Goal: Transaction & Acquisition: Book appointment/travel/reservation

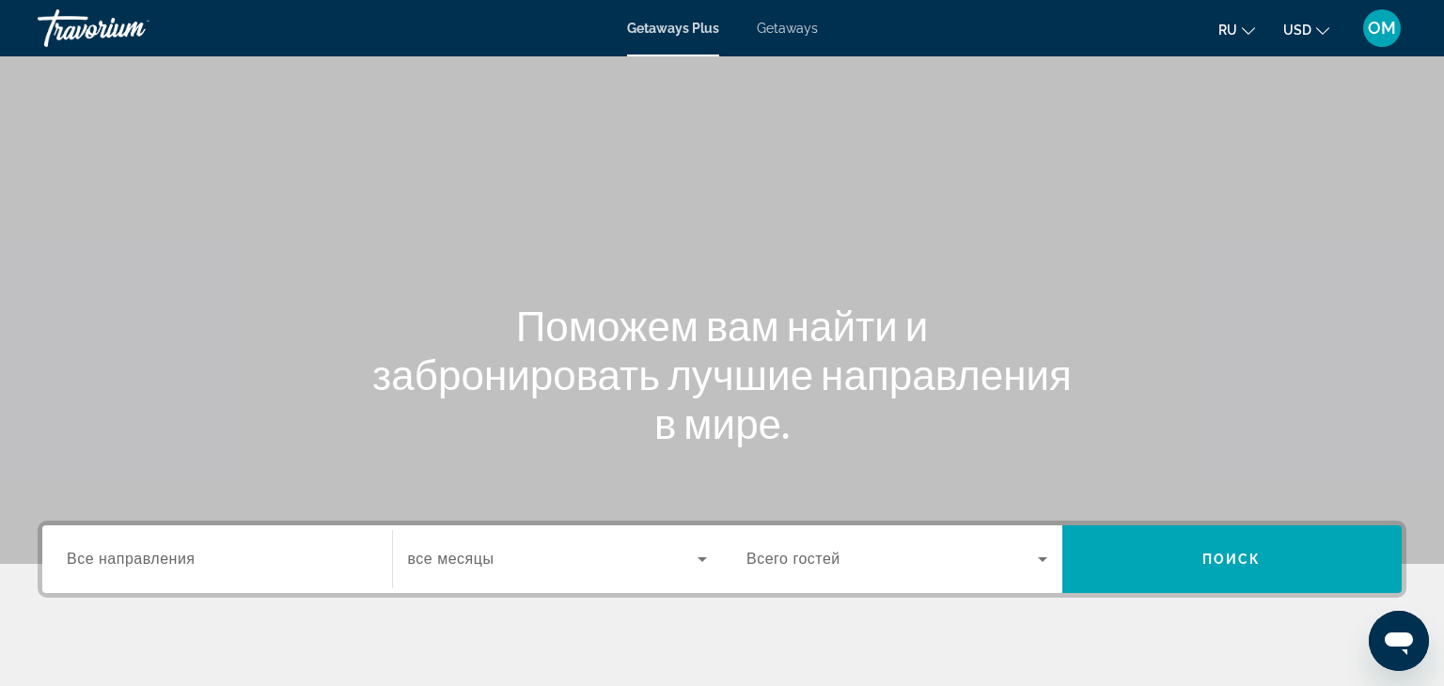
click at [121, 551] on span "Все направления" at bounding box center [131, 559] width 129 height 16
click at [121, 550] on input "Destination Все направления" at bounding box center [217, 560] width 301 height 23
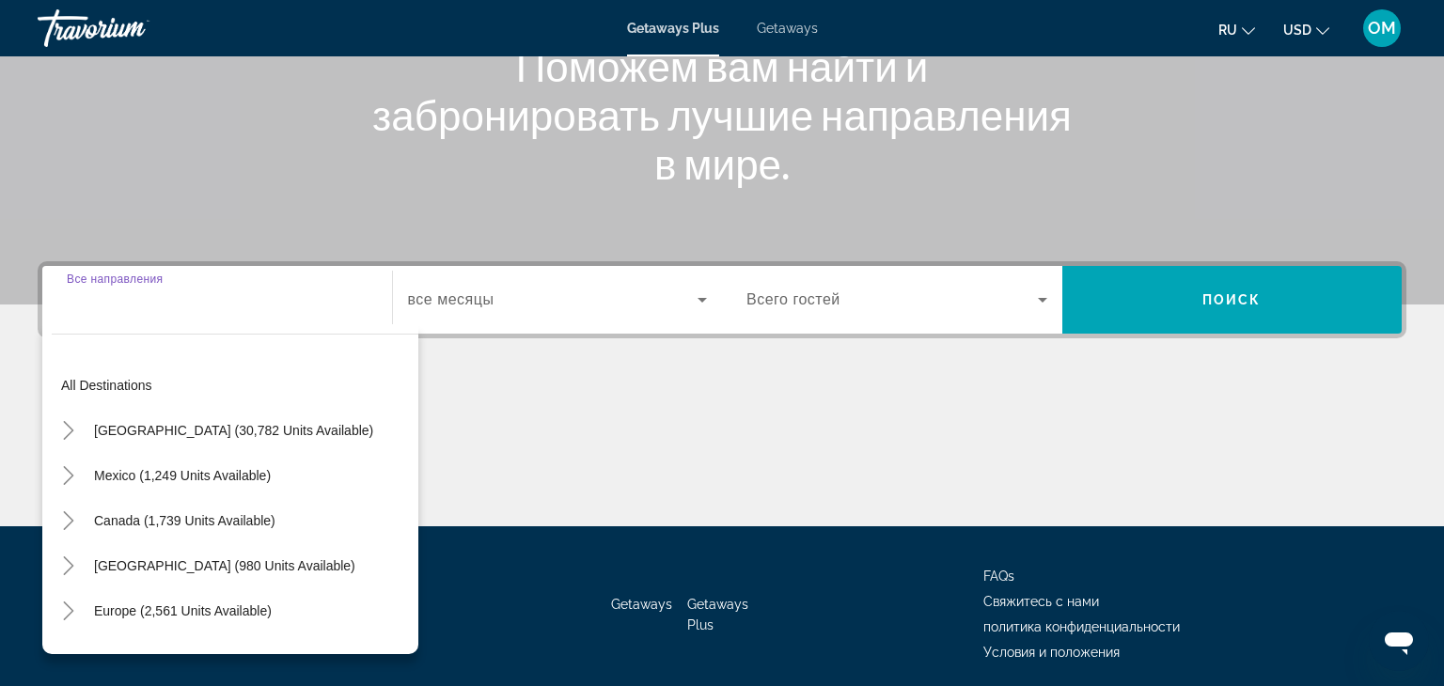
scroll to position [330, 0]
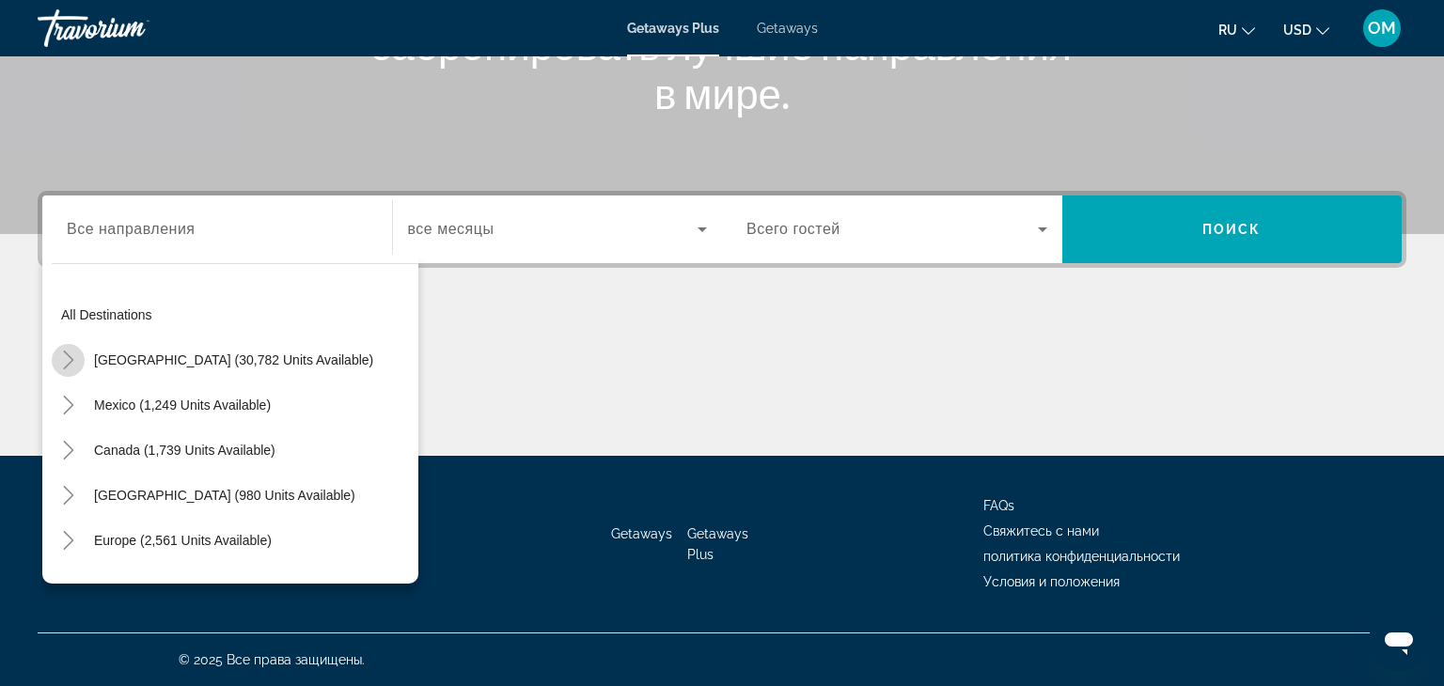
click at [63, 368] on mat-icon "Toggle United States (30,782 units available)" at bounding box center [68, 360] width 33 height 33
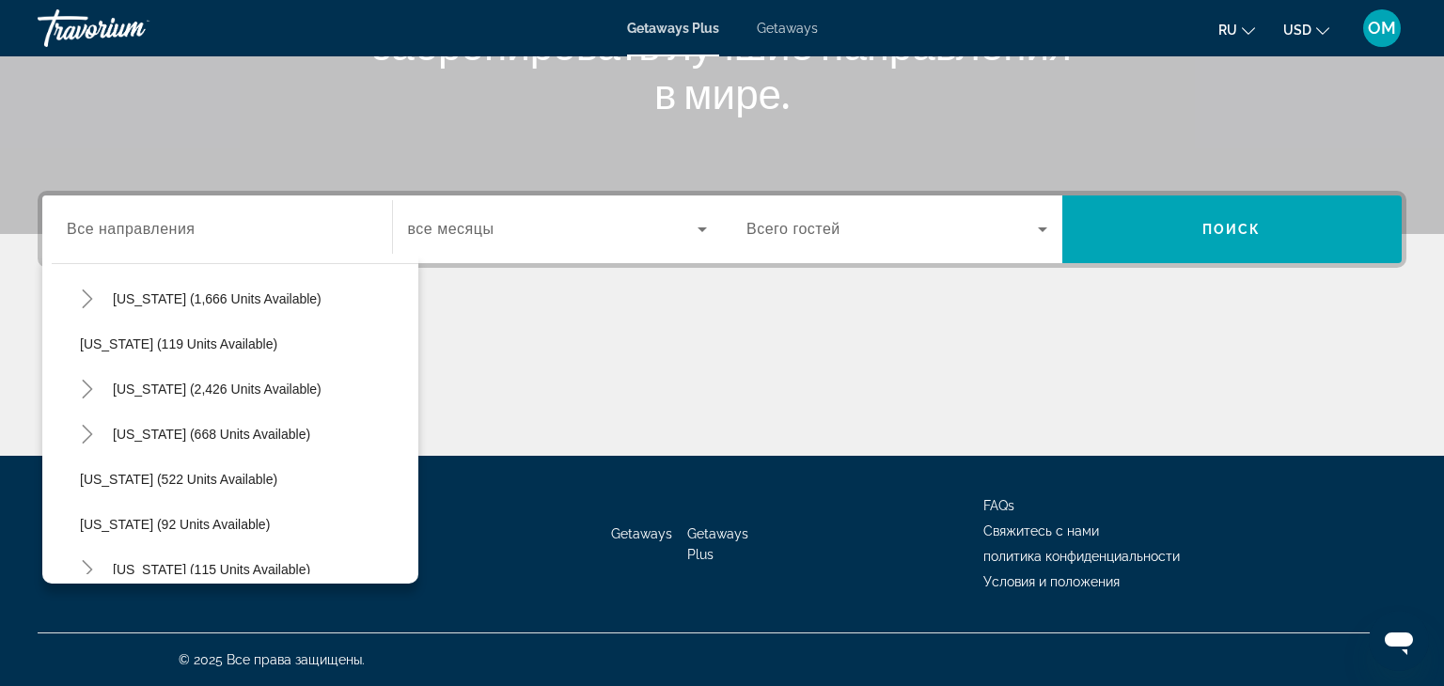
scroll to position [868, 0]
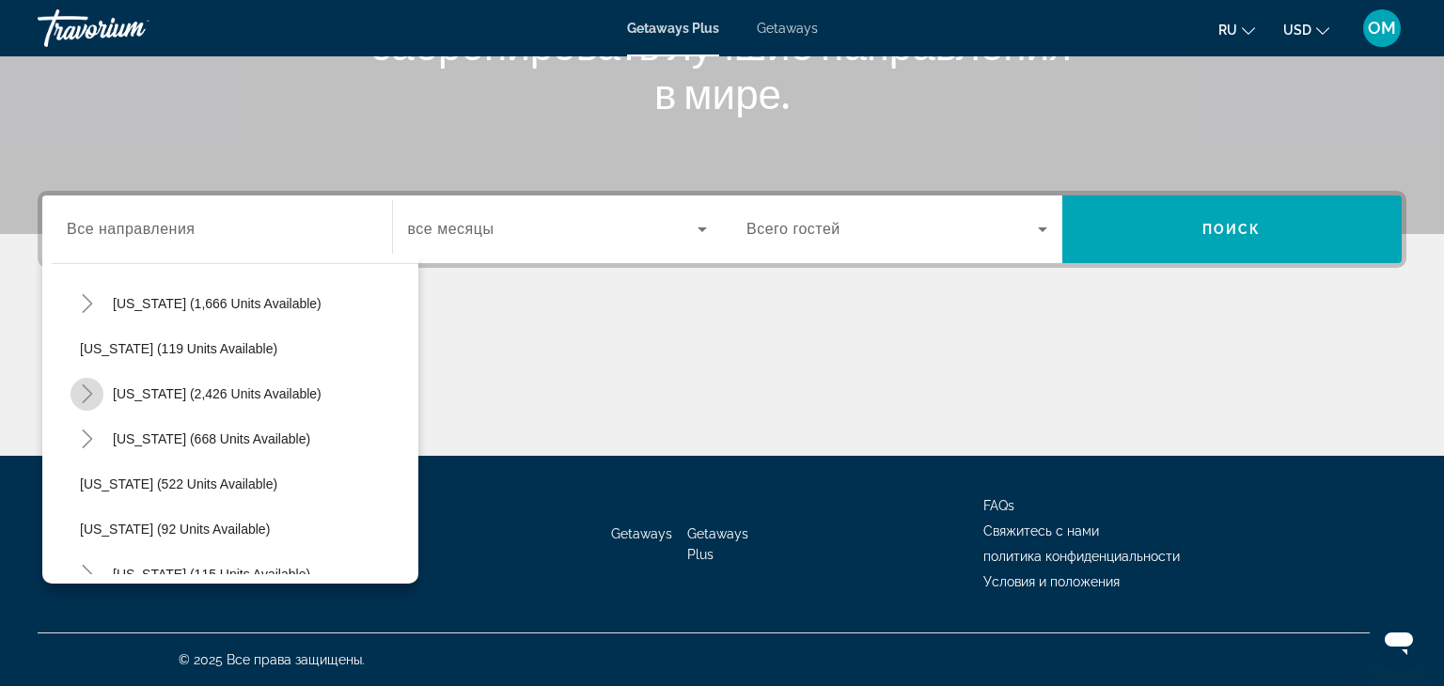
click at [86, 393] on icon "Toggle Nevada (2,426 units available)" at bounding box center [87, 393] width 19 height 19
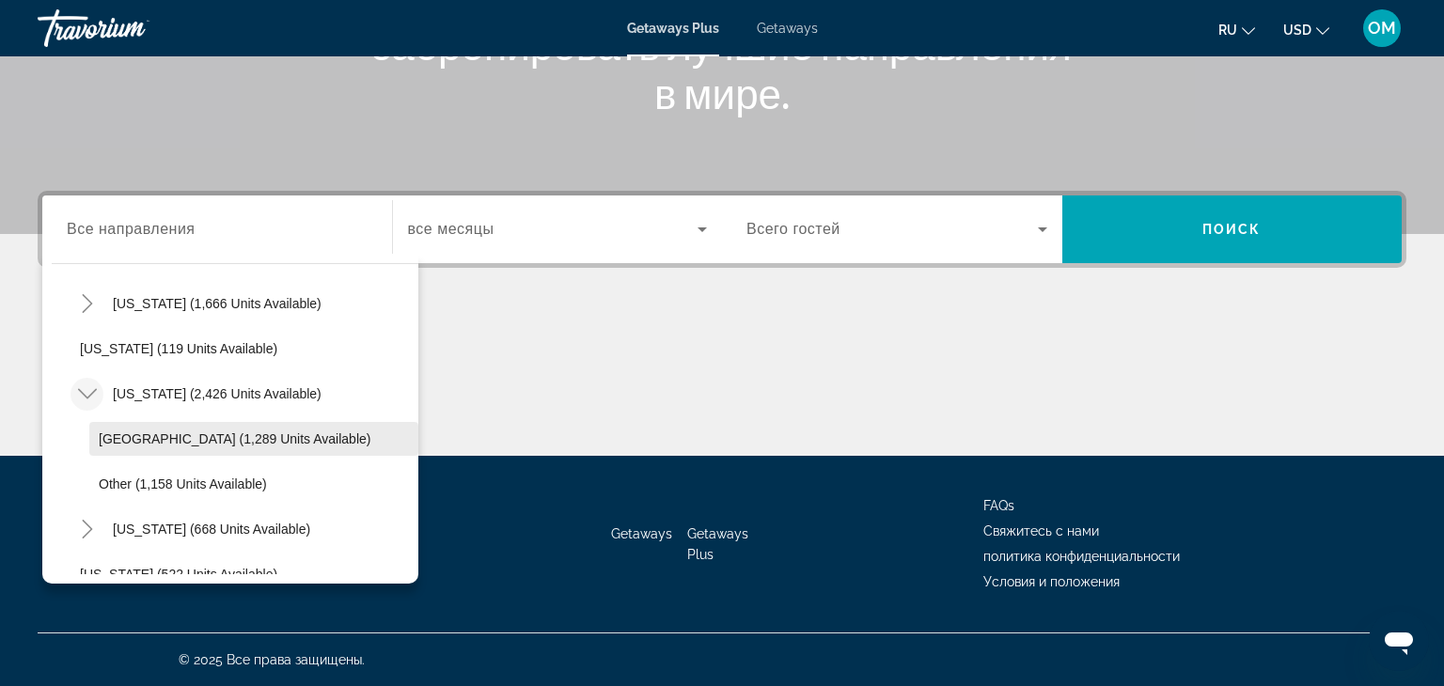
click at [121, 436] on span "Las Vegas (1,289 units available)" at bounding box center [235, 438] width 272 height 15
type input "**********"
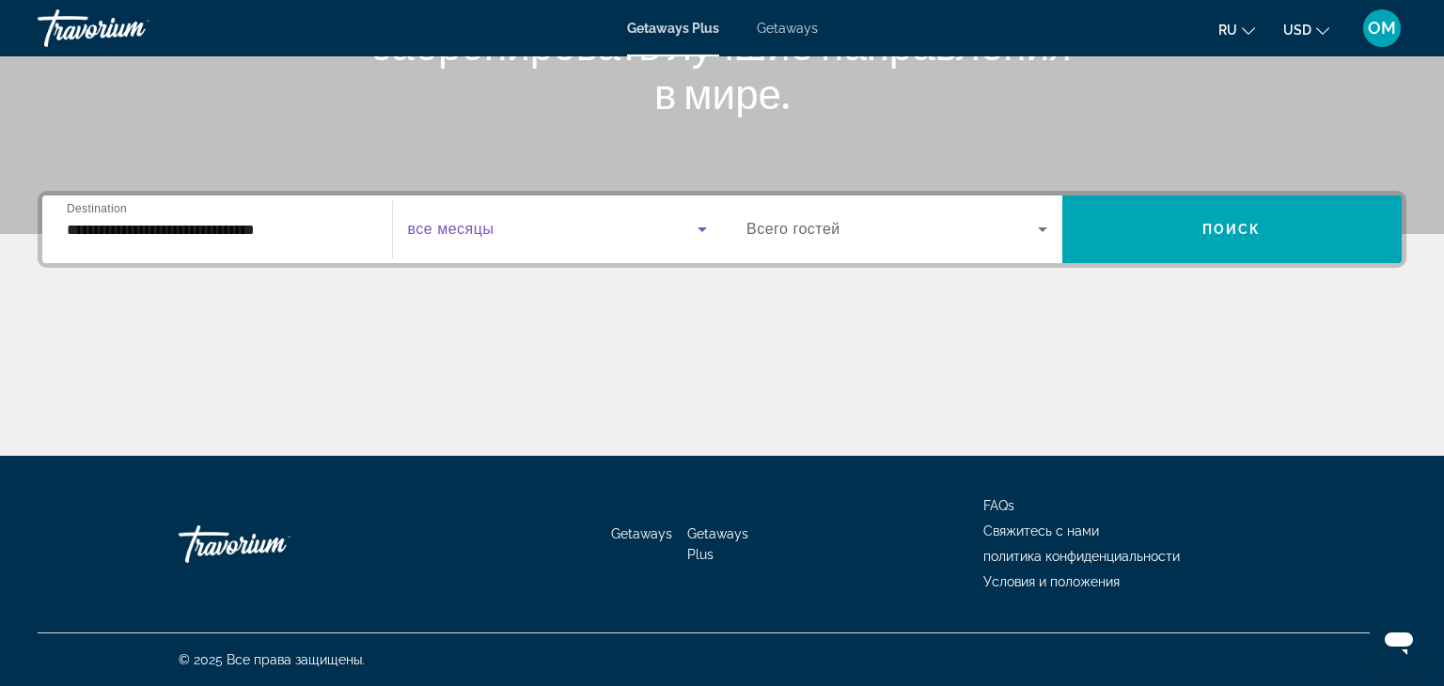
click at [694, 230] on icon "Search widget" at bounding box center [702, 229] width 23 height 23
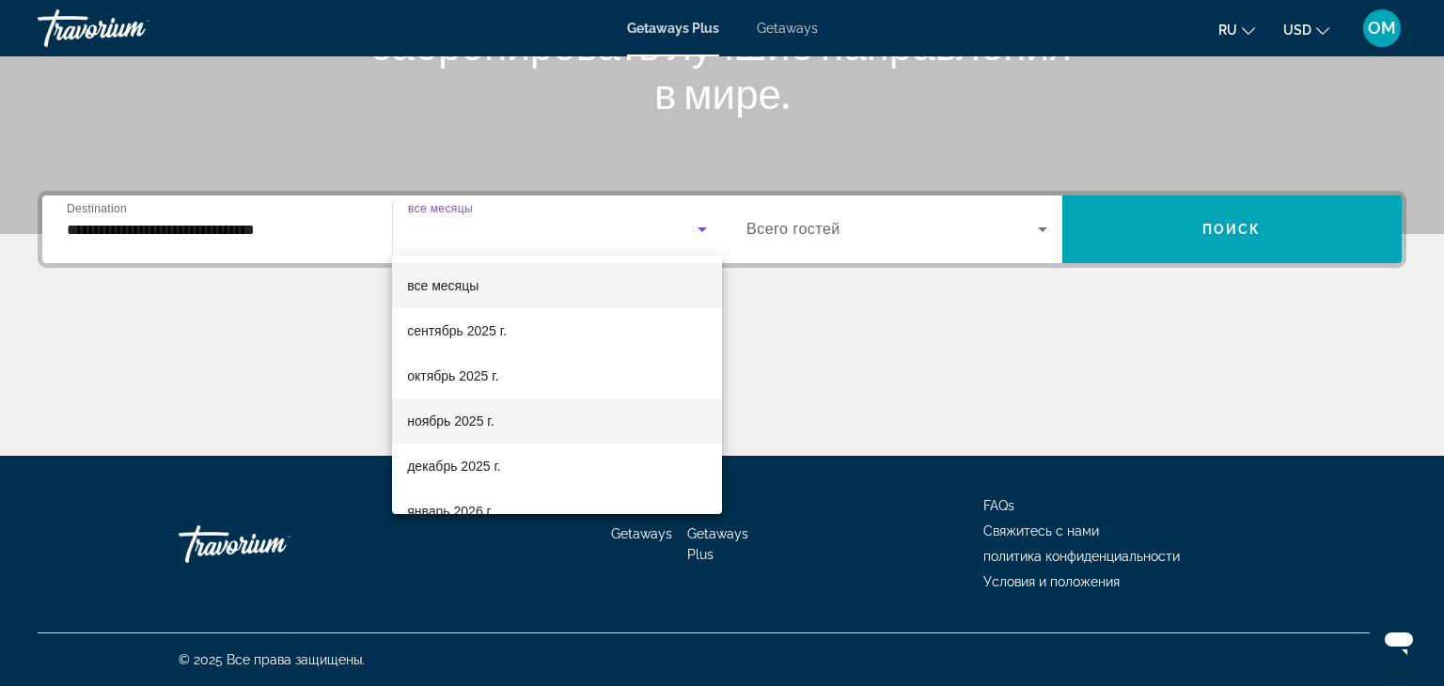
click at [478, 415] on span "ноябрь 2025 г." at bounding box center [450, 421] width 86 height 23
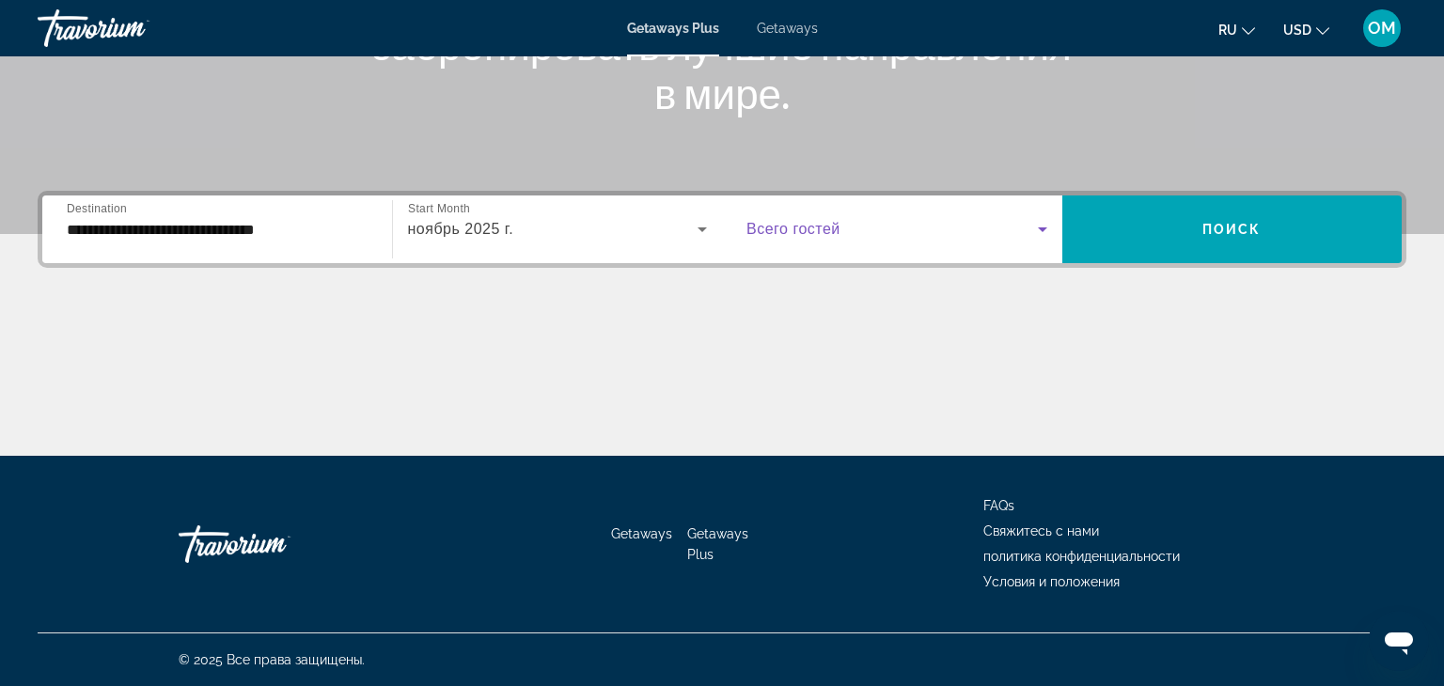
click at [1045, 225] on icon "Search widget" at bounding box center [1042, 229] width 23 height 23
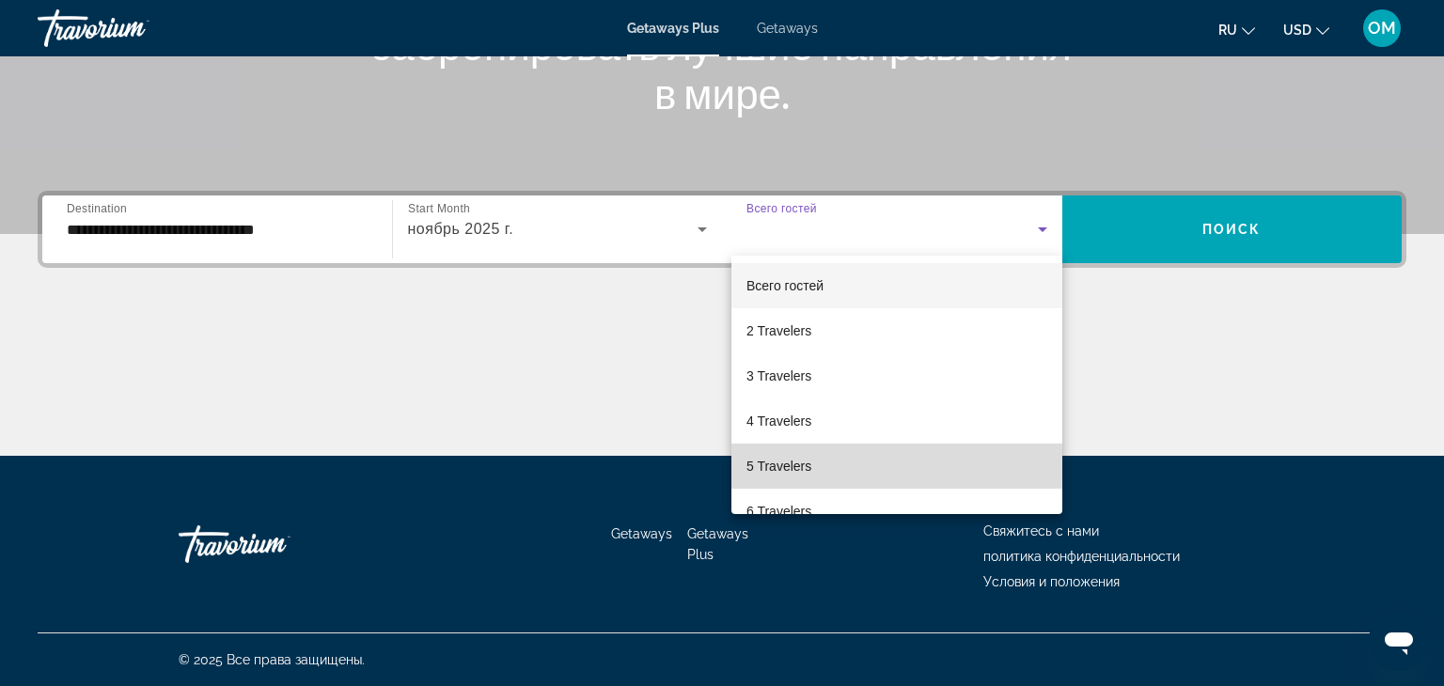
click at [821, 456] on mat-option "5 Travelers" at bounding box center [896, 466] width 331 height 45
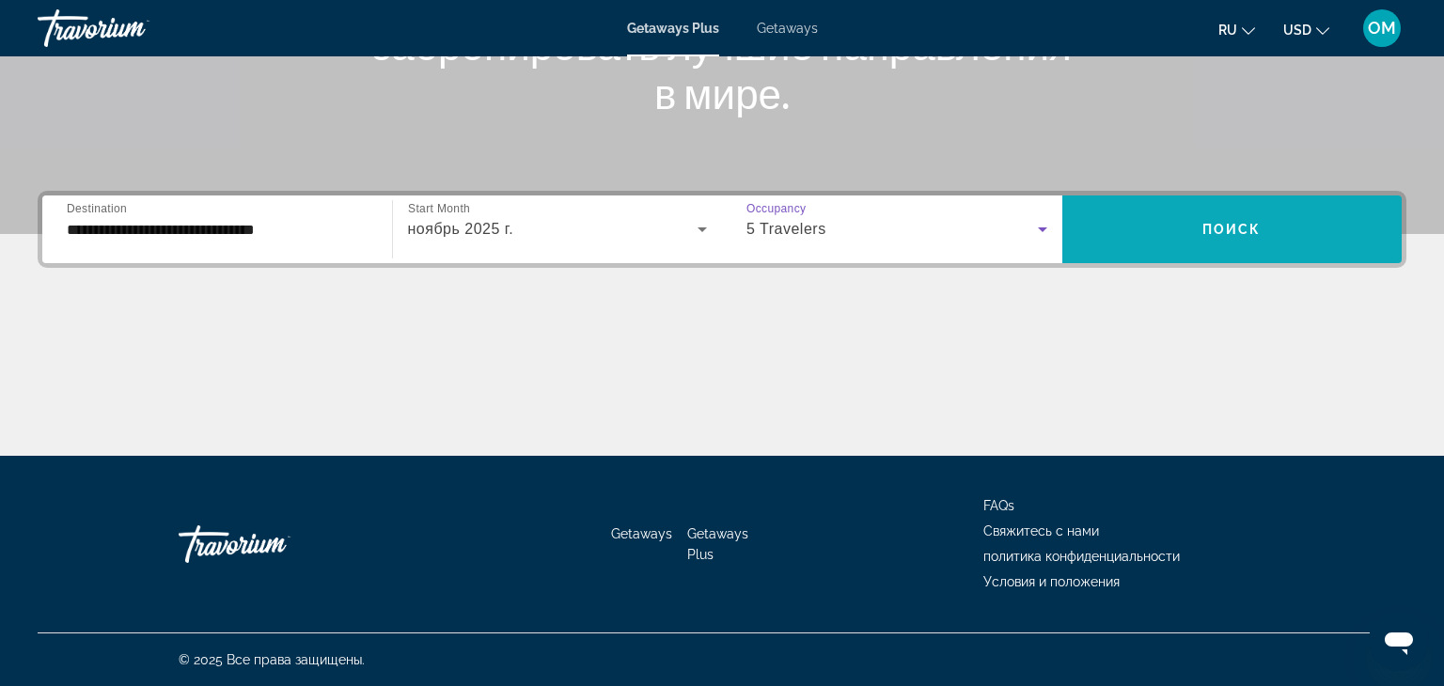
click at [1185, 253] on span "Search widget" at bounding box center [1232, 230] width 340 height 68
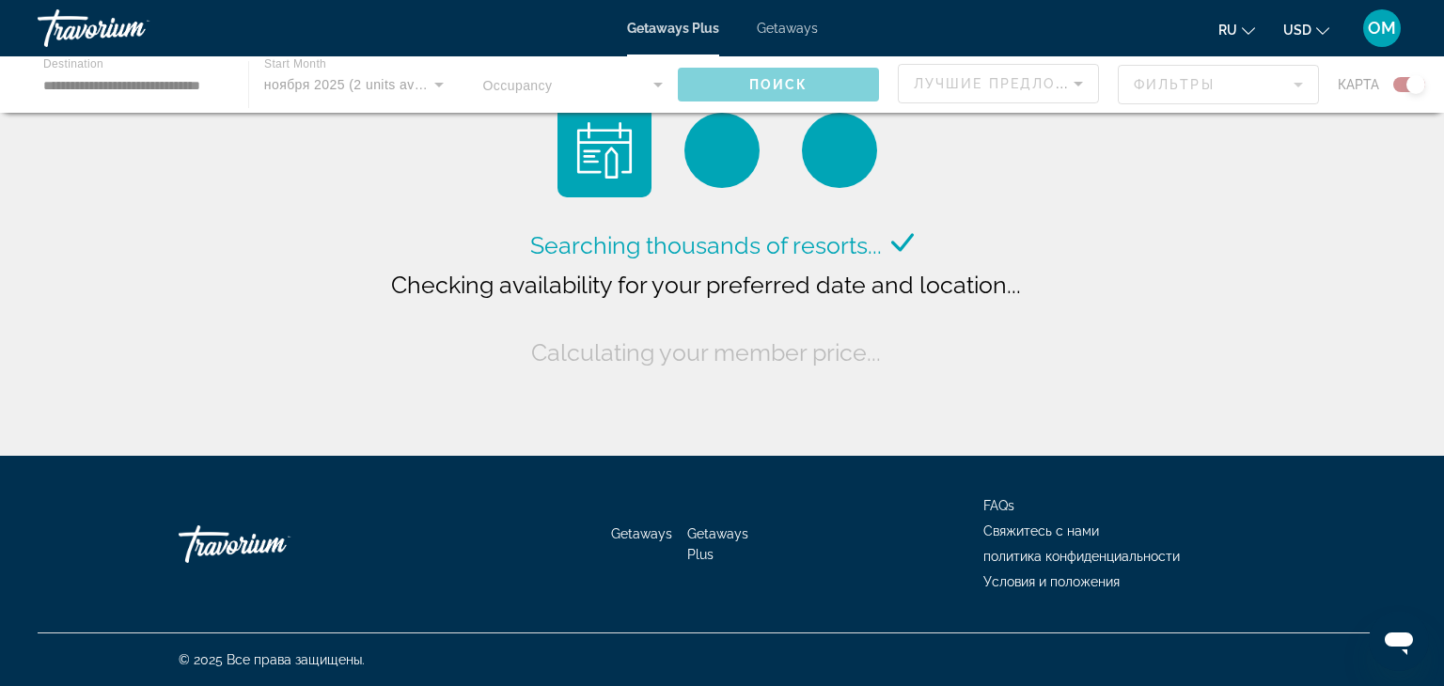
click at [1185, 253] on div "Searching thousands of resorts... Checking availability for your preferred date…" at bounding box center [722, 232] width 1444 height 465
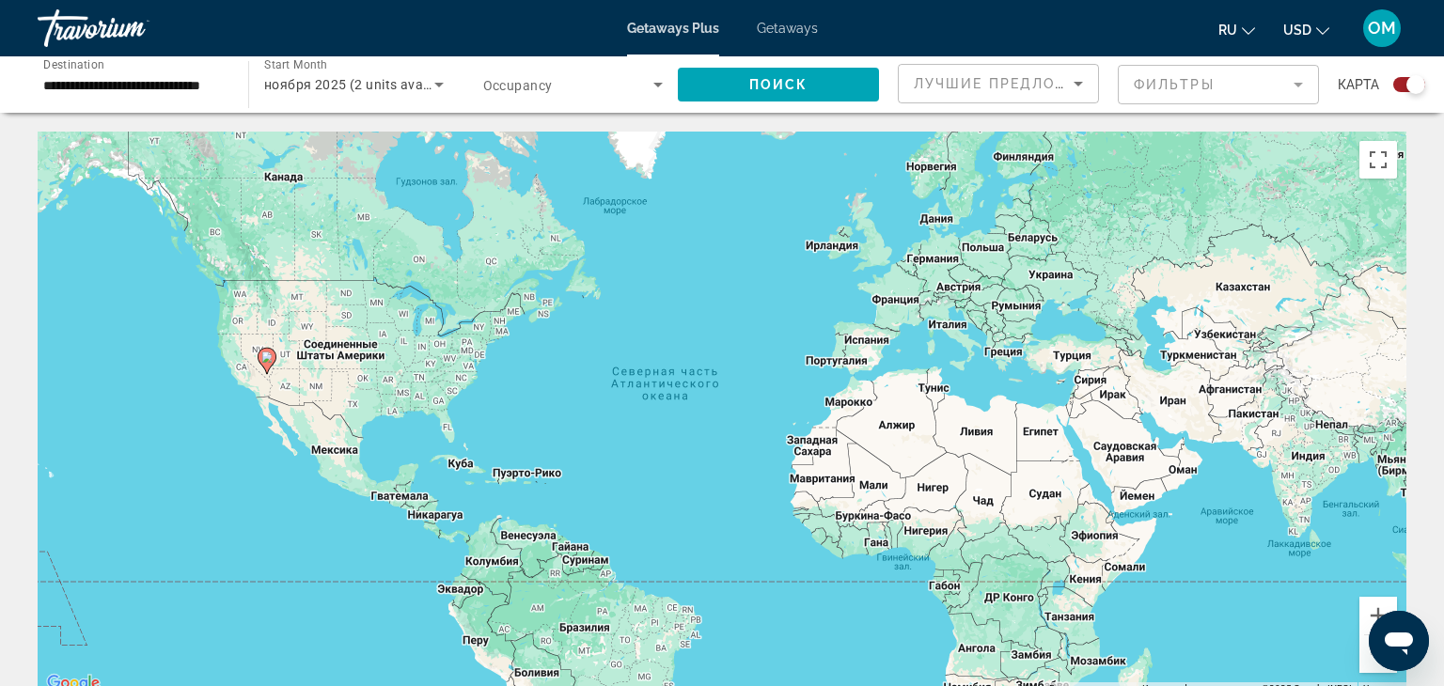
scroll to position [8, 0]
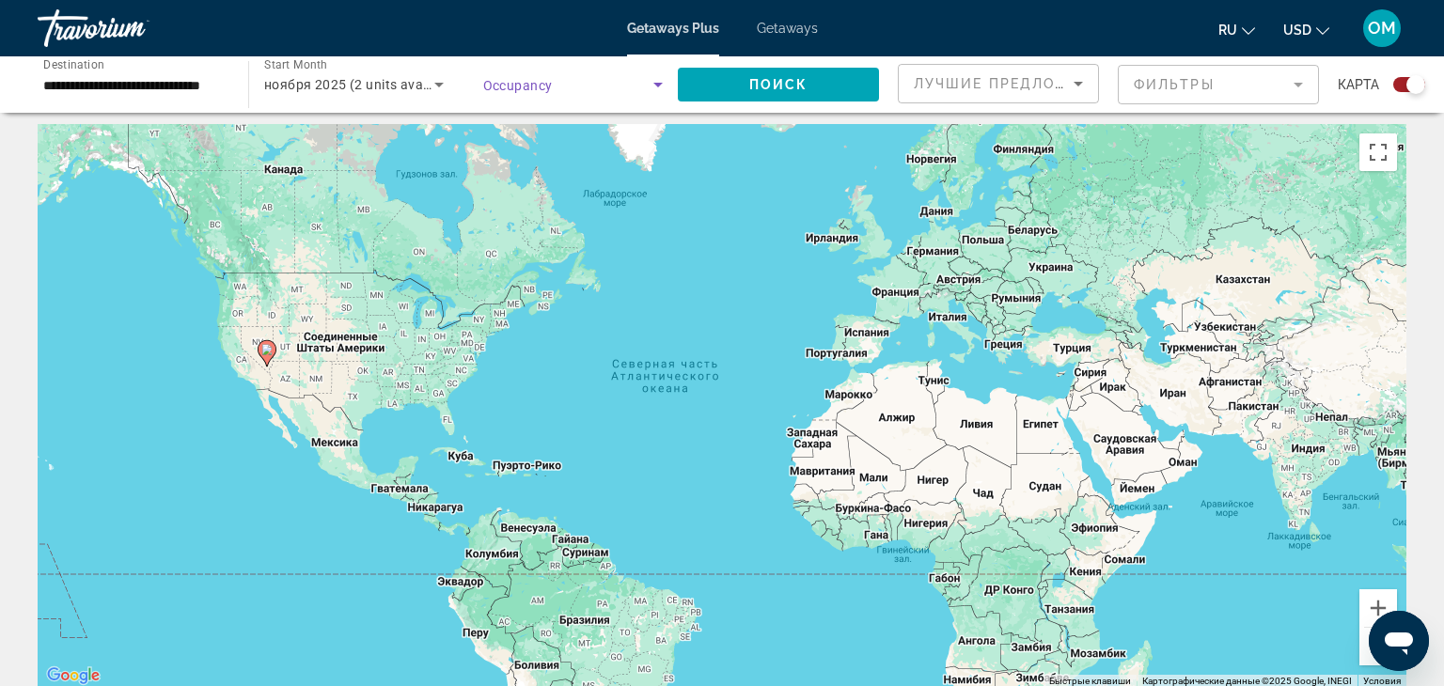
click at [667, 87] on icon "Search widget" at bounding box center [658, 84] width 23 height 23
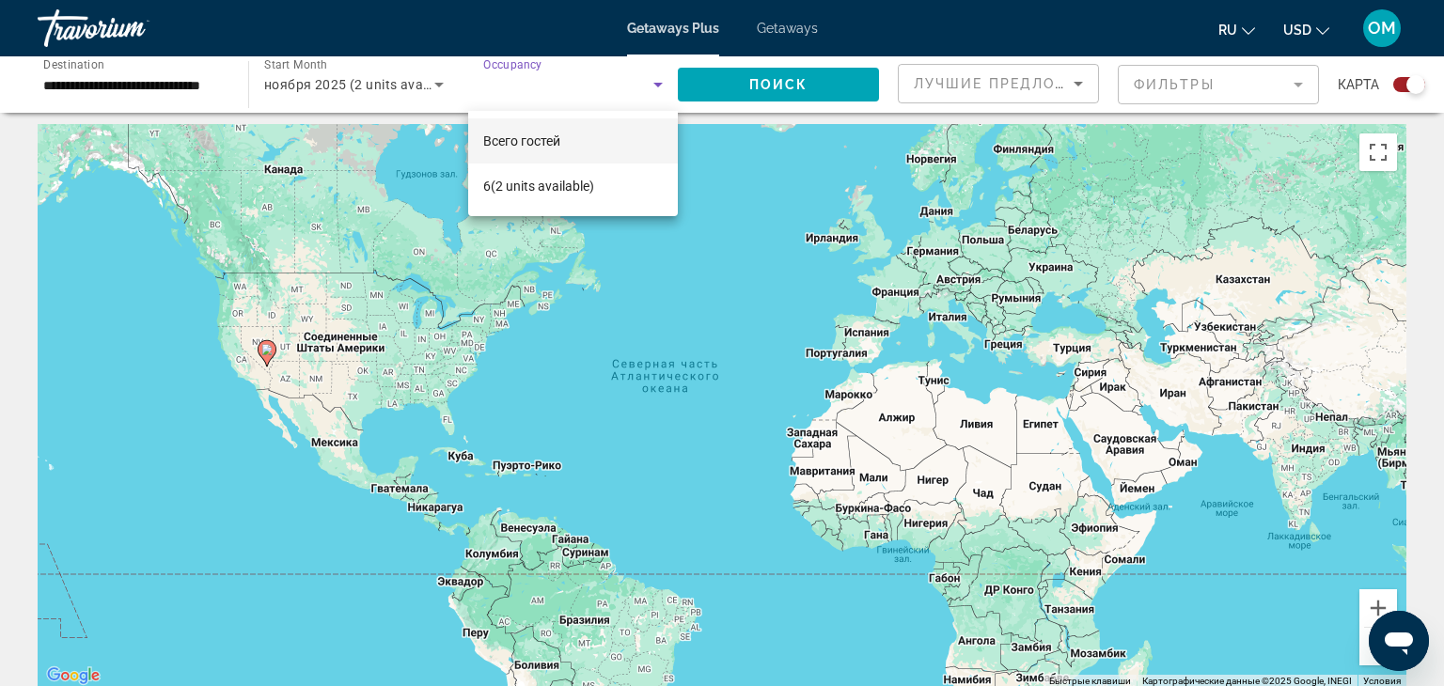
click at [623, 139] on mat-option "Всего гостей" at bounding box center [573, 140] width 211 height 45
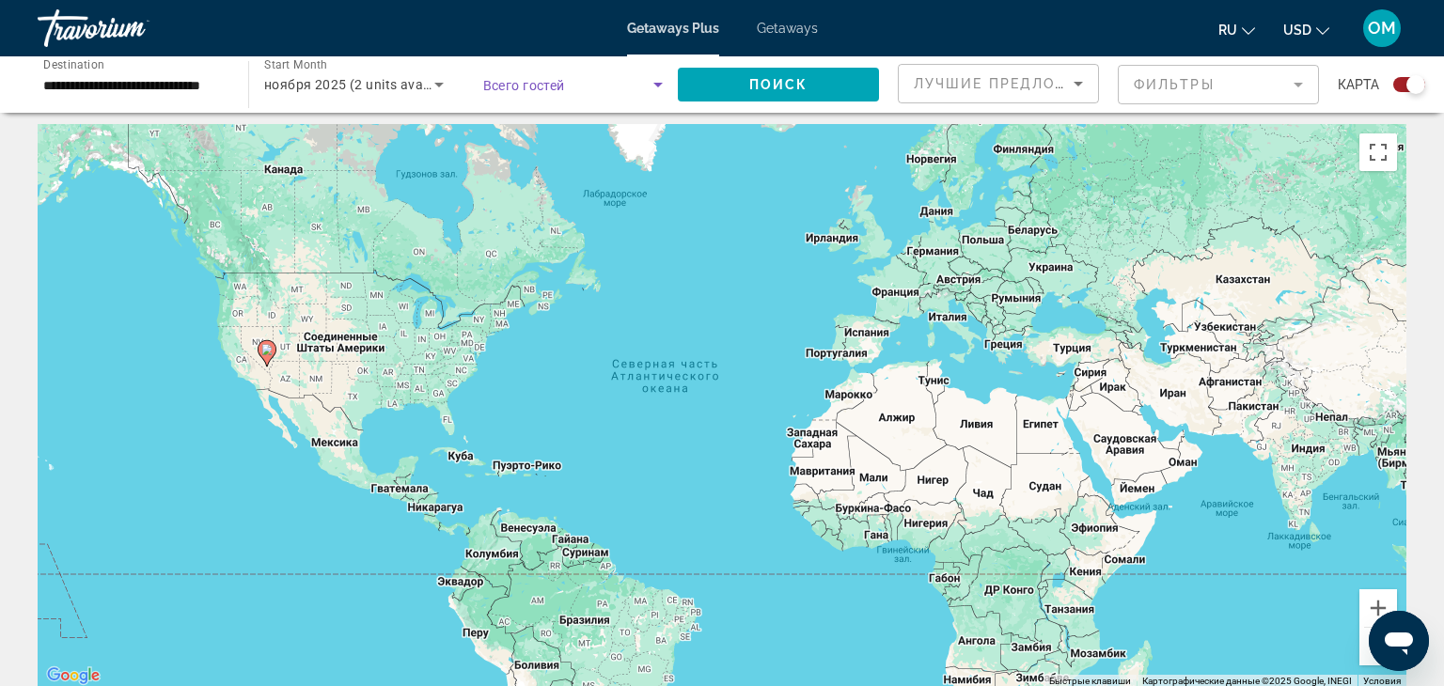
click at [623, 139] on div "Чтобы активировать перетаскивание с помощью клавиатуры, нажмите Alt + Ввод. Пос…" at bounding box center [722, 406] width 1369 height 564
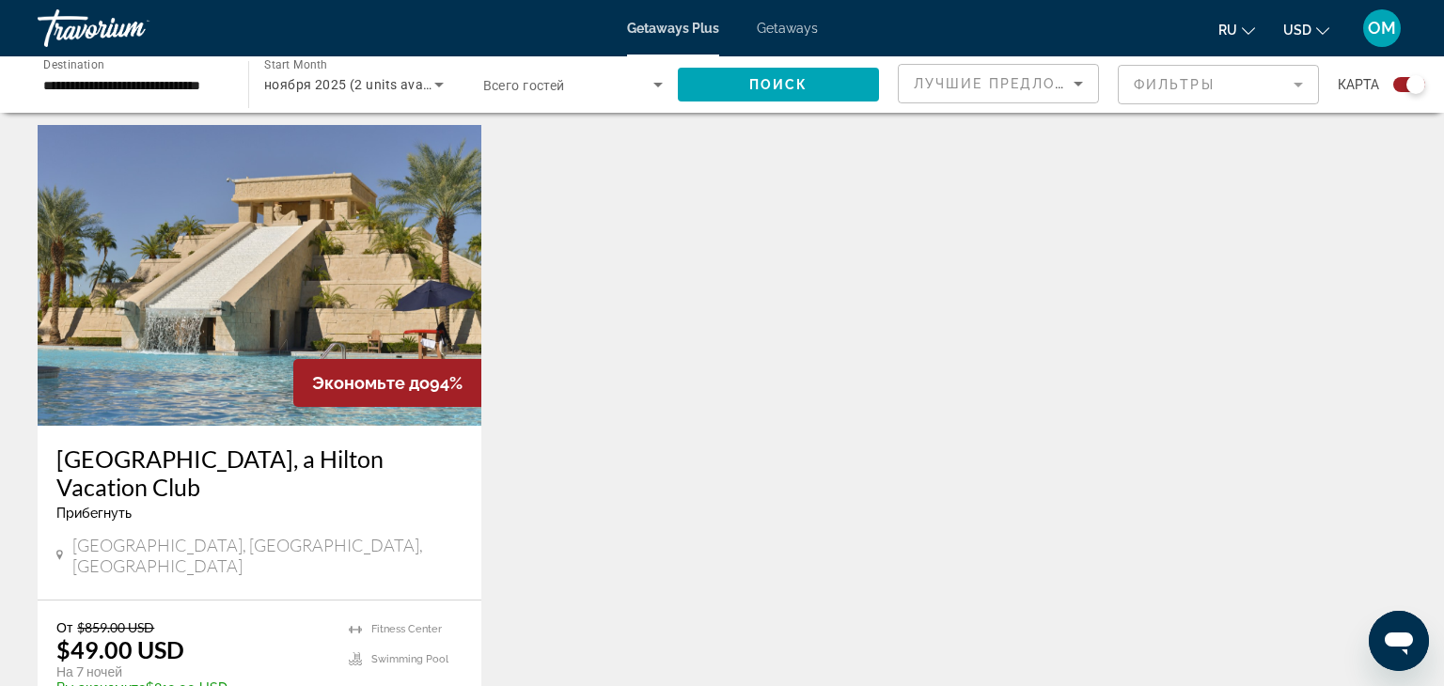
scroll to position [650, 0]
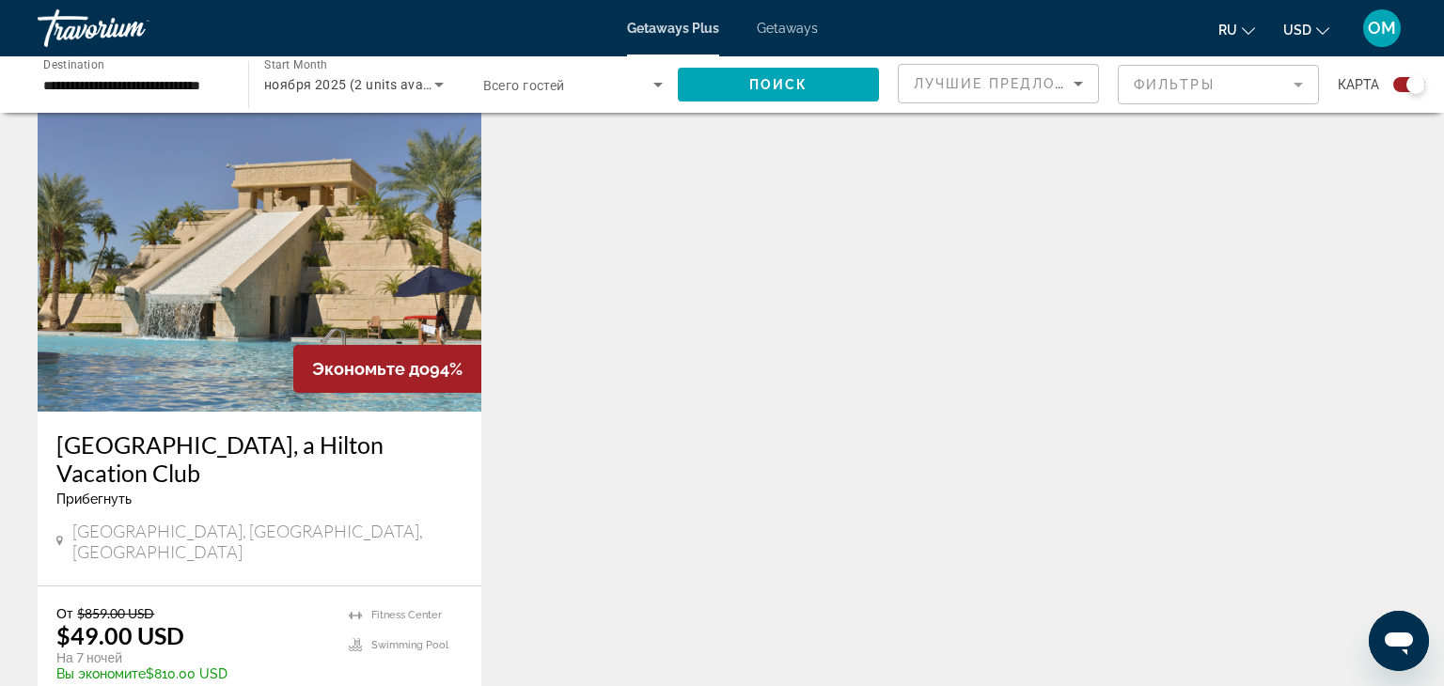
click at [396, 273] on img "Main content" at bounding box center [260, 261] width 444 height 301
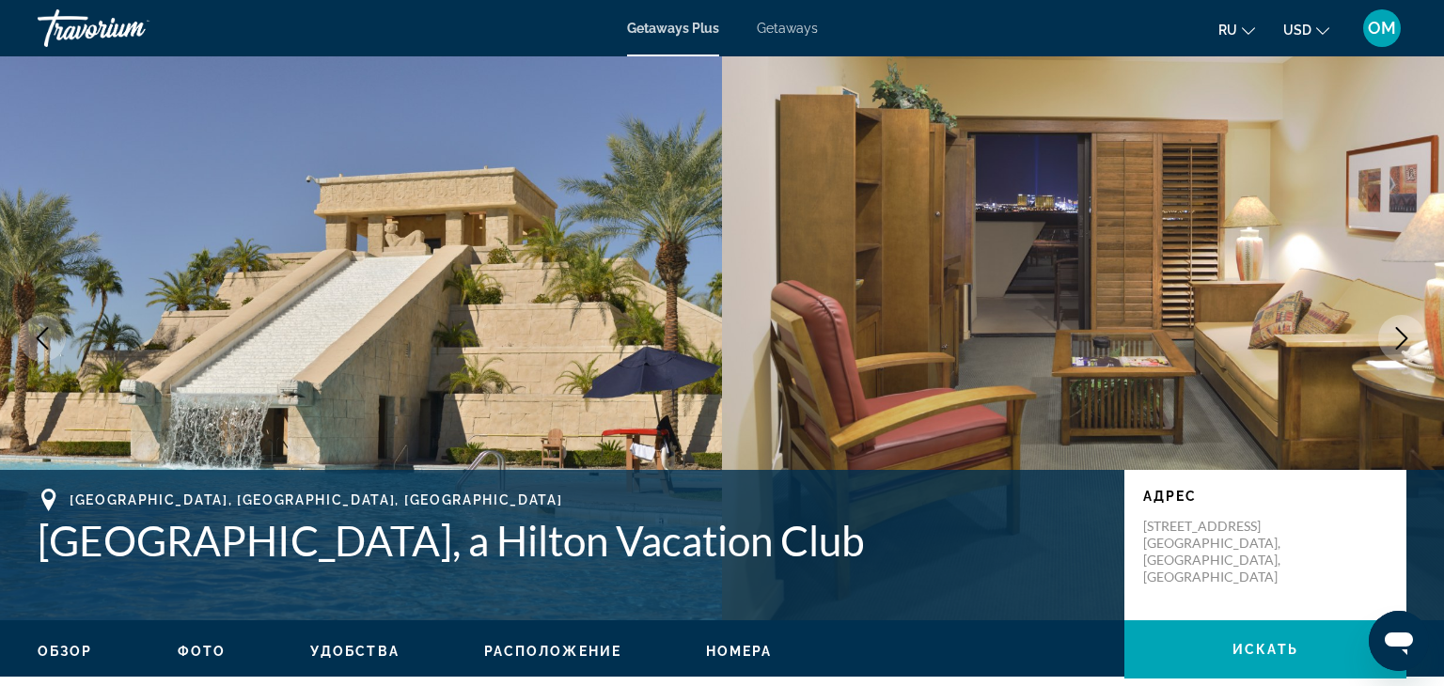
click at [773, 27] on span "Getaways" at bounding box center [787, 28] width 61 height 15
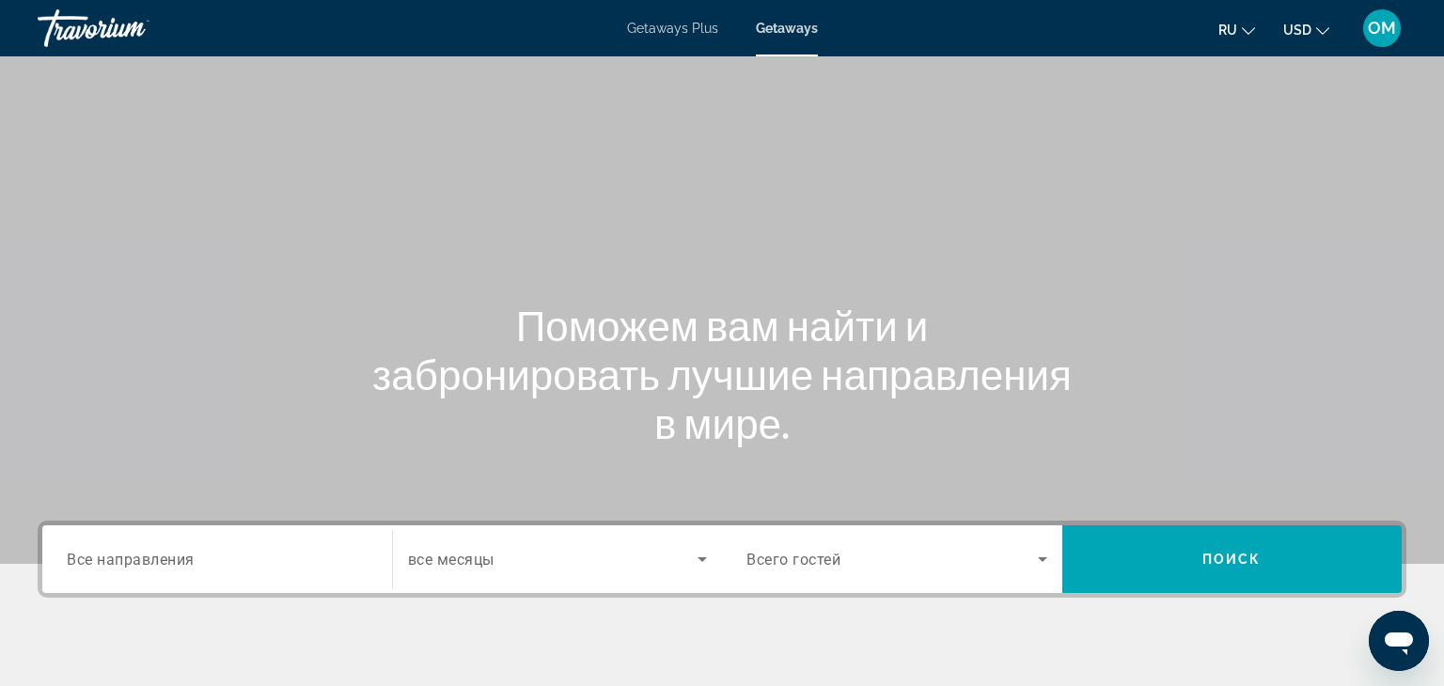
click at [64, 555] on div "Destination Все направления" at bounding box center [217, 560] width 331 height 54
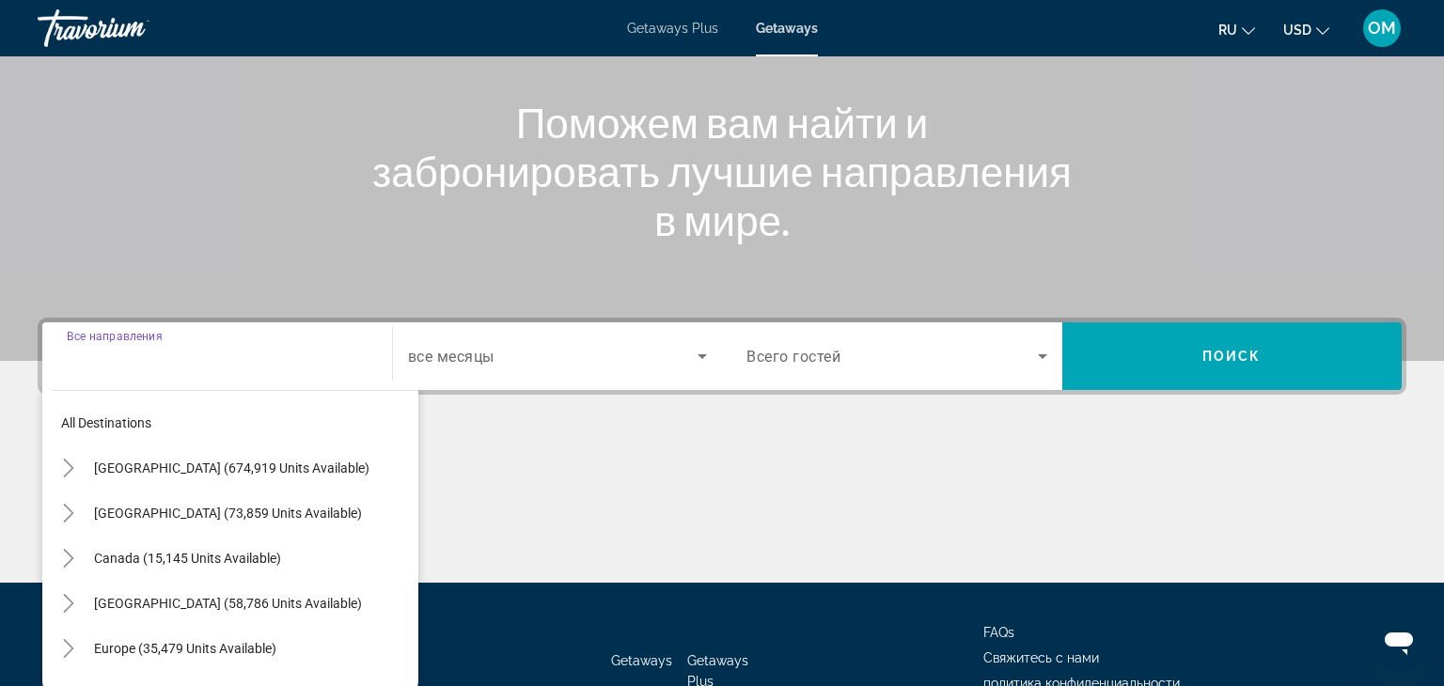
scroll to position [330, 0]
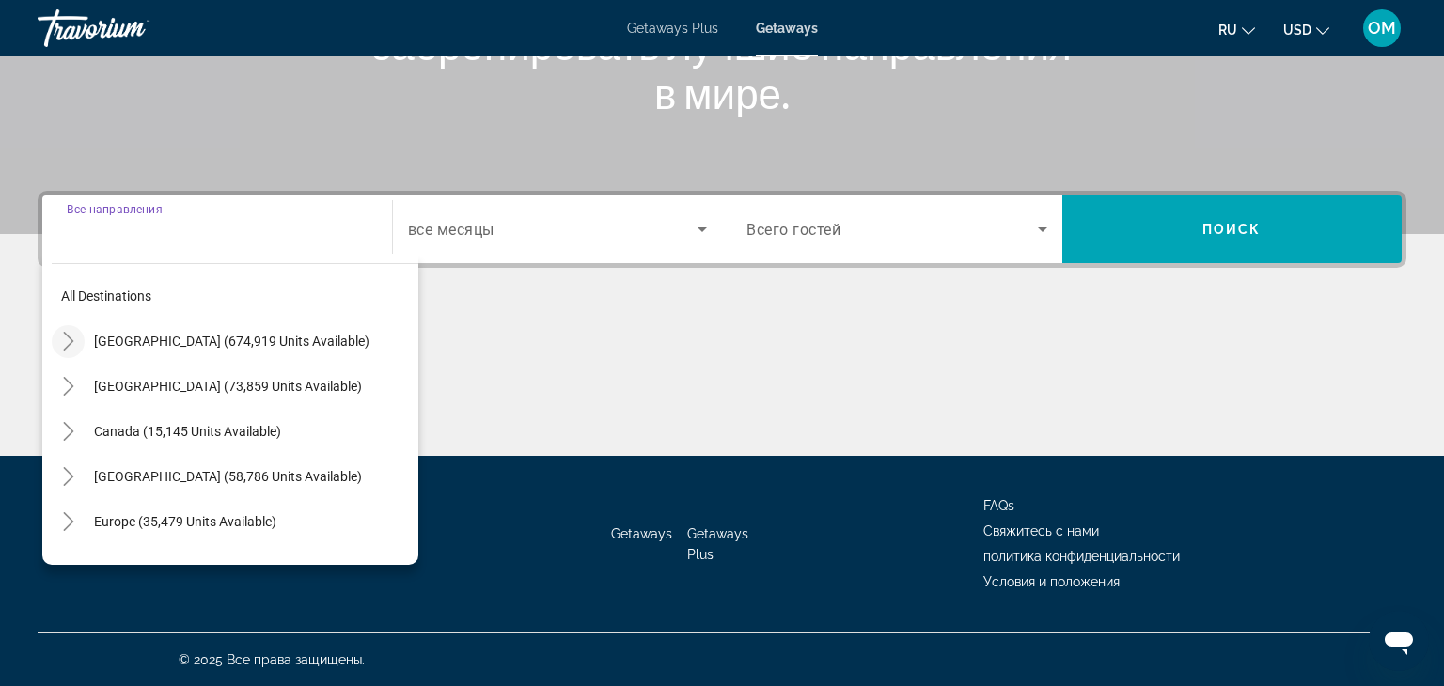
click at [61, 348] on icon "Toggle United States (674,919 units available)" at bounding box center [68, 341] width 19 height 19
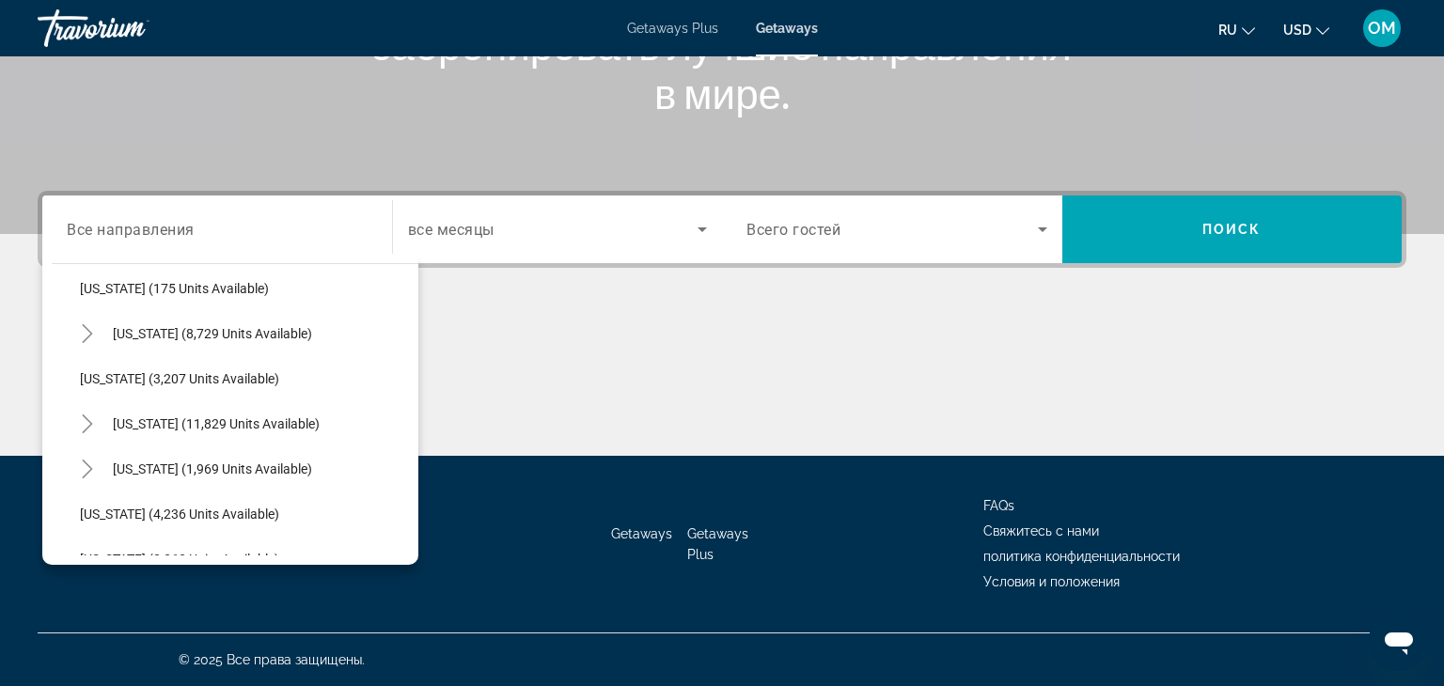
scroll to position [1007, 0]
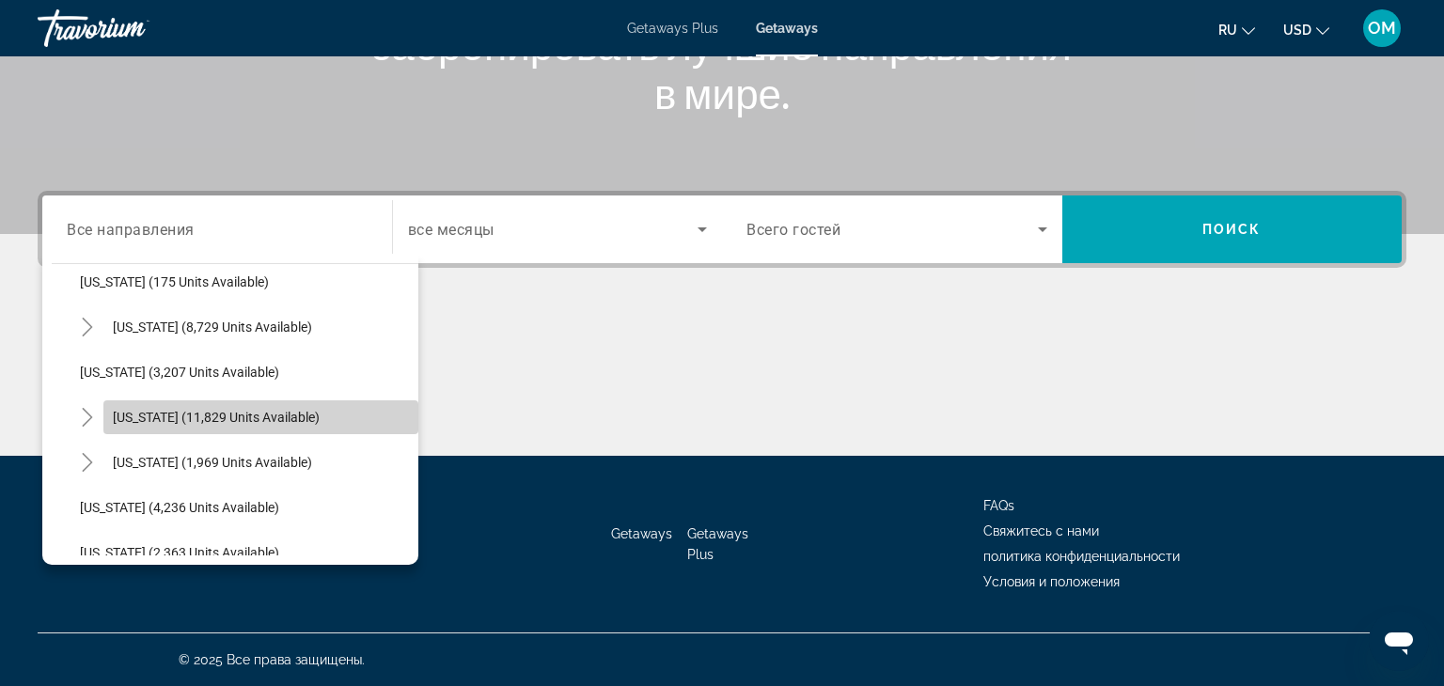
click at [180, 412] on span "Nevada (11,829 units available)" at bounding box center [216, 417] width 207 height 15
type input "**********"
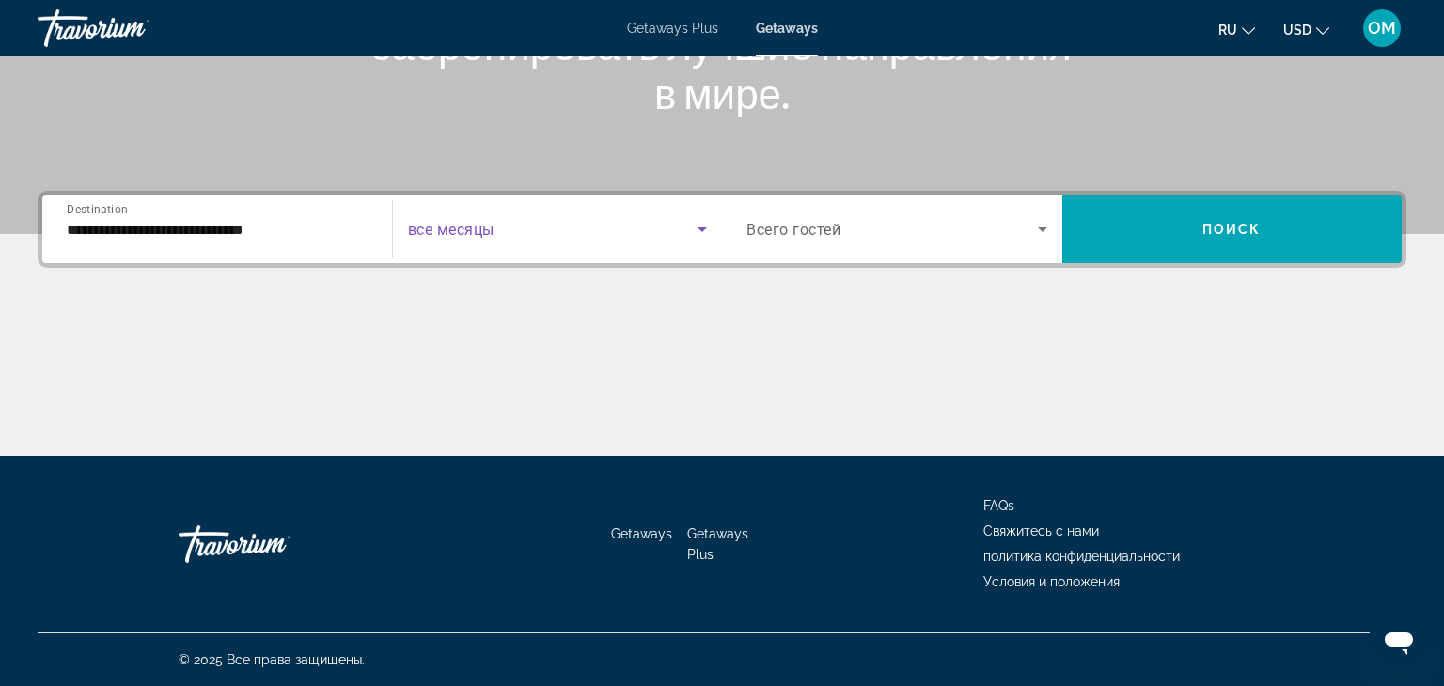
click at [701, 224] on icon "Search widget" at bounding box center [702, 229] width 23 height 23
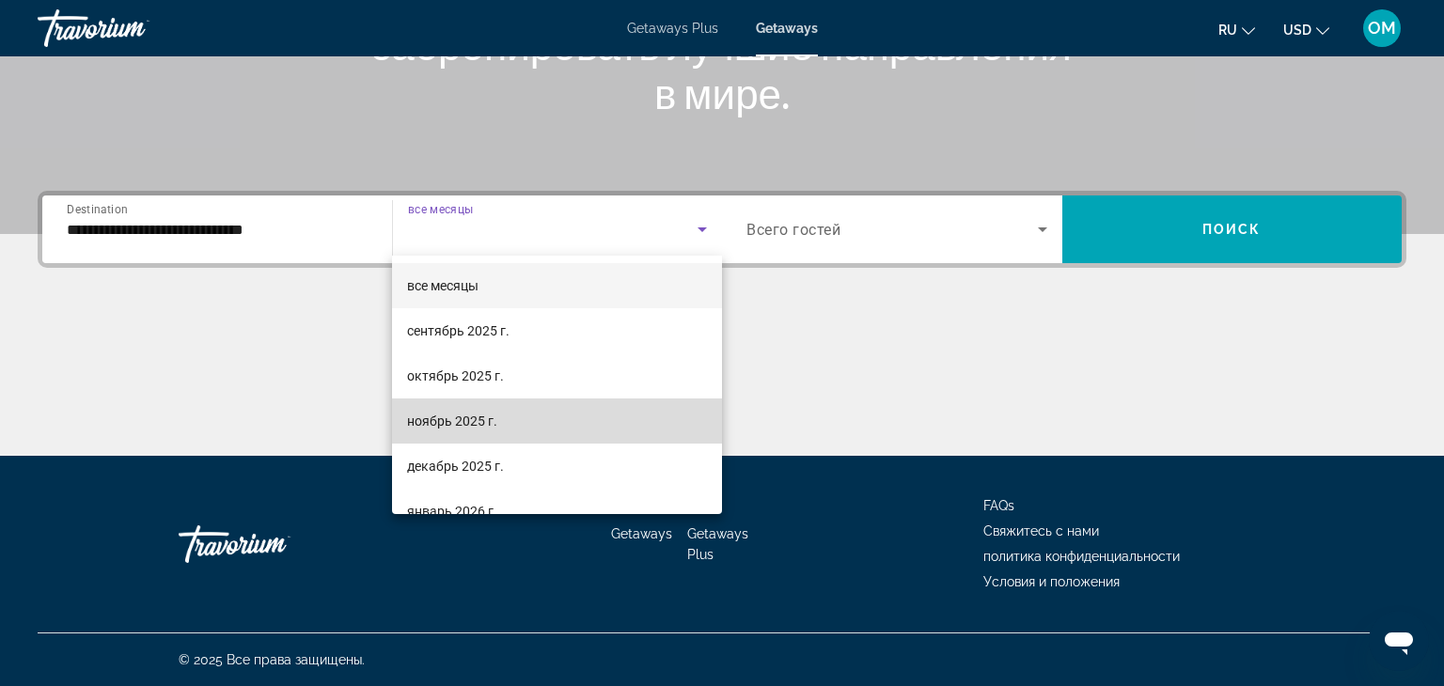
click at [488, 415] on span "ноябрь 2025 г." at bounding box center [452, 421] width 90 height 23
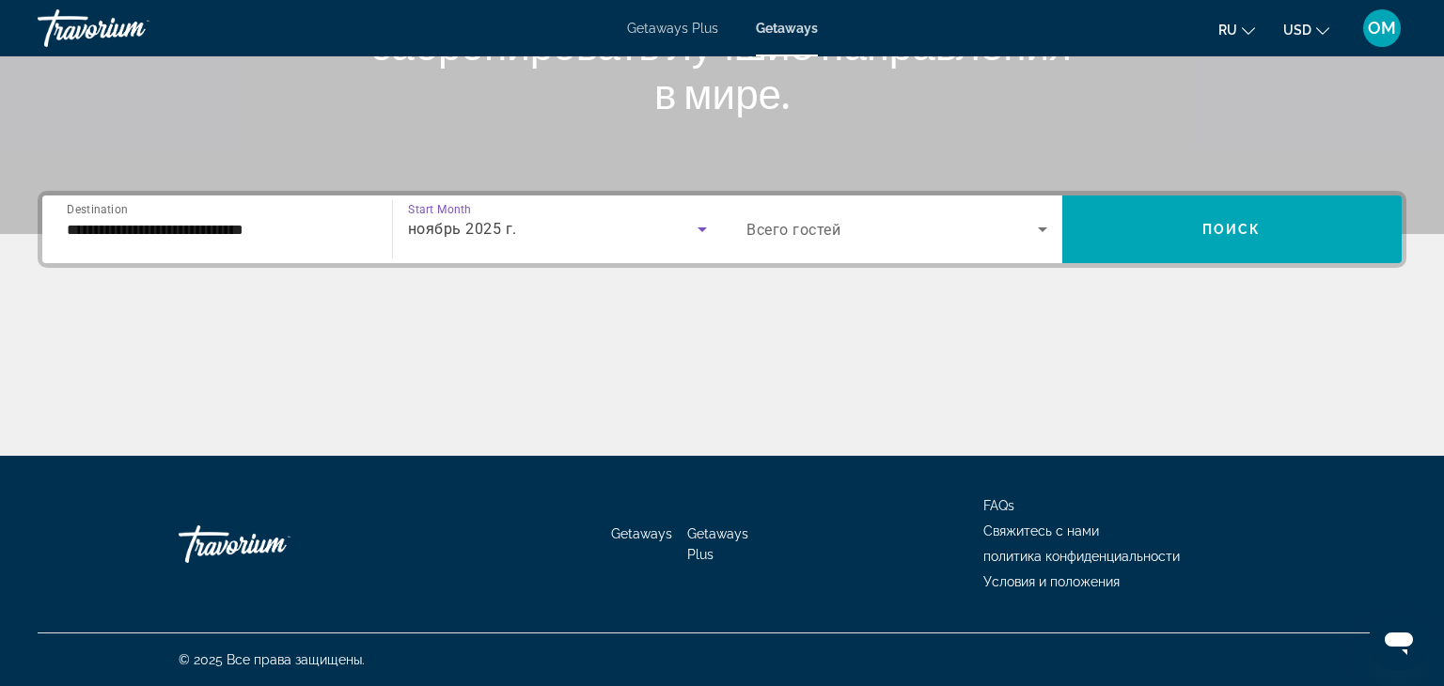
click at [1037, 228] on icon "Search widget" at bounding box center [1042, 229] width 23 height 23
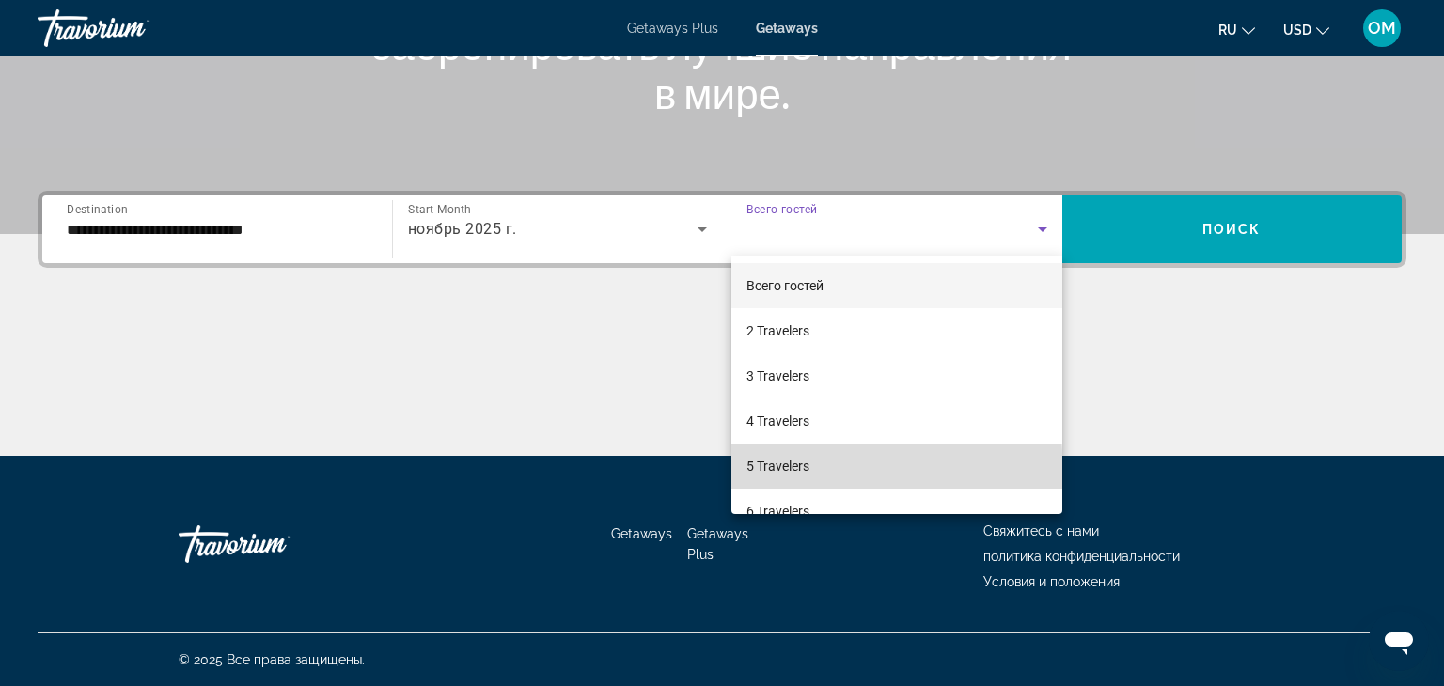
click at [750, 475] on span "5 Travelers" at bounding box center [777, 466] width 63 height 23
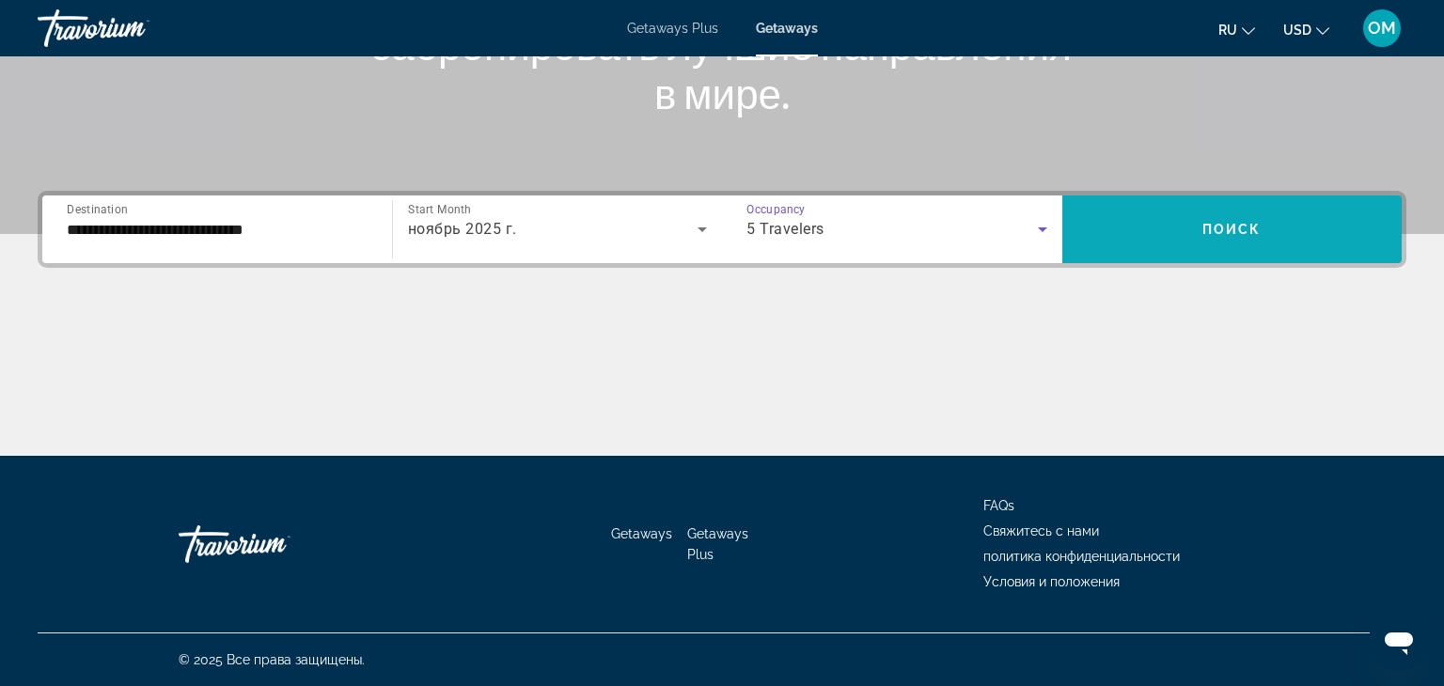
click at [1121, 240] on span "Search widget" at bounding box center [1232, 229] width 340 height 45
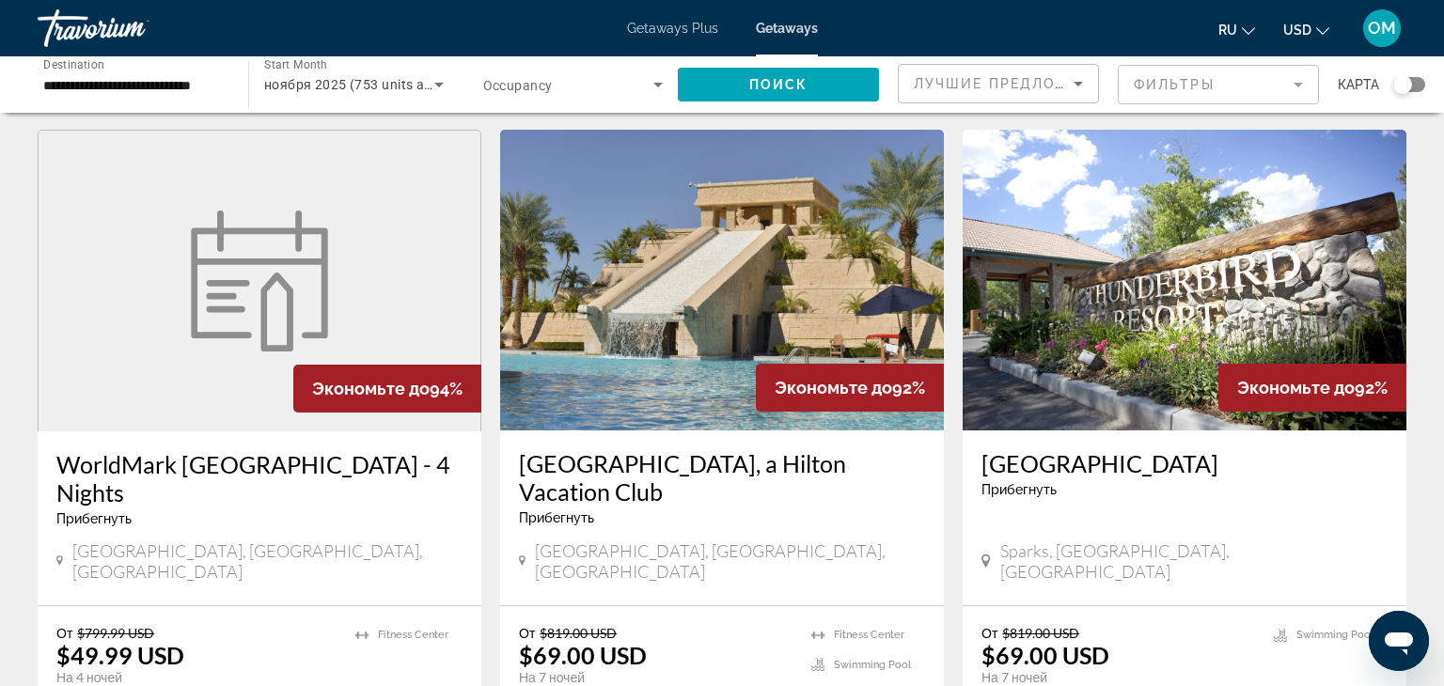
scroll to position [2121, 0]
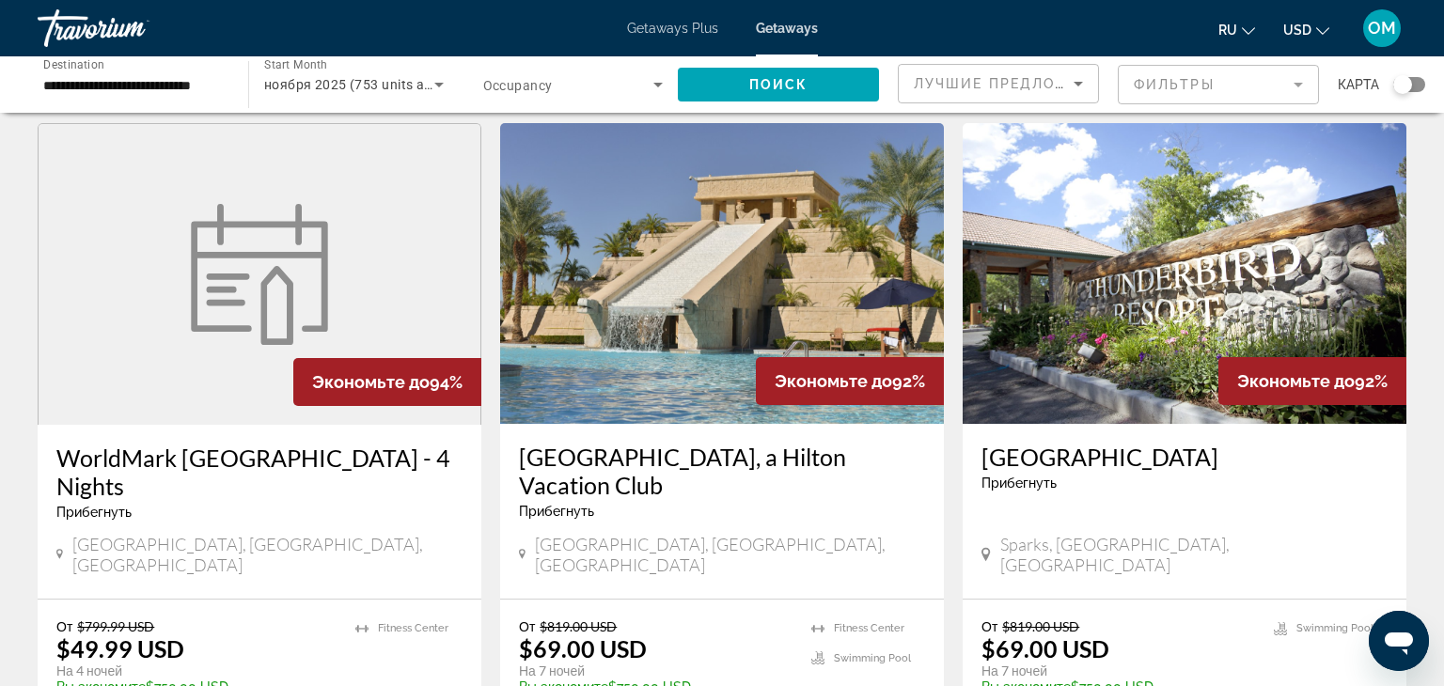
click at [1161, 250] on img "Main content" at bounding box center [1184, 273] width 444 height 301
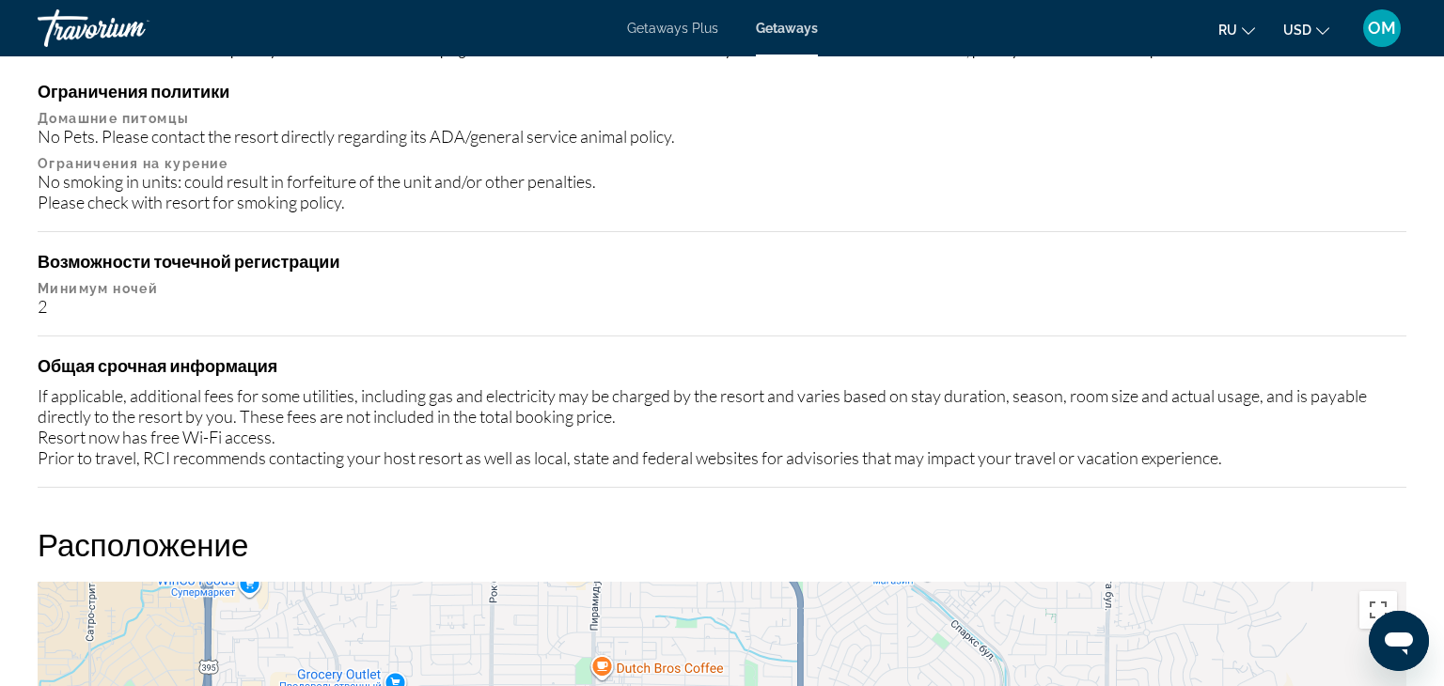
scroll to position [1935, 0]
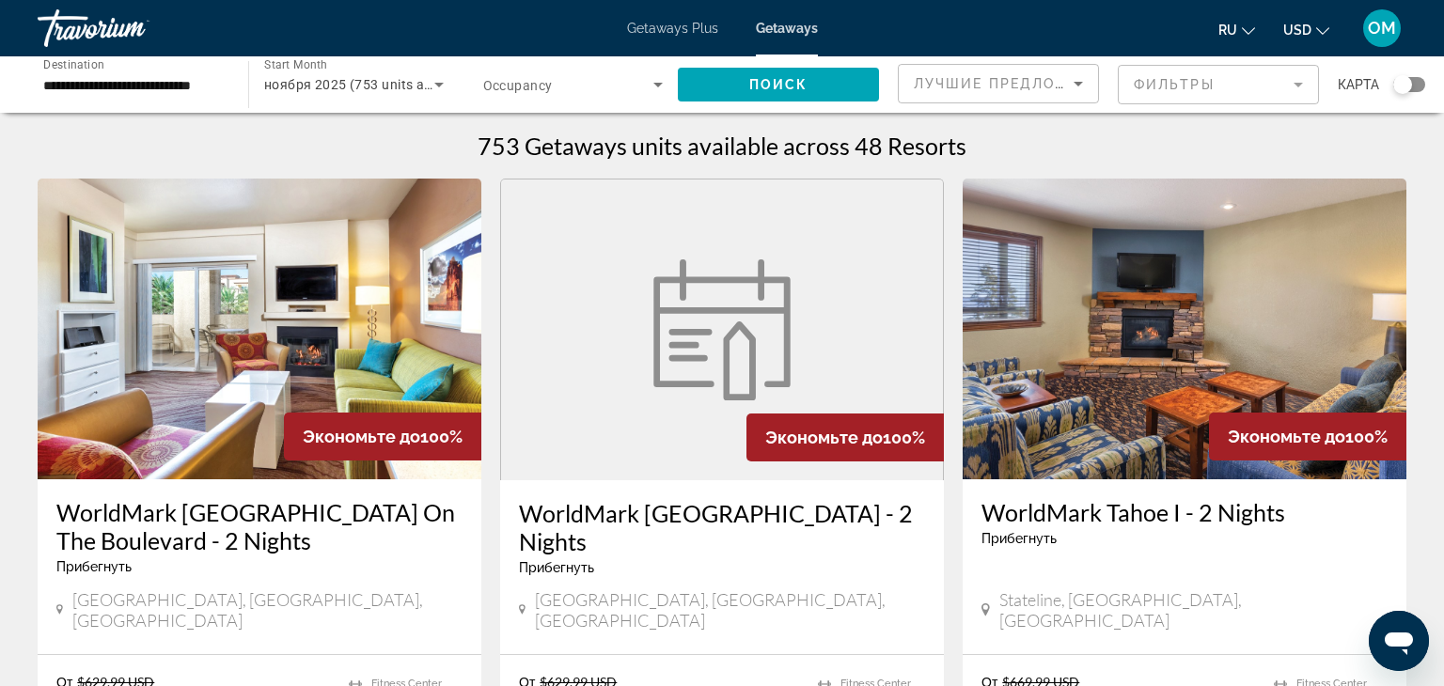
drag, startPoint x: 1442, startPoint y: 519, endPoint x: 1443, endPoint y: 404, distance: 114.7
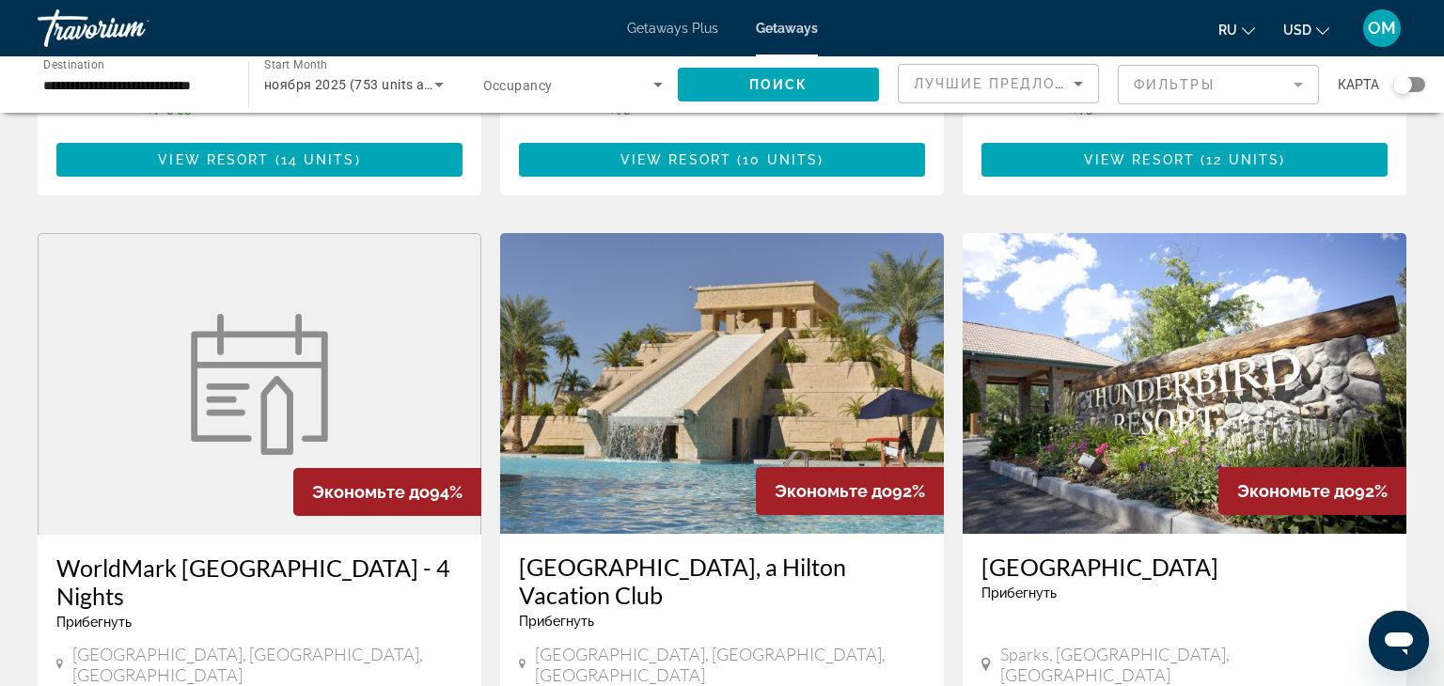
scroll to position [2019, 0]
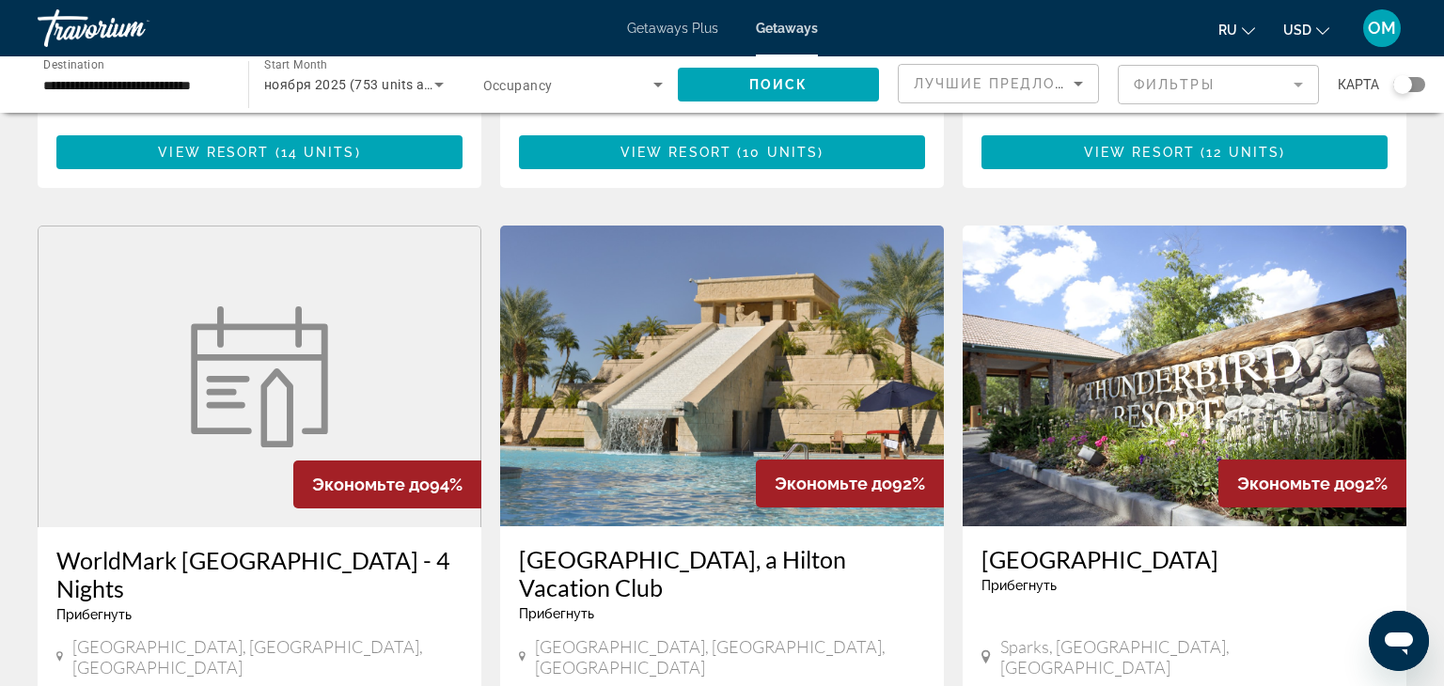
click at [792, 312] on img "Main content" at bounding box center [722, 376] width 444 height 301
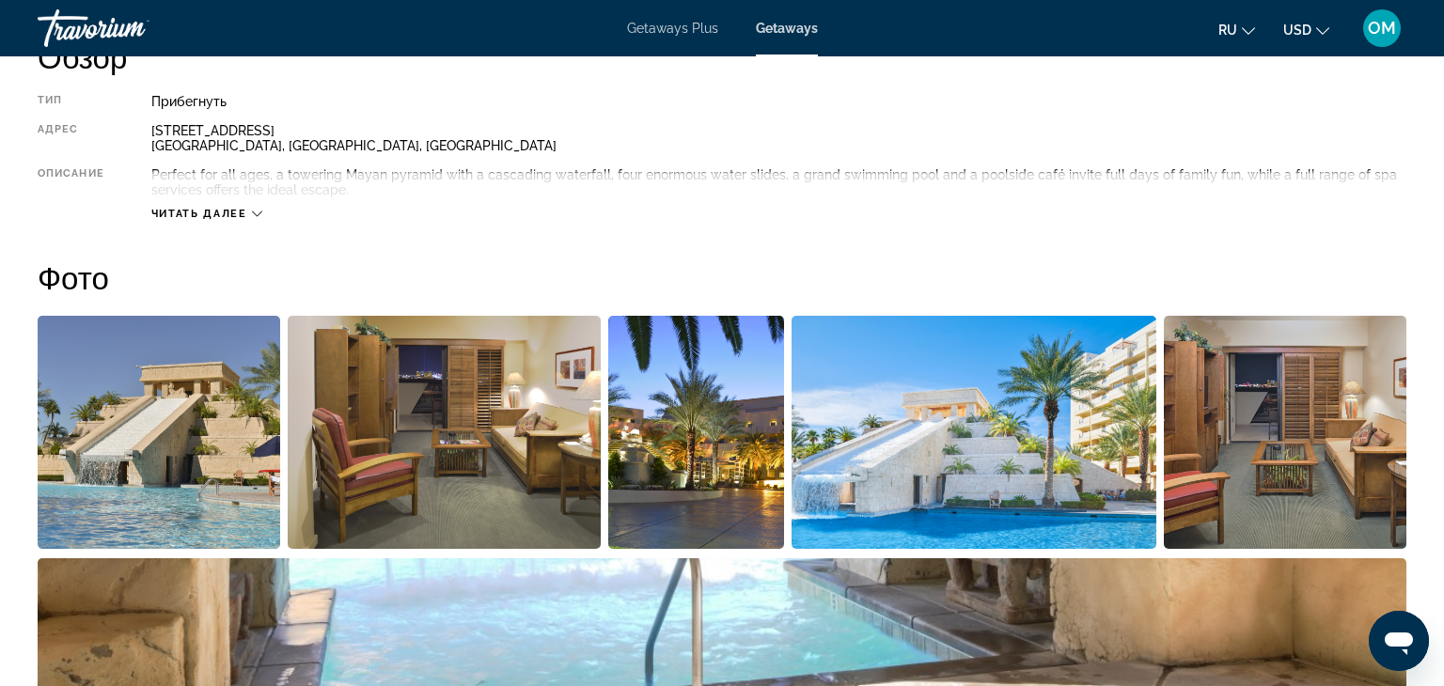
scroll to position [571, 0]
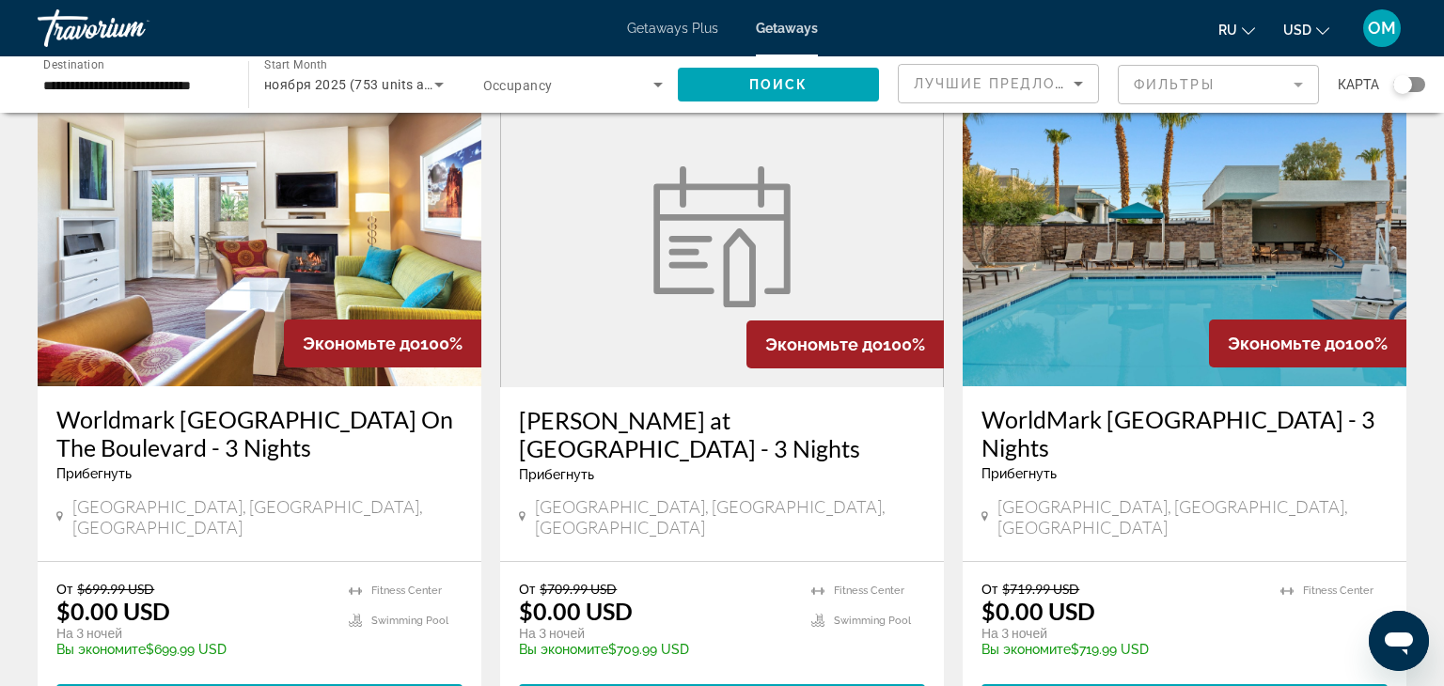
scroll to position [786, 0]
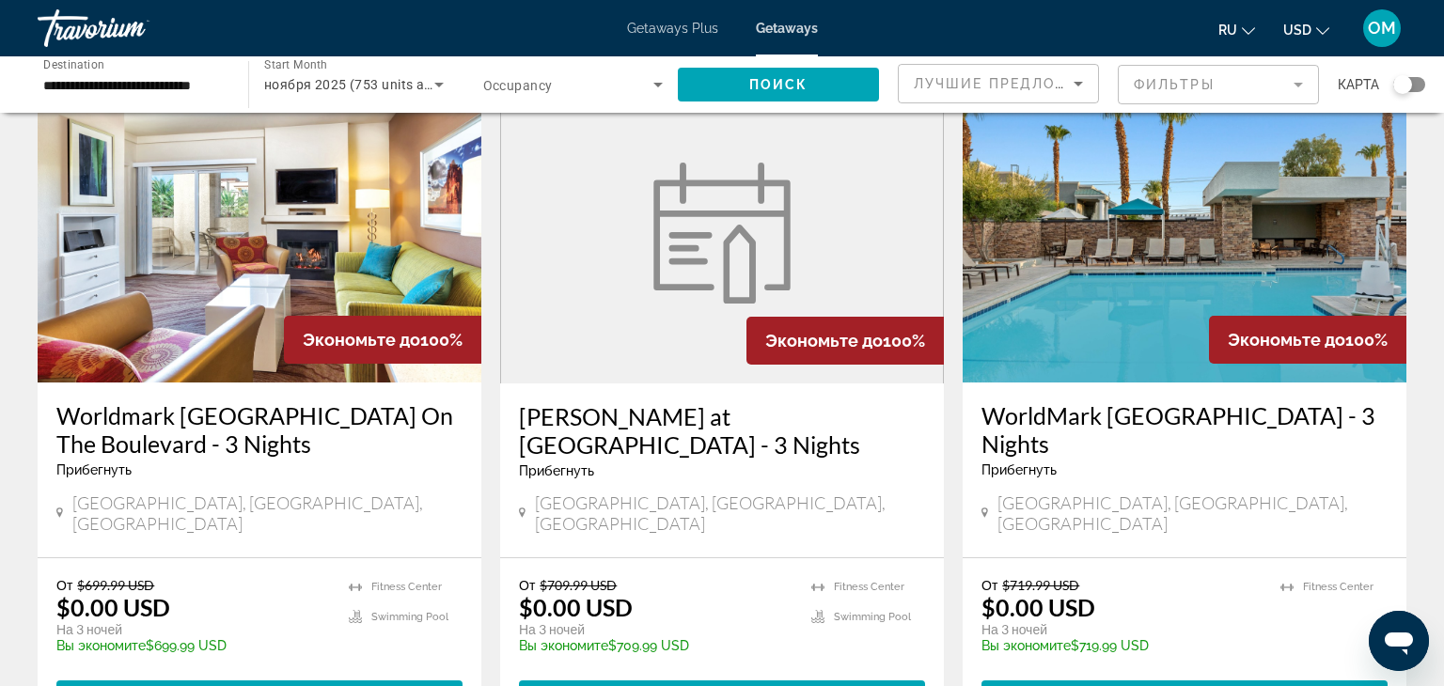
click at [1248, 224] on img "Main content" at bounding box center [1184, 232] width 444 height 301
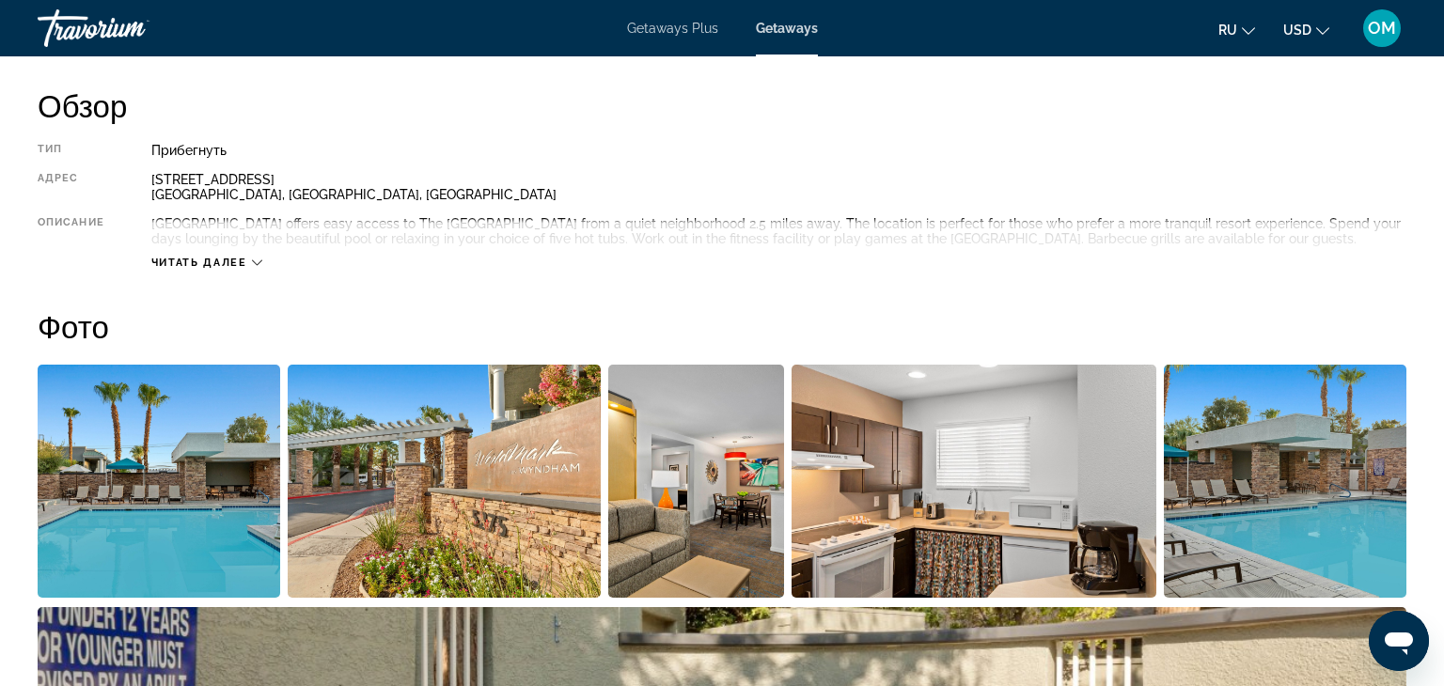
scroll to position [596, 0]
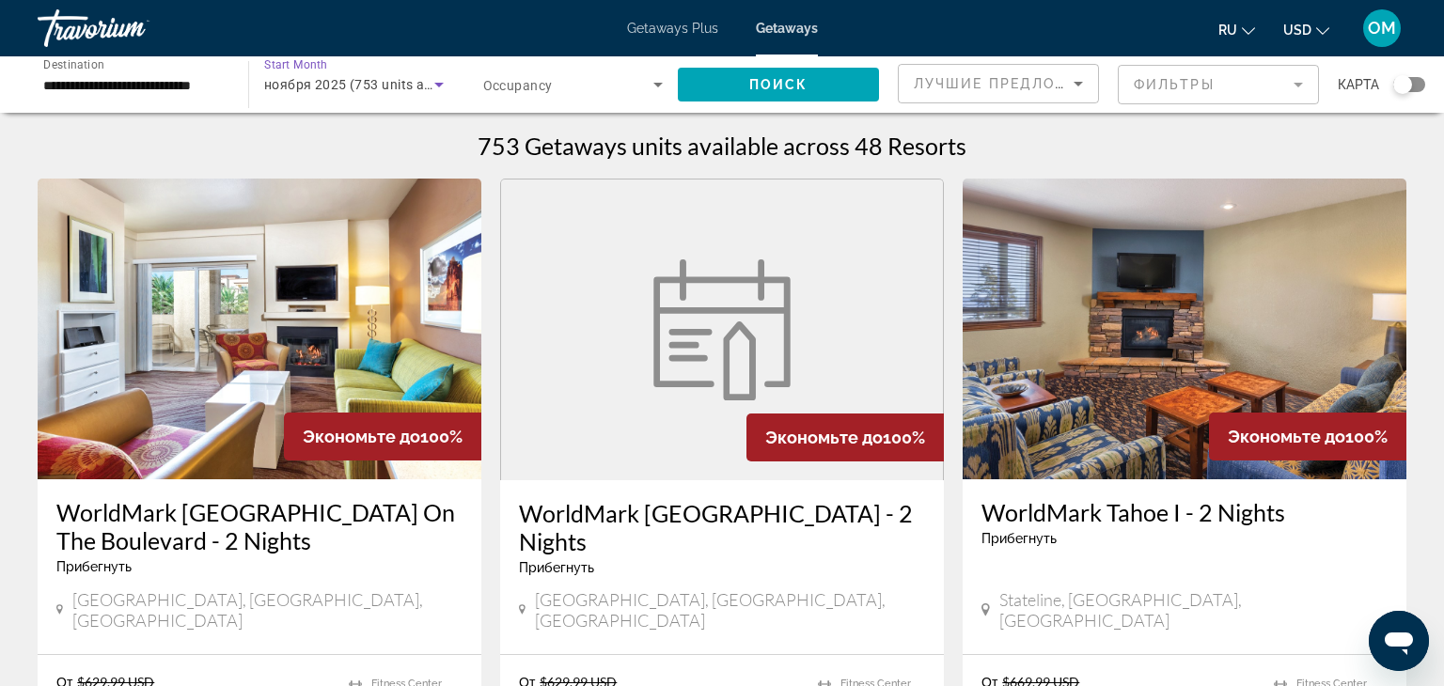
click at [432, 88] on icon "Search widget" at bounding box center [439, 84] width 23 height 23
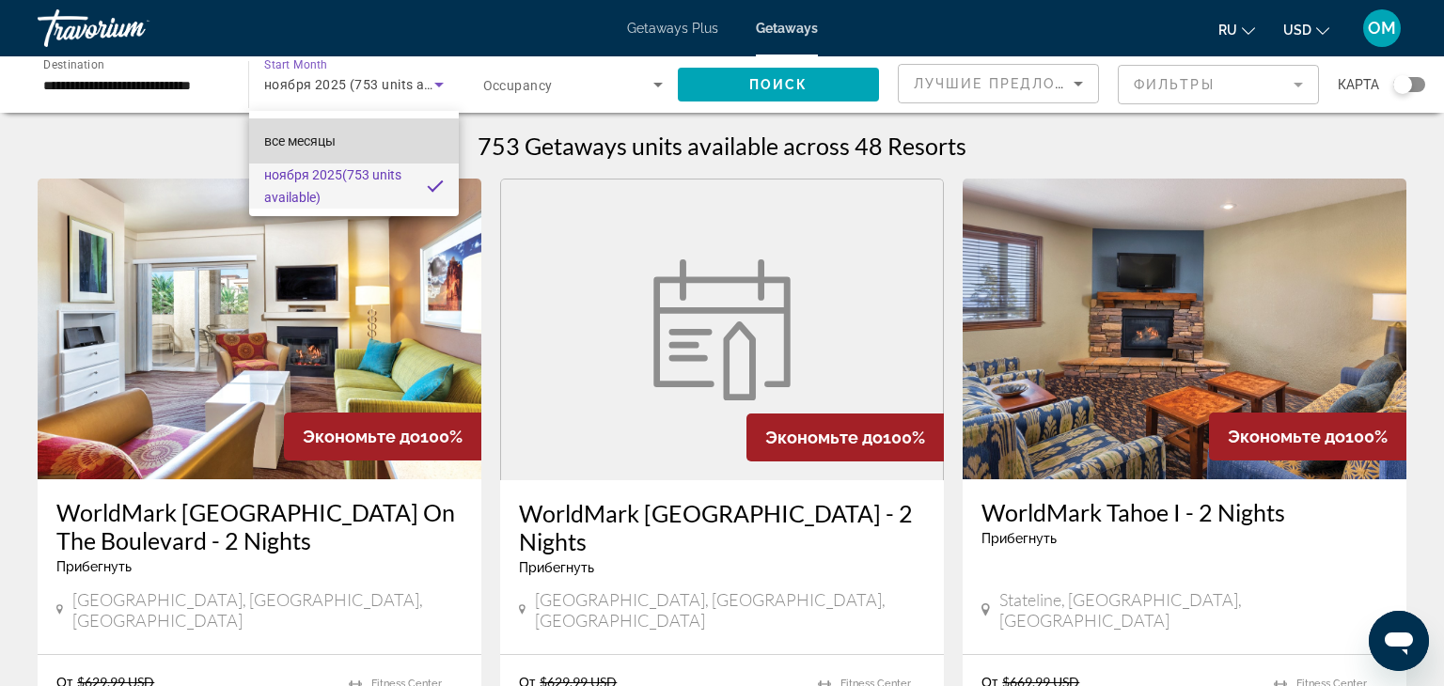
click at [355, 139] on mat-option "все месяцы" at bounding box center [354, 140] width 210 height 45
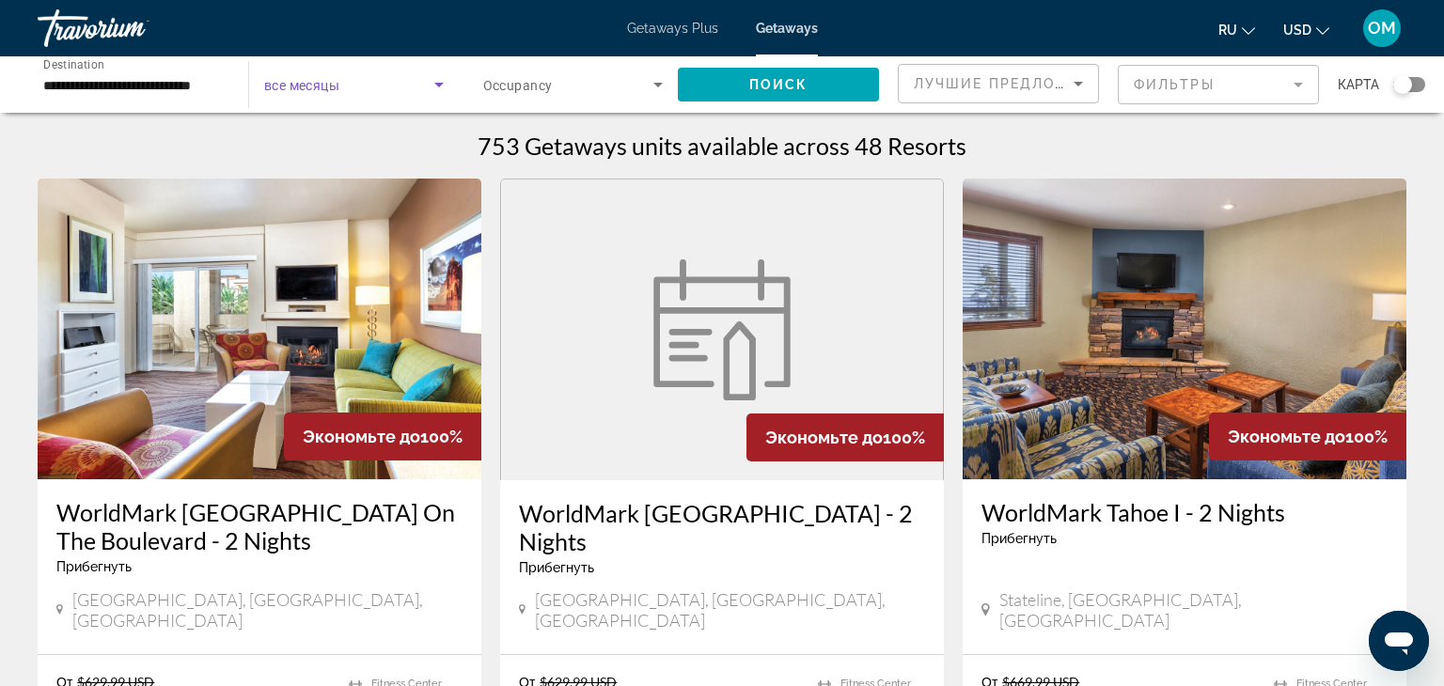
click at [440, 87] on icon "Search widget" at bounding box center [439, 84] width 23 height 23
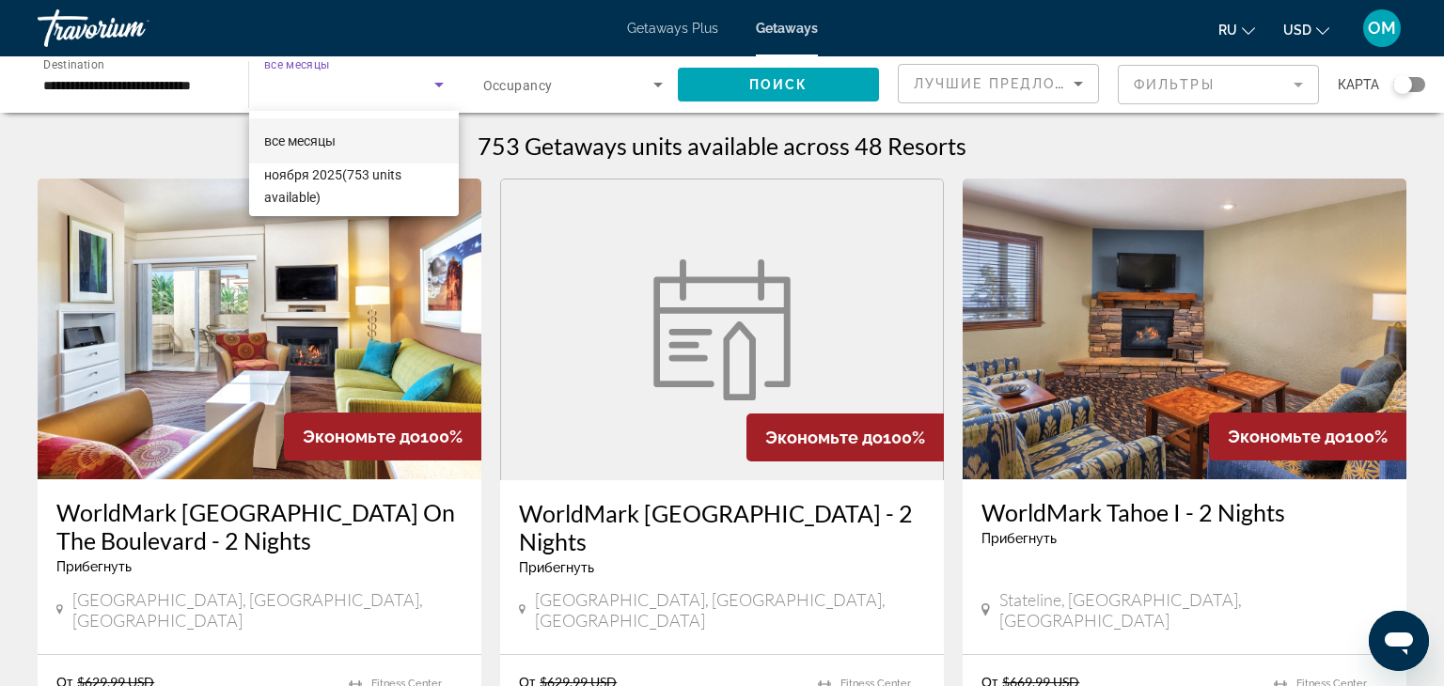
click at [440, 87] on div at bounding box center [722, 343] width 1444 height 686
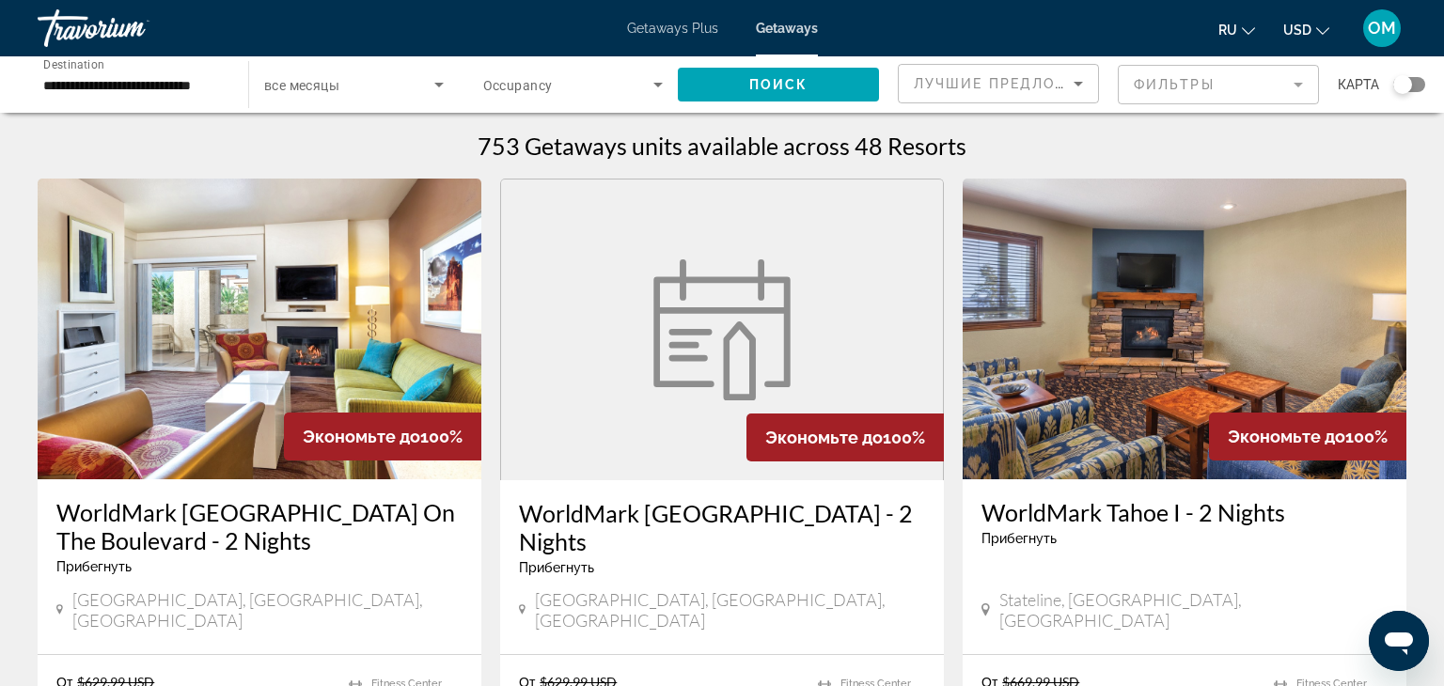
click at [1273, 76] on mat-form-field "Фильтры" at bounding box center [1218, 84] width 201 height 39
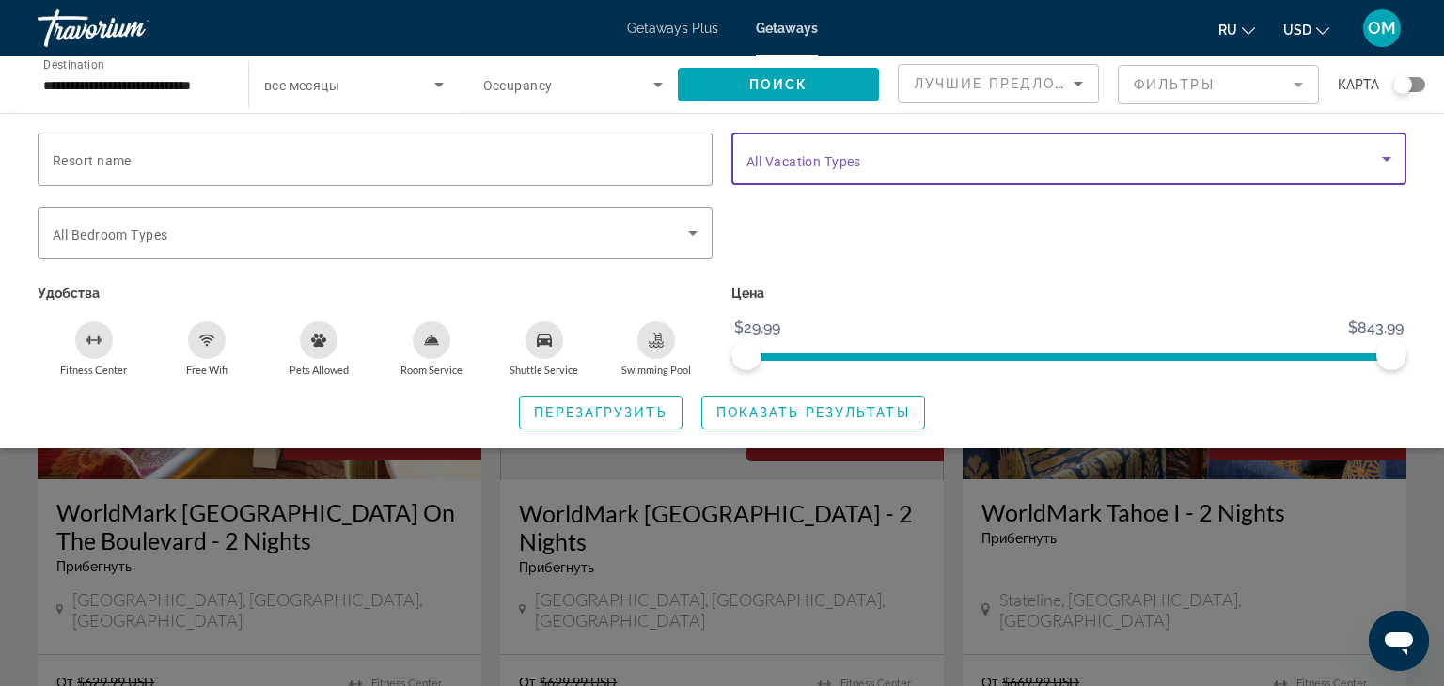
click at [1388, 154] on icon "Search widget" at bounding box center [1386, 159] width 23 height 23
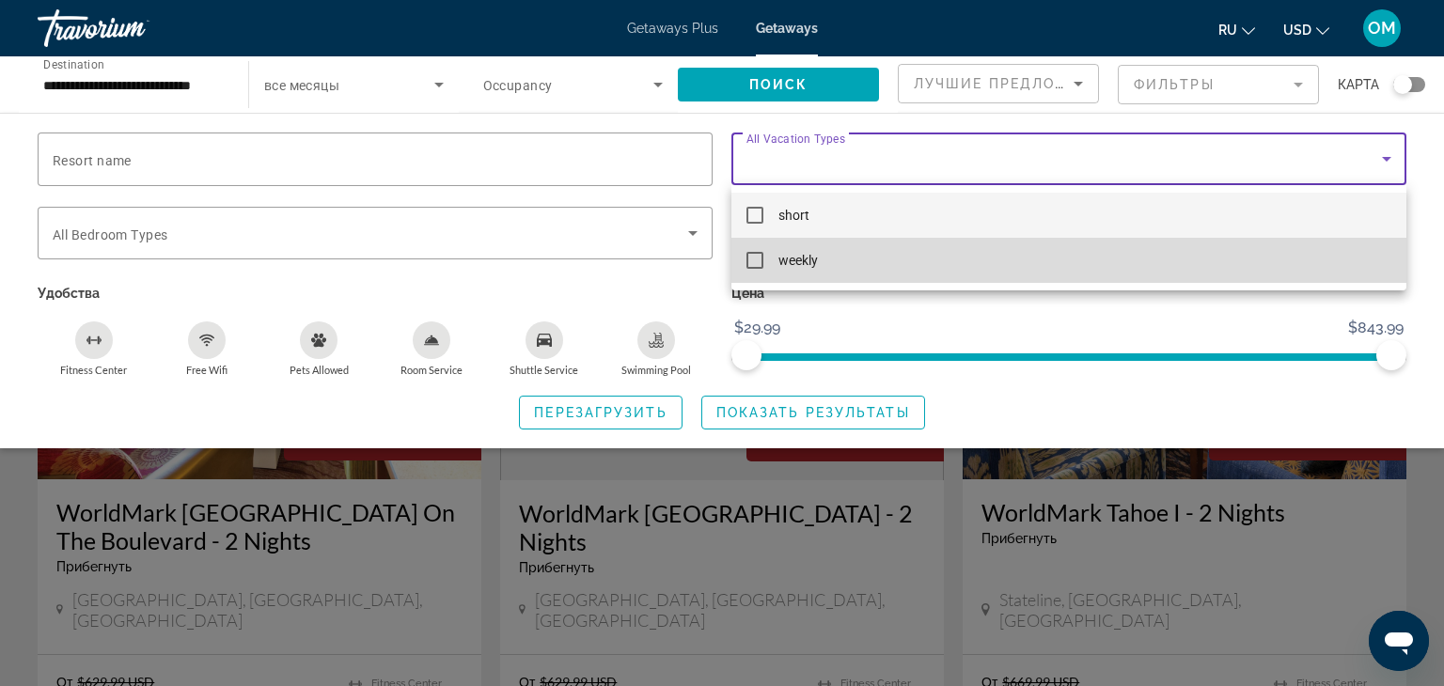
click at [758, 258] on mat-pseudo-checkbox at bounding box center [754, 260] width 17 height 17
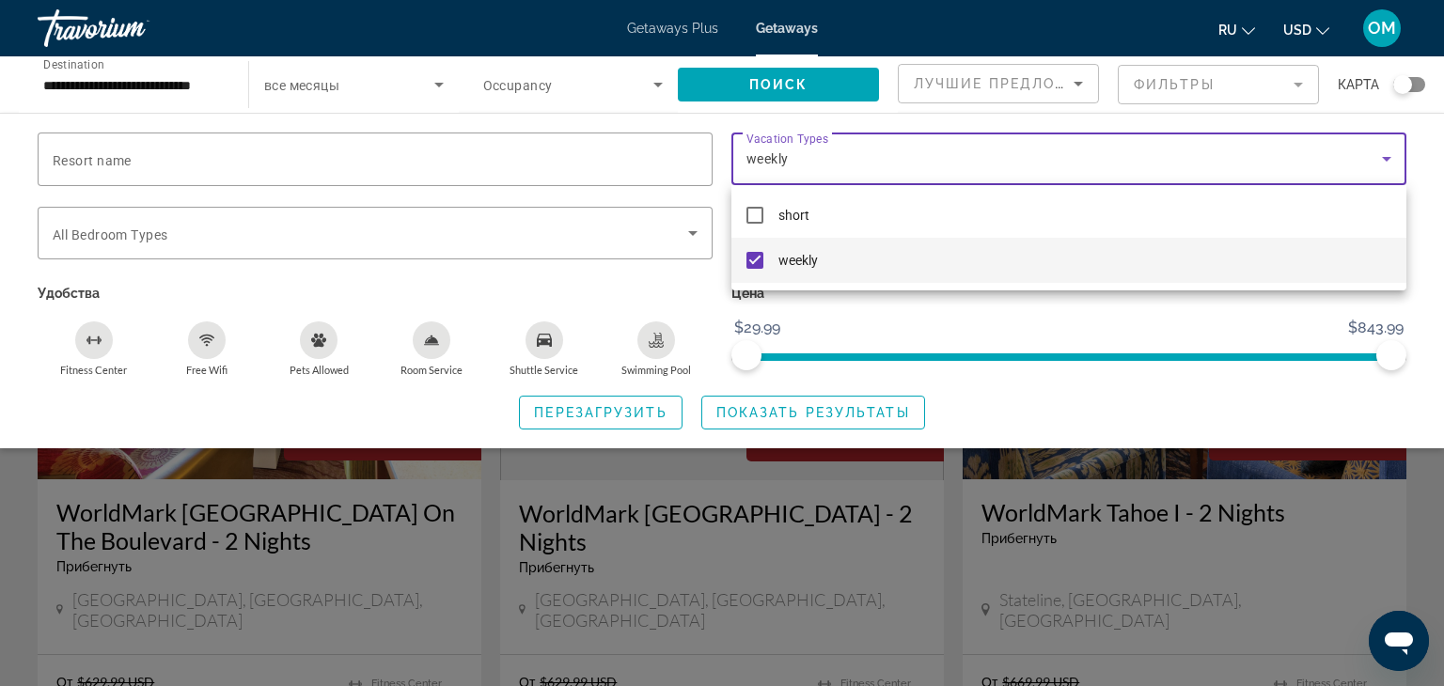
click at [694, 239] on div at bounding box center [722, 343] width 1444 height 686
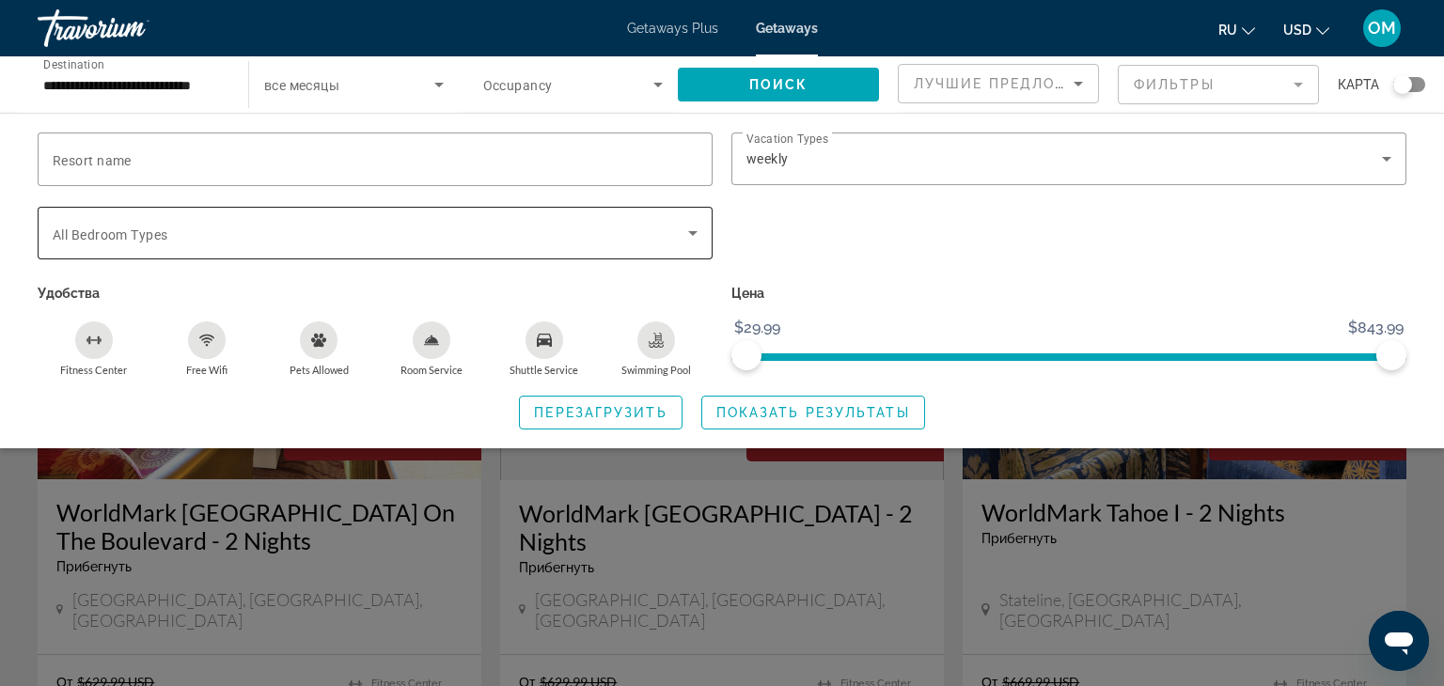
click at [693, 236] on icon "Search widget" at bounding box center [692, 233] width 23 height 23
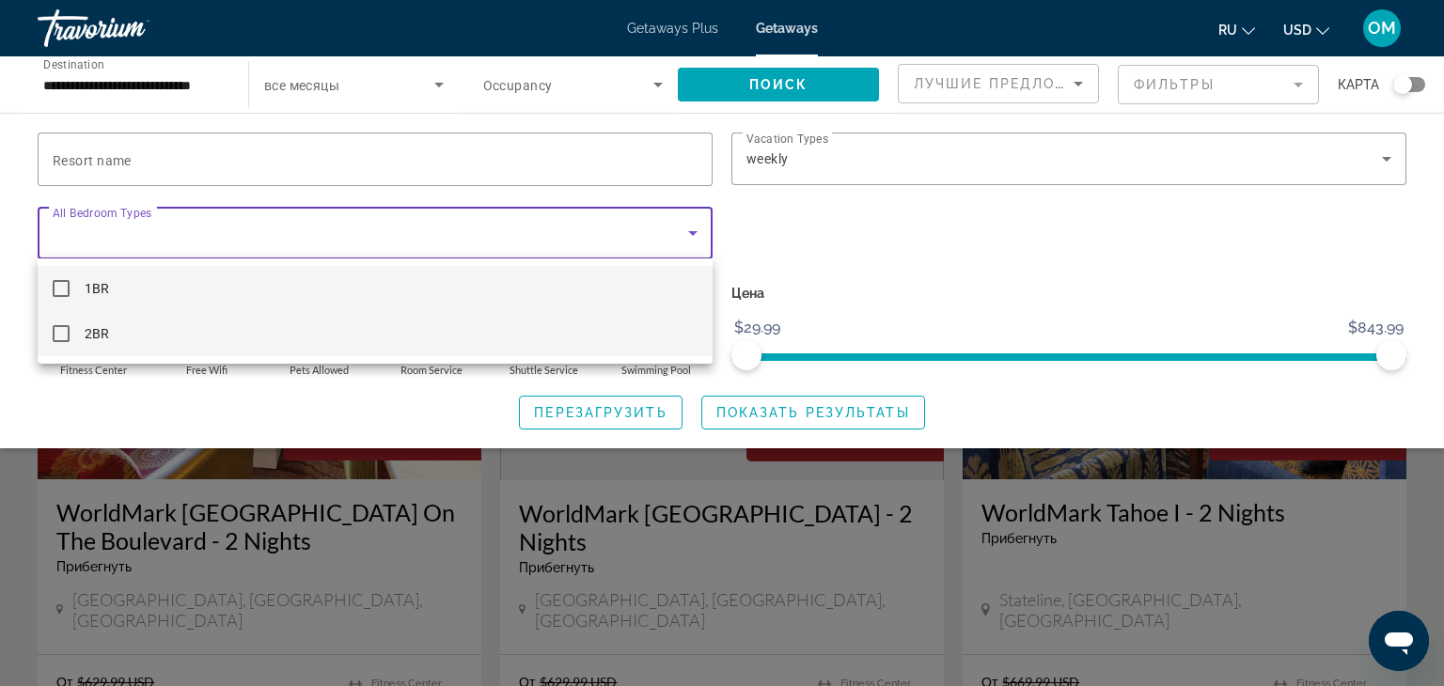
click at [352, 348] on mat-option "2BR" at bounding box center [375, 333] width 675 height 45
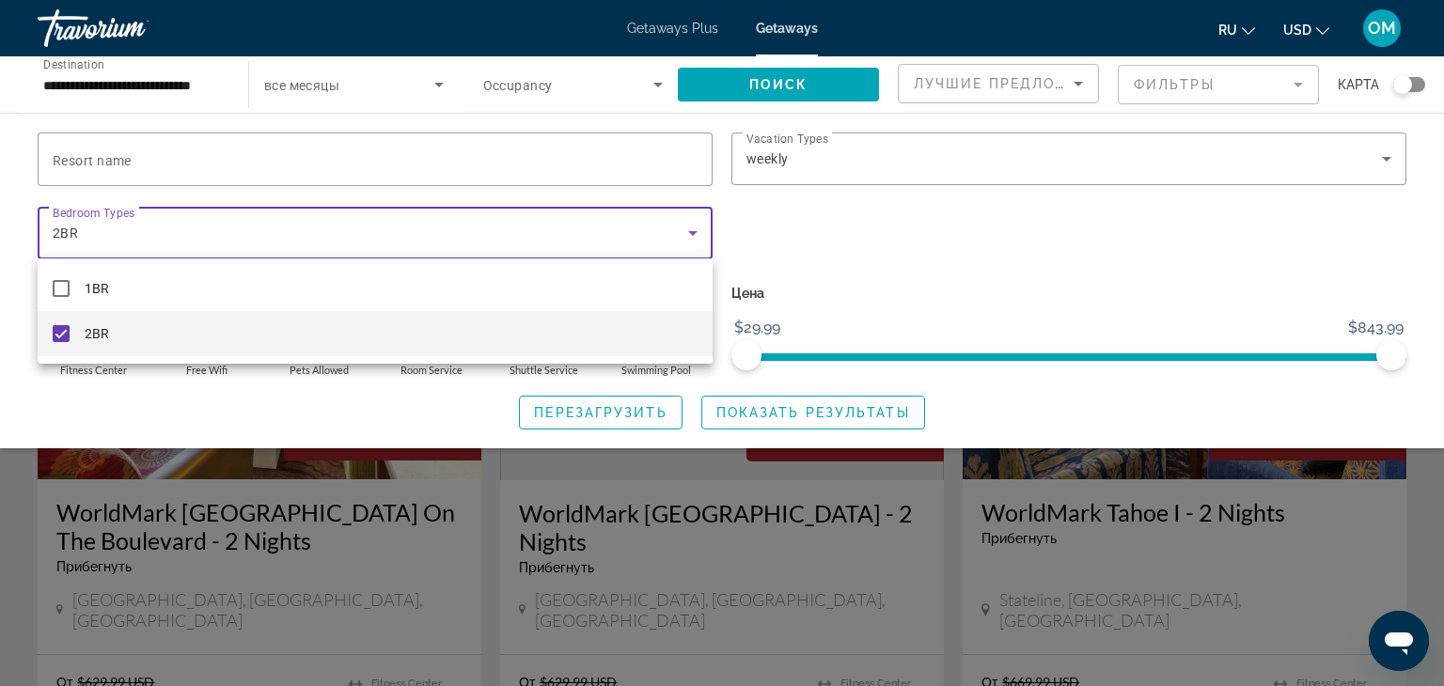
click at [775, 412] on div at bounding box center [722, 343] width 1444 height 686
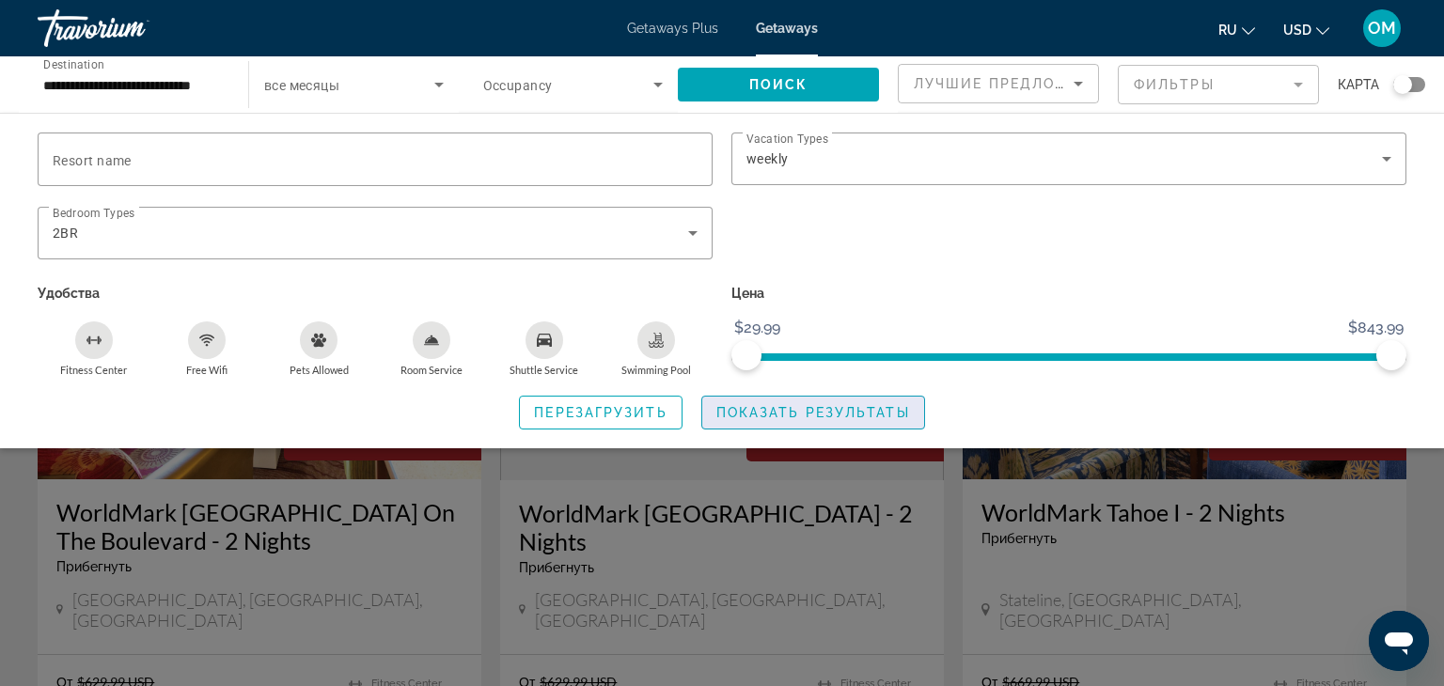
click at [780, 411] on span "Показать результаты" at bounding box center [813, 412] width 194 height 15
click at [837, 405] on span "Показать результаты" at bounding box center [813, 412] width 194 height 15
click at [806, 408] on span "Показать результаты" at bounding box center [813, 412] width 194 height 15
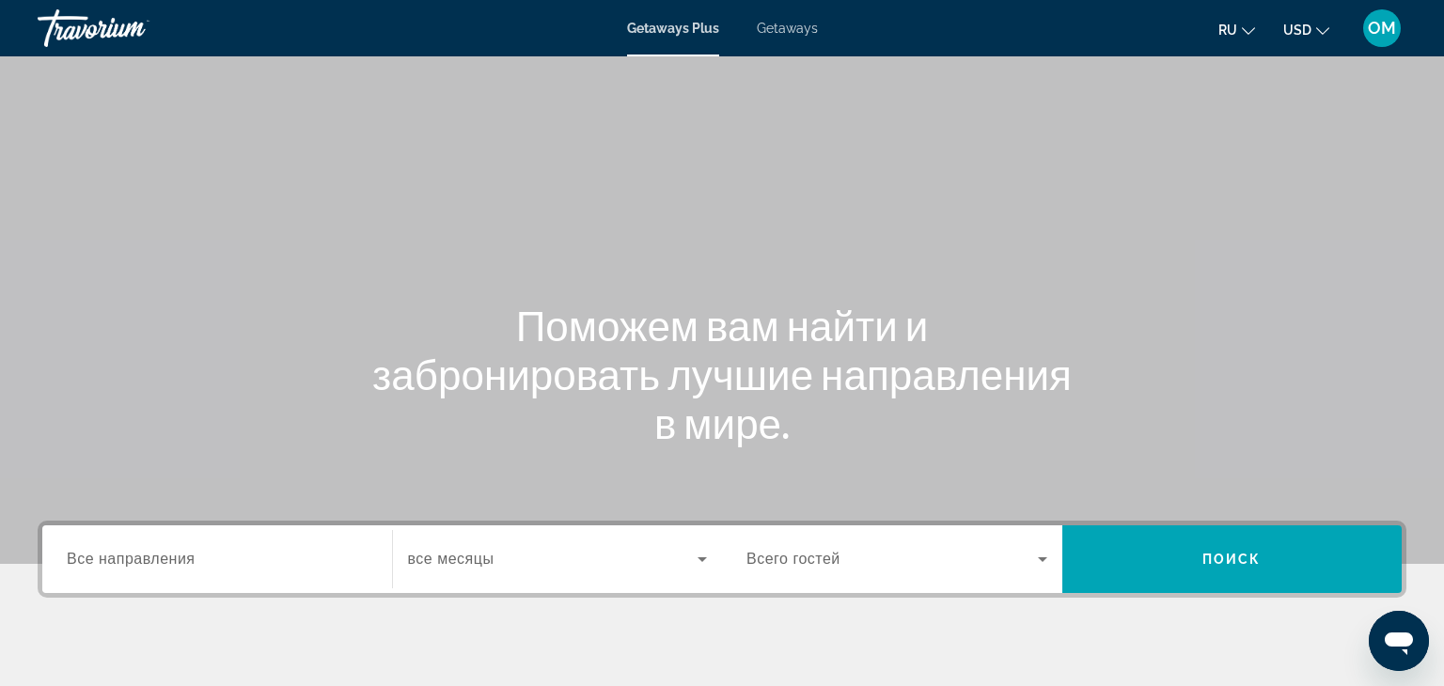
click at [790, 32] on span "Getaways" at bounding box center [787, 28] width 61 height 15
click at [70, 565] on span "Все направления" at bounding box center [131, 559] width 129 height 16
click at [70, 565] on input "Destination Все направления" at bounding box center [217, 560] width 301 height 23
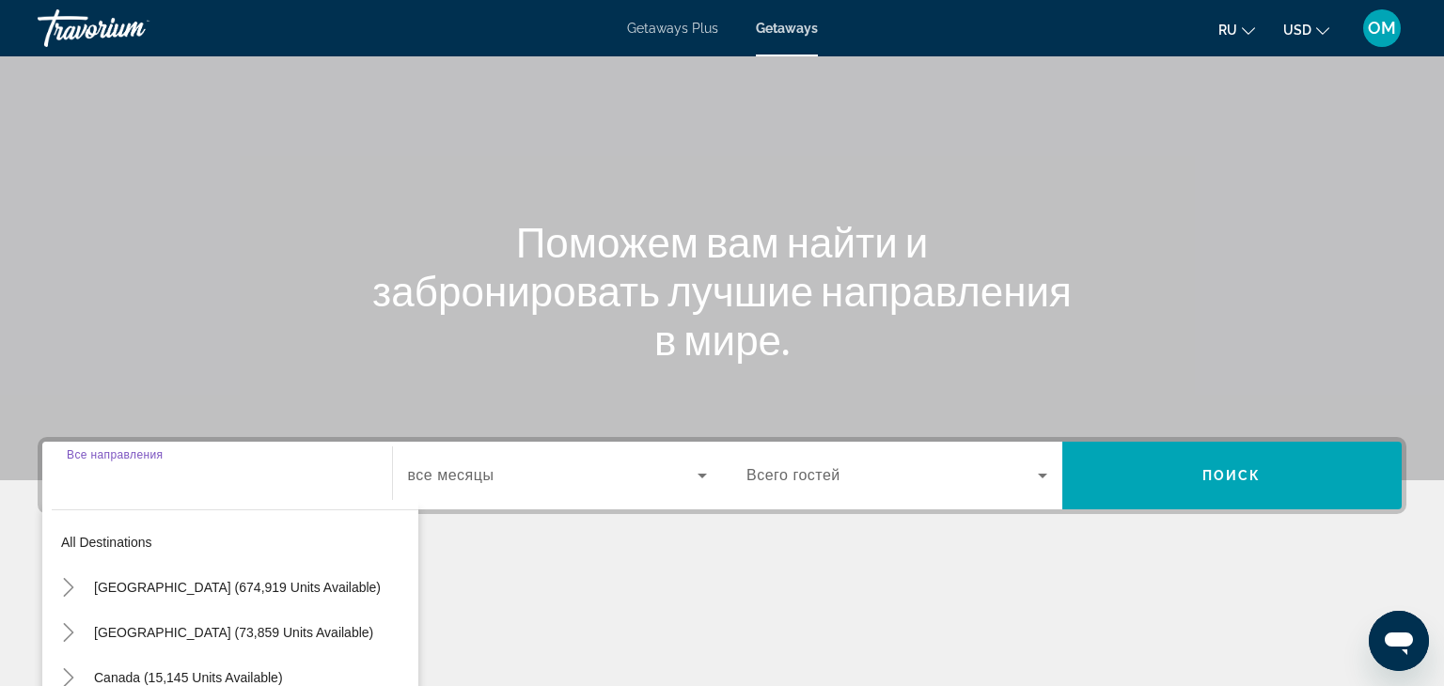
scroll to position [330, 0]
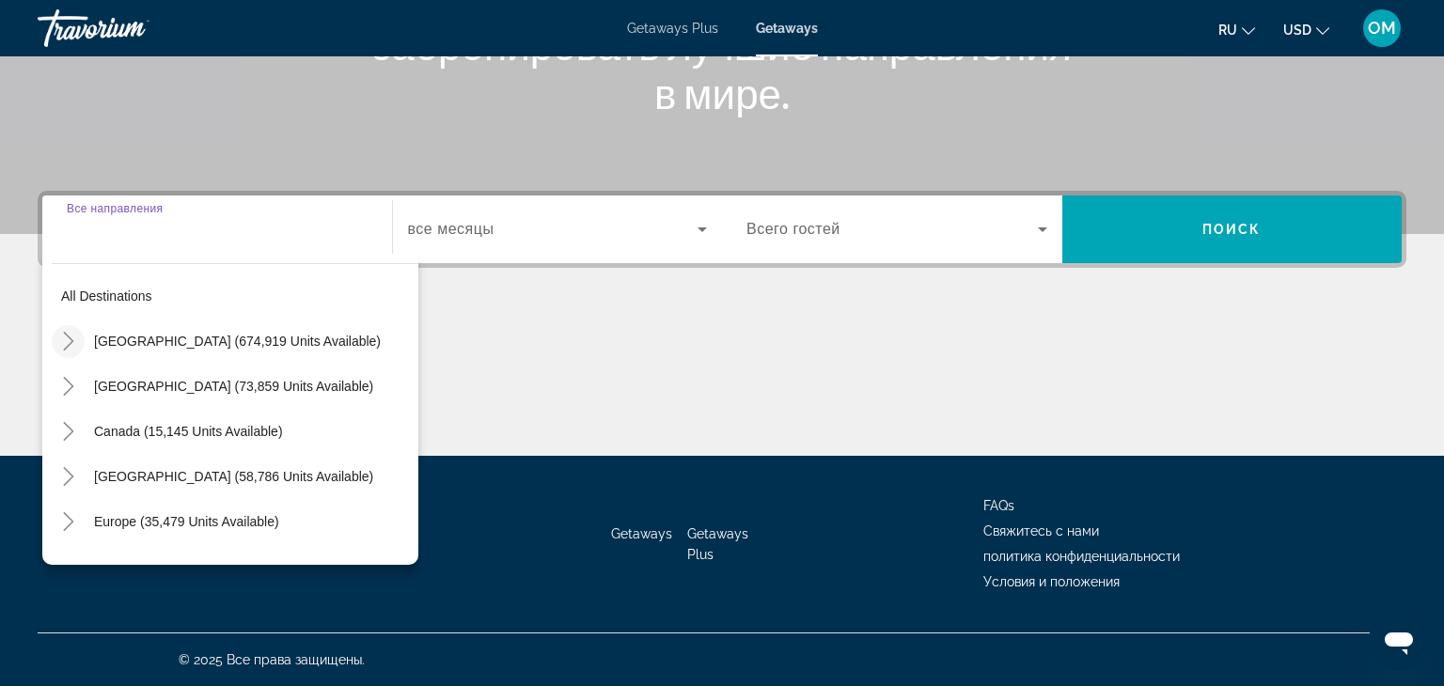
click at [64, 348] on icon "Toggle United States (674,919 units available)" at bounding box center [68, 341] width 10 height 19
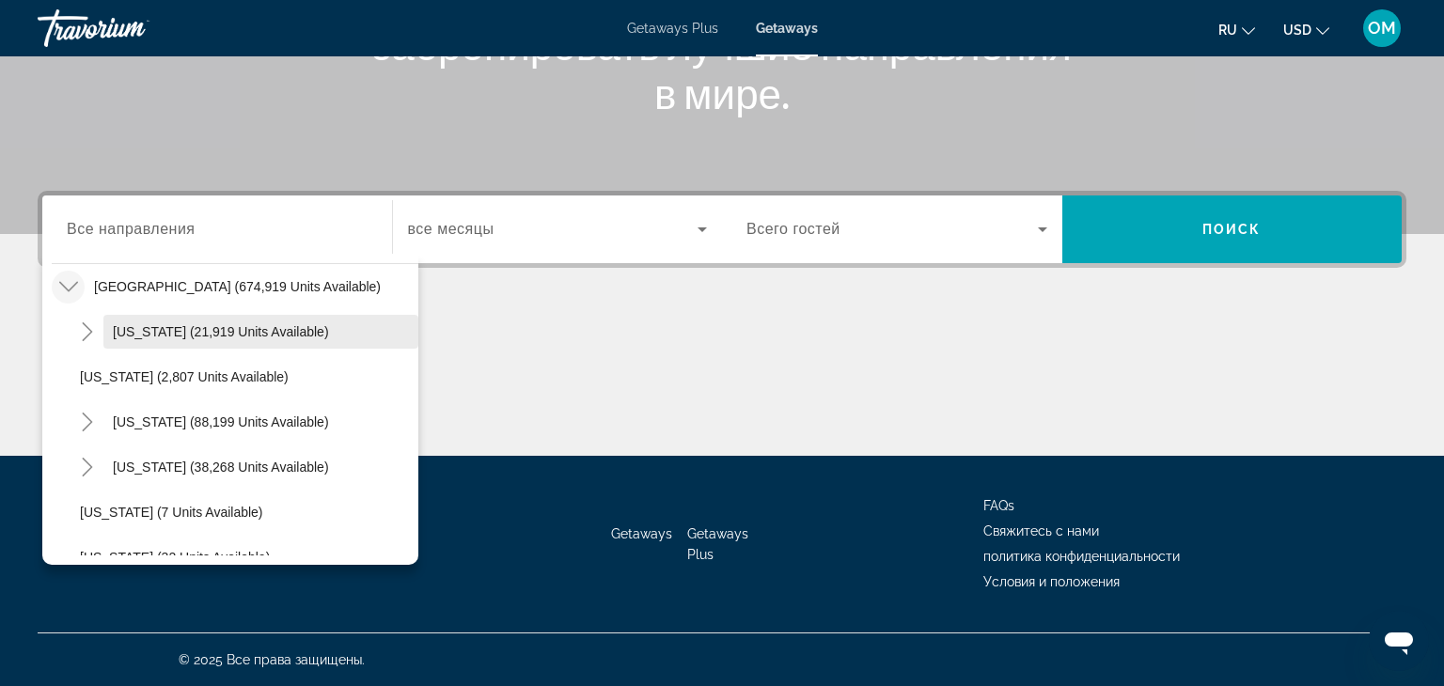
click at [152, 335] on span "[US_STATE] (21,919 units available)" at bounding box center [221, 331] width 216 height 15
type input "**********"
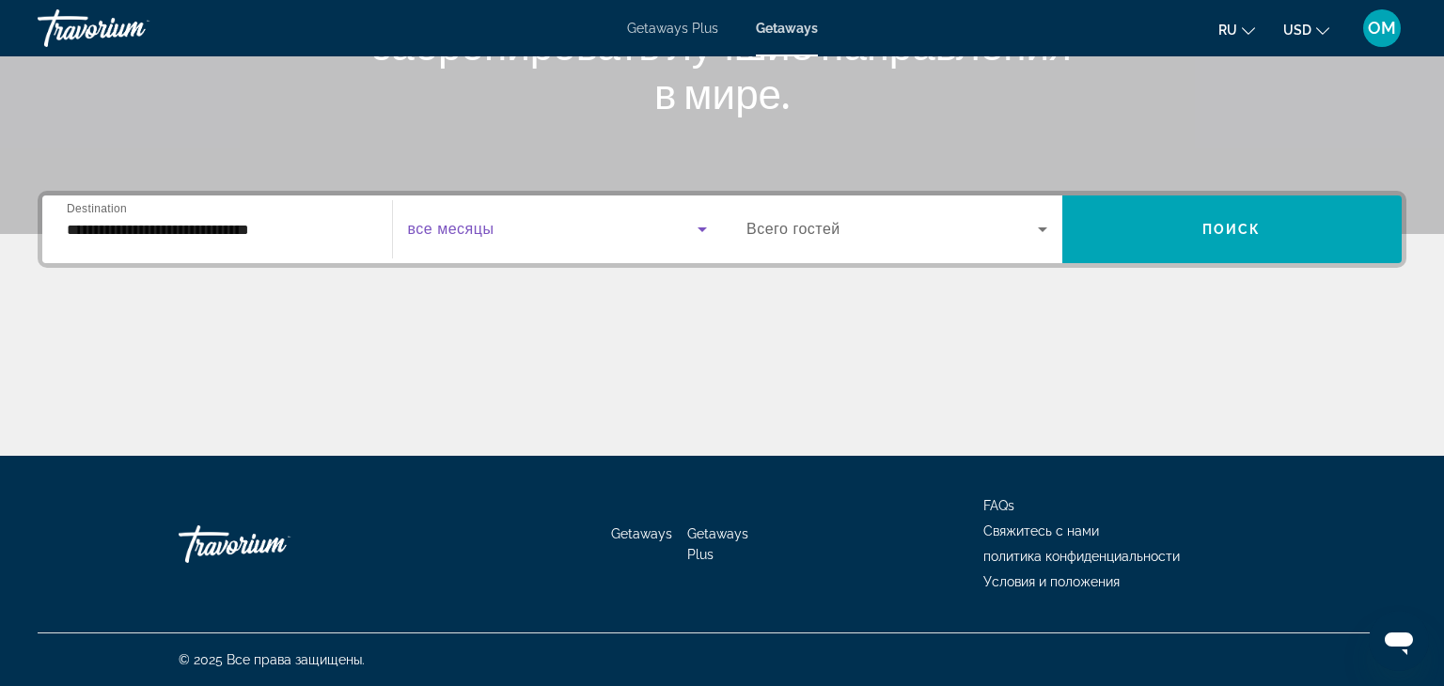
click at [697, 230] on icon "Search widget" at bounding box center [702, 229] width 23 height 23
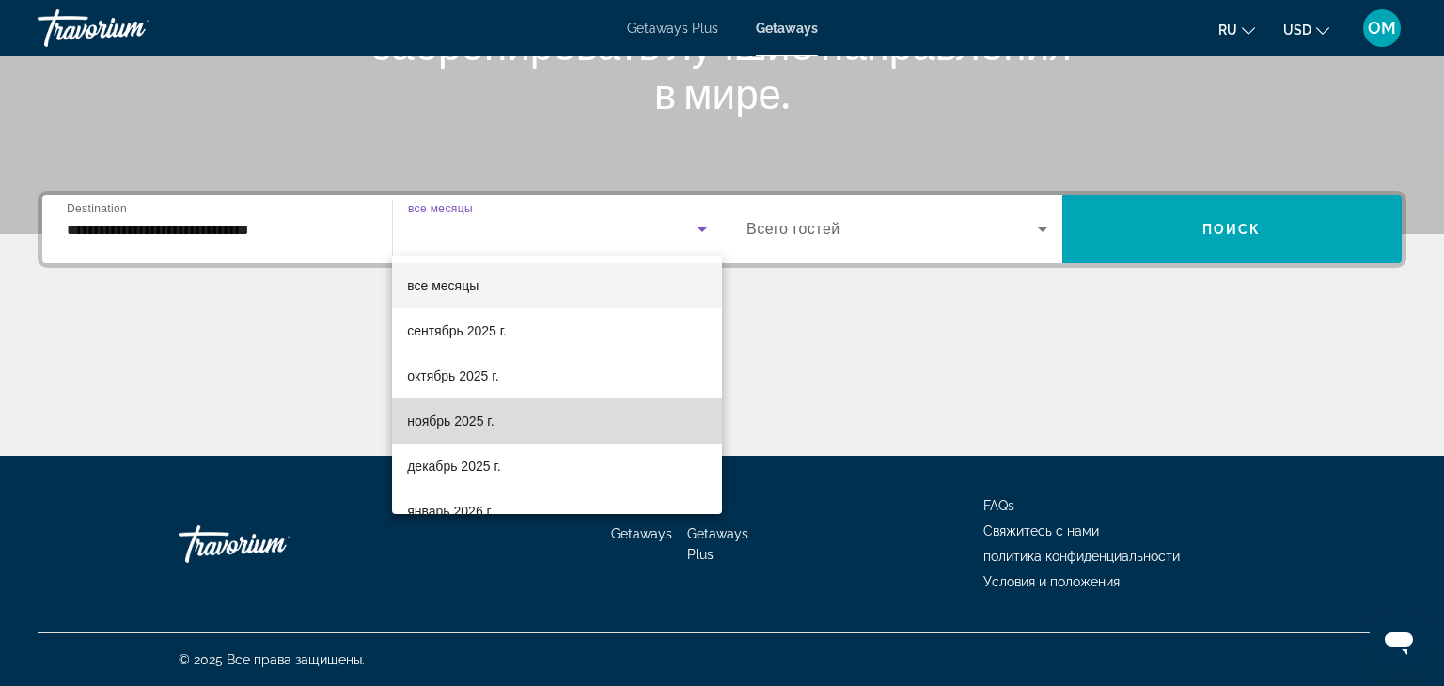
click at [463, 420] on span "ноябрь 2025 г." at bounding box center [450, 421] width 86 height 23
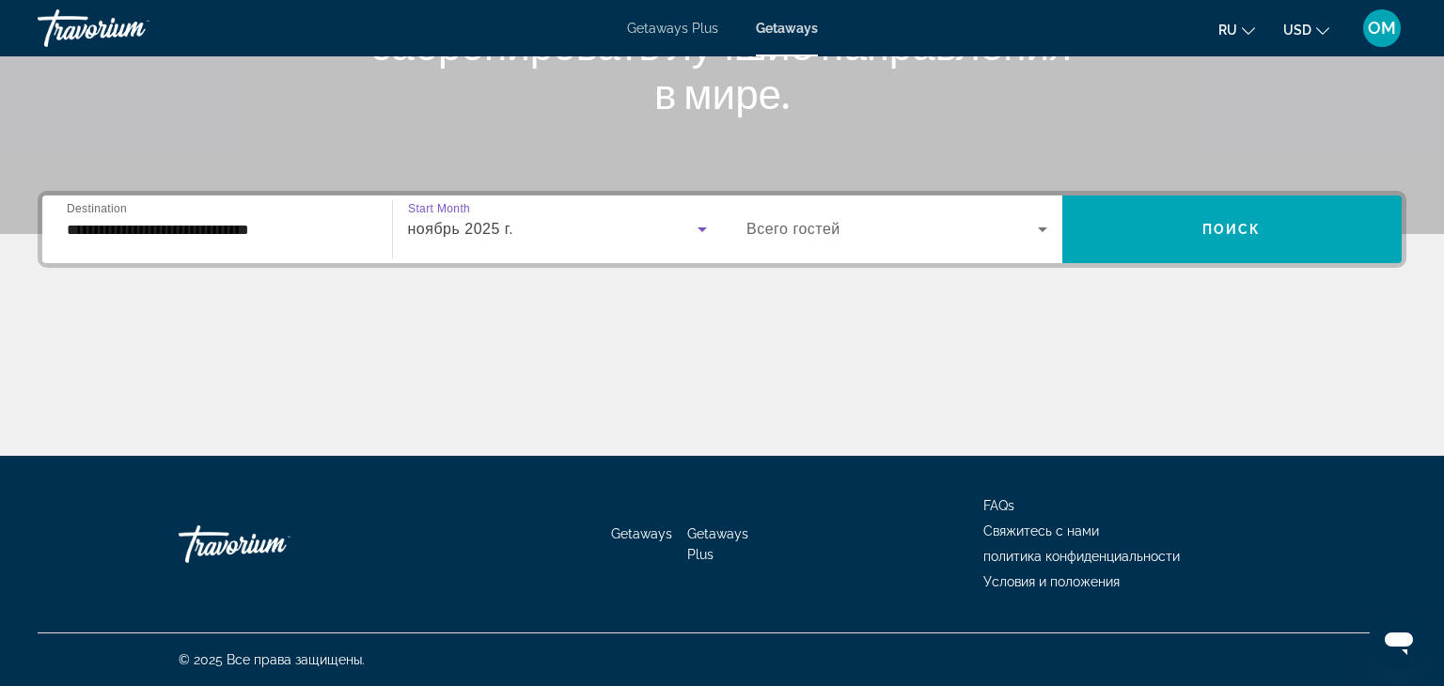
click at [1048, 226] on icon "Search widget" at bounding box center [1042, 229] width 23 height 23
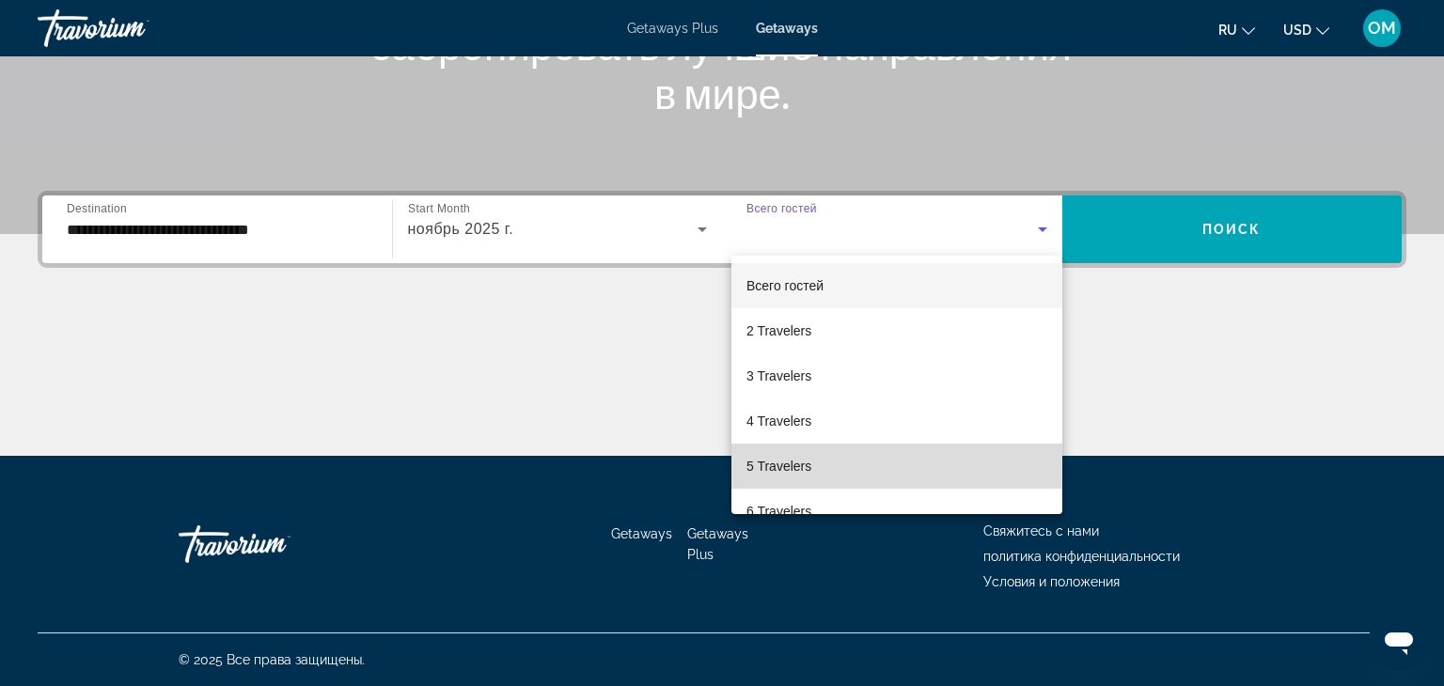
click at [755, 463] on span "5 Travelers" at bounding box center [778, 466] width 65 height 23
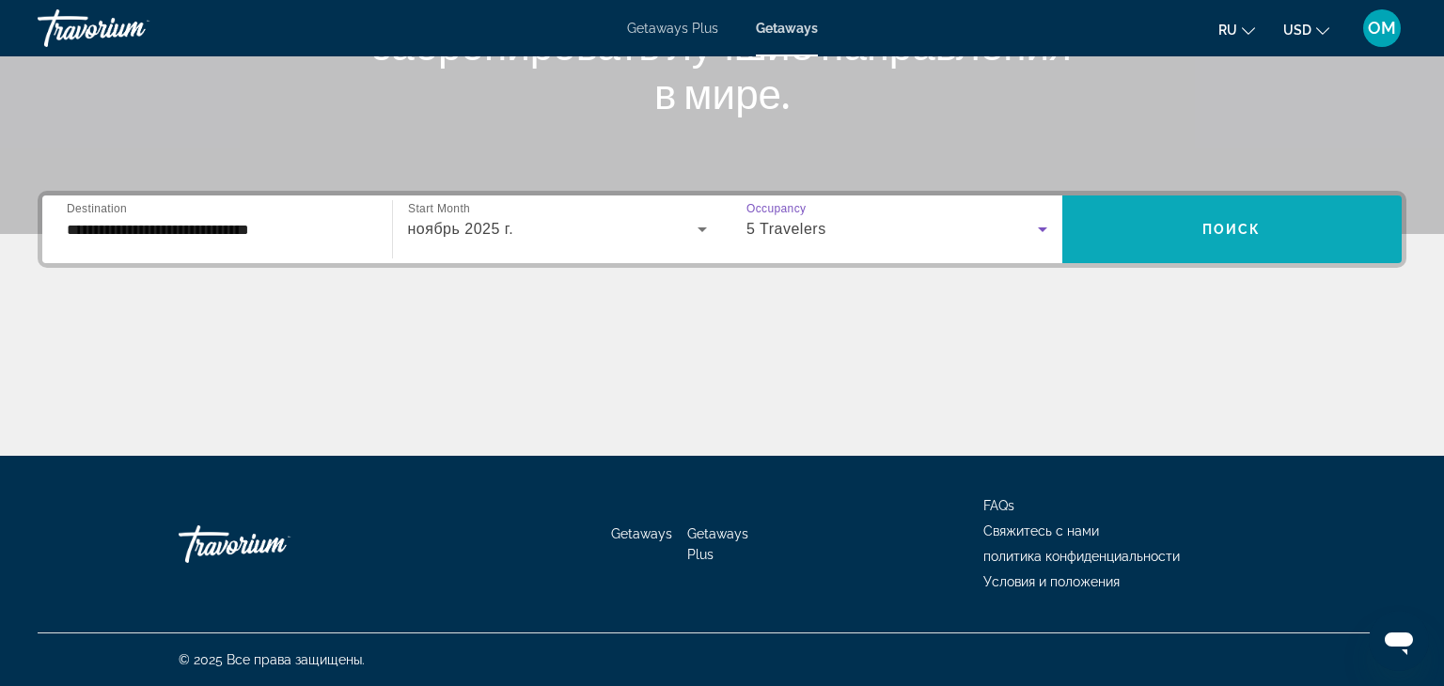
click at [1139, 231] on span "Search widget" at bounding box center [1232, 229] width 340 height 45
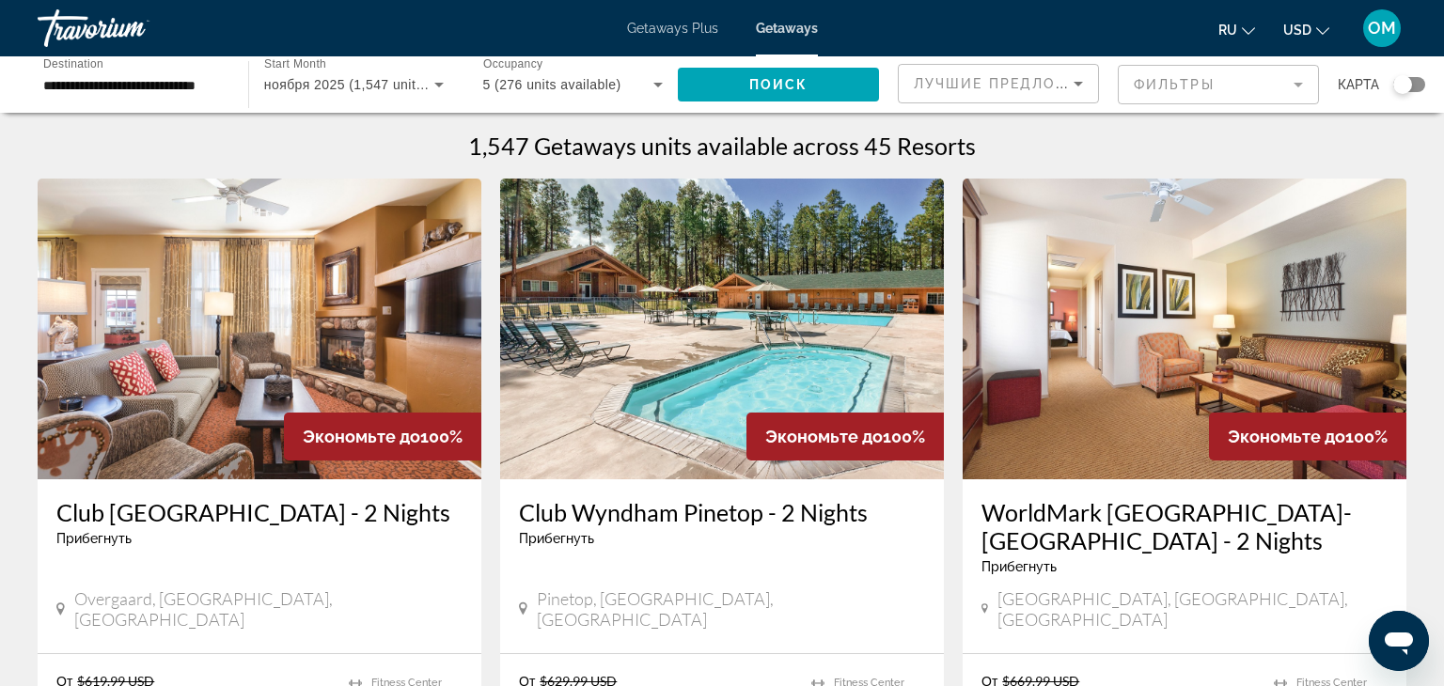
click at [836, 334] on img "Main content" at bounding box center [722, 329] width 444 height 301
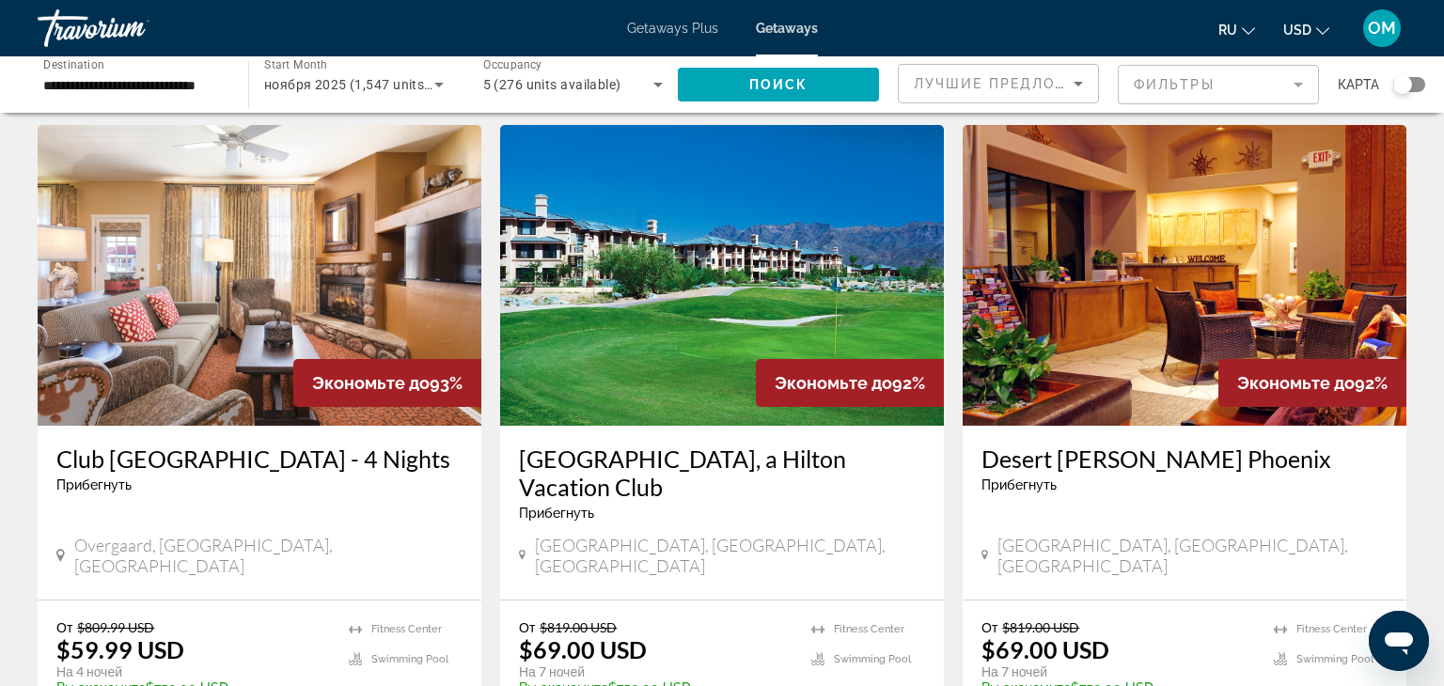
scroll to position [2120, 0]
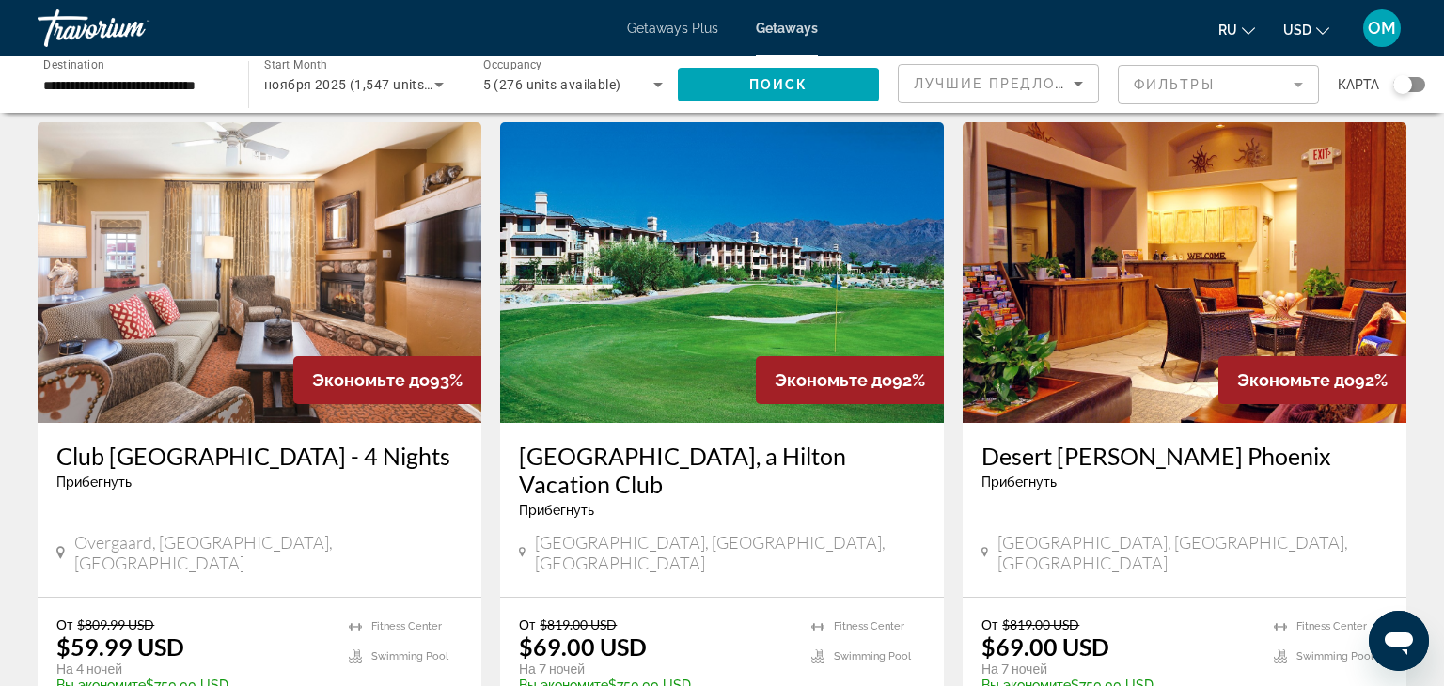
click at [775, 207] on img "Main content" at bounding box center [722, 272] width 444 height 301
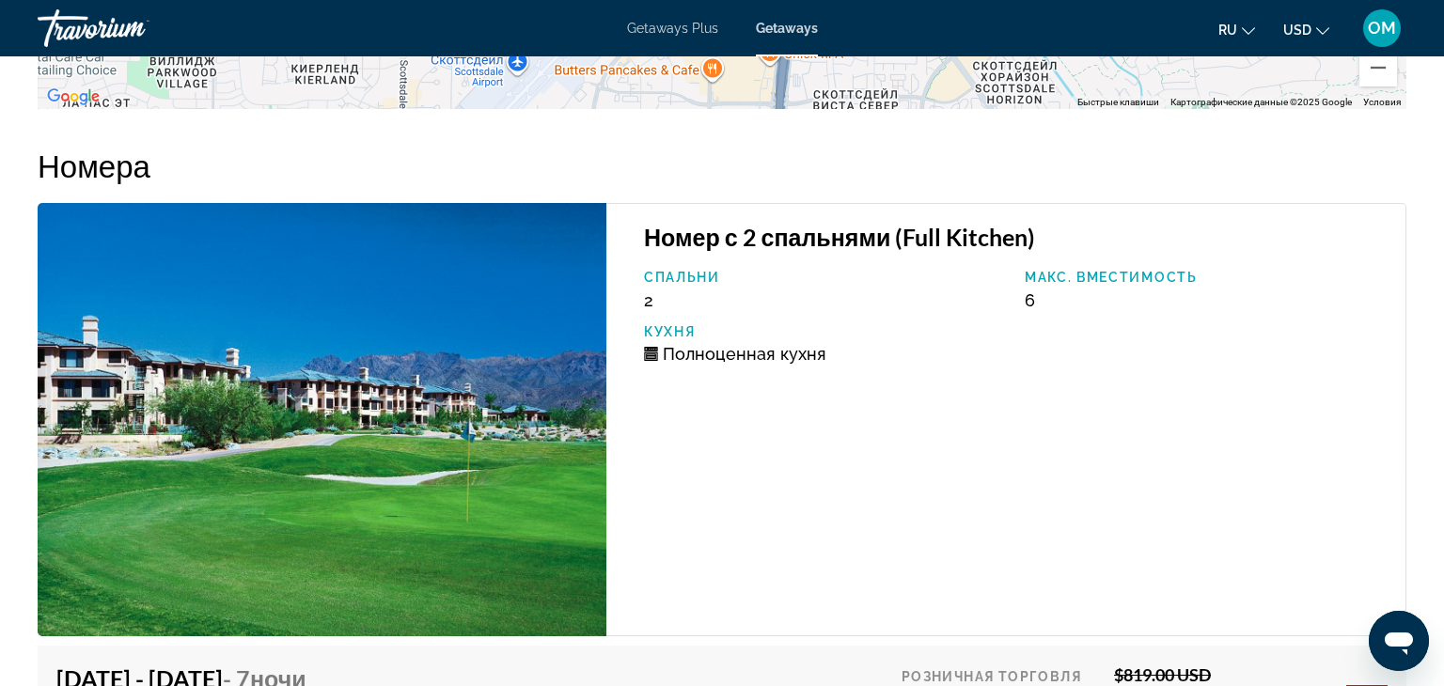
scroll to position [2891, 0]
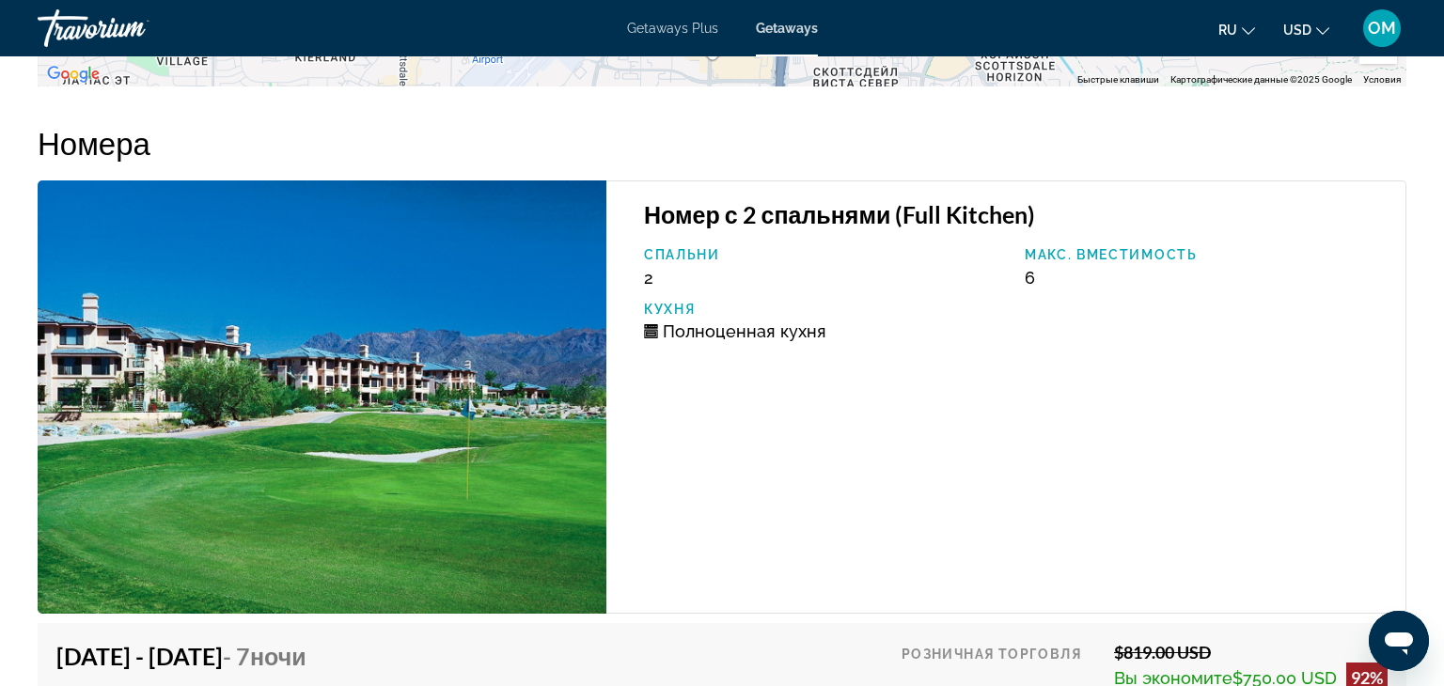
click at [472, 477] on img "Main content" at bounding box center [322, 396] width 569 height 433
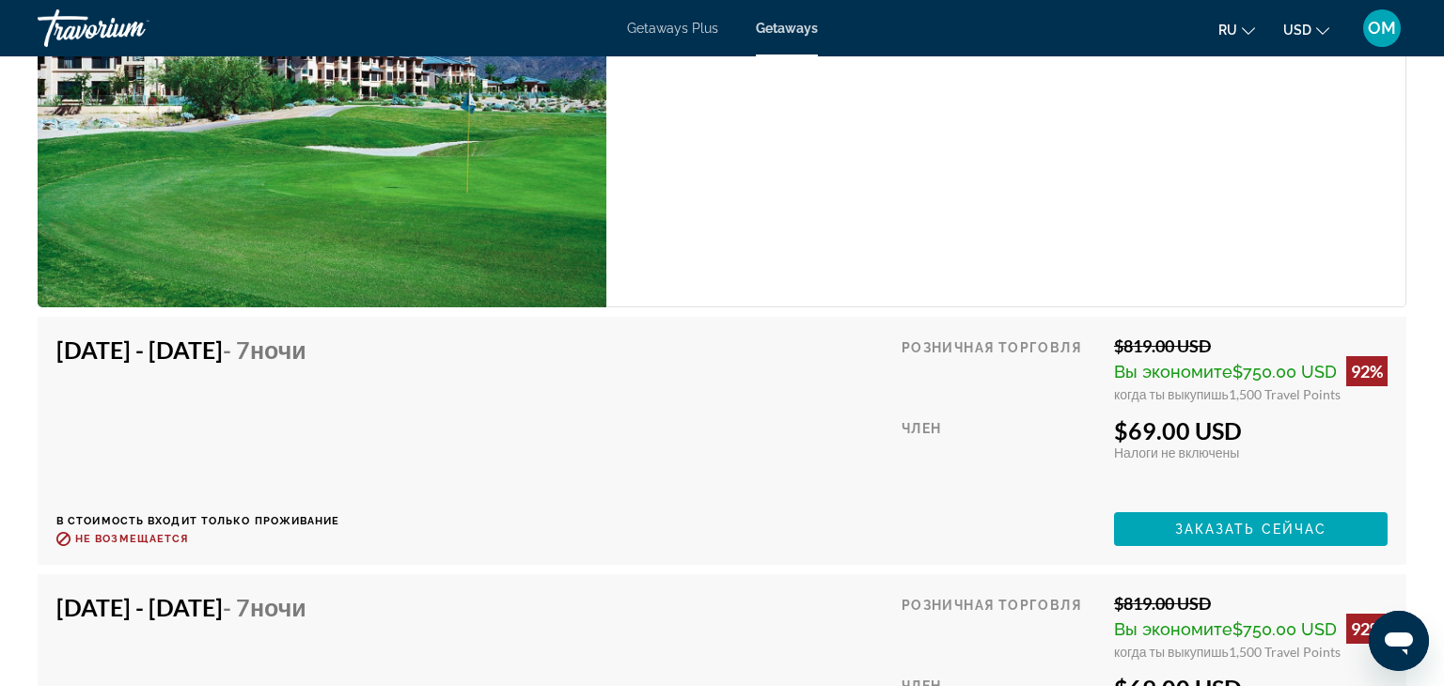
scroll to position [3203, 0]
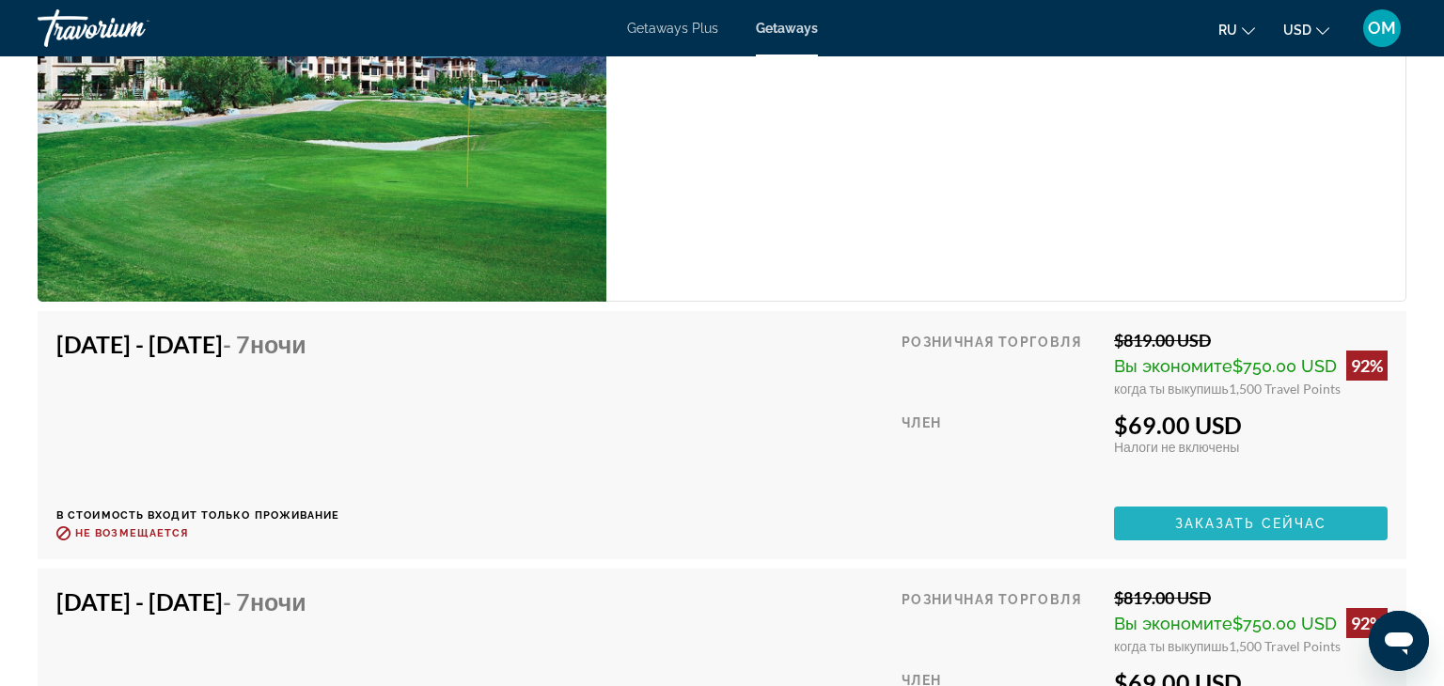
click at [1265, 532] on span "Main content" at bounding box center [1251, 523] width 274 height 45
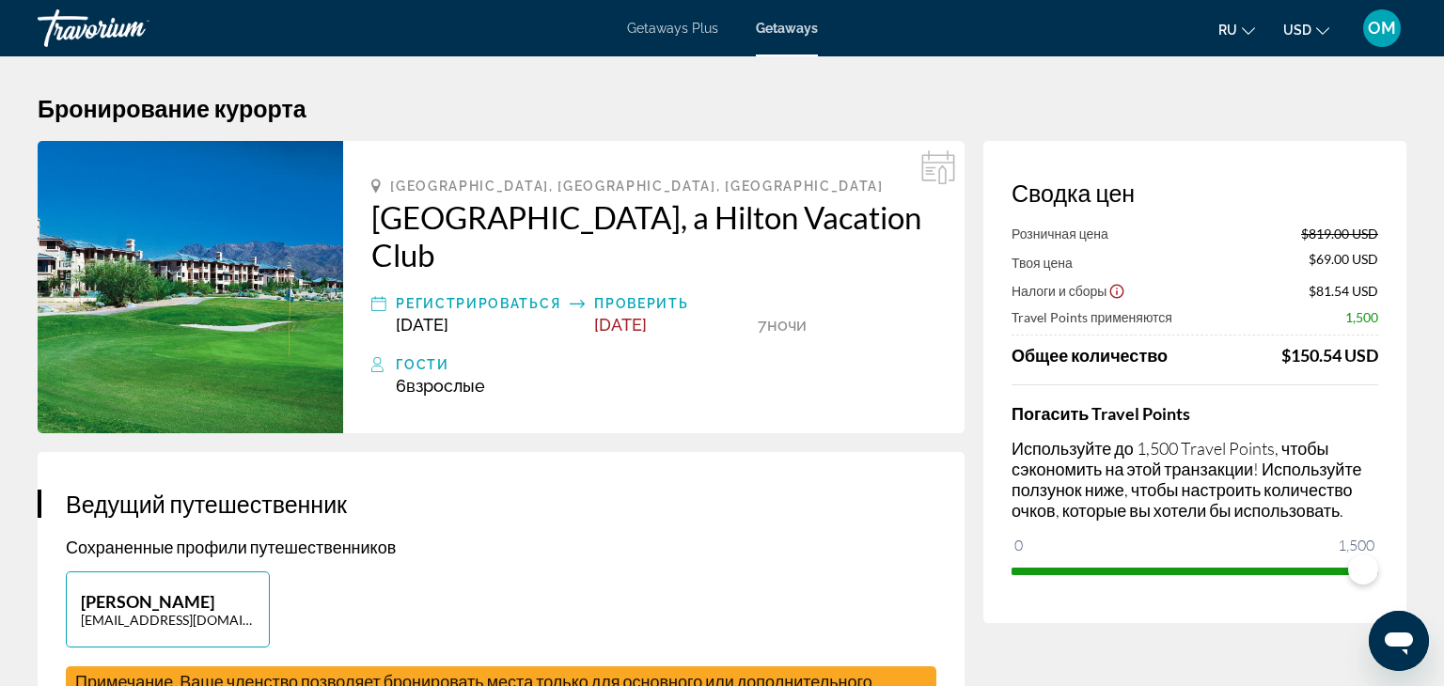
click at [199, 255] on img "Main content" at bounding box center [190, 287] width 305 height 292
click at [295, 211] on img "Main content" at bounding box center [190, 287] width 305 height 292
click at [415, 184] on span "Scottsdale, AZ, USA" at bounding box center [636, 186] width 493 height 15
click at [375, 185] on icon "Main content" at bounding box center [375, 186] width 9 height 15
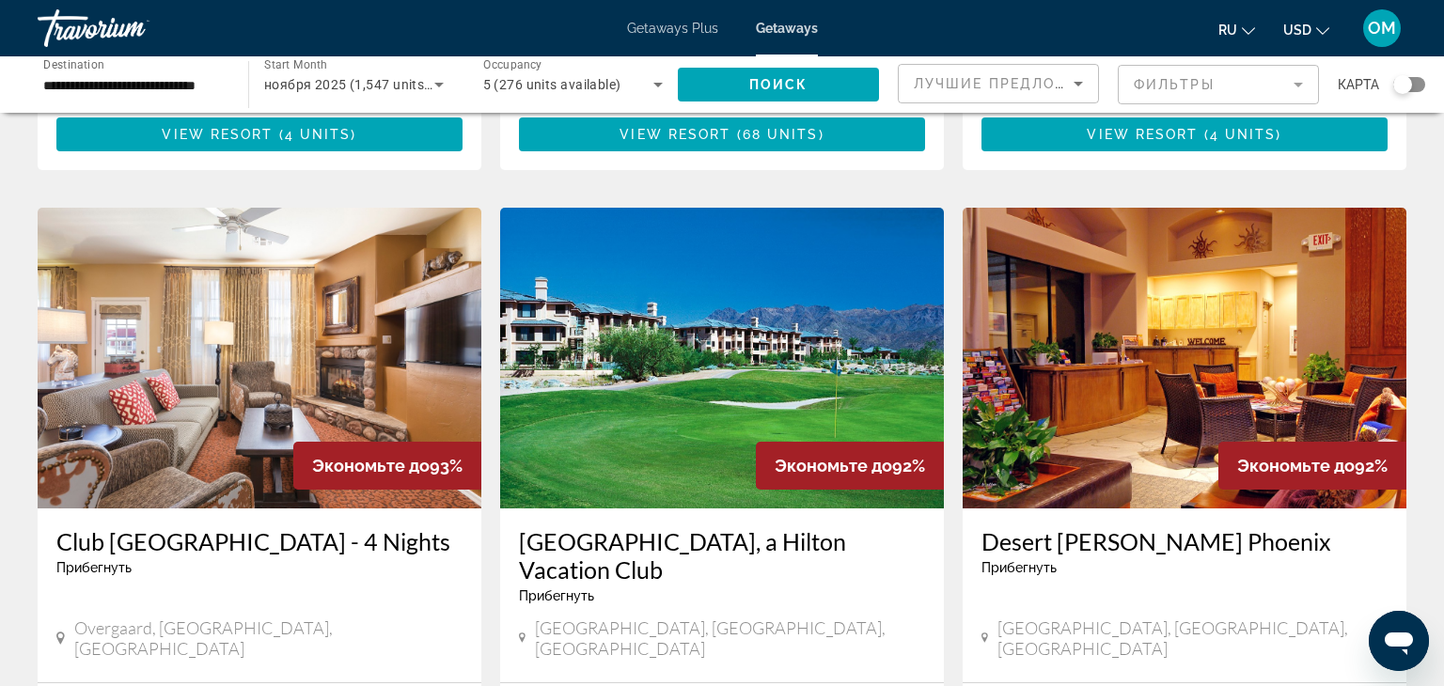
scroll to position [2042, 0]
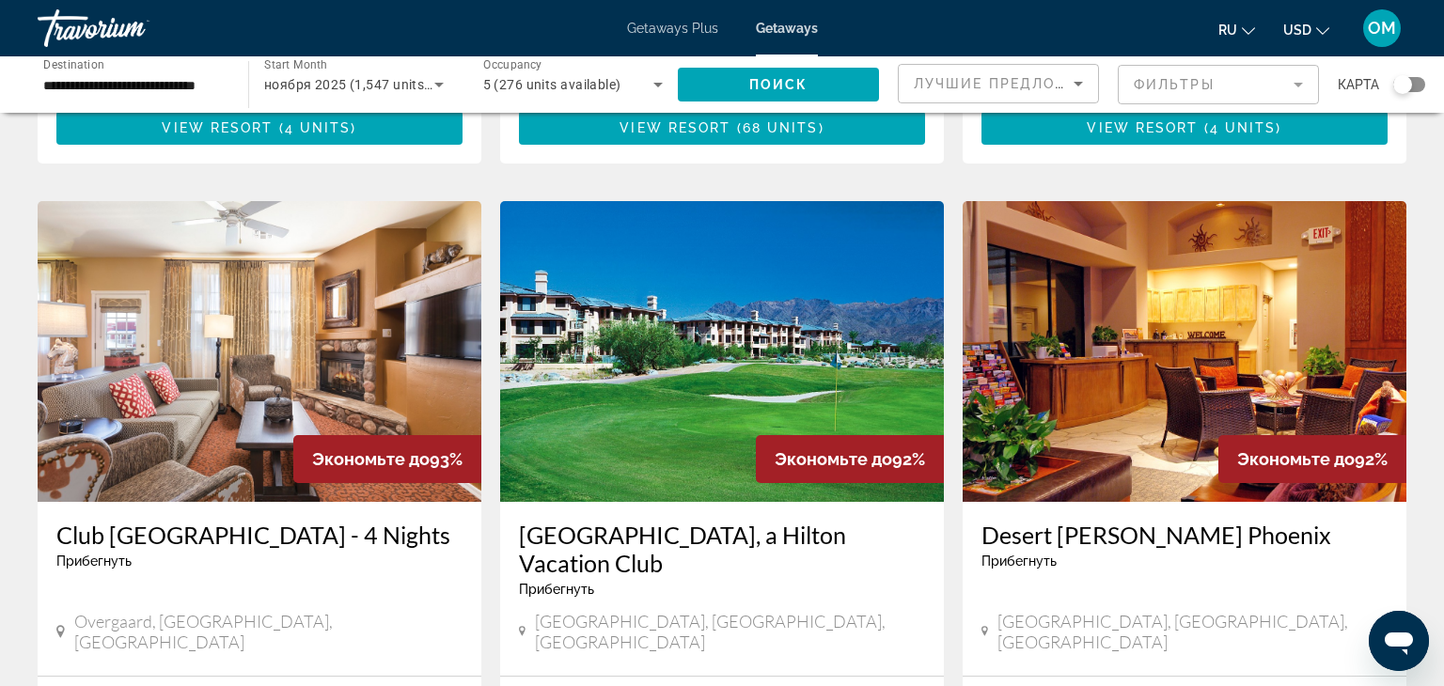
click at [1096, 502] on div "Desert Arroyo Phoenix Прибегнуть - Это курорт только для взрослых Phoenix, AZ, …" at bounding box center [1184, 589] width 444 height 174
click at [1141, 240] on img "Main content" at bounding box center [1184, 351] width 444 height 301
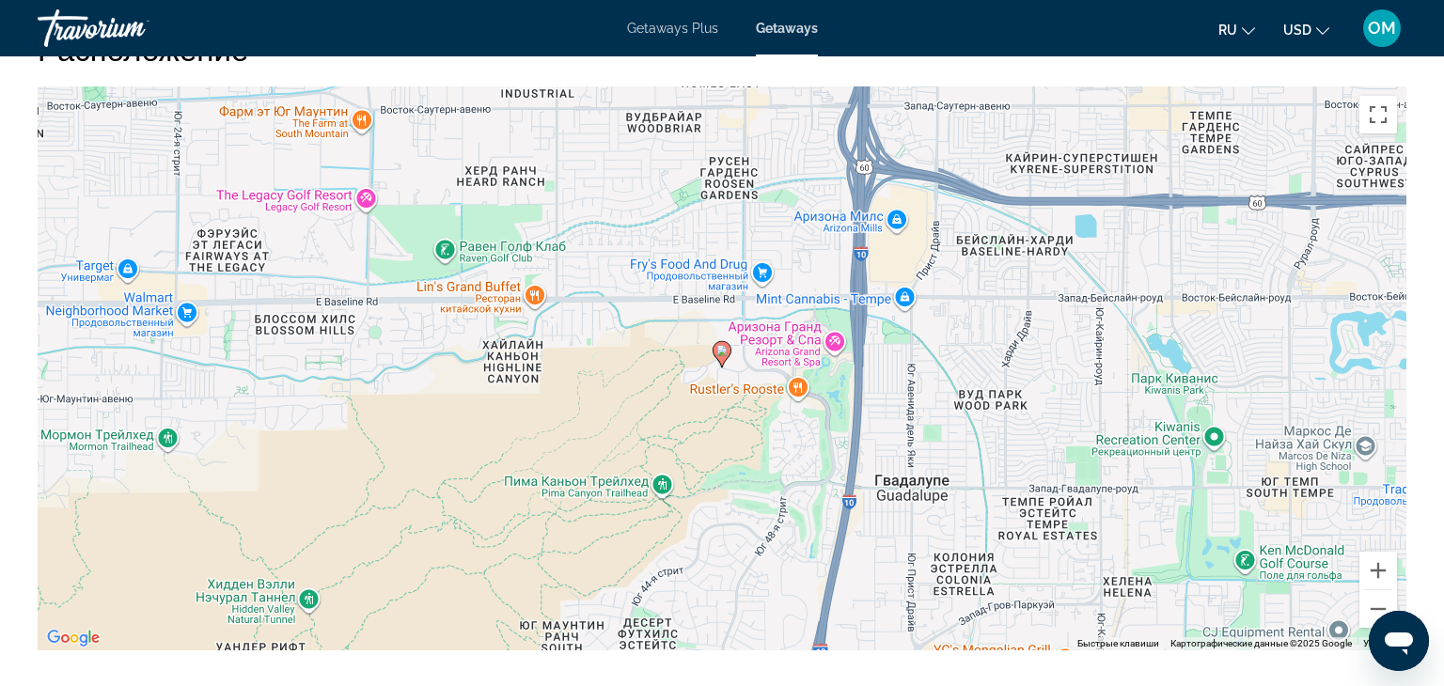
scroll to position [2680, 0]
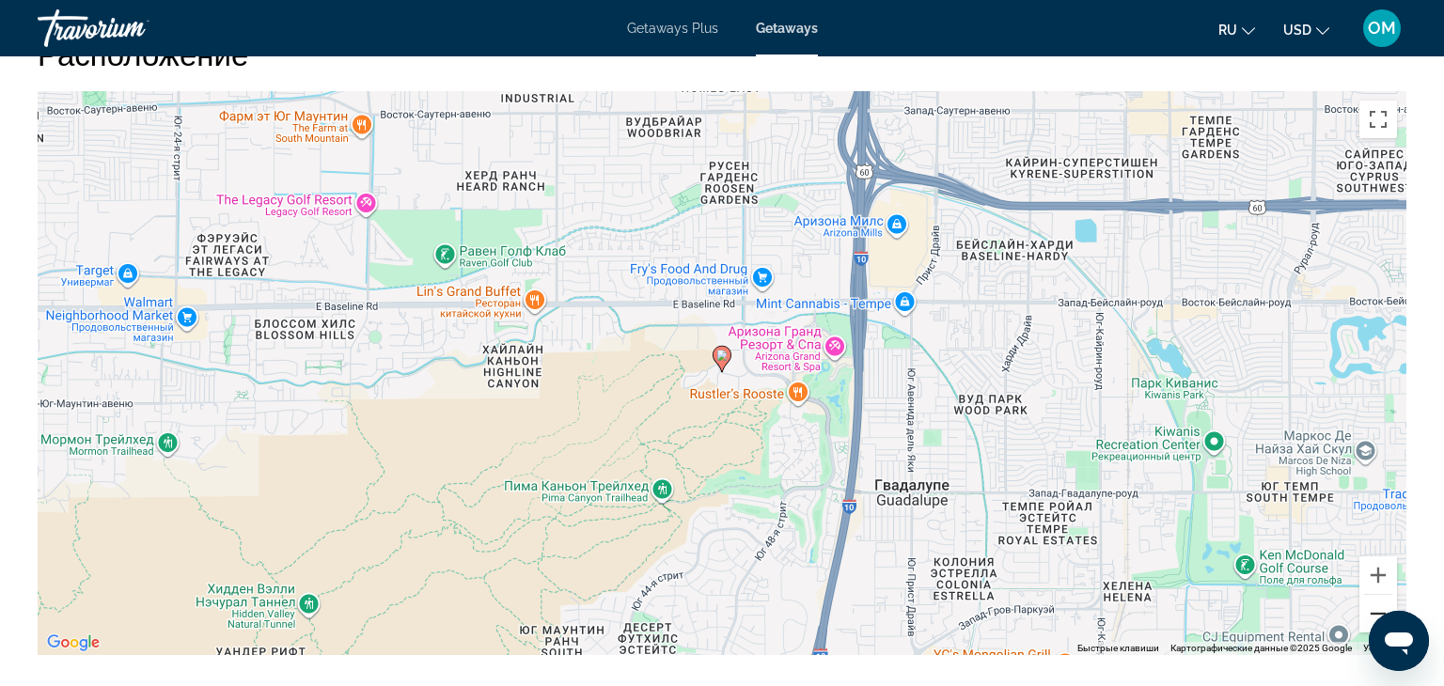
click at [1370, 611] on button "Уменьшить" at bounding box center [1378, 614] width 38 height 38
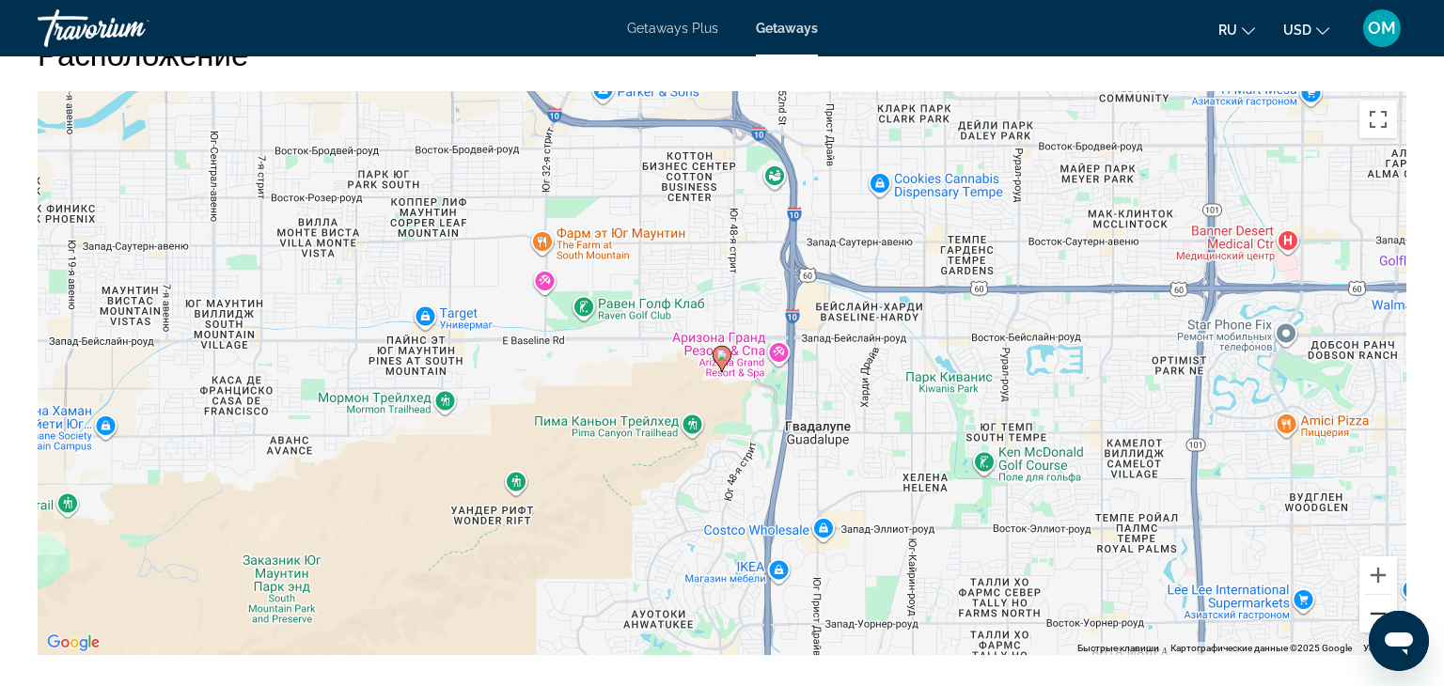
click at [1370, 611] on button "Уменьшить" at bounding box center [1378, 614] width 38 height 38
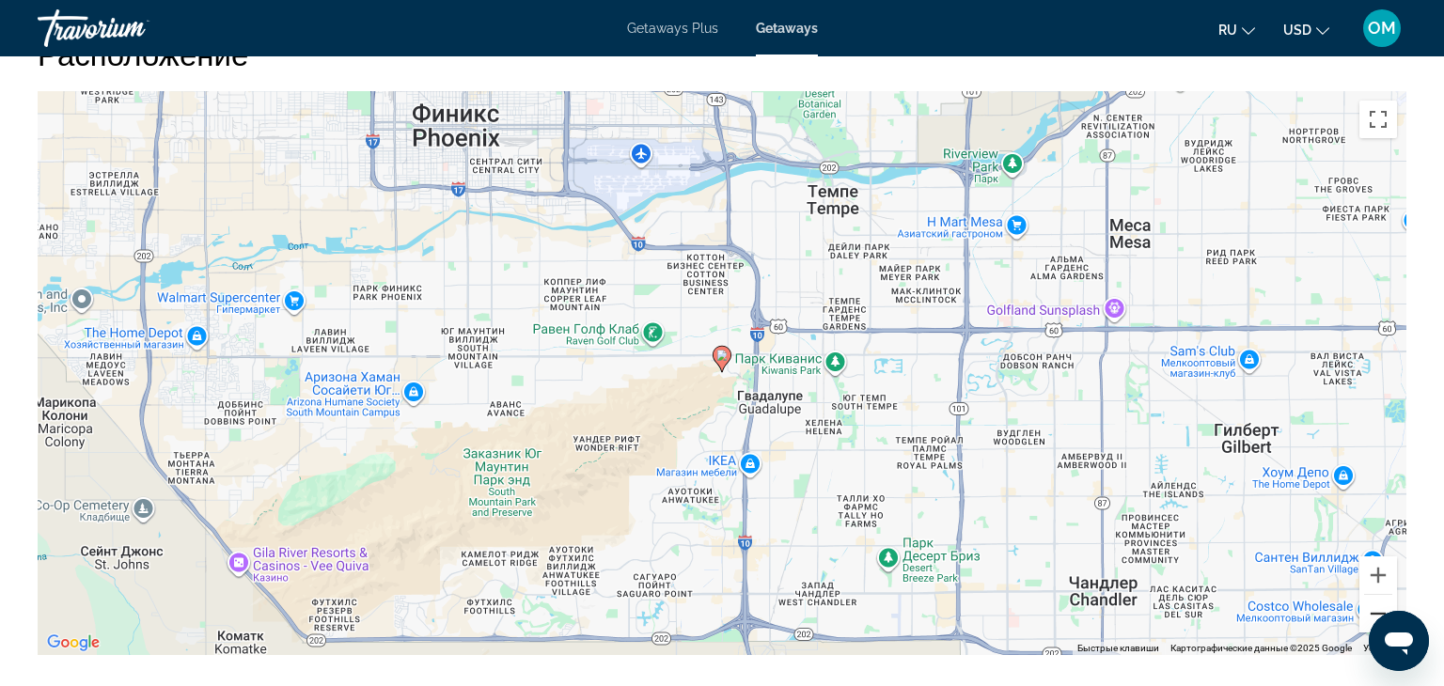
click at [1370, 611] on button "Уменьшить" at bounding box center [1378, 614] width 38 height 38
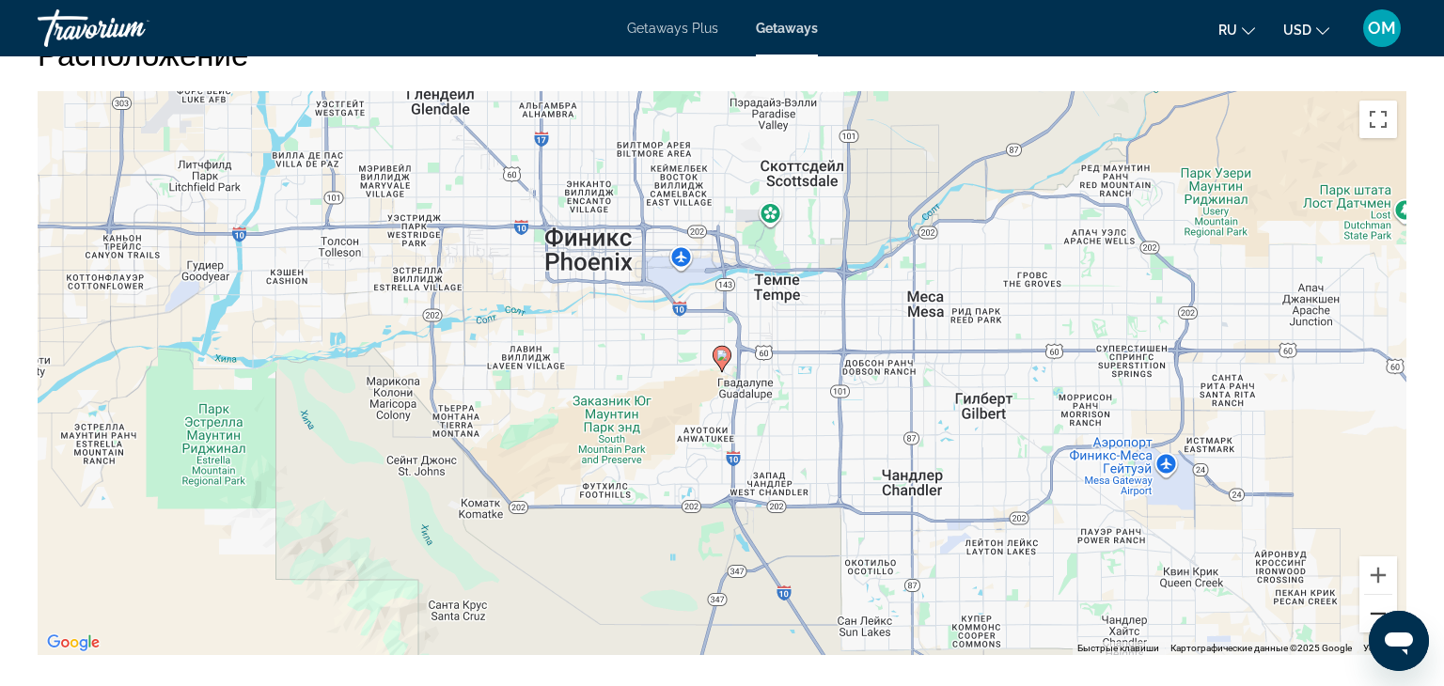
click at [1370, 611] on button "Уменьшить" at bounding box center [1378, 614] width 38 height 38
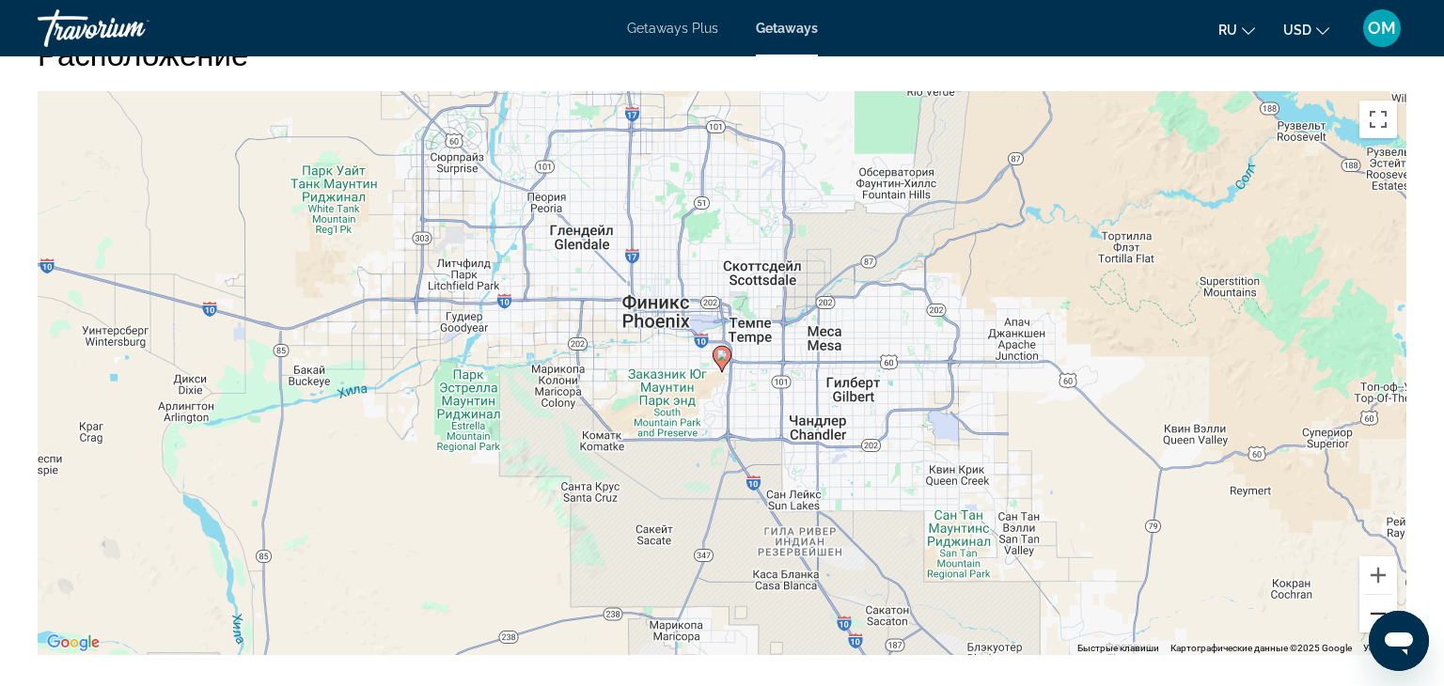
click at [1370, 611] on button "Уменьшить" at bounding box center [1378, 614] width 38 height 38
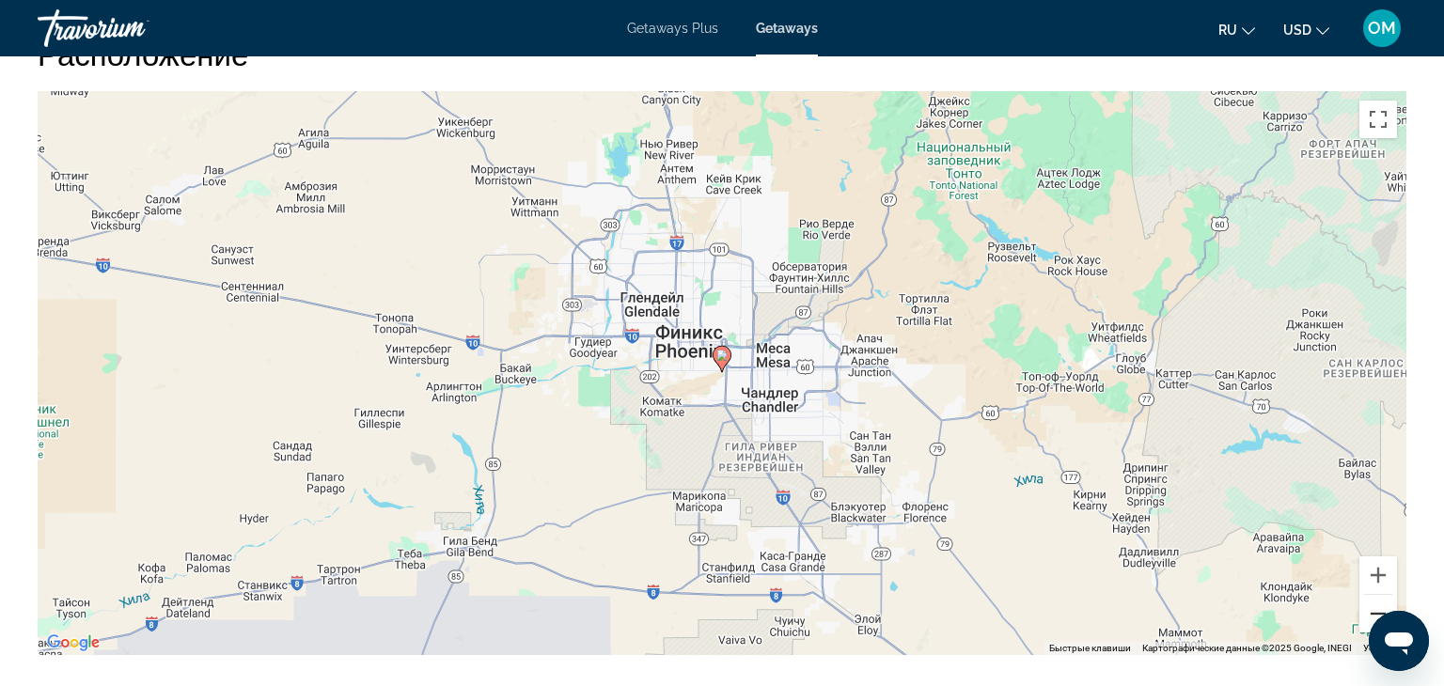
click at [1370, 611] on button "Уменьшить" at bounding box center [1378, 614] width 38 height 38
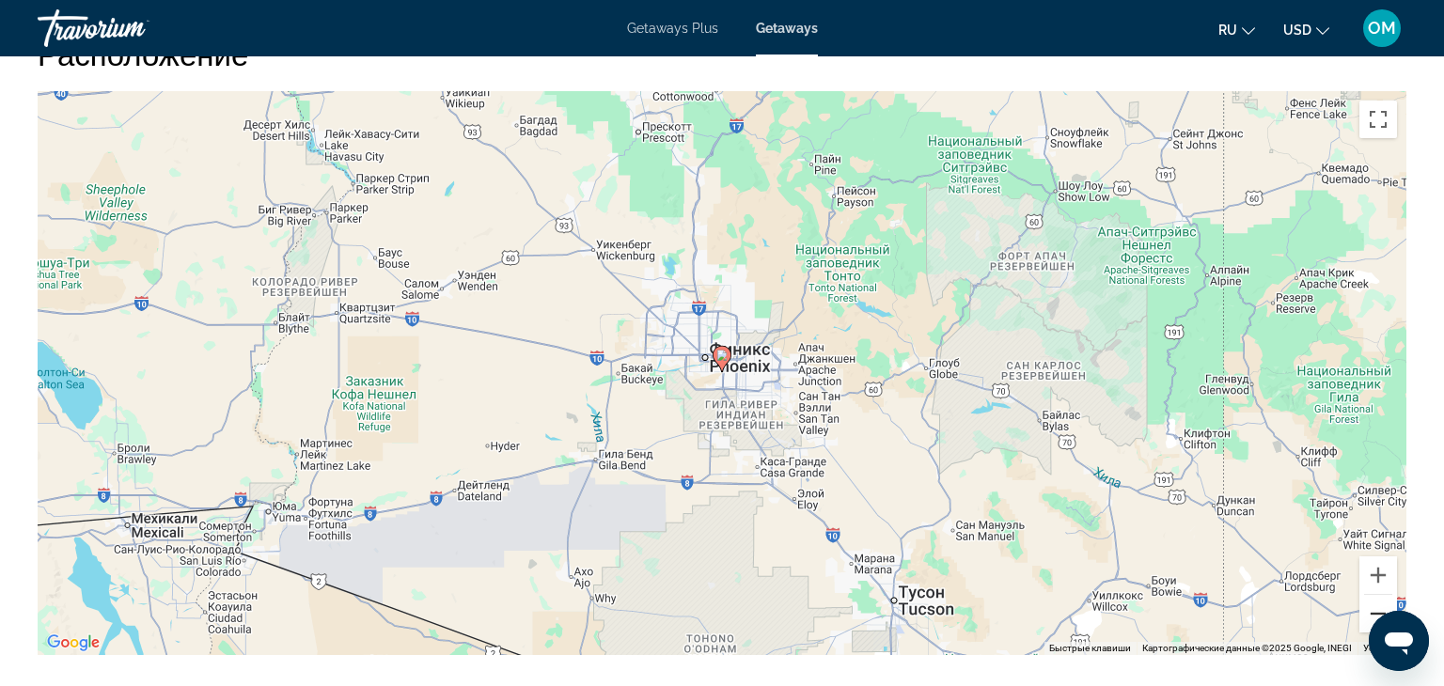
click at [1370, 611] on button "Уменьшить" at bounding box center [1378, 614] width 38 height 38
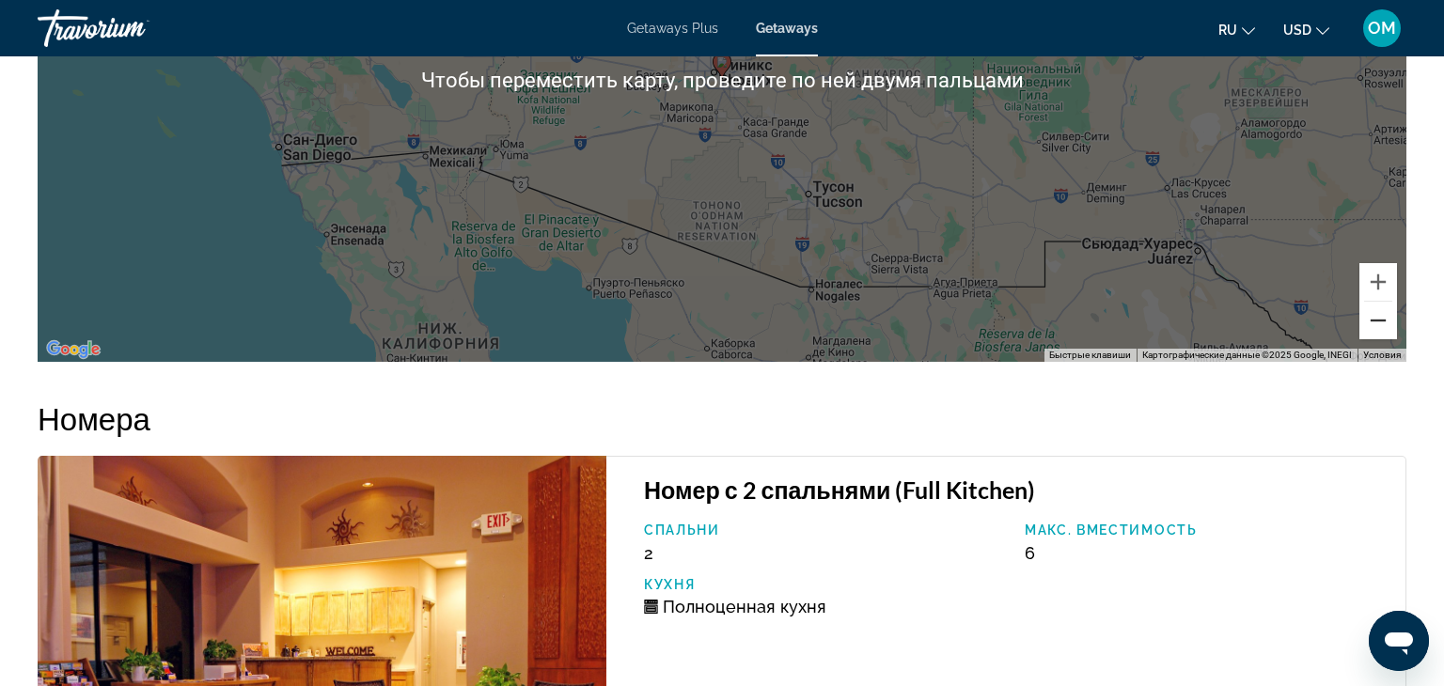
scroll to position [2974, 0]
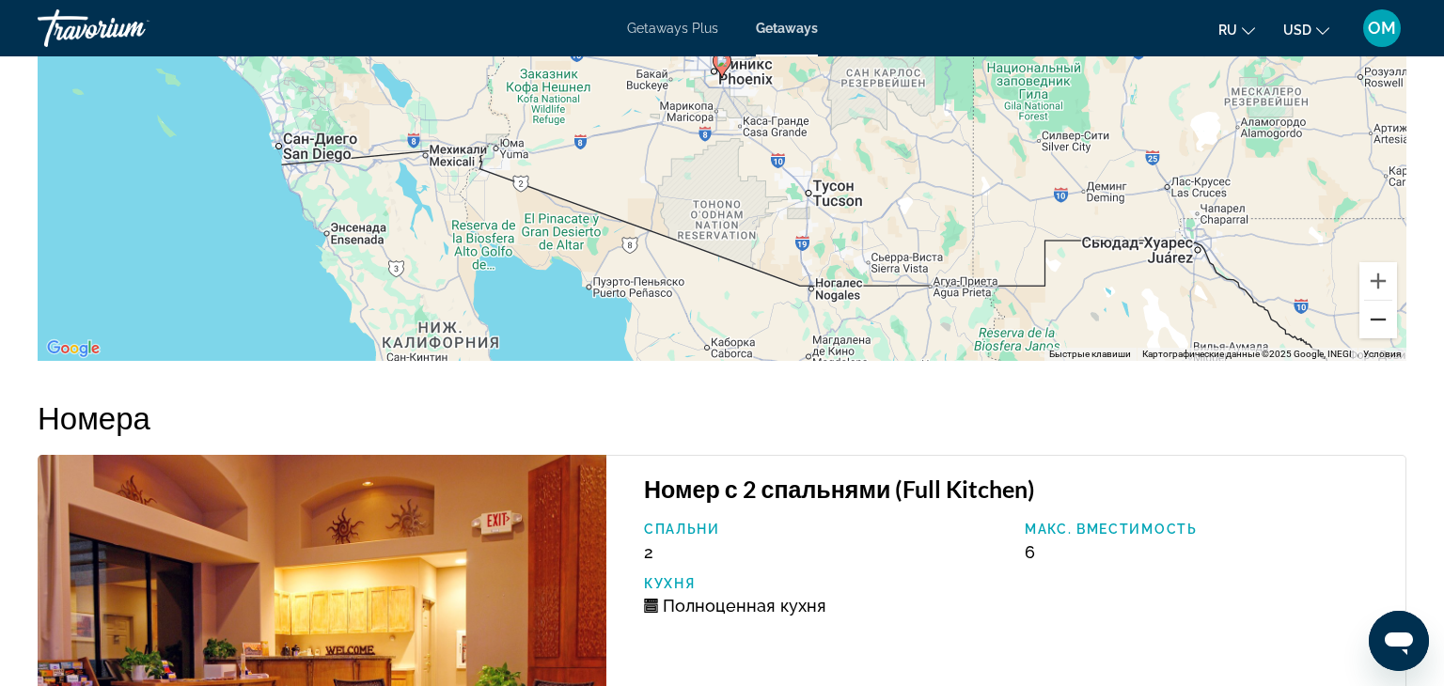
click at [1382, 320] on button "Уменьшить" at bounding box center [1378, 320] width 38 height 38
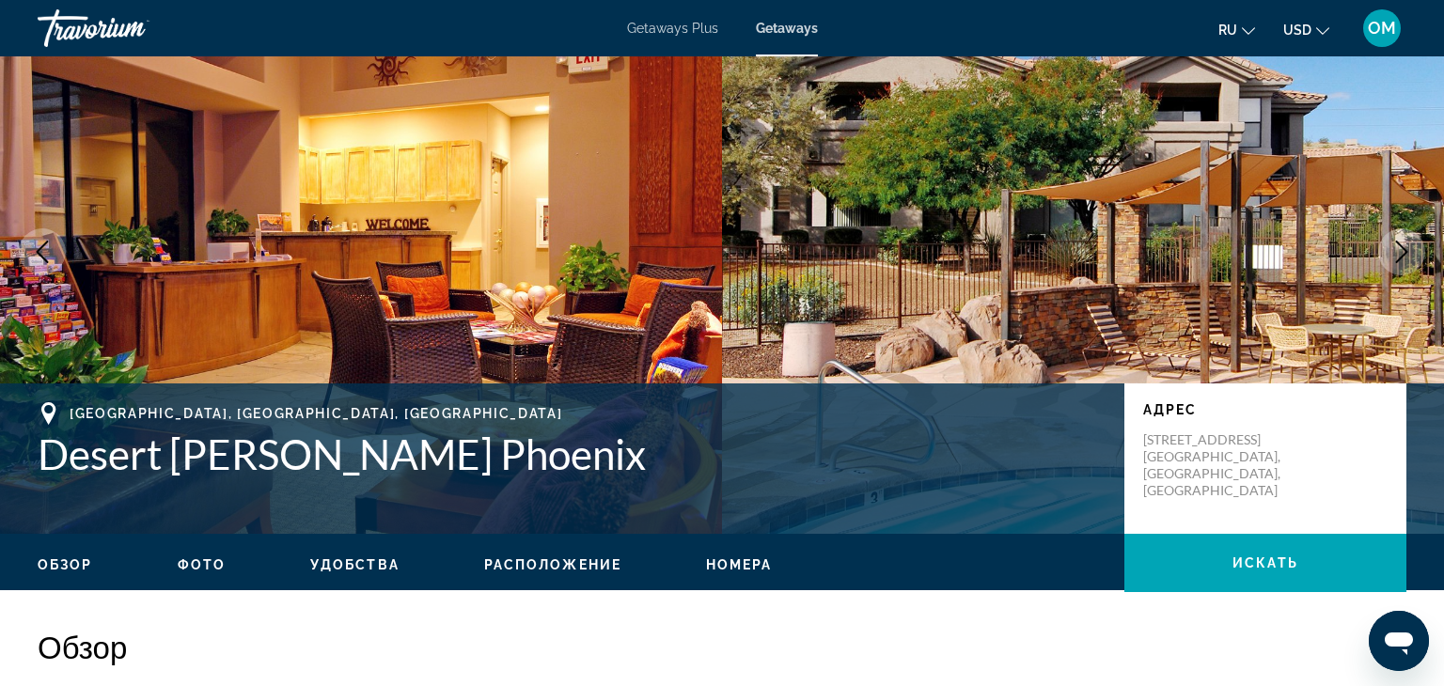
scroll to position [0, 0]
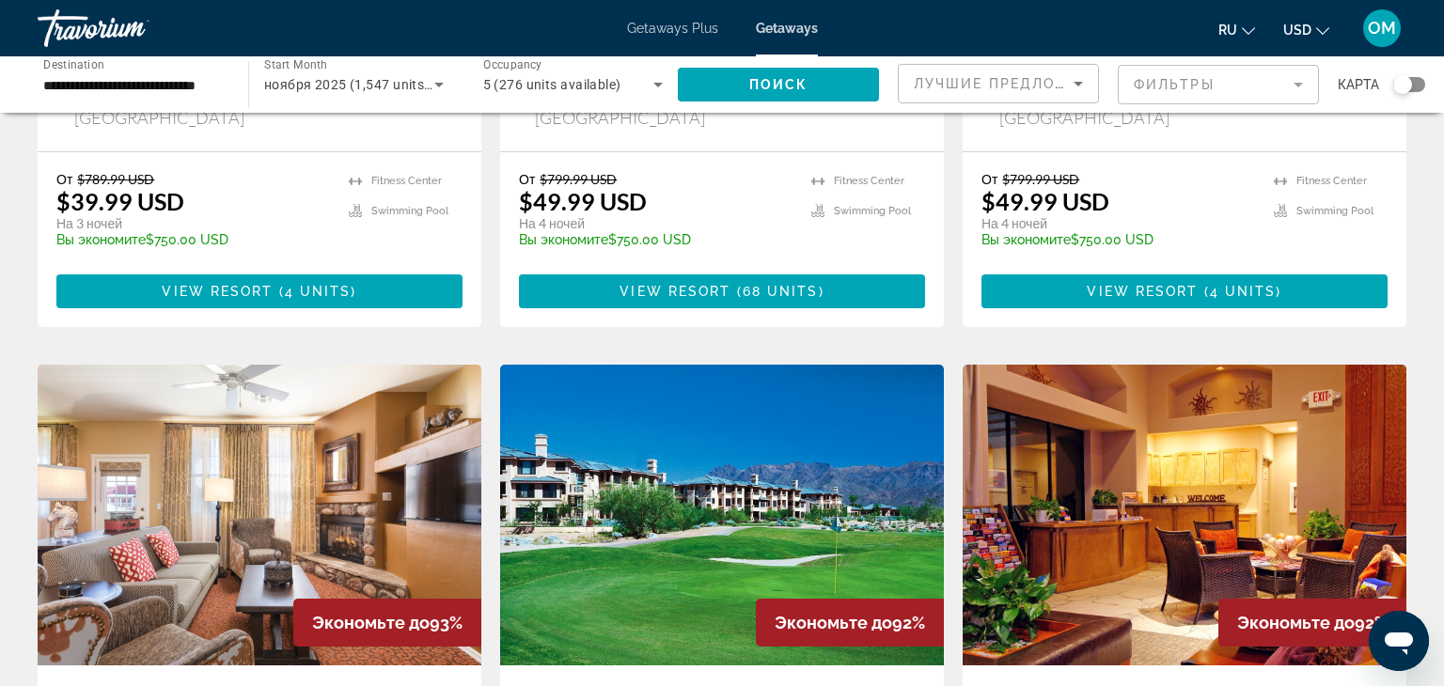
scroll to position [1888, 0]
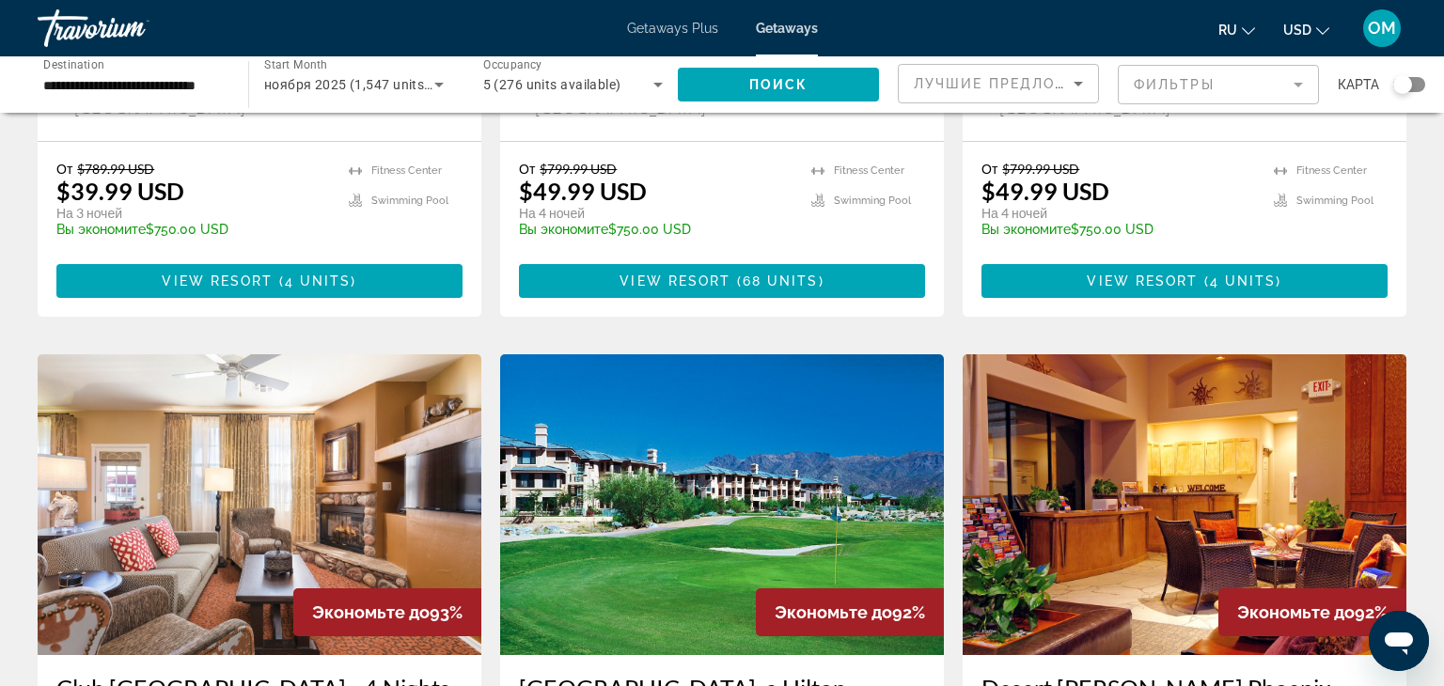
click at [868, 417] on img "Main content" at bounding box center [722, 504] width 444 height 301
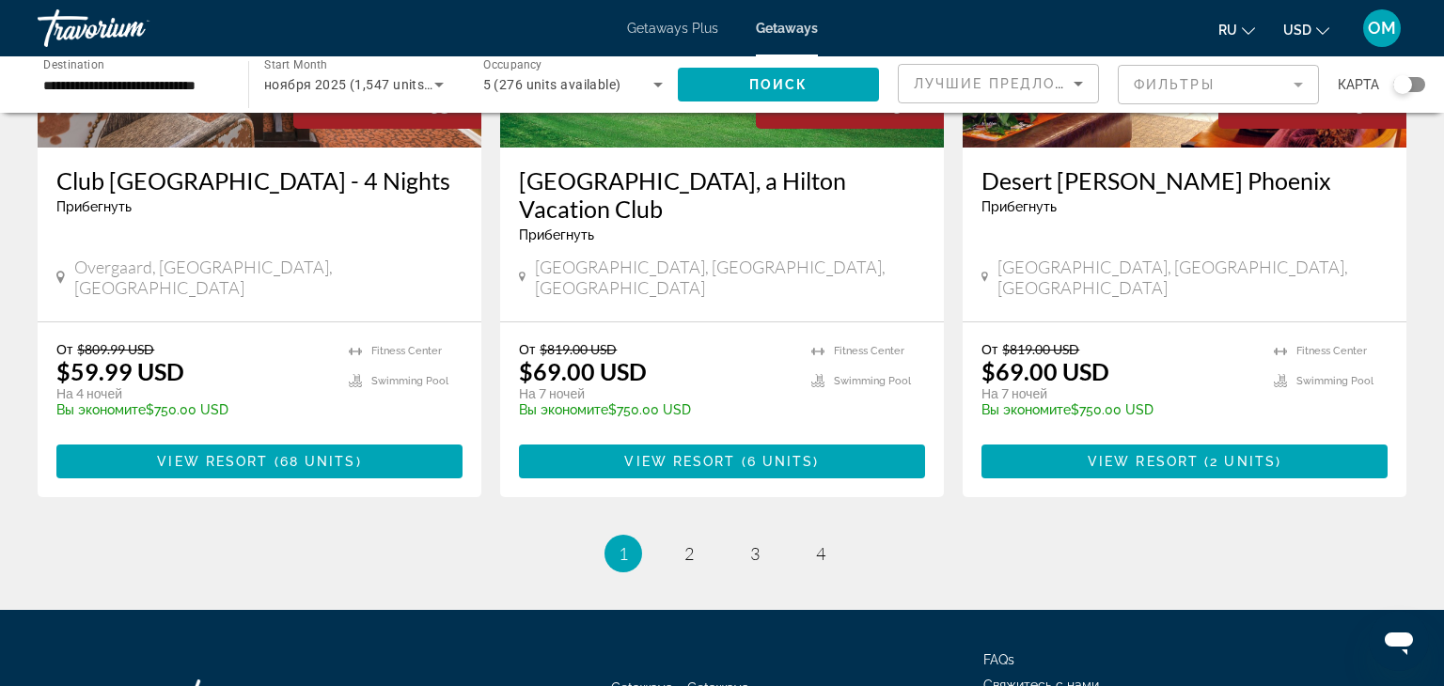
scroll to position [2406, 0]
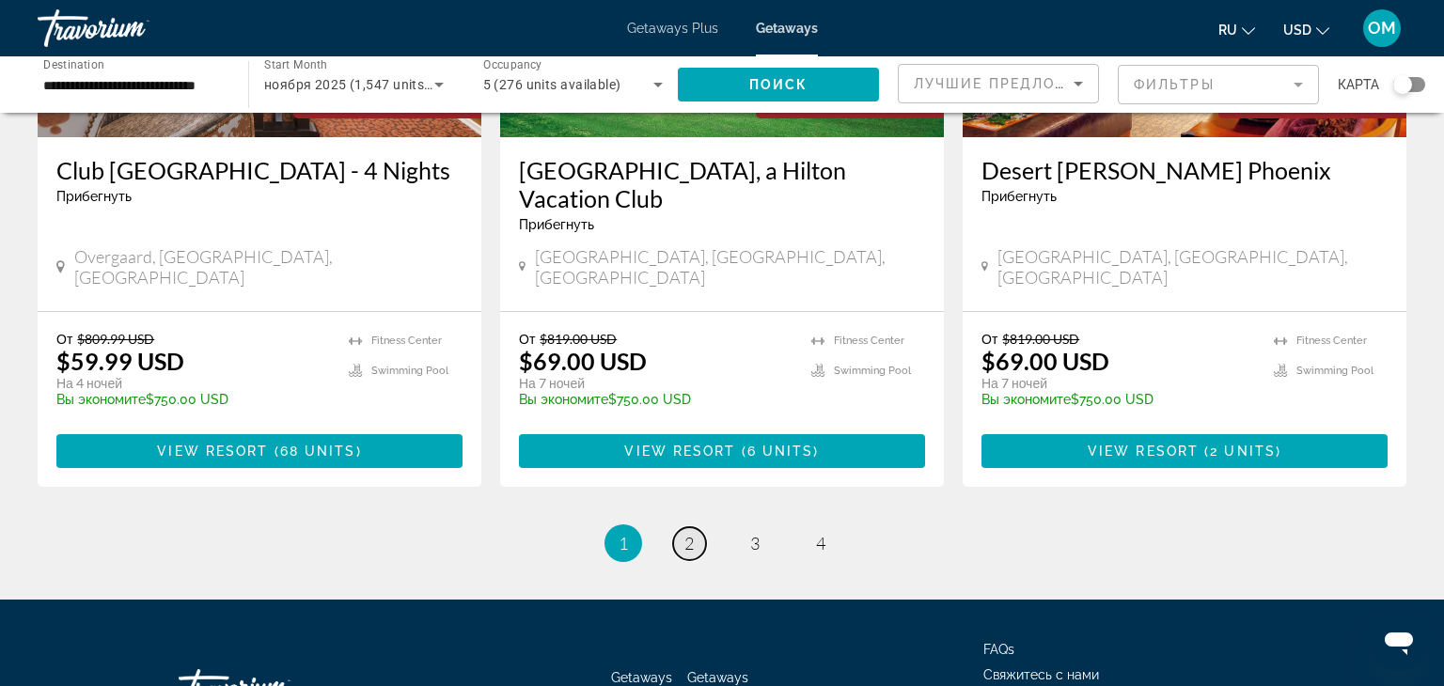
click at [692, 533] on span "2" at bounding box center [688, 543] width 9 height 21
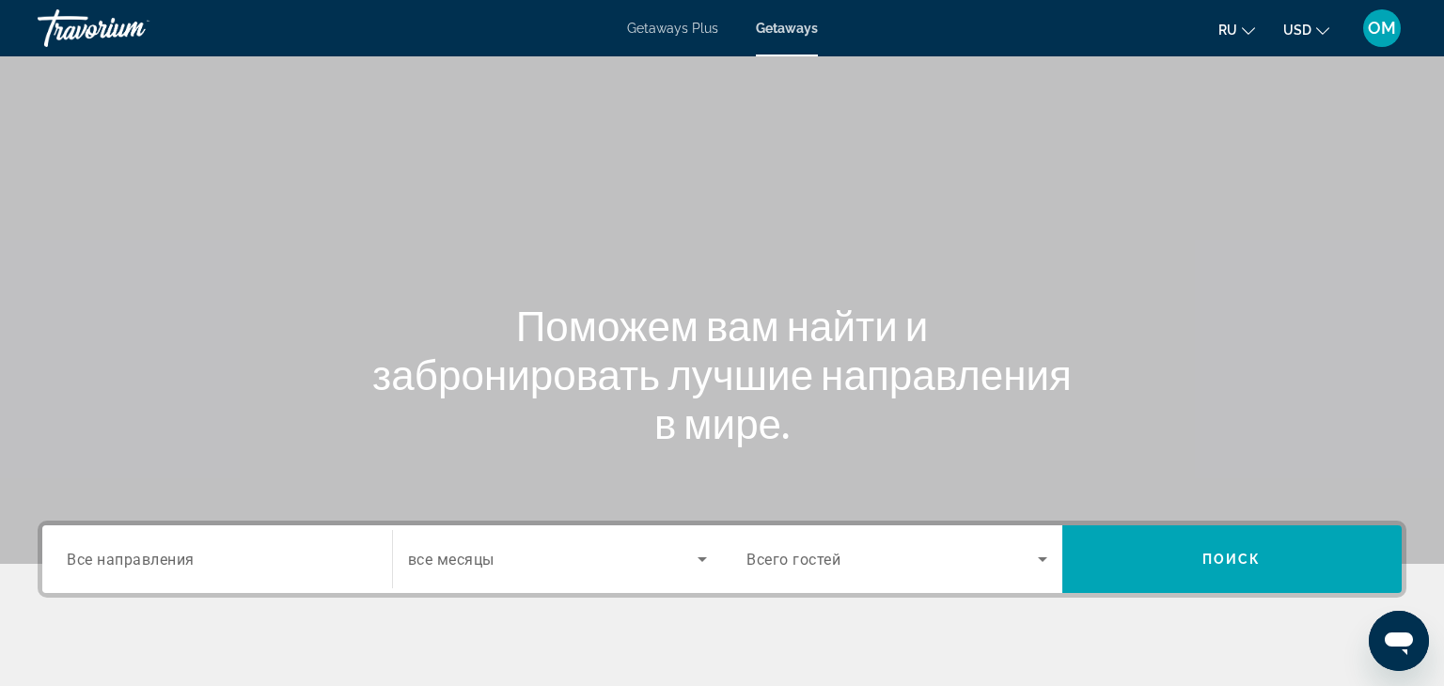
click at [89, 549] on input "Destination Все направления" at bounding box center [217, 560] width 301 height 23
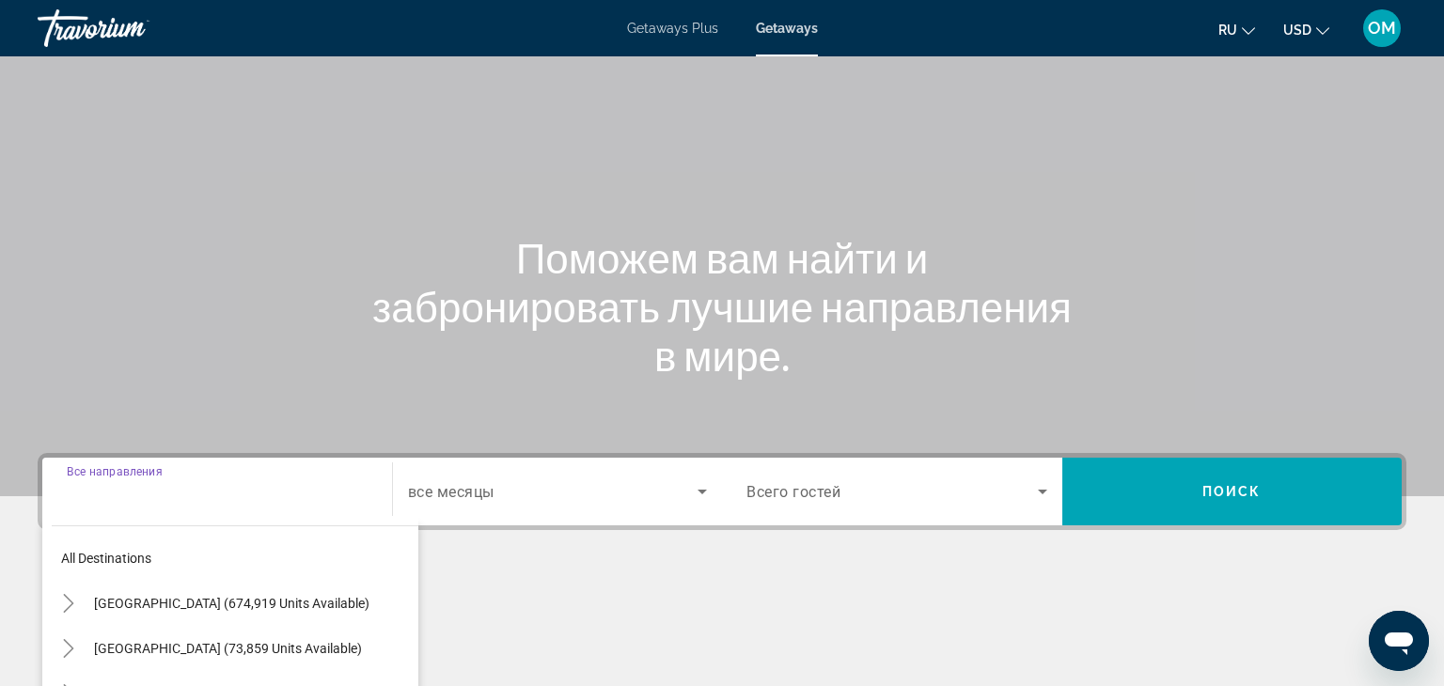
scroll to position [330, 0]
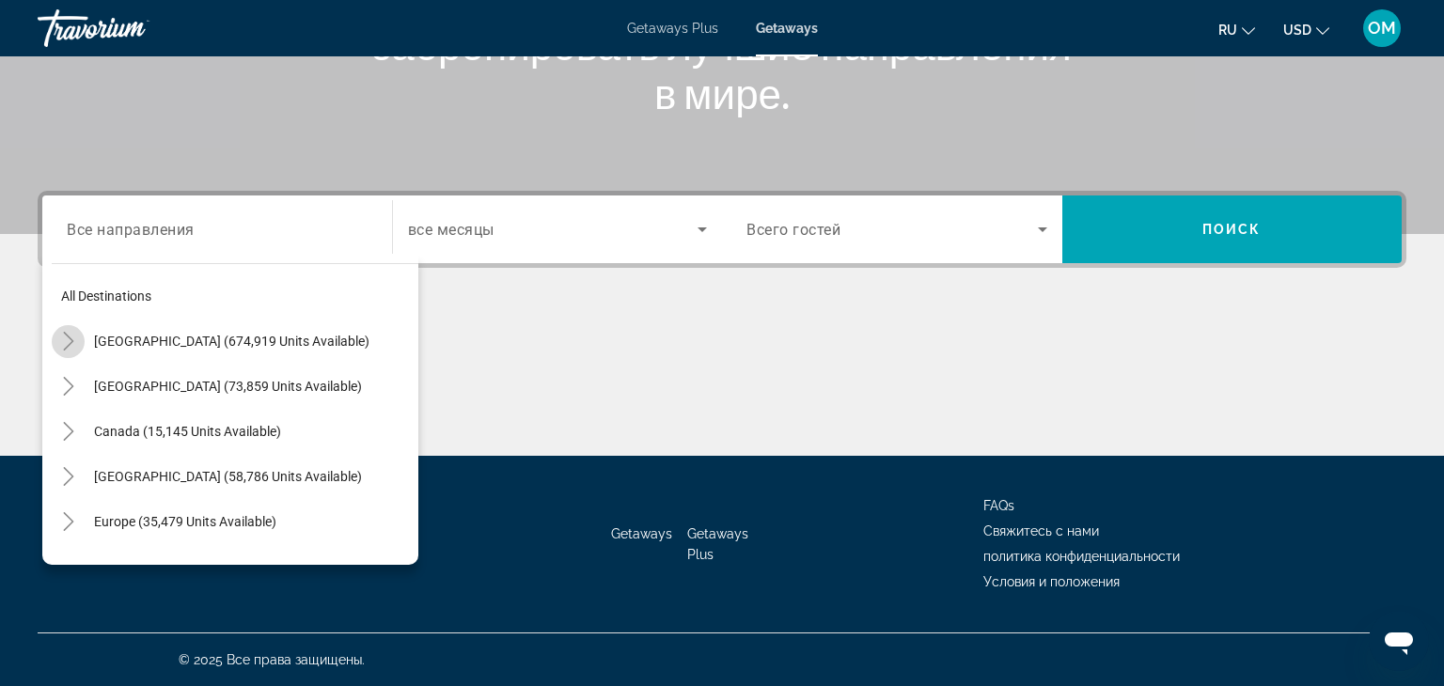
click at [74, 341] on icon "Toggle United States (674,919 units available)" at bounding box center [68, 341] width 19 height 19
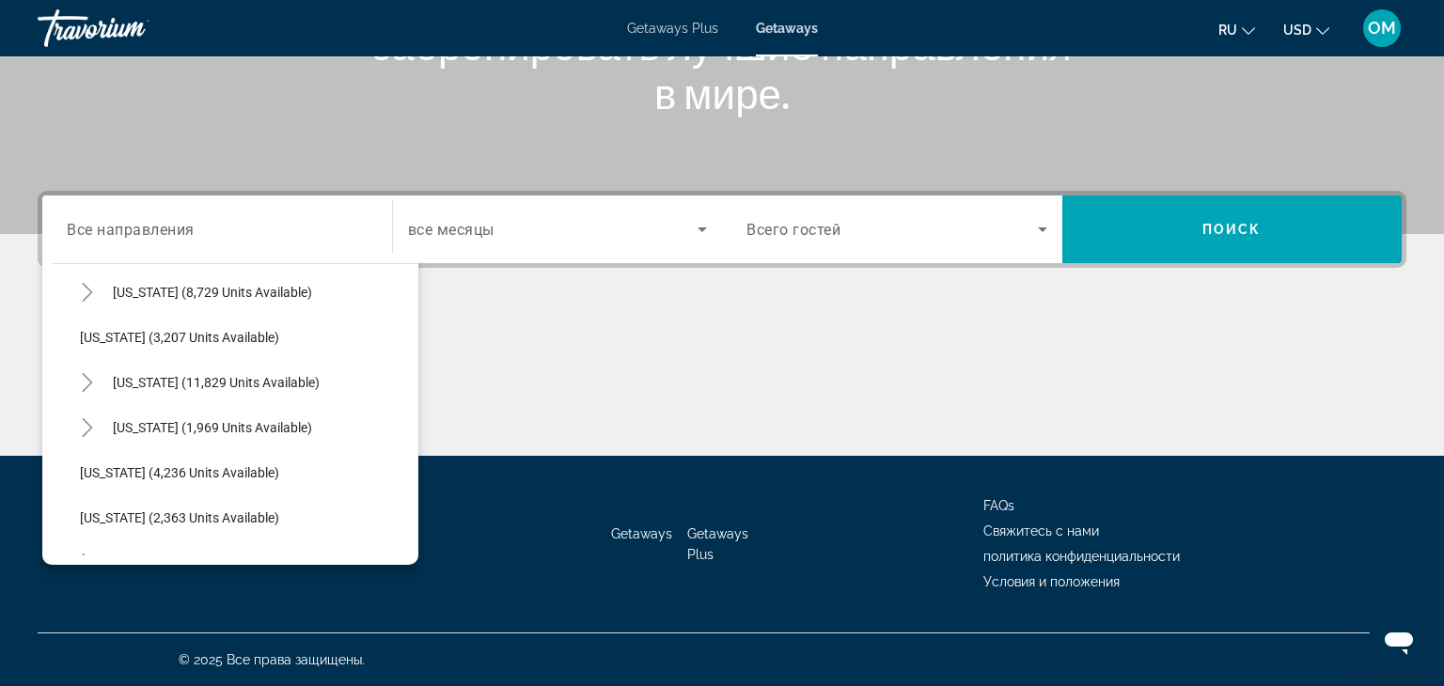
scroll to position [1056, 0]
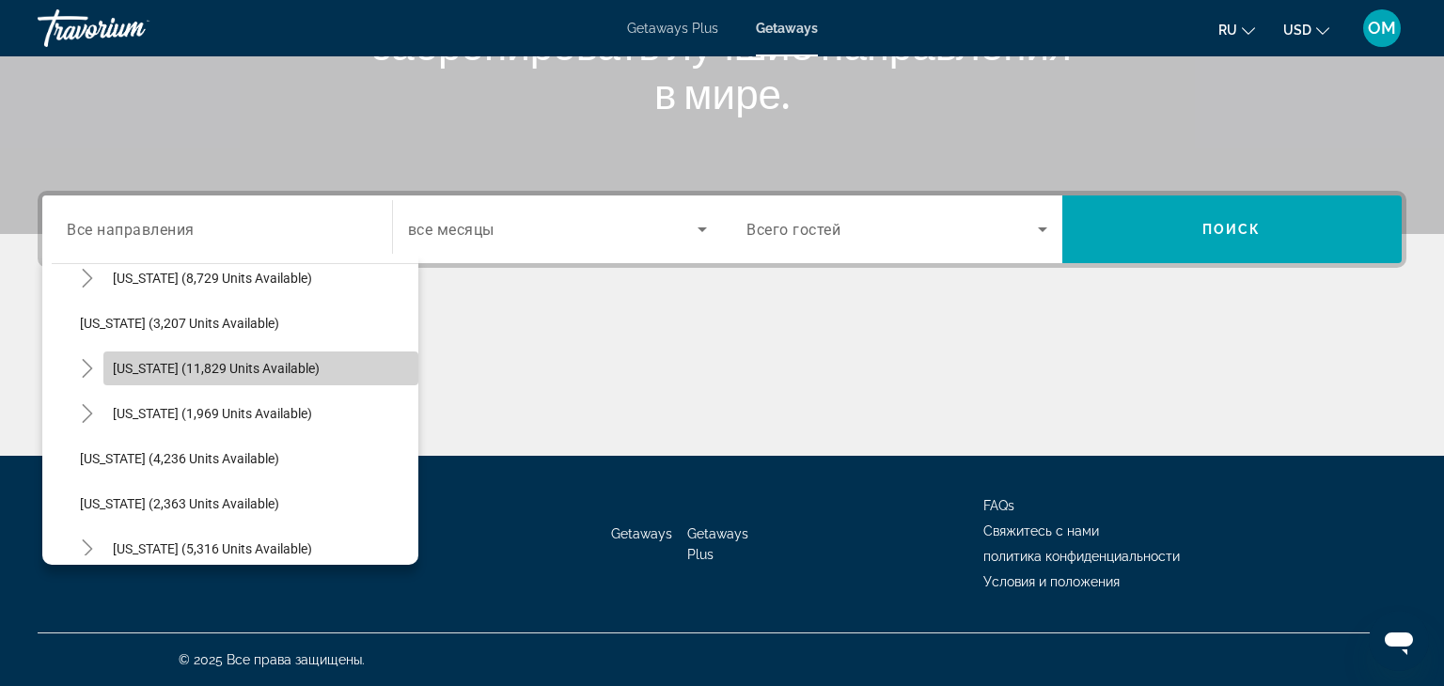
click at [215, 376] on span "Search widget" at bounding box center [260, 368] width 315 height 45
type input "**********"
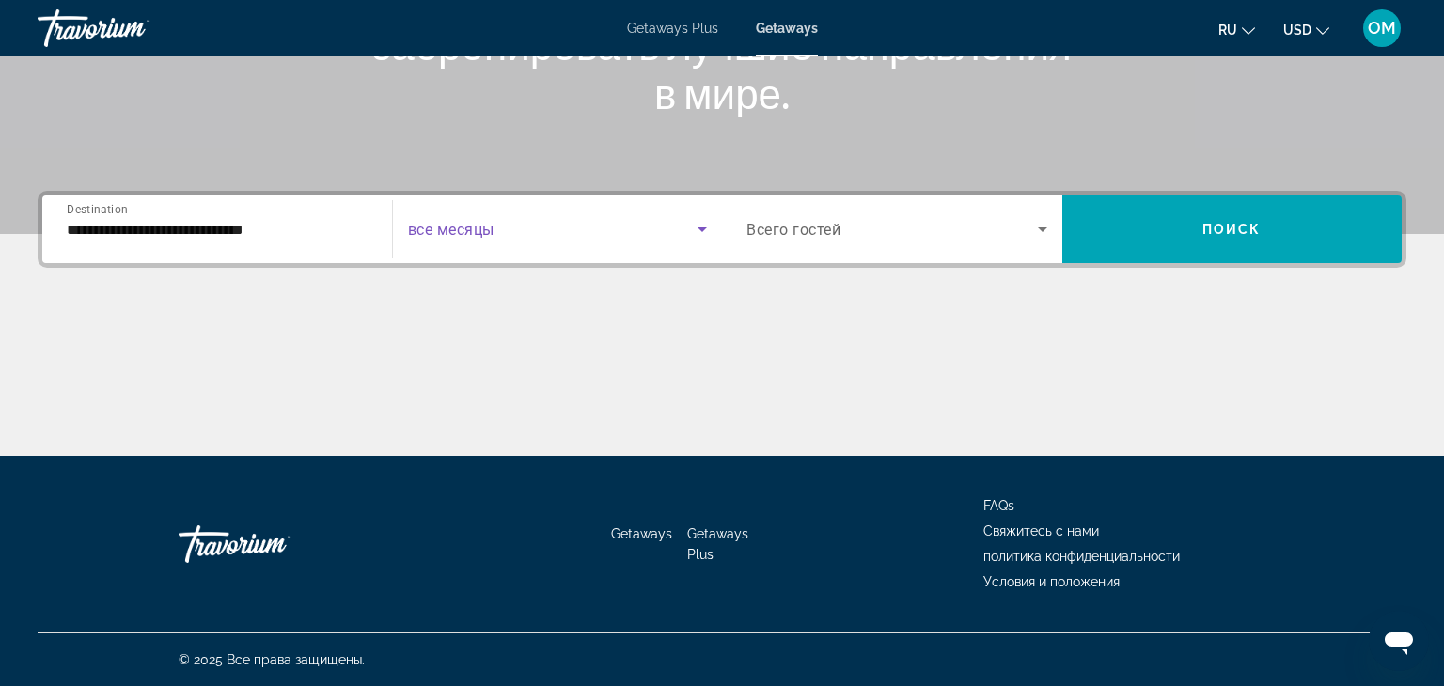
click at [699, 227] on icon "Search widget" at bounding box center [701, 229] width 9 height 5
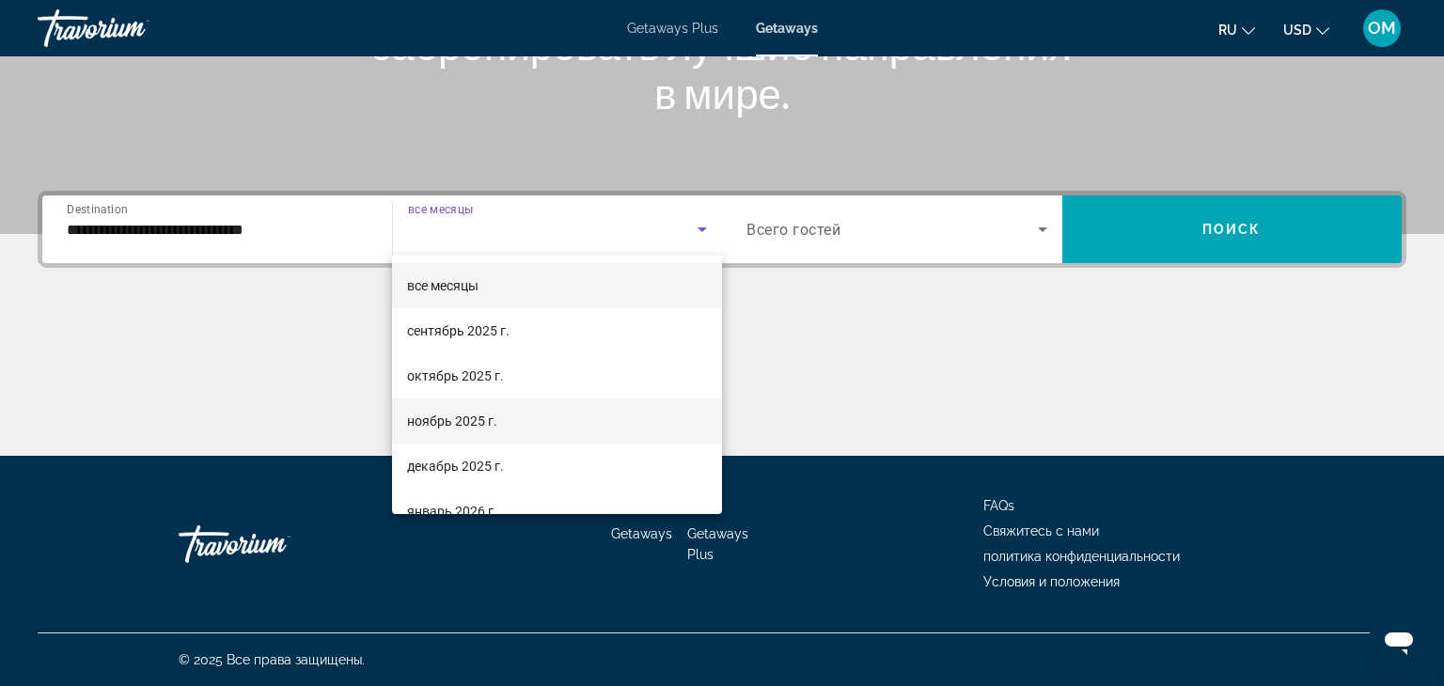
click at [514, 418] on mat-option "ноябрь 2025 г." at bounding box center [557, 421] width 330 height 45
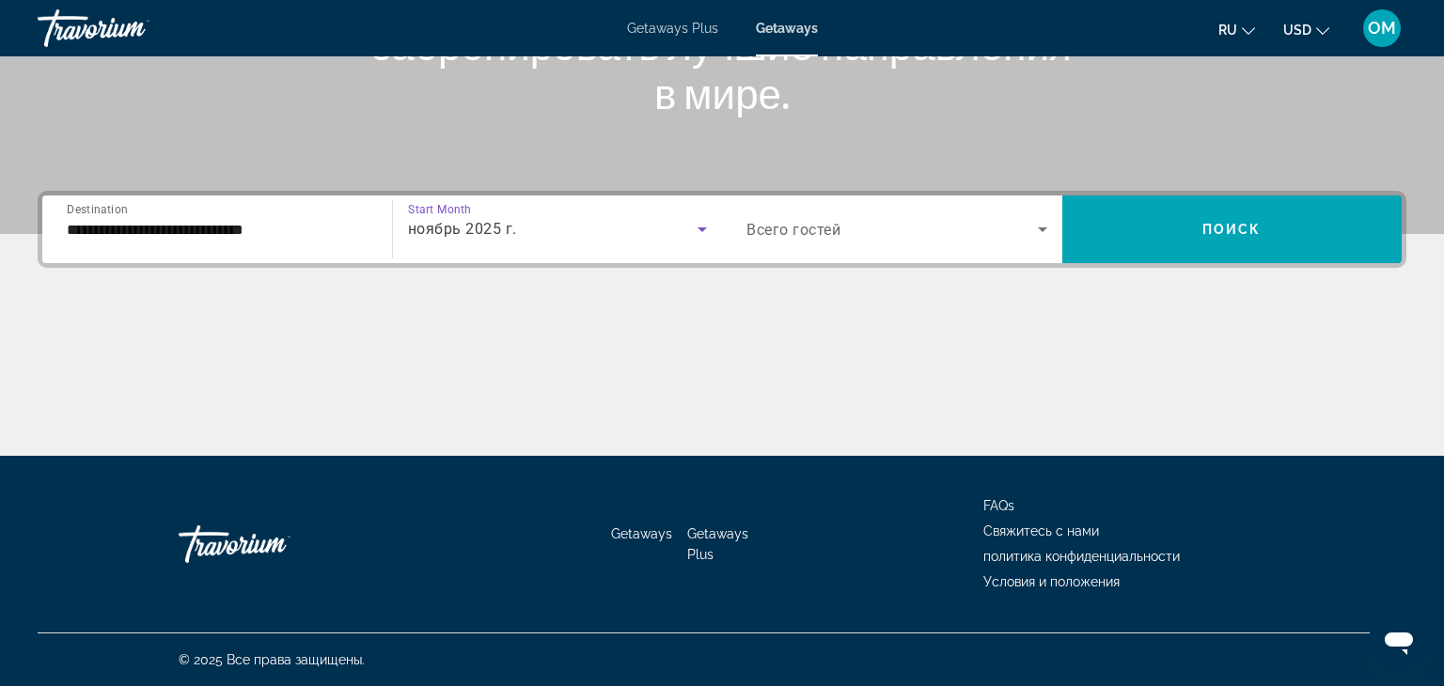
click at [1041, 226] on icon "Search widget" at bounding box center [1042, 229] width 23 height 23
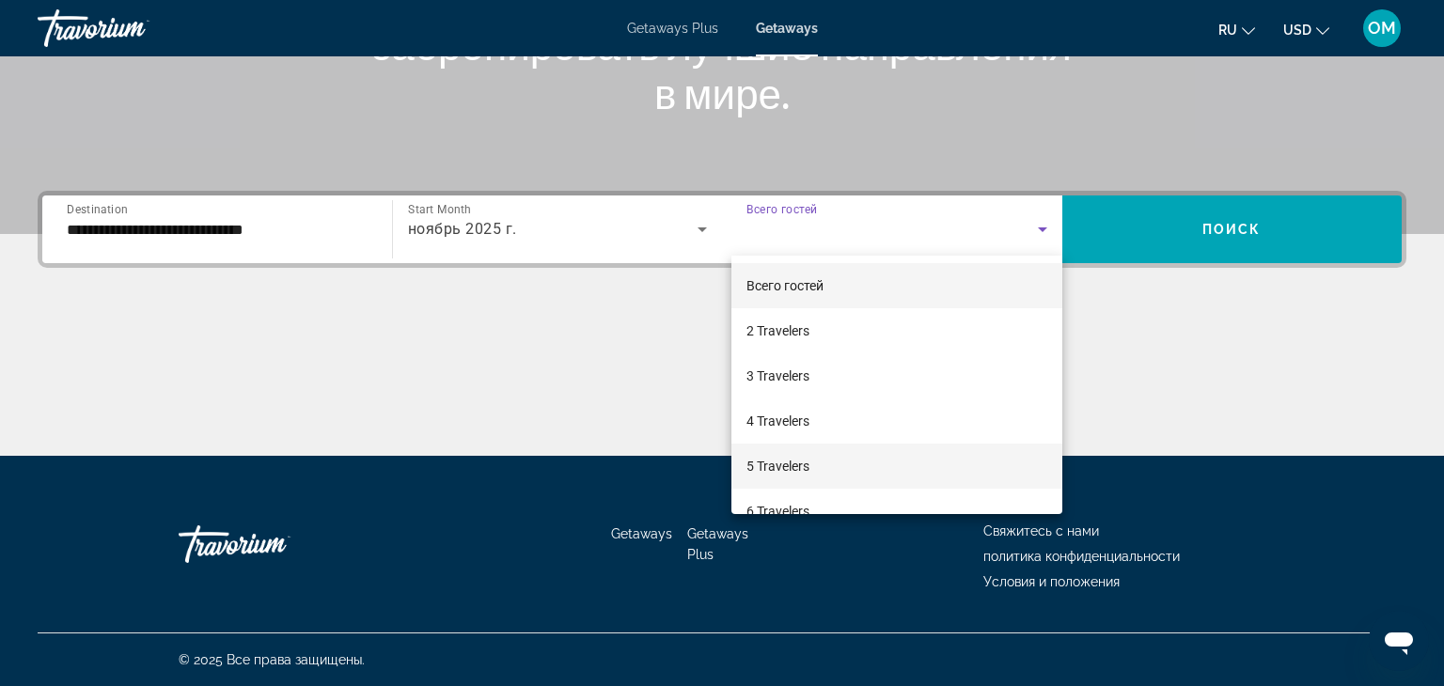
click at [842, 463] on mat-option "5 Travelers" at bounding box center [896, 466] width 331 height 45
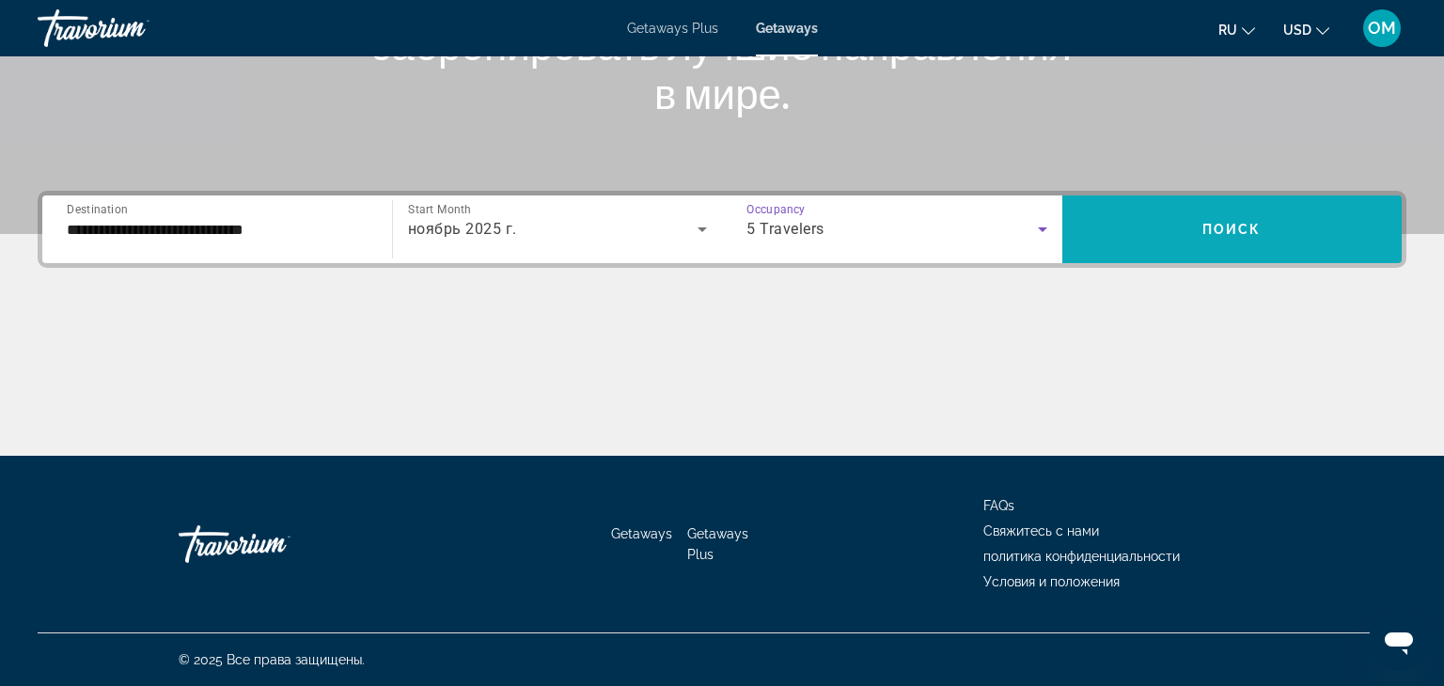
click at [1208, 226] on span "Поиск" at bounding box center [1231, 229] width 59 height 15
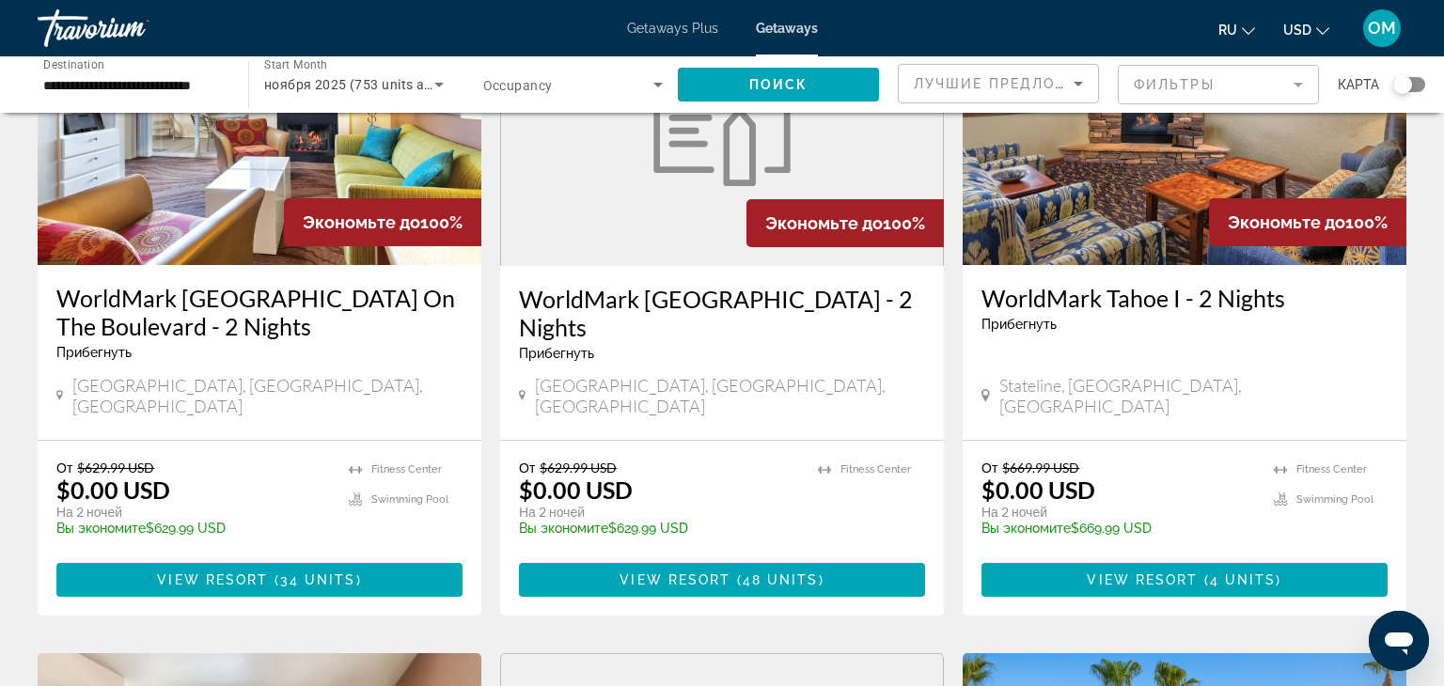
scroll to position [218, 0]
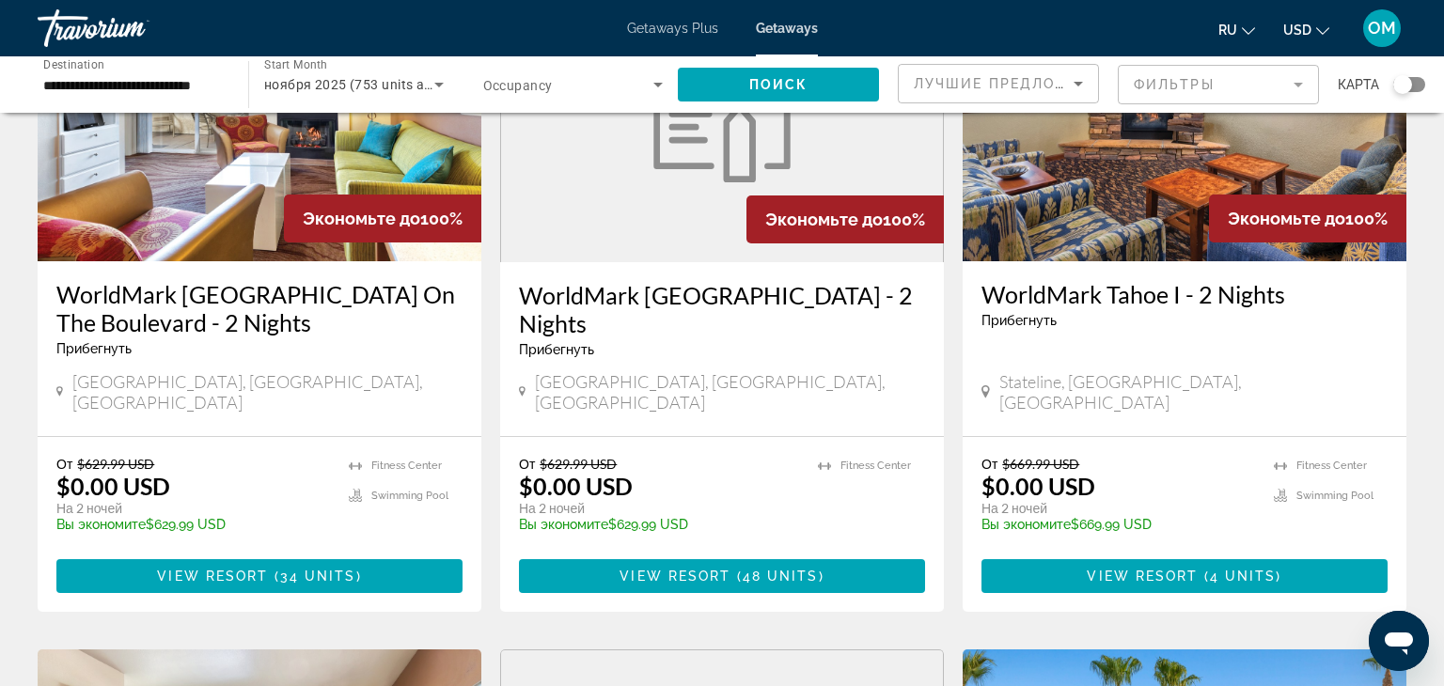
click at [1296, 84] on mat-form-field "Фильтры" at bounding box center [1218, 84] width 201 height 39
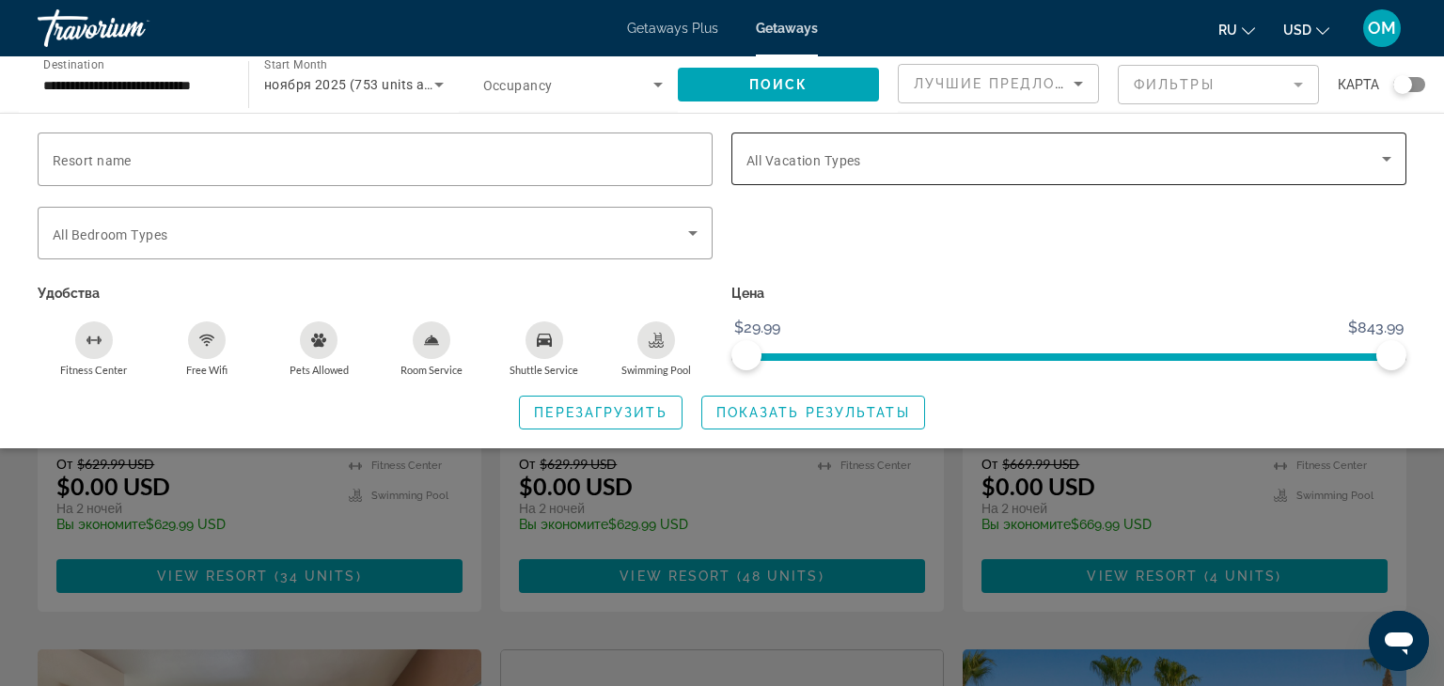
click at [1385, 164] on icon "Search widget" at bounding box center [1386, 159] width 23 height 23
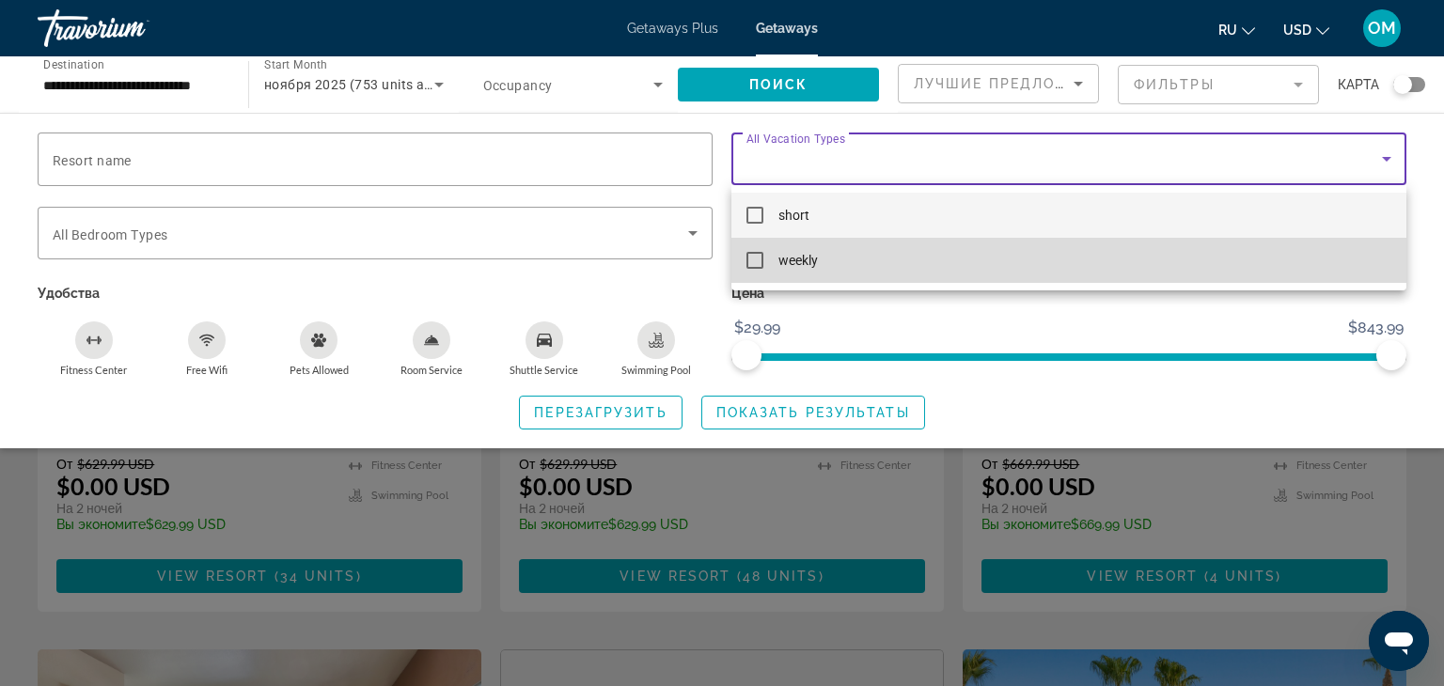
click at [755, 262] on mat-pseudo-checkbox at bounding box center [754, 260] width 17 height 17
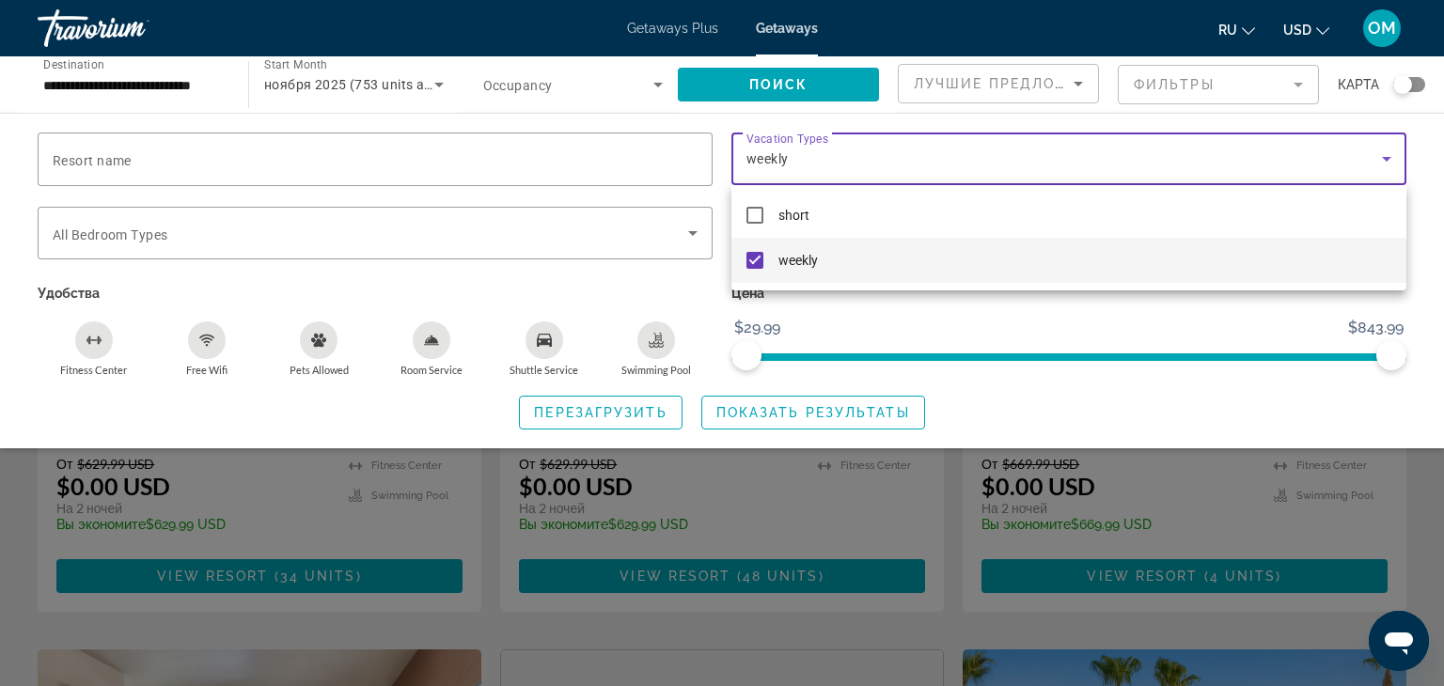
click at [867, 405] on div at bounding box center [722, 343] width 1444 height 686
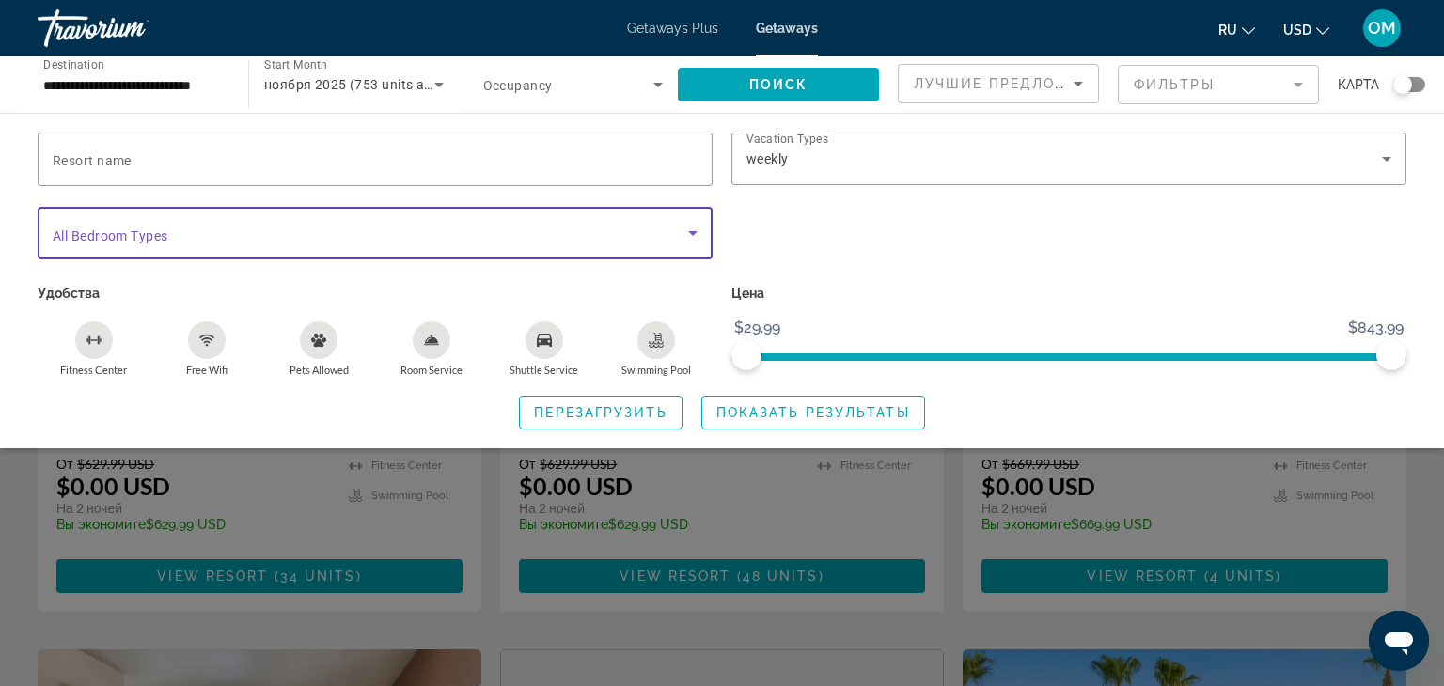
click at [691, 238] on icon "Search widget" at bounding box center [692, 233] width 23 height 23
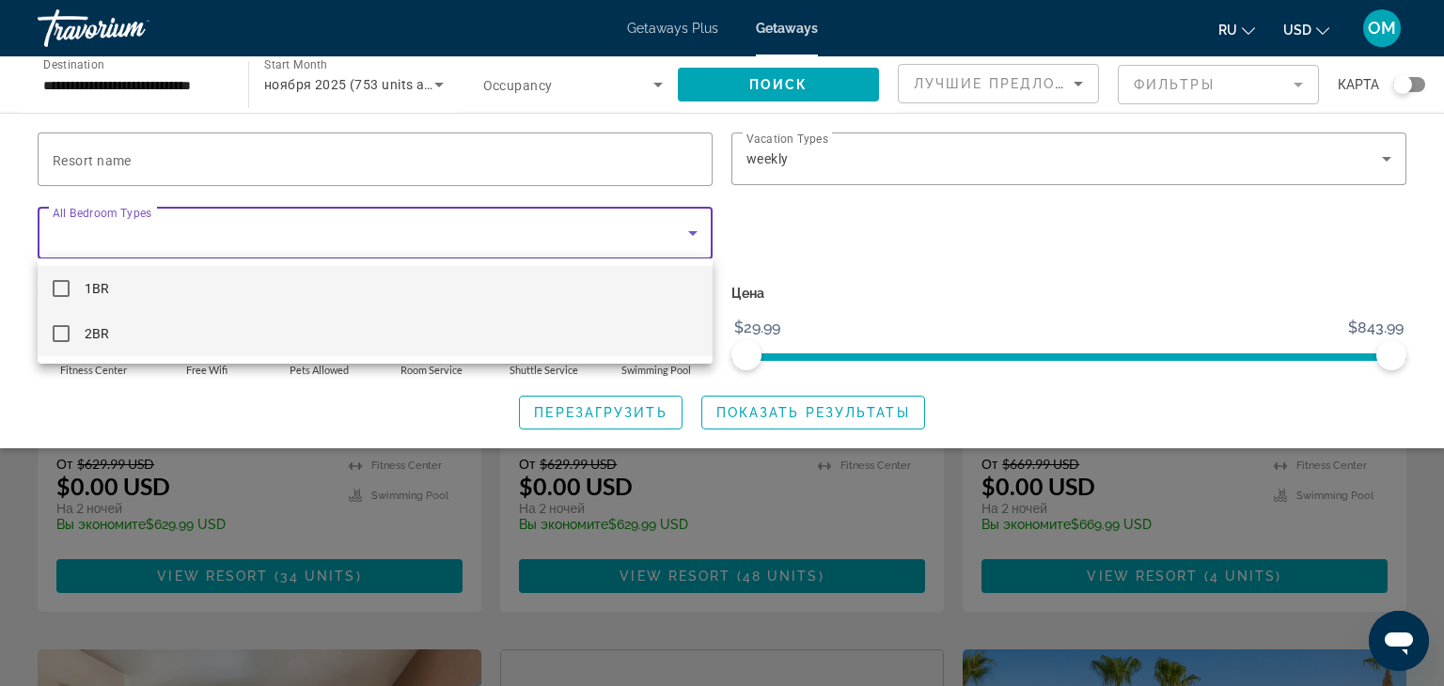
click at [64, 337] on mat-pseudo-checkbox at bounding box center [61, 333] width 17 height 17
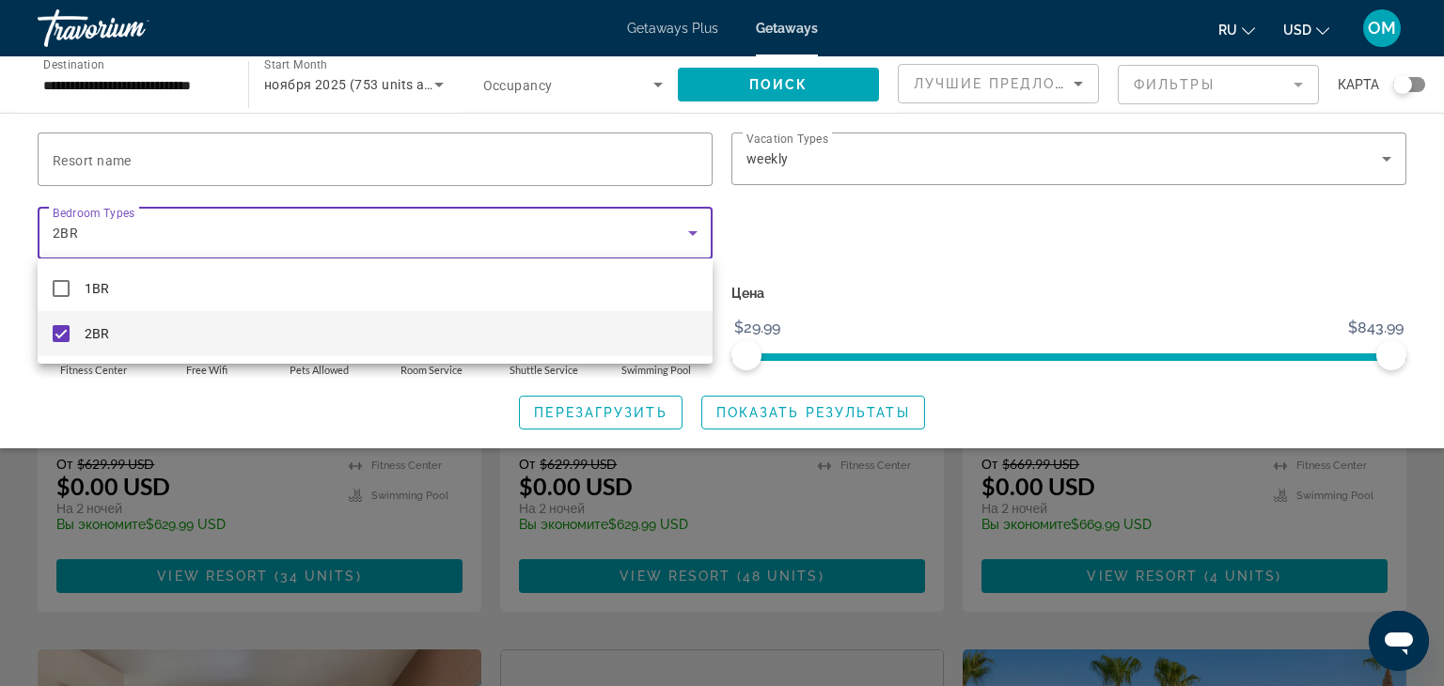
click at [810, 413] on div at bounding box center [722, 343] width 1444 height 686
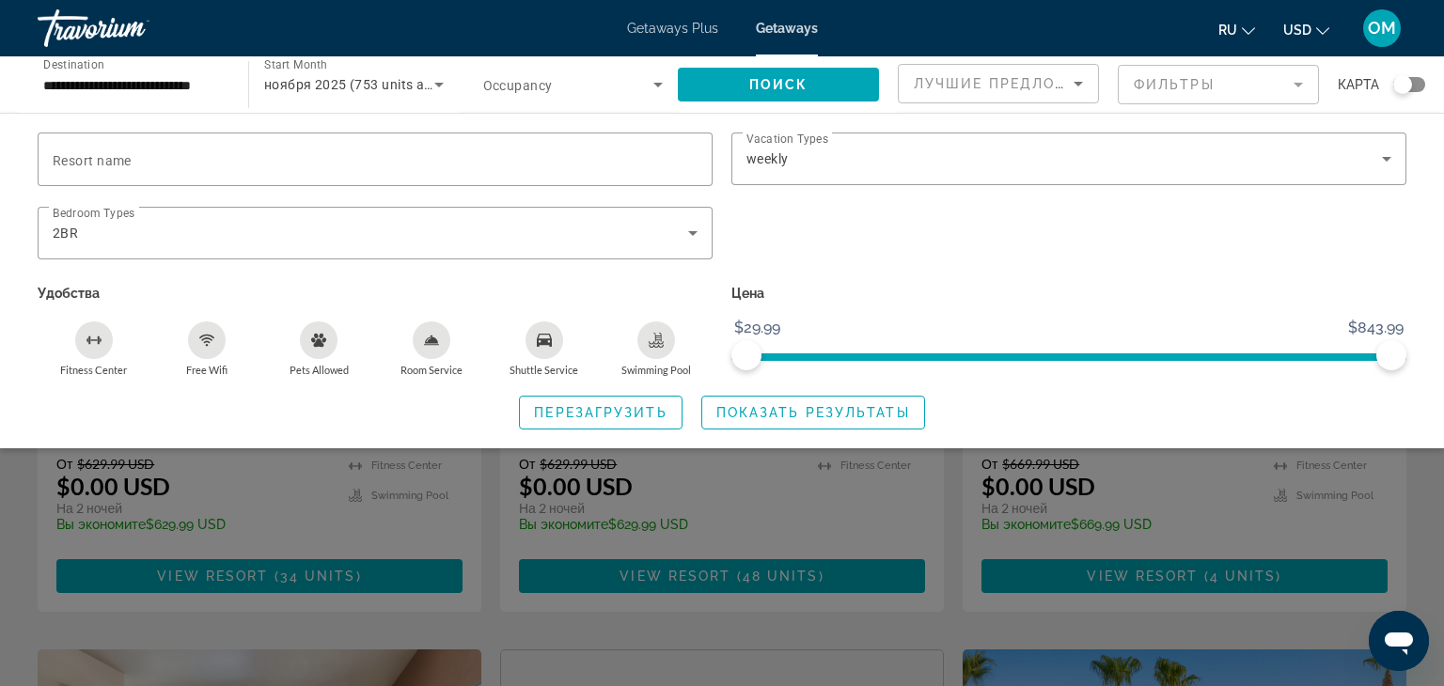
click at [810, 413] on span "Показать результаты" at bounding box center [813, 412] width 194 height 15
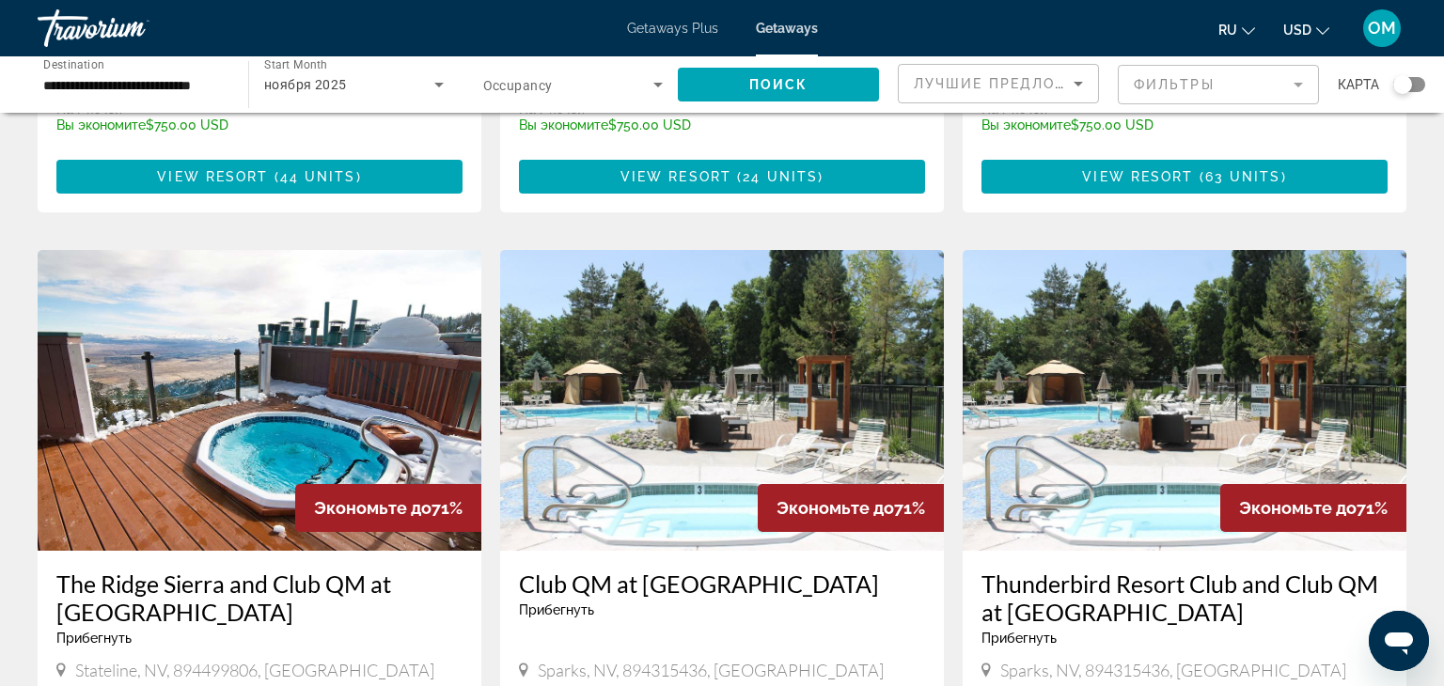
scroll to position [2025, 0]
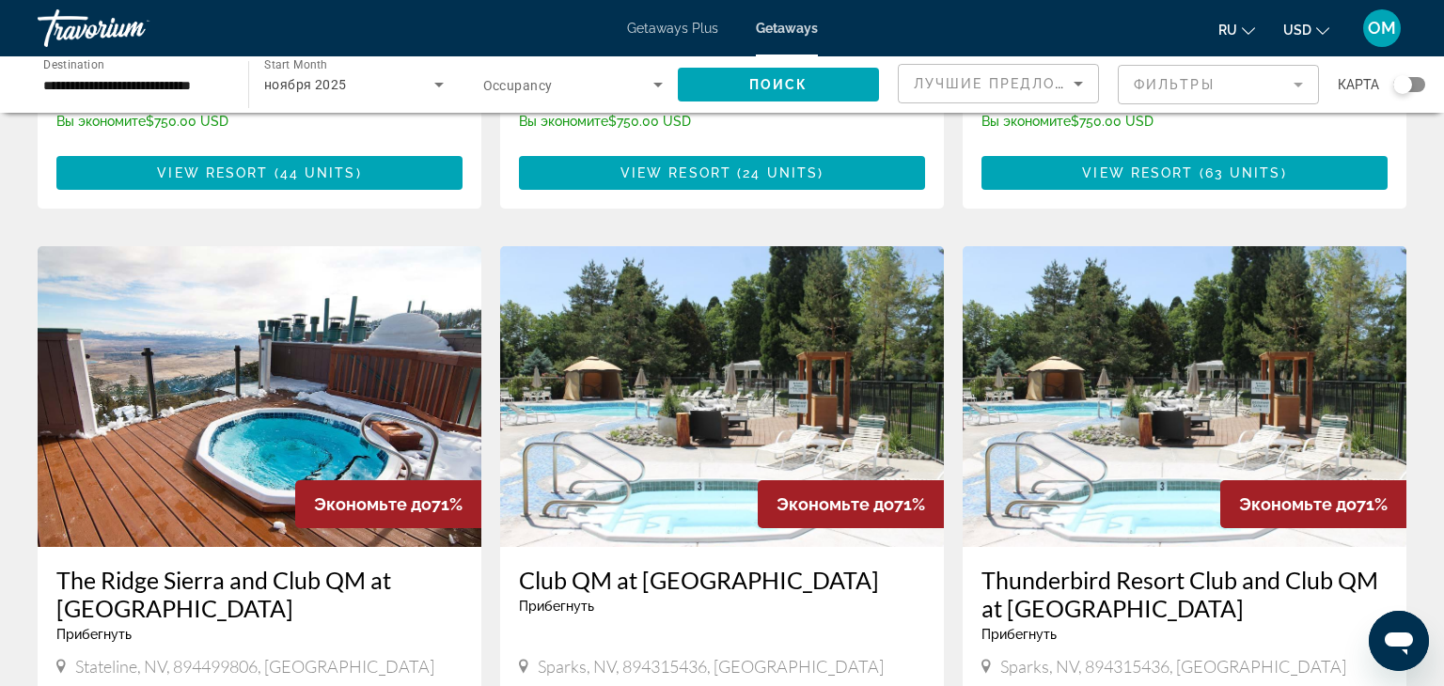
click at [686, 566] on h3 "Club QM at Thunderbird Resort Club" at bounding box center [722, 580] width 406 height 28
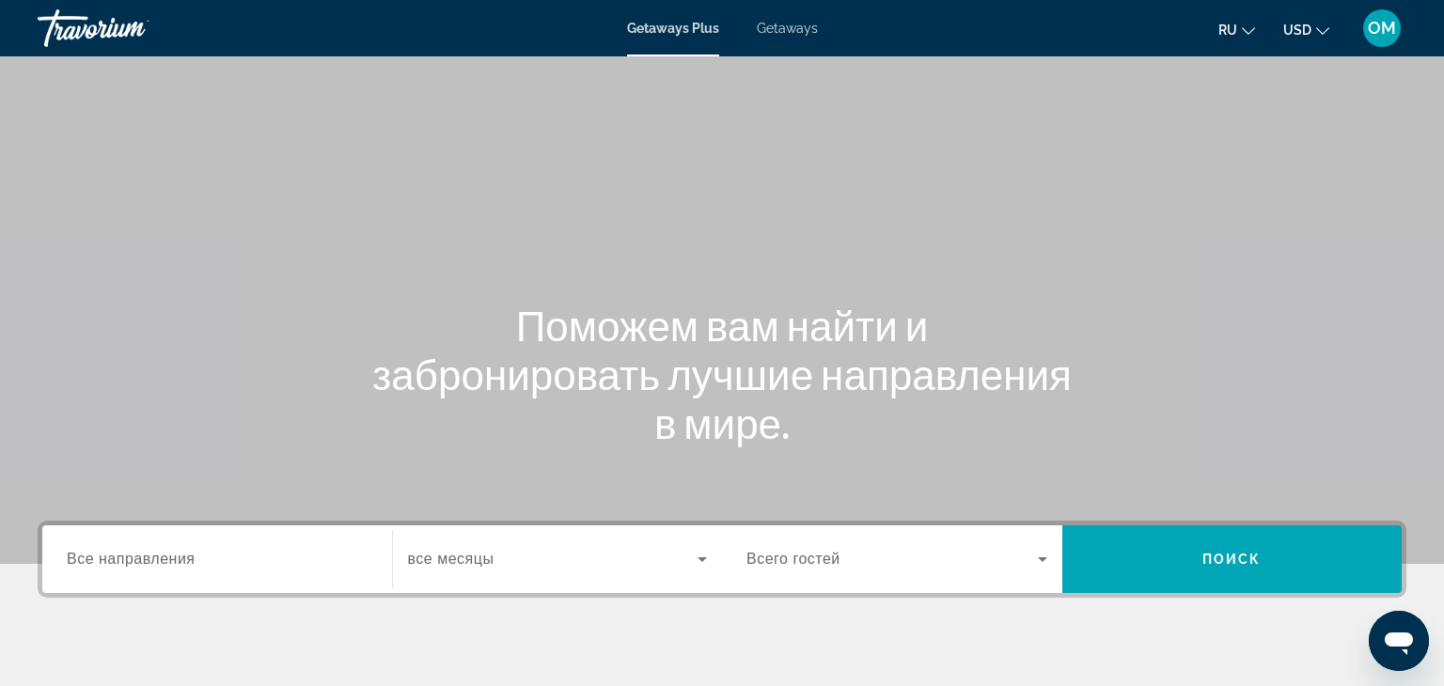
click at [784, 36] on link "Getaways" at bounding box center [787, 28] width 61 height 15
click at [119, 559] on span "Все направления" at bounding box center [131, 559] width 129 height 16
click at [119, 559] on input "Destination Все направления" at bounding box center [217, 560] width 301 height 23
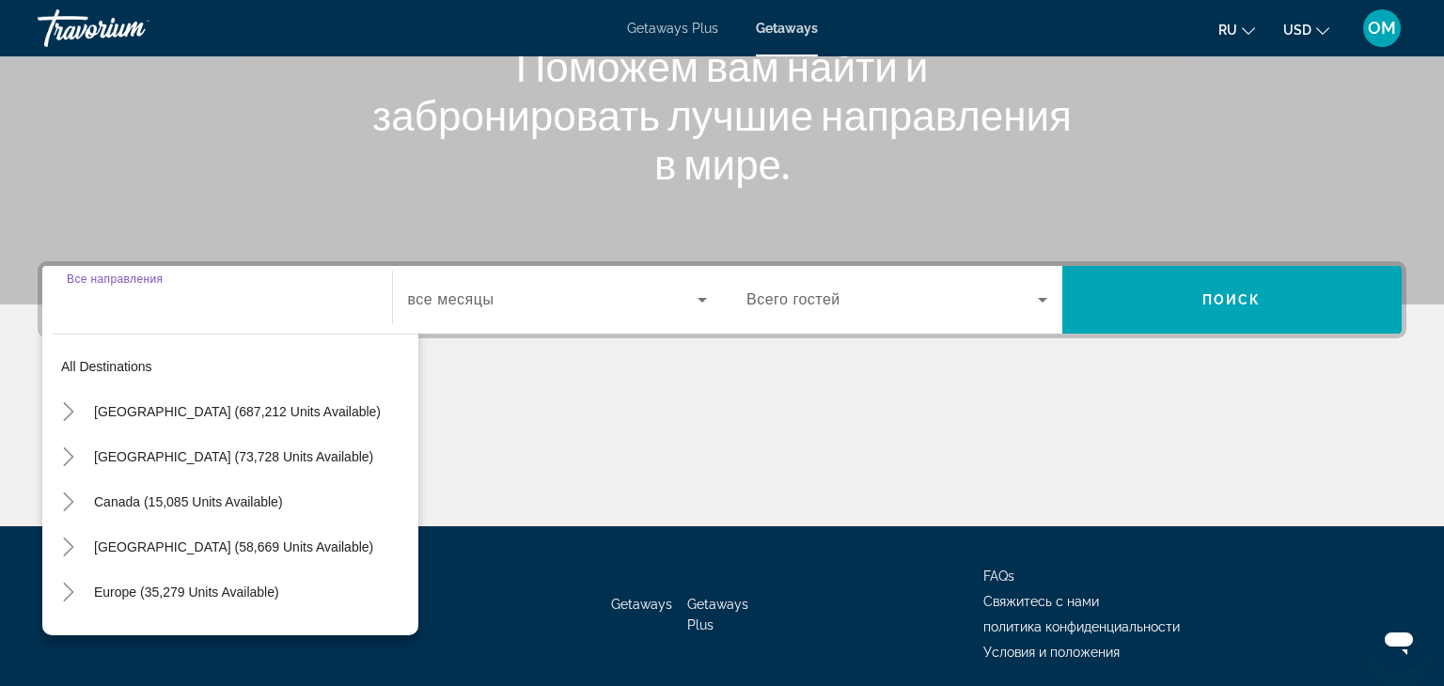
scroll to position [330, 0]
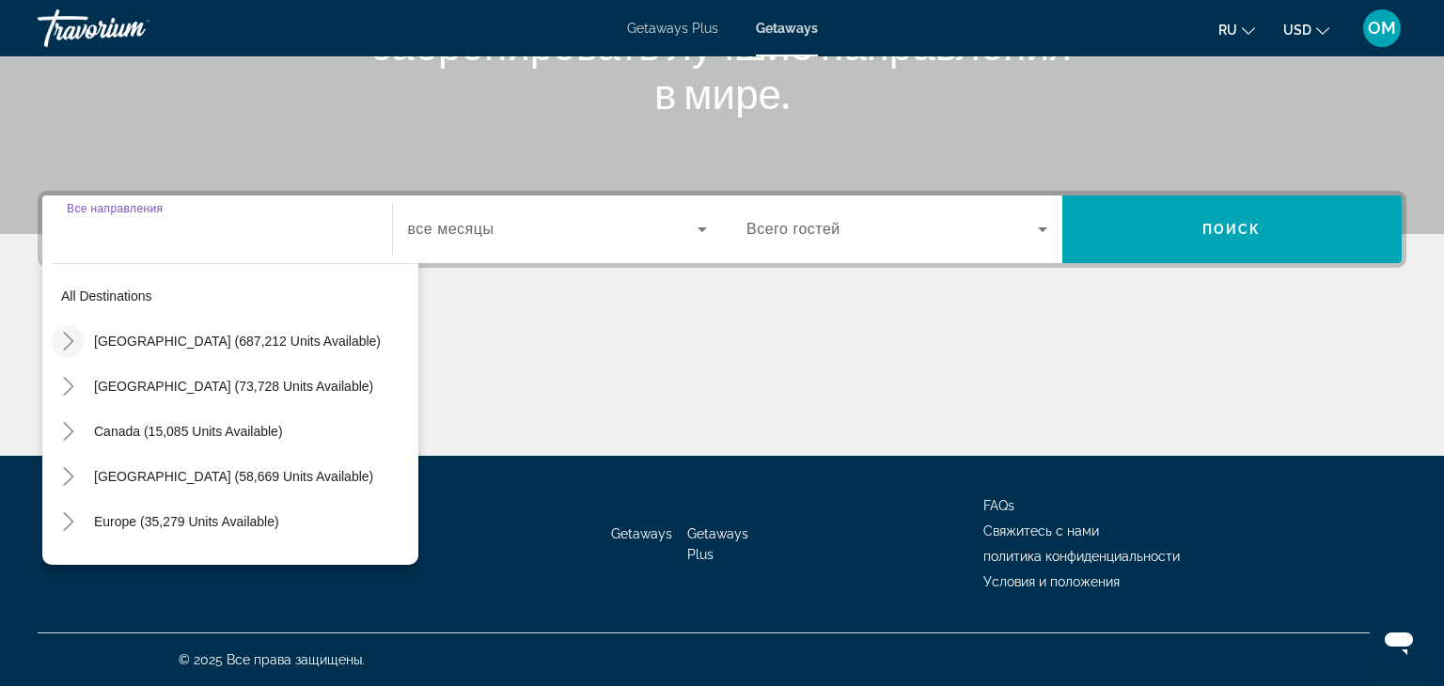
click at [64, 348] on icon "Toggle United States (687,212 units available)" at bounding box center [68, 341] width 10 height 19
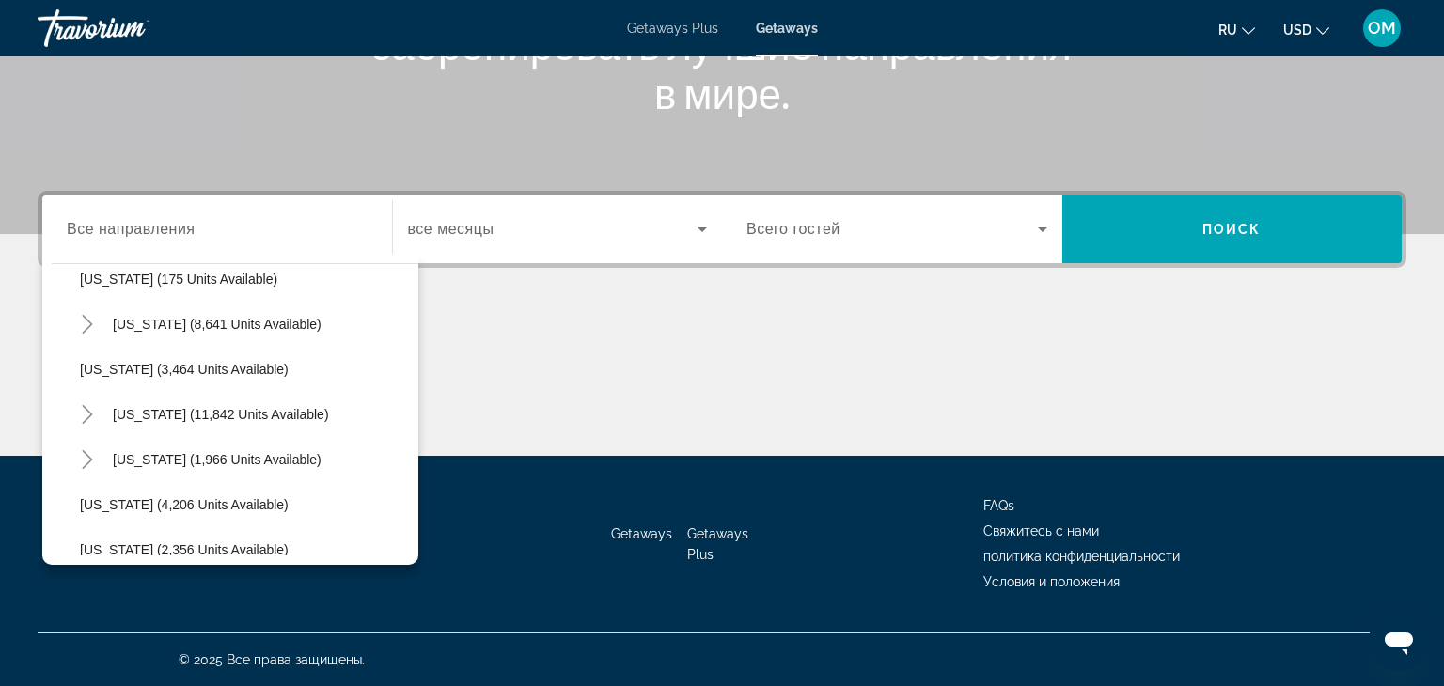
scroll to position [1016, 0]
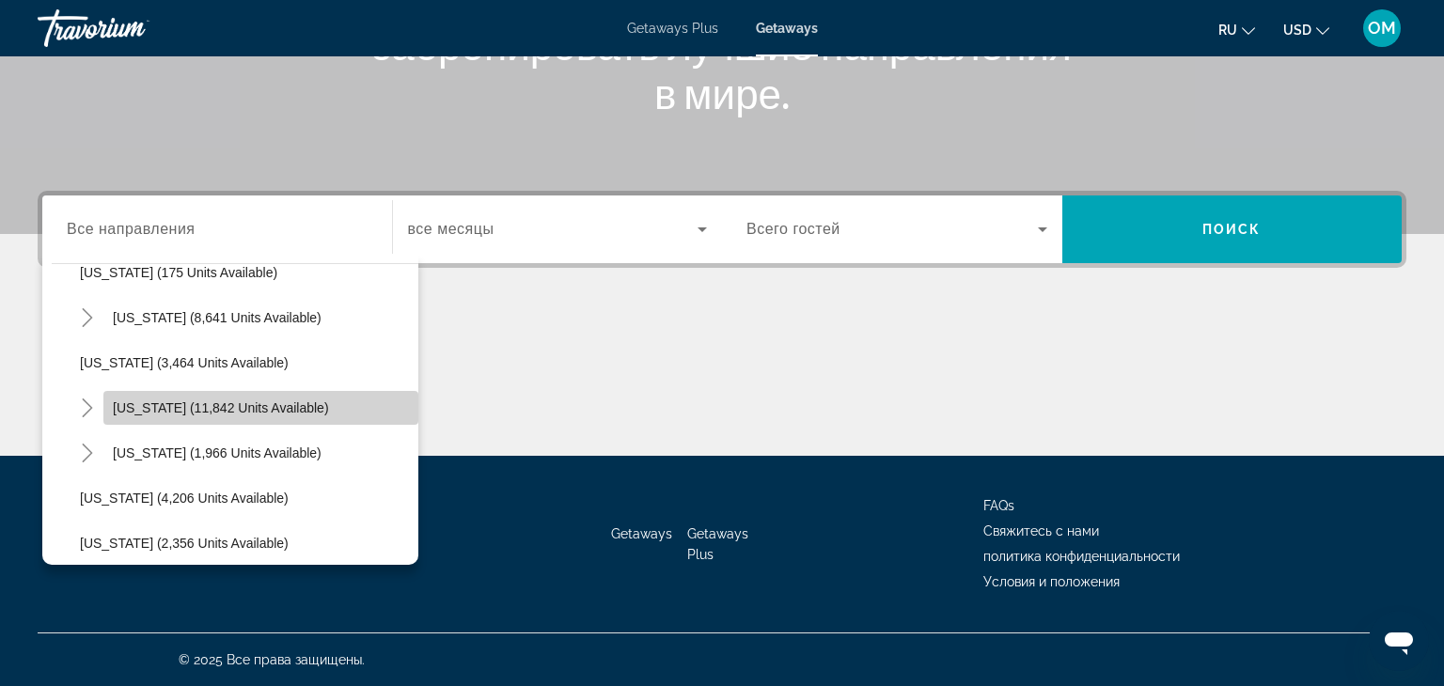
click at [128, 411] on span "Nevada (11,842 units available)" at bounding box center [221, 407] width 216 height 15
type input "**********"
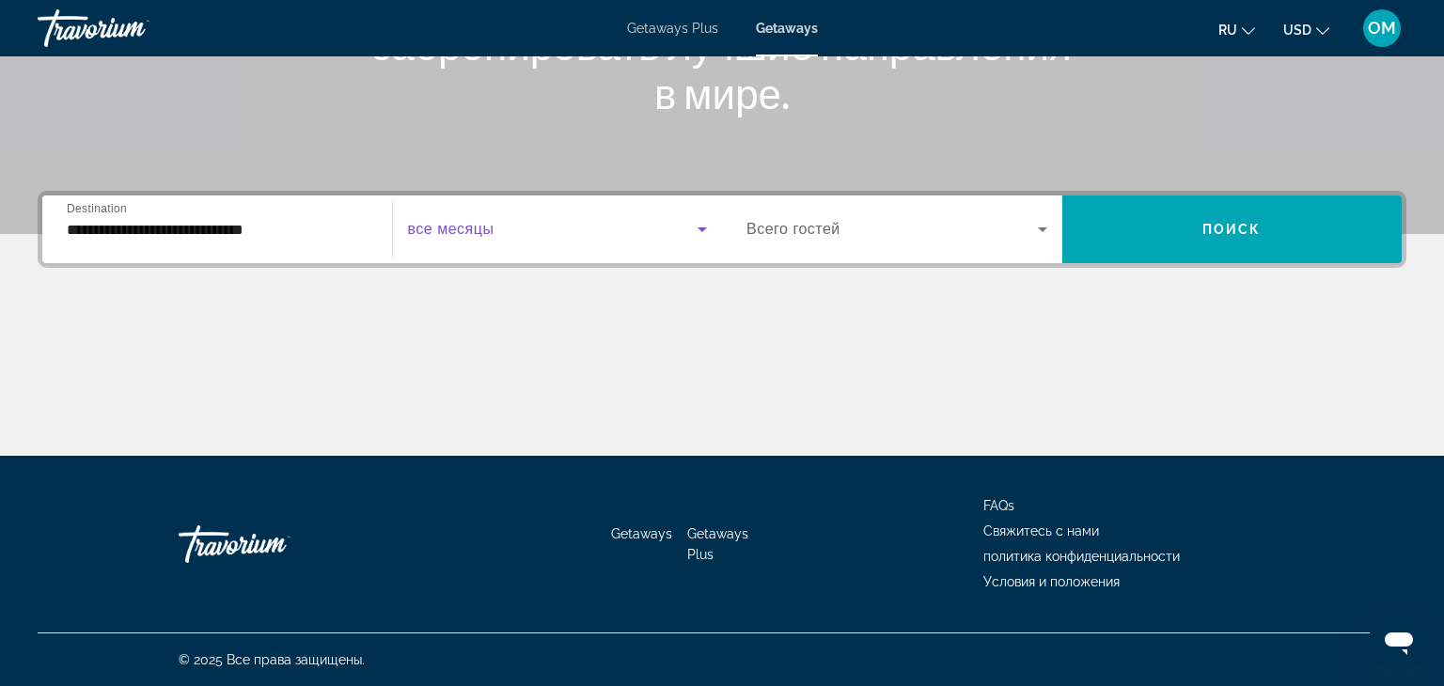
click at [712, 221] on icon "Search widget" at bounding box center [702, 229] width 23 height 23
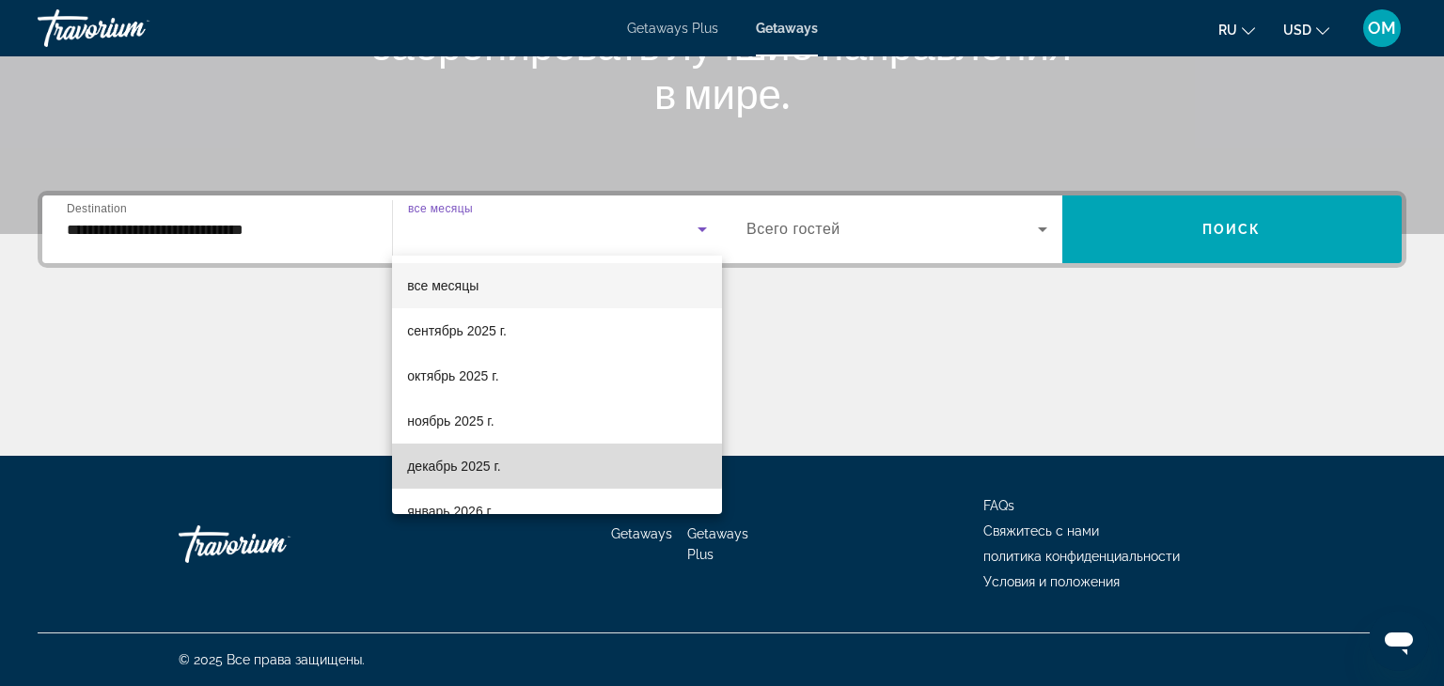
click at [495, 457] on span "декабрь 2025 г." at bounding box center [453, 466] width 93 height 23
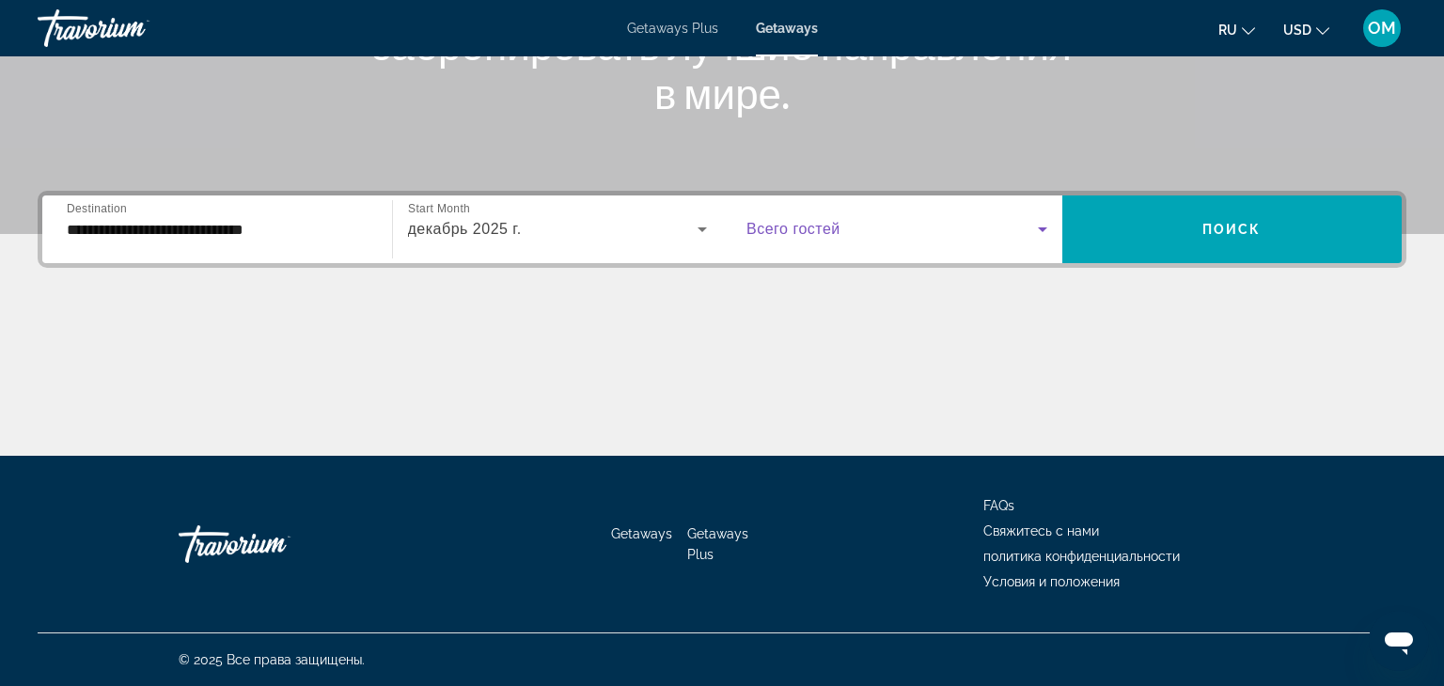
click at [1047, 227] on icon "Search widget" at bounding box center [1042, 229] width 23 height 23
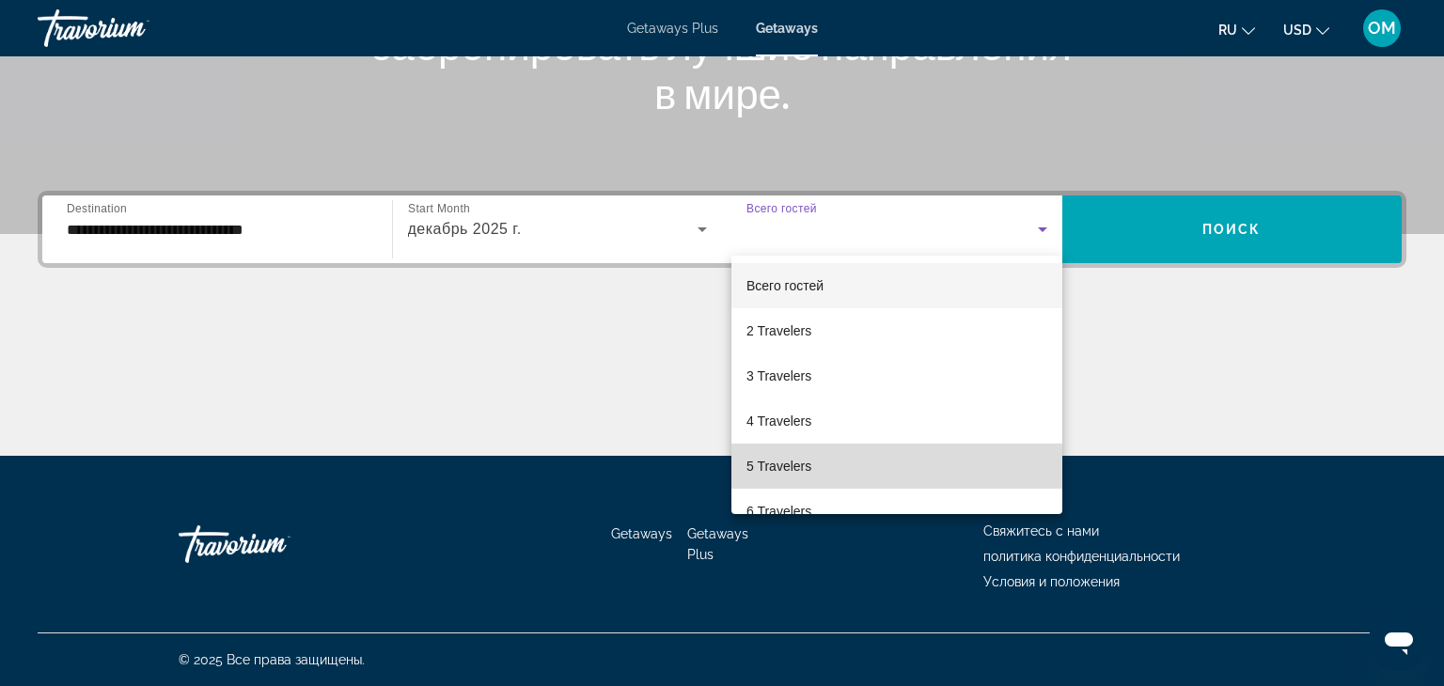
click at [746, 470] on span "5 Travelers" at bounding box center [778, 466] width 65 height 23
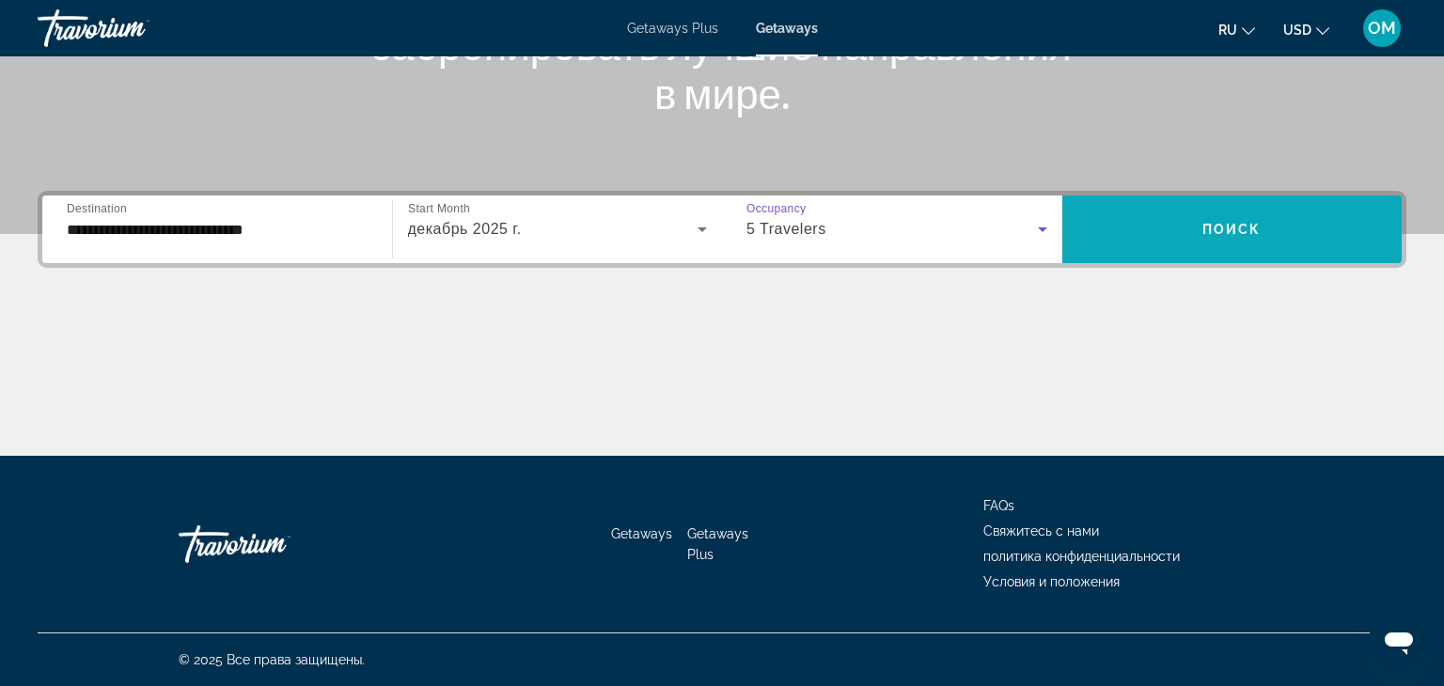
click at [1236, 244] on span "Search widget" at bounding box center [1232, 229] width 340 height 45
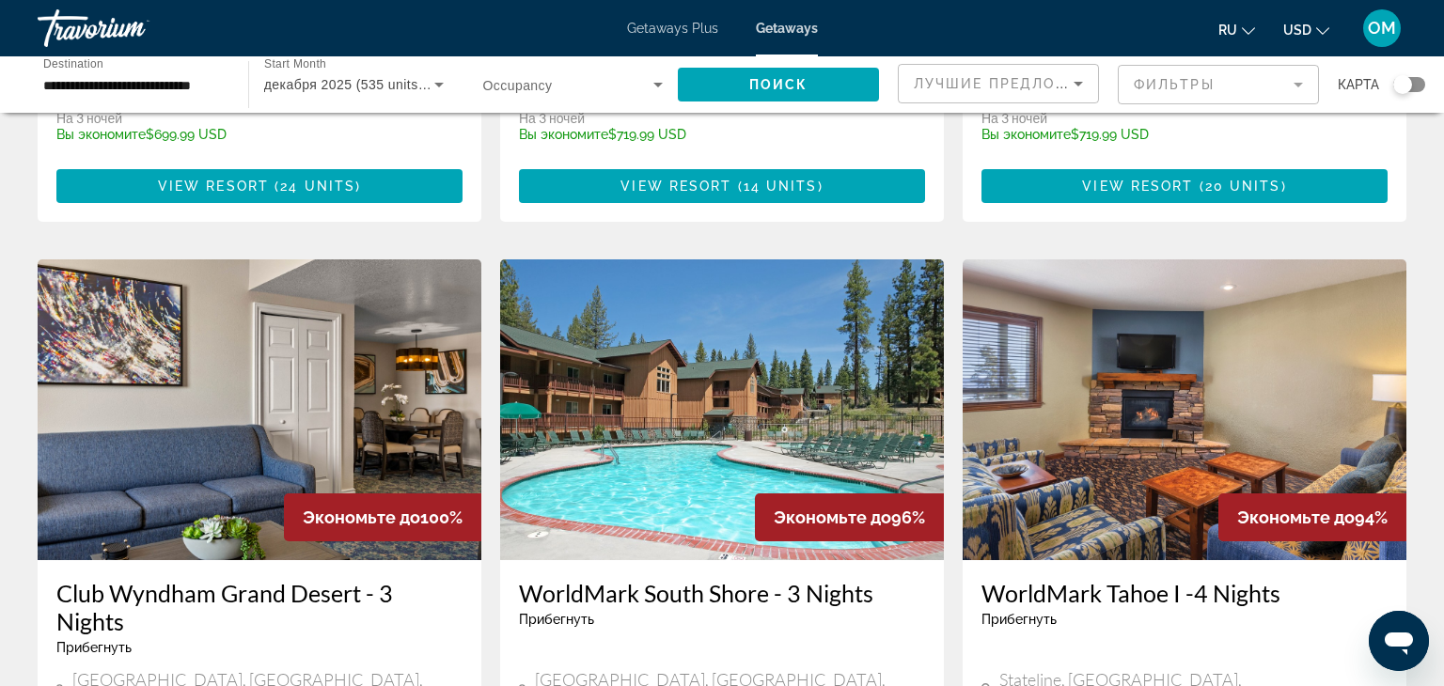
scroll to position [1299, 0]
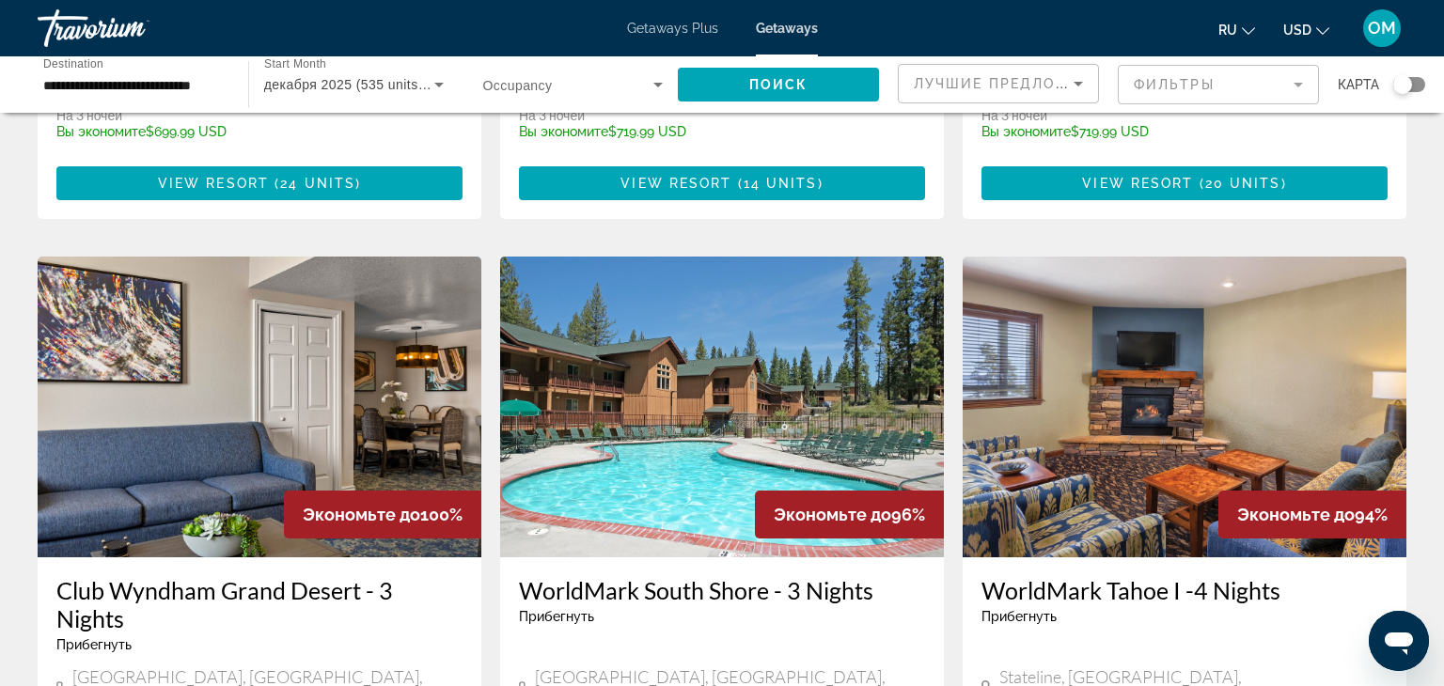
click at [1306, 85] on mat-form-field "Фильтры" at bounding box center [1218, 84] width 201 height 39
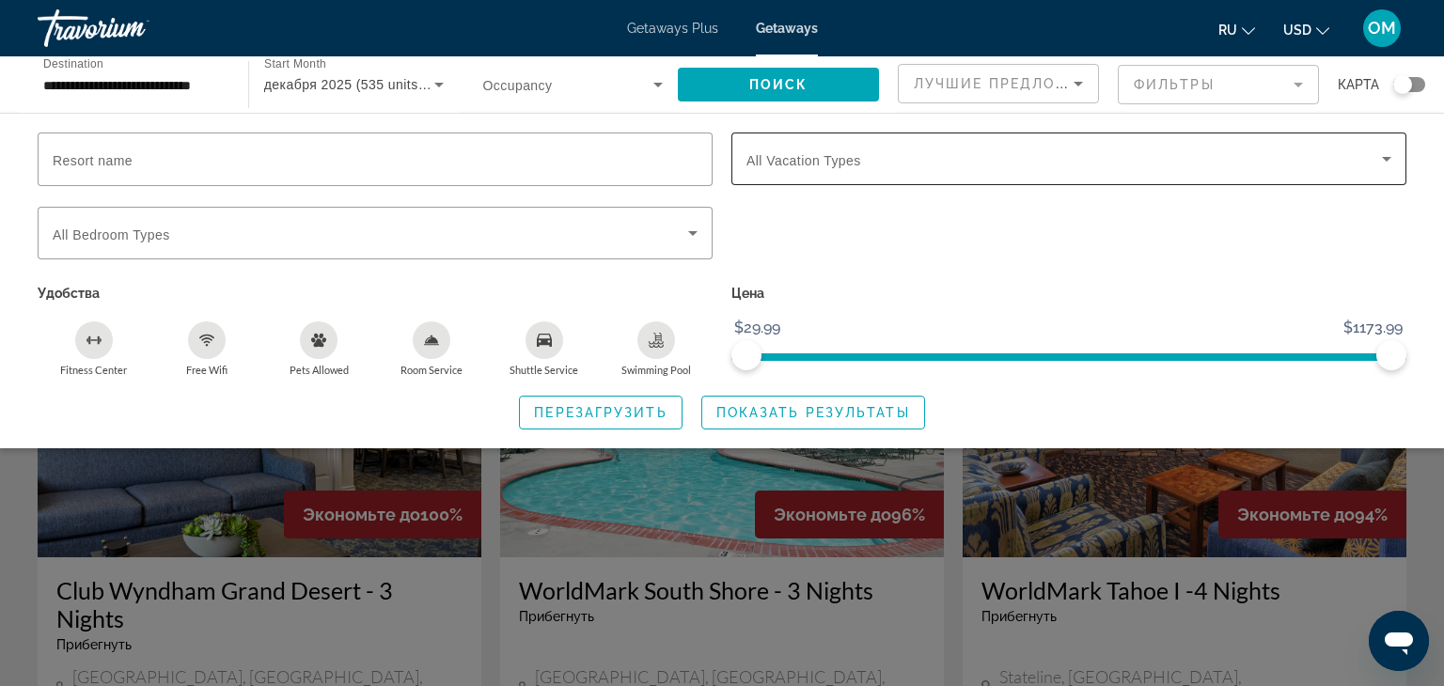
click at [1377, 159] on icon "Search widget" at bounding box center [1386, 159] width 23 height 23
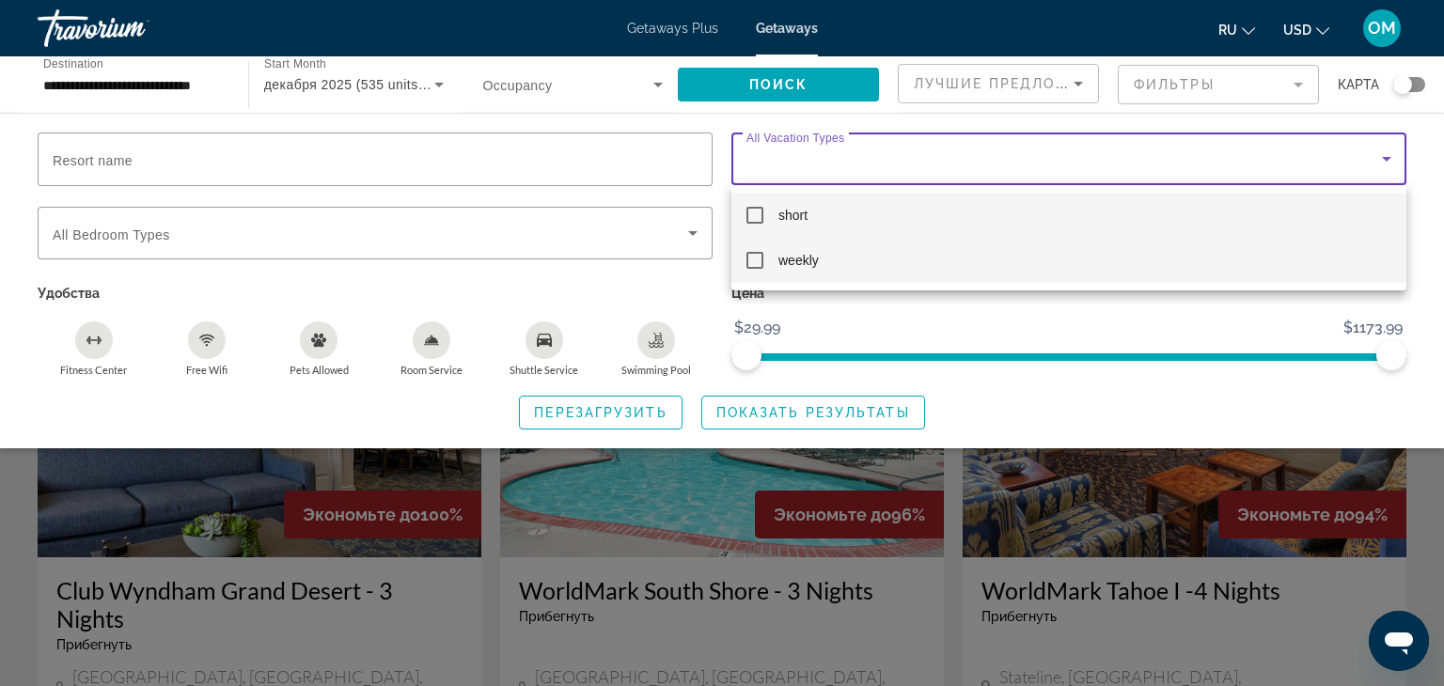
click at [753, 262] on mat-pseudo-checkbox at bounding box center [754, 260] width 17 height 17
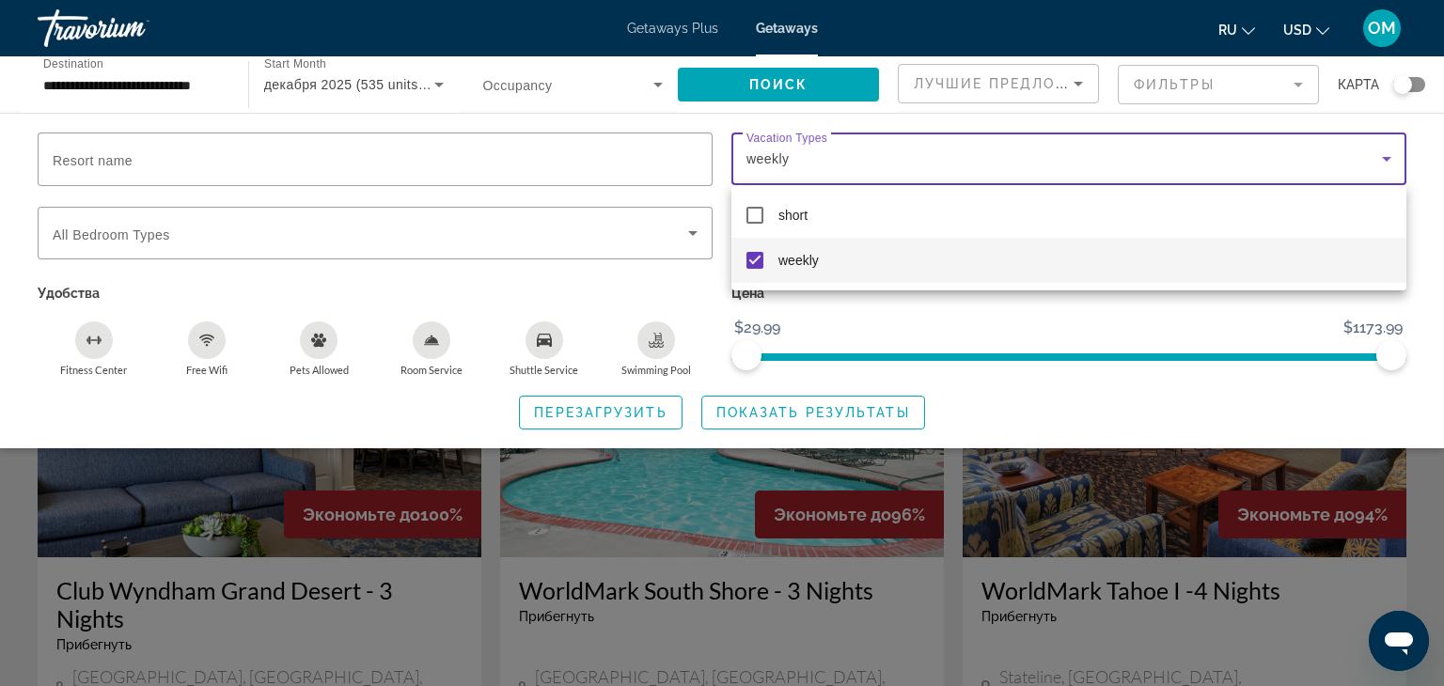
click at [697, 234] on div at bounding box center [722, 343] width 1444 height 686
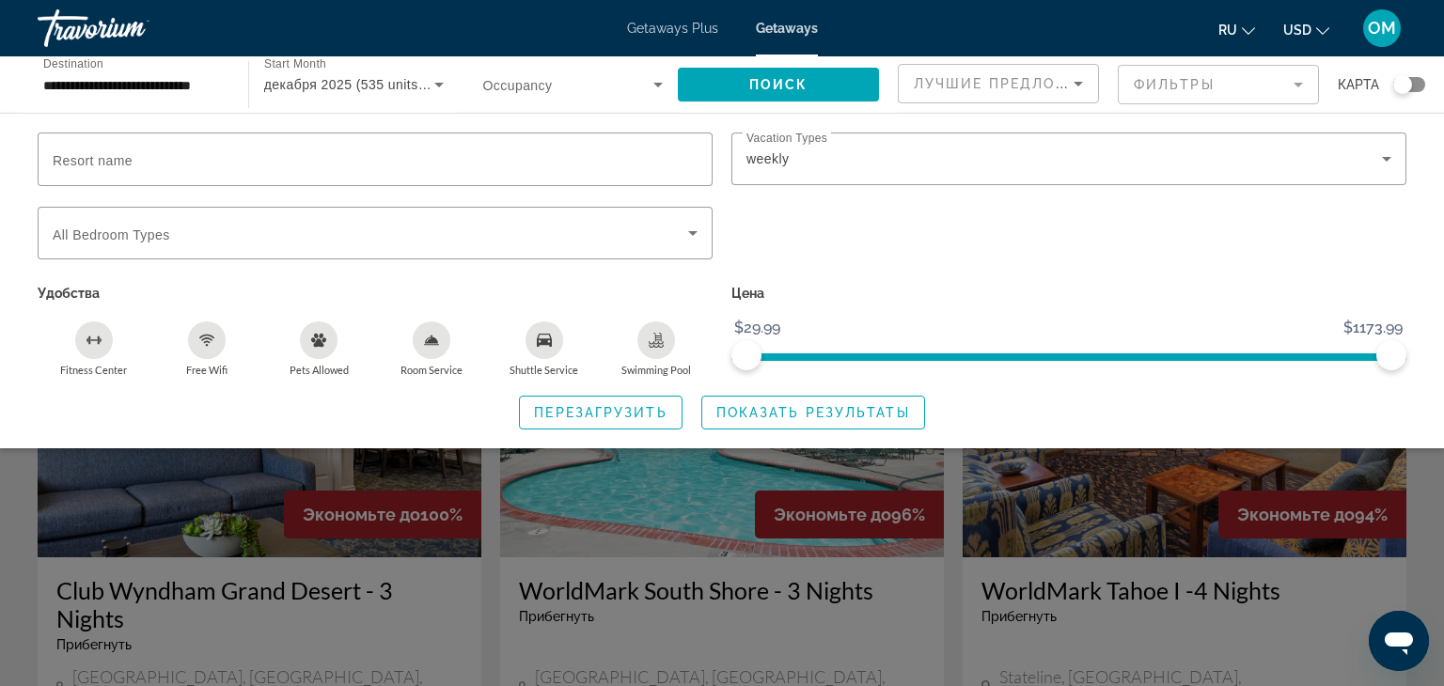
click at [697, 234] on icon "Search widget" at bounding box center [692, 233] width 23 height 23
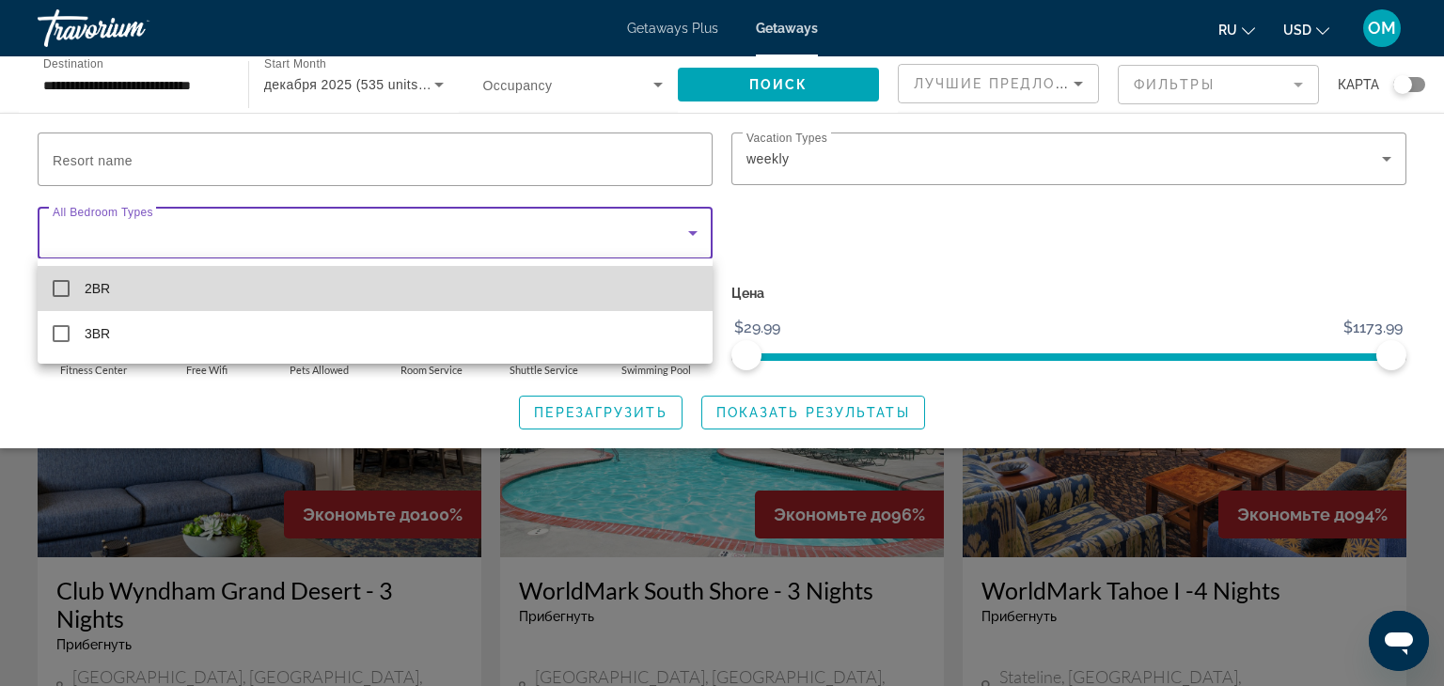
click at [68, 286] on mat-pseudo-checkbox at bounding box center [61, 288] width 17 height 17
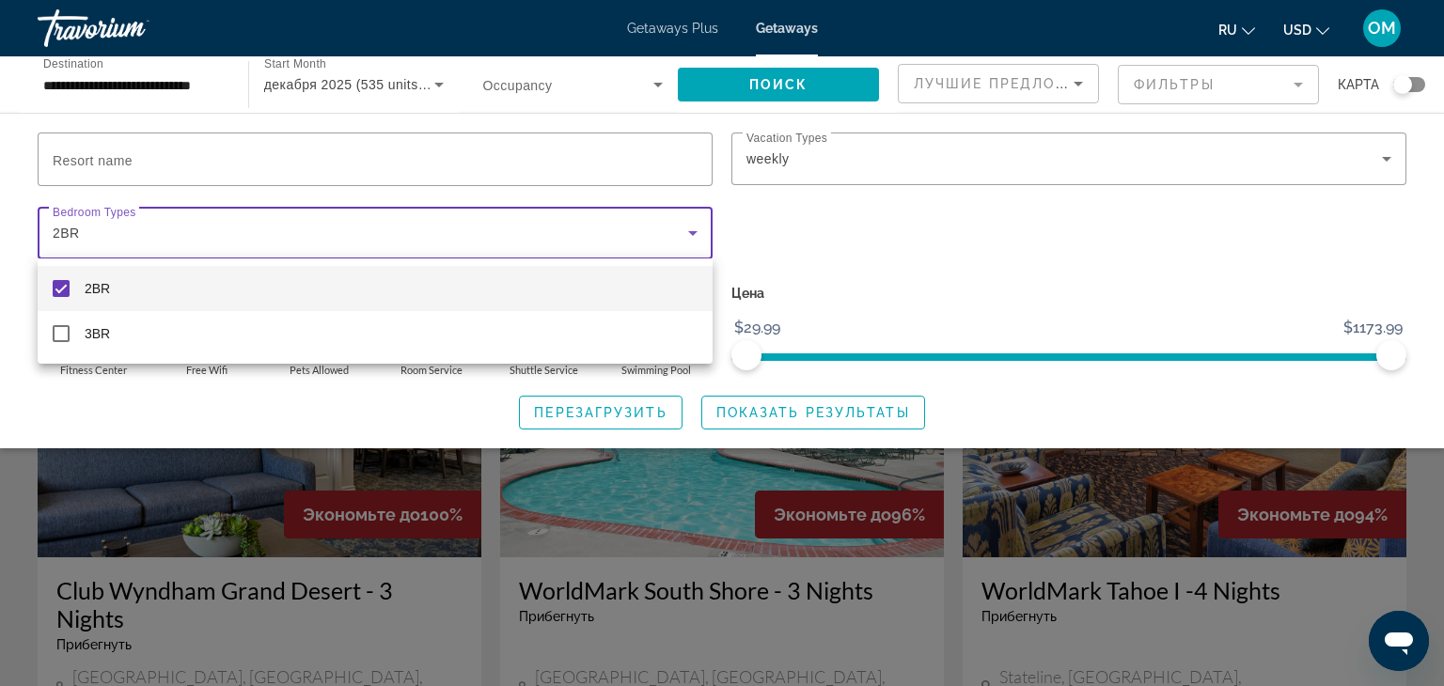
click at [856, 415] on div at bounding box center [722, 343] width 1444 height 686
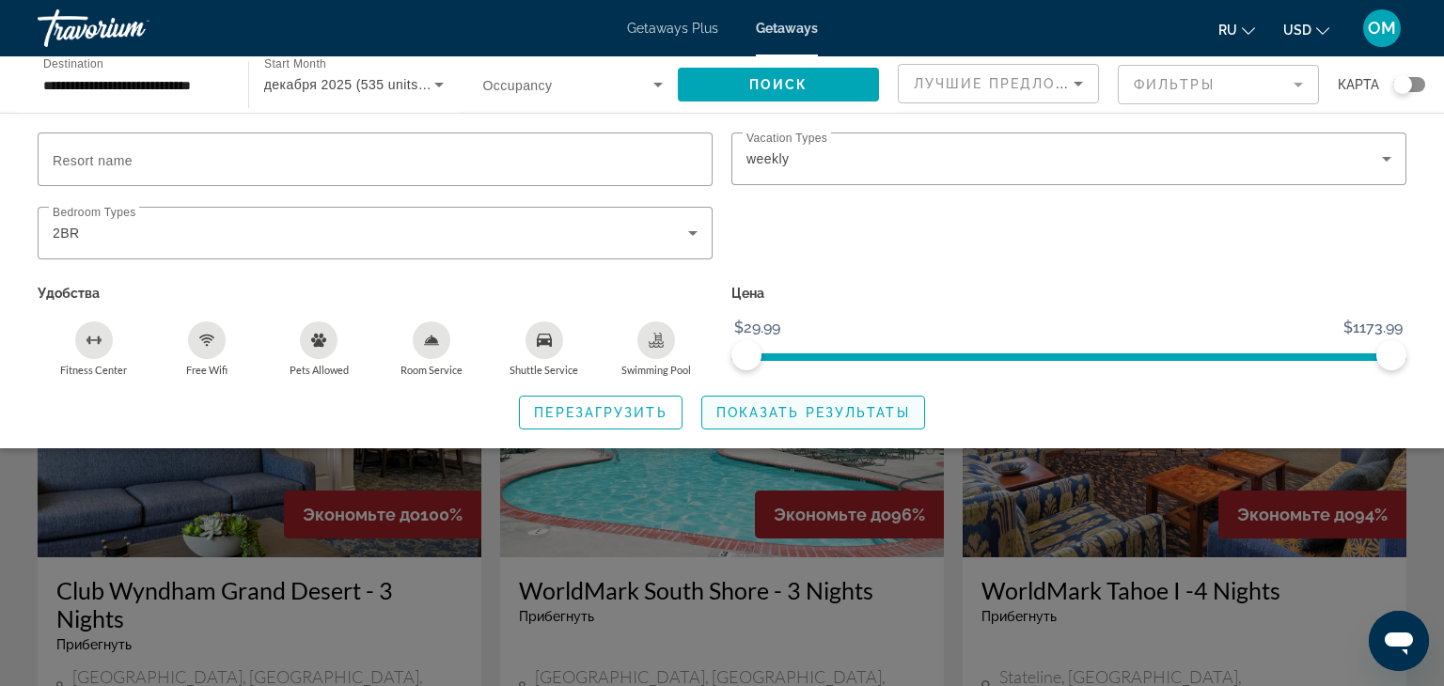
click at [856, 415] on span "Показать результаты" at bounding box center [813, 412] width 194 height 15
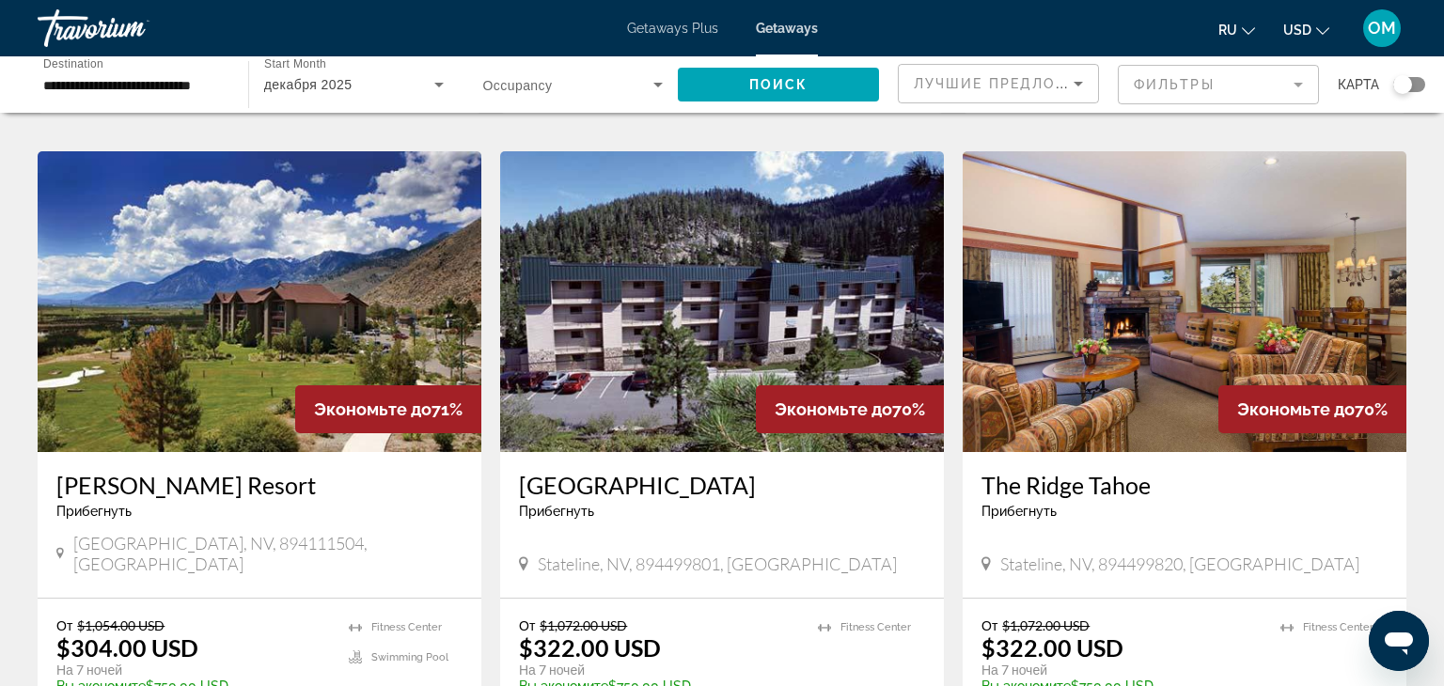
scroll to position [2074, 0]
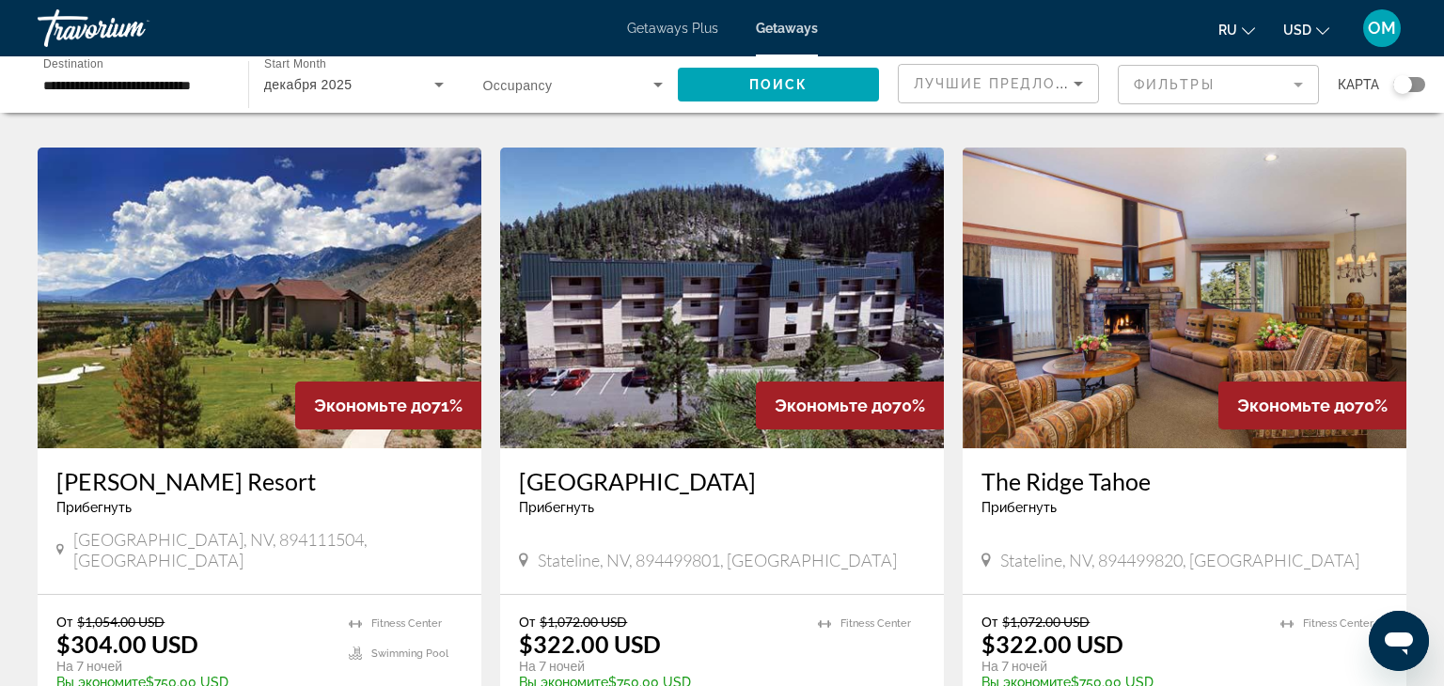
click at [207, 302] on img "Main content" at bounding box center [260, 298] width 444 height 301
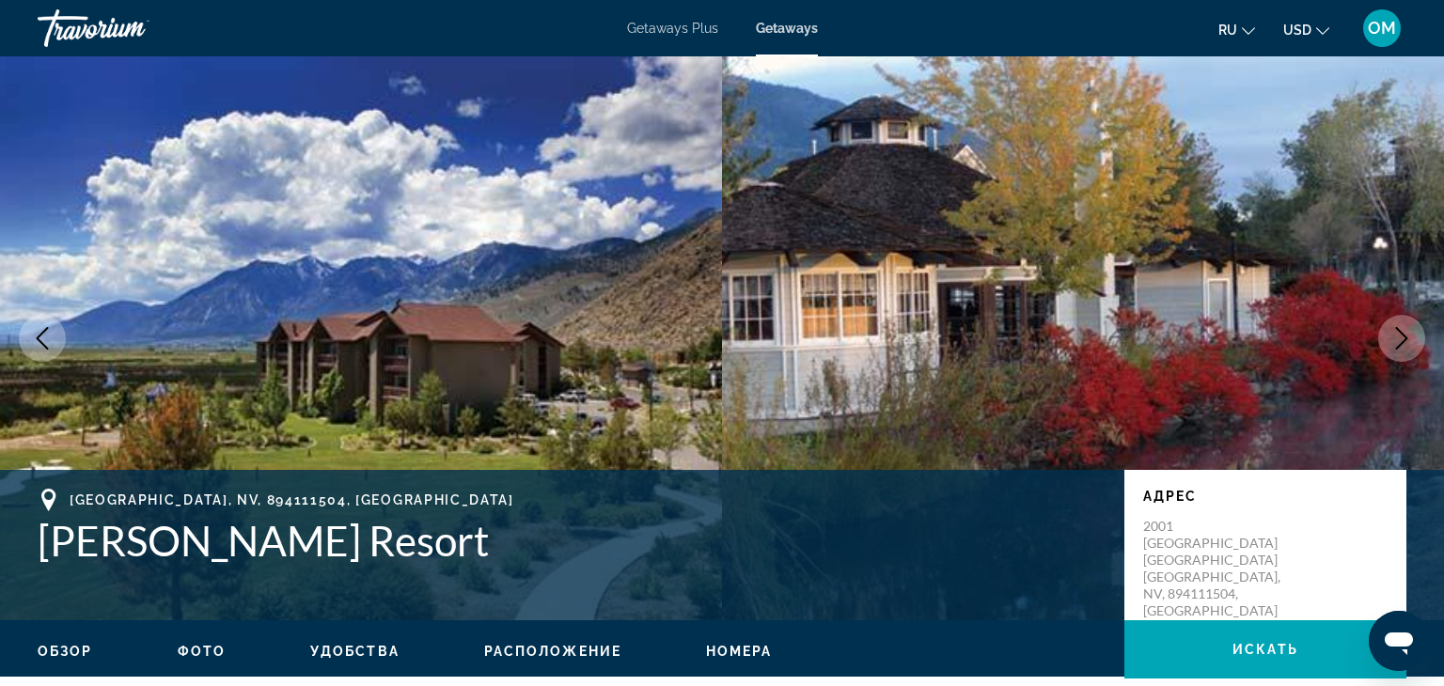
click at [1410, 327] on icon "Next image" at bounding box center [1401, 338] width 23 height 23
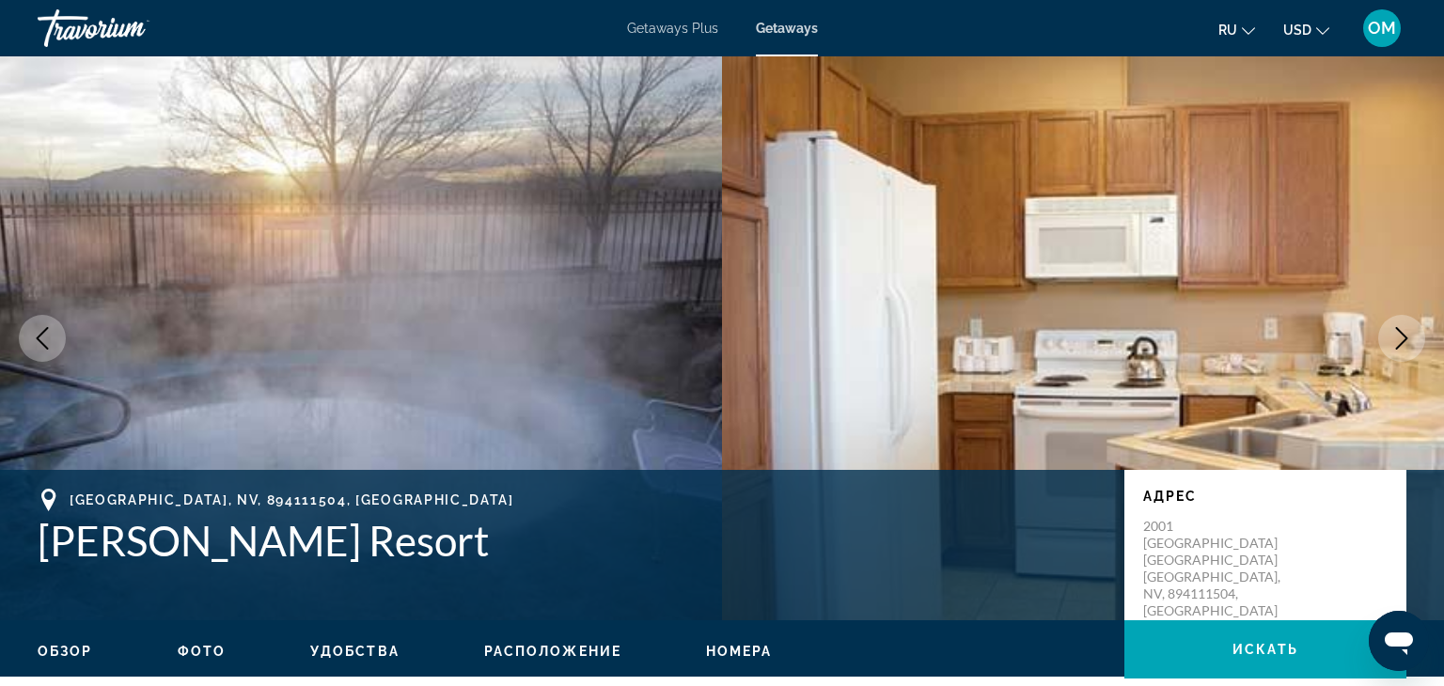
click at [1410, 327] on icon "Next image" at bounding box center [1401, 338] width 23 height 23
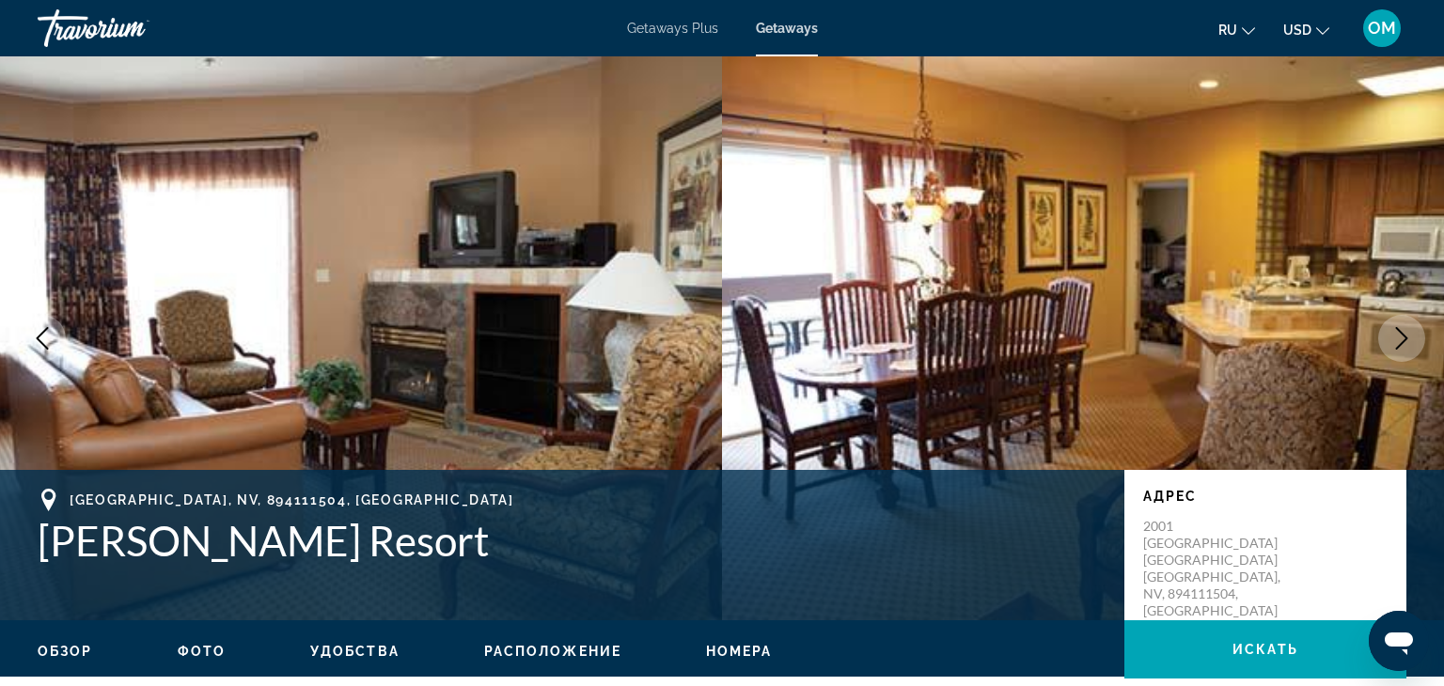
click at [1410, 327] on icon "Next image" at bounding box center [1401, 338] width 23 height 23
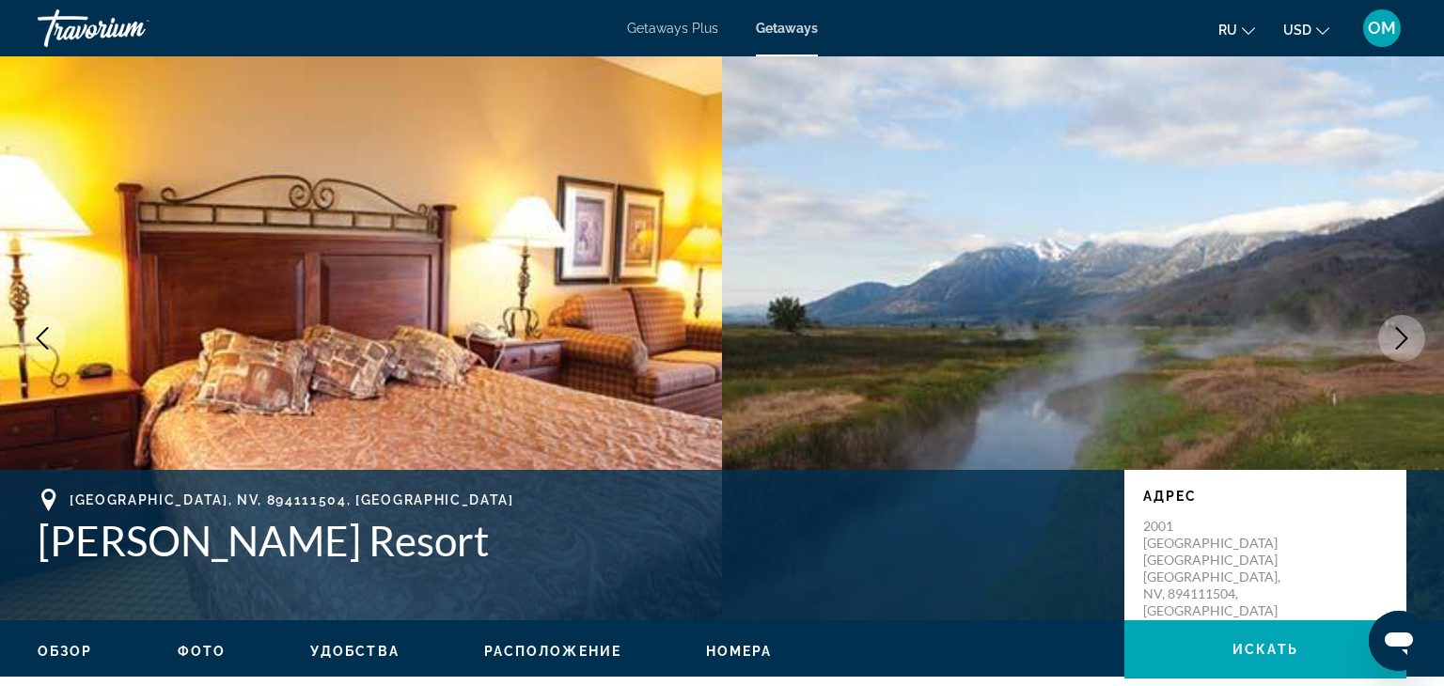
click at [1410, 327] on icon "Next image" at bounding box center [1401, 338] width 23 height 23
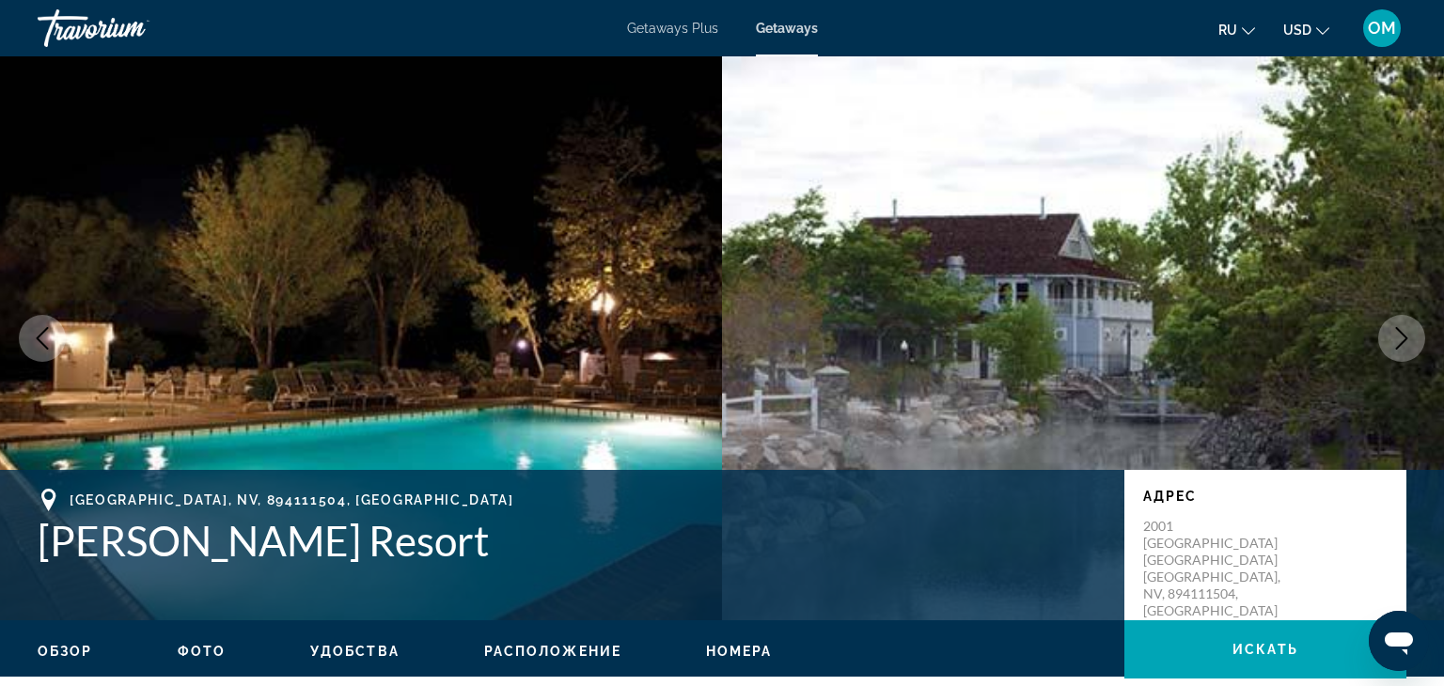
click at [1410, 327] on icon "Next image" at bounding box center [1401, 338] width 23 height 23
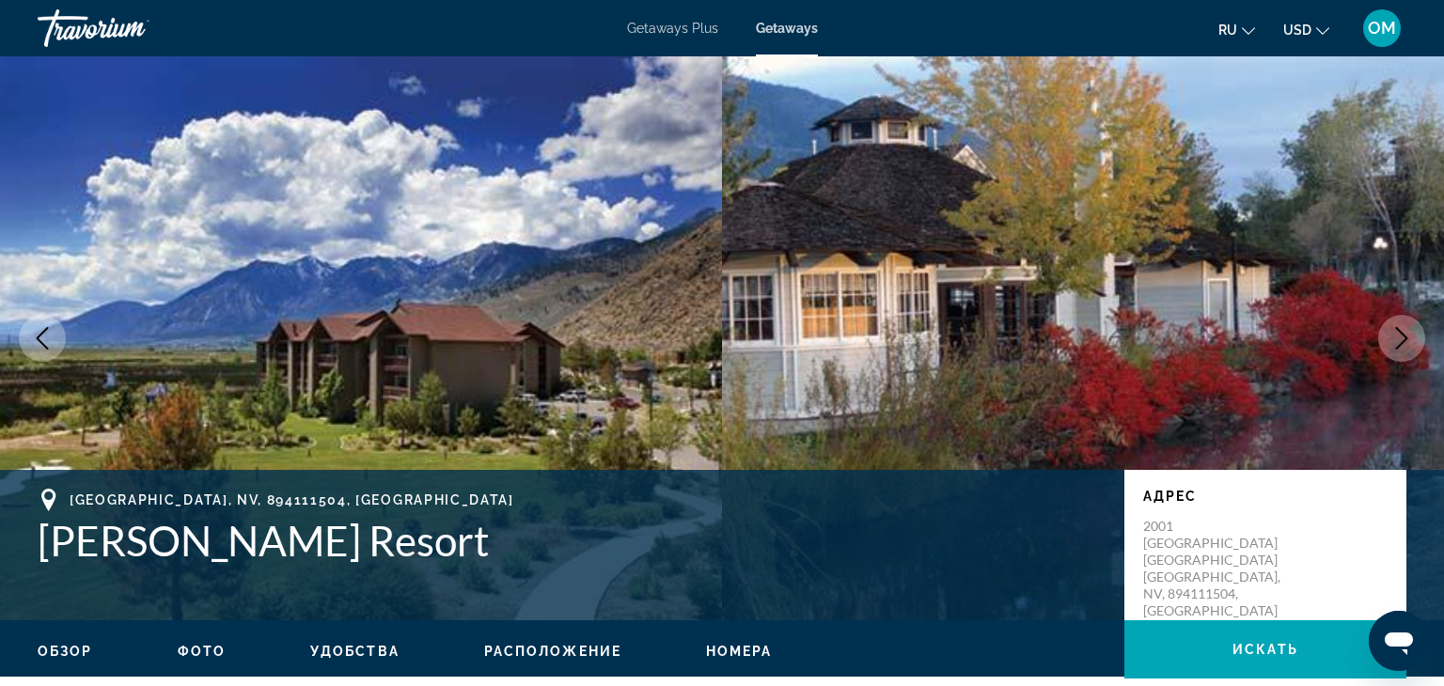
click at [1410, 327] on icon "Next image" at bounding box center [1401, 338] width 23 height 23
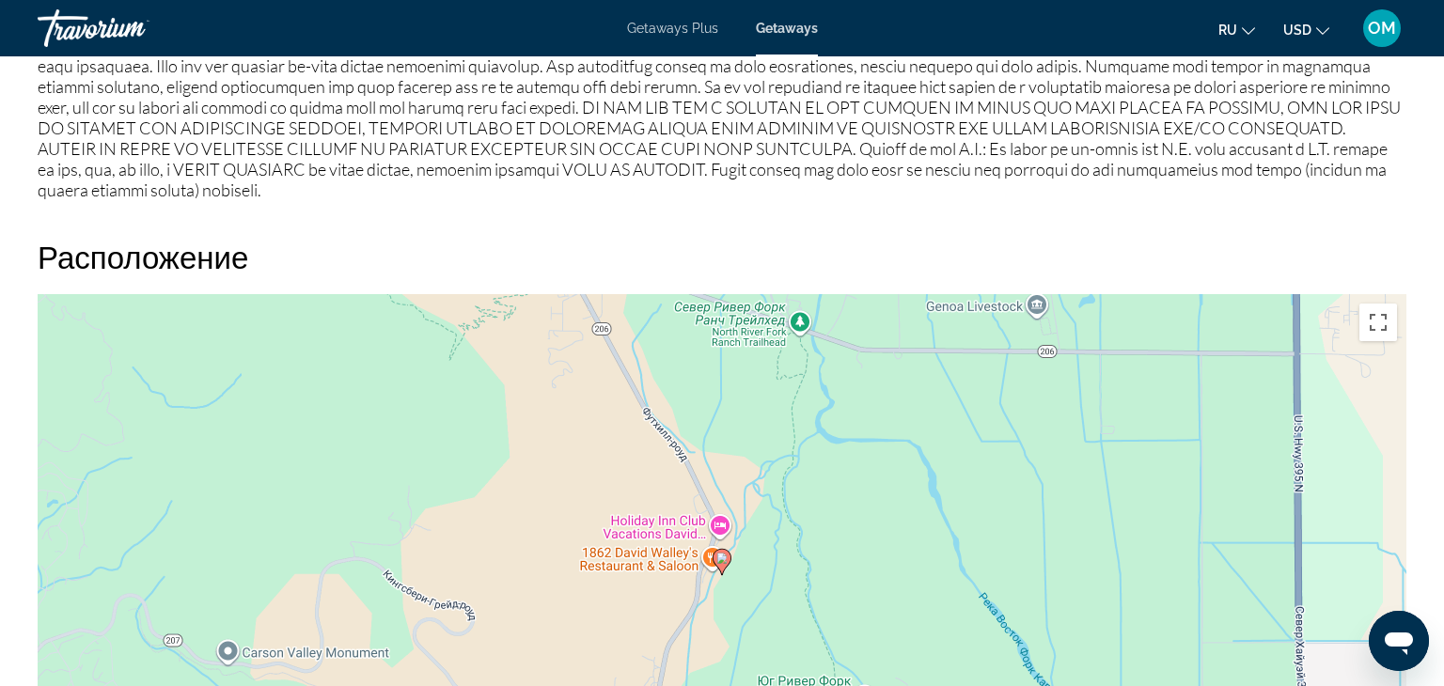
scroll to position [2042, 0]
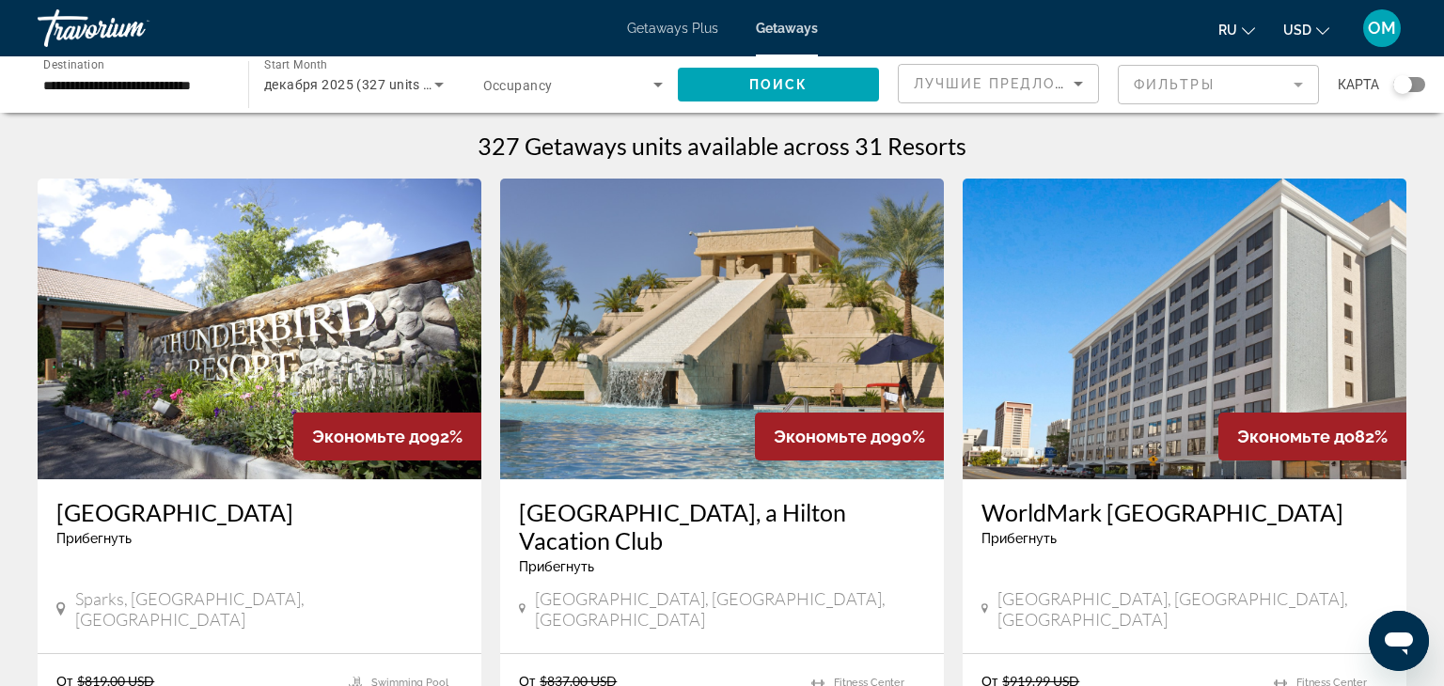
click at [796, 280] on img "Main content" at bounding box center [722, 329] width 444 height 301
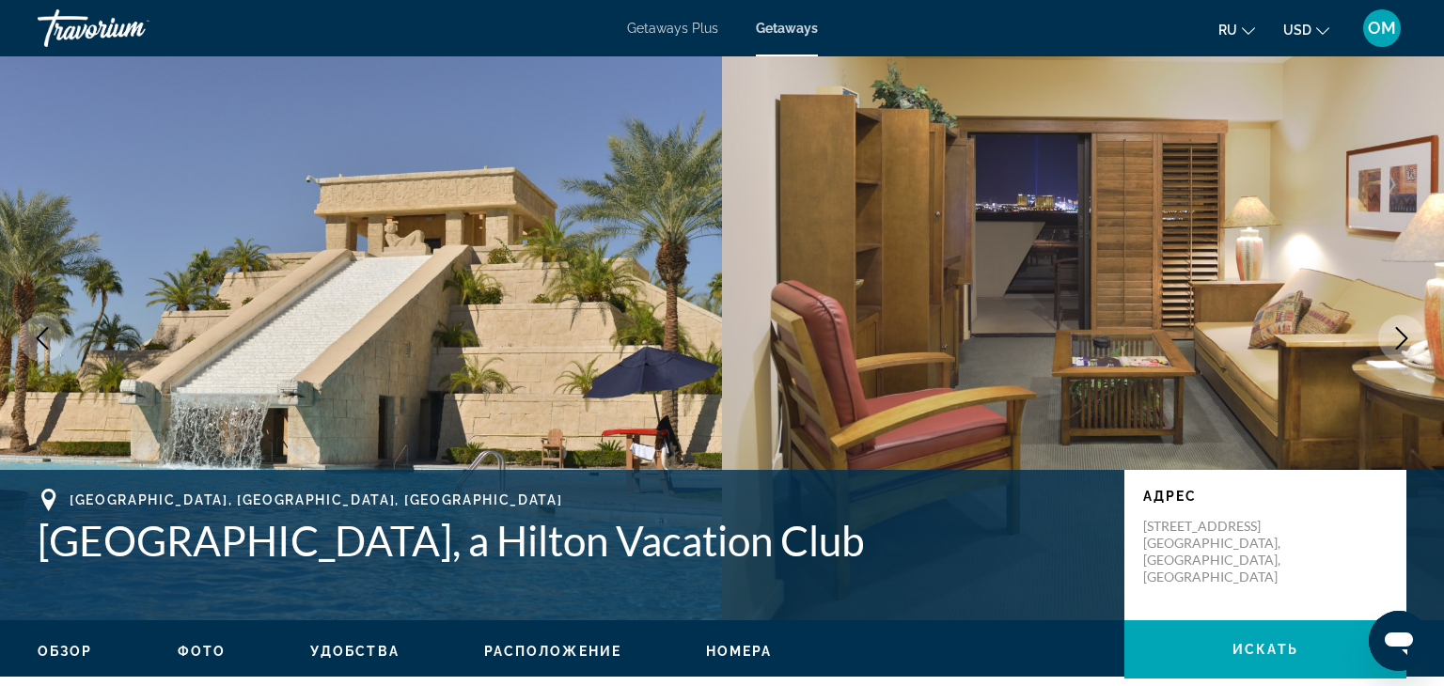
click at [1395, 335] on icon "Next image" at bounding box center [1401, 338] width 23 height 23
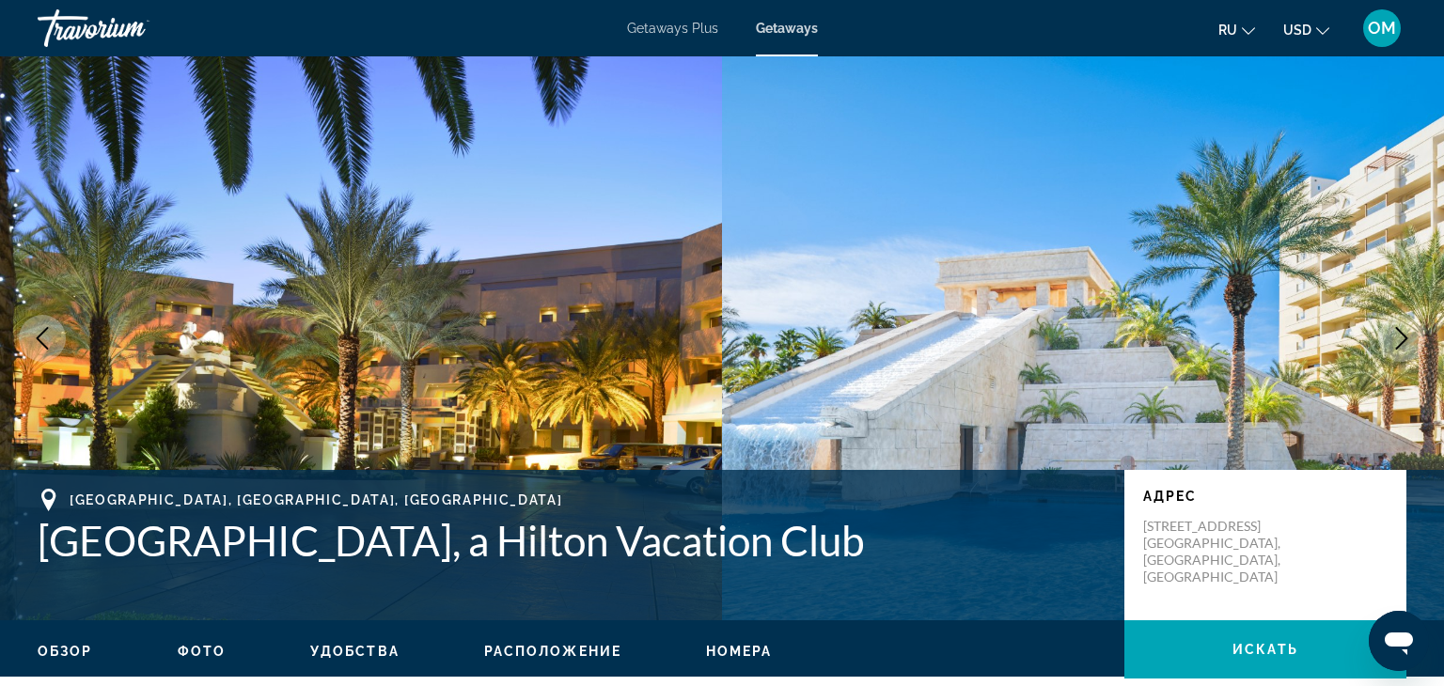
click at [1395, 335] on icon "Next image" at bounding box center [1401, 338] width 23 height 23
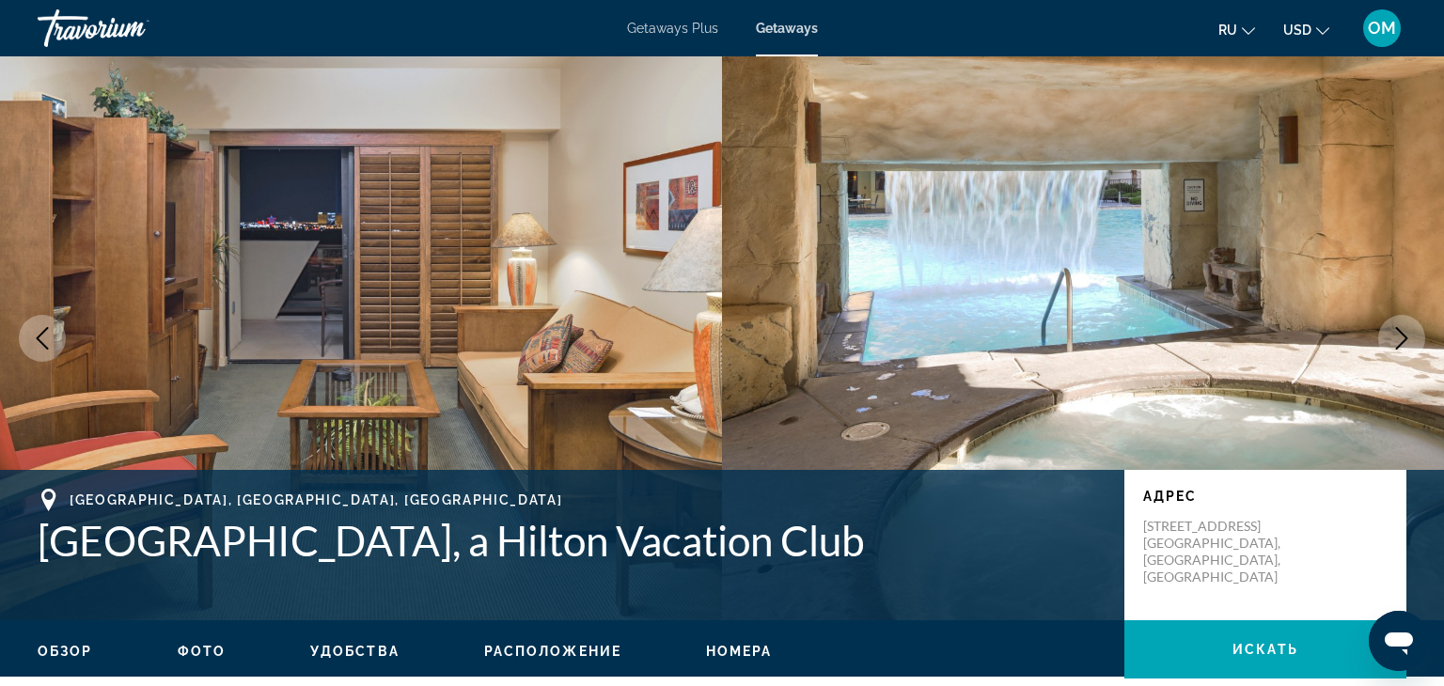
click at [1395, 335] on icon "Next image" at bounding box center [1401, 338] width 23 height 23
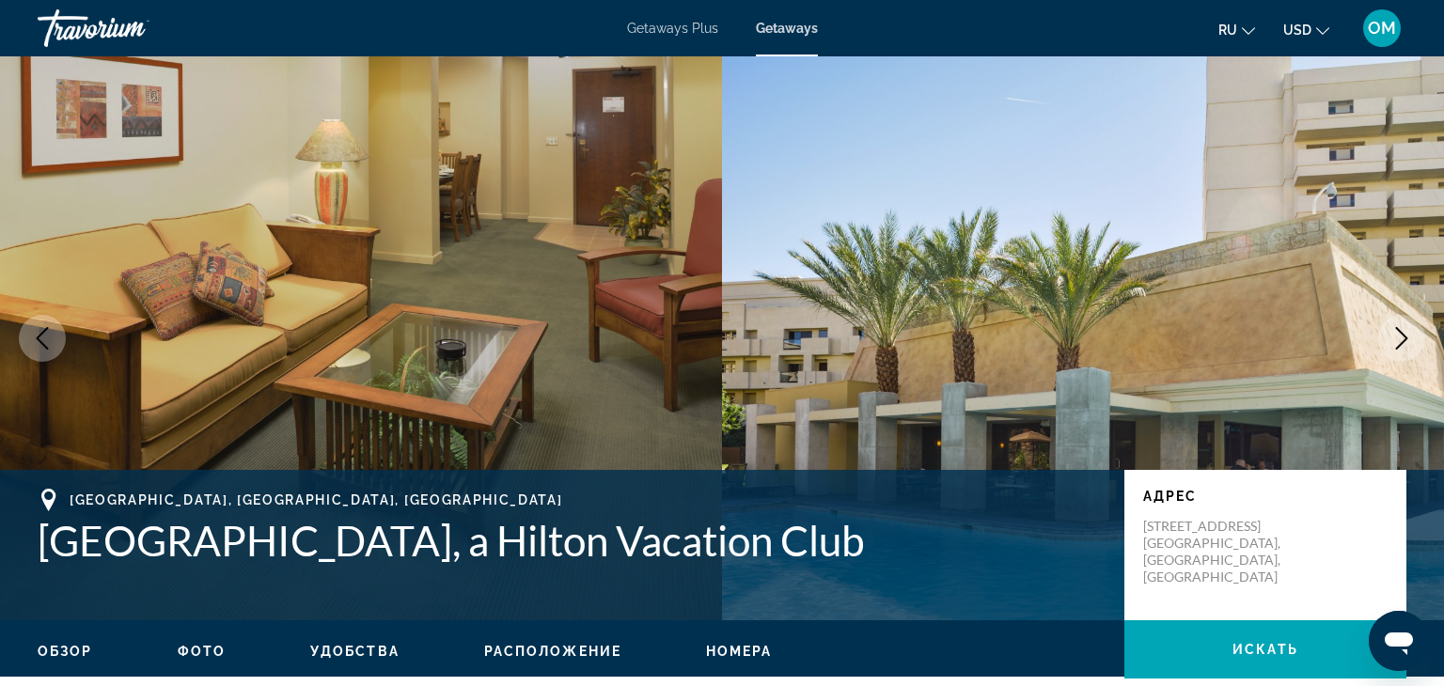
click at [1395, 335] on icon "Next image" at bounding box center [1401, 338] width 23 height 23
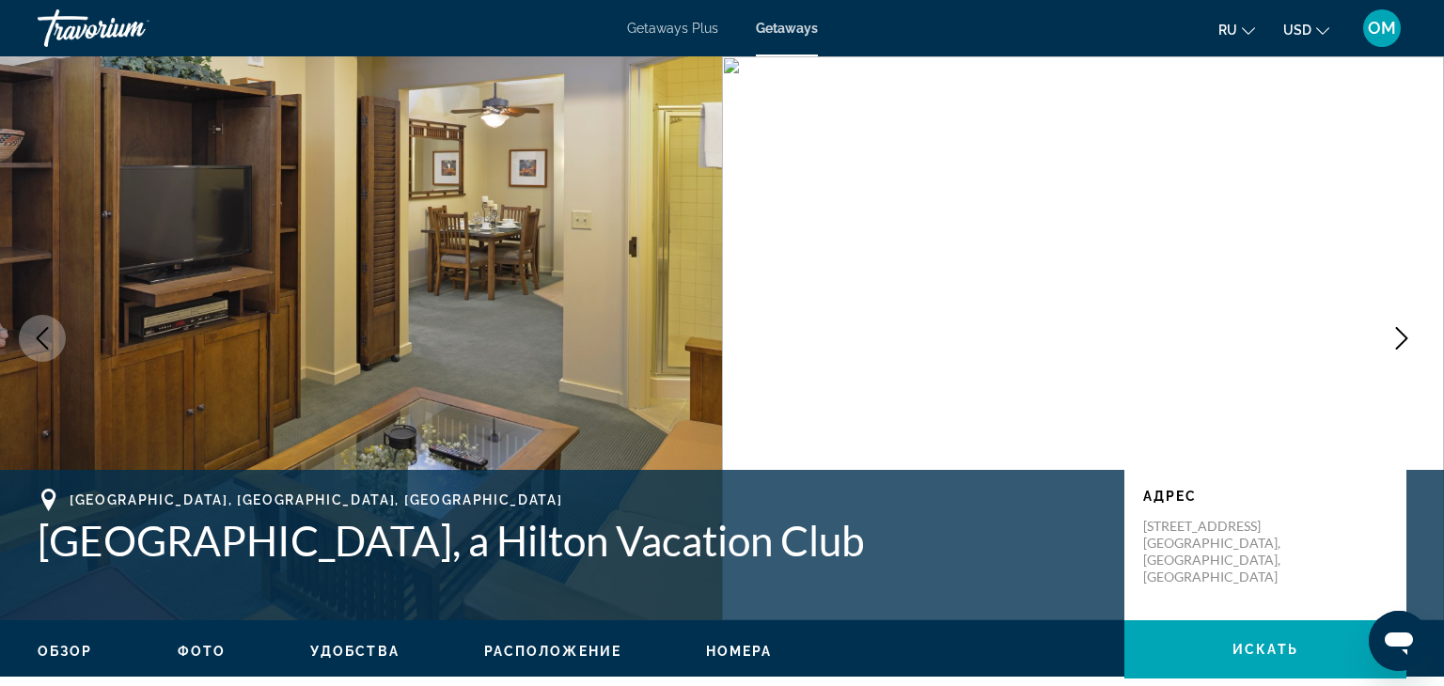
click at [1395, 335] on icon "Next image" at bounding box center [1401, 338] width 23 height 23
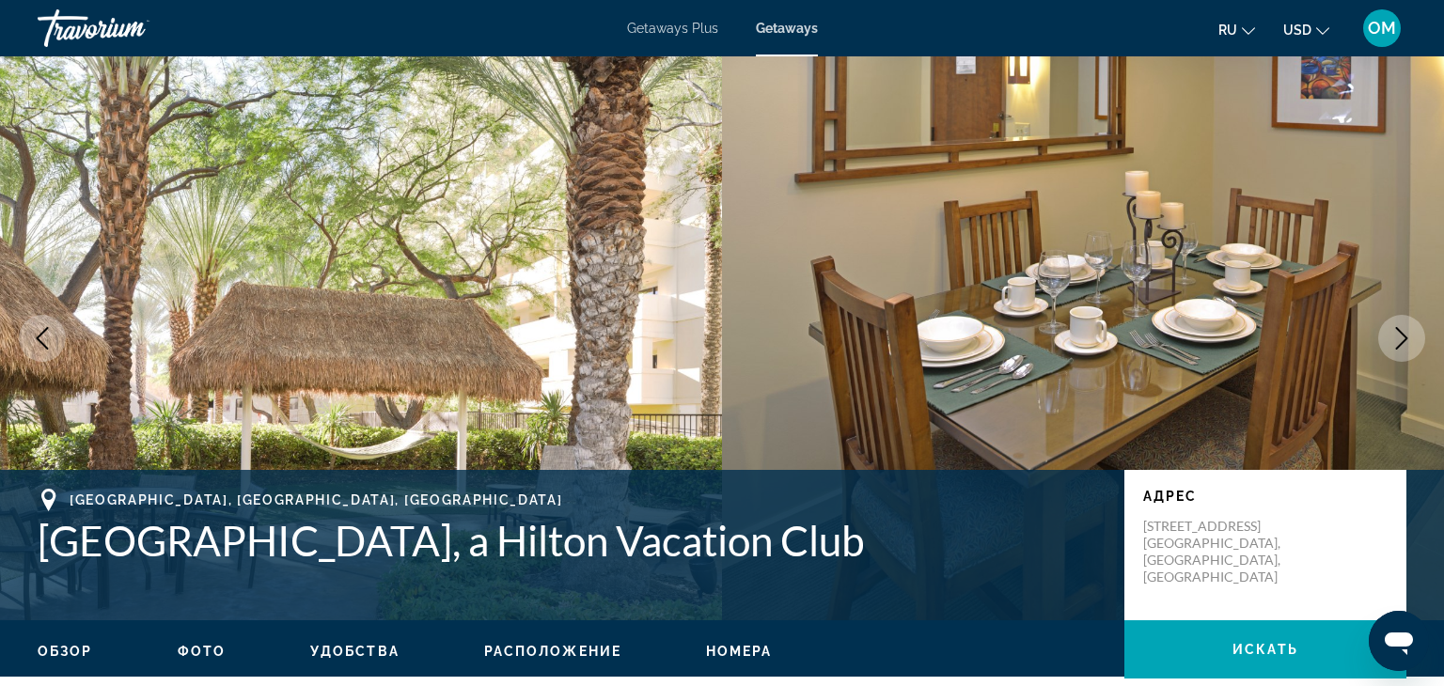
click at [1395, 335] on icon "Next image" at bounding box center [1401, 338] width 23 height 23
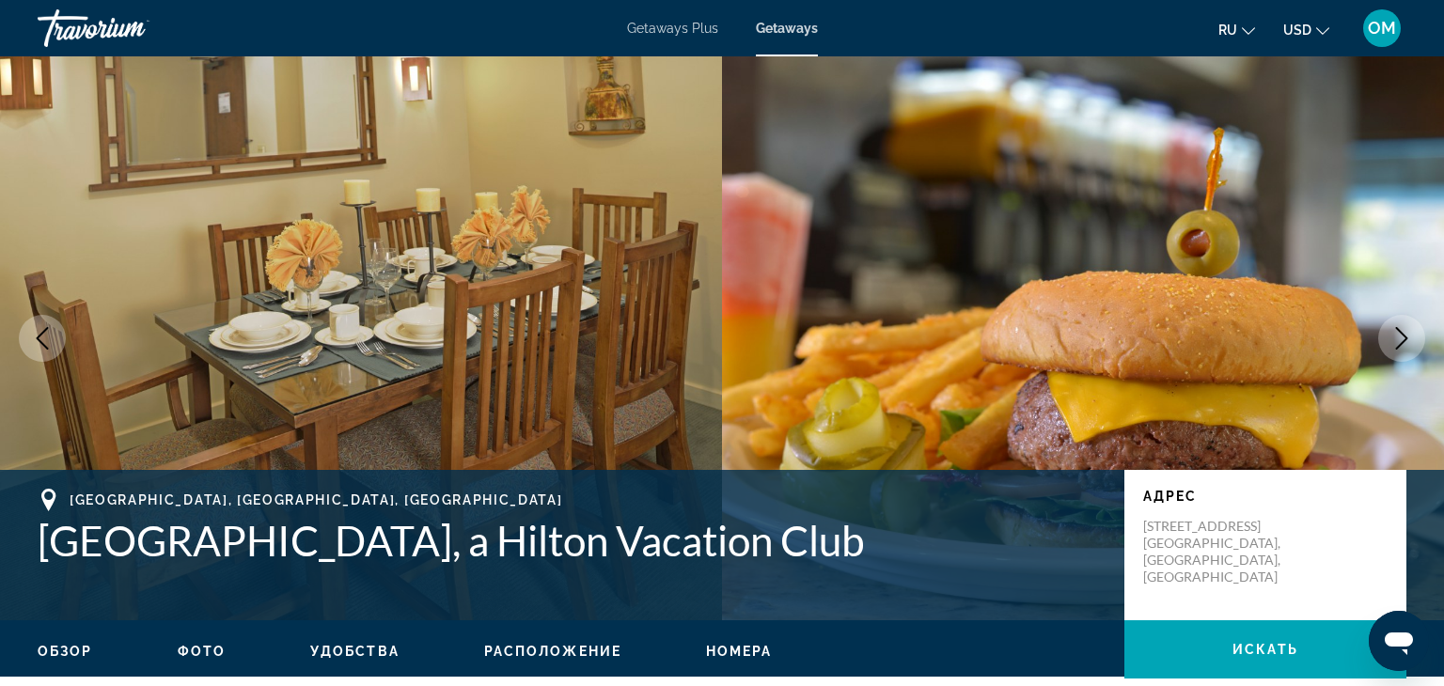
click at [1395, 335] on icon "Next image" at bounding box center [1401, 338] width 23 height 23
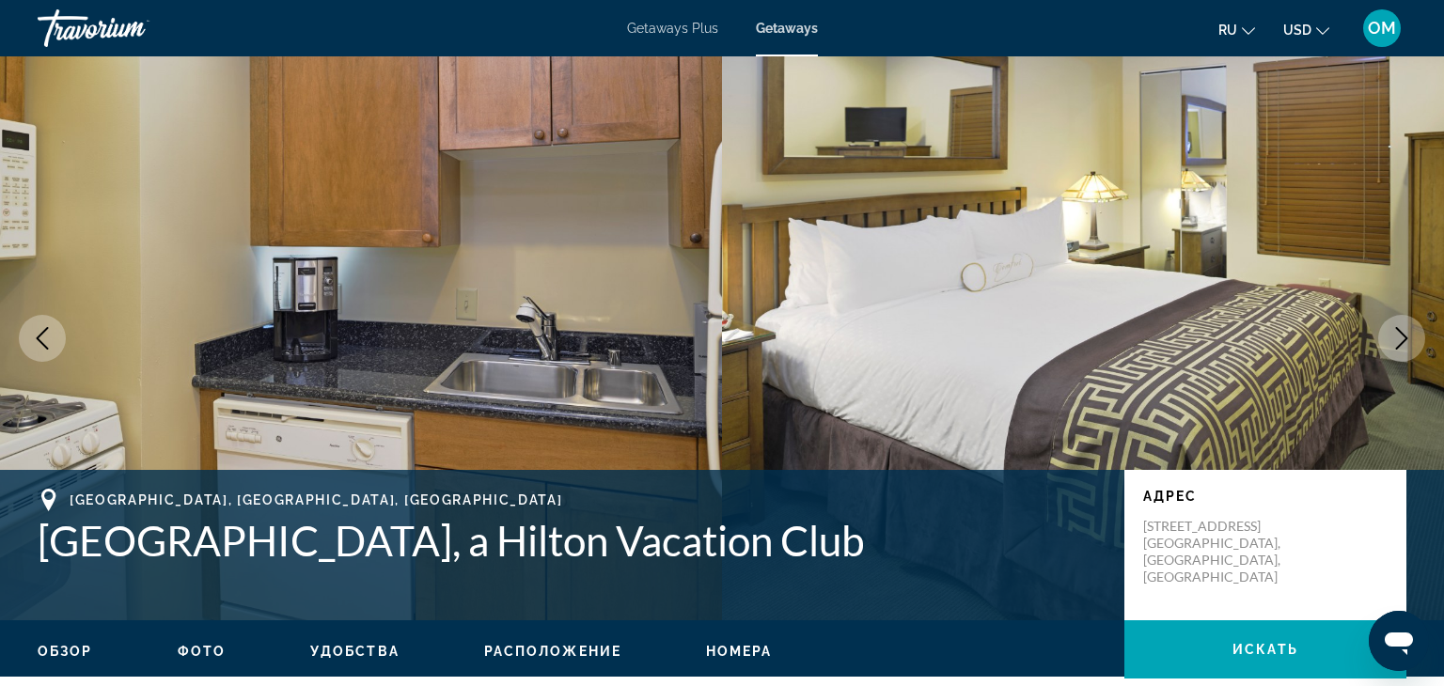
click at [1395, 335] on icon "Next image" at bounding box center [1401, 338] width 23 height 23
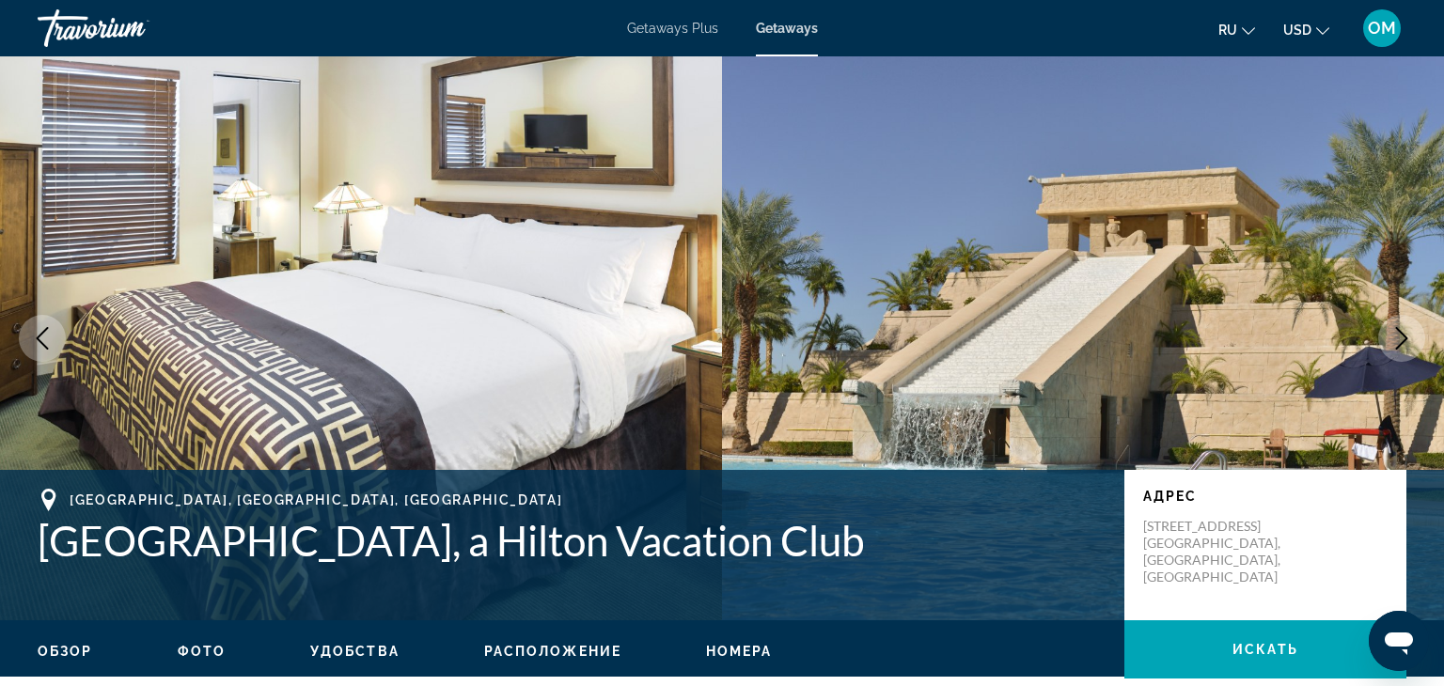
click at [1395, 335] on icon "Next image" at bounding box center [1401, 338] width 23 height 23
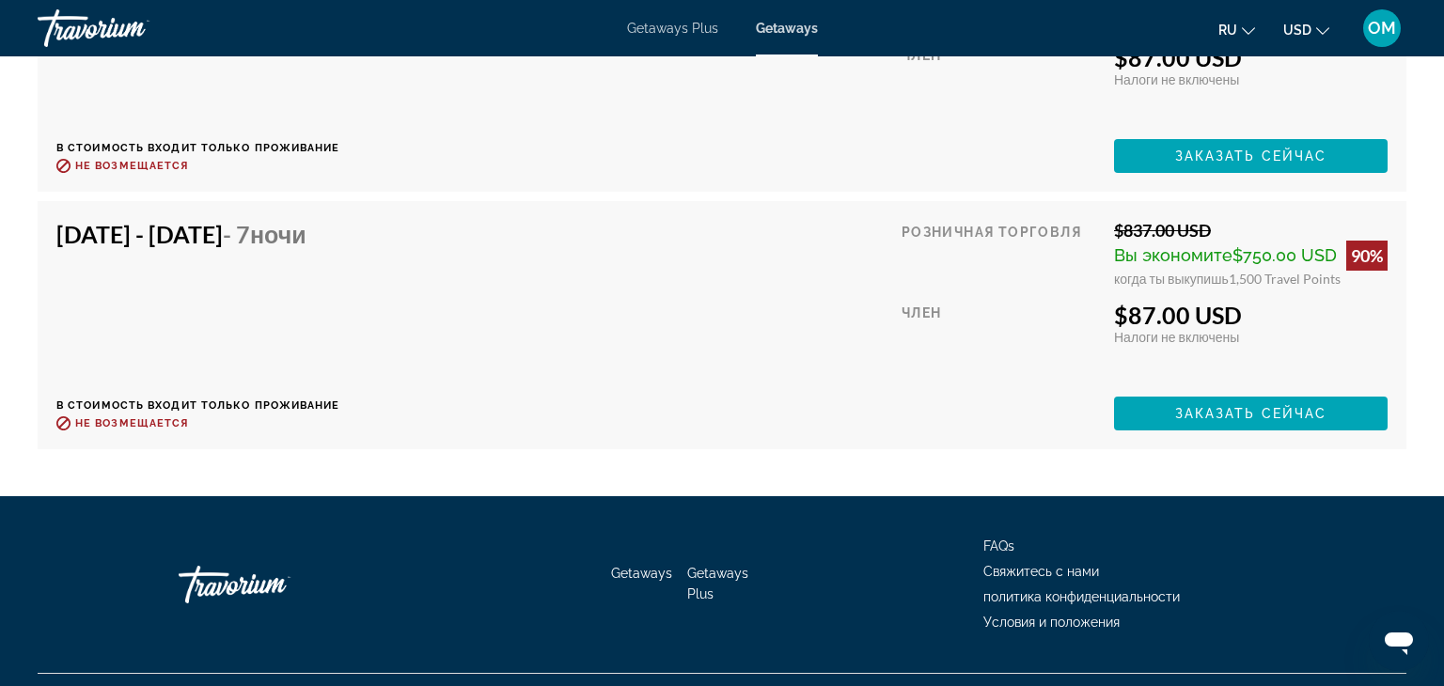
scroll to position [3690, 0]
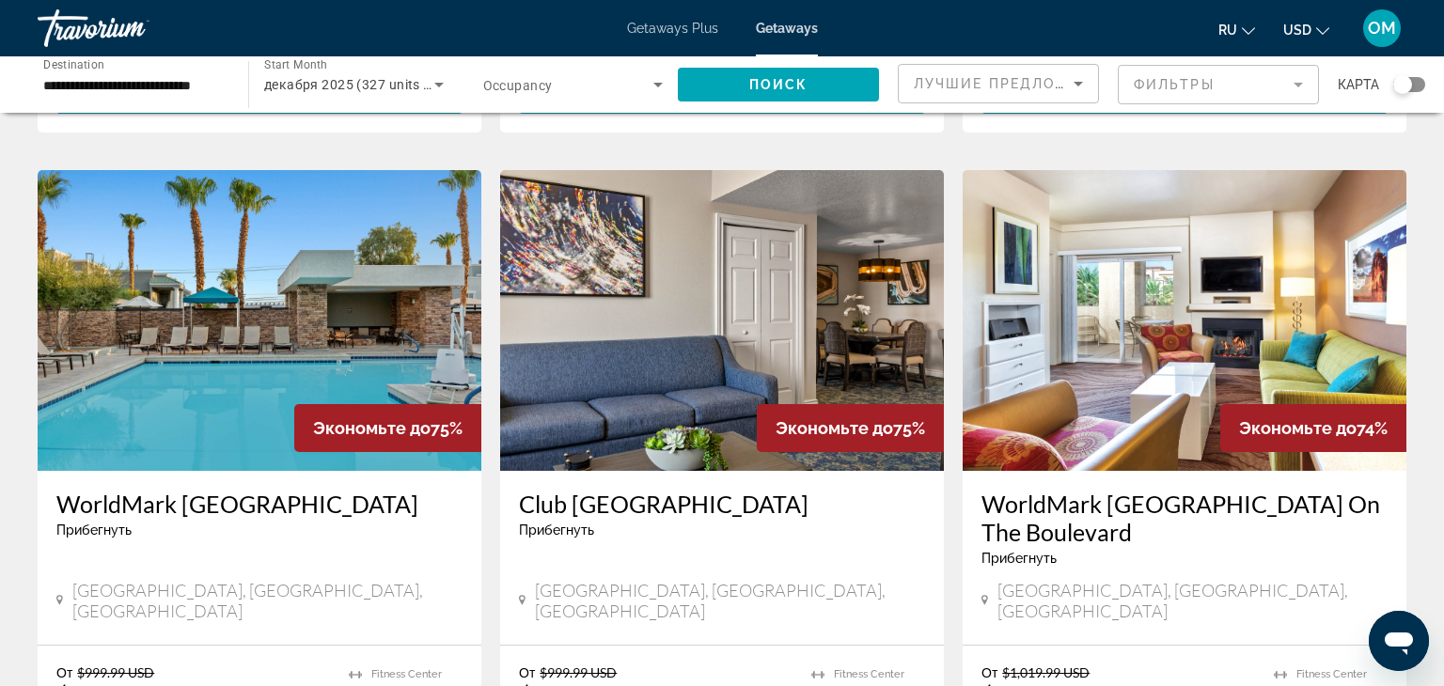
scroll to position [699, 0]
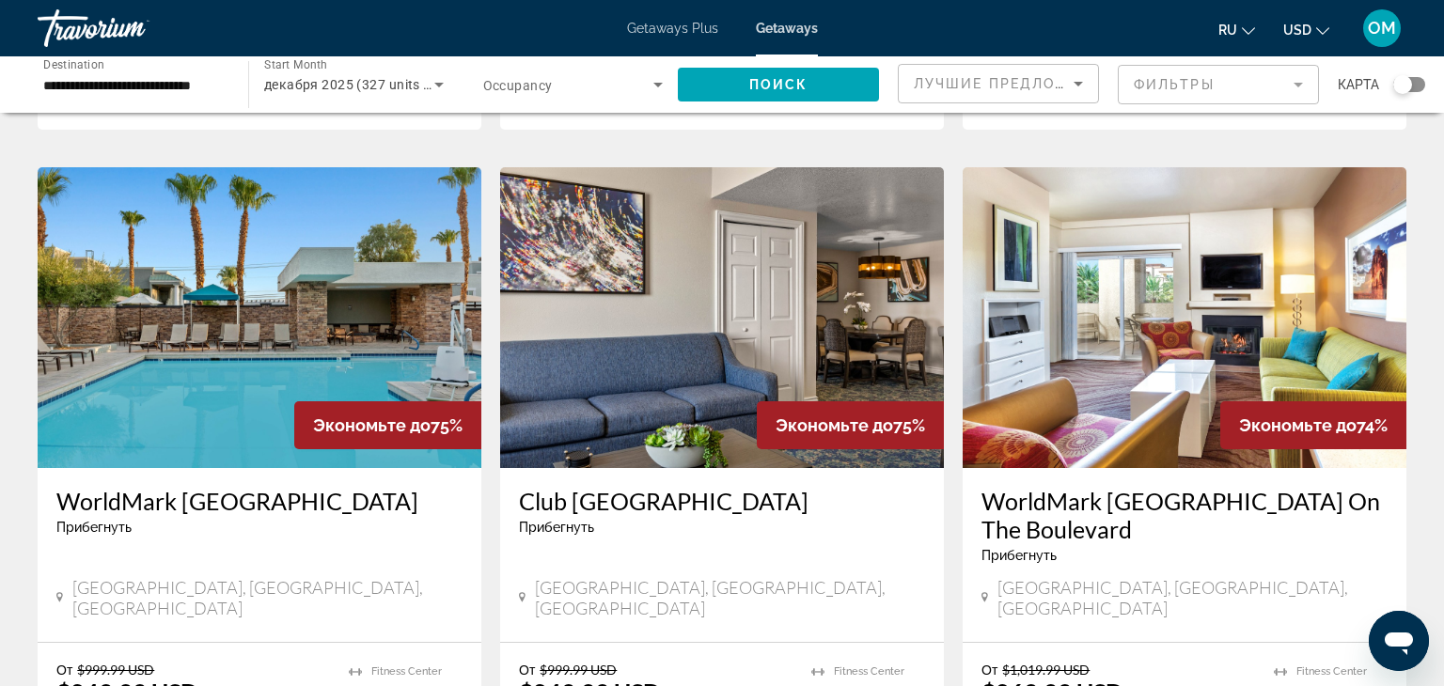
click at [616, 280] on img "Main content" at bounding box center [722, 317] width 444 height 301
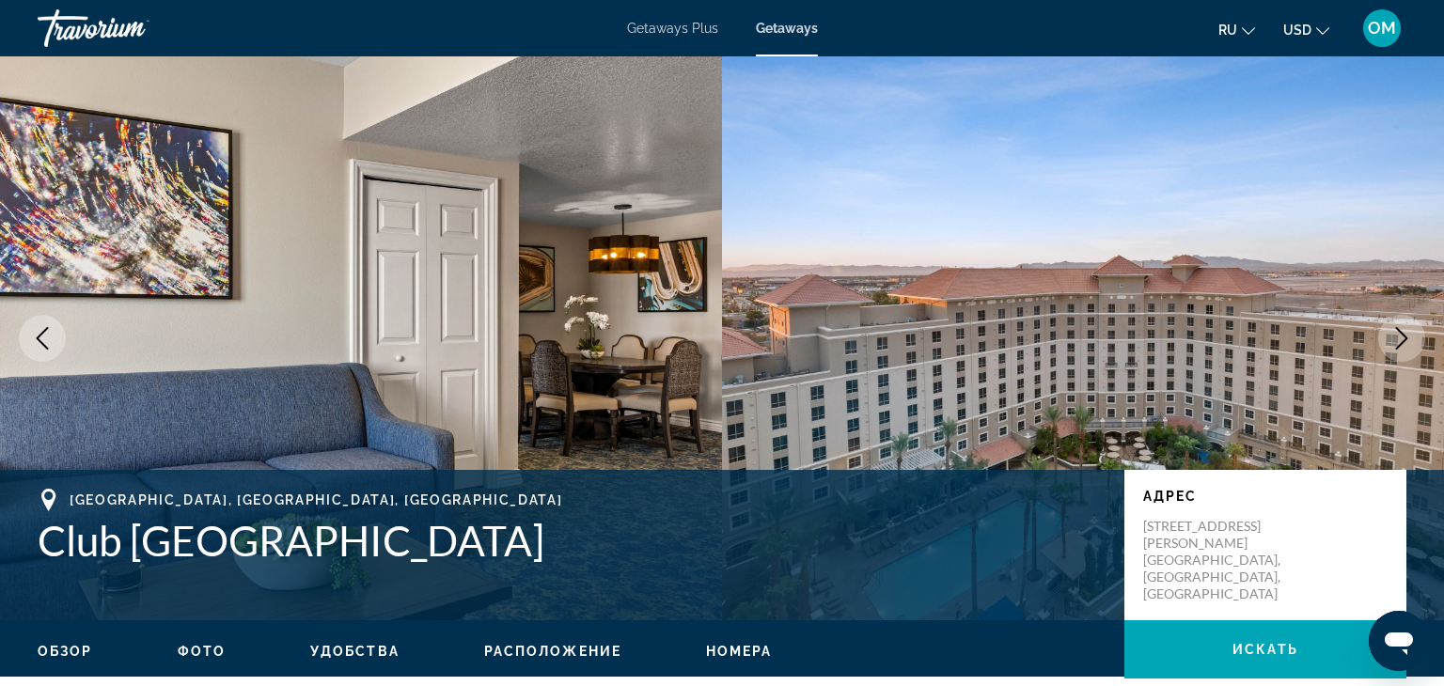
click at [1409, 331] on icon "Next image" at bounding box center [1401, 338] width 23 height 23
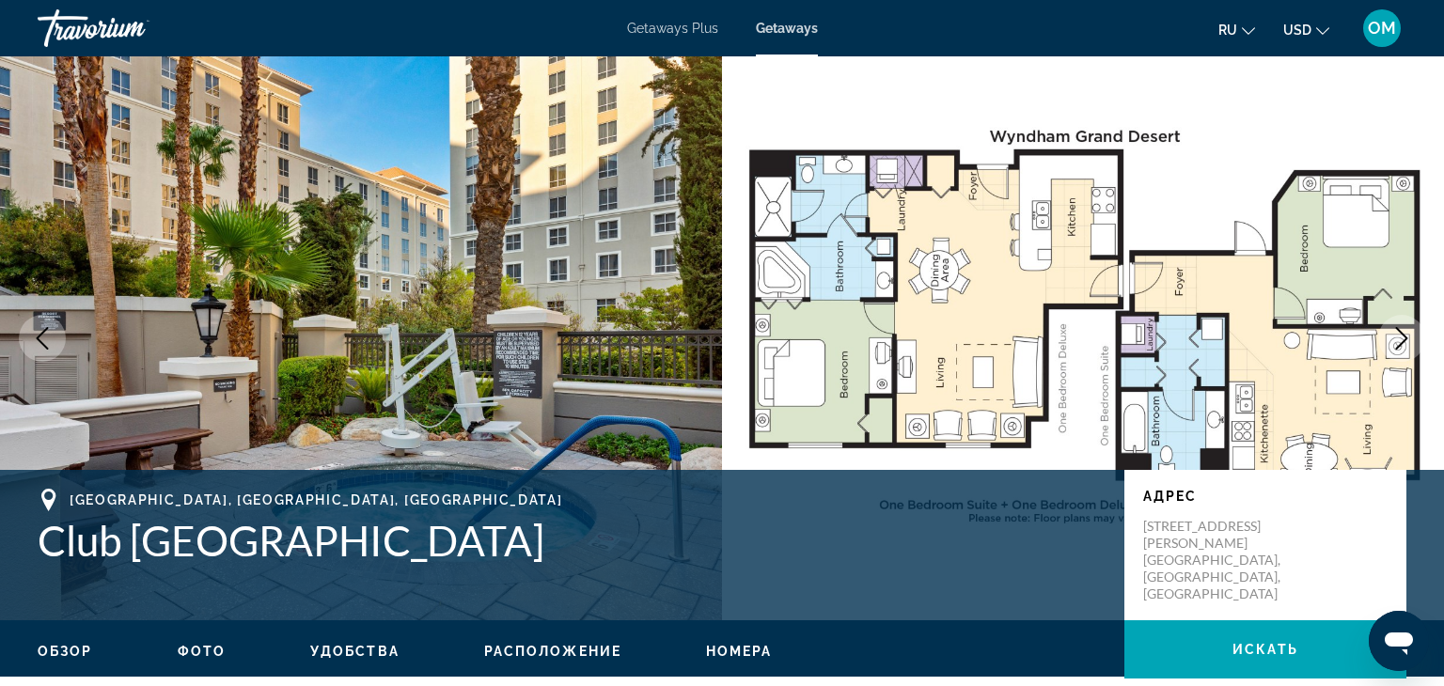
click at [1409, 331] on icon "Next image" at bounding box center [1401, 338] width 23 height 23
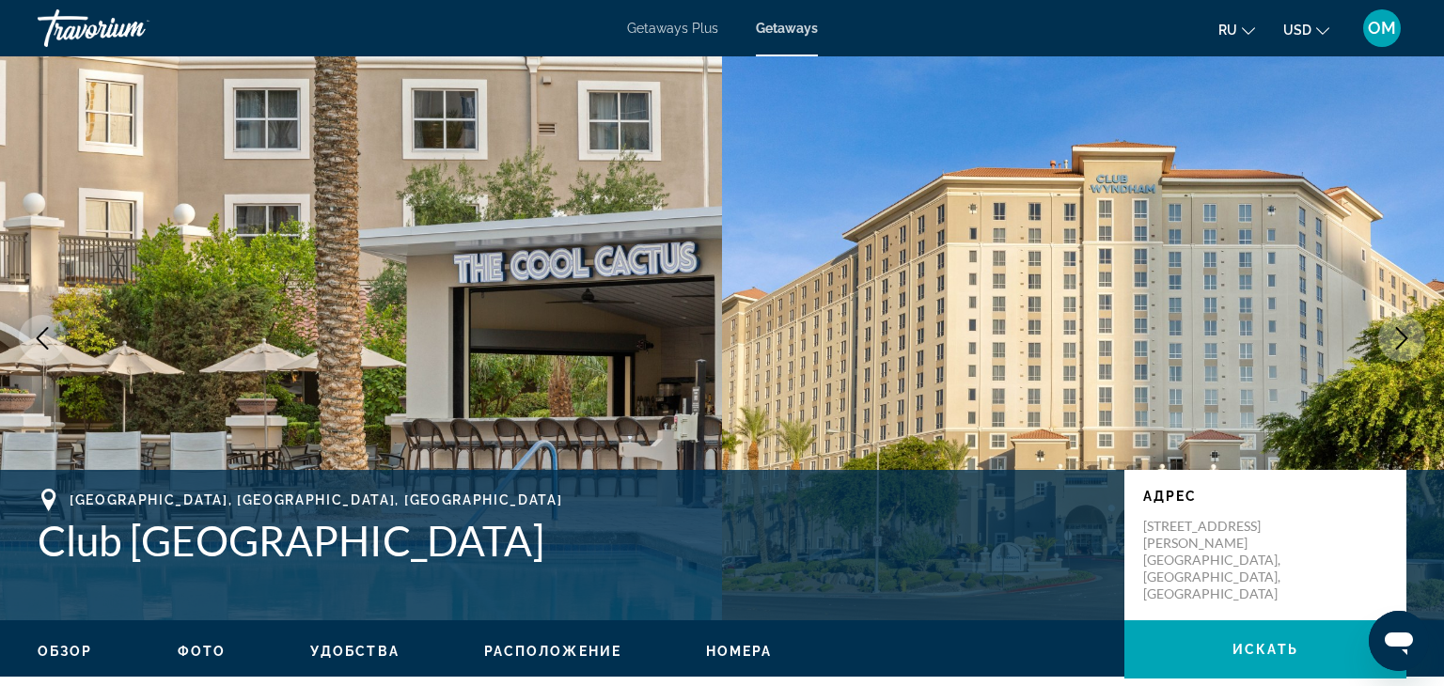
click at [1409, 331] on icon "Next image" at bounding box center [1401, 338] width 23 height 23
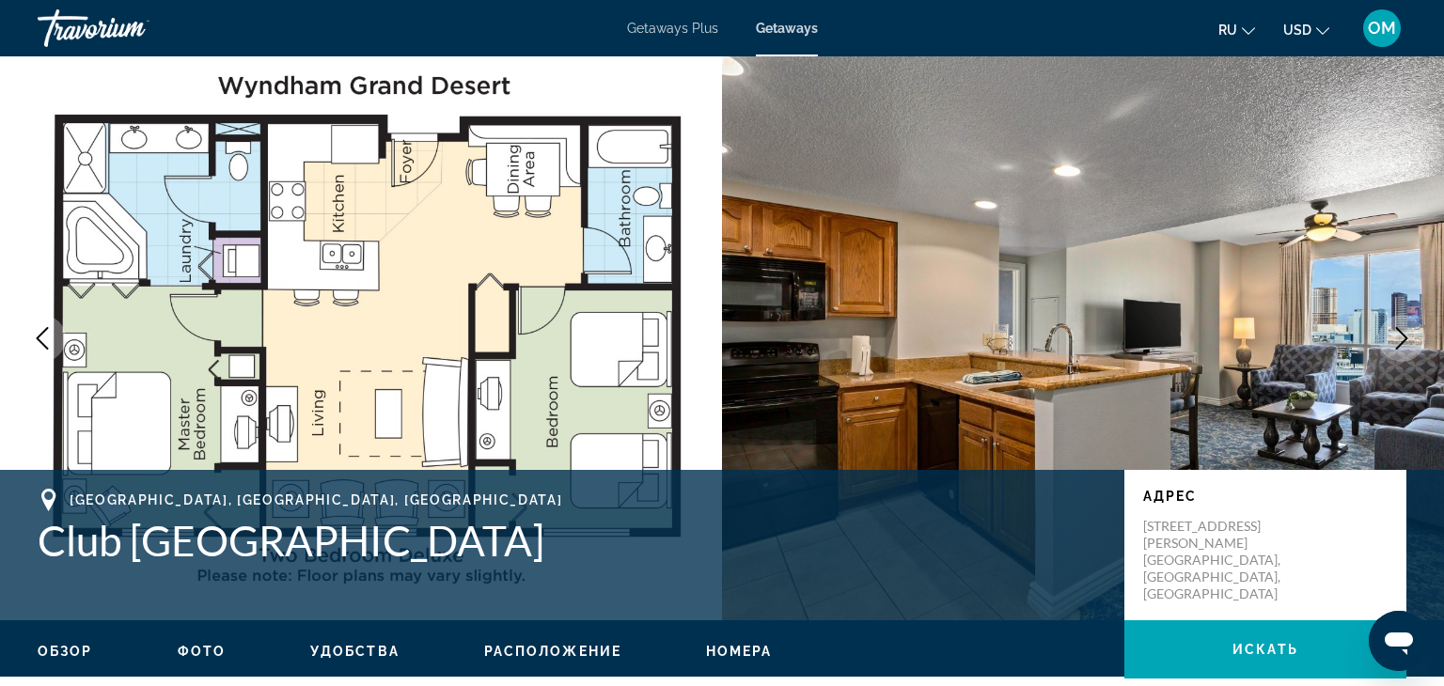
click at [1409, 331] on icon "Next image" at bounding box center [1401, 338] width 23 height 23
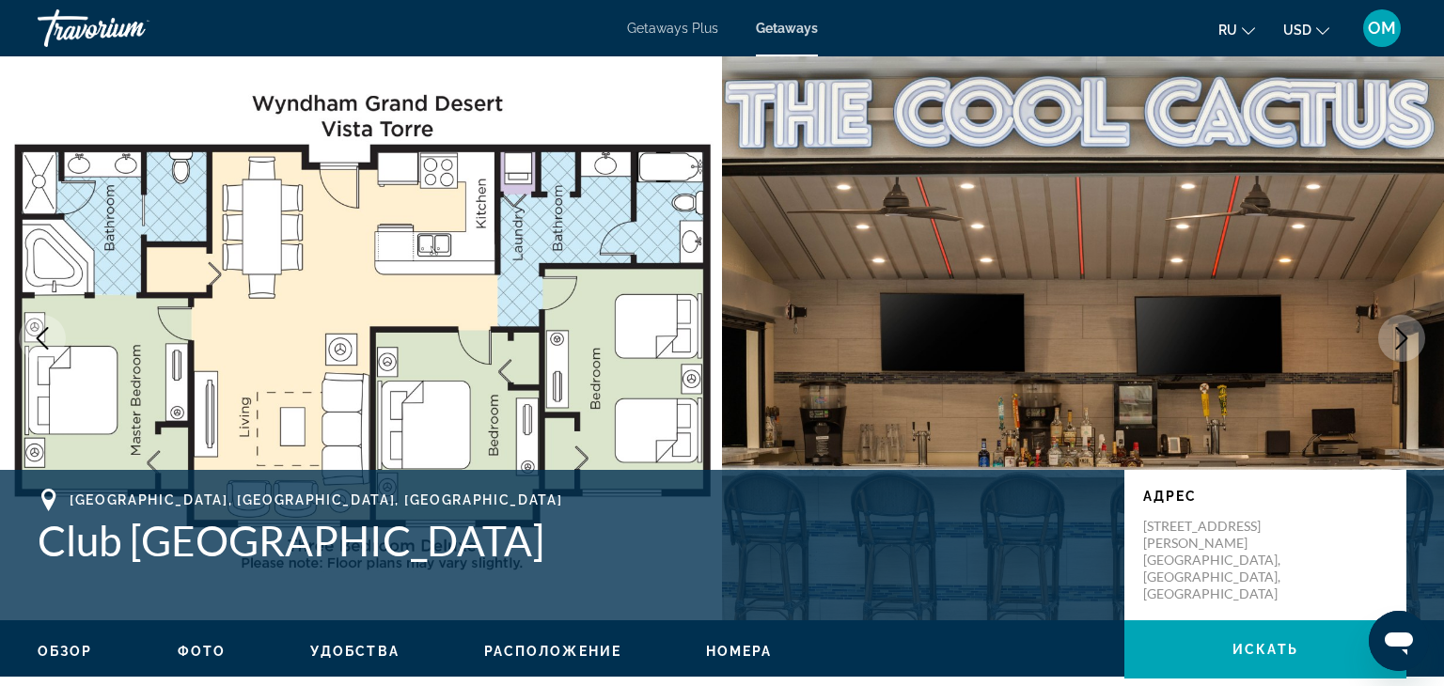
click at [1409, 331] on icon "Next image" at bounding box center [1401, 338] width 23 height 23
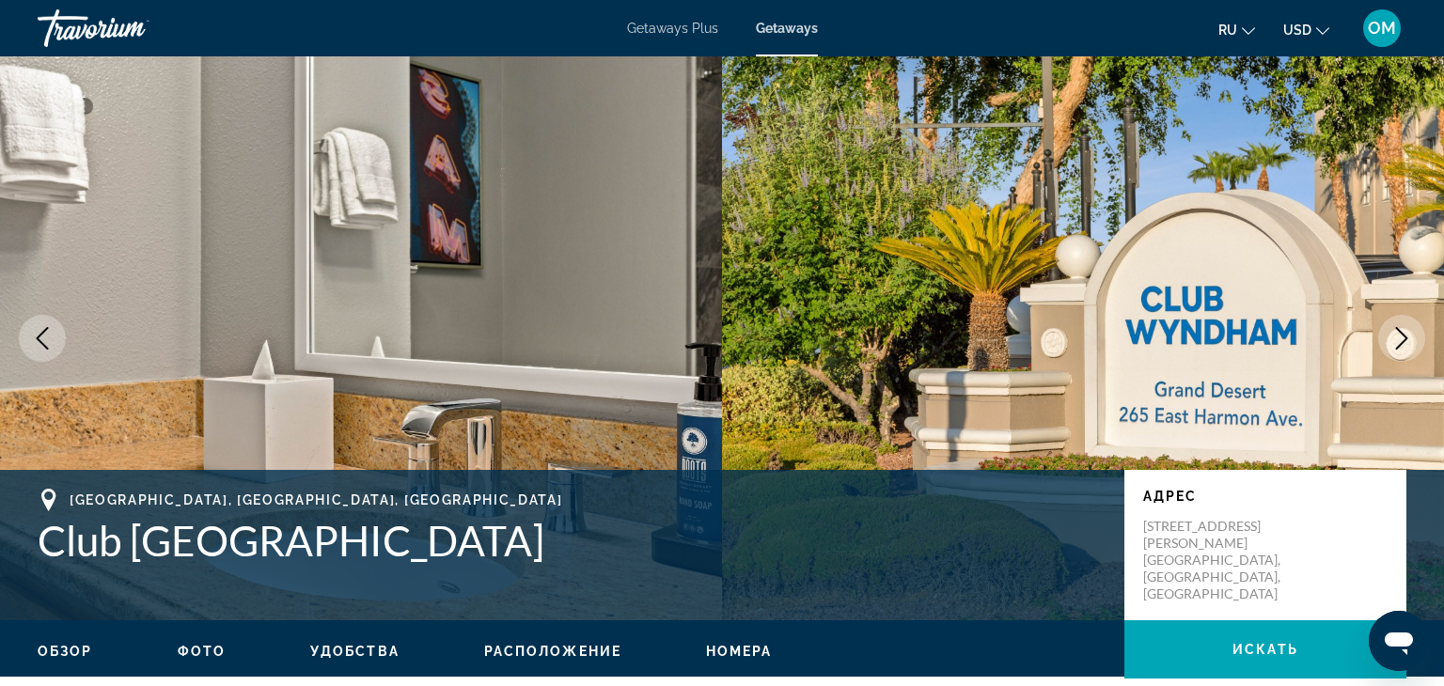
click at [1409, 331] on icon "Next image" at bounding box center [1401, 338] width 23 height 23
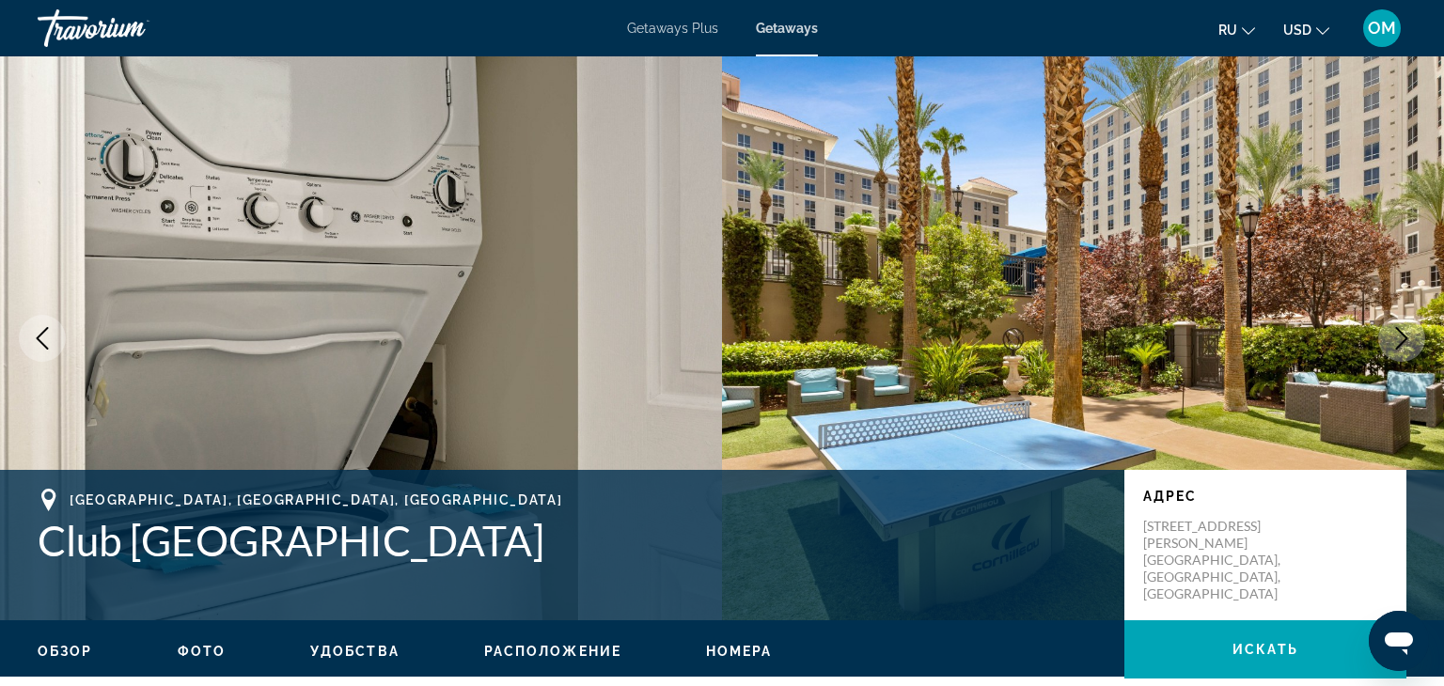
click at [1409, 331] on icon "Next image" at bounding box center [1401, 338] width 23 height 23
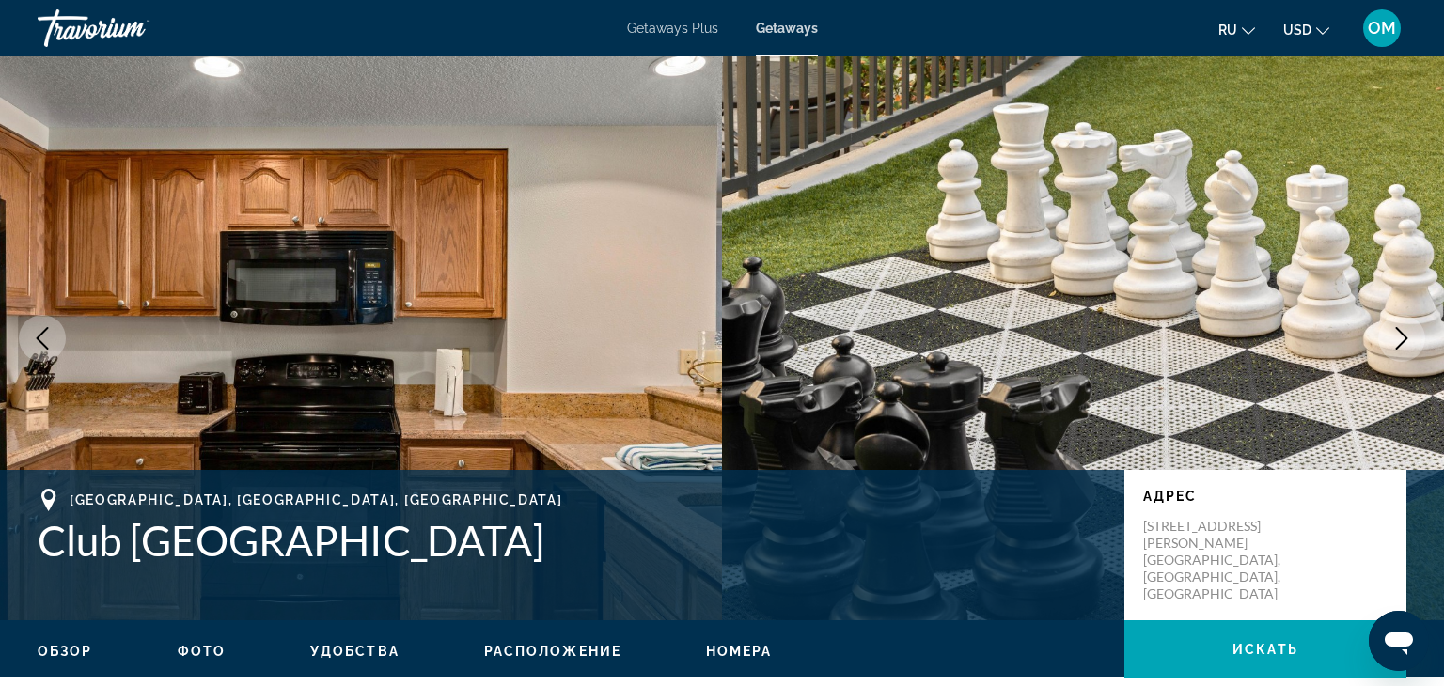
click at [1409, 331] on icon "Next image" at bounding box center [1401, 338] width 23 height 23
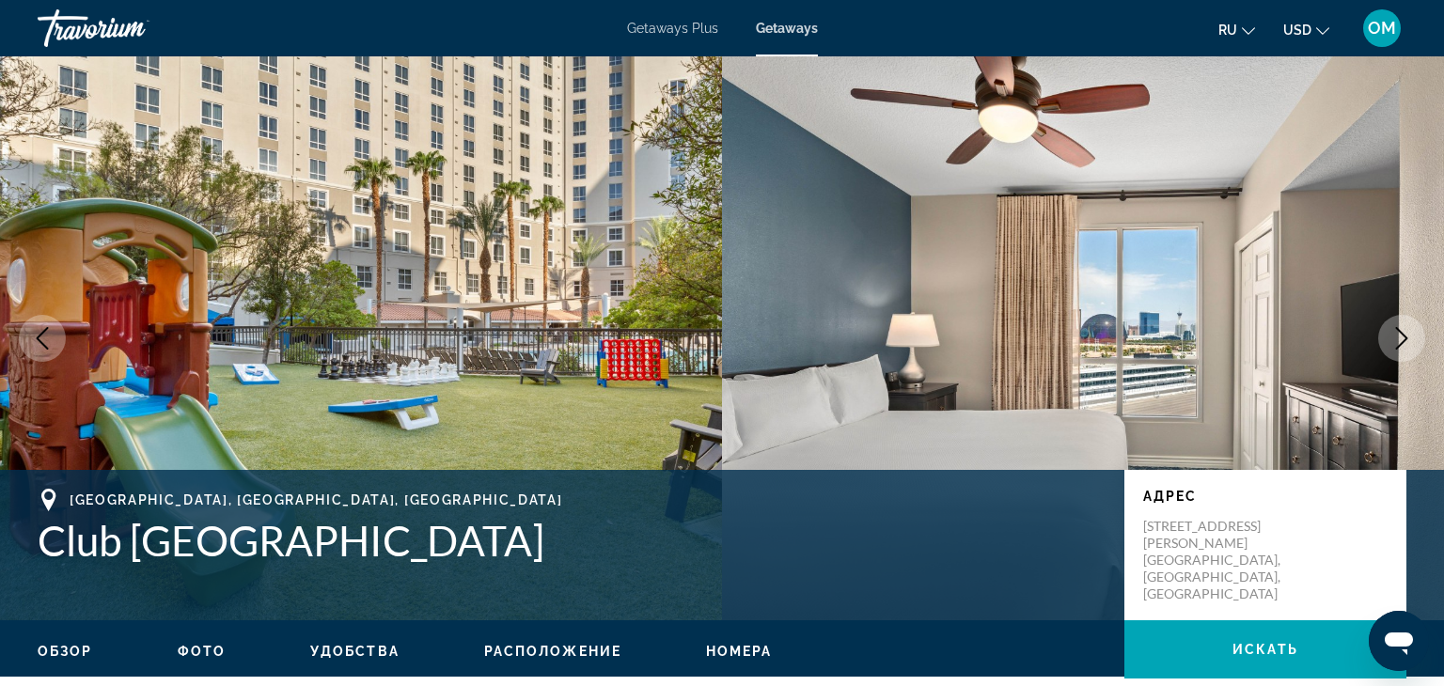
click at [1409, 331] on icon "Next image" at bounding box center [1401, 338] width 23 height 23
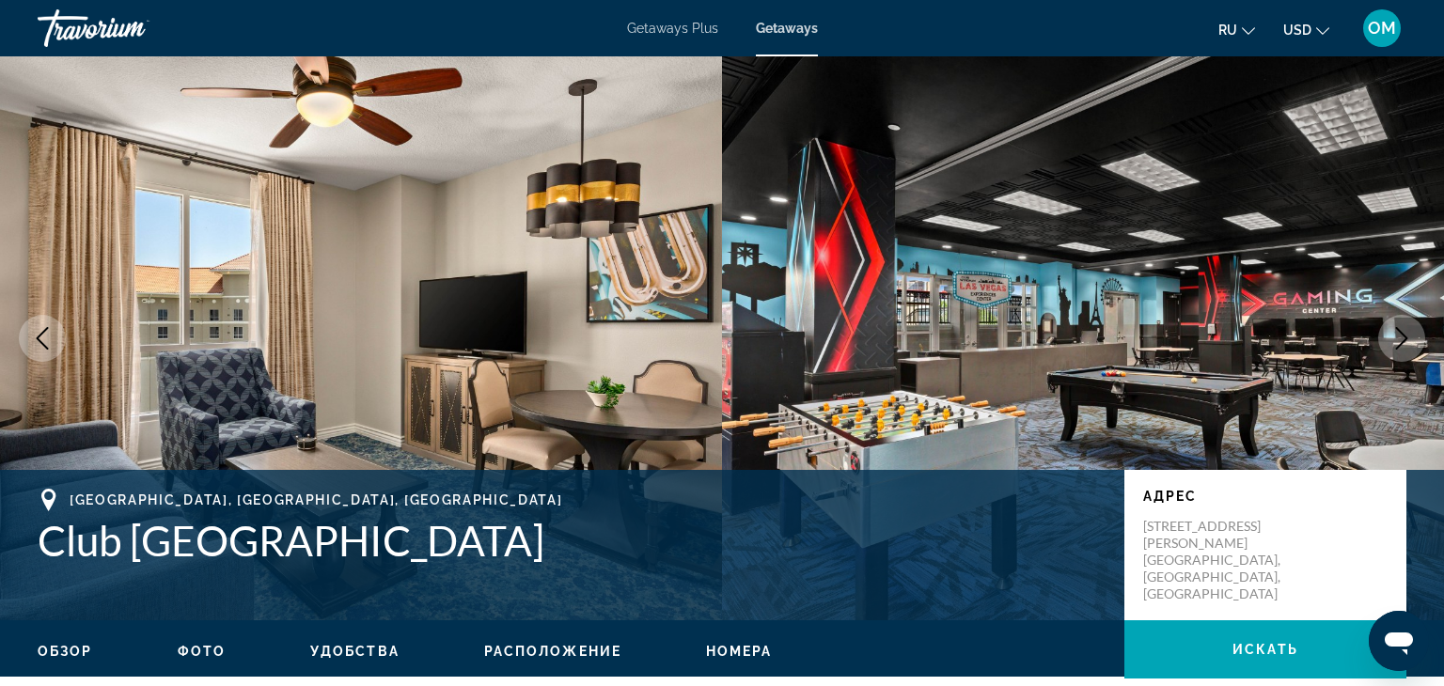
click at [1409, 331] on icon "Next image" at bounding box center [1401, 338] width 23 height 23
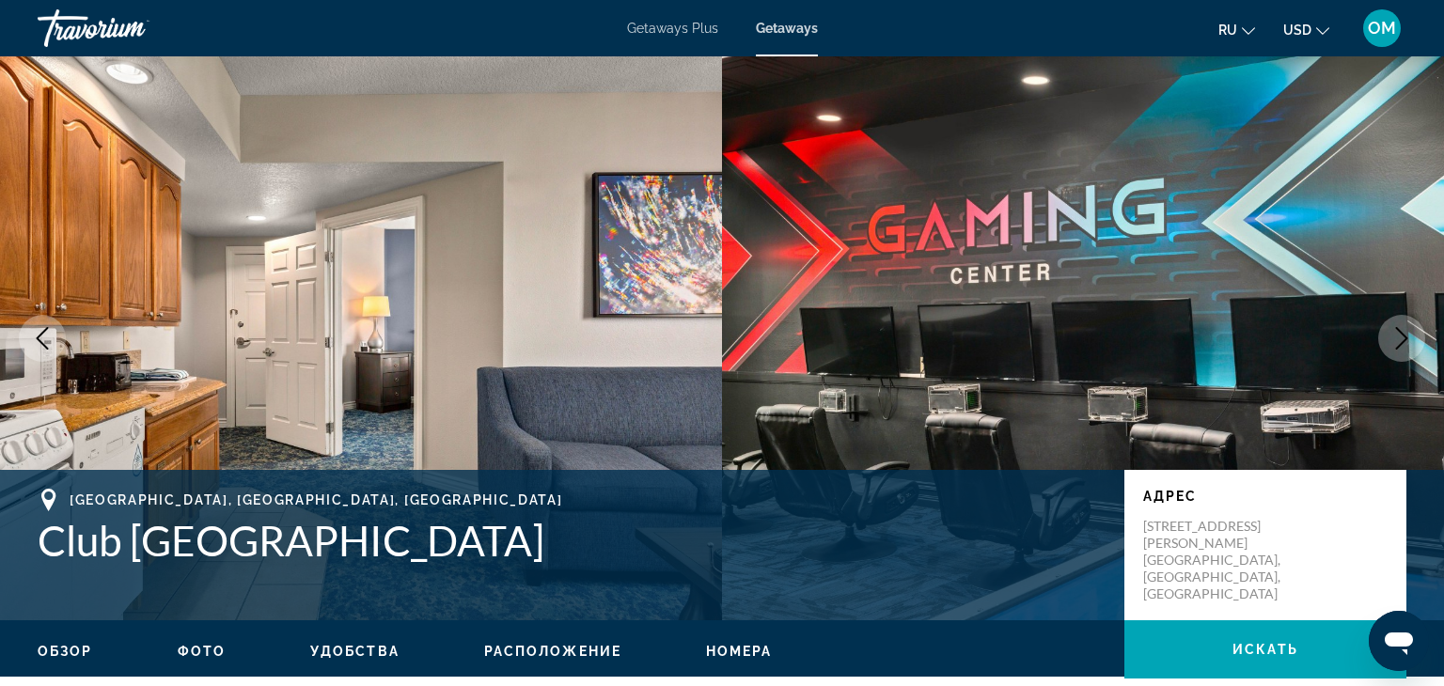
click at [1409, 331] on icon "Next image" at bounding box center [1401, 338] width 23 height 23
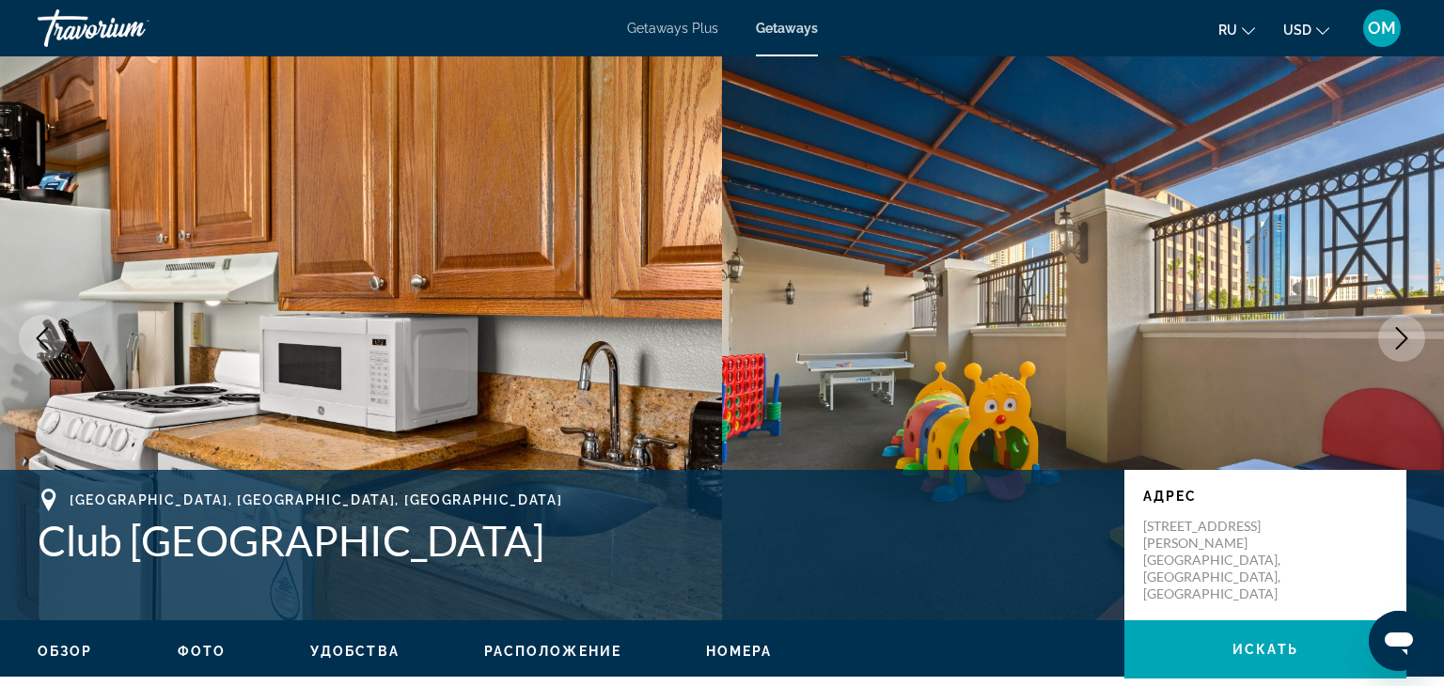
click at [1390, 344] on icon "Next image" at bounding box center [1401, 338] width 23 height 23
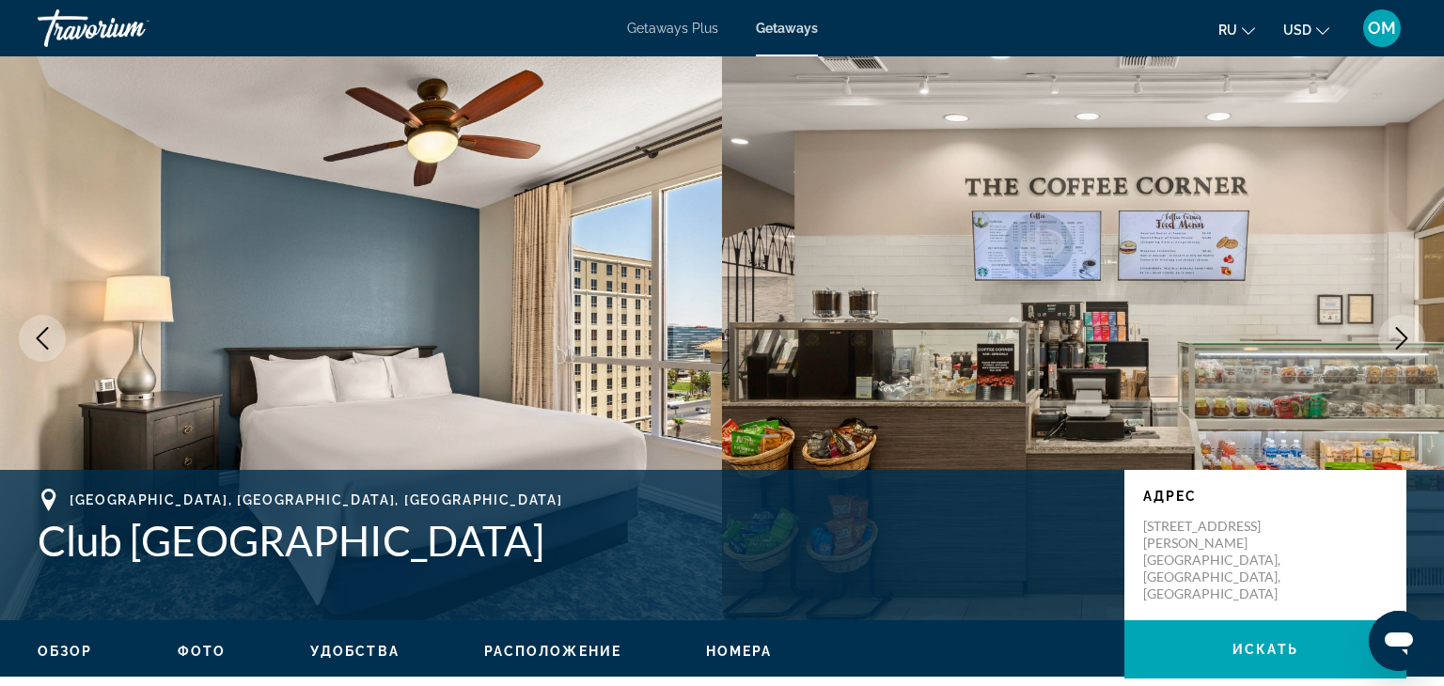
click at [1390, 344] on icon "Next image" at bounding box center [1401, 338] width 23 height 23
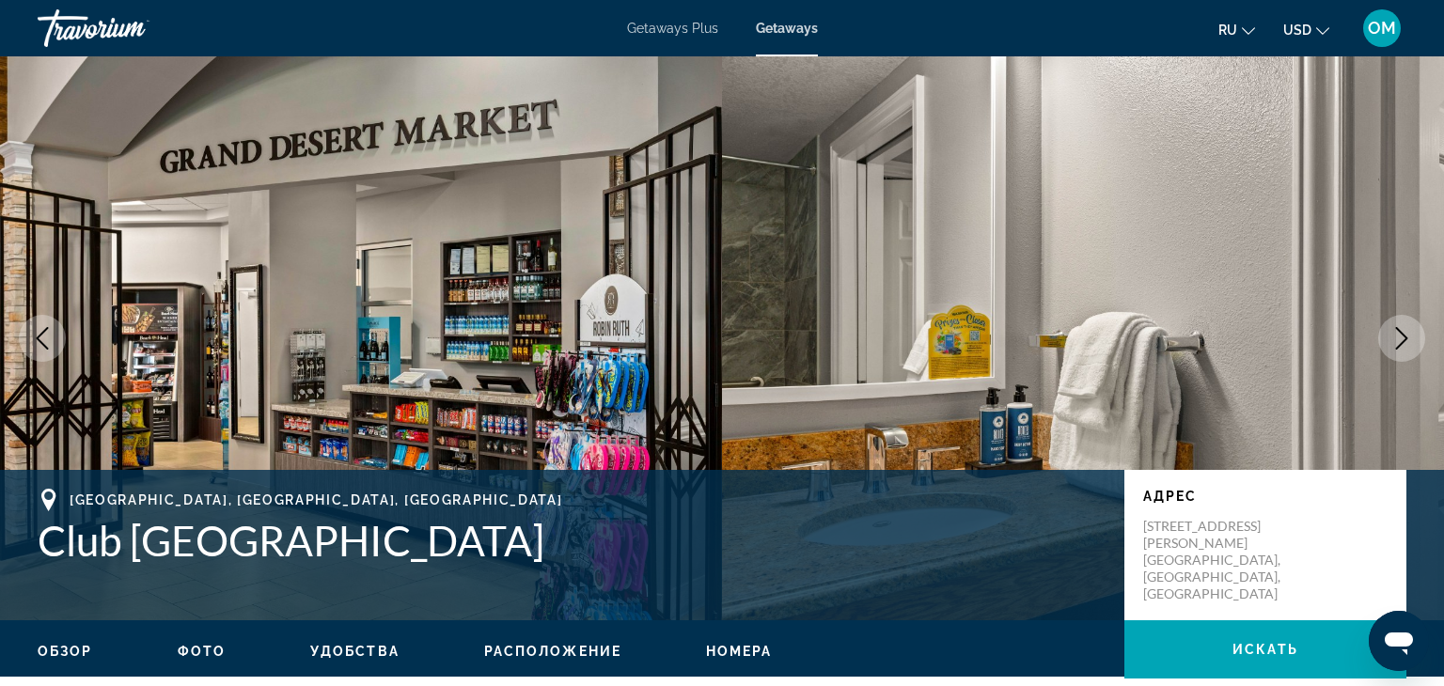
click at [1390, 344] on icon "Next image" at bounding box center [1401, 338] width 23 height 23
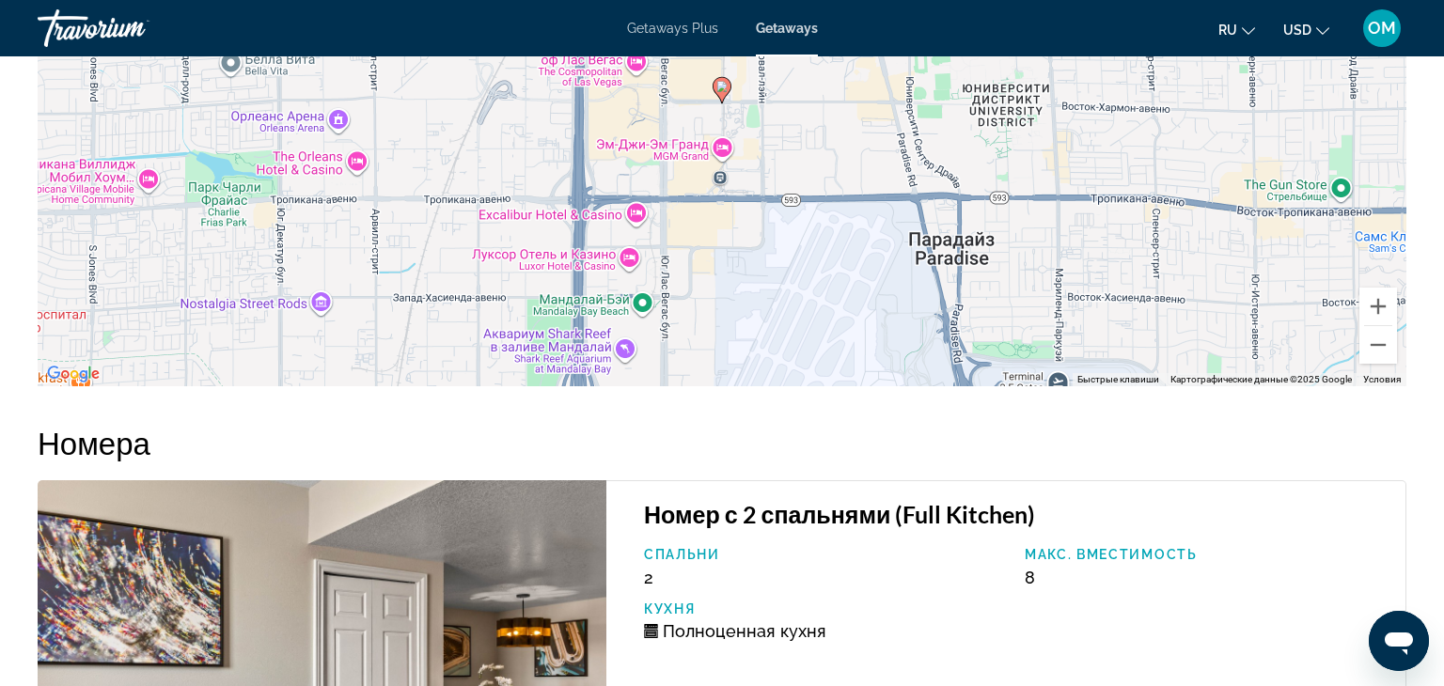
scroll to position [3096, 0]
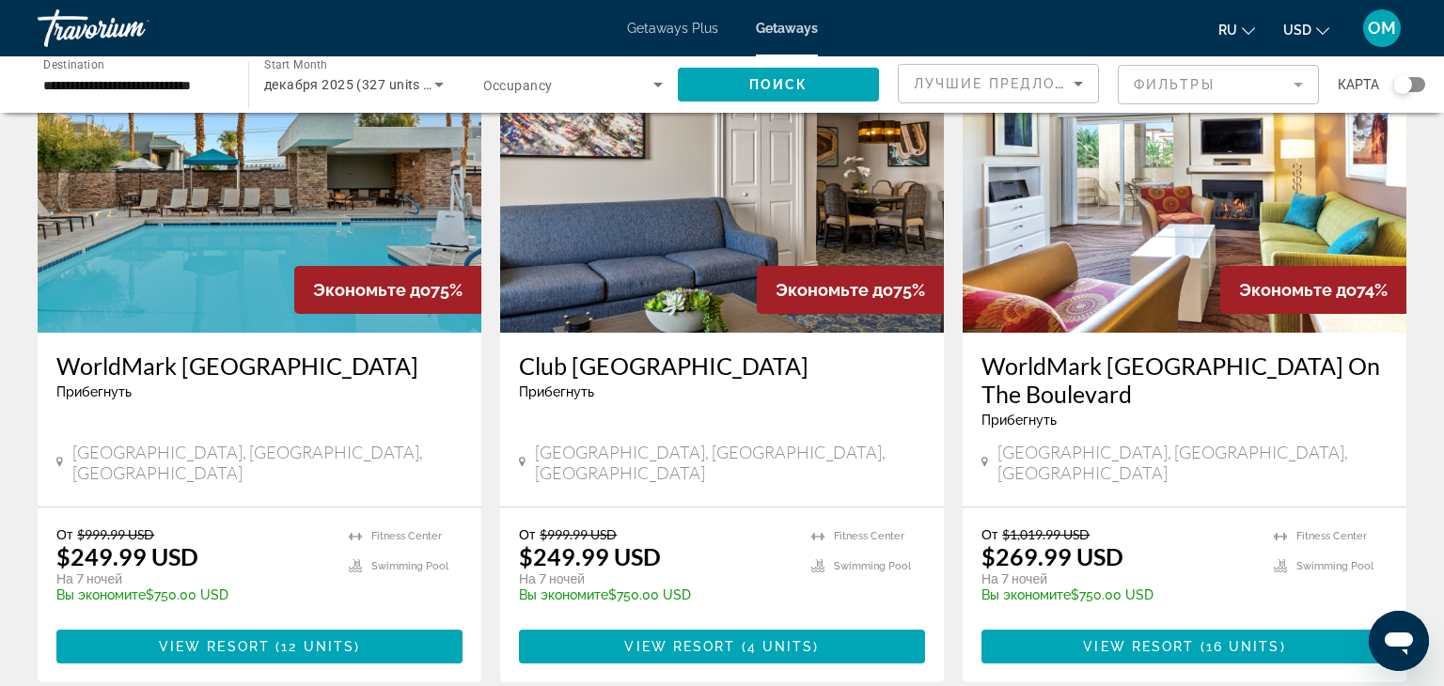
scroll to position [849, 0]
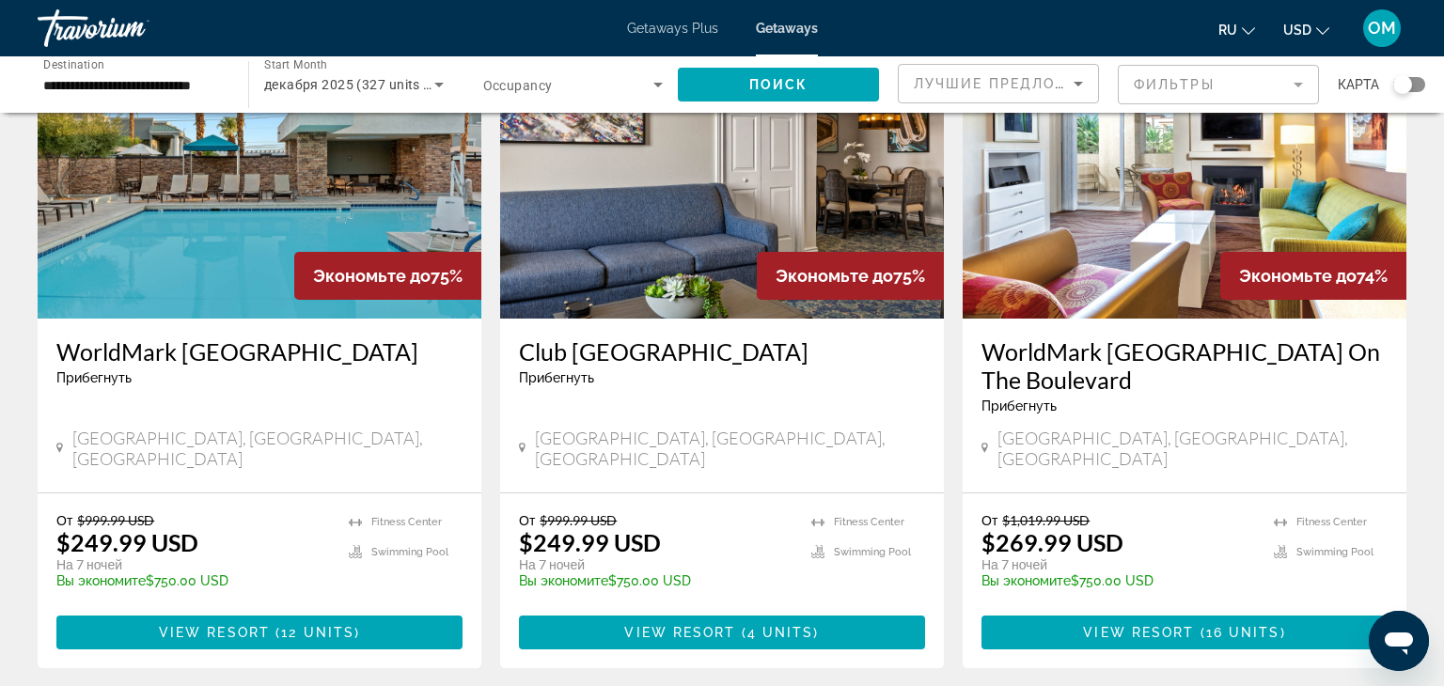
click at [1242, 175] on img "Main content" at bounding box center [1184, 168] width 444 height 301
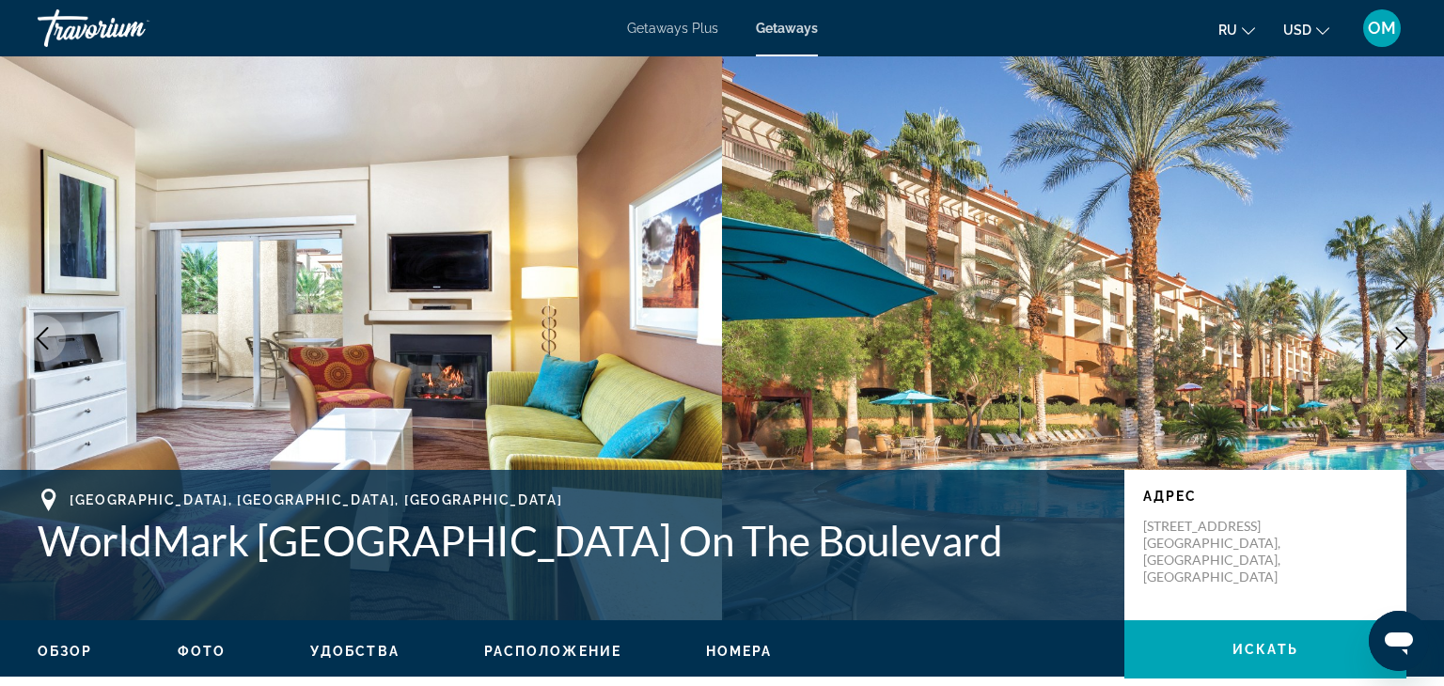
click at [1400, 346] on icon "Next image" at bounding box center [1401, 338] width 23 height 23
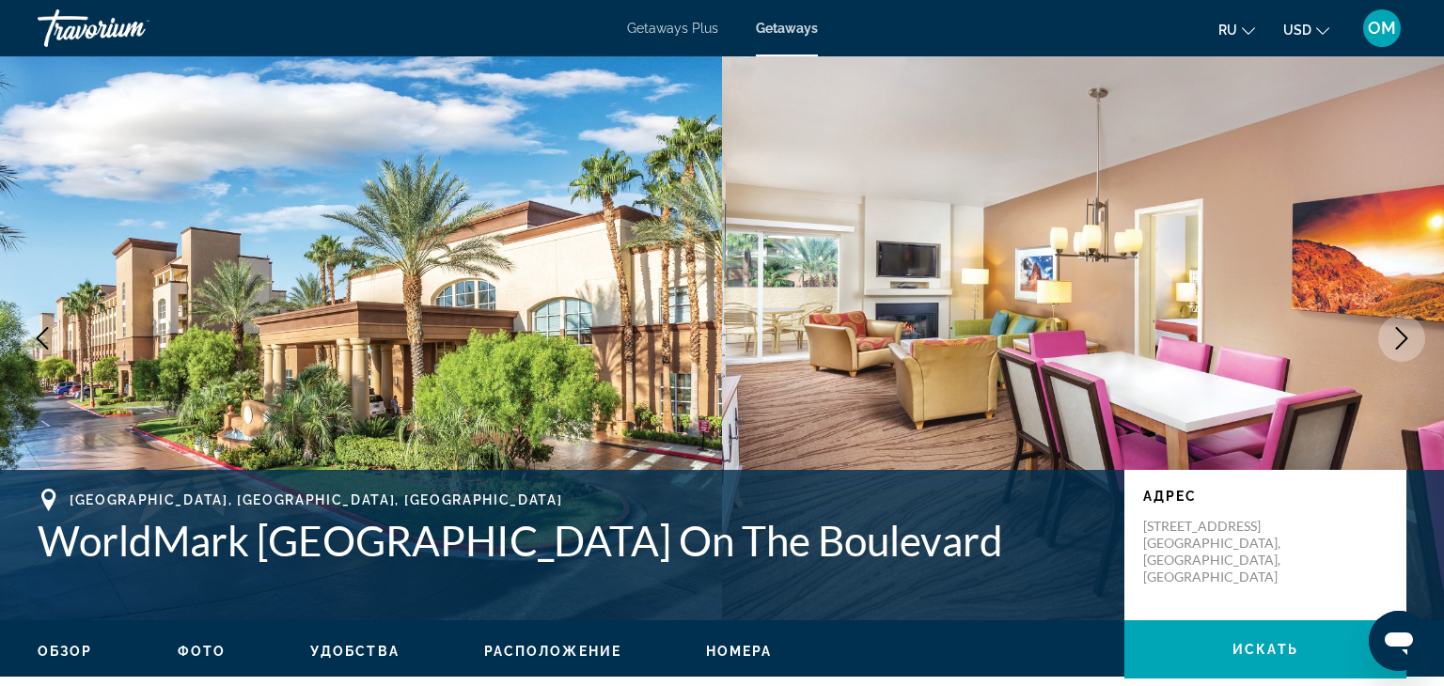
click at [1400, 346] on icon "Next image" at bounding box center [1401, 338] width 23 height 23
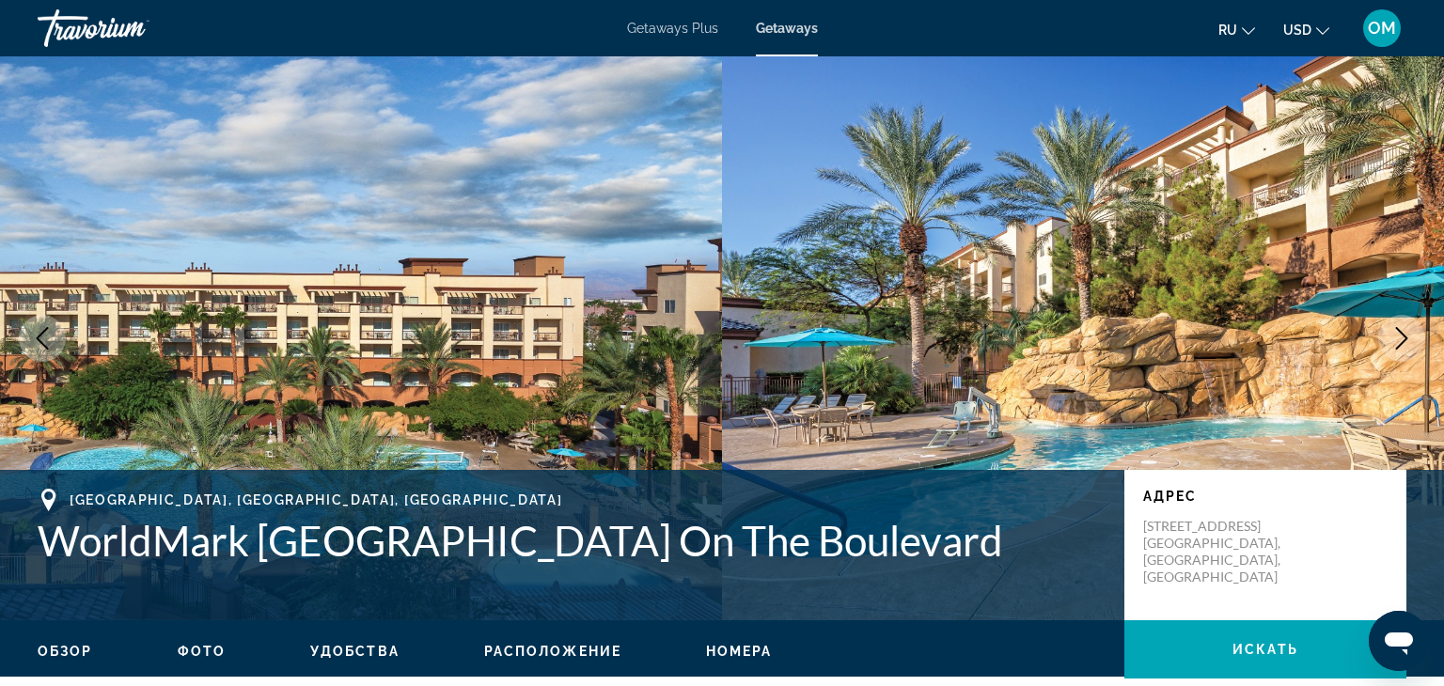
click at [1400, 346] on icon "Next image" at bounding box center [1401, 338] width 23 height 23
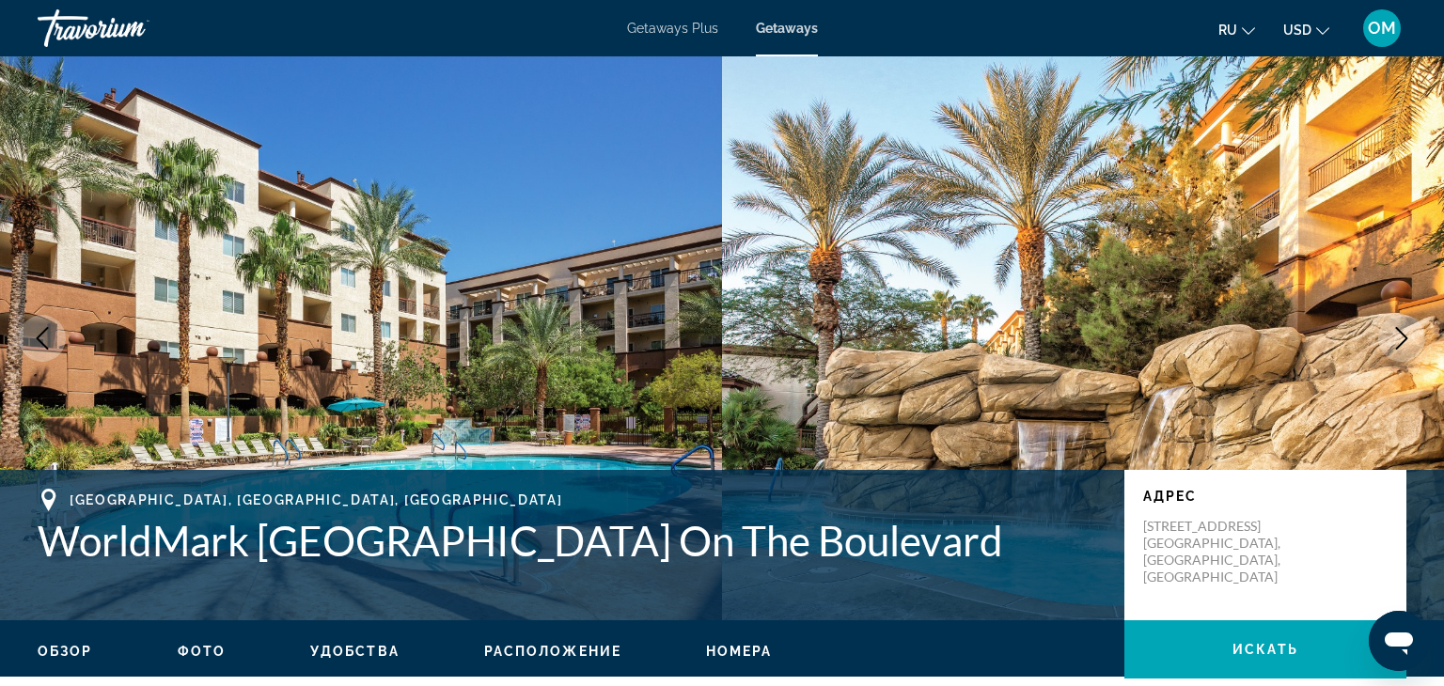
click at [1400, 346] on icon "Next image" at bounding box center [1401, 338] width 23 height 23
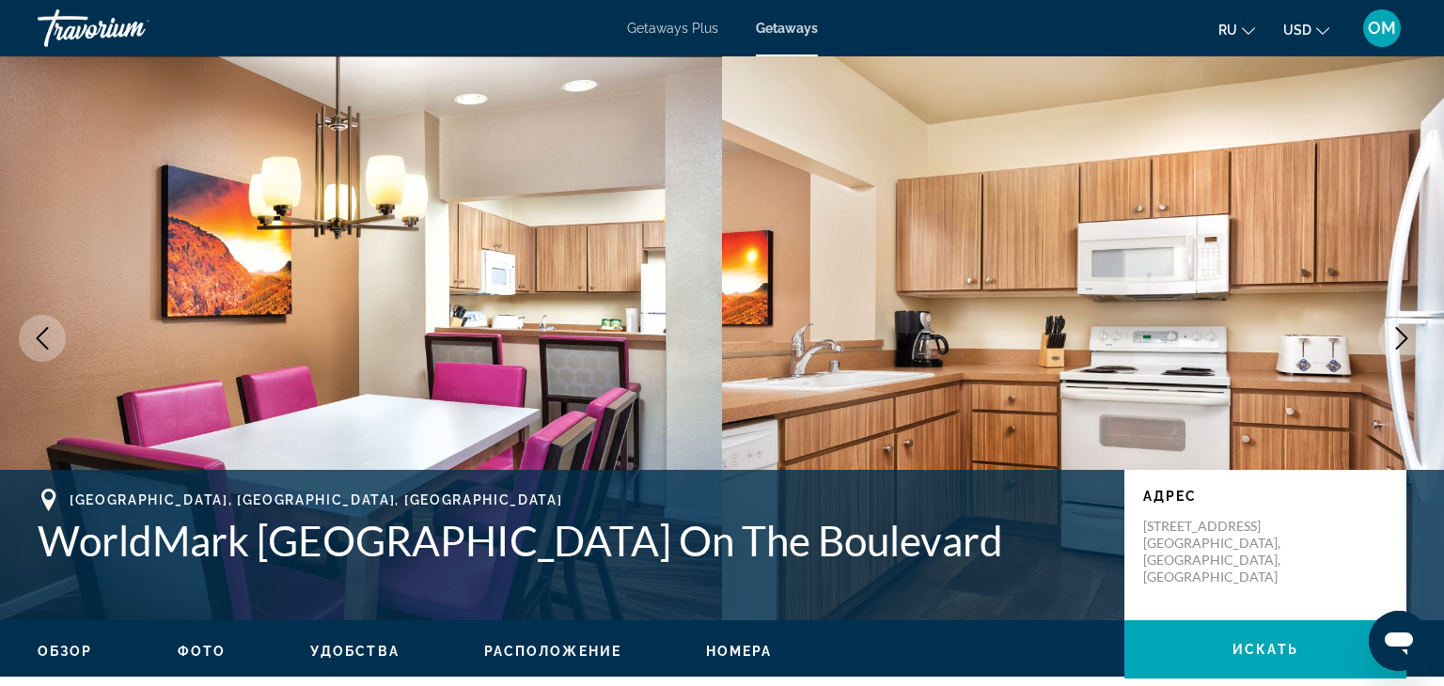
click at [1400, 346] on icon "Next image" at bounding box center [1401, 338] width 23 height 23
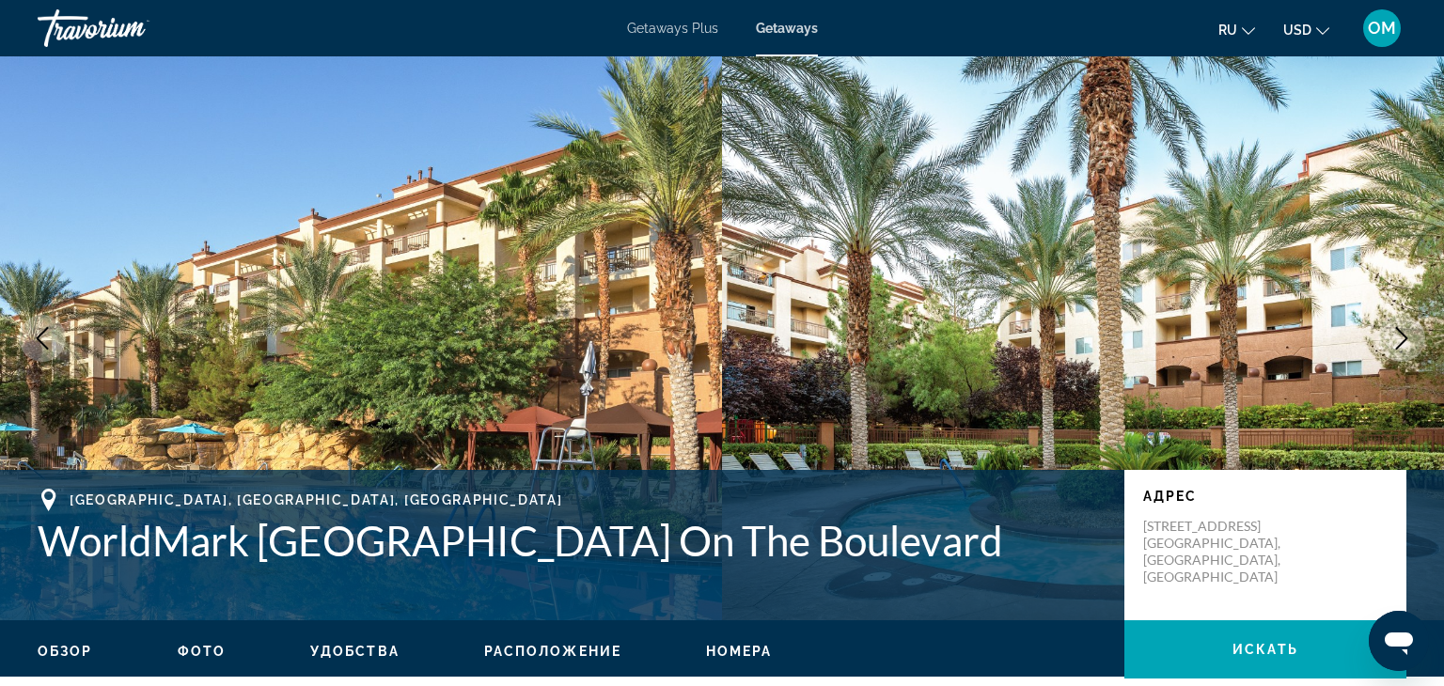
click at [1400, 346] on icon "Next image" at bounding box center [1401, 338] width 23 height 23
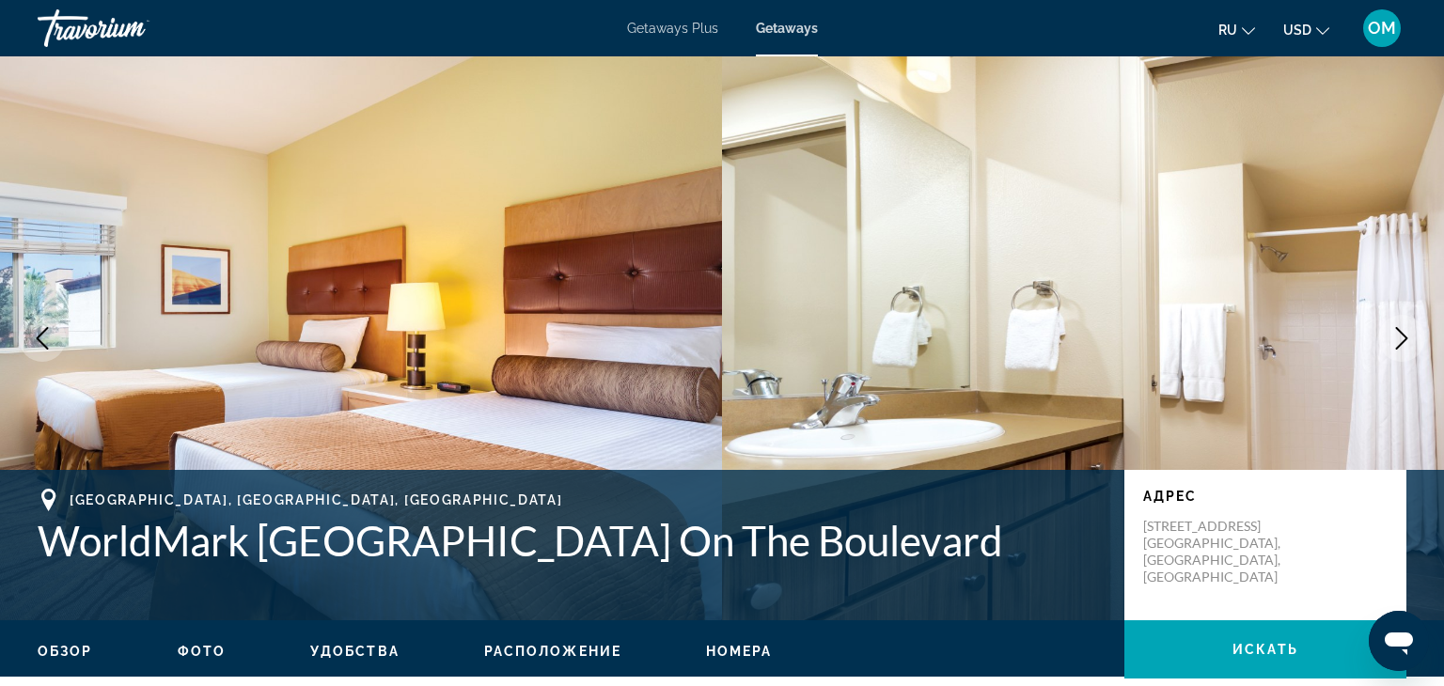
click at [1400, 346] on icon "Next image" at bounding box center [1401, 338] width 23 height 23
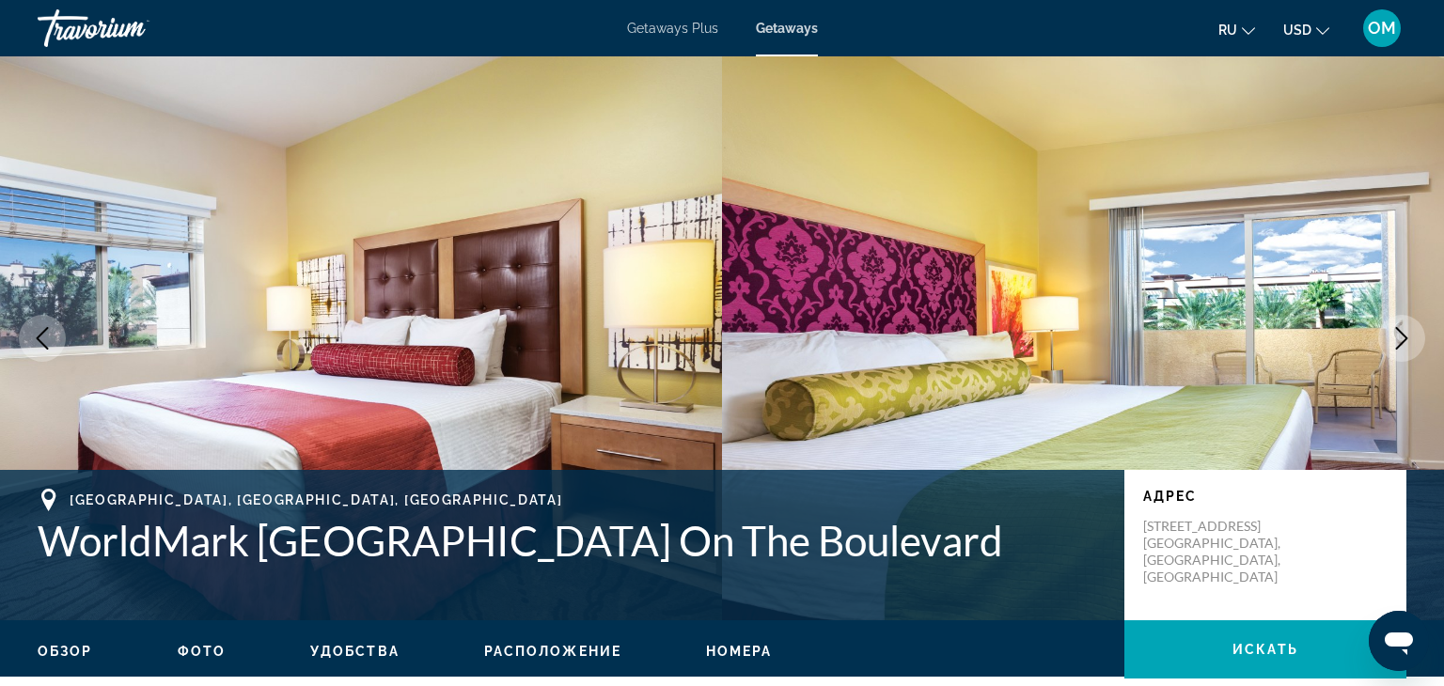
click at [1400, 346] on icon "Next image" at bounding box center [1401, 338] width 23 height 23
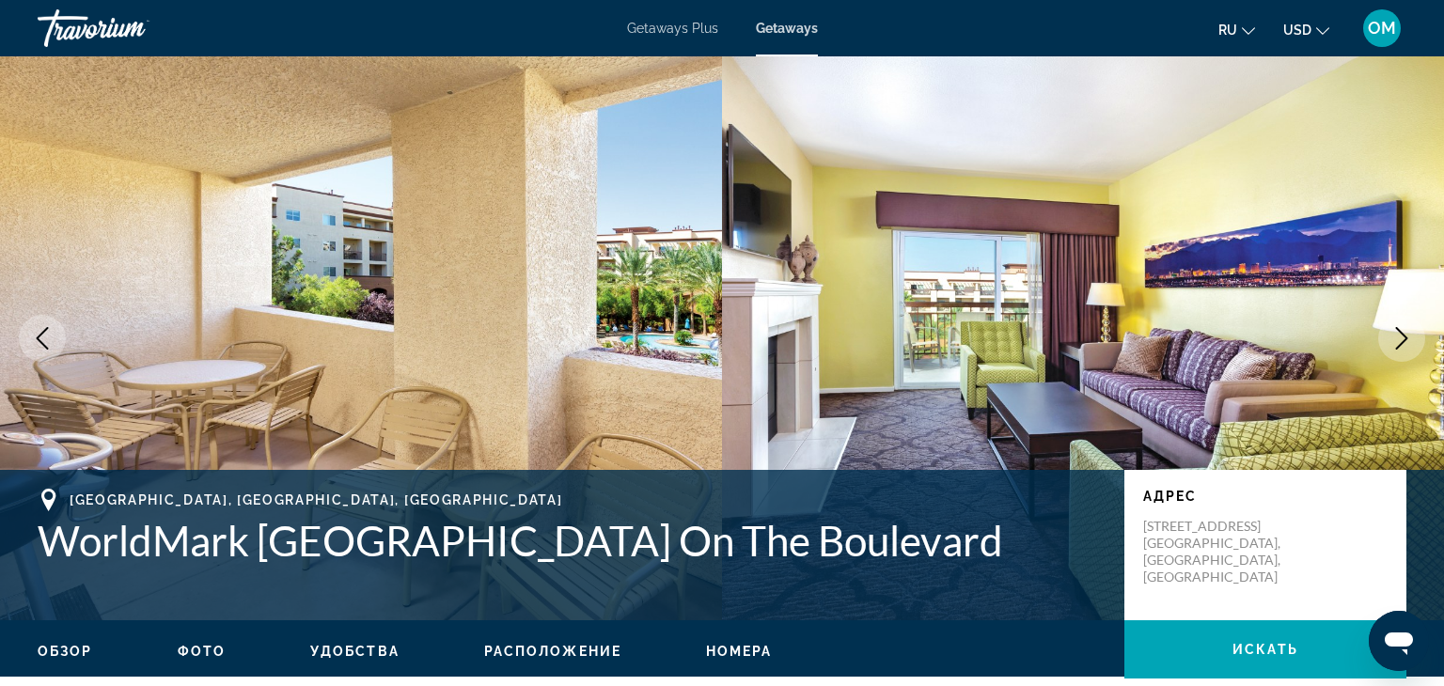
click at [1400, 346] on icon "Next image" at bounding box center [1401, 338] width 23 height 23
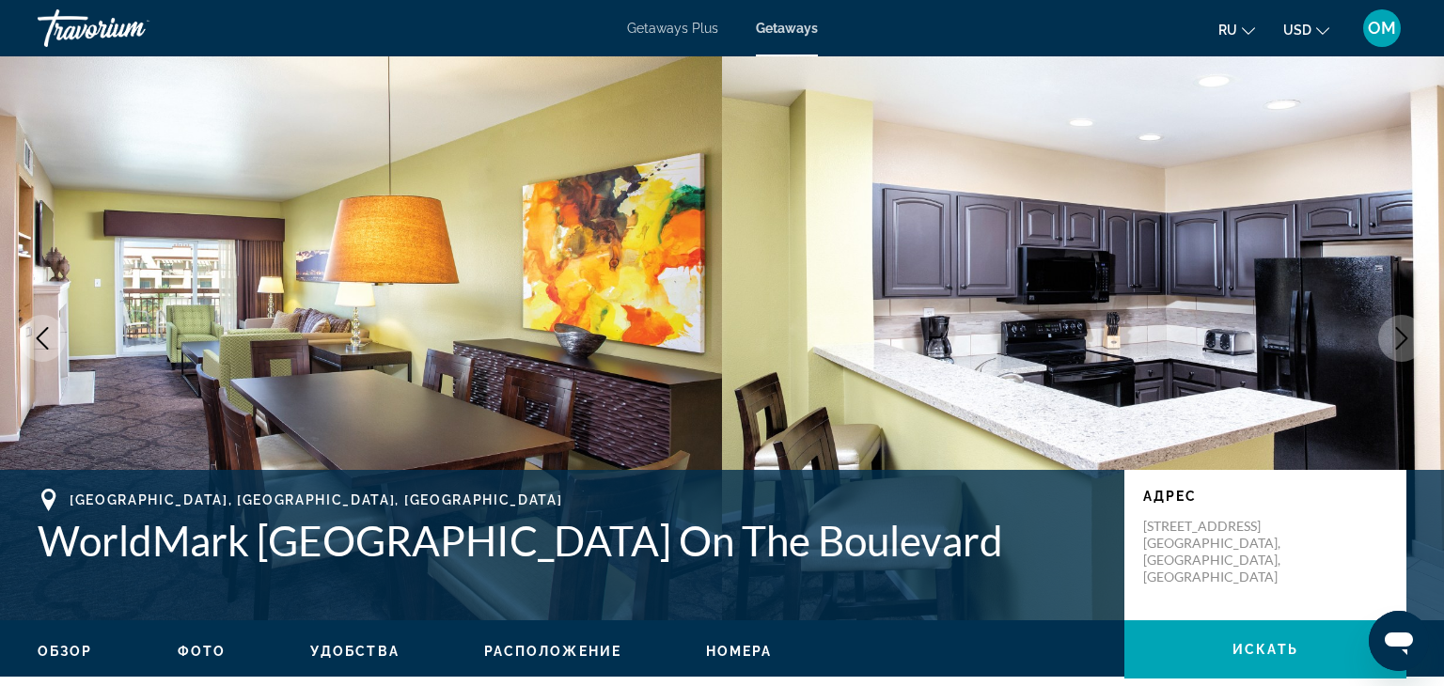
click at [1400, 346] on icon "Next image" at bounding box center [1401, 338] width 23 height 23
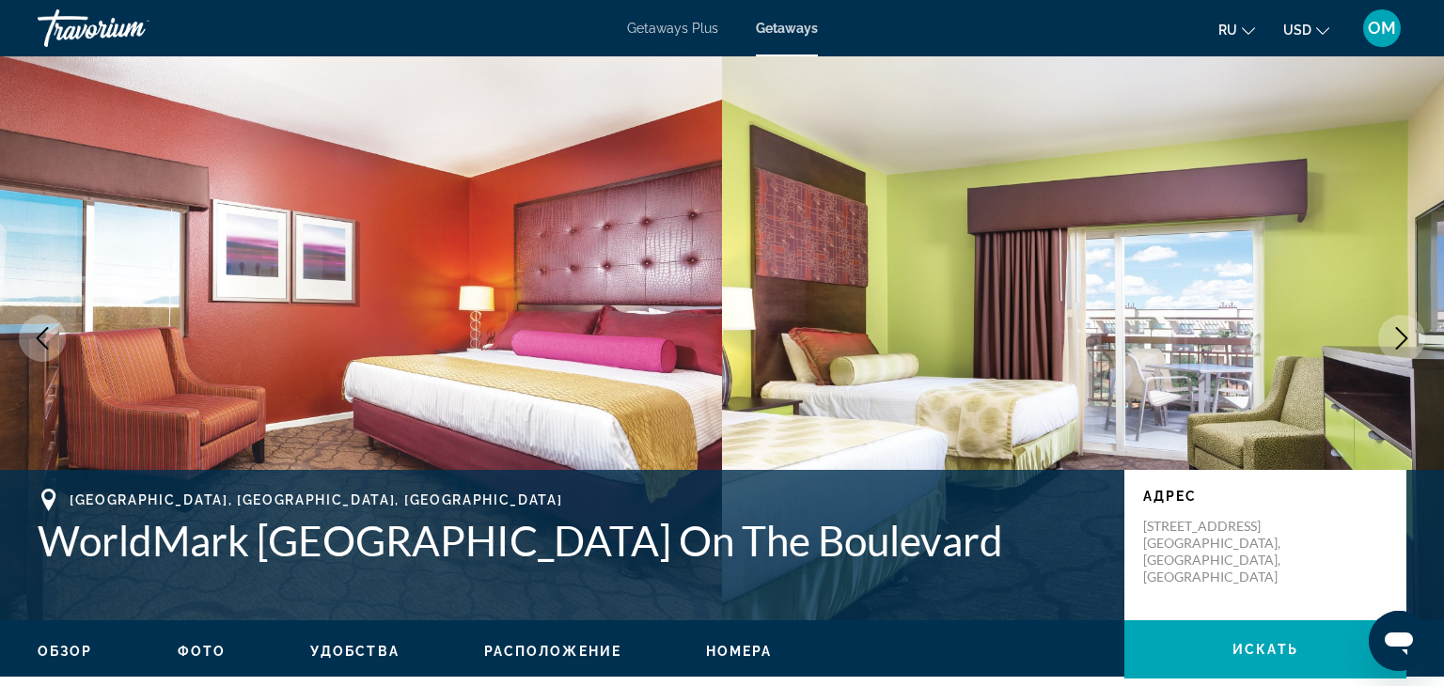
click at [1400, 346] on icon "Next image" at bounding box center [1401, 338] width 23 height 23
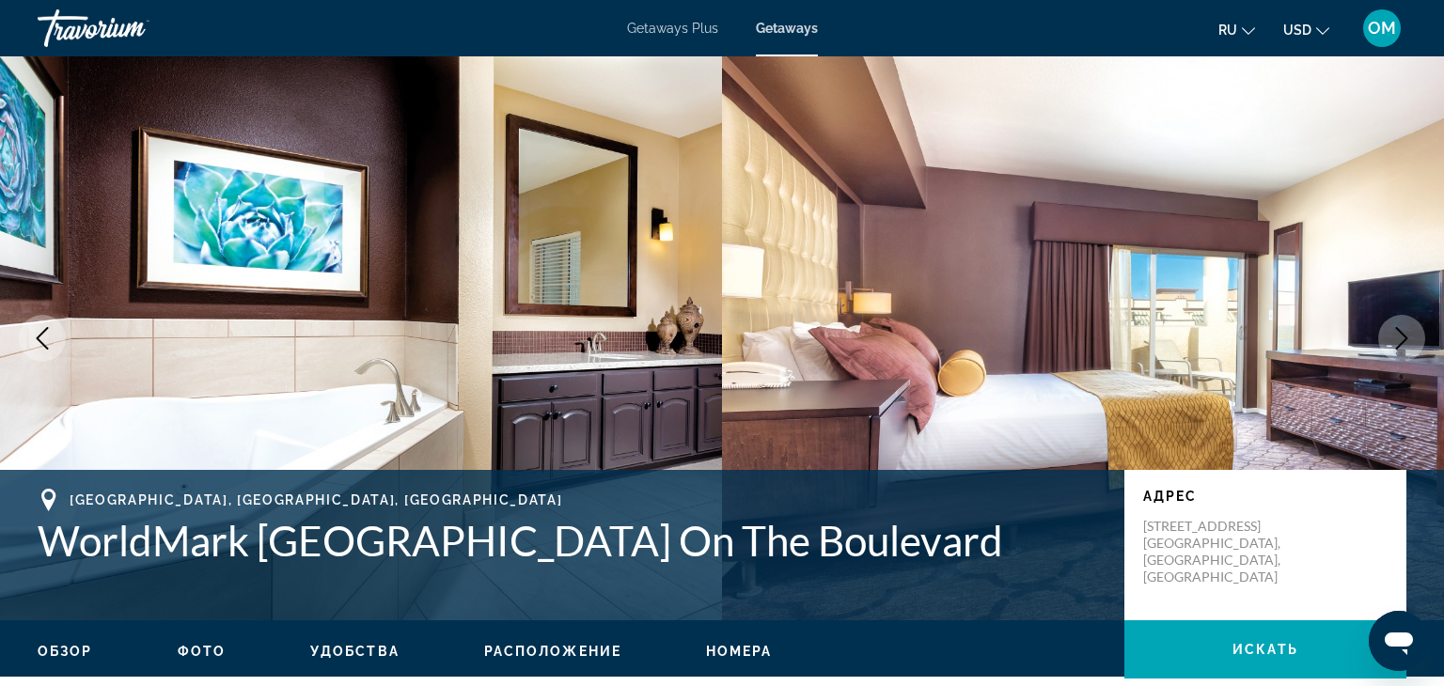
click at [1400, 346] on icon "Next image" at bounding box center [1401, 338] width 23 height 23
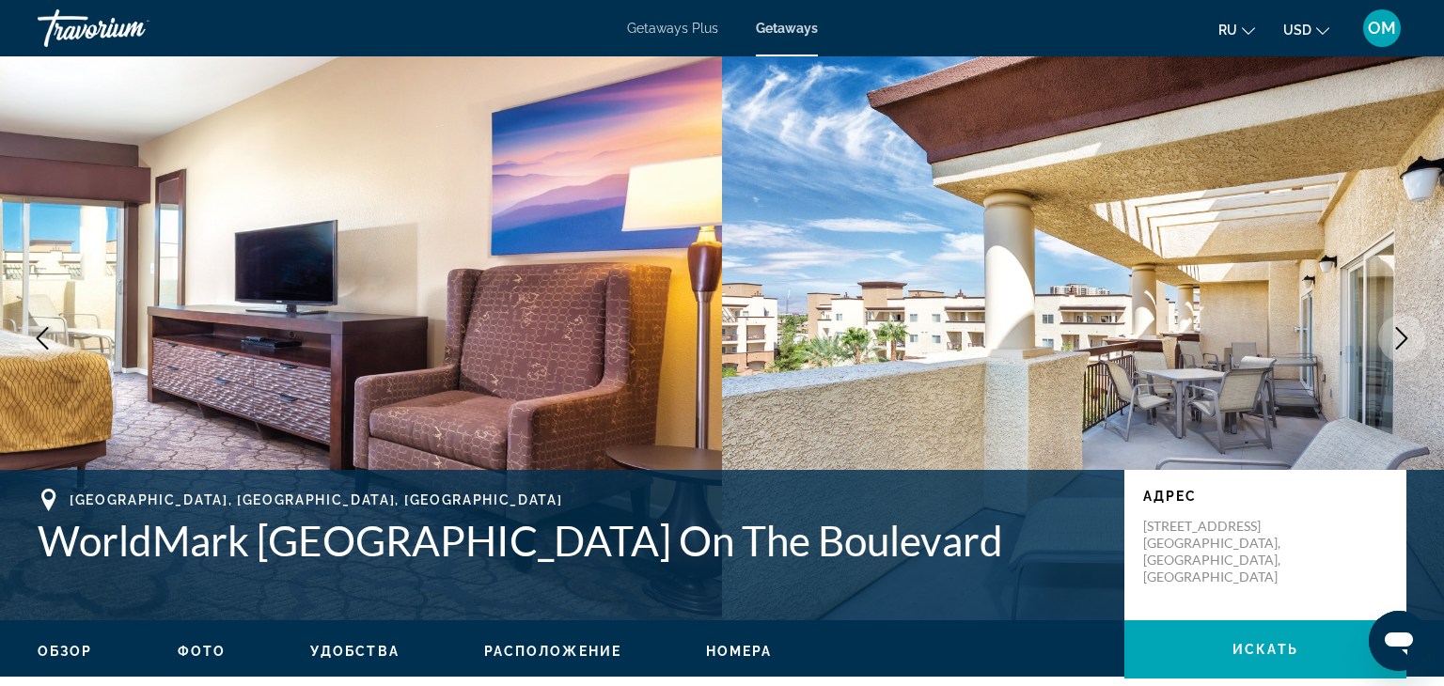
click at [1400, 346] on icon "Next image" at bounding box center [1401, 338] width 23 height 23
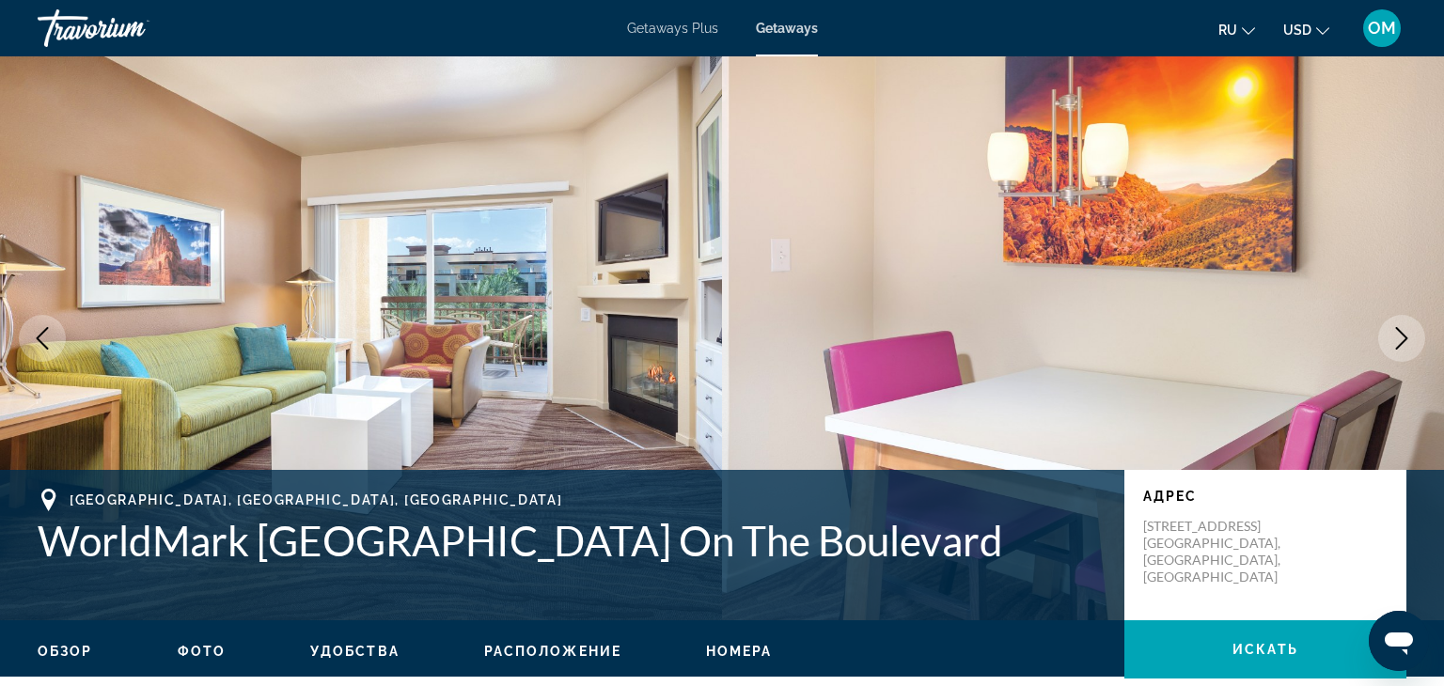
click at [1400, 346] on icon "Next image" at bounding box center [1401, 338] width 23 height 23
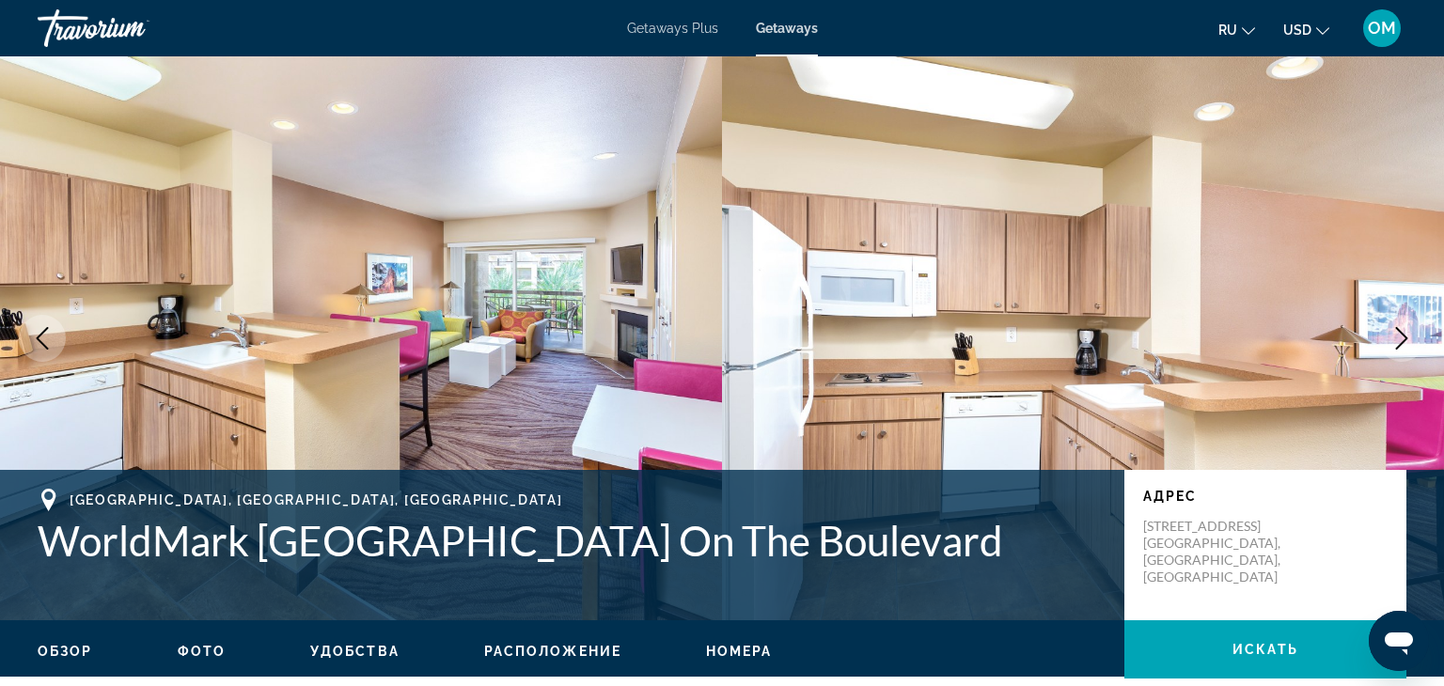
click at [1400, 346] on icon "Next image" at bounding box center [1401, 338] width 23 height 23
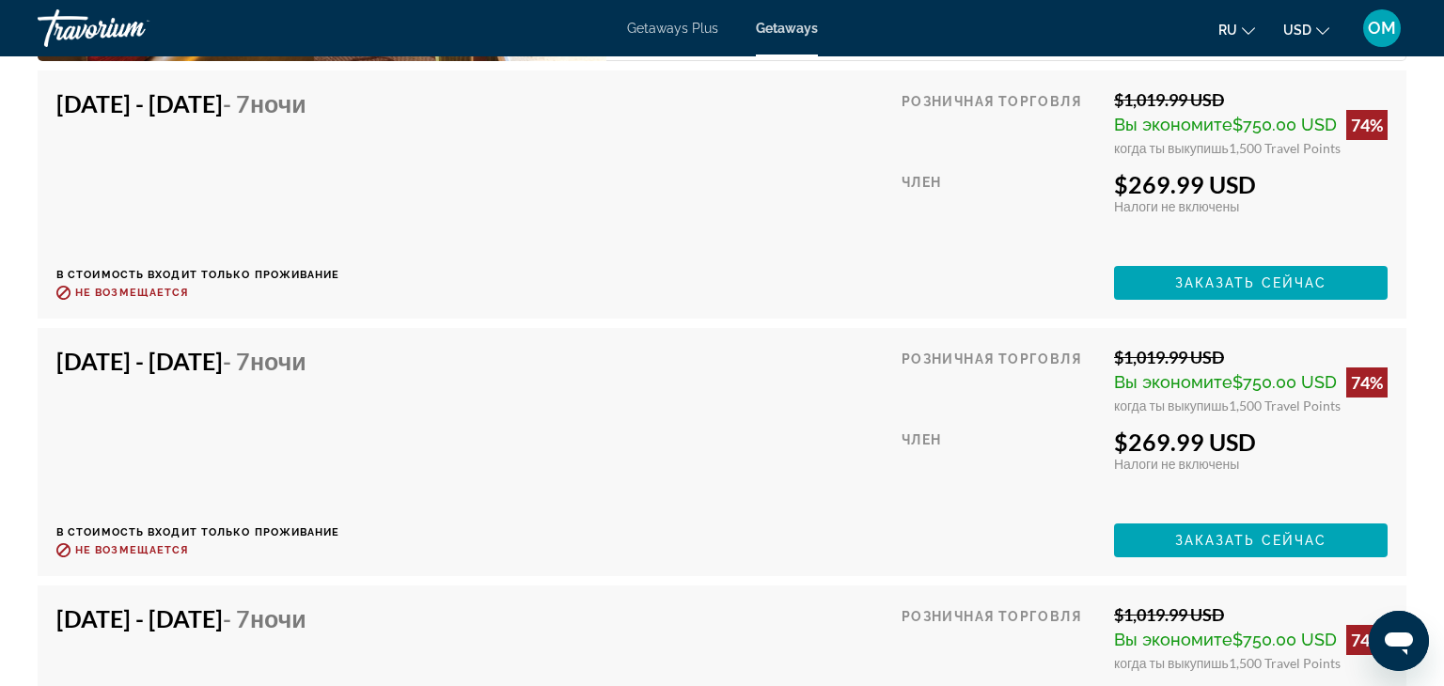
scroll to position [3959, 0]
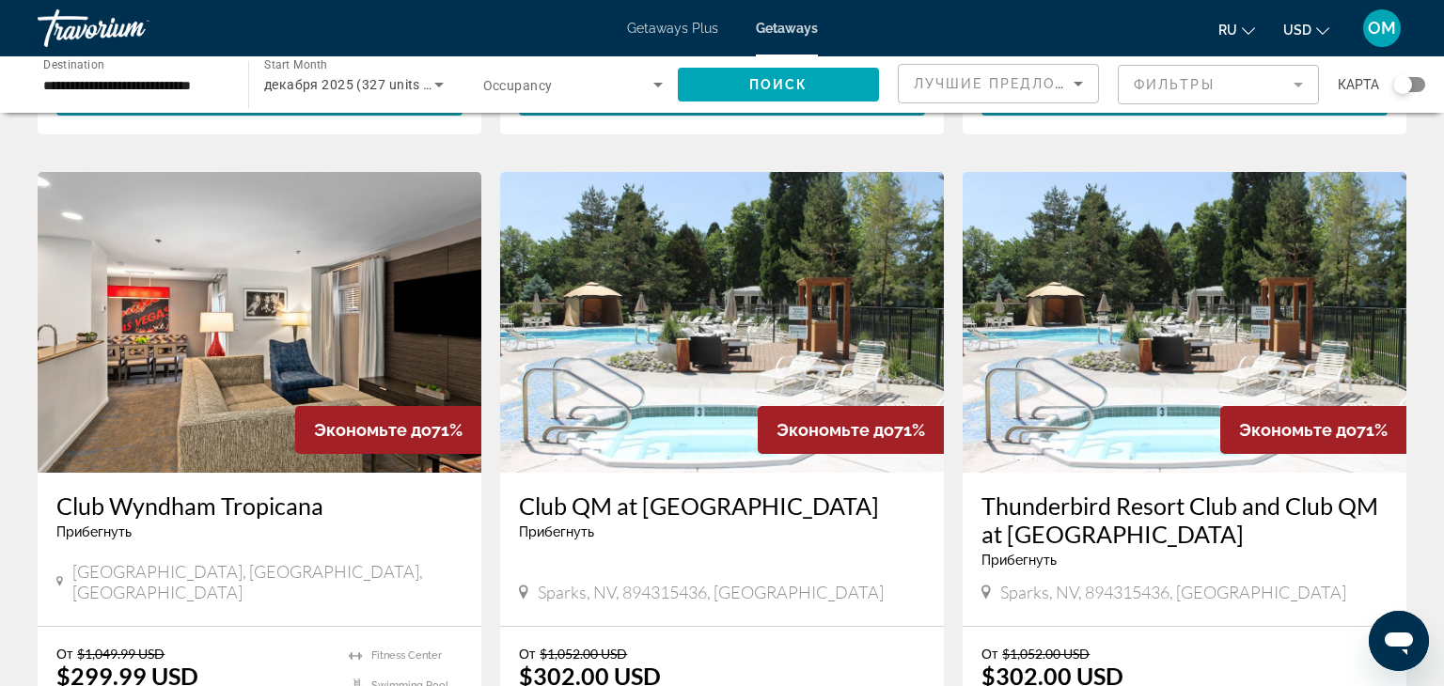
scroll to position [1386, 0]
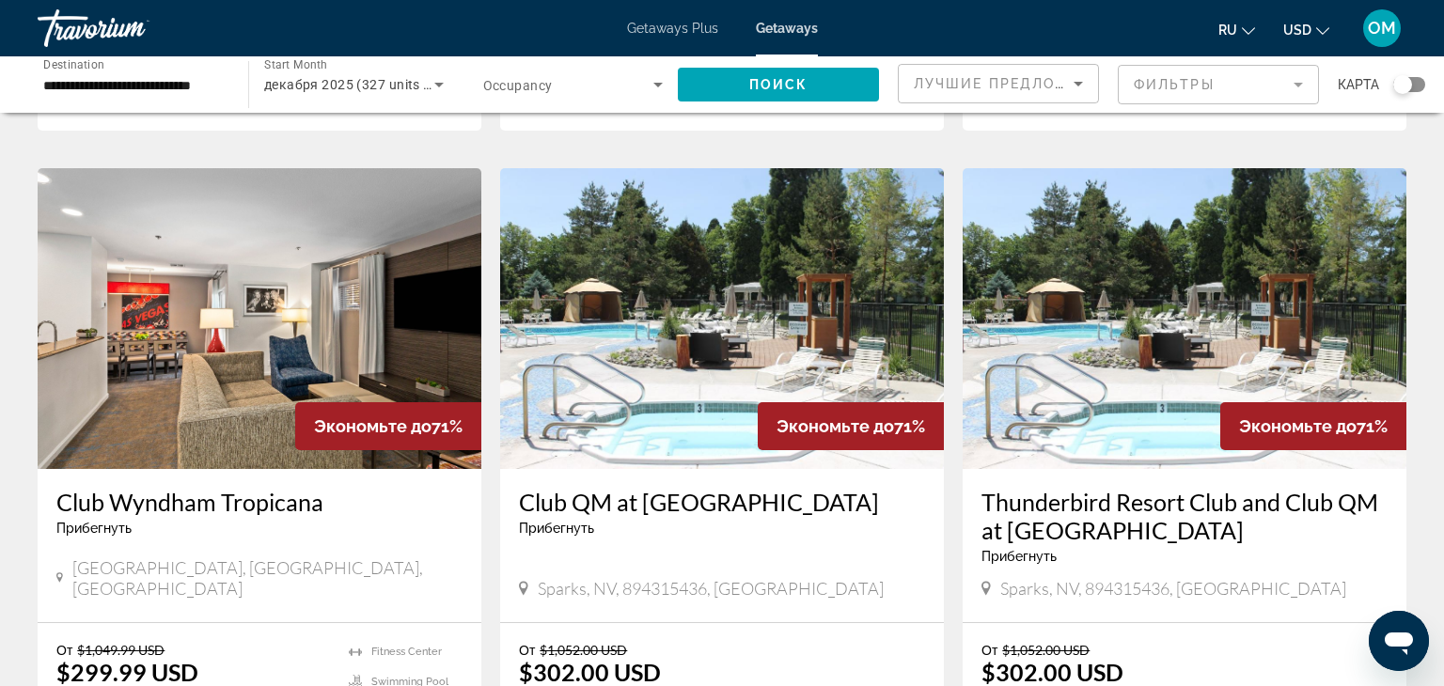
click at [277, 252] on img "Main content" at bounding box center [260, 318] width 444 height 301
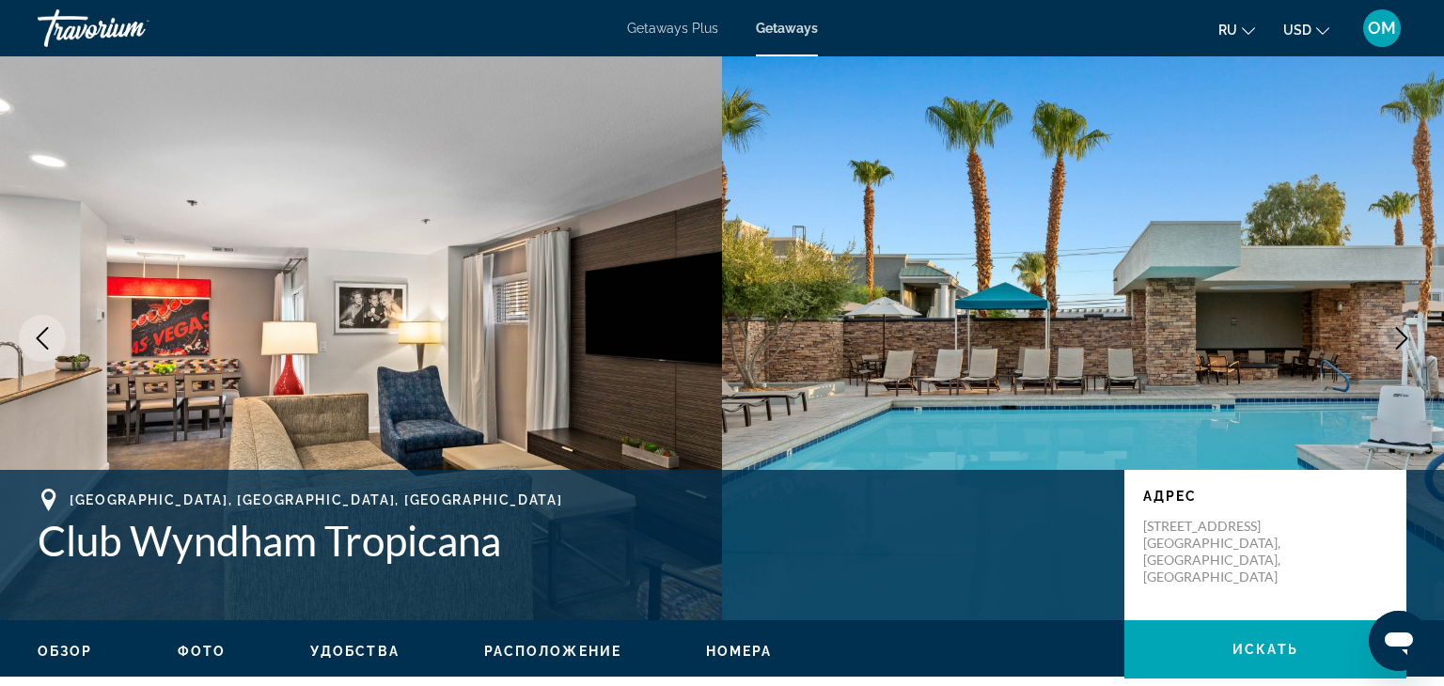
click at [1409, 331] on icon "Next image" at bounding box center [1401, 338] width 23 height 23
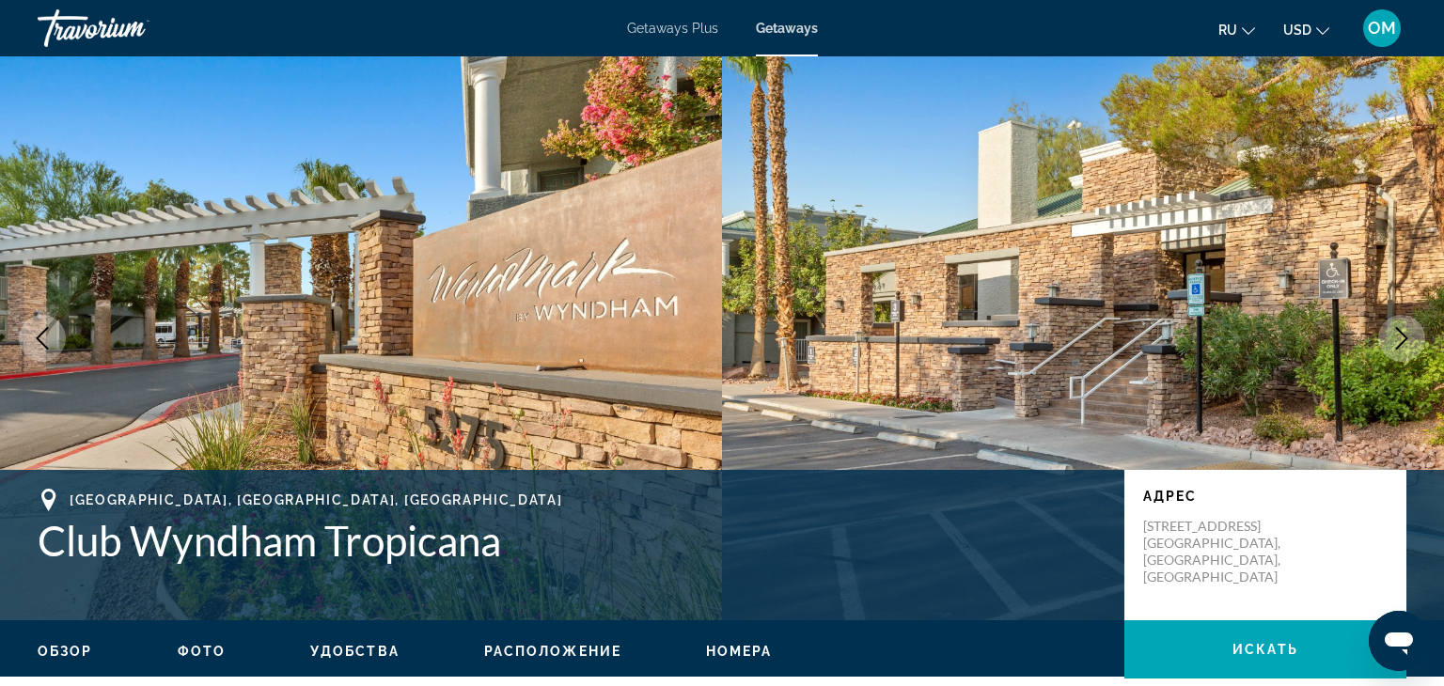
click at [1409, 331] on icon "Next image" at bounding box center [1401, 338] width 23 height 23
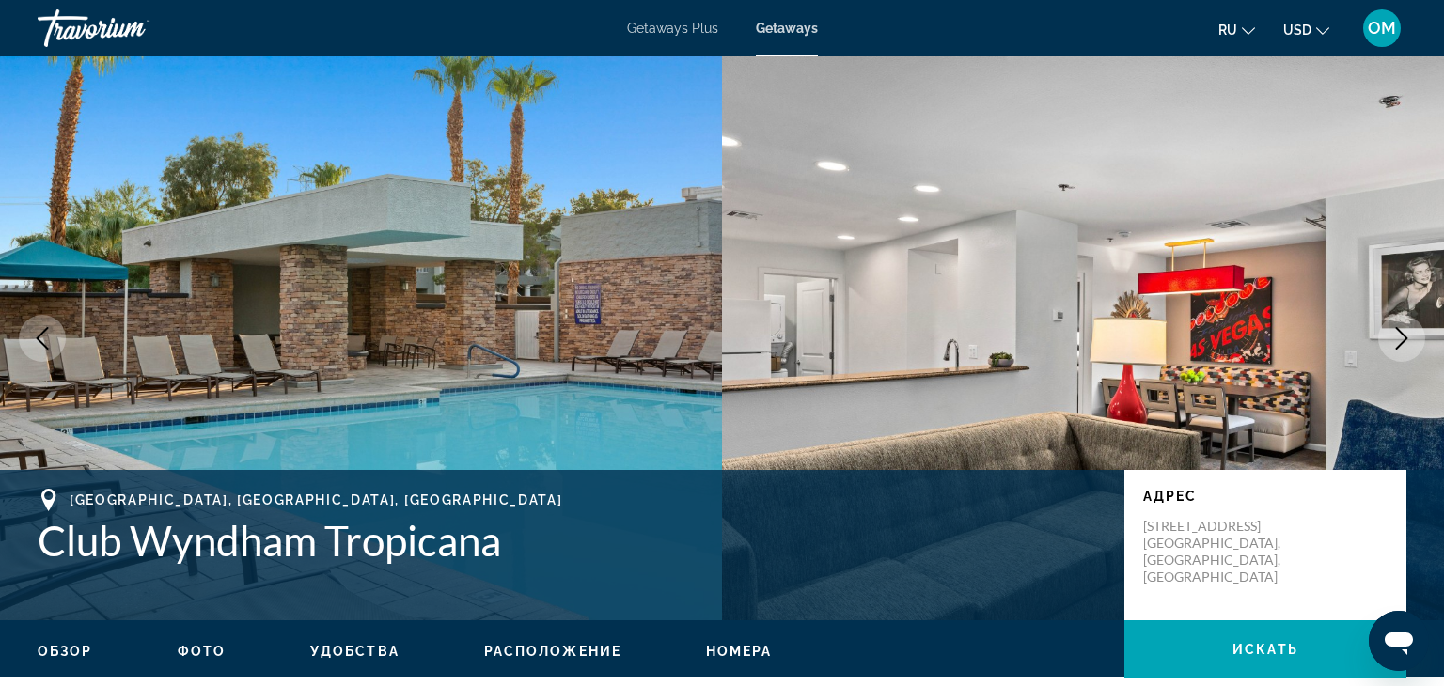
click at [1409, 331] on icon "Next image" at bounding box center [1401, 338] width 23 height 23
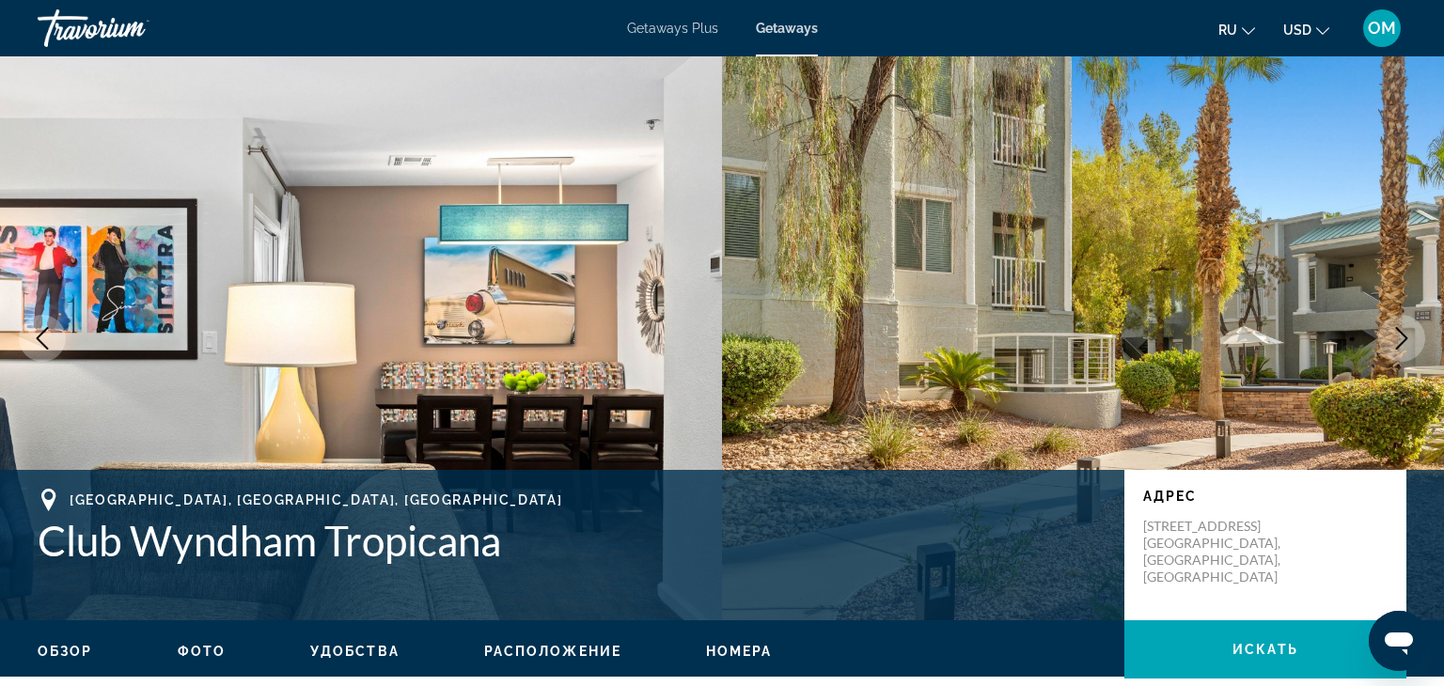
click at [1409, 331] on icon "Next image" at bounding box center [1401, 338] width 23 height 23
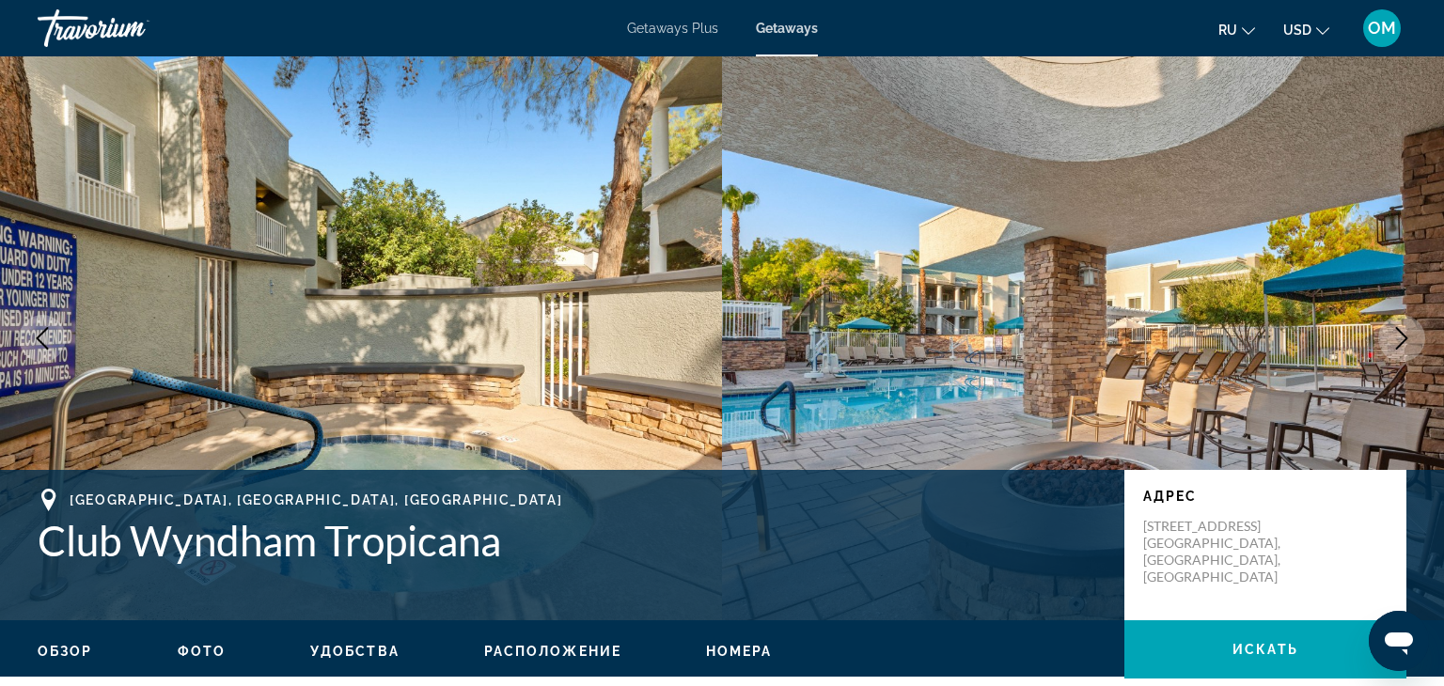
click at [1409, 331] on icon "Next image" at bounding box center [1401, 338] width 23 height 23
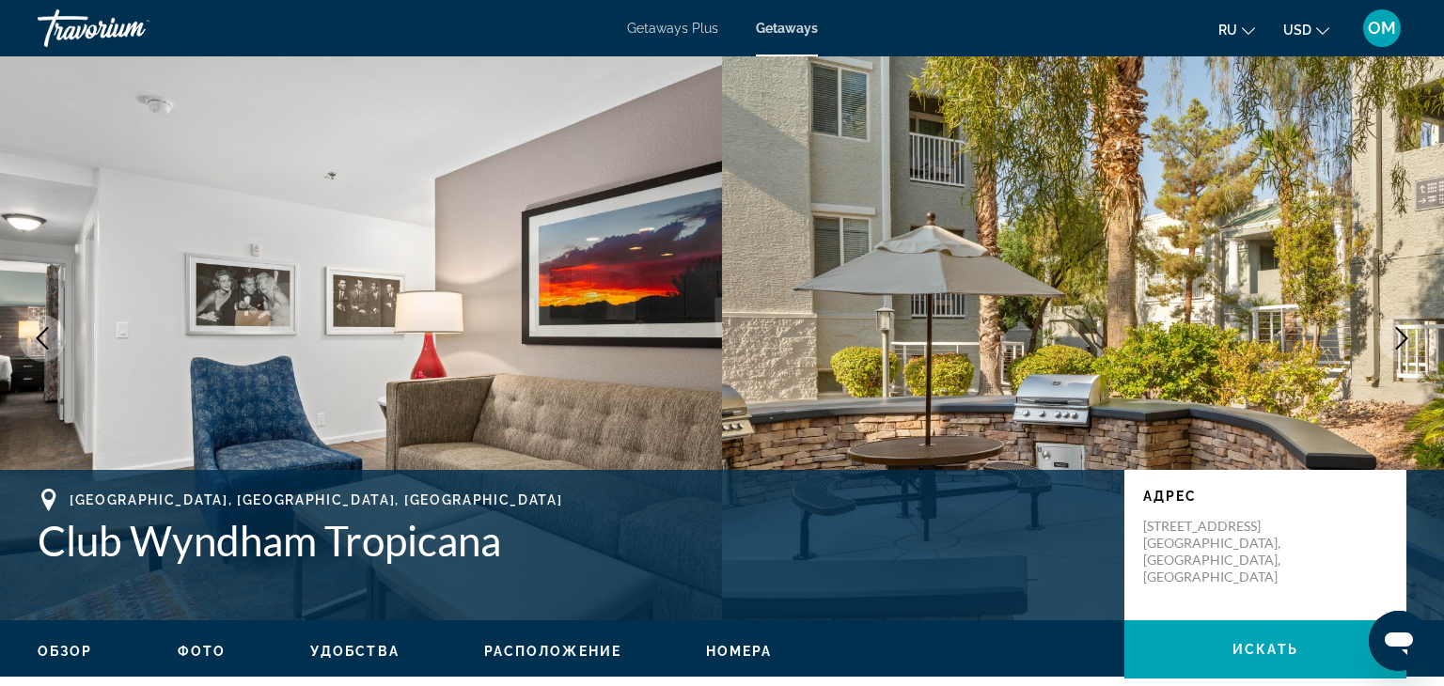
click at [1409, 331] on icon "Next image" at bounding box center [1401, 338] width 23 height 23
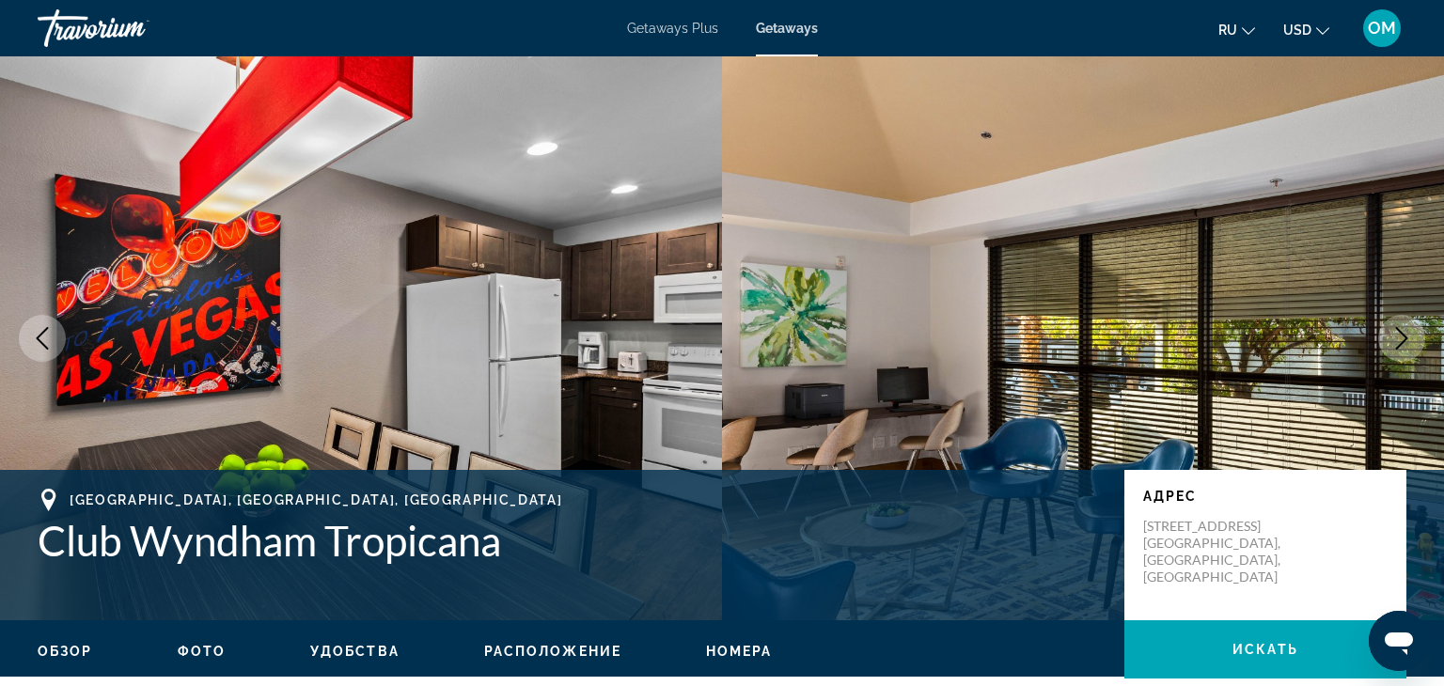
click at [1409, 331] on icon "Next image" at bounding box center [1401, 338] width 23 height 23
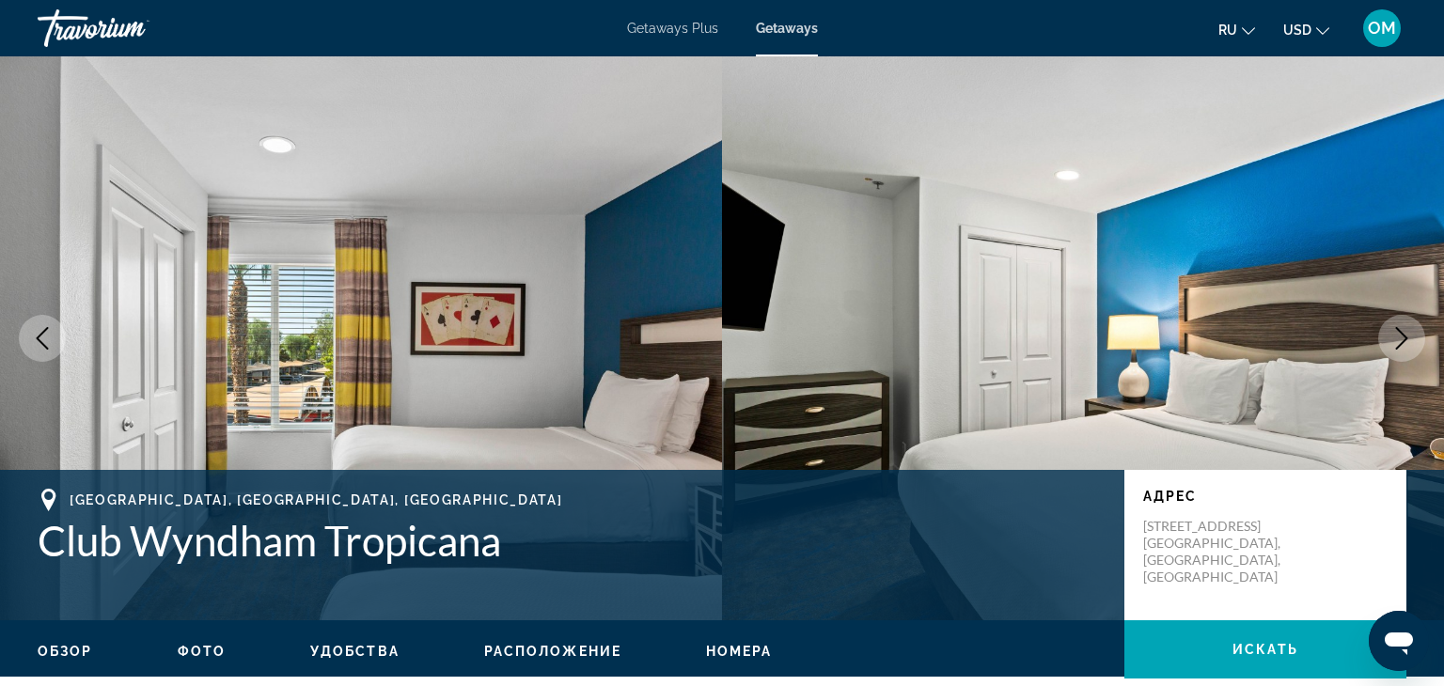
click at [1409, 331] on icon "Next image" at bounding box center [1401, 338] width 23 height 23
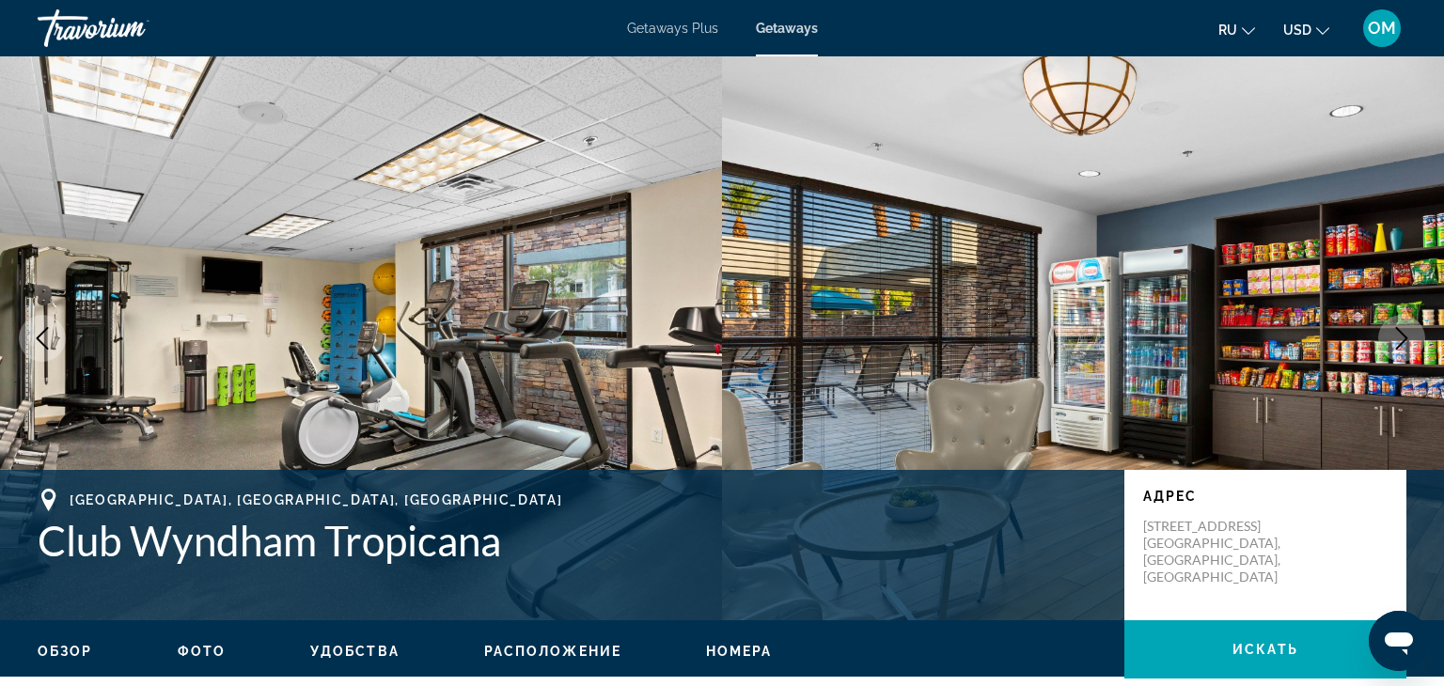
click at [1409, 331] on icon "Next image" at bounding box center [1401, 338] width 23 height 23
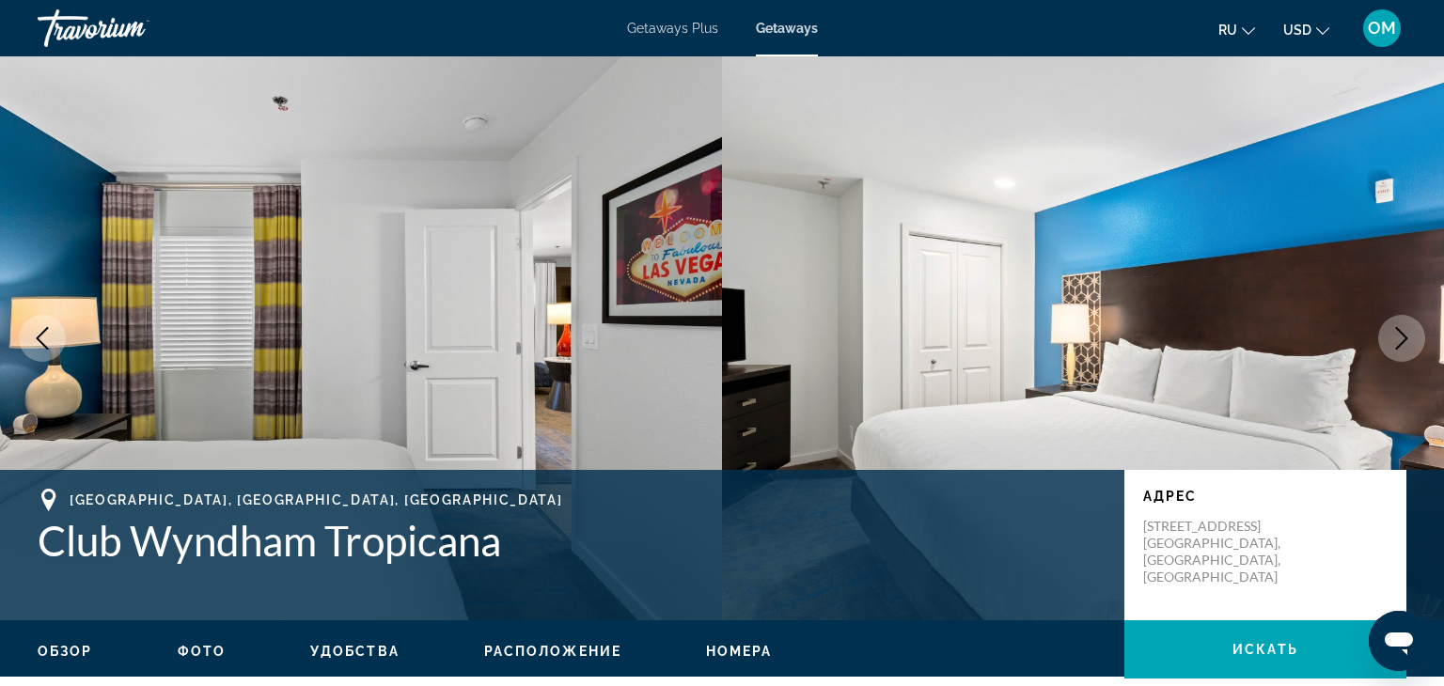
click at [1409, 331] on icon "Next image" at bounding box center [1401, 338] width 23 height 23
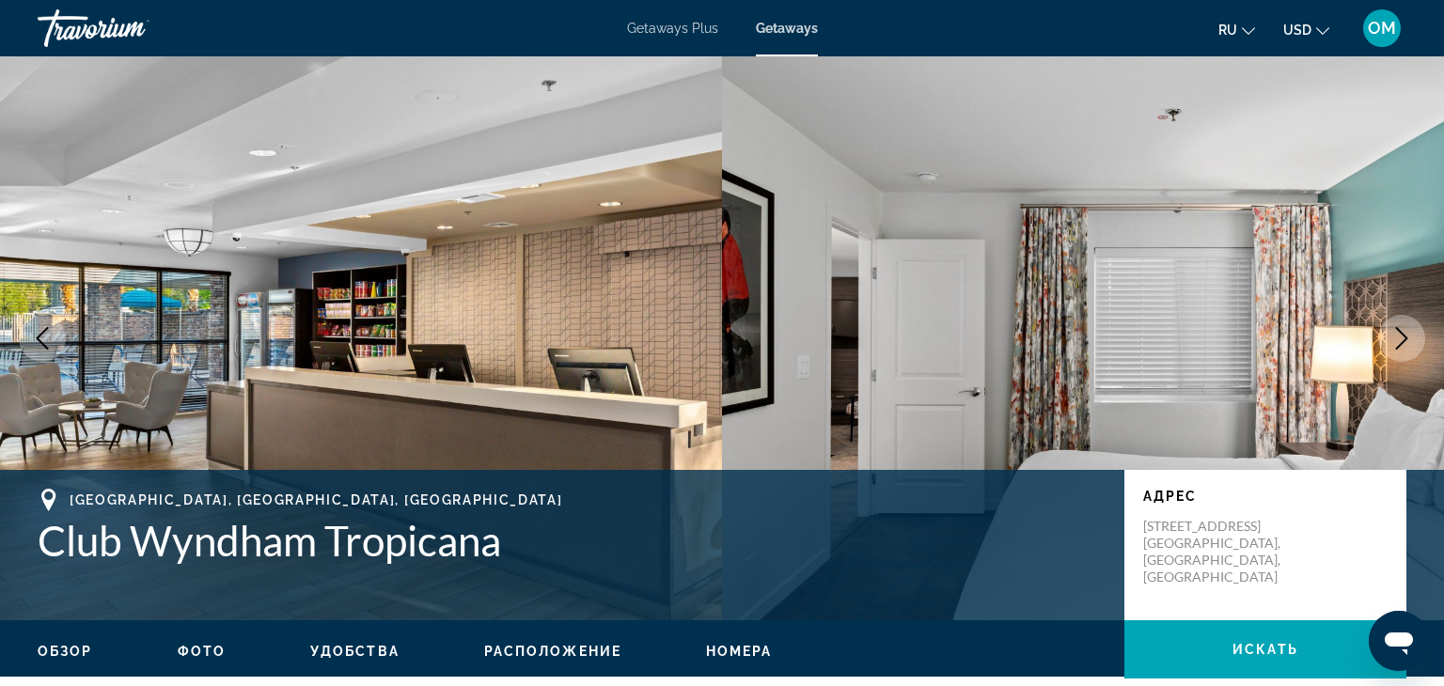
click at [1409, 331] on icon "Next image" at bounding box center [1401, 338] width 23 height 23
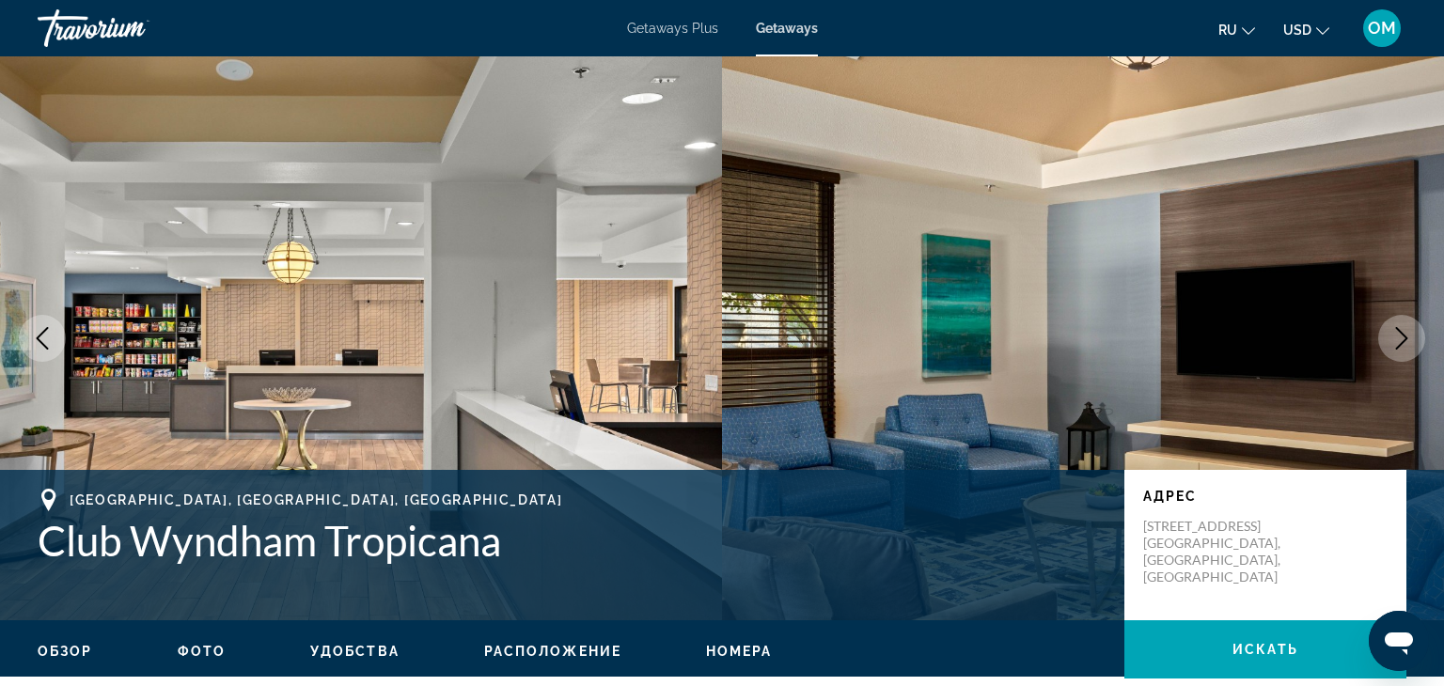
click at [1409, 331] on icon "Next image" at bounding box center [1401, 338] width 23 height 23
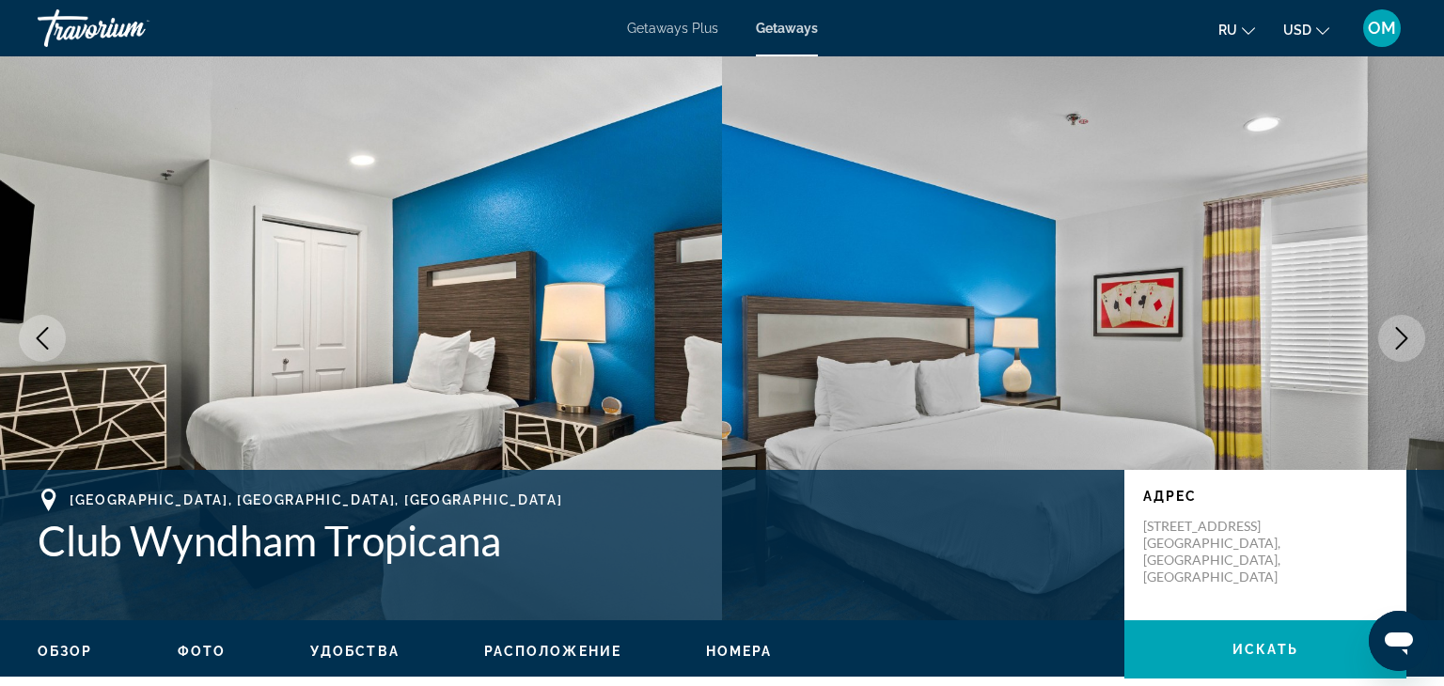
click at [1409, 331] on icon "Next image" at bounding box center [1401, 338] width 23 height 23
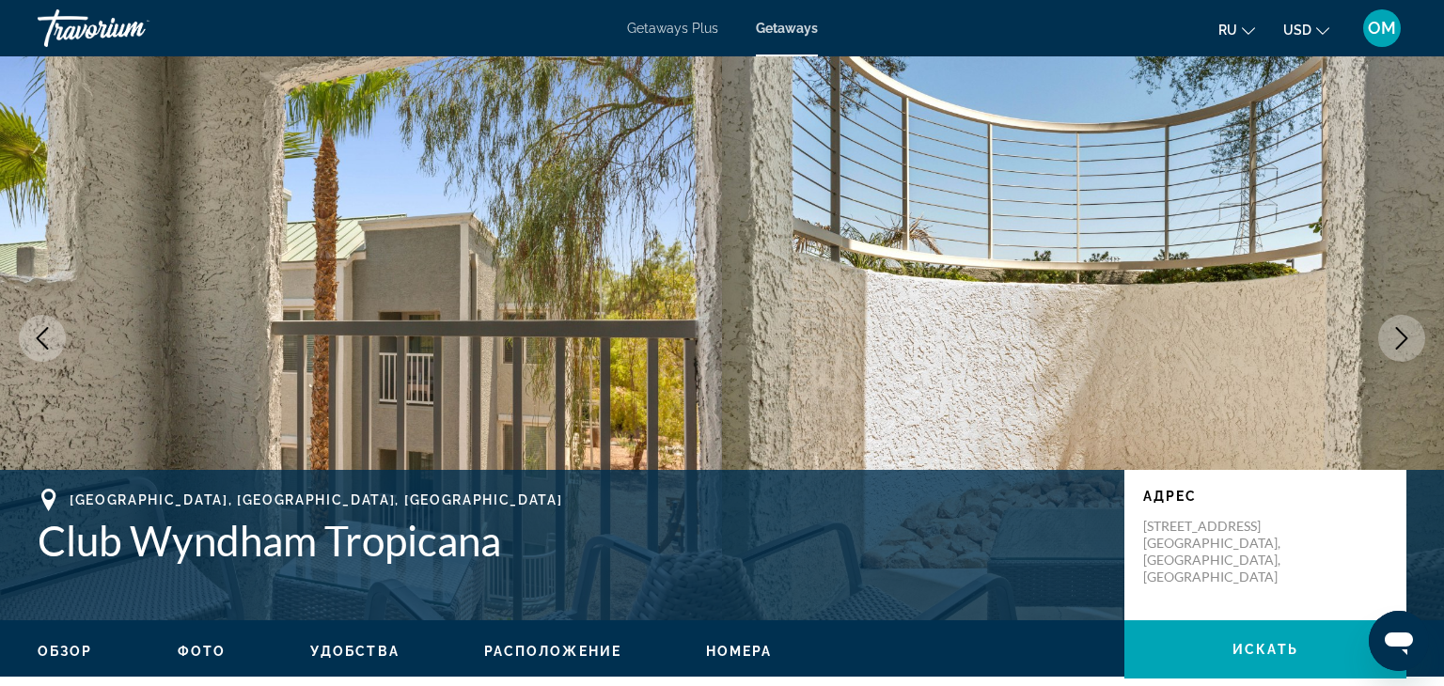
click at [1409, 331] on icon "Next image" at bounding box center [1401, 338] width 23 height 23
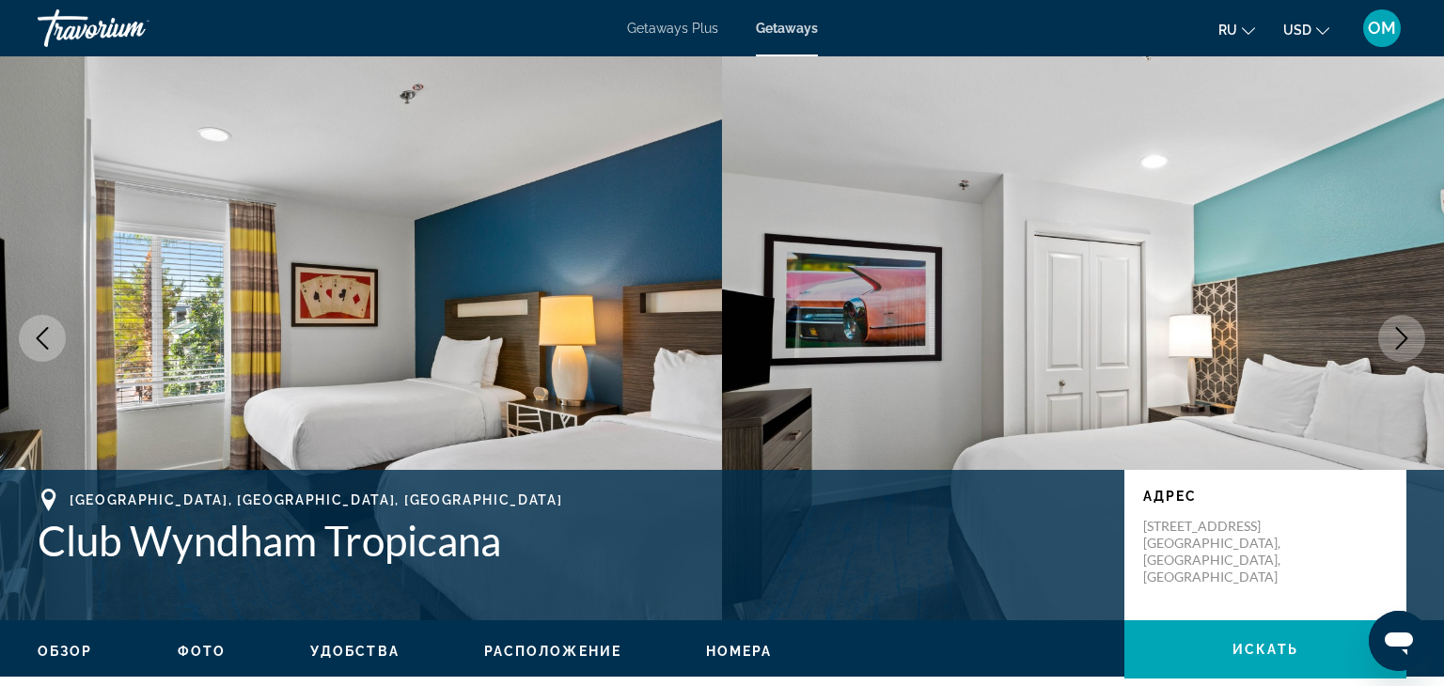
click at [1409, 331] on icon "Next image" at bounding box center [1401, 338] width 23 height 23
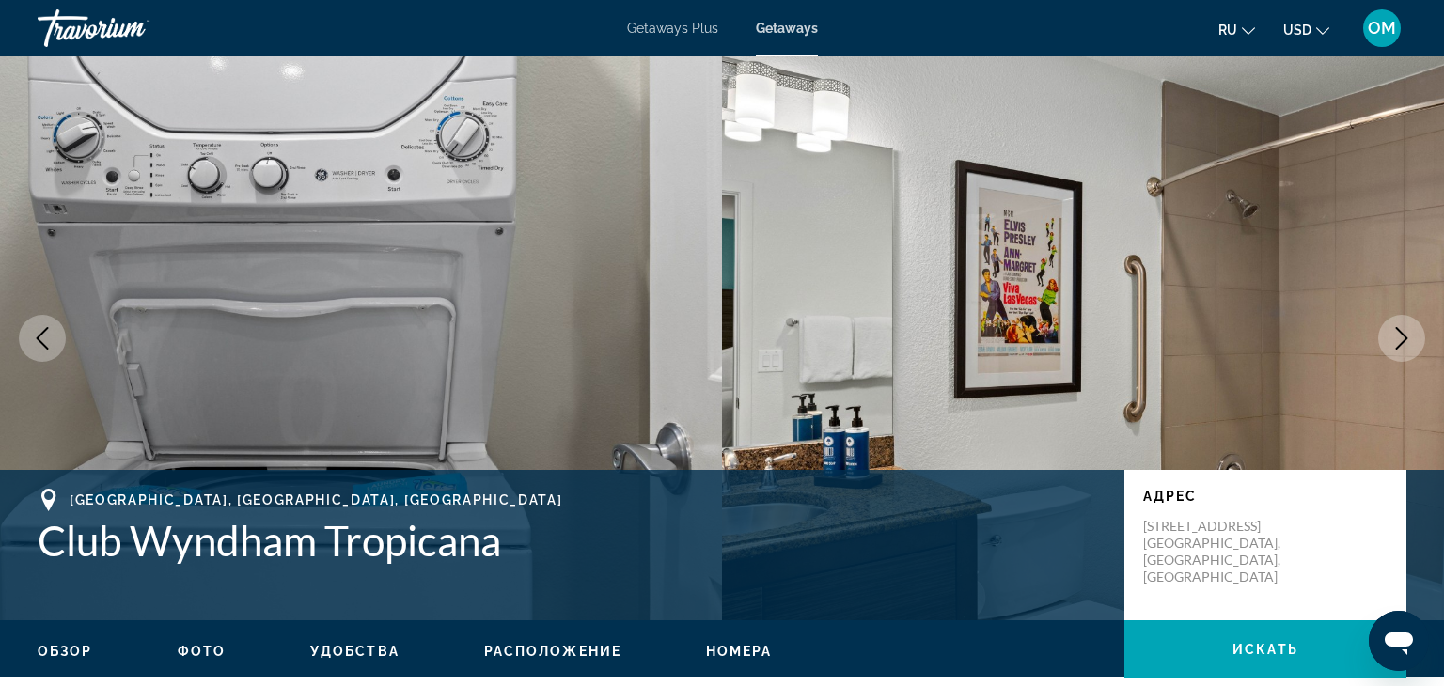
click at [1409, 331] on icon "Next image" at bounding box center [1401, 338] width 23 height 23
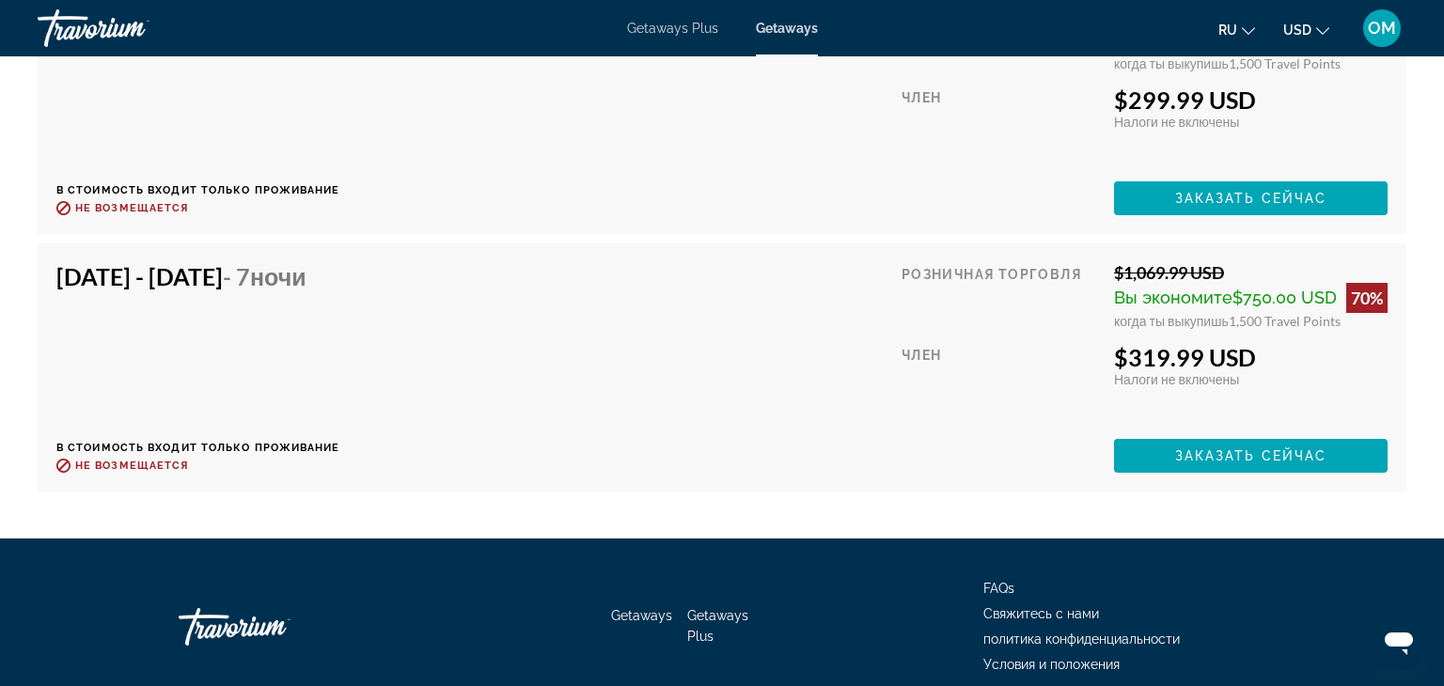
scroll to position [4170, 0]
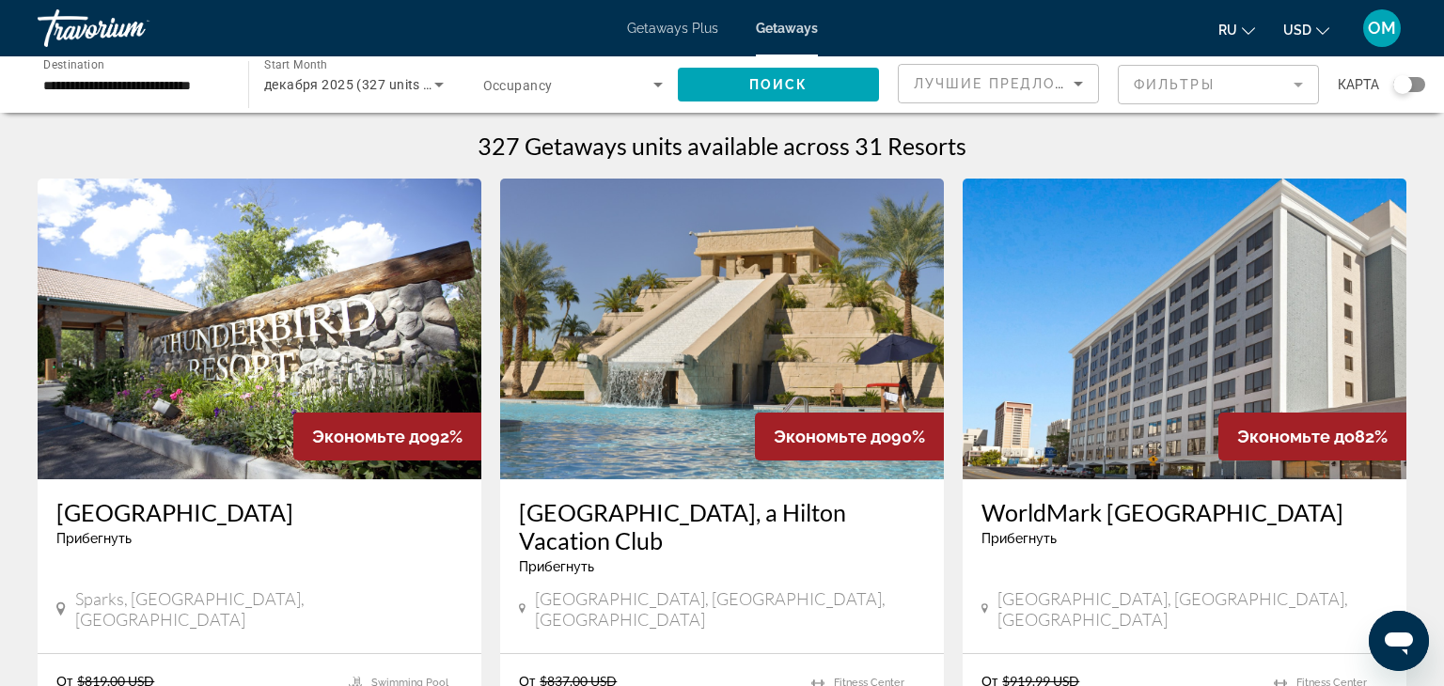
click at [1147, 243] on img "Main content" at bounding box center [1184, 329] width 444 height 301
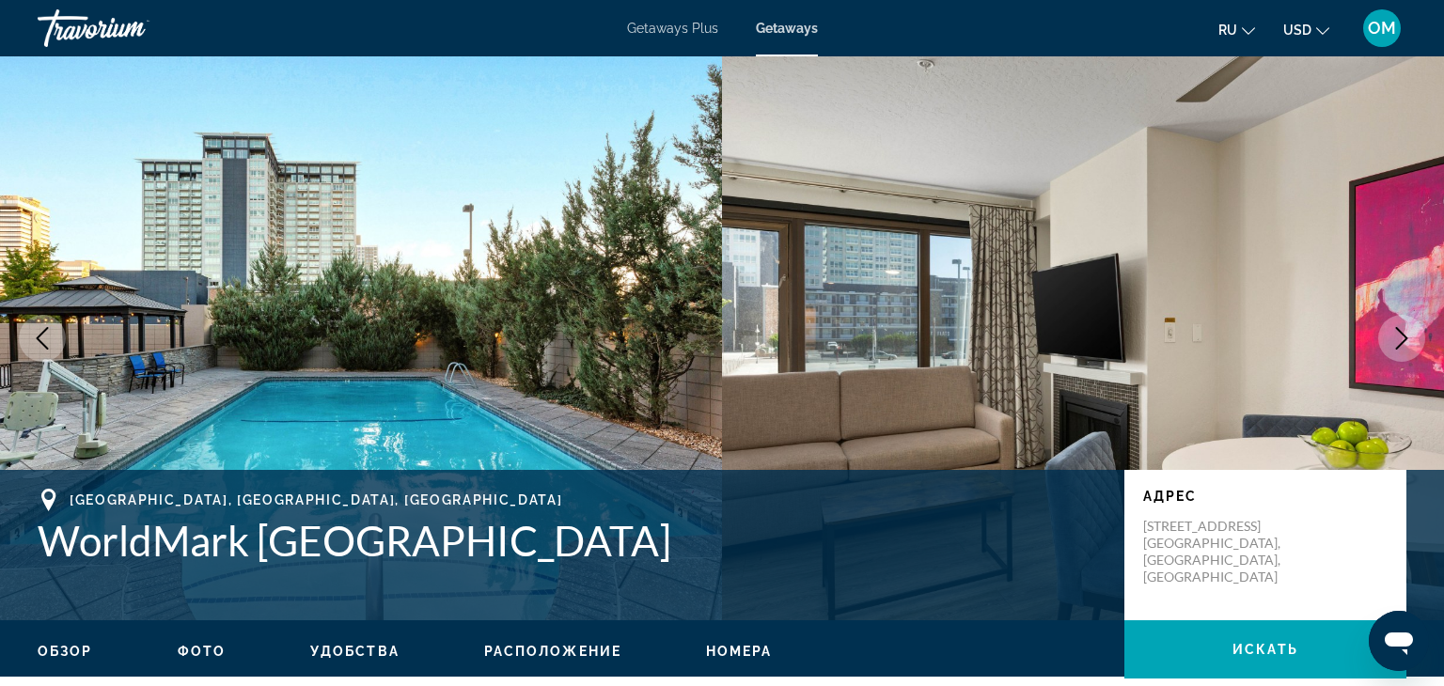
click at [1408, 325] on button "Next image" at bounding box center [1401, 338] width 47 height 47
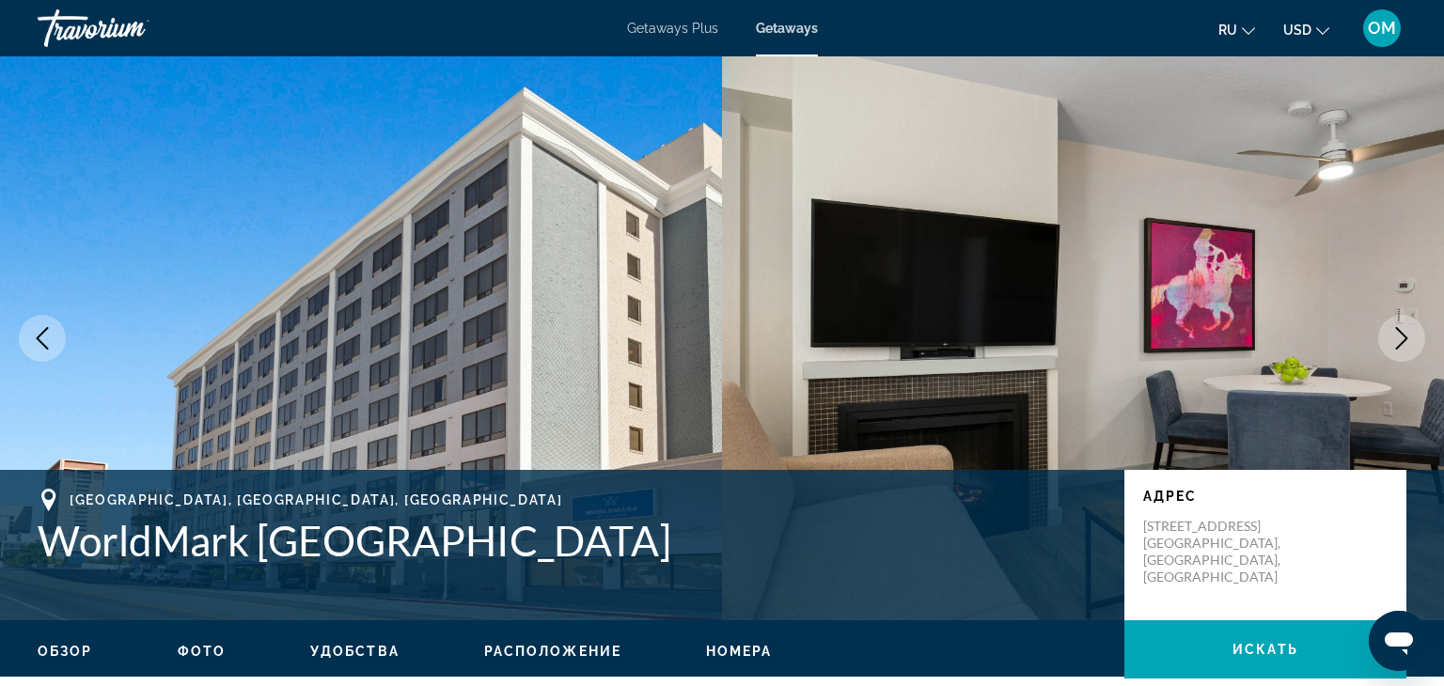
click at [1408, 325] on button "Next image" at bounding box center [1401, 338] width 47 height 47
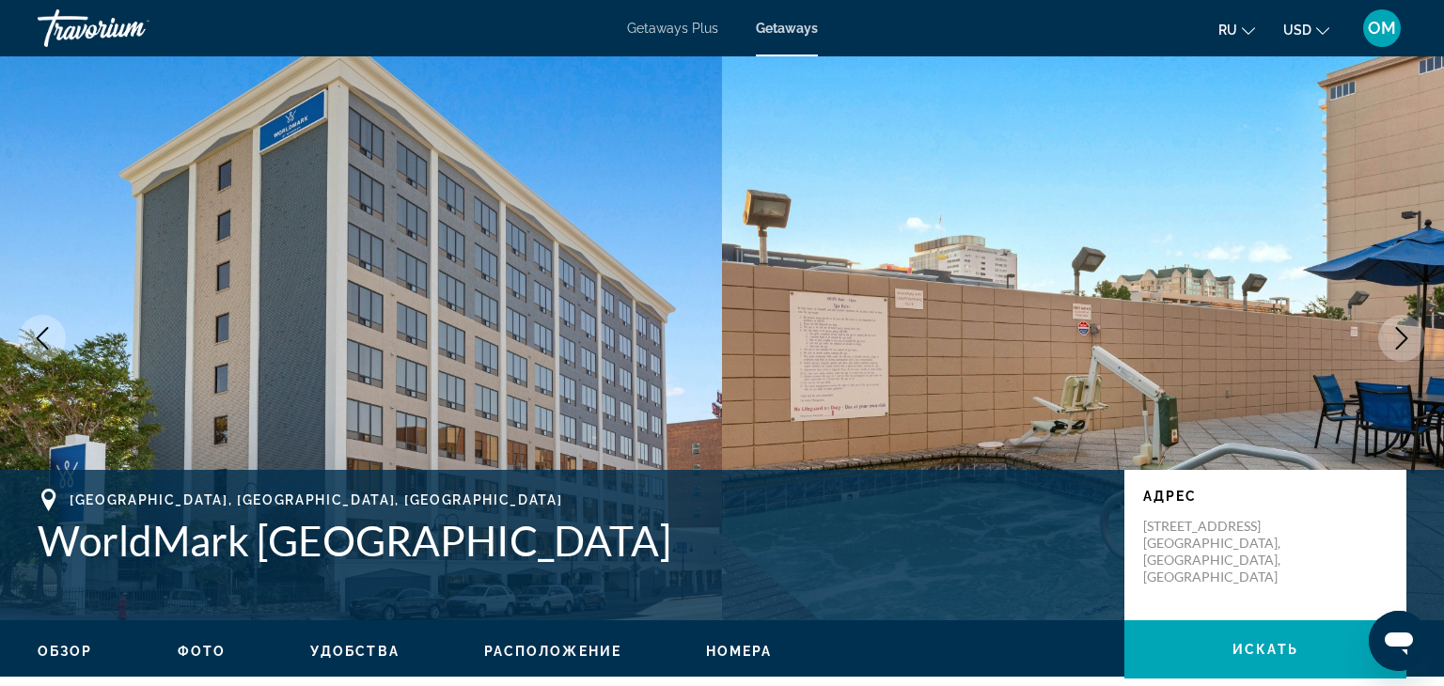
click at [1408, 325] on button "Next image" at bounding box center [1401, 338] width 47 height 47
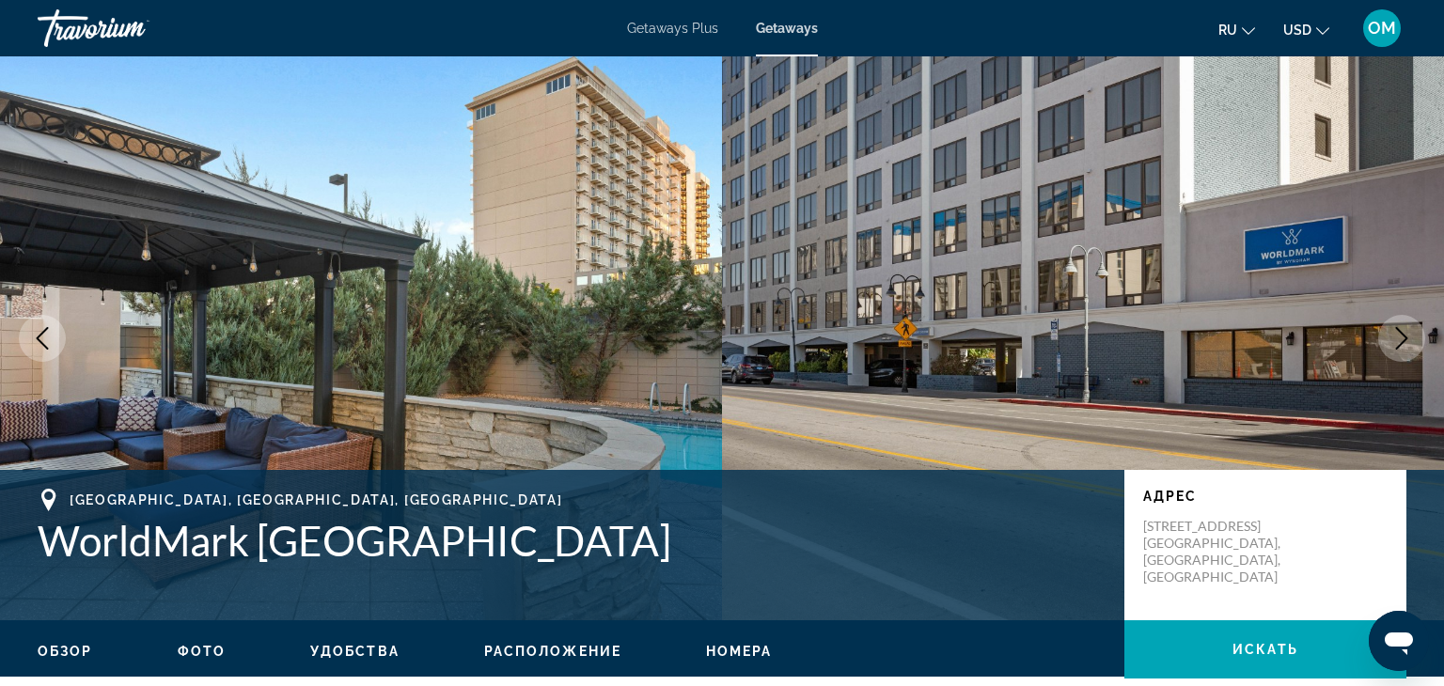
click at [1408, 325] on button "Next image" at bounding box center [1401, 338] width 47 height 47
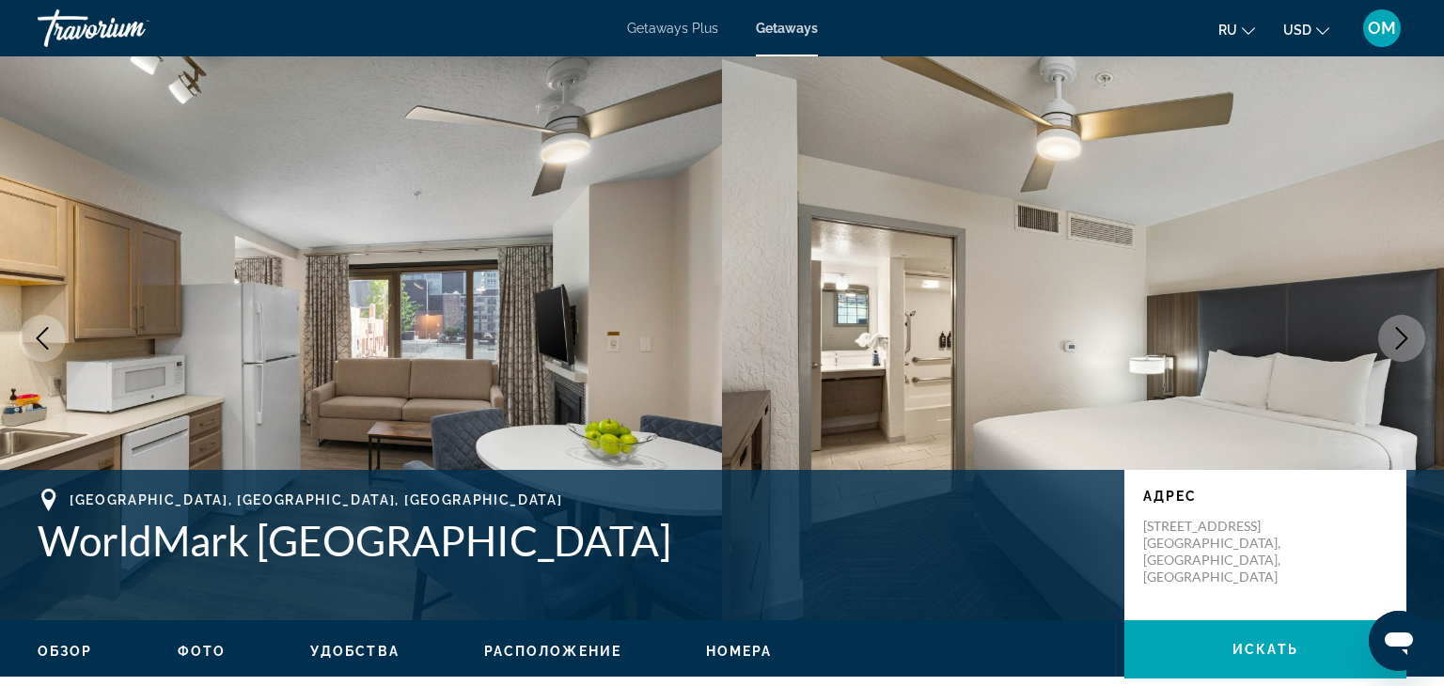
click at [1408, 325] on button "Next image" at bounding box center [1401, 338] width 47 height 47
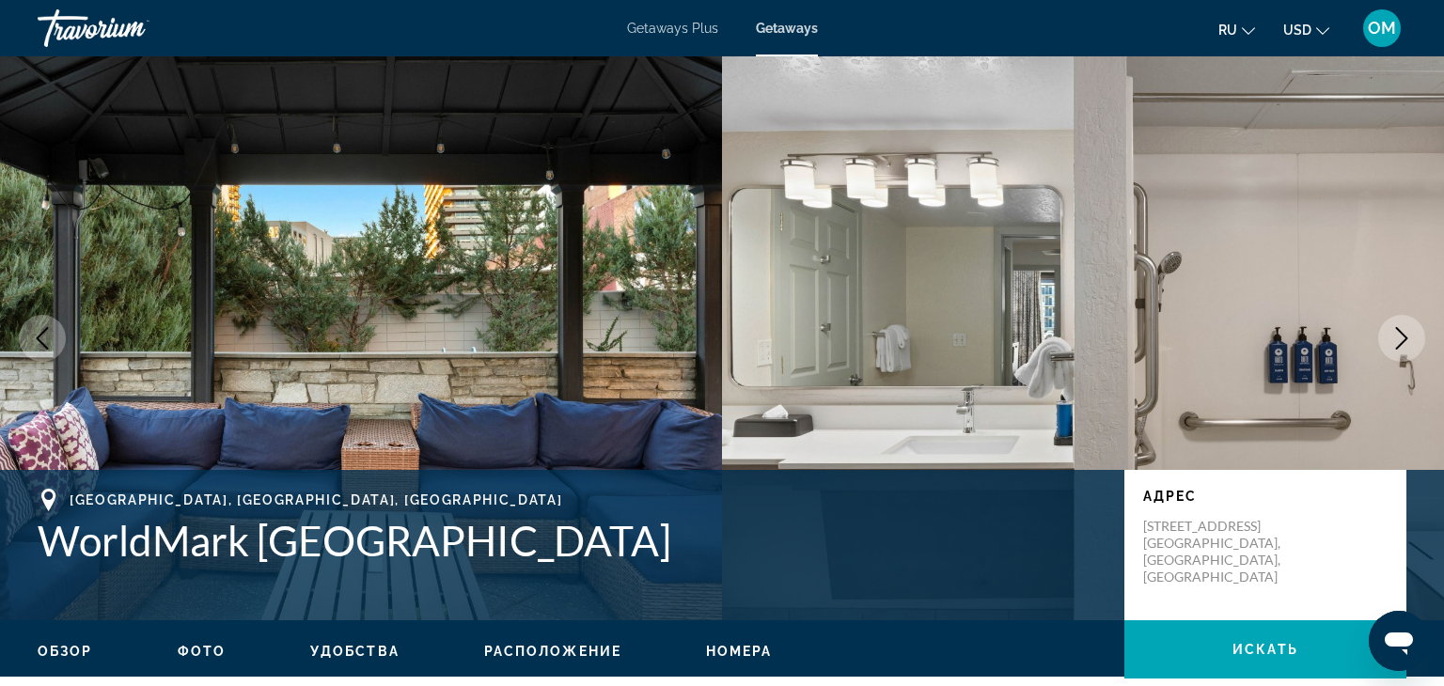
click at [1408, 325] on button "Next image" at bounding box center [1401, 338] width 47 height 47
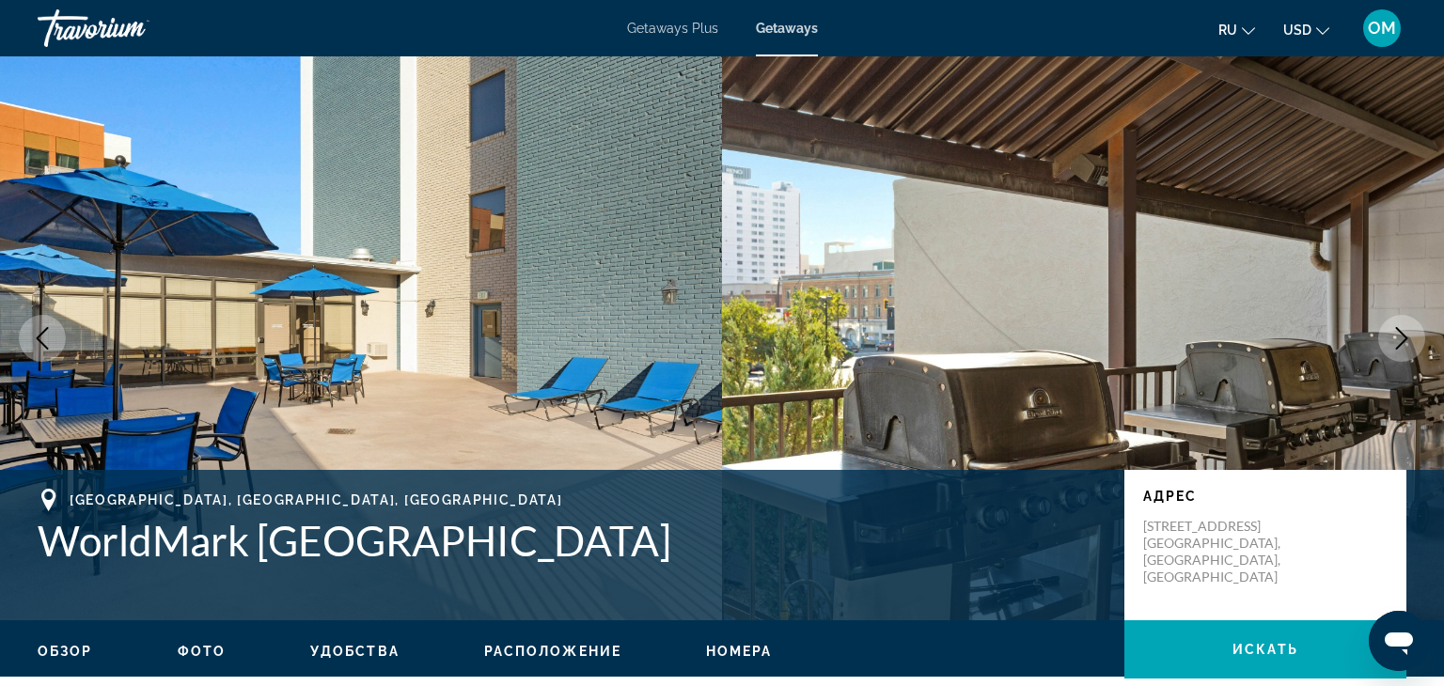
click at [1408, 325] on button "Next image" at bounding box center [1401, 338] width 47 height 47
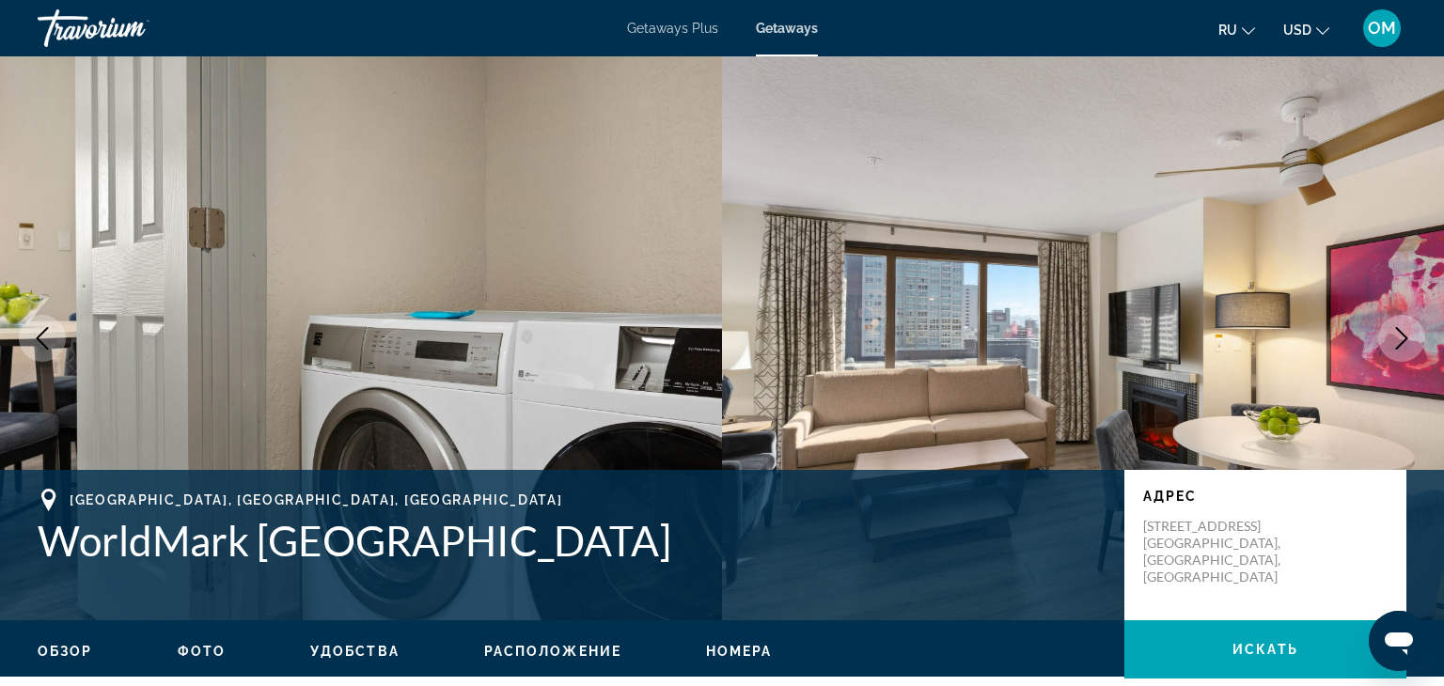
click at [1408, 325] on button "Next image" at bounding box center [1401, 338] width 47 height 47
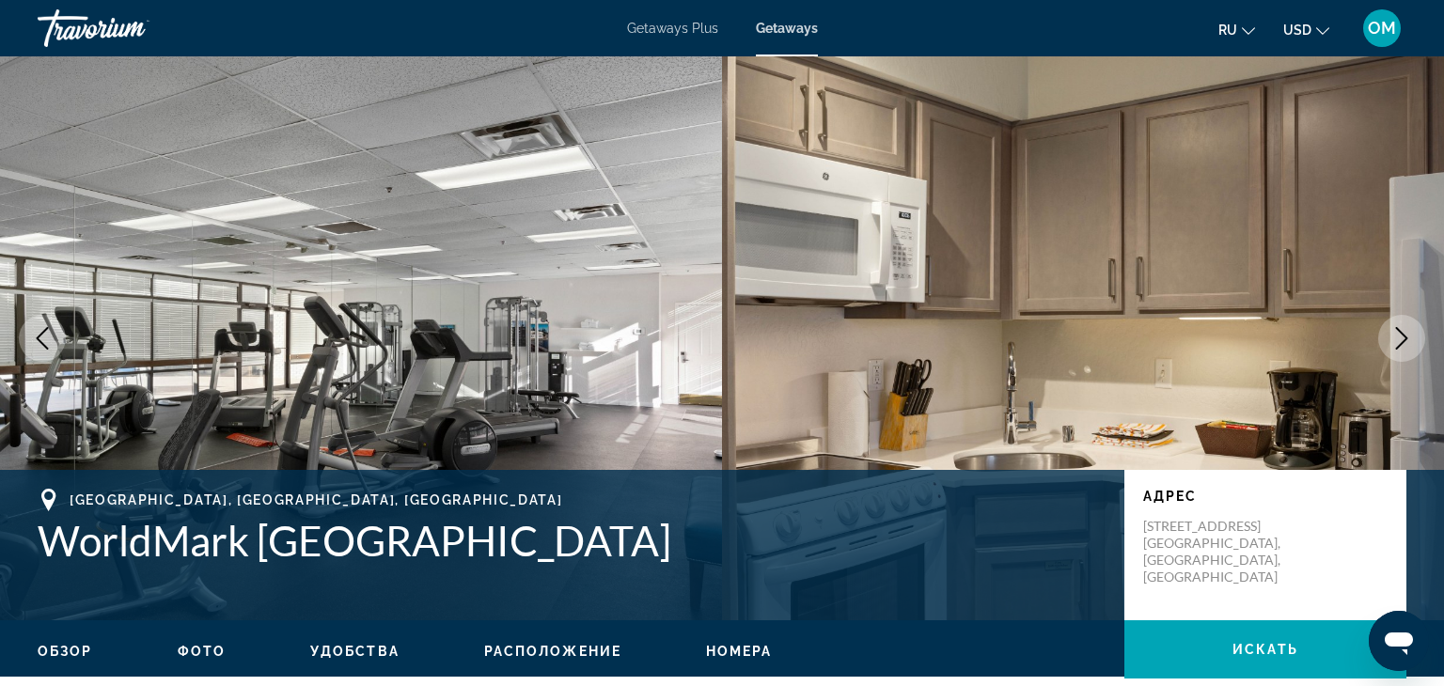
click at [1408, 325] on button "Next image" at bounding box center [1401, 338] width 47 height 47
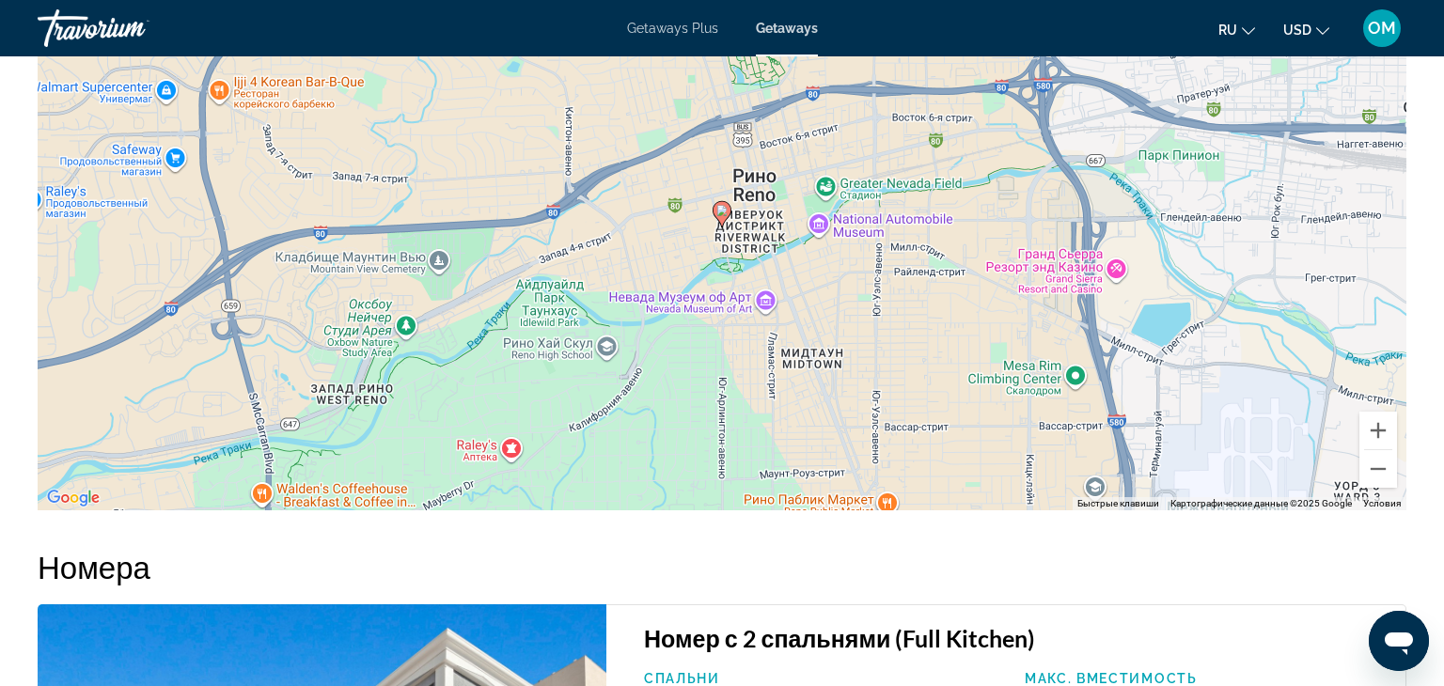
scroll to position [2968, 0]
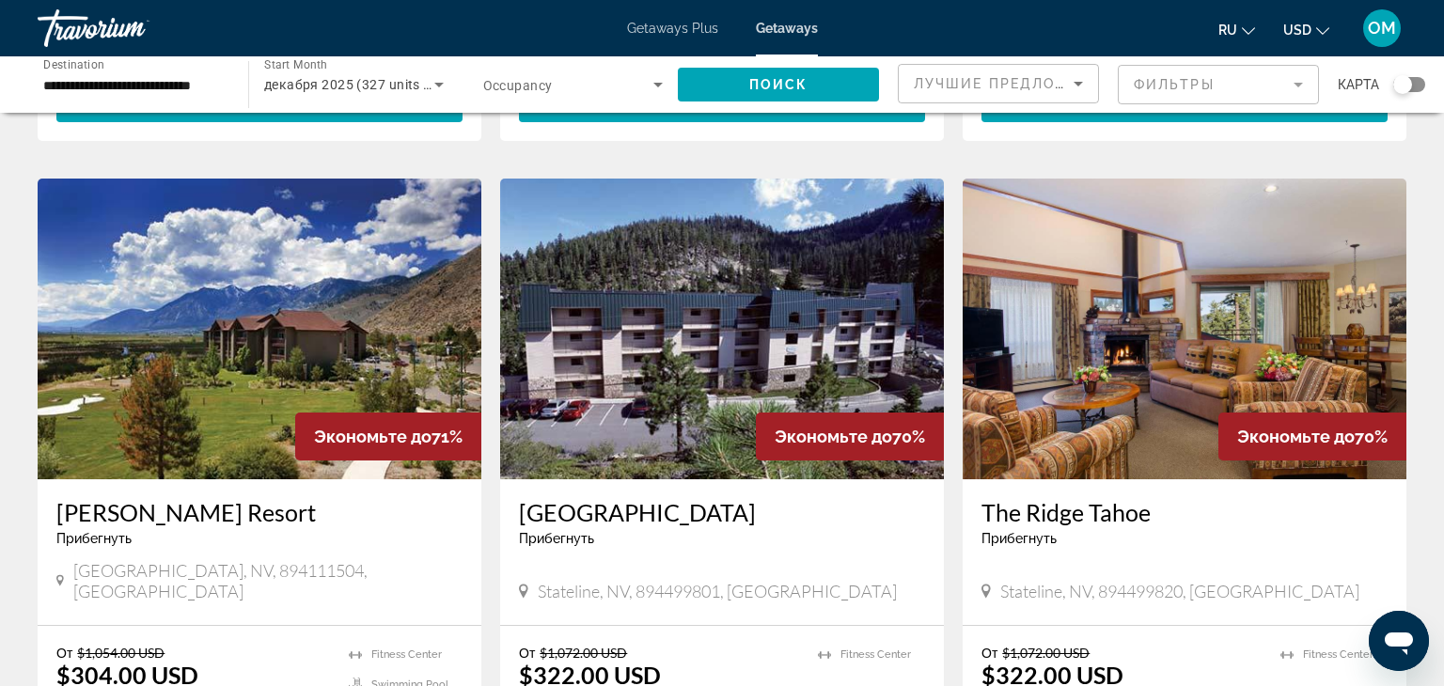
scroll to position [2054, 0]
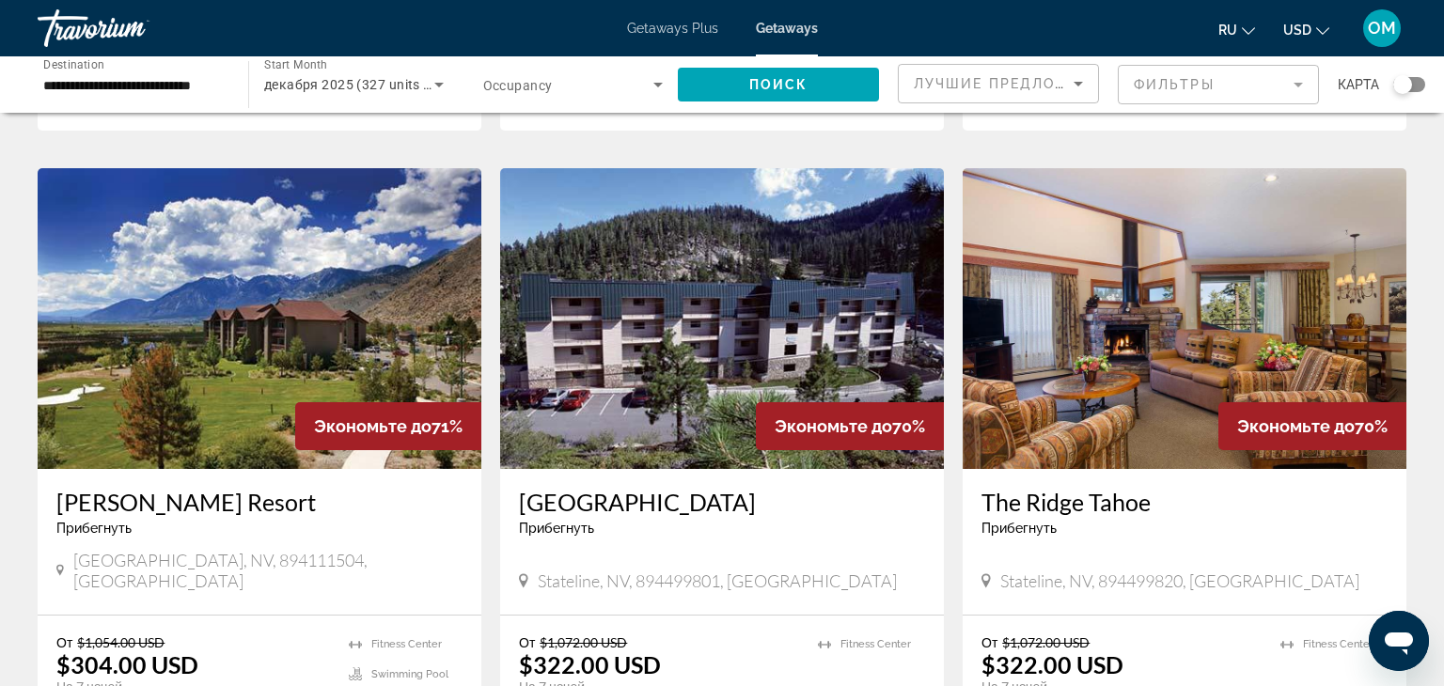
click at [837, 274] on img "Main content" at bounding box center [722, 318] width 444 height 301
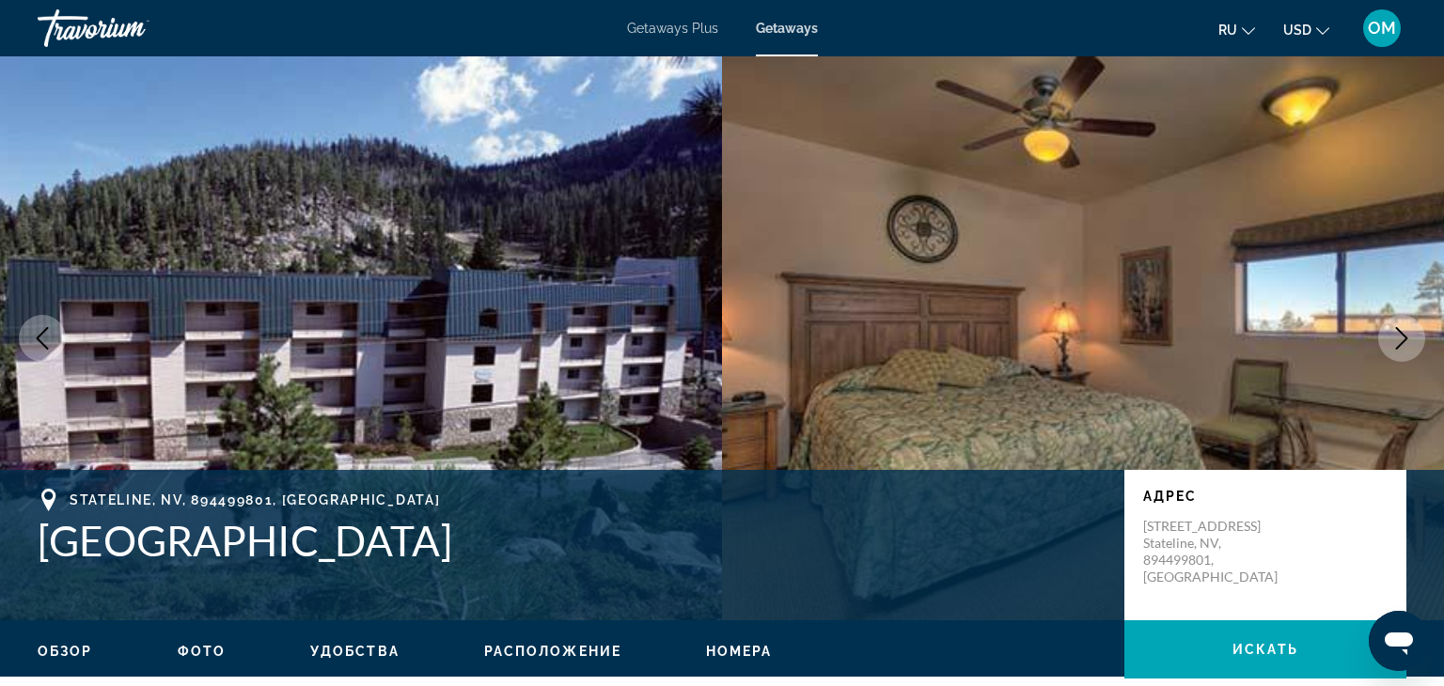
click at [1391, 338] on icon "Next image" at bounding box center [1401, 338] width 23 height 23
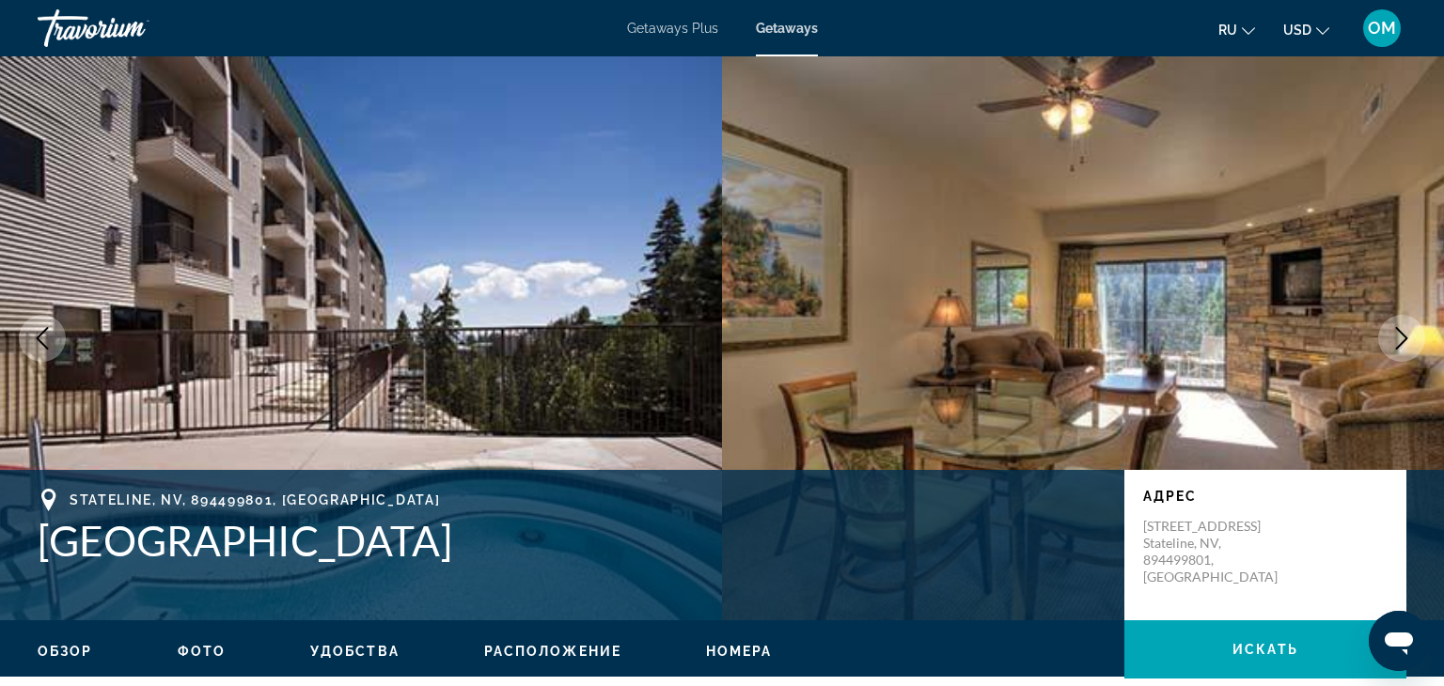
click at [1391, 338] on icon "Next image" at bounding box center [1401, 338] width 23 height 23
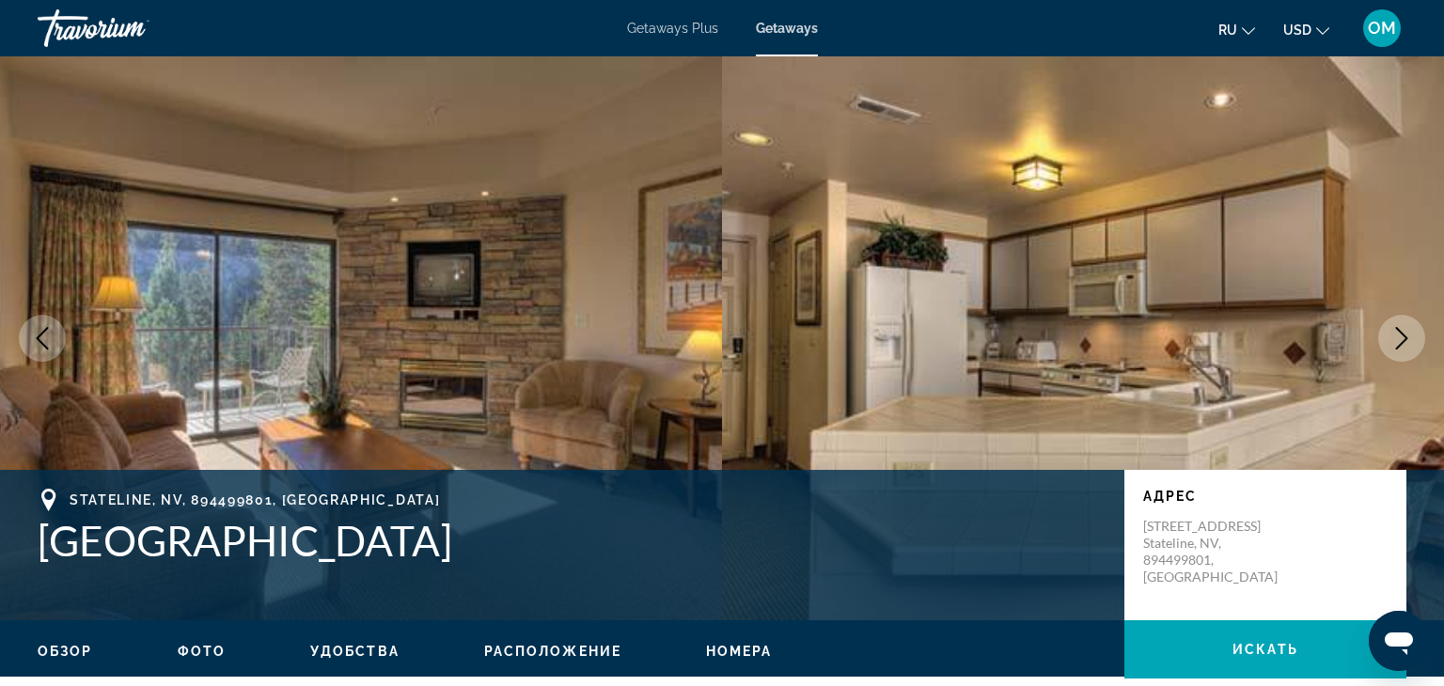
click at [1391, 338] on icon "Next image" at bounding box center [1401, 338] width 23 height 23
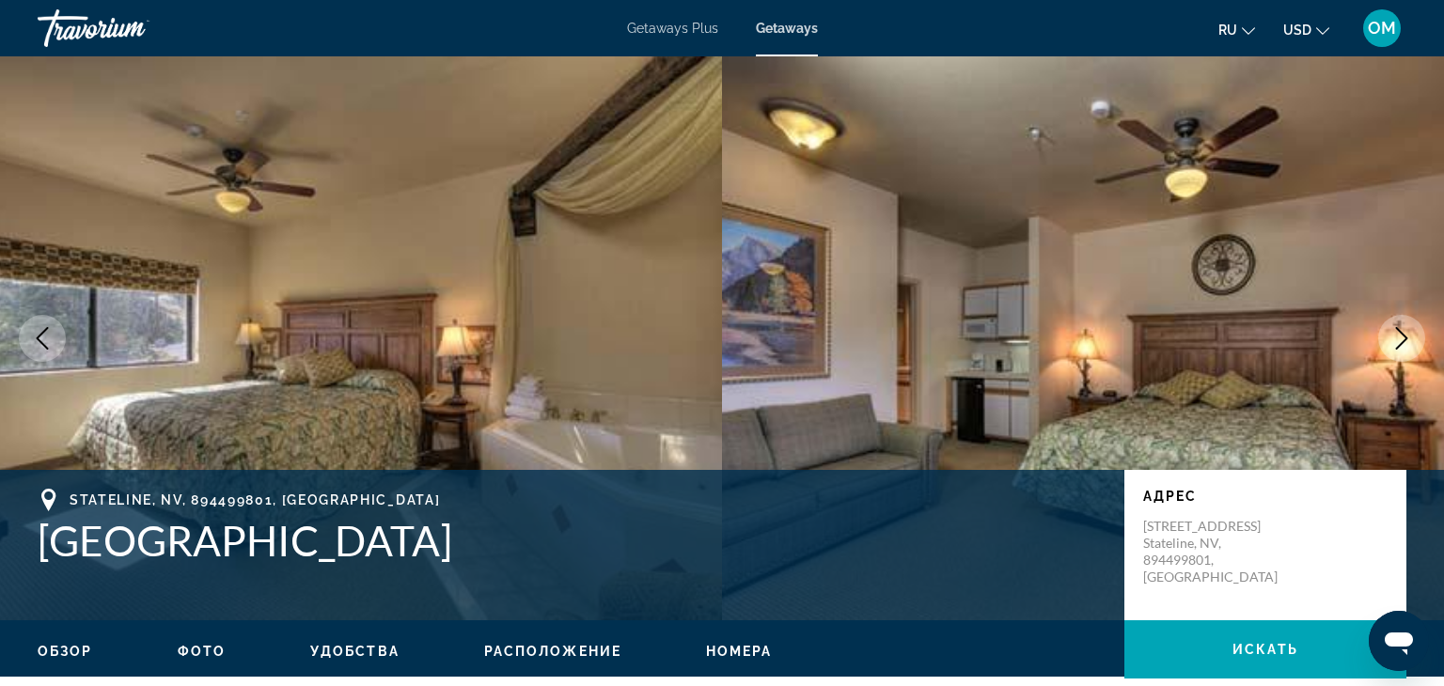
click at [1391, 338] on icon "Next image" at bounding box center [1401, 338] width 23 height 23
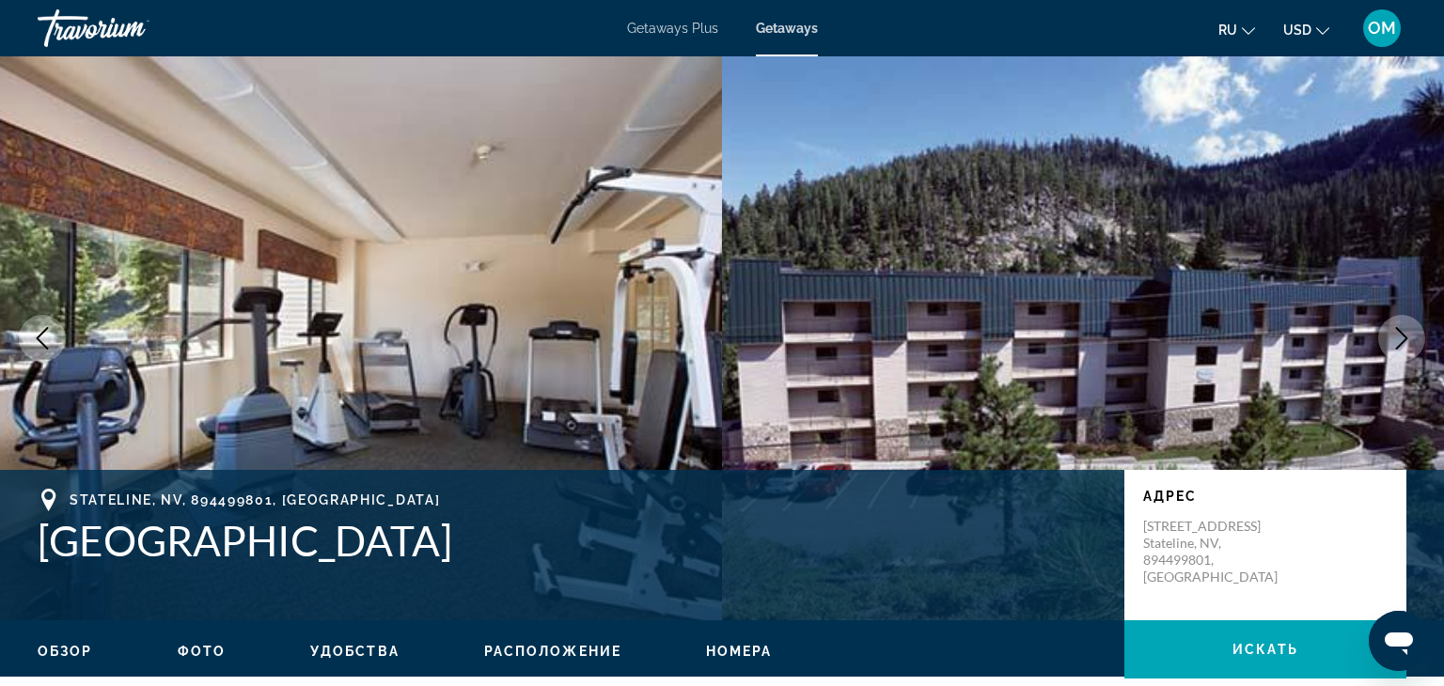
click at [1391, 338] on icon "Next image" at bounding box center [1401, 338] width 23 height 23
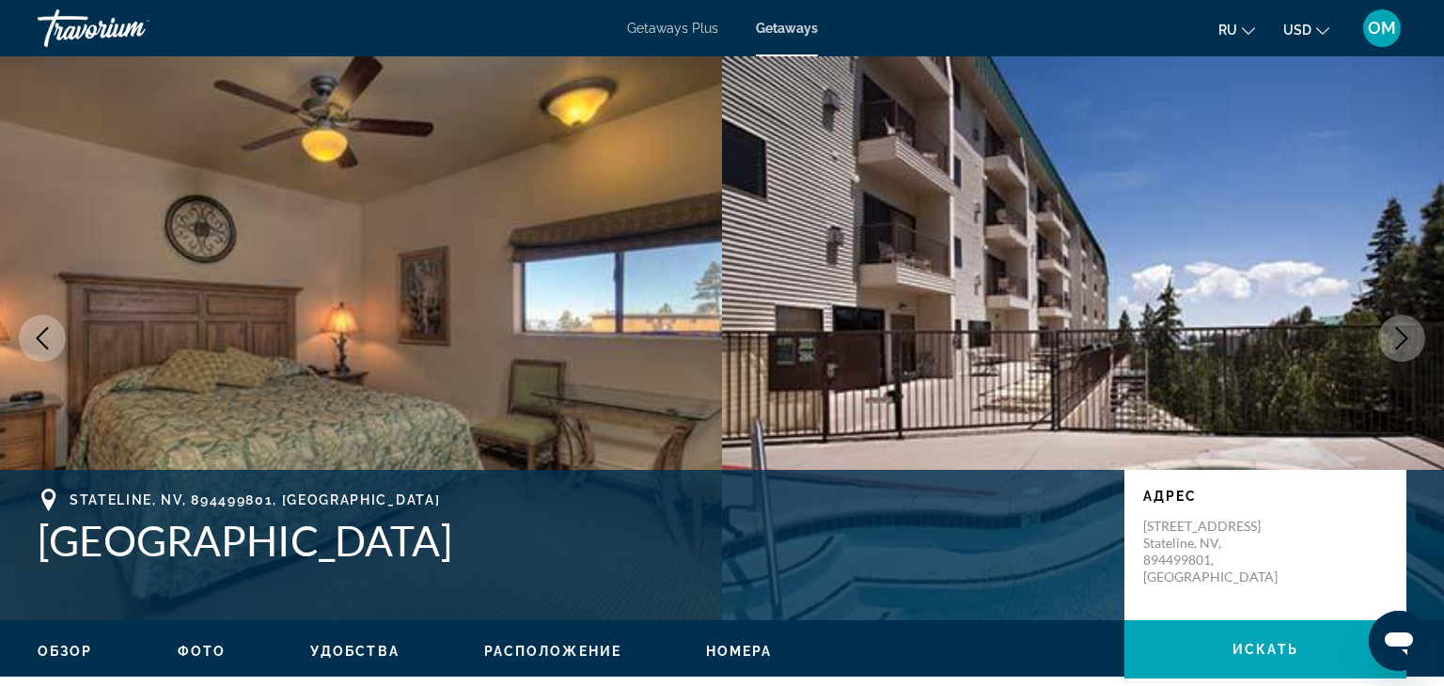
click at [1391, 338] on icon "Next image" at bounding box center [1401, 338] width 23 height 23
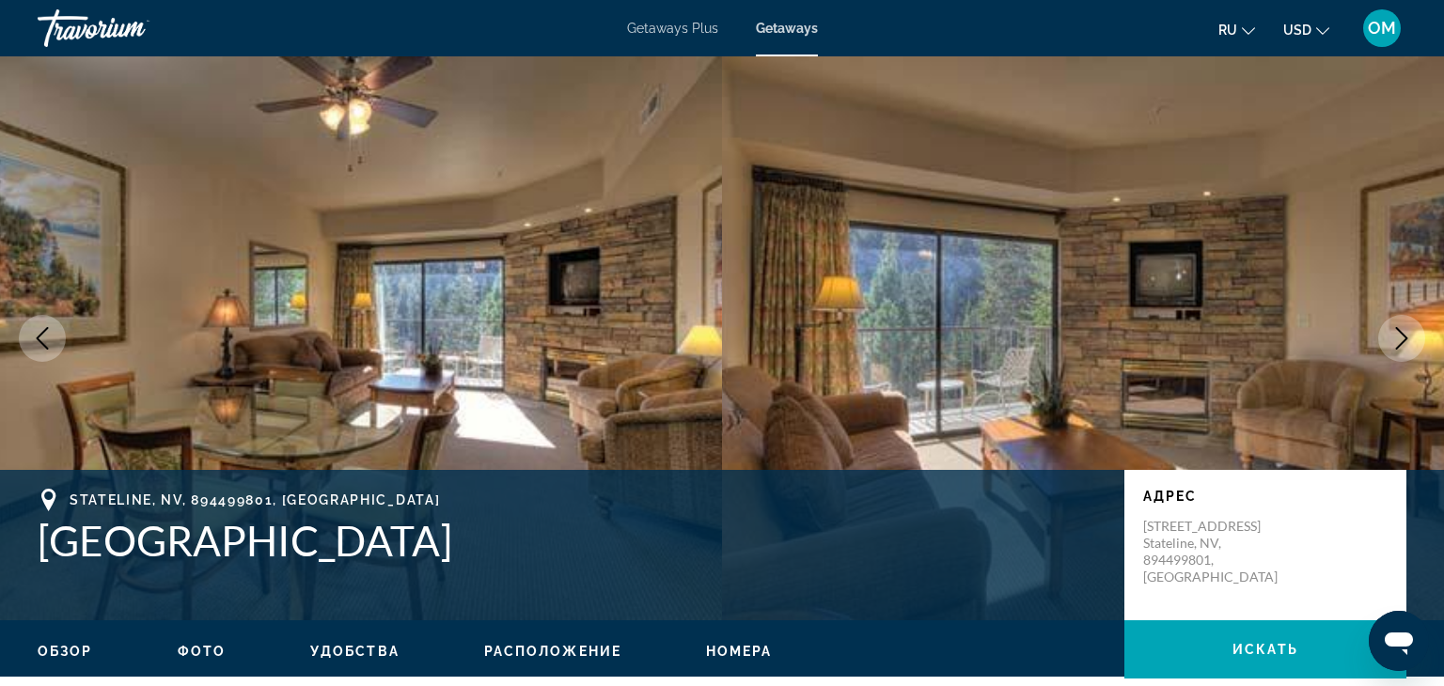
click at [1391, 338] on icon "Next image" at bounding box center [1401, 338] width 23 height 23
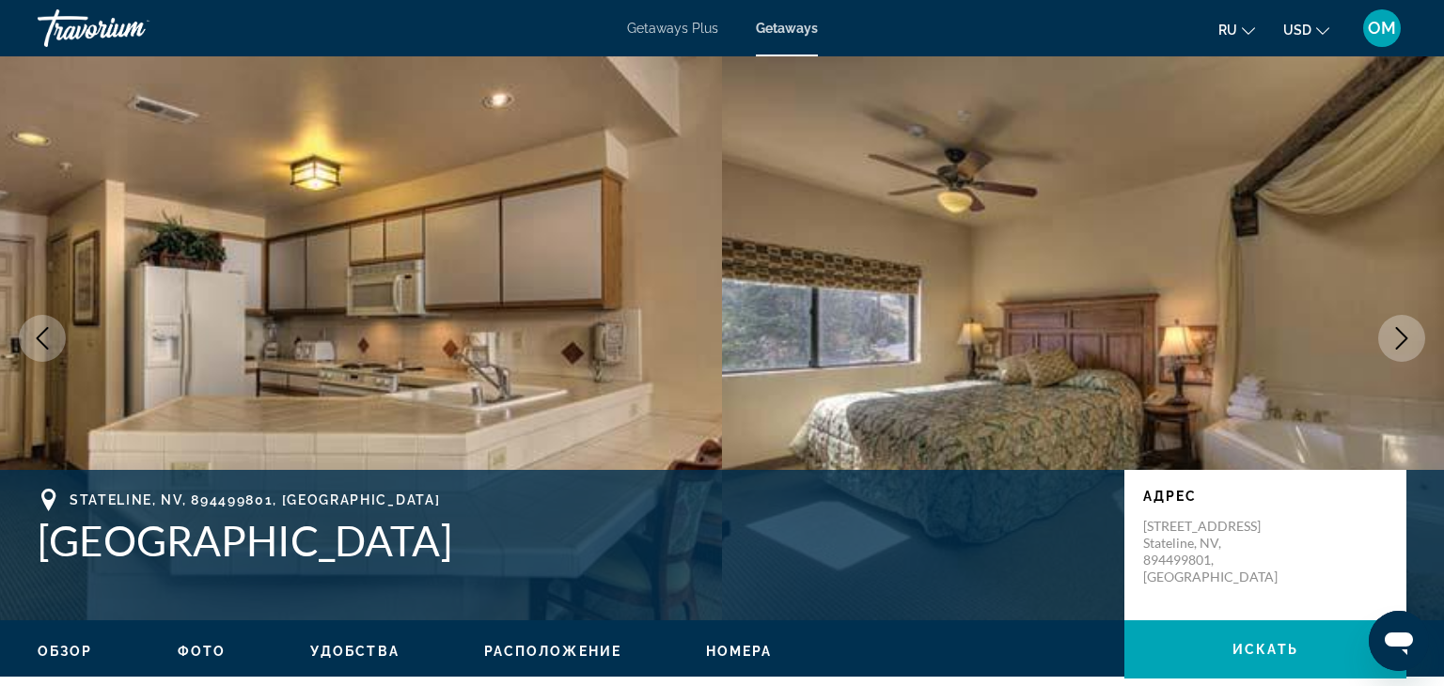
click at [1391, 338] on icon "Next image" at bounding box center [1401, 338] width 23 height 23
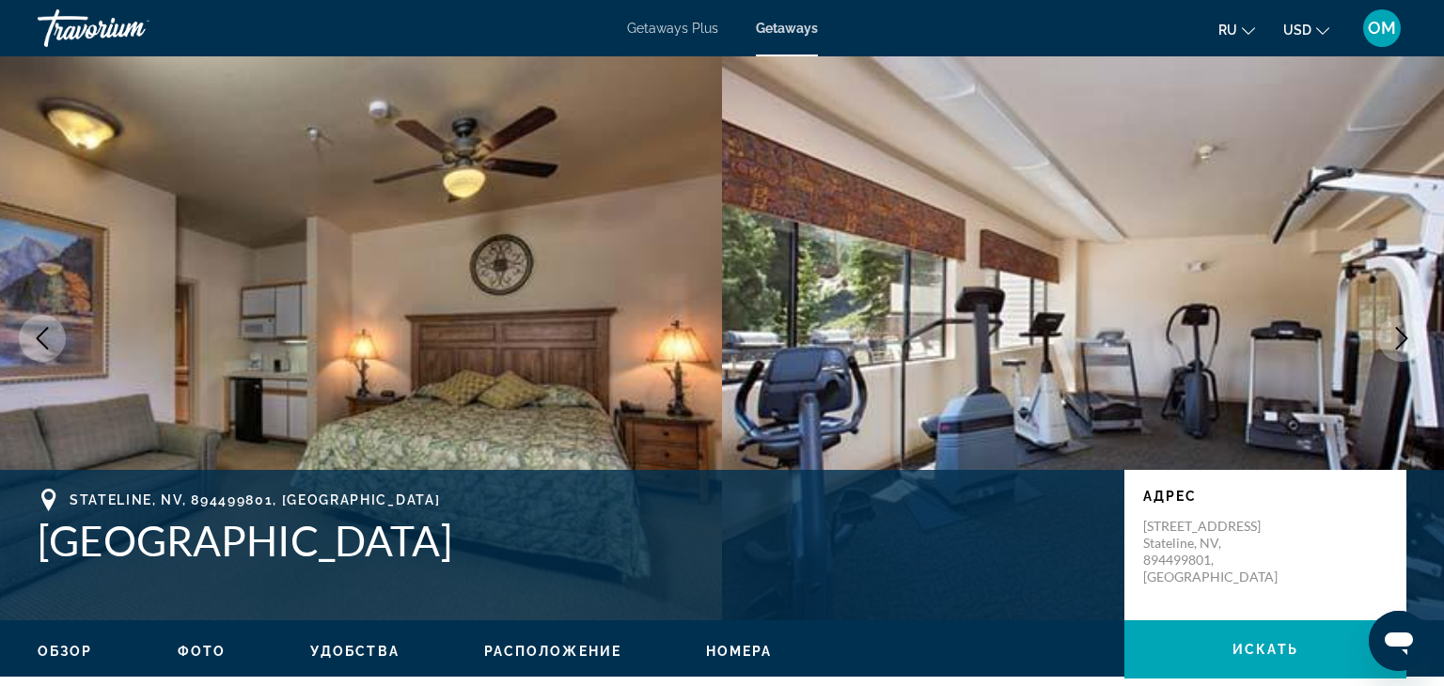
click at [1391, 338] on icon "Next image" at bounding box center [1401, 338] width 23 height 23
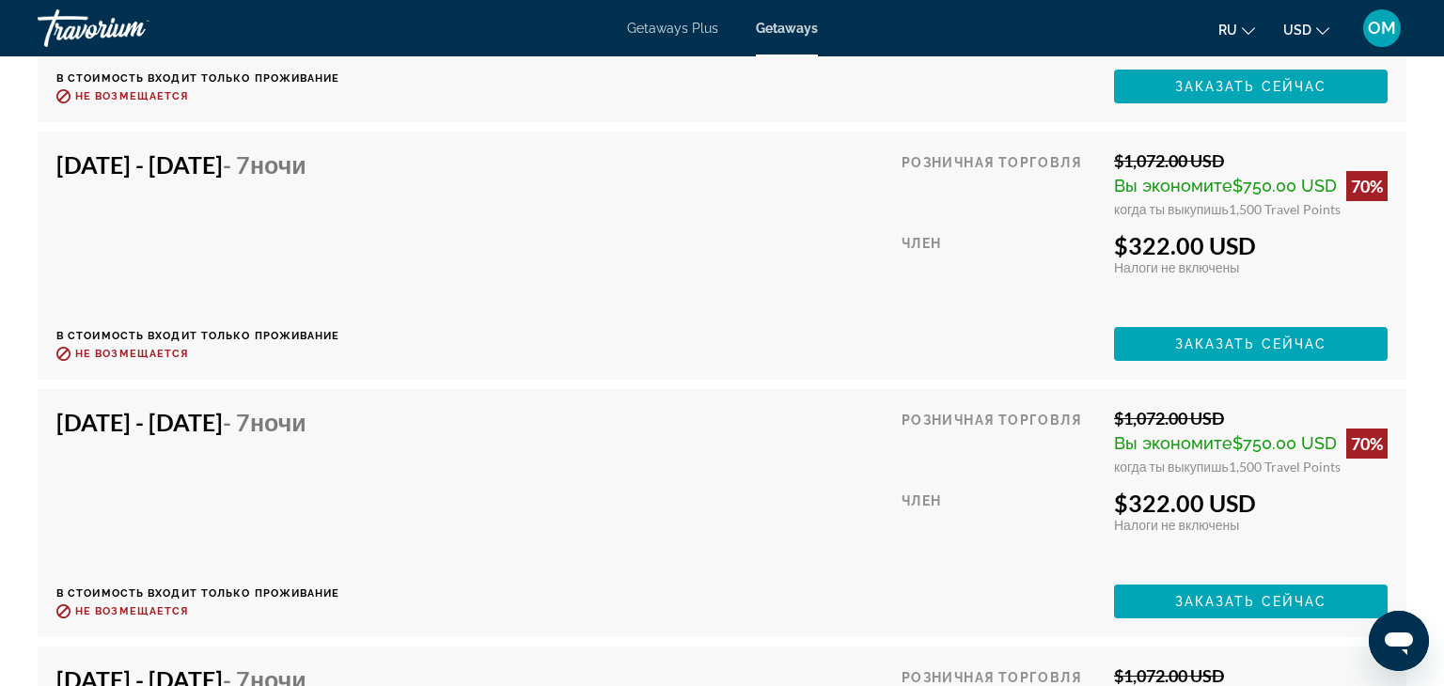
scroll to position [3623, 0]
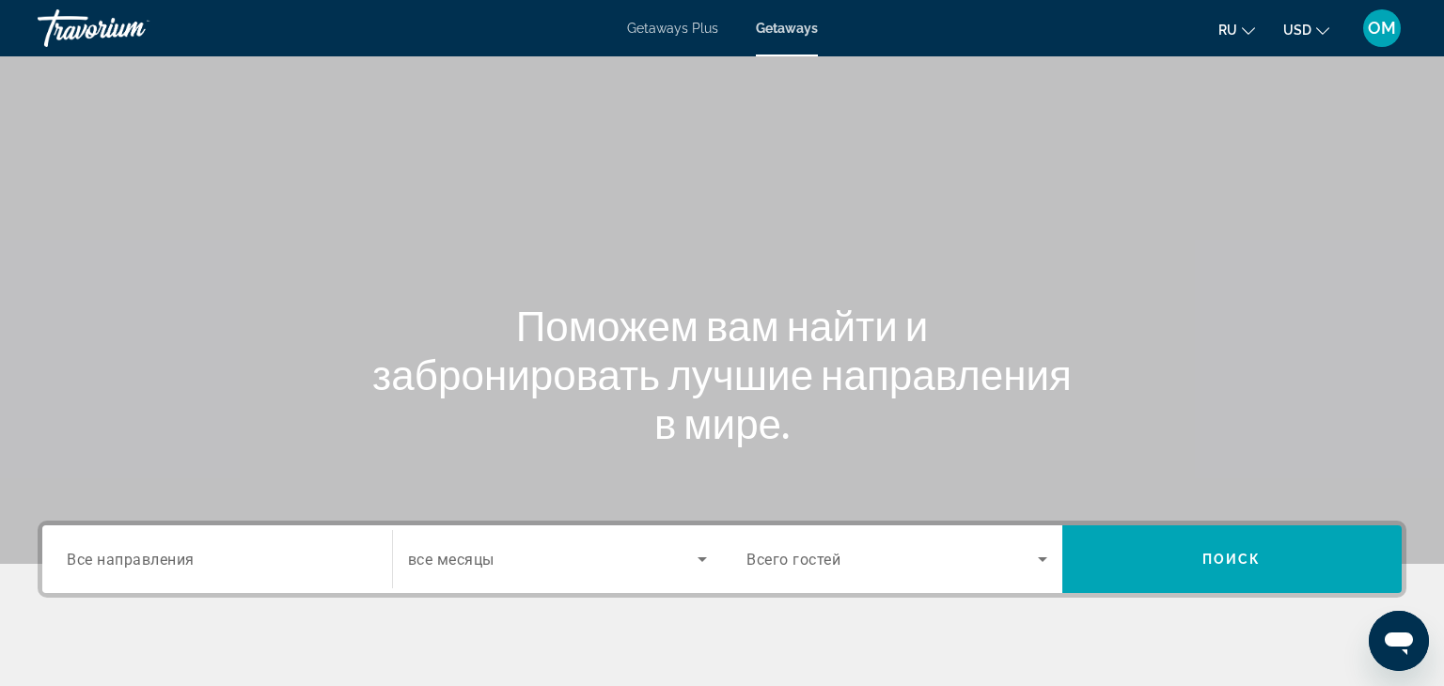
click at [92, 553] on span "Все направления" at bounding box center [131, 559] width 128 height 18
click at [92, 553] on input "Destination Все направления" at bounding box center [217, 560] width 301 height 23
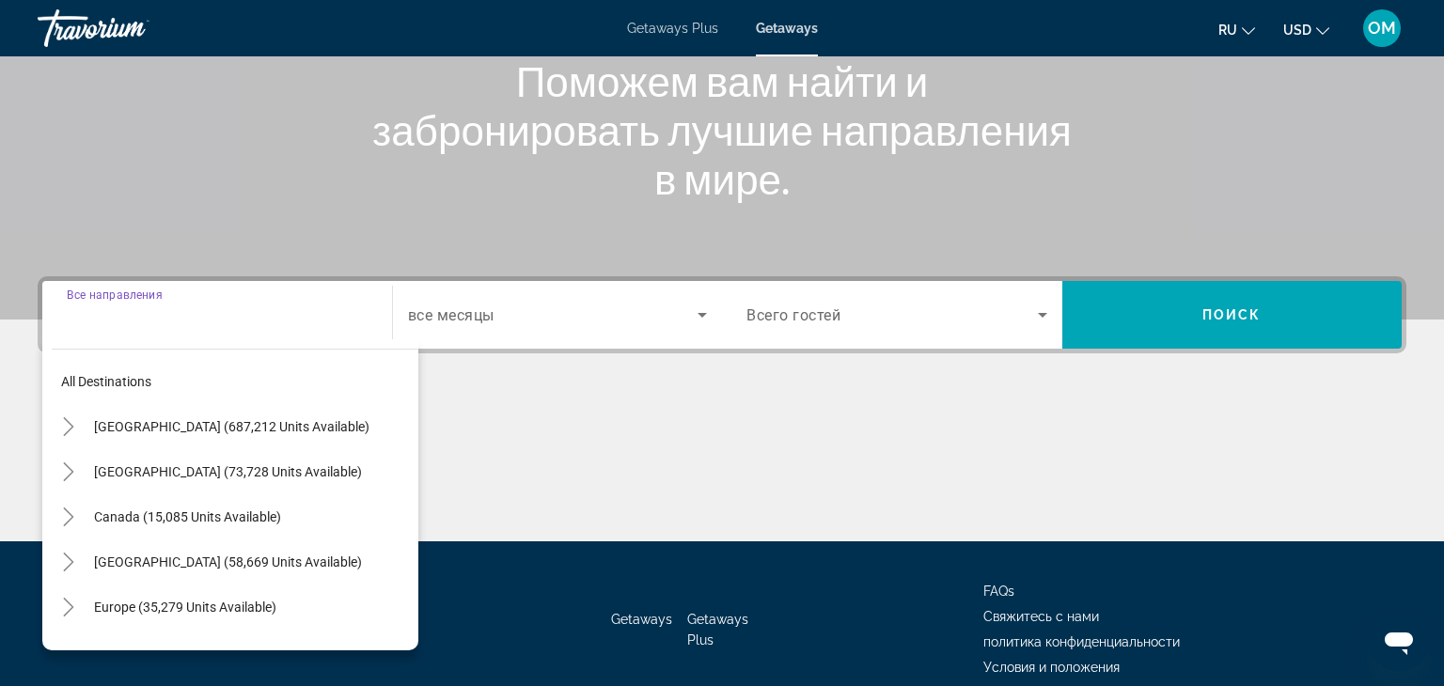
scroll to position [330, 0]
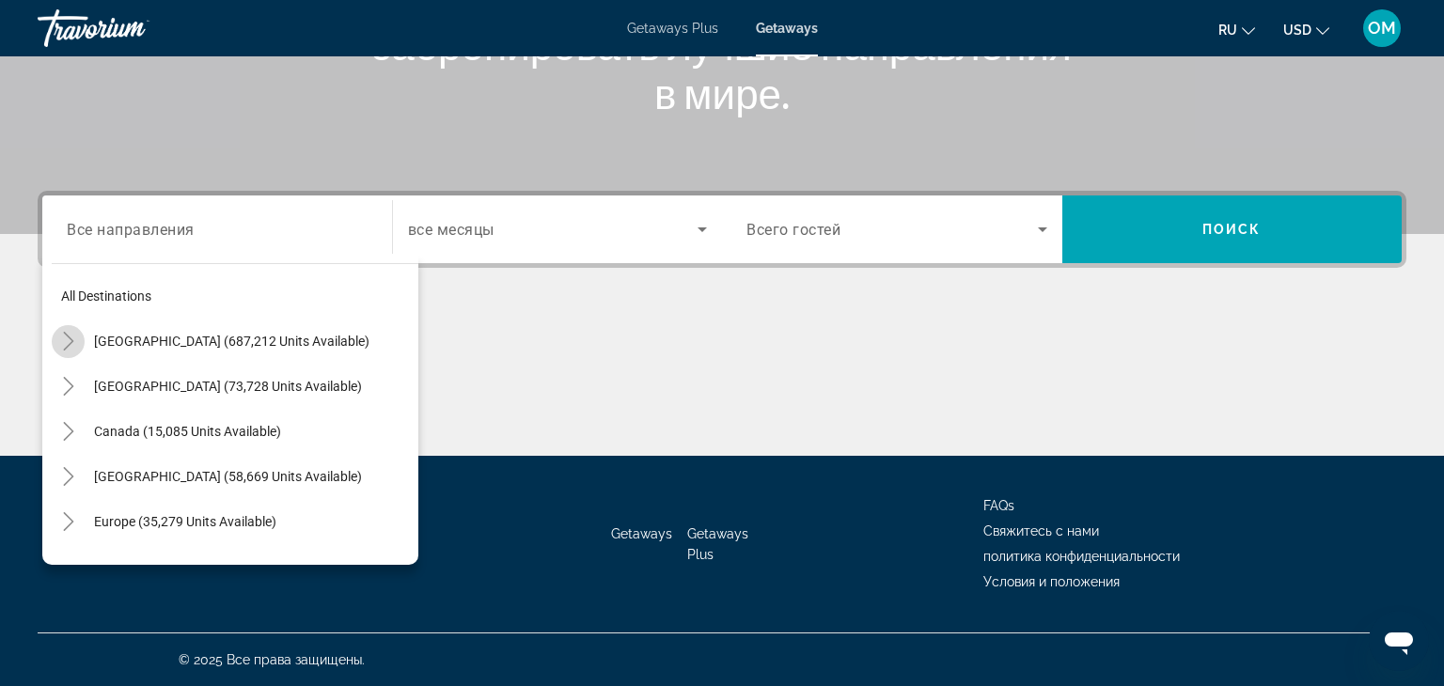
click at [70, 342] on icon "Toggle United States (687,212 units available)" at bounding box center [68, 341] width 10 height 19
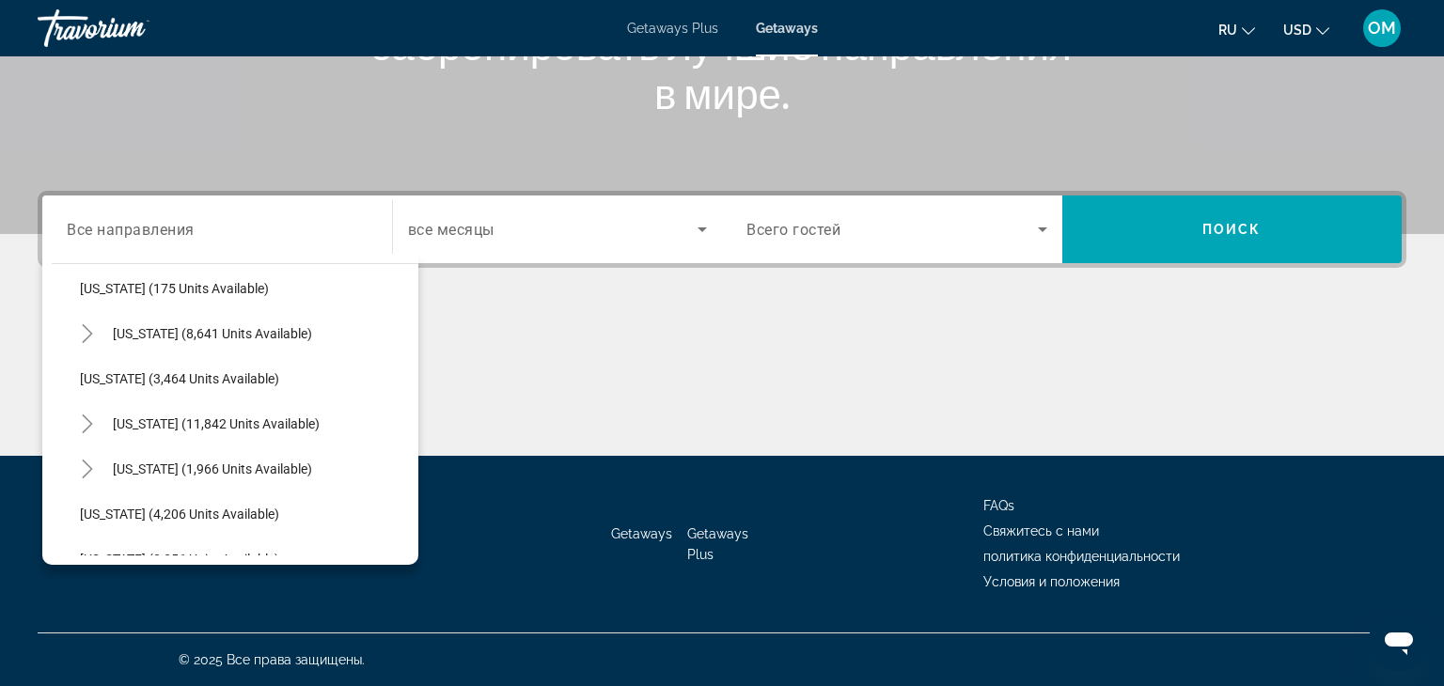
scroll to position [986, 0]
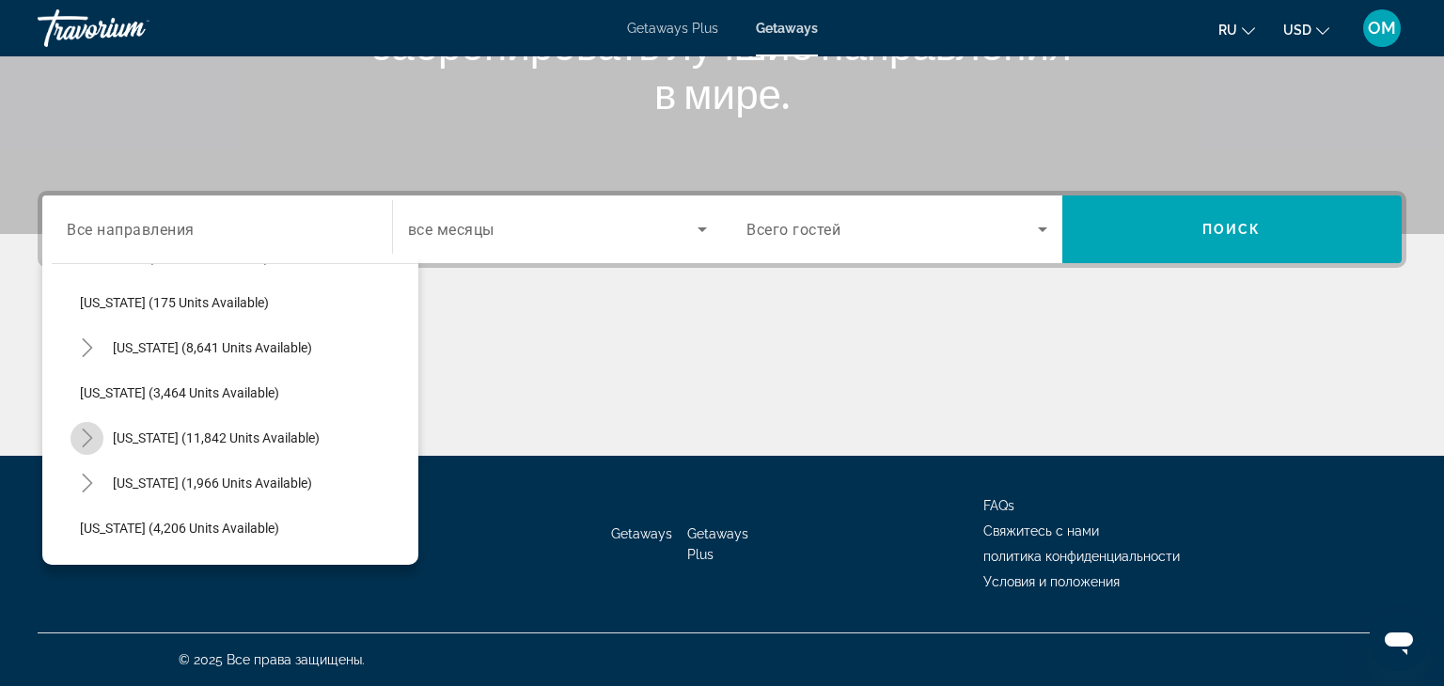
click at [91, 441] on icon "Toggle Nevada (11,842 units available)" at bounding box center [87, 438] width 19 height 19
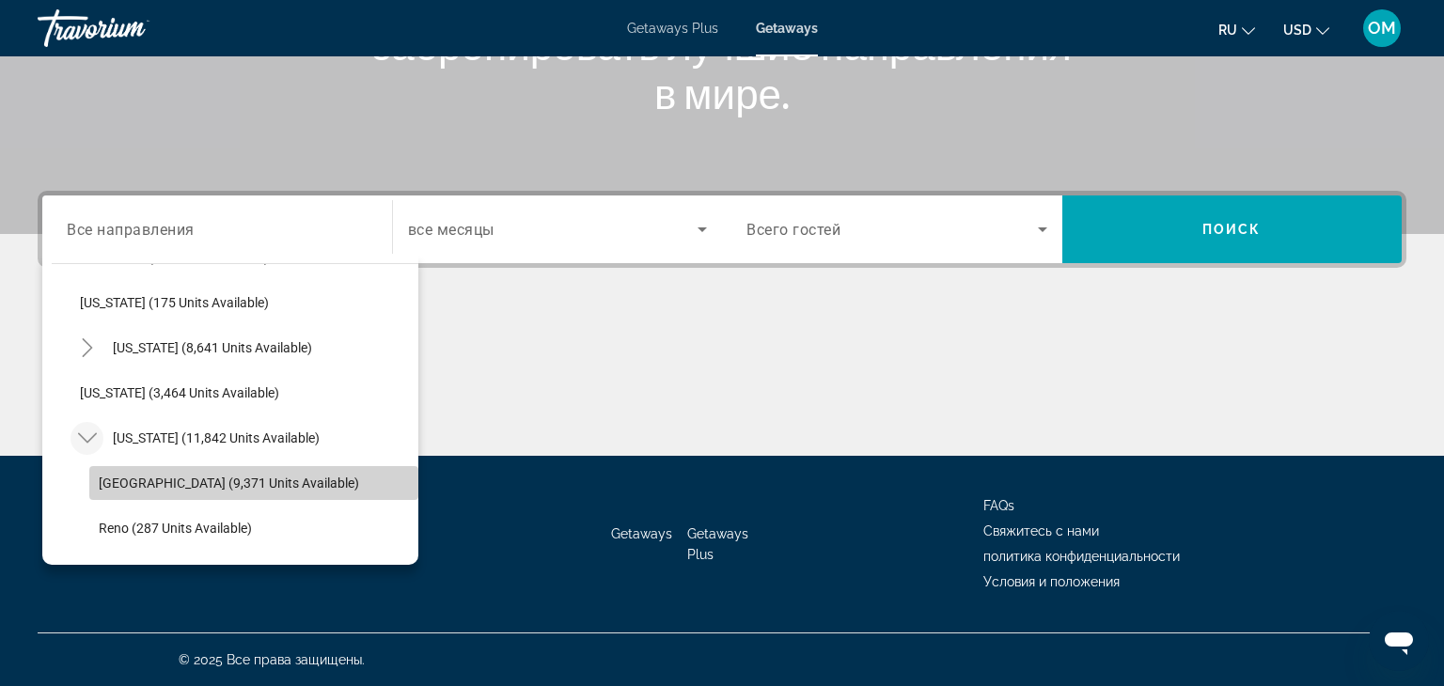
click at [117, 476] on span "Las Vegas (9,371 units available)" at bounding box center [229, 483] width 260 height 15
type input "**********"
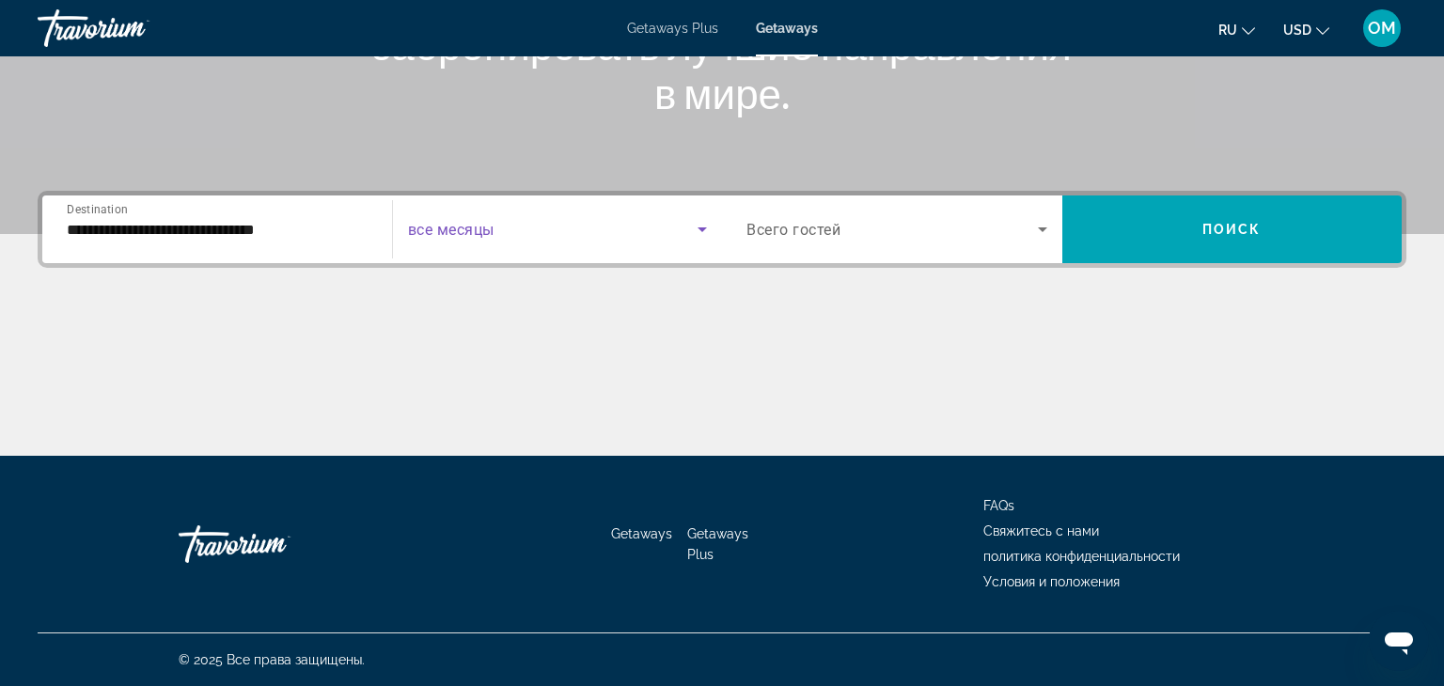
click at [703, 228] on icon "Search widget" at bounding box center [701, 229] width 9 height 5
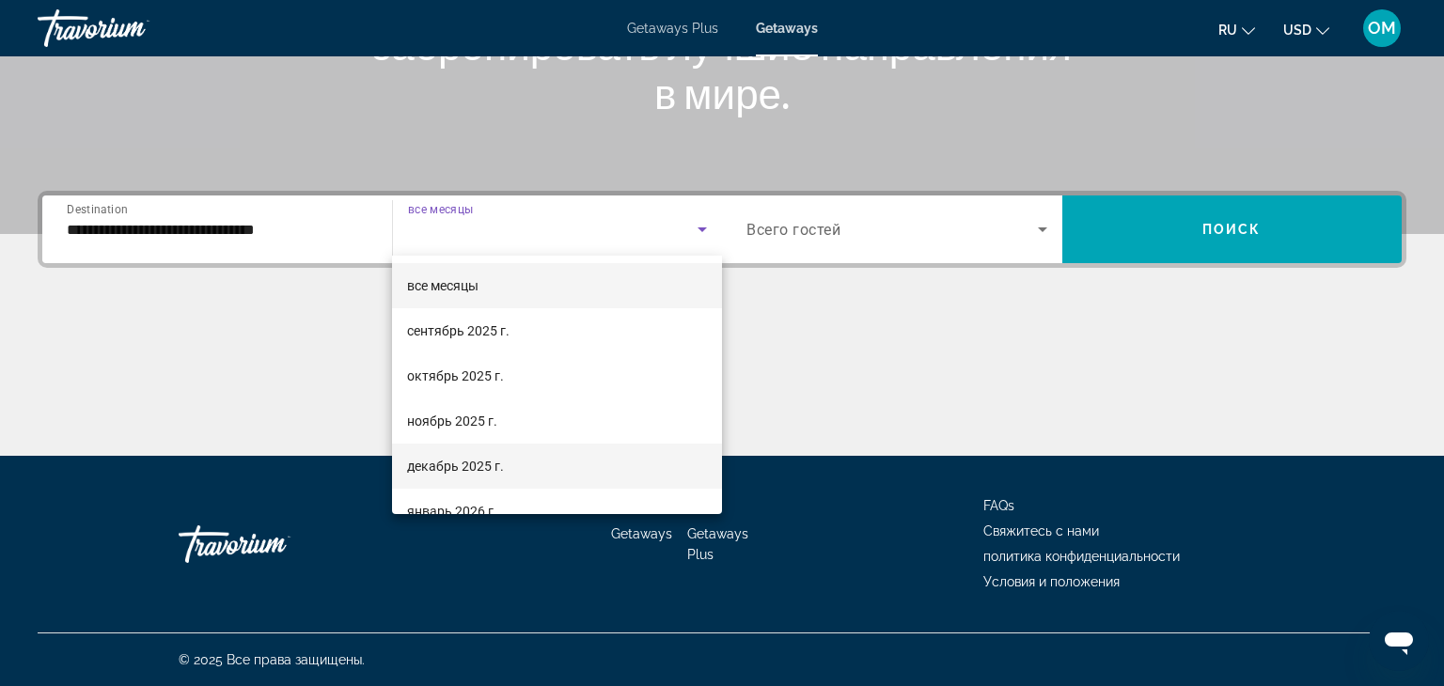
click at [520, 465] on mat-option "декабрь 2025 г." at bounding box center [557, 466] width 330 height 45
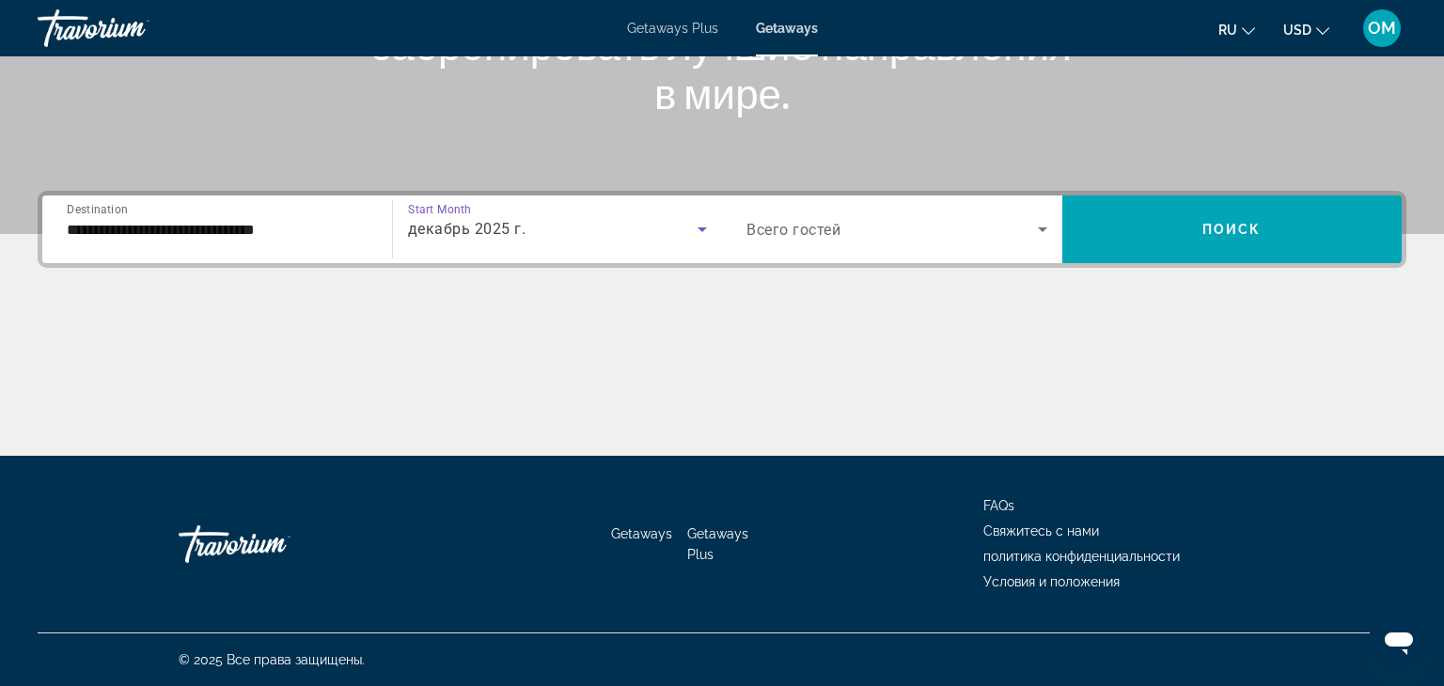
click at [1046, 233] on icon "Search widget" at bounding box center [1042, 229] width 23 height 23
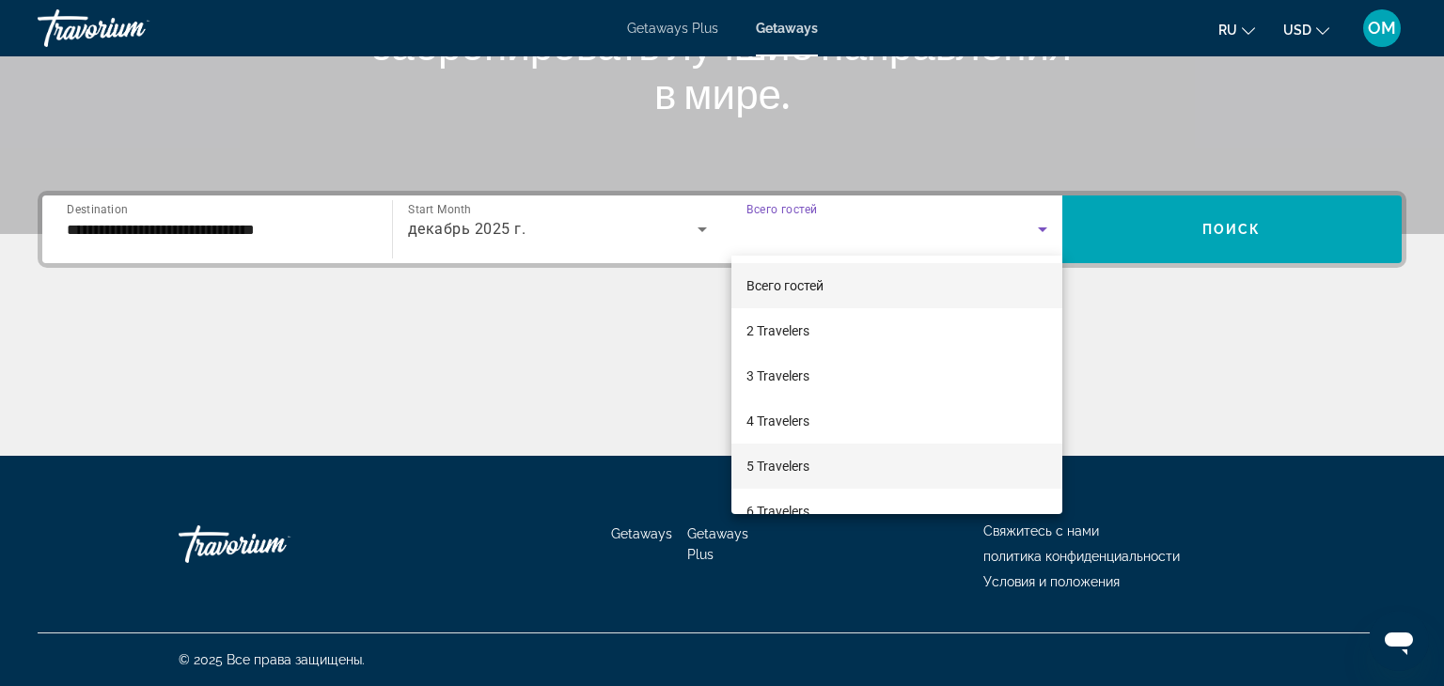
click at [781, 464] on span "5 Travelers" at bounding box center [777, 466] width 63 height 23
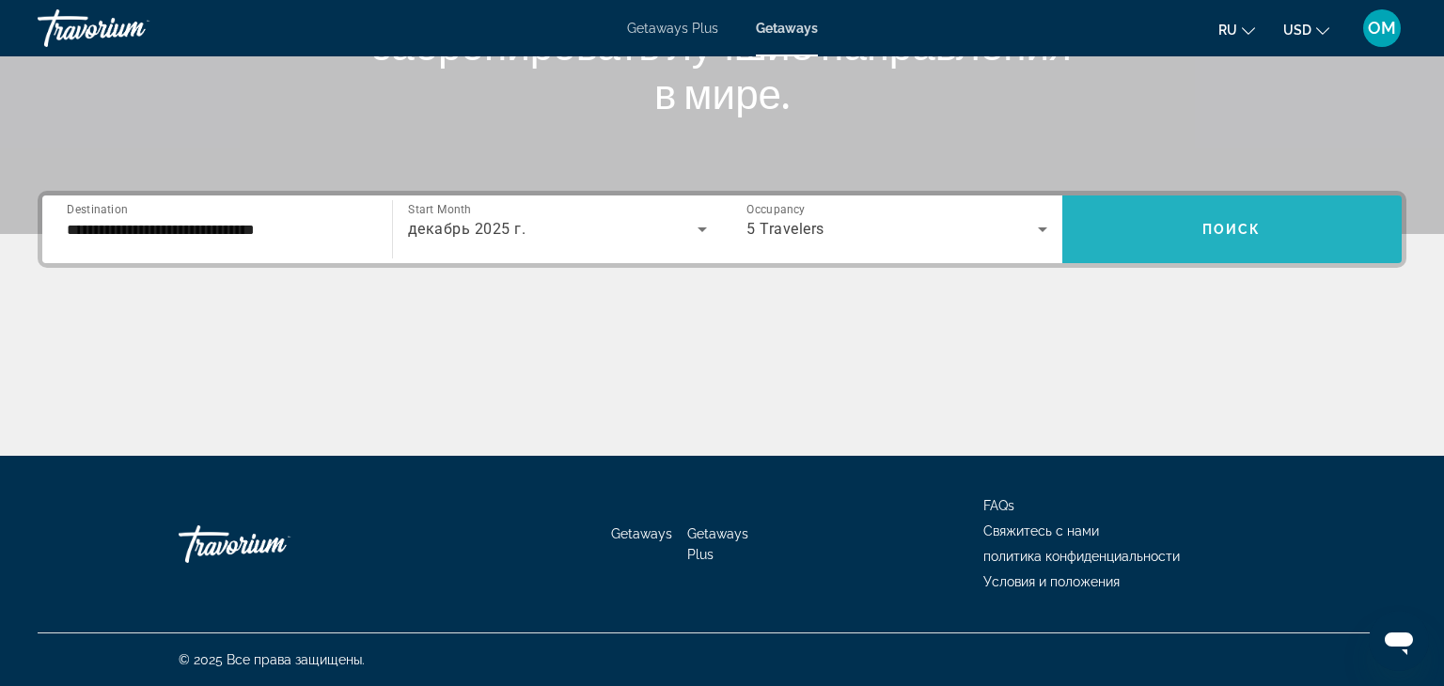
click at [1168, 227] on span "Search widget" at bounding box center [1232, 229] width 340 height 45
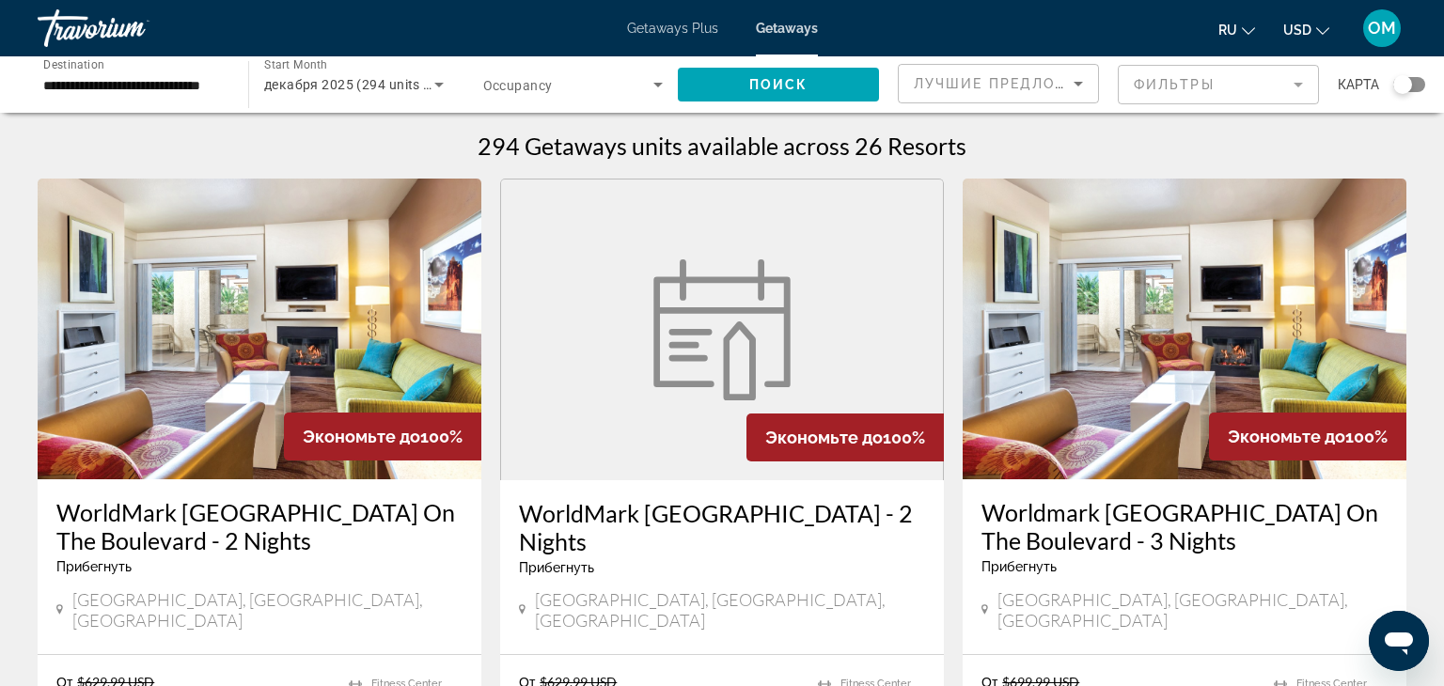
click at [1286, 86] on mat-form-field "Фильтры" at bounding box center [1218, 84] width 201 height 39
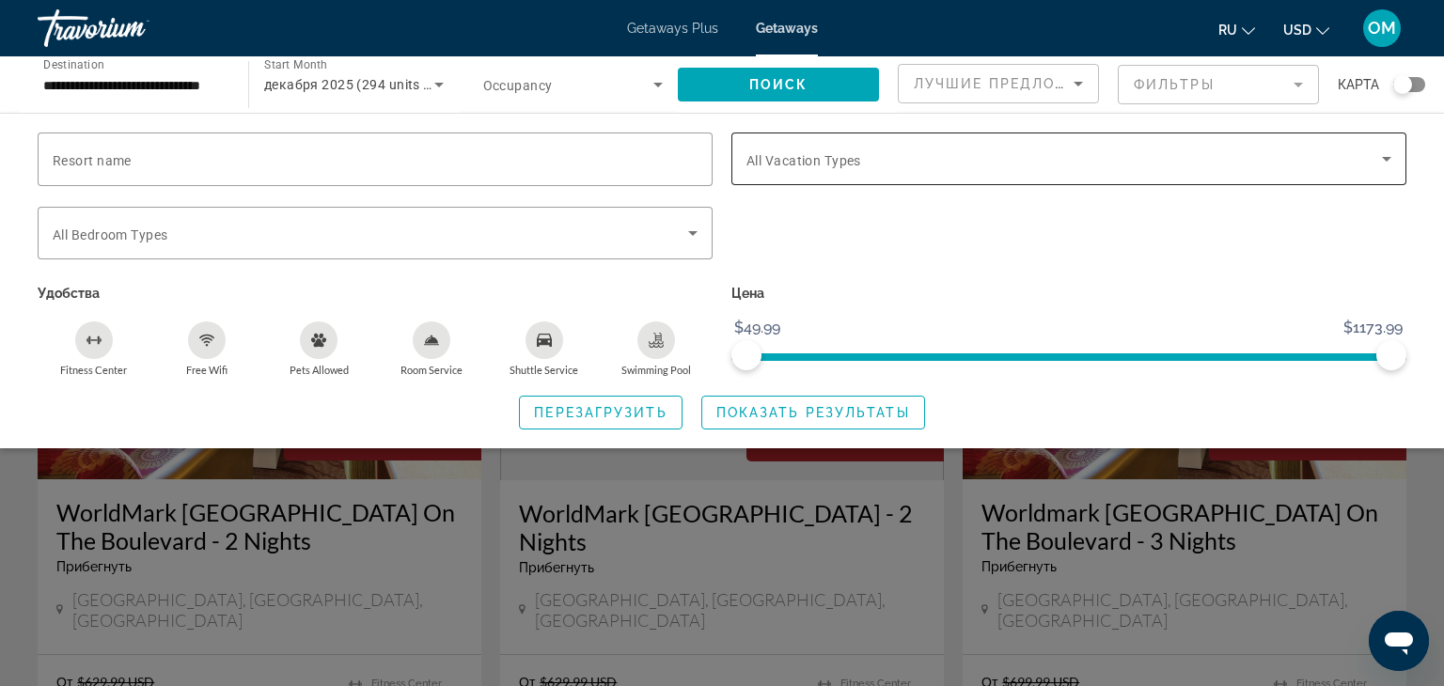
click at [1382, 160] on icon "Search widget" at bounding box center [1386, 159] width 23 height 23
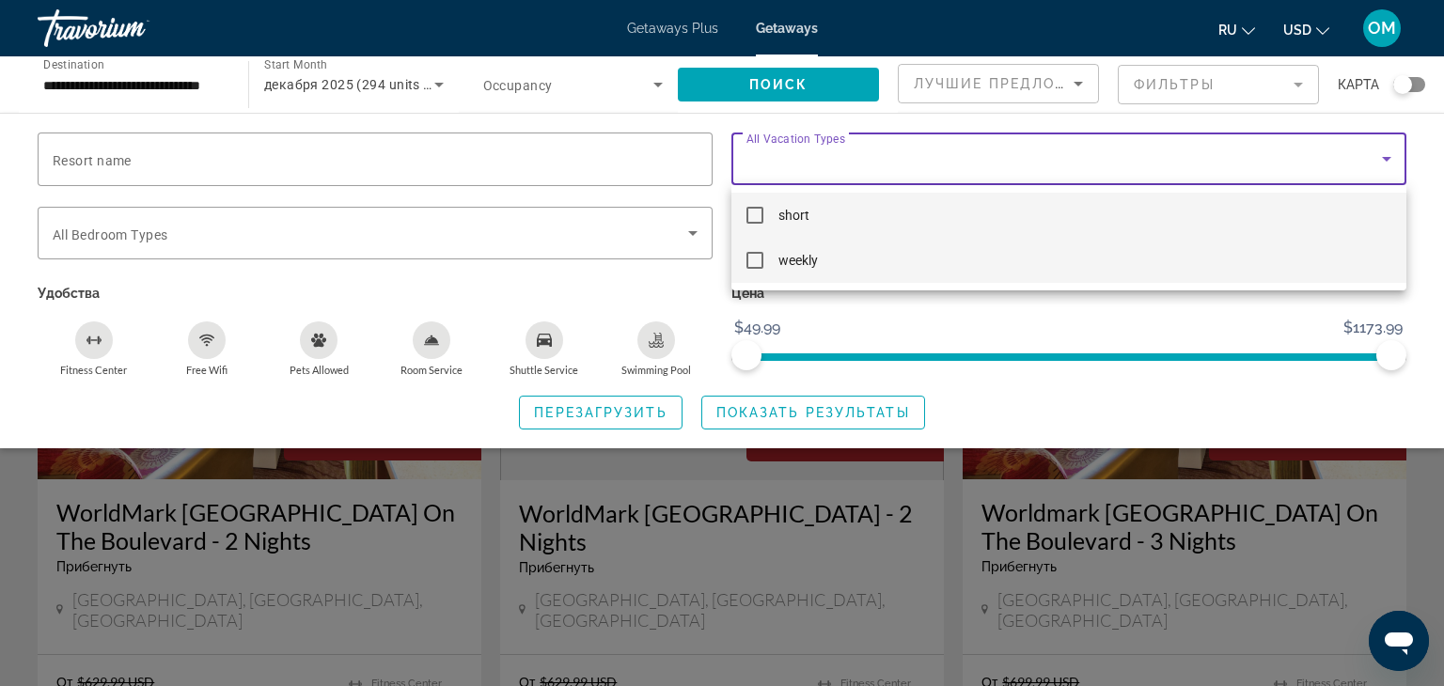
click at [1011, 274] on mat-option "weekly" at bounding box center [1068, 260] width 675 height 45
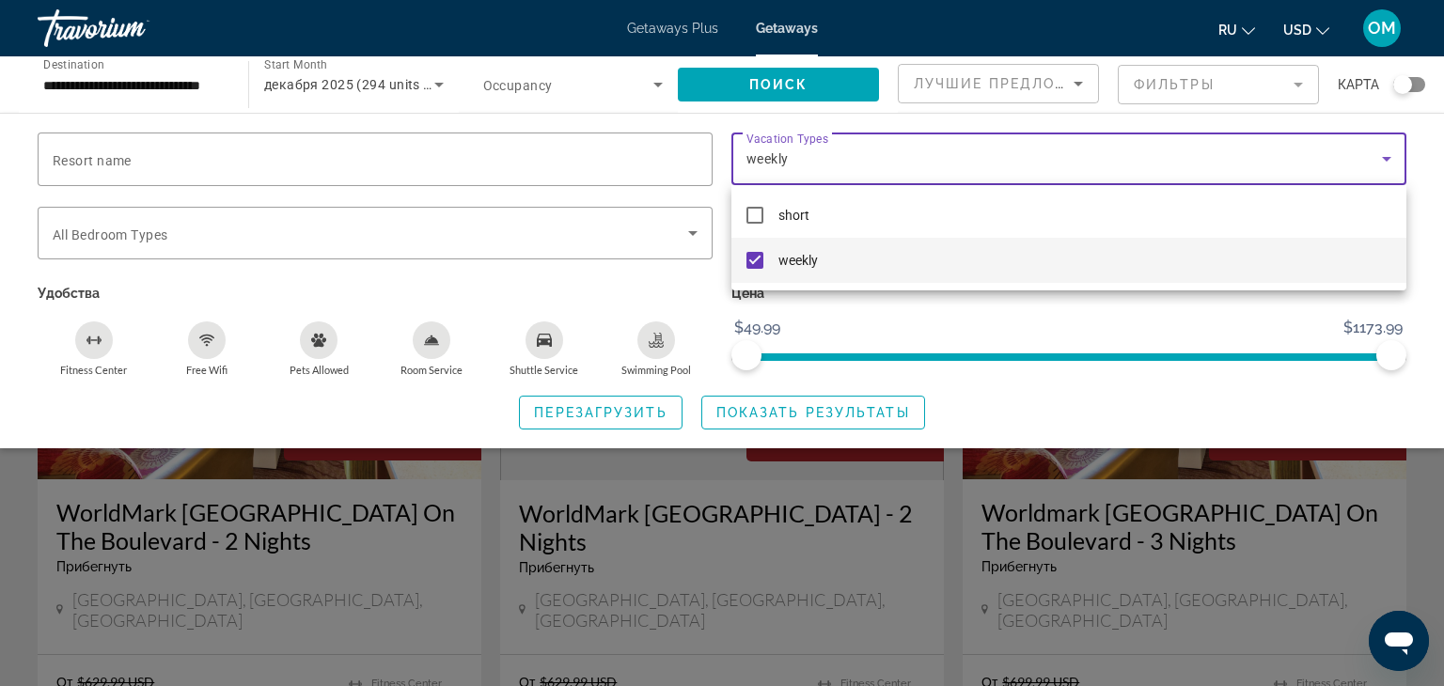
click at [686, 235] on div at bounding box center [722, 343] width 1444 height 686
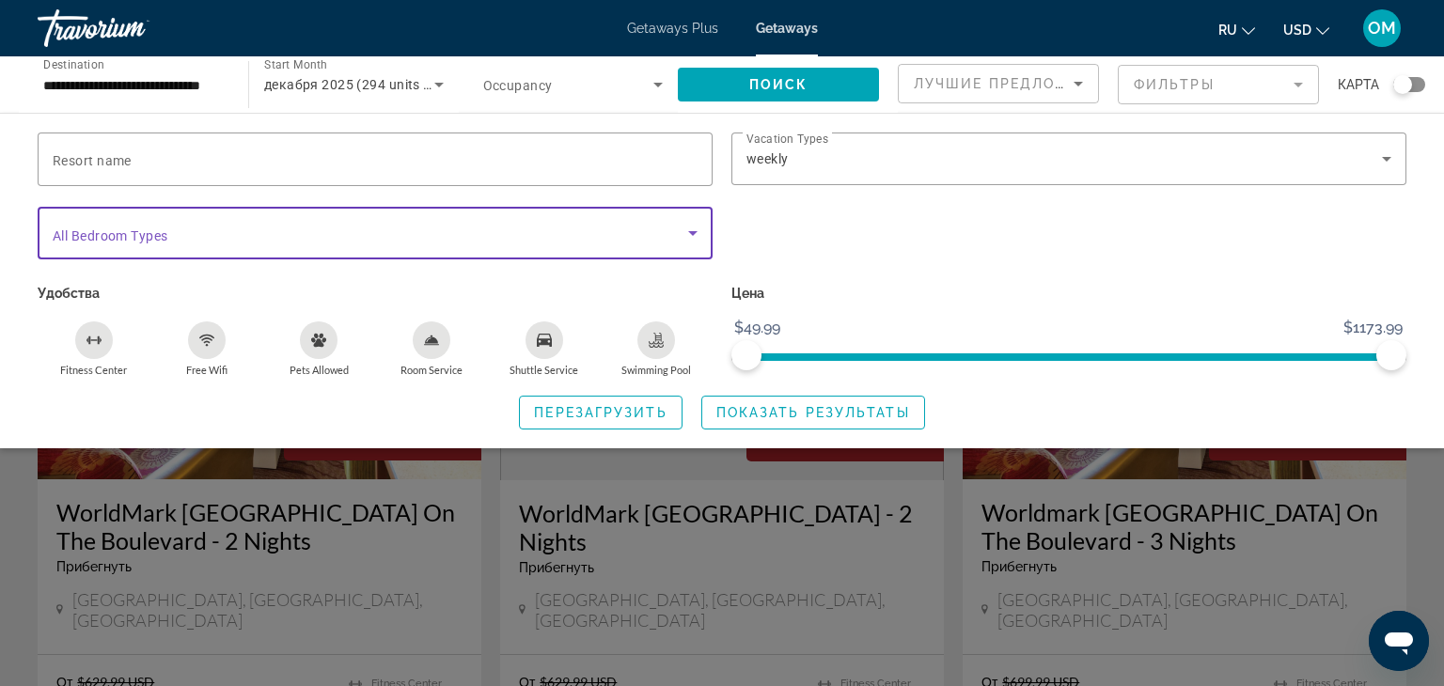
click at [686, 235] on icon "Search widget" at bounding box center [692, 233] width 23 height 23
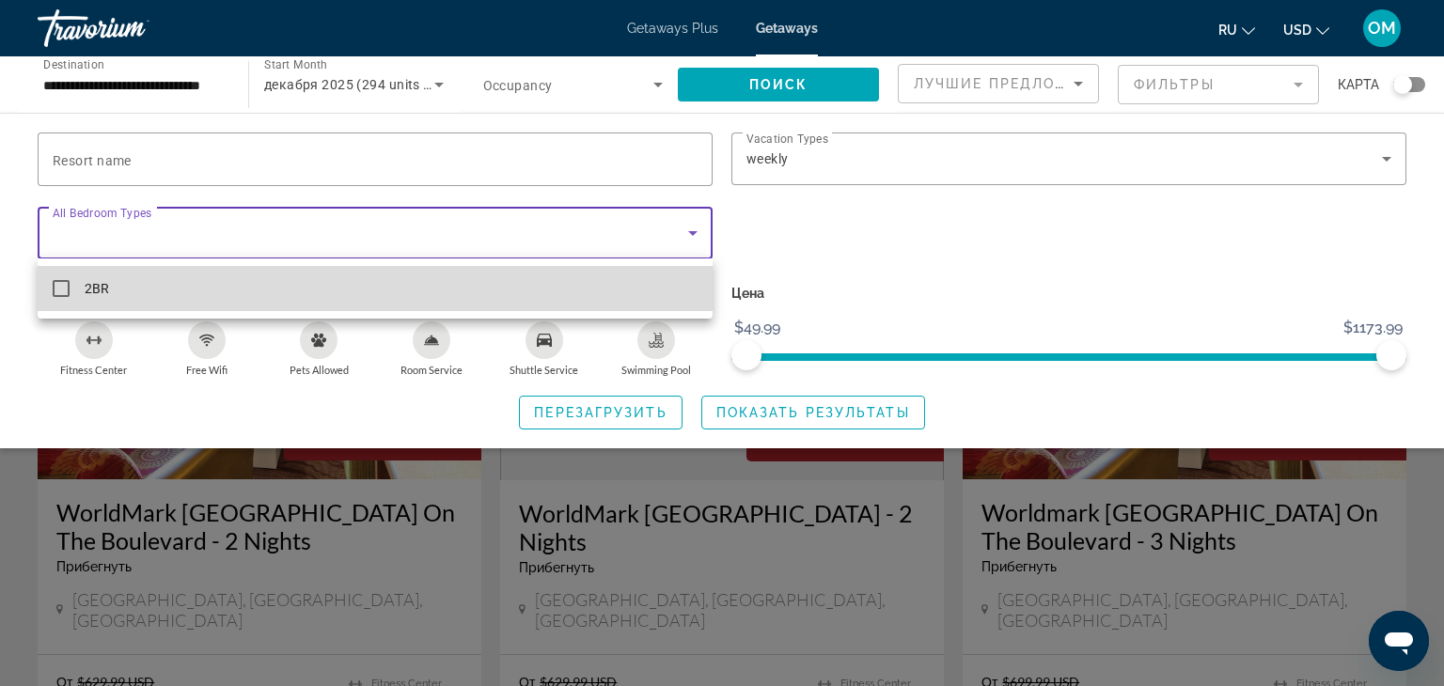
click at [625, 286] on mat-option "2BR" at bounding box center [375, 288] width 675 height 45
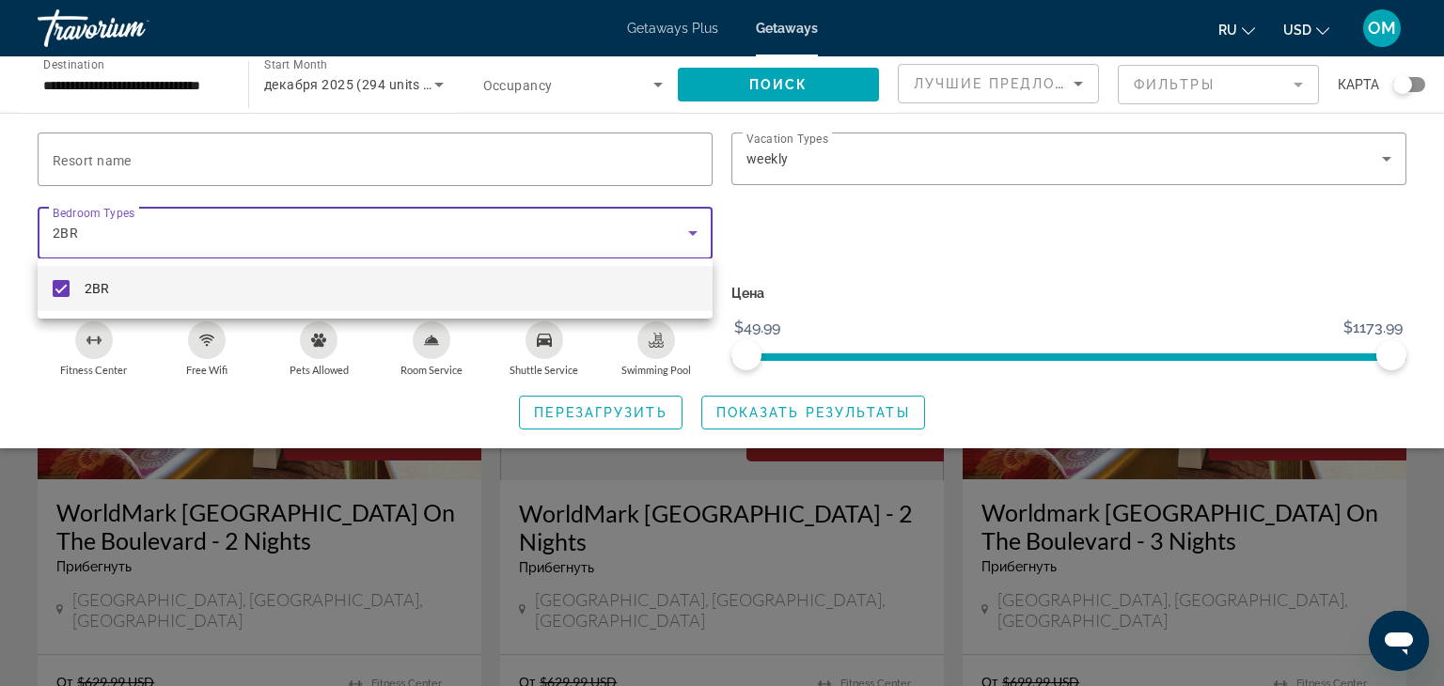
click at [625, 286] on mat-option "2BR" at bounding box center [375, 288] width 675 height 45
click at [844, 414] on div at bounding box center [722, 343] width 1444 height 686
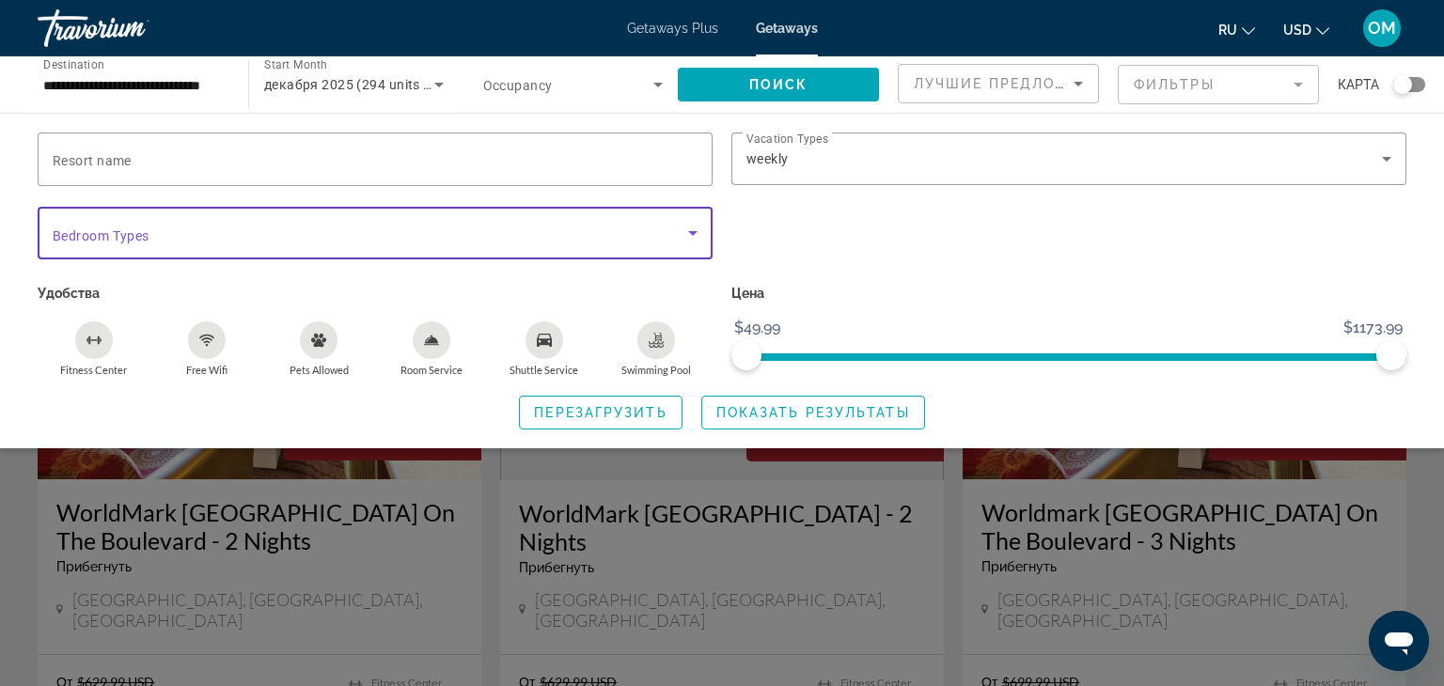
click at [694, 228] on icon "Search widget" at bounding box center [692, 233] width 23 height 23
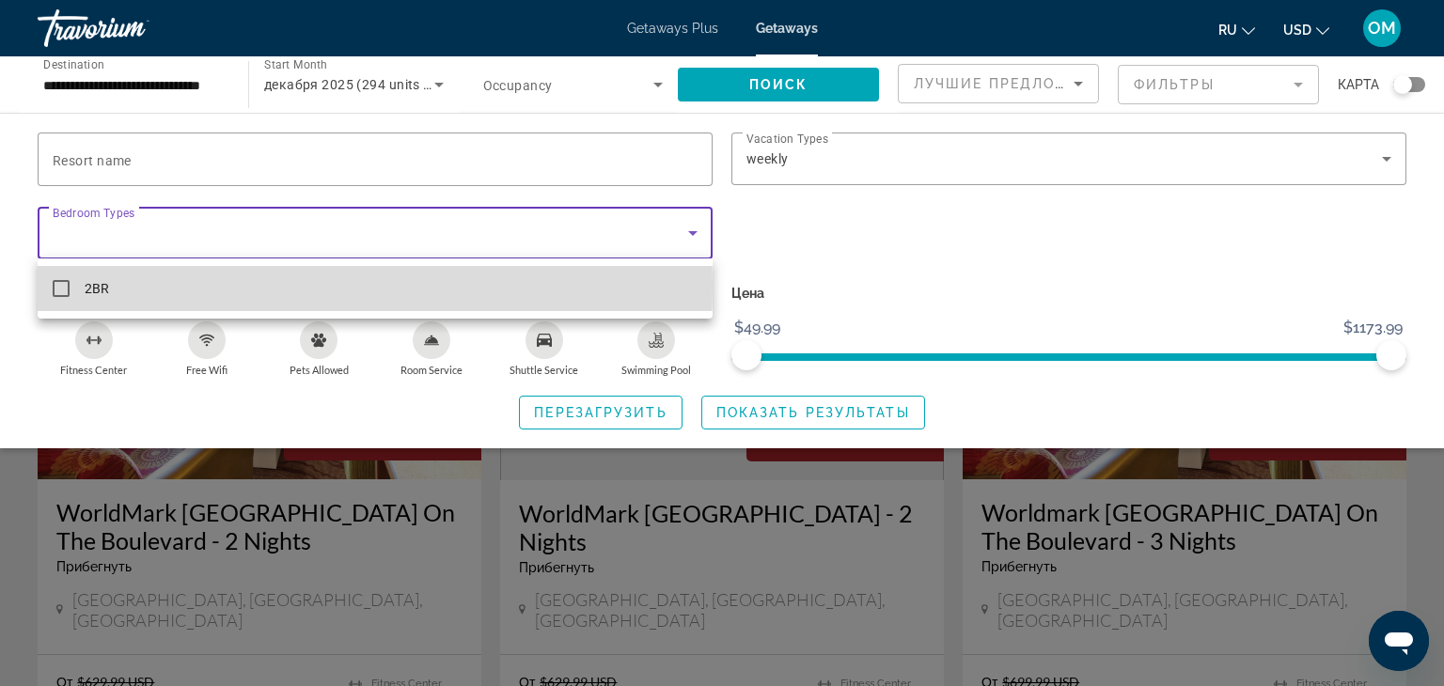
click at [56, 287] on mat-pseudo-checkbox at bounding box center [61, 288] width 17 height 17
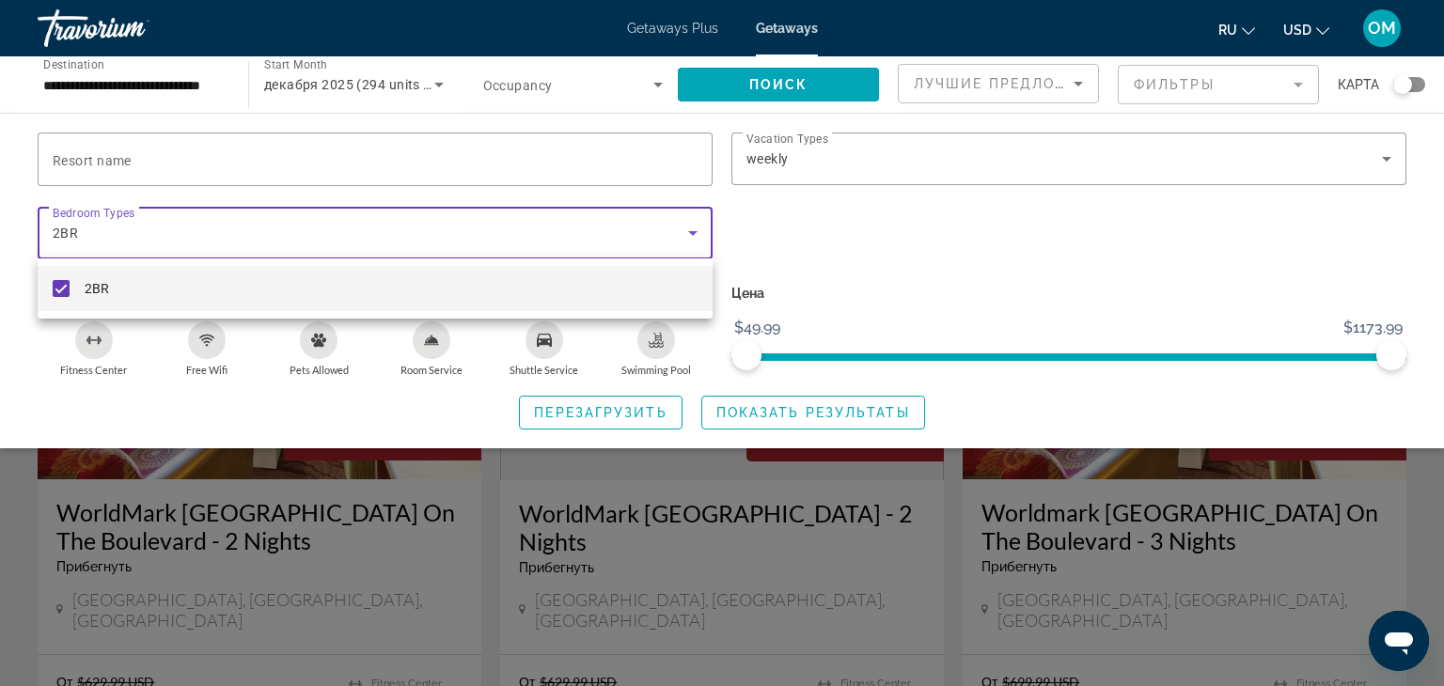
click at [776, 418] on div at bounding box center [722, 343] width 1444 height 686
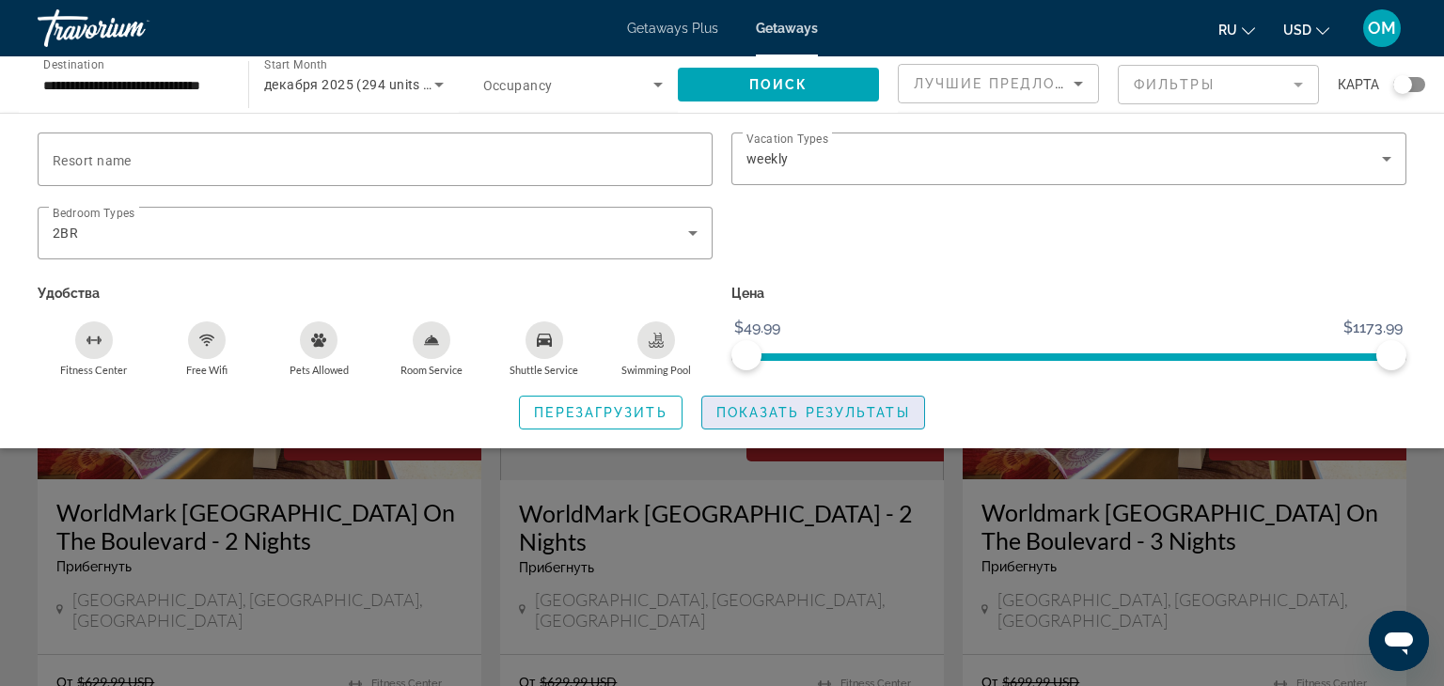
click at [780, 409] on span "Показать результаты" at bounding box center [813, 412] width 194 height 15
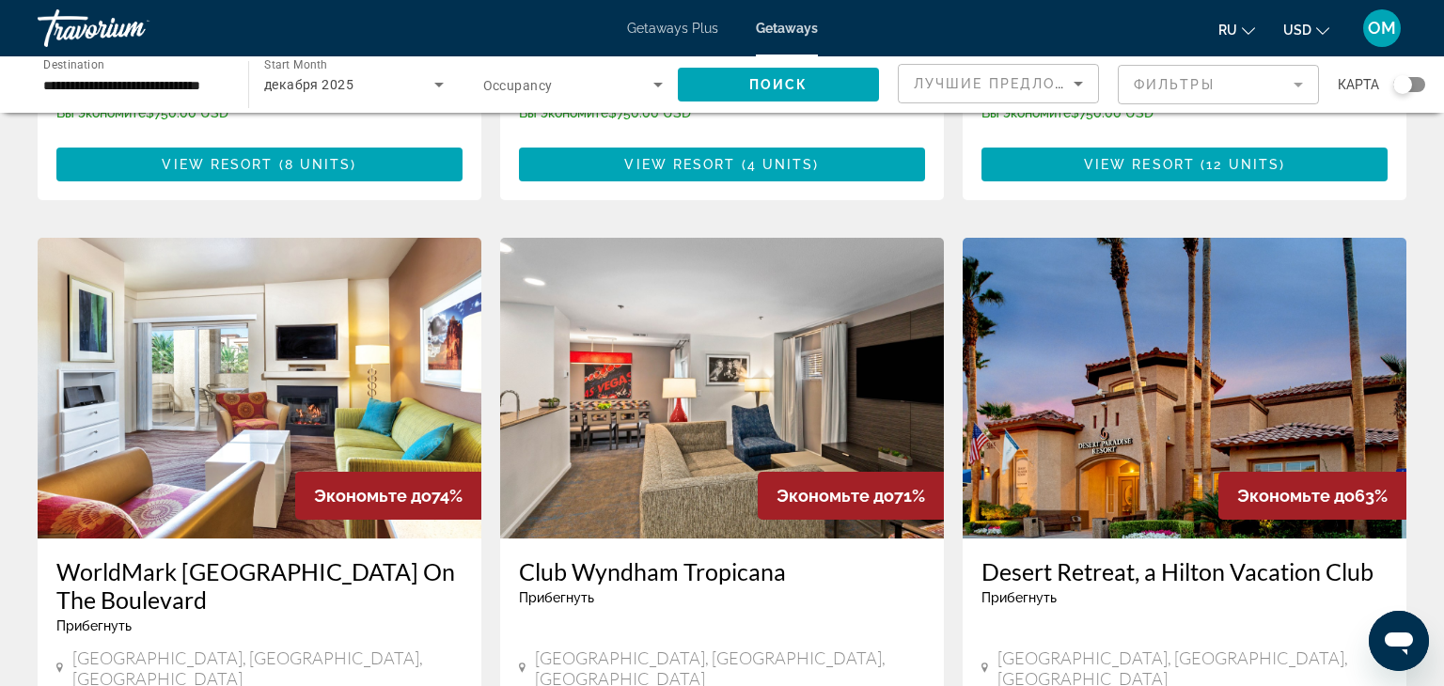
scroll to position [635, 0]
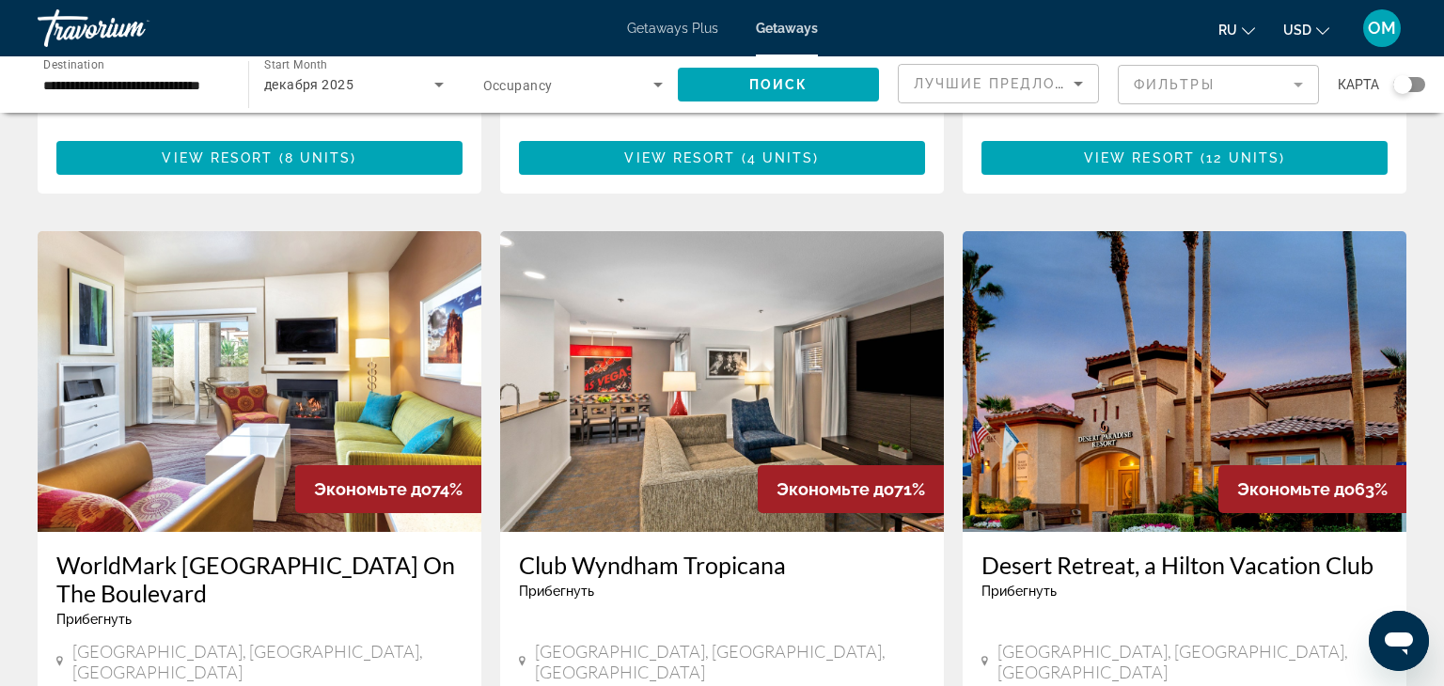
click at [1284, 296] on img "Main content" at bounding box center [1184, 381] width 444 height 301
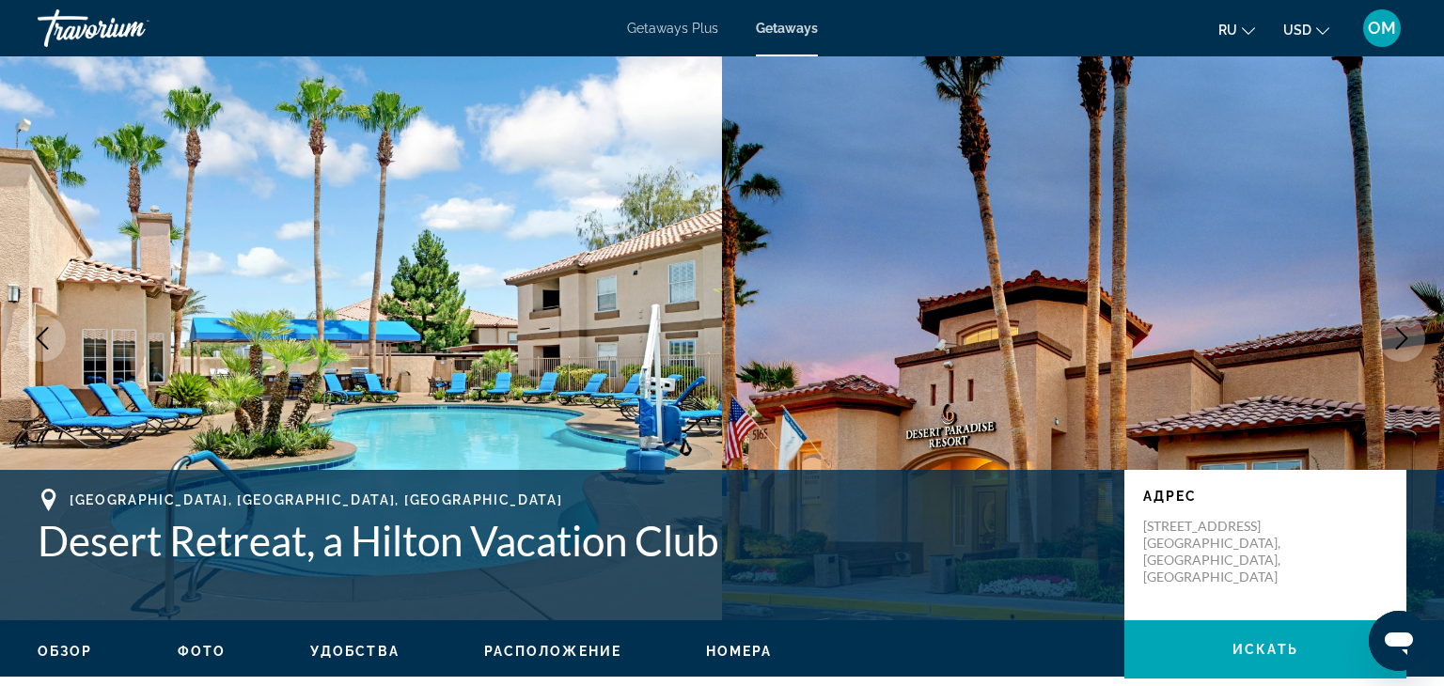
click at [1403, 328] on icon "Next image" at bounding box center [1401, 338] width 23 height 23
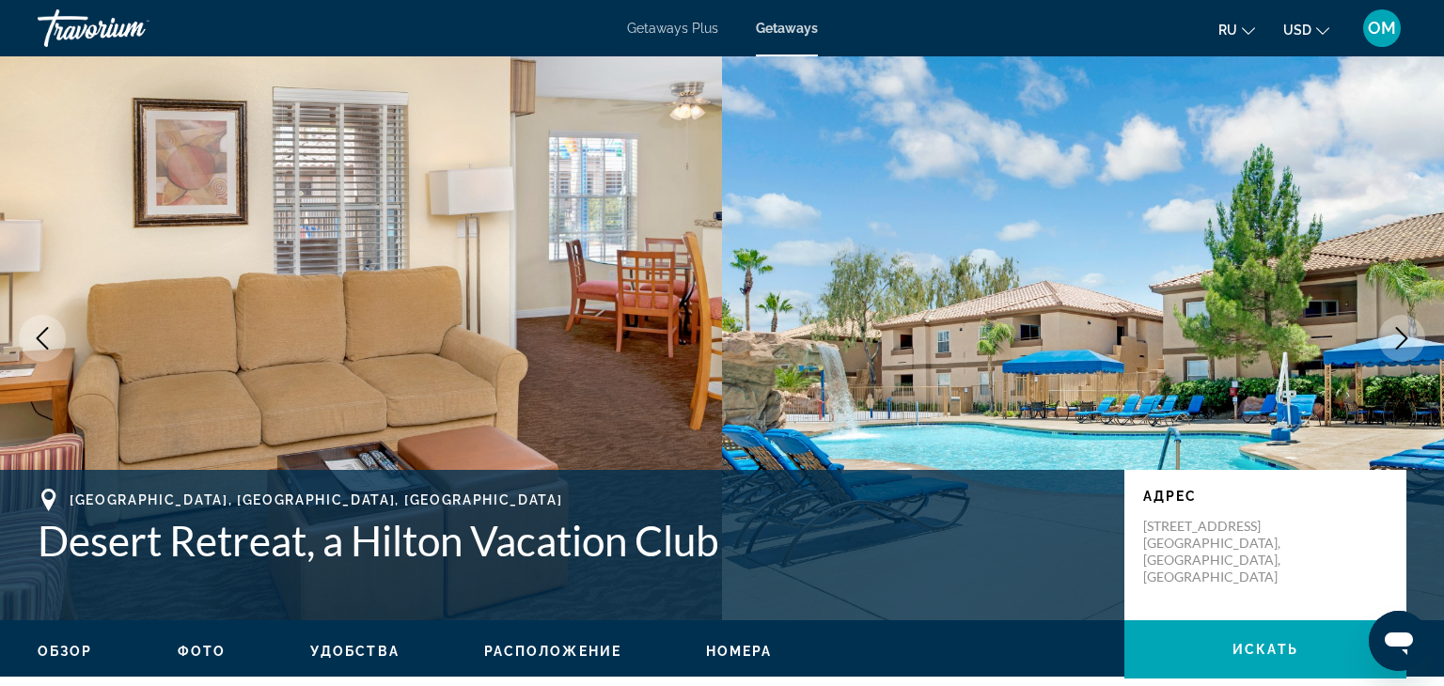
click at [1403, 328] on icon "Next image" at bounding box center [1401, 338] width 23 height 23
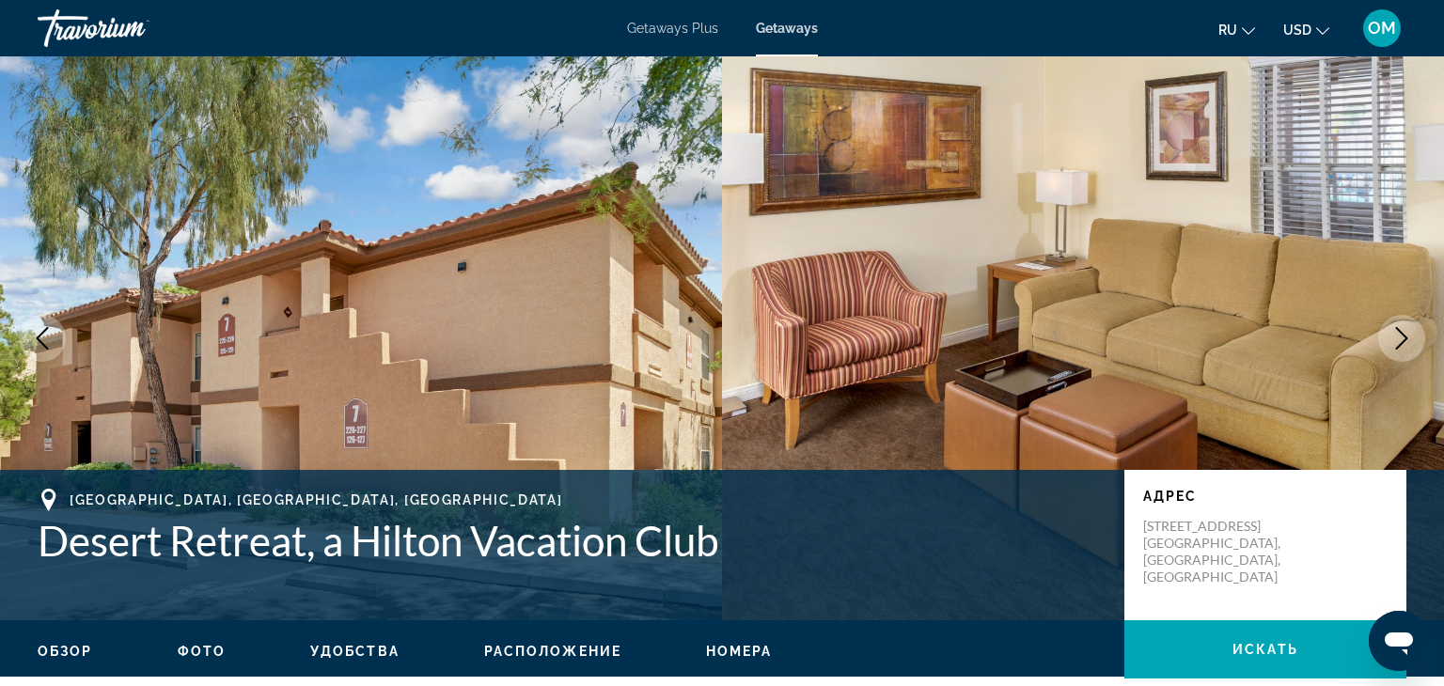
click at [1403, 328] on icon "Next image" at bounding box center [1401, 338] width 23 height 23
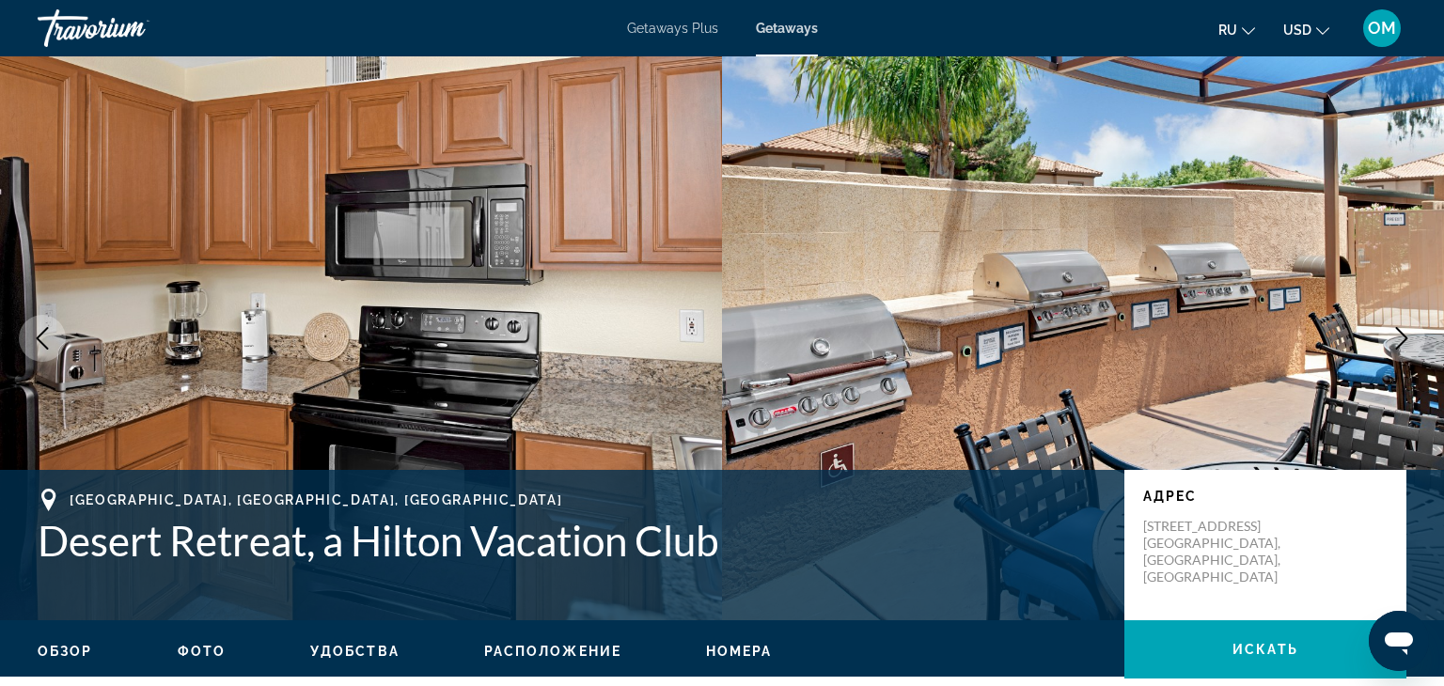
click at [1403, 328] on icon "Next image" at bounding box center [1401, 338] width 23 height 23
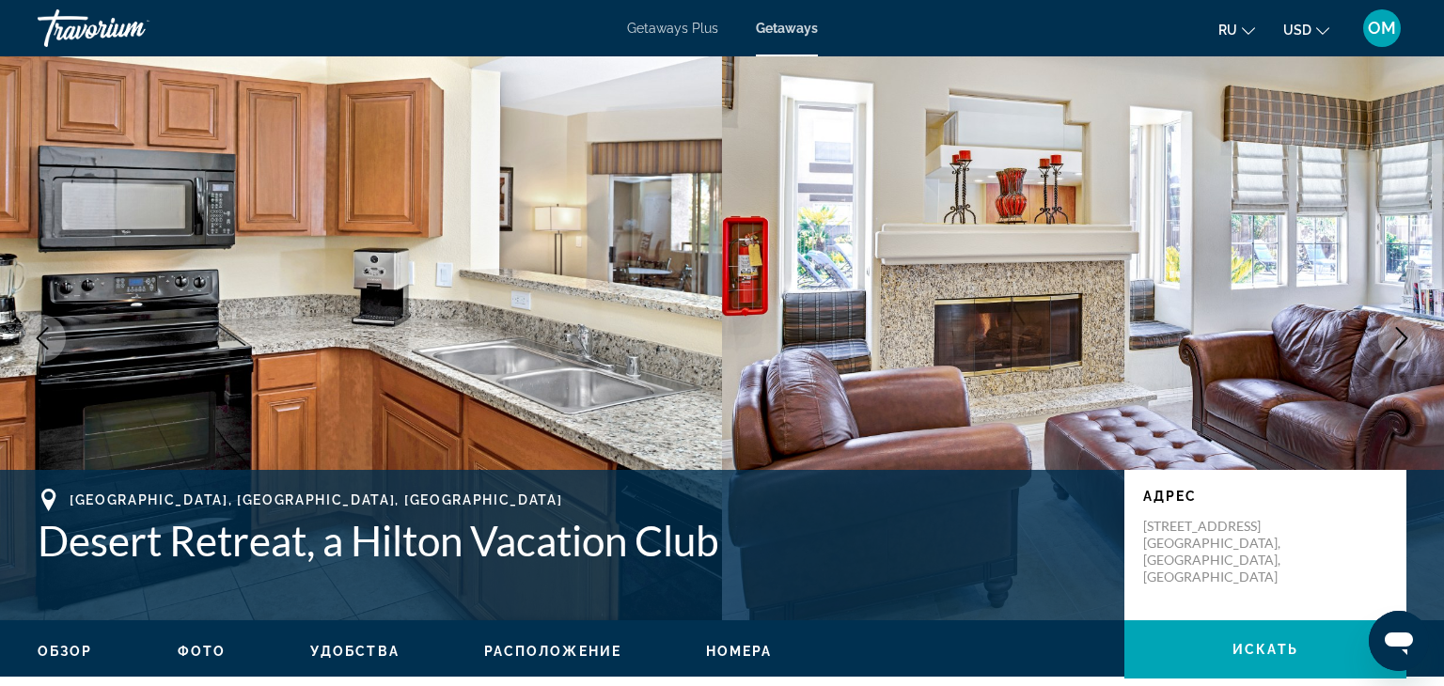
click at [678, 29] on span "Getaways Plus" at bounding box center [672, 28] width 91 height 15
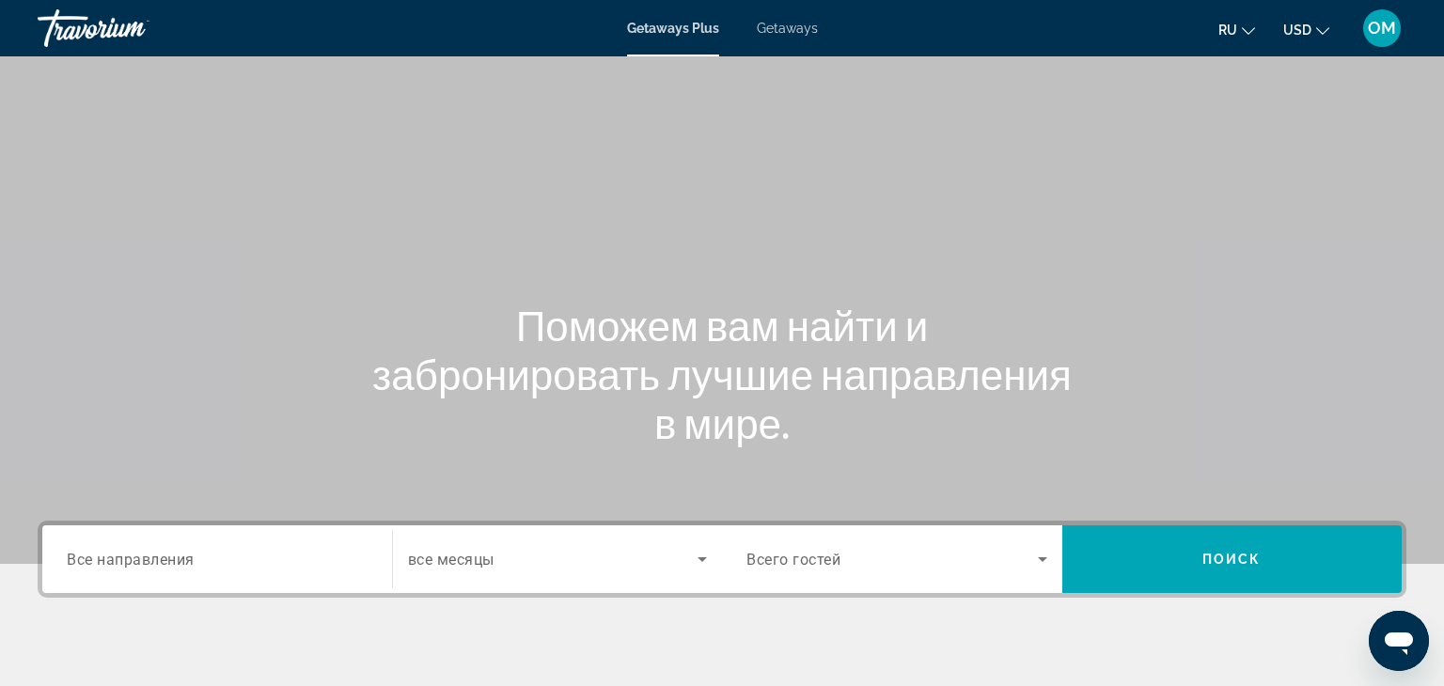
click at [77, 537] on div "Search widget" at bounding box center [217, 560] width 301 height 54
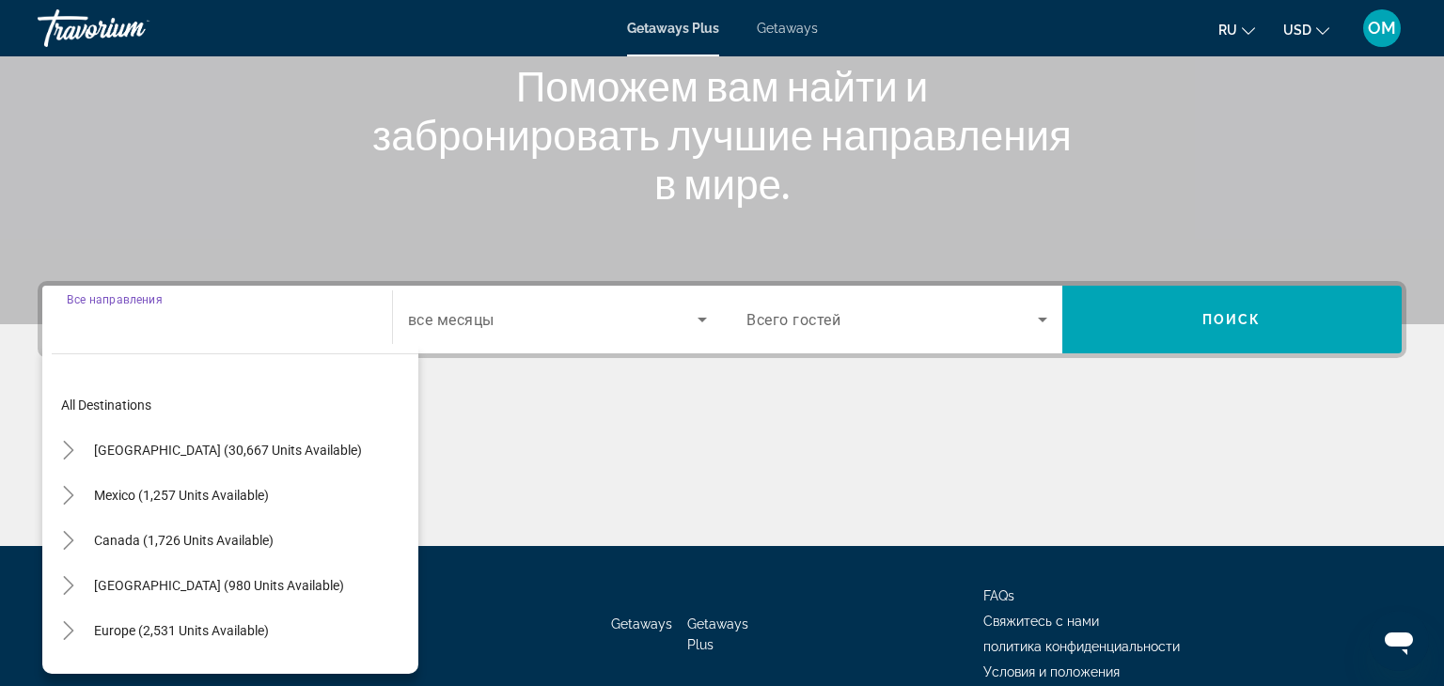
scroll to position [330, 0]
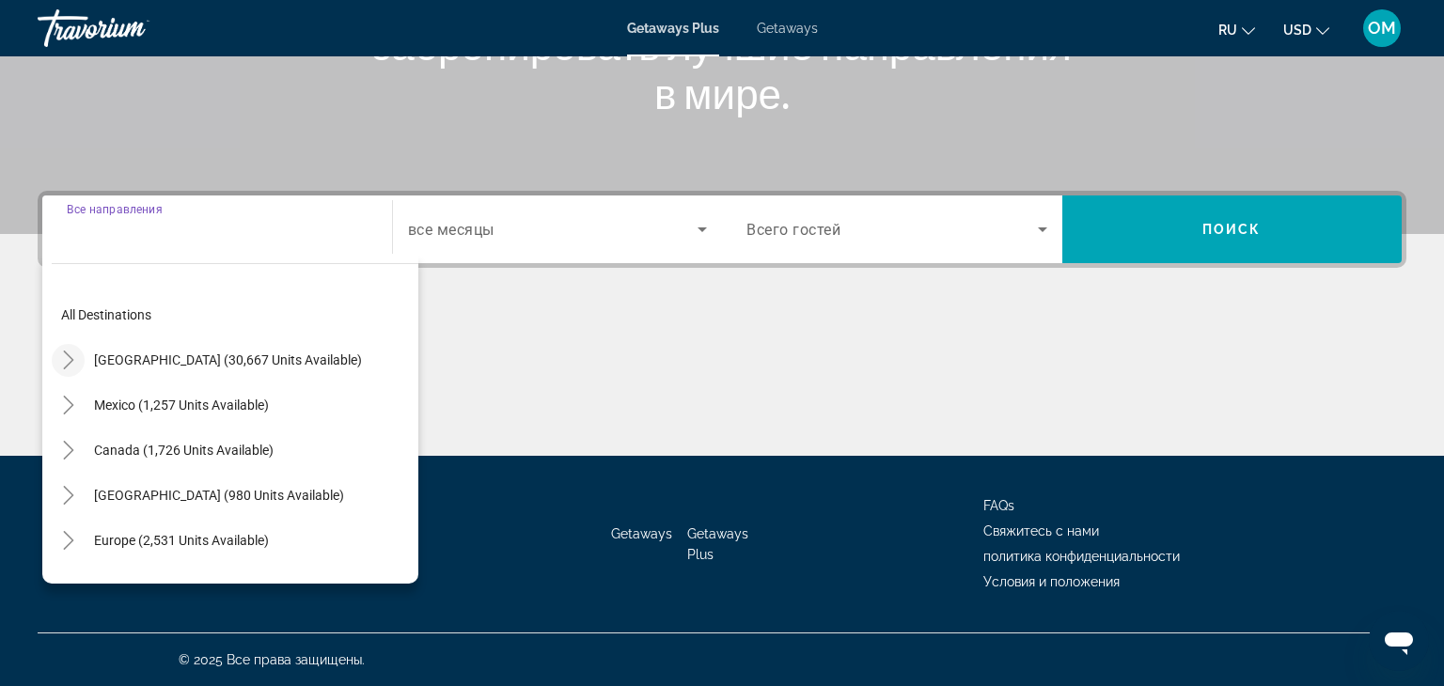
click at [71, 369] on mat-icon "Toggle United States (30,667 units available)" at bounding box center [68, 360] width 33 height 33
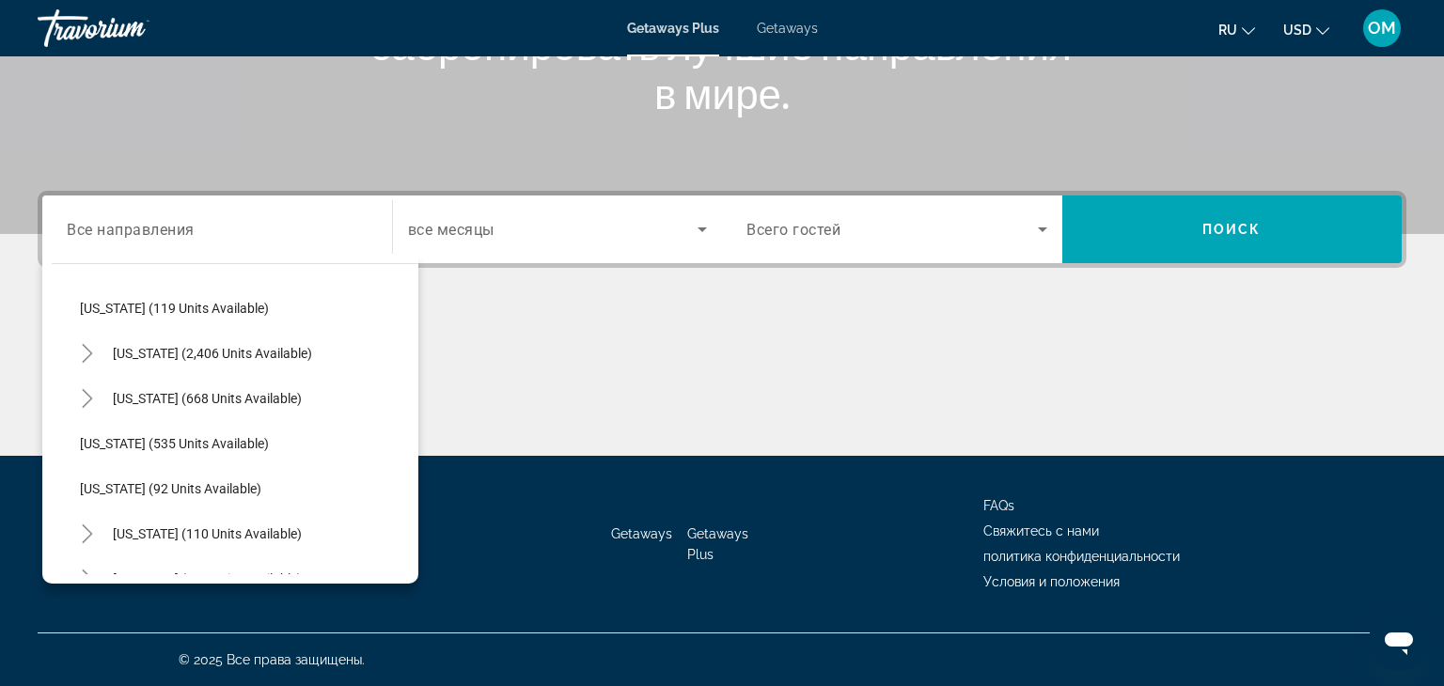
scroll to position [920, 0]
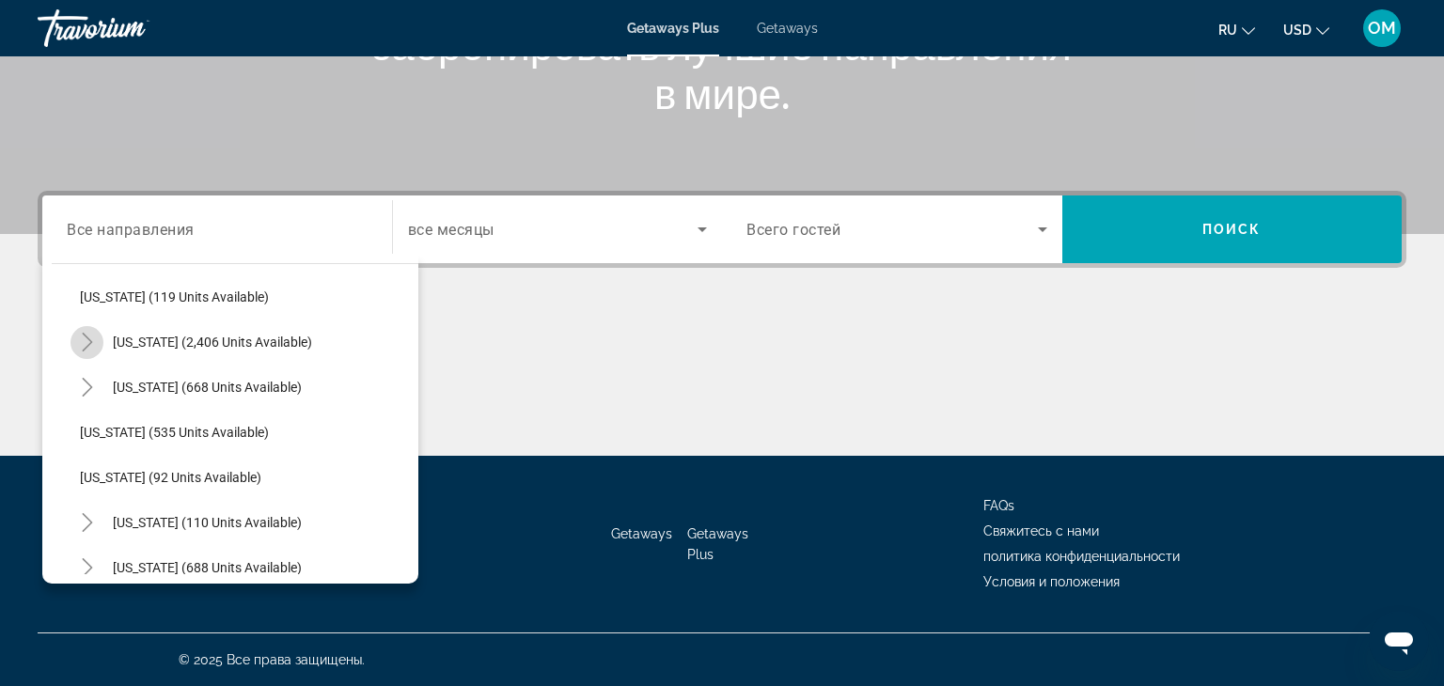
click at [86, 340] on icon "Toggle Nevada (2,406 units available)" at bounding box center [87, 342] width 19 height 19
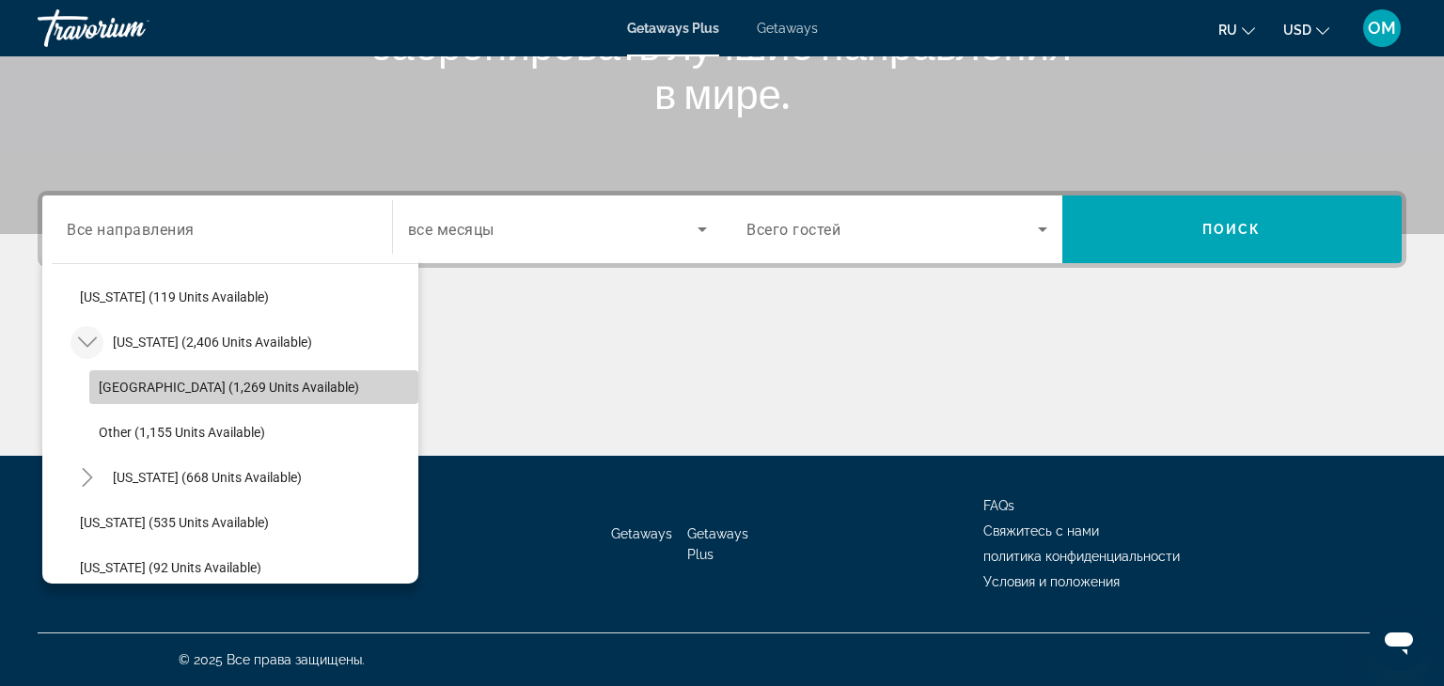
click at [110, 384] on span "Las Vegas (1,269 units available)" at bounding box center [229, 387] width 260 height 15
type input "**********"
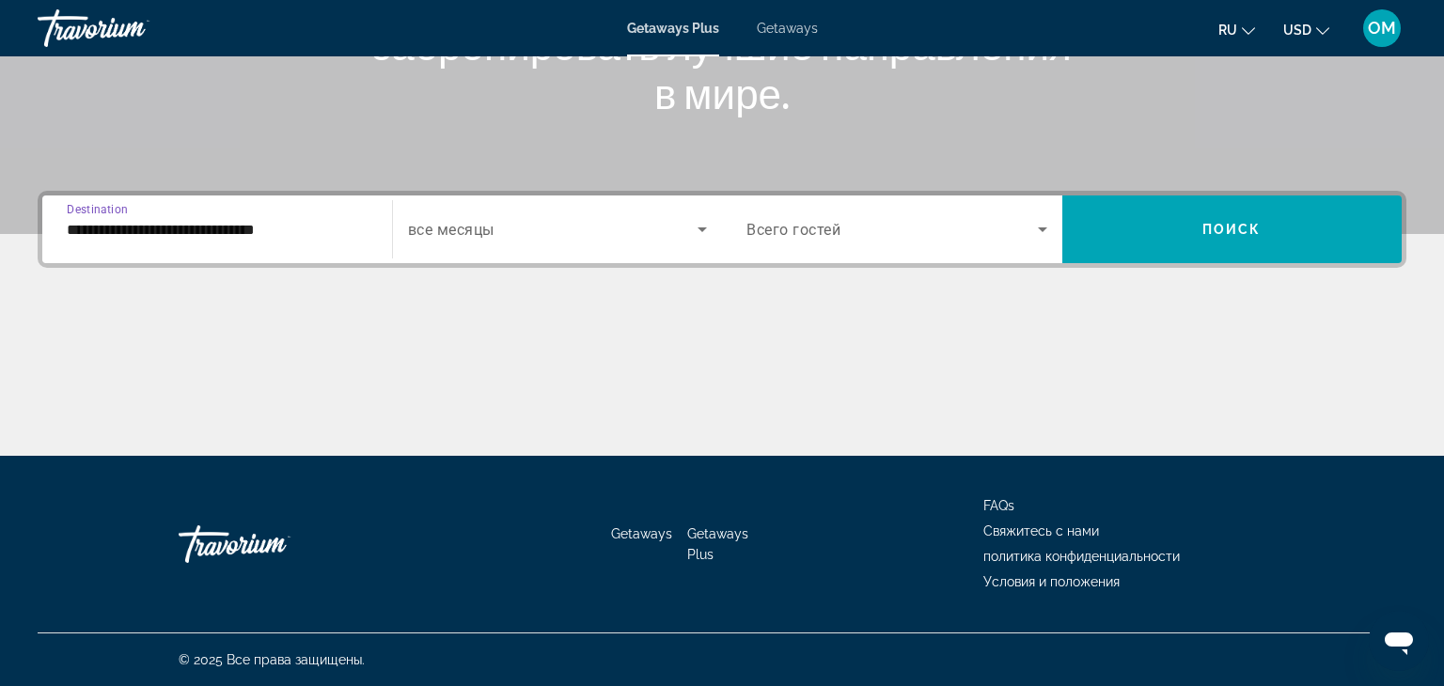
click at [703, 230] on icon "Search widget" at bounding box center [702, 229] width 23 height 23
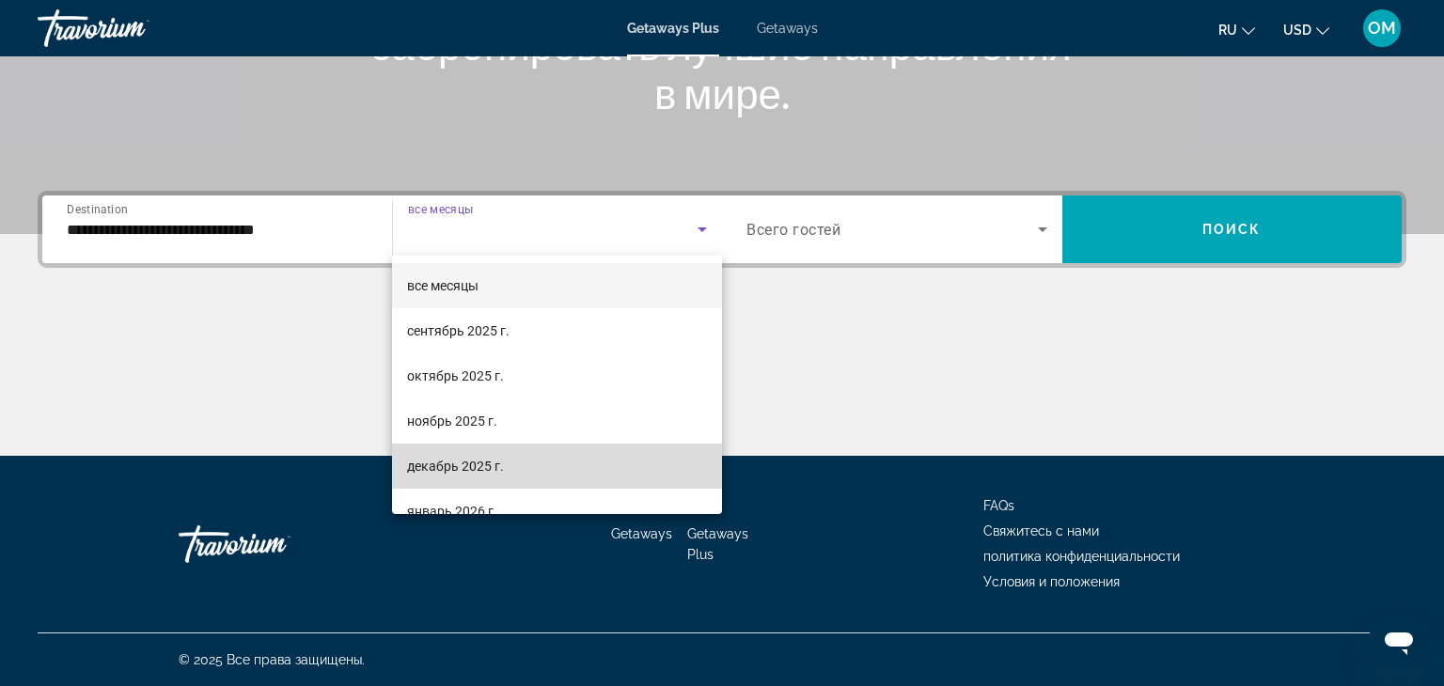
click at [493, 468] on span "декабрь 2025 г." at bounding box center [455, 466] width 97 height 23
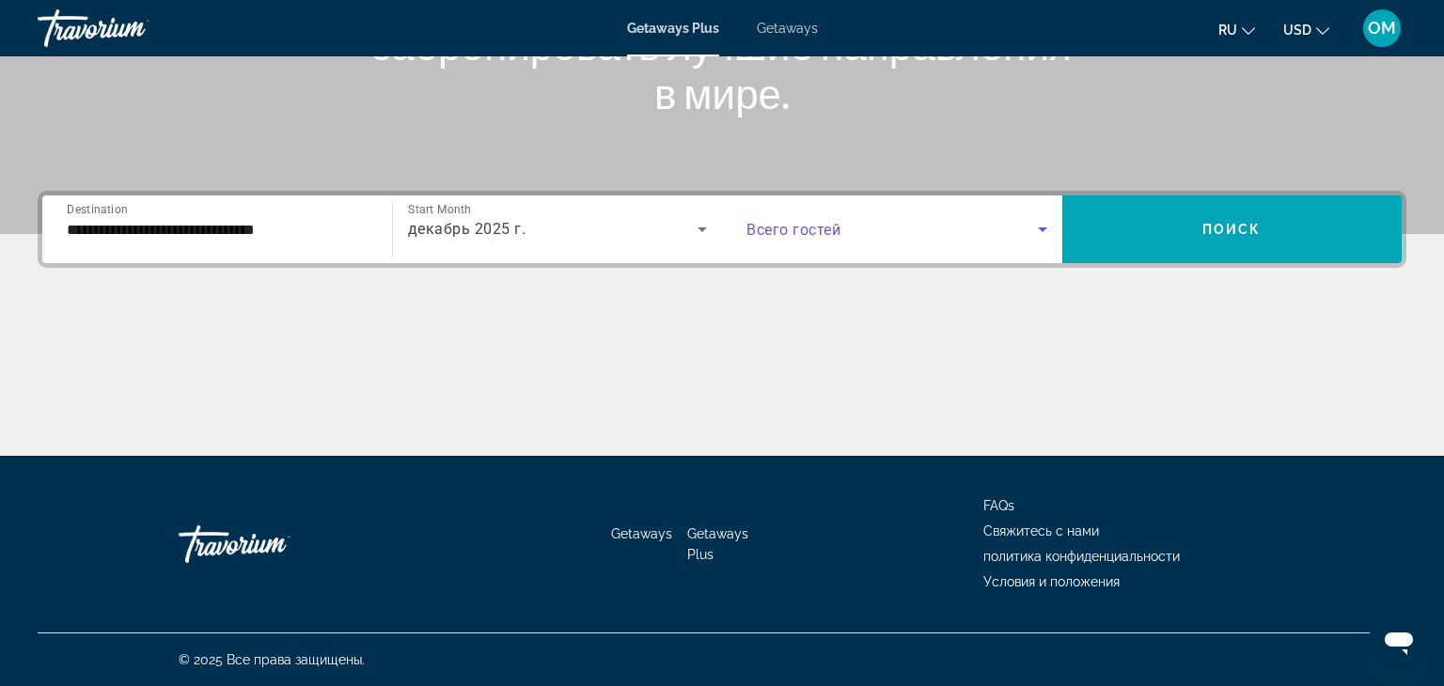
click at [1050, 225] on icon "Search widget" at bounding box center [1042, 229] width 23 height 23
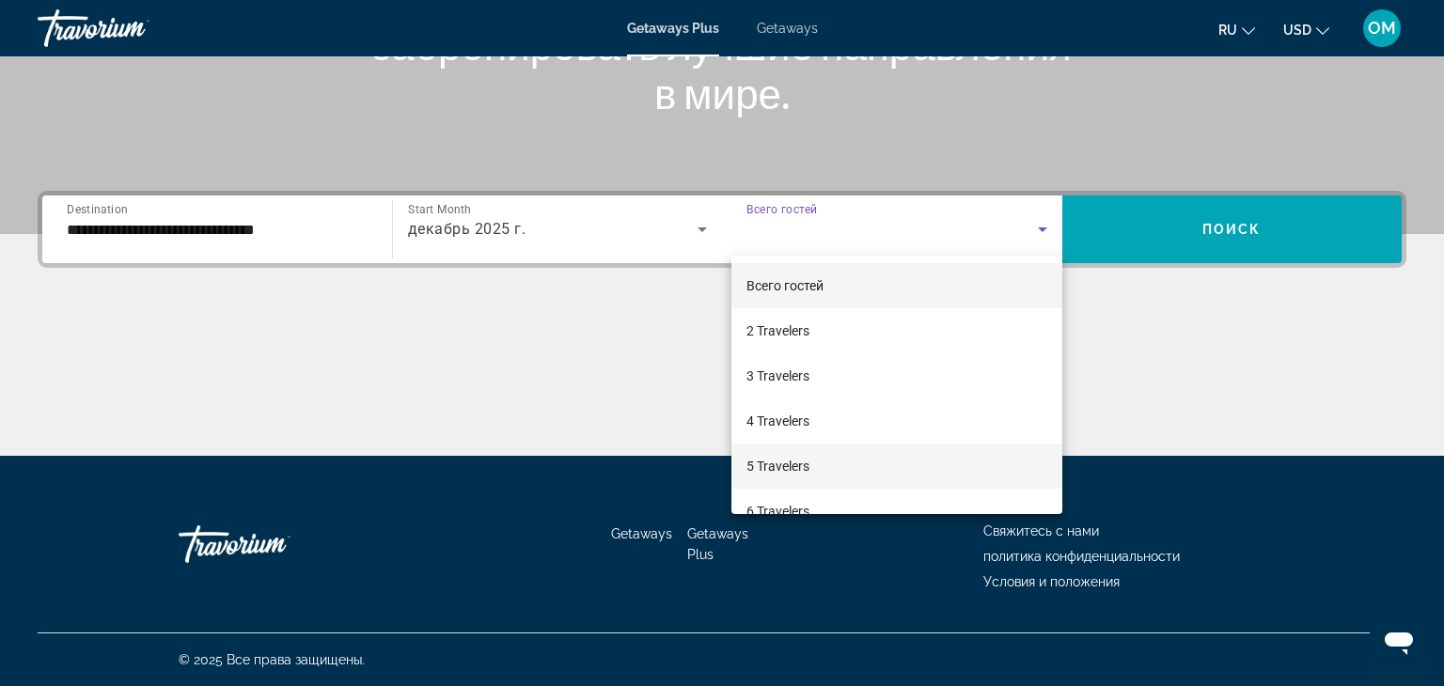
click at [836, 462] on mat-option "5 Travelers" at bounding box center [896, 466] width 331 height 45
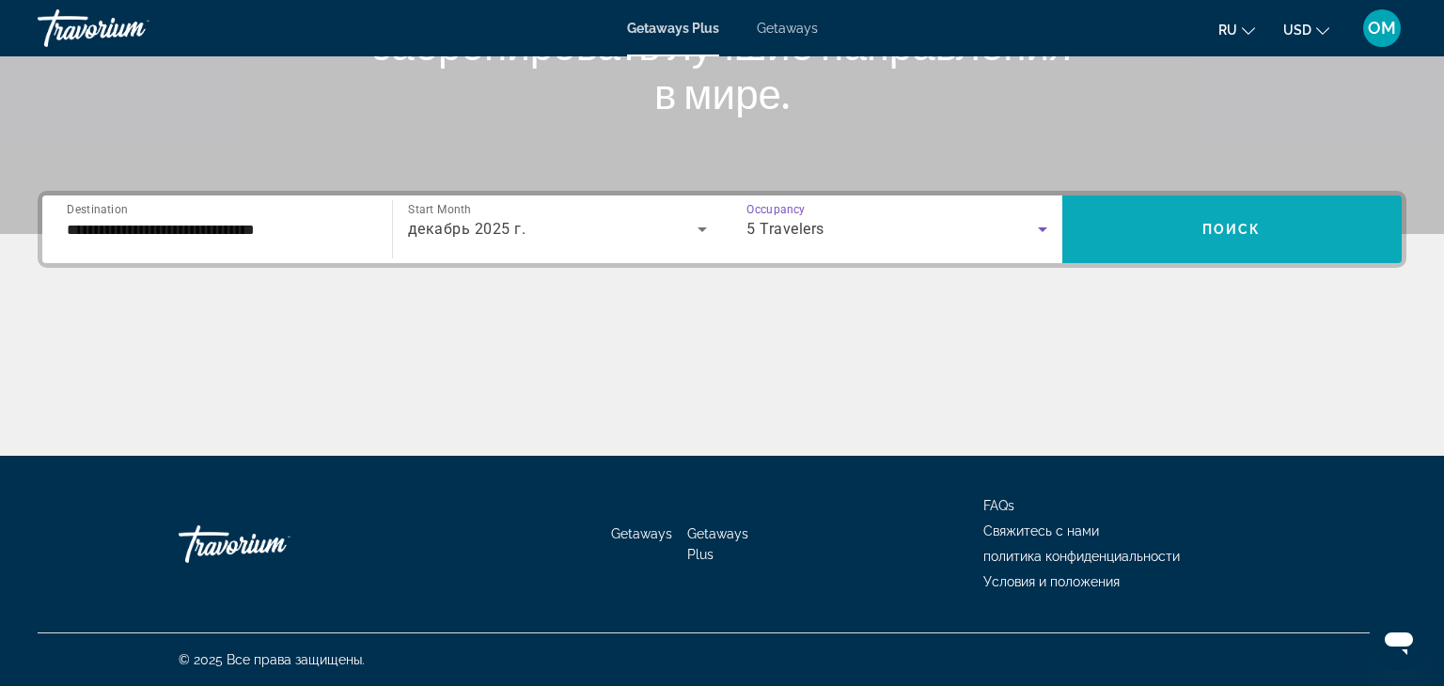
click at [1211, 242] on span "Search widget" at bounding box center [1232, 229] width 340 height 45
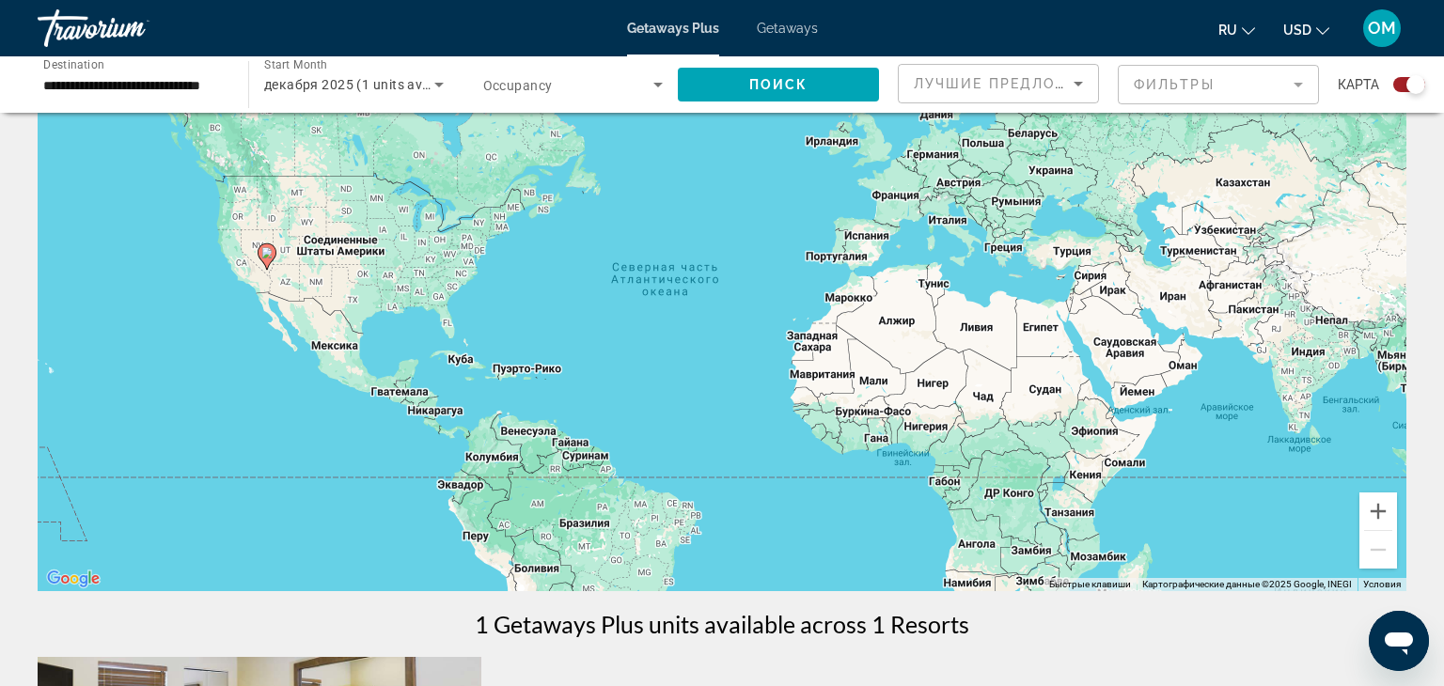
scroll to position [99, 0]
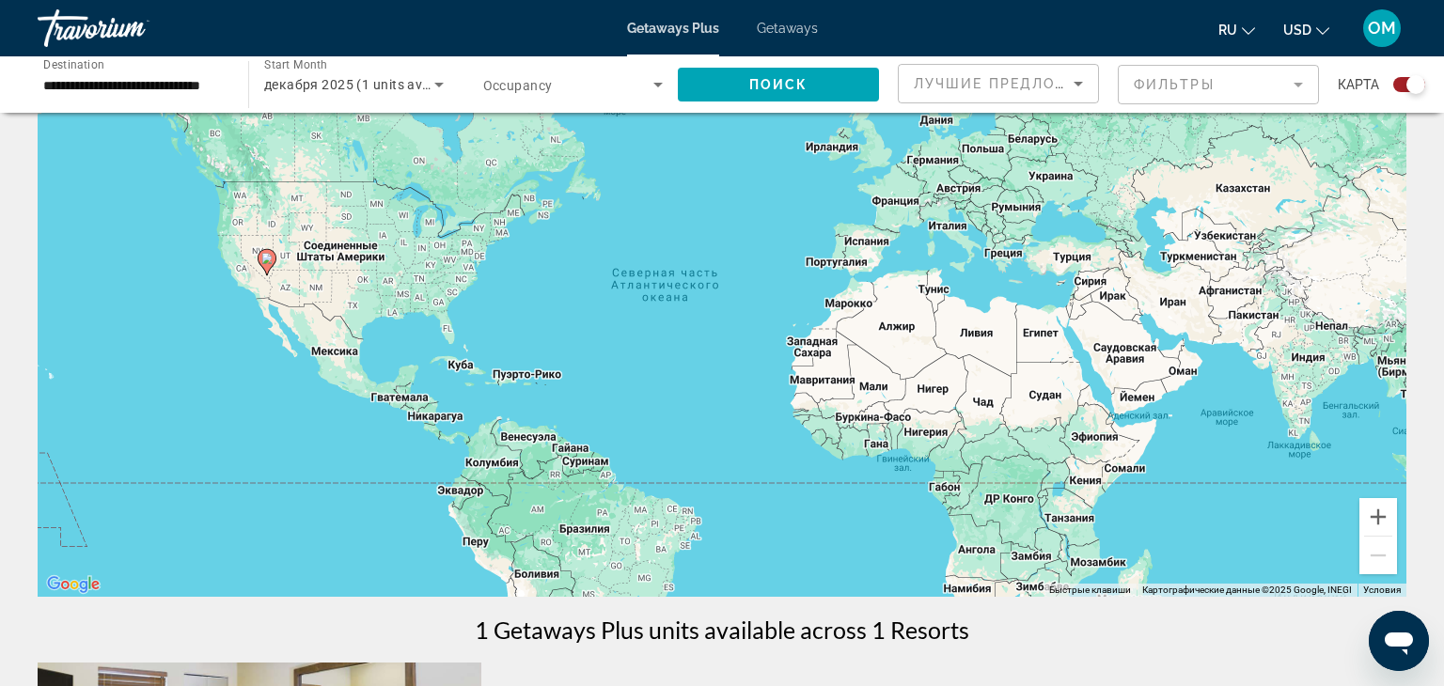
click at [785, 28] on span "Getaways" at bounding box center [787, 28] width 61 height 15
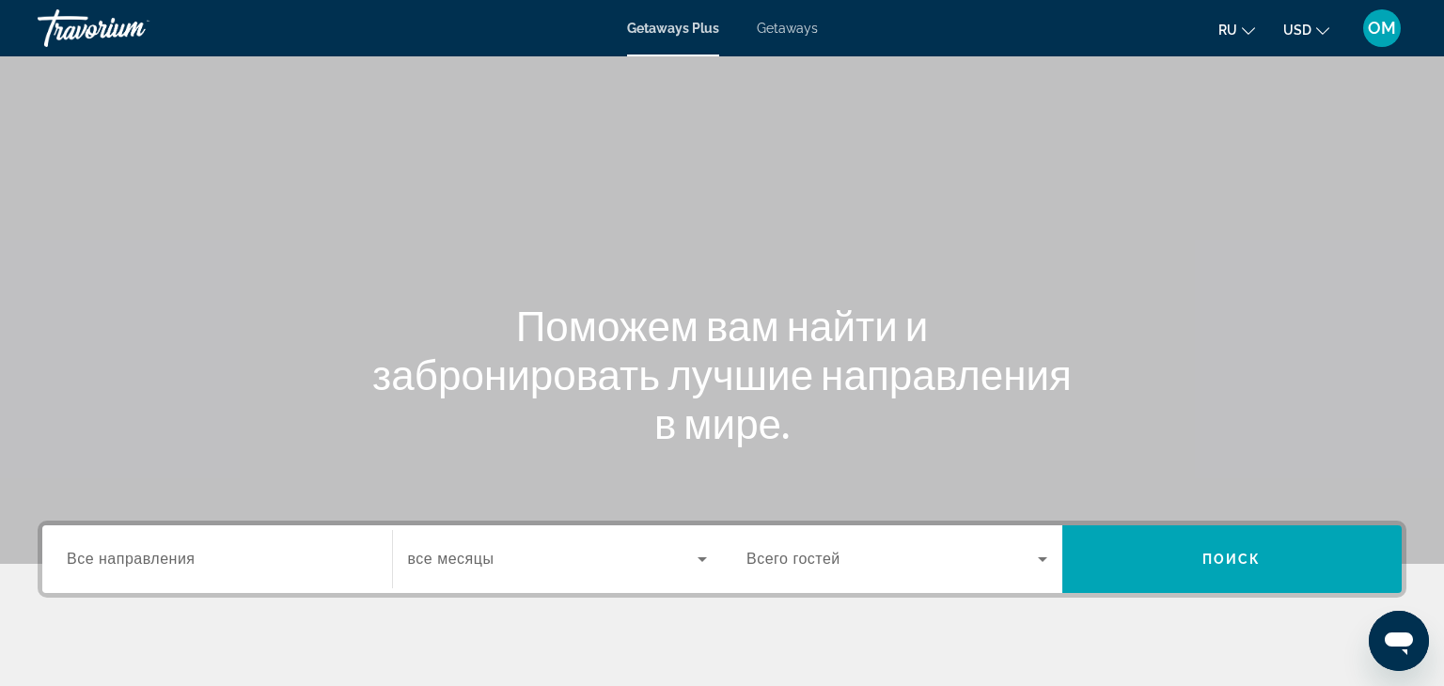
click at [784, 33] on span "Getaways" at bounding box center [787, 28] width 61 height 15
click at [127, 558] on span "Все направления" at bounding box center [131, 559] width 129 height 16
click at [127, 558] on input "Destination Все направления" at bounding box center [217, 560] width 301 height 23
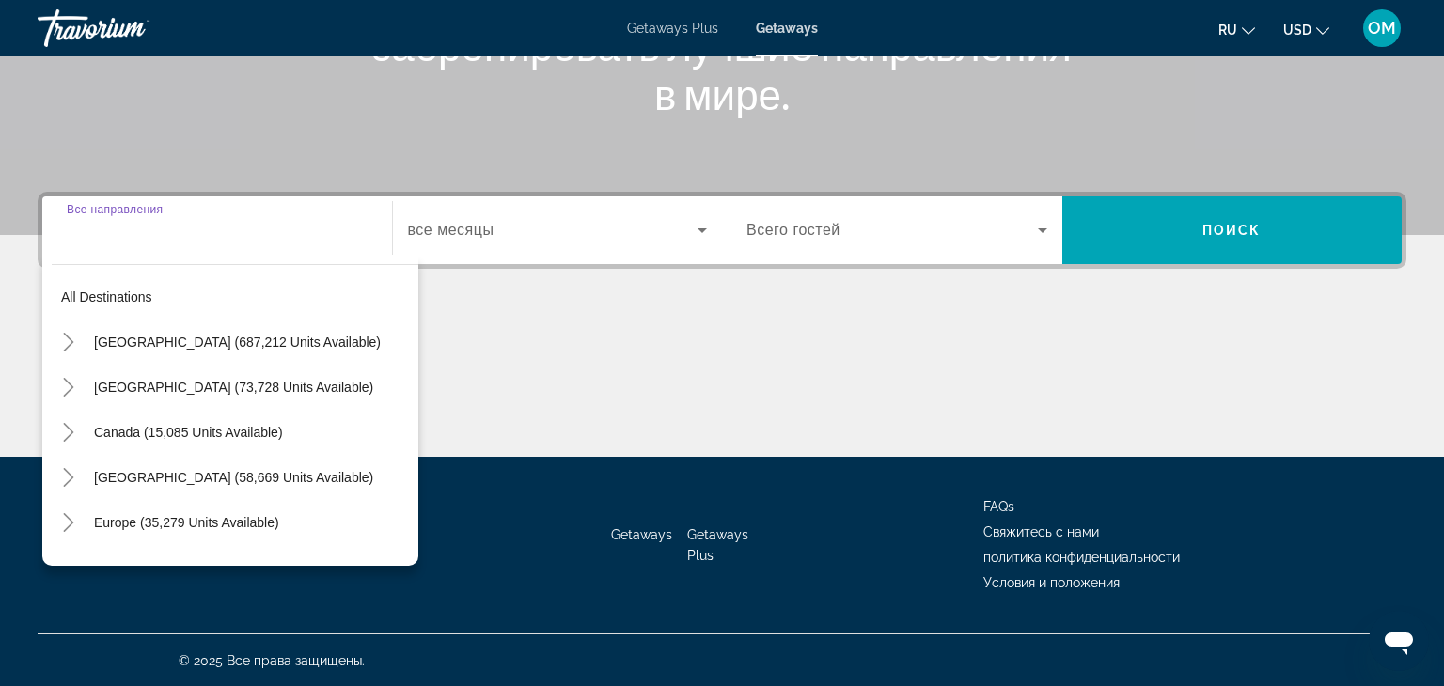
scroll to position [330, 0]
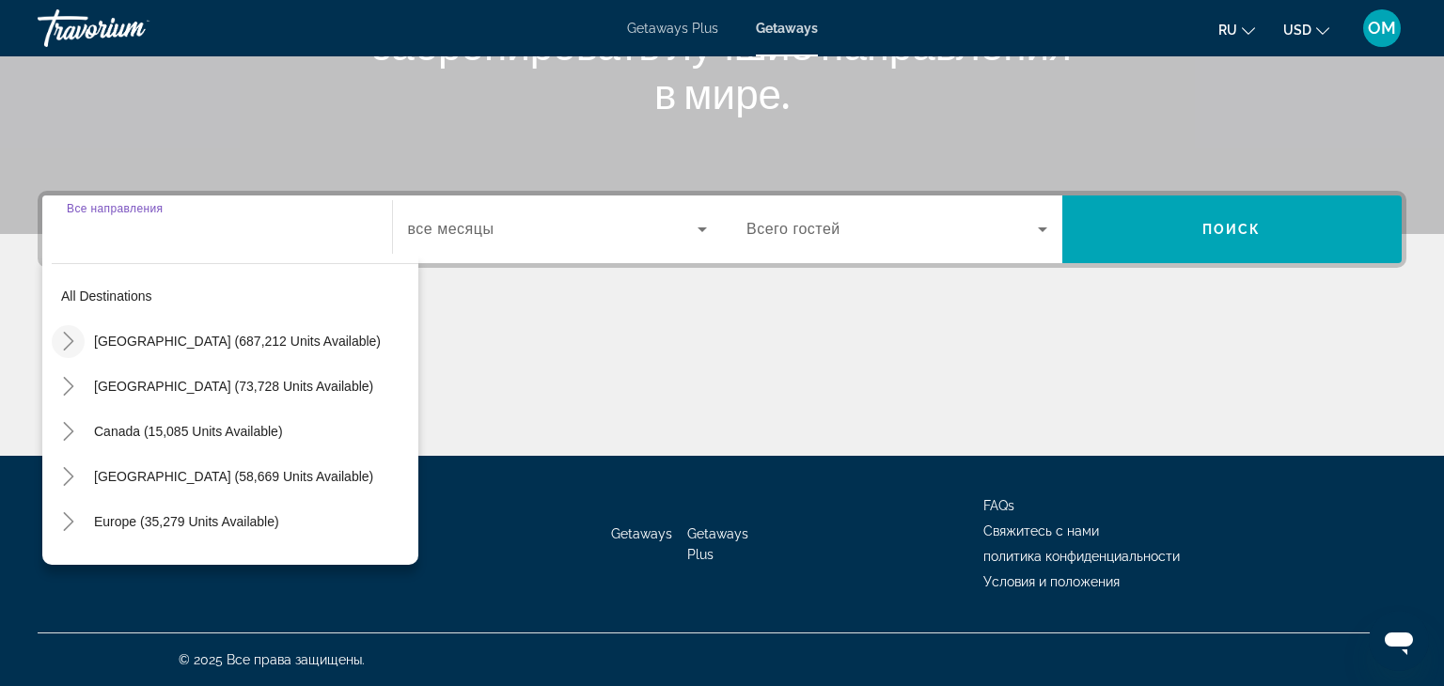
click at [59, 334] on icon "Toggle United States (687,212 units available)" at bounding box center [68, 341] width 19 height 19
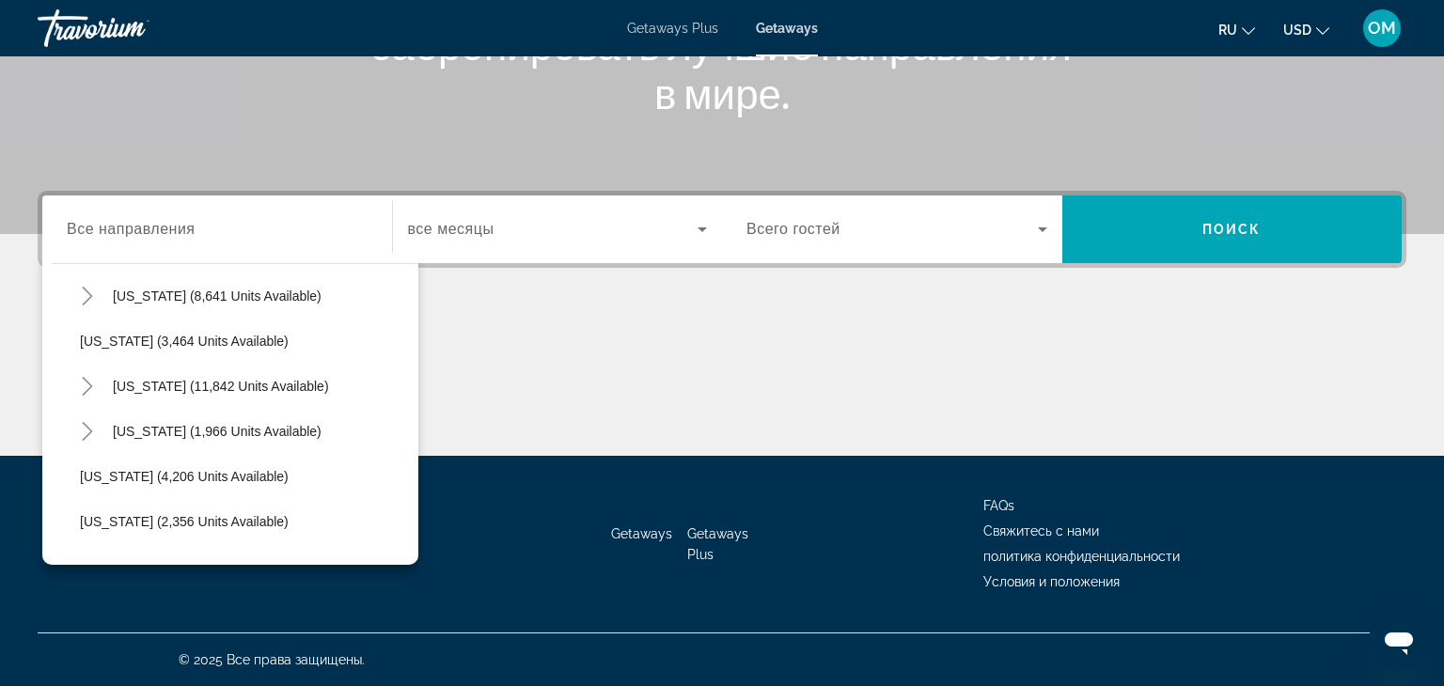
scroll to position [1052, 0]
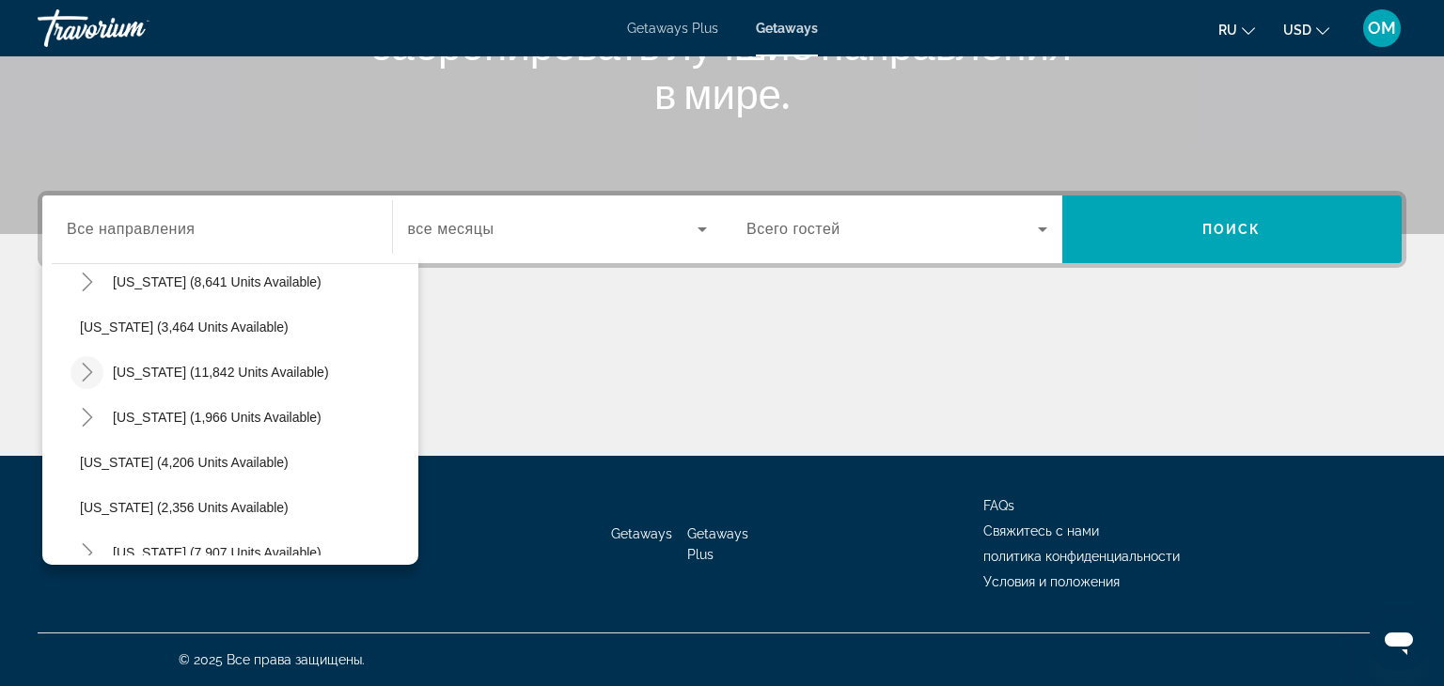
click at [87, 369] on icon "Toggle Nevada (11,842 units available)" at bounding box center [87, 372] width 19 height 19
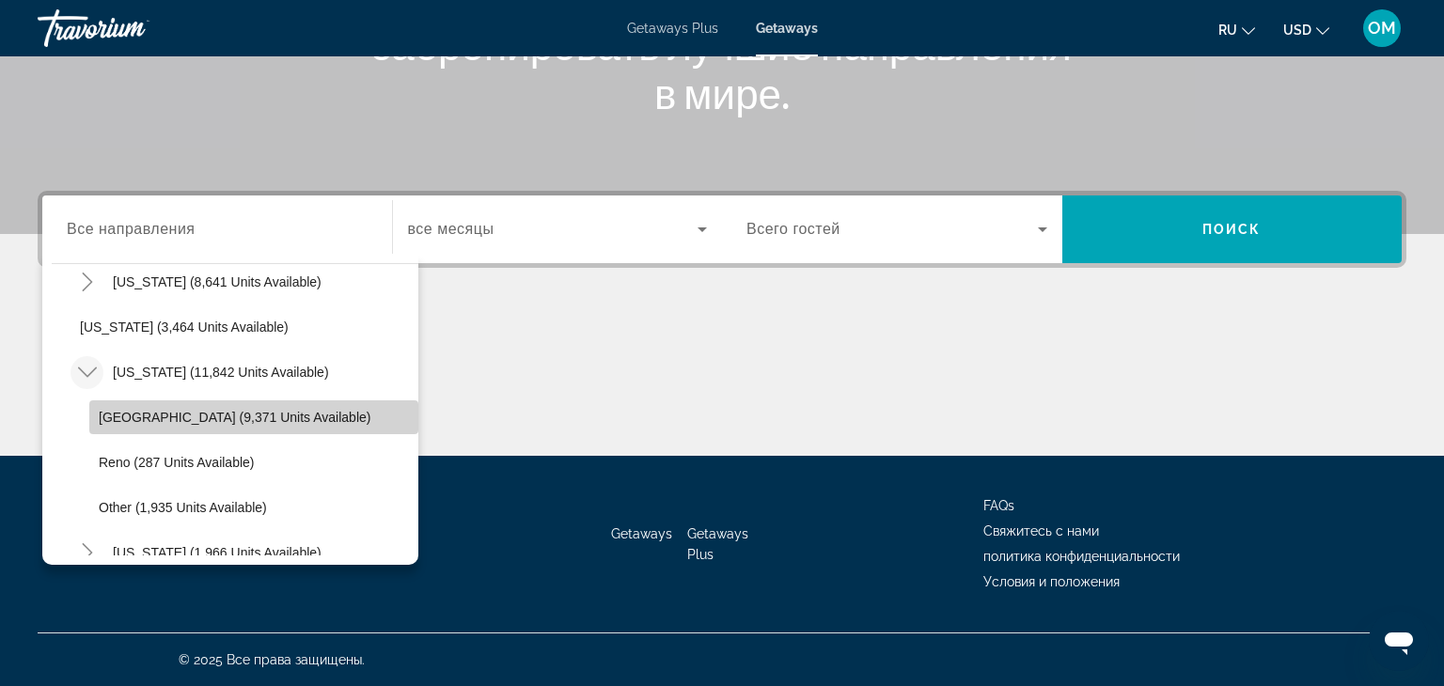
click at [106, 413] on span "Las Vegas (9,371 units available)" at bounding box center [235, 417] width 272 height 15
type input "**********"
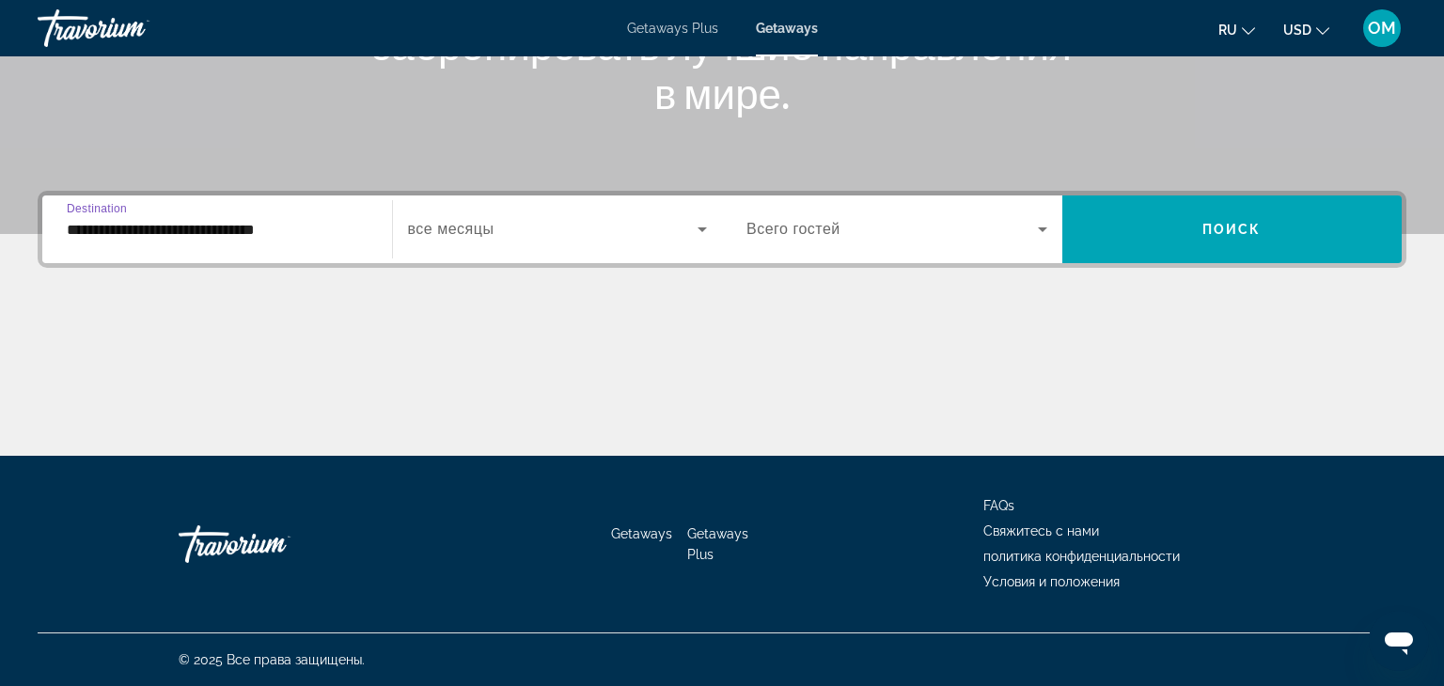
click at [701, 232] on icon "Search widget" at bounding box center [702, 229] width 23 height 23
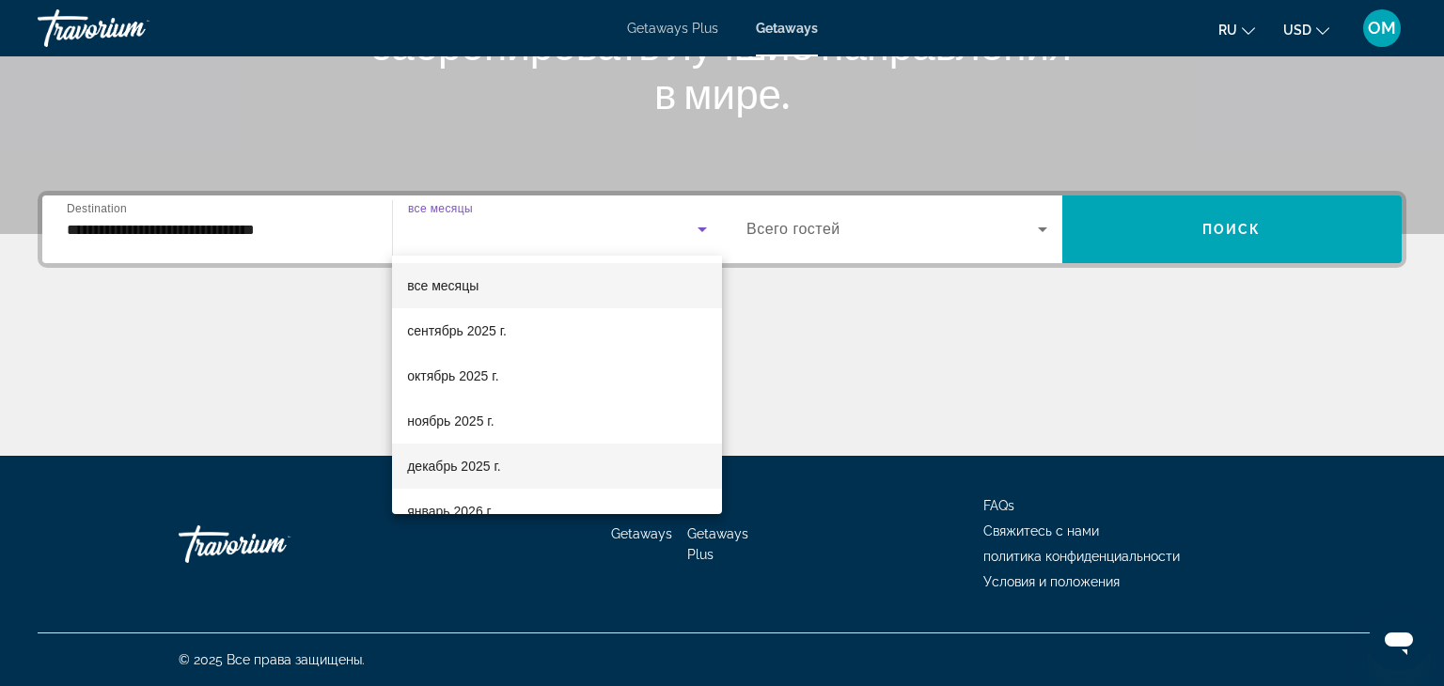
click at [499, 462] on span "декабрь 2025 г." at bounding box center [453, 466] width 93 height 23
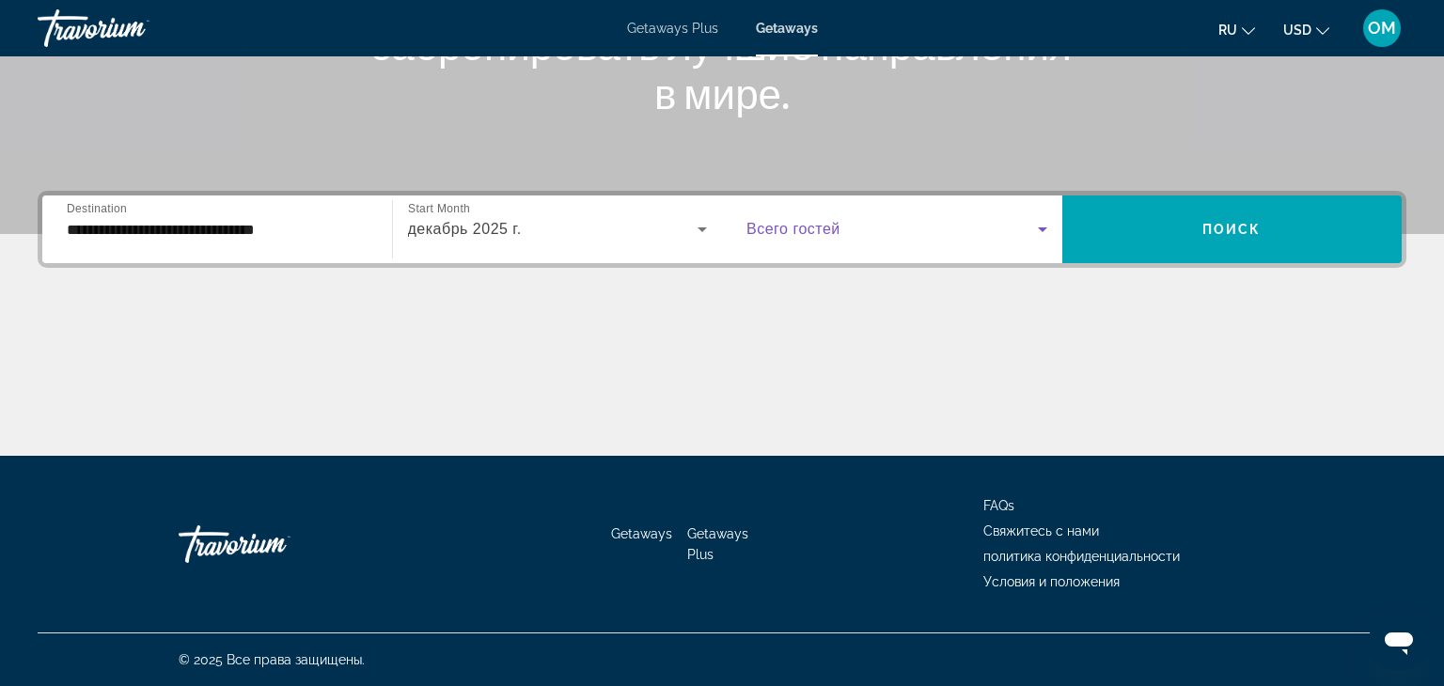
click at [1050, 229] on icon "Search widget" at bounding box center [1042, 229] width 23 height 23
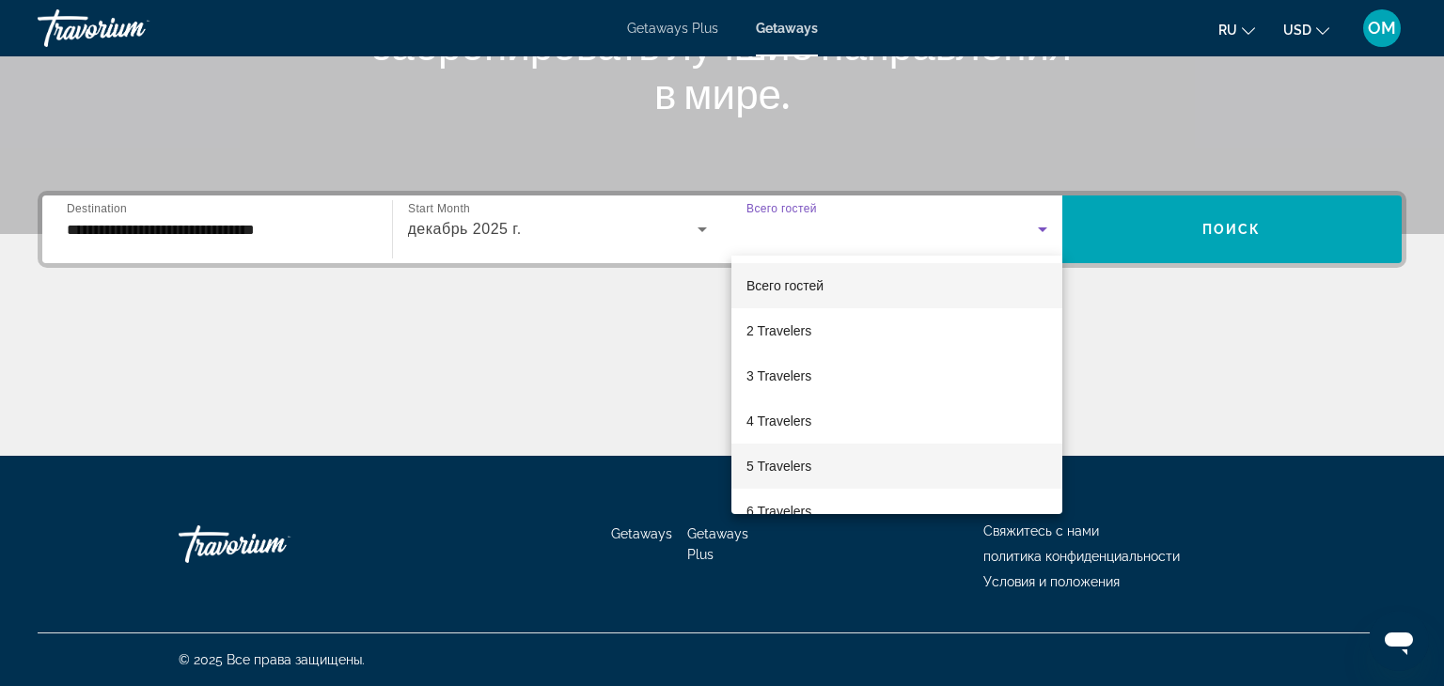
click at [828, 477] on mat-option "5 Travelers" at bounding box center [896, 466] width 331 height 45
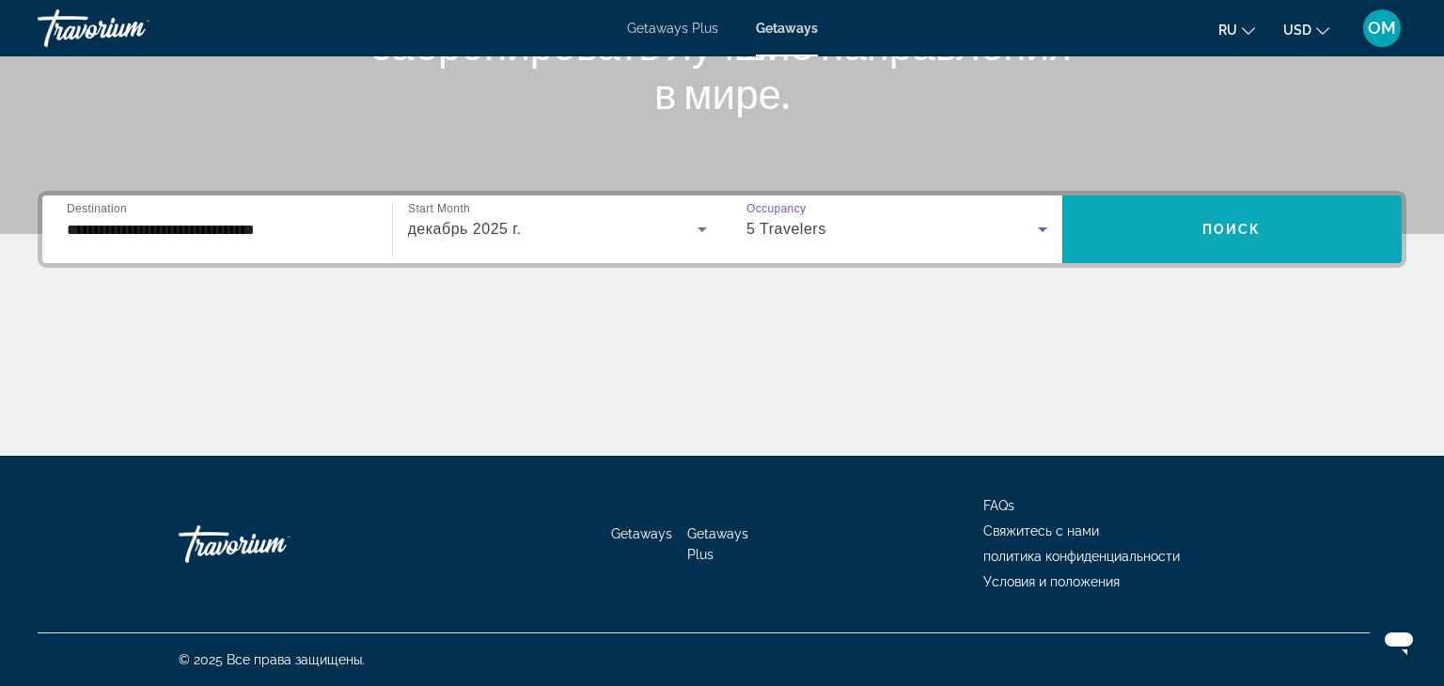
click at [1172, 215] on span "Search widget" at bounding box center [1232, 229] width 340 height 45
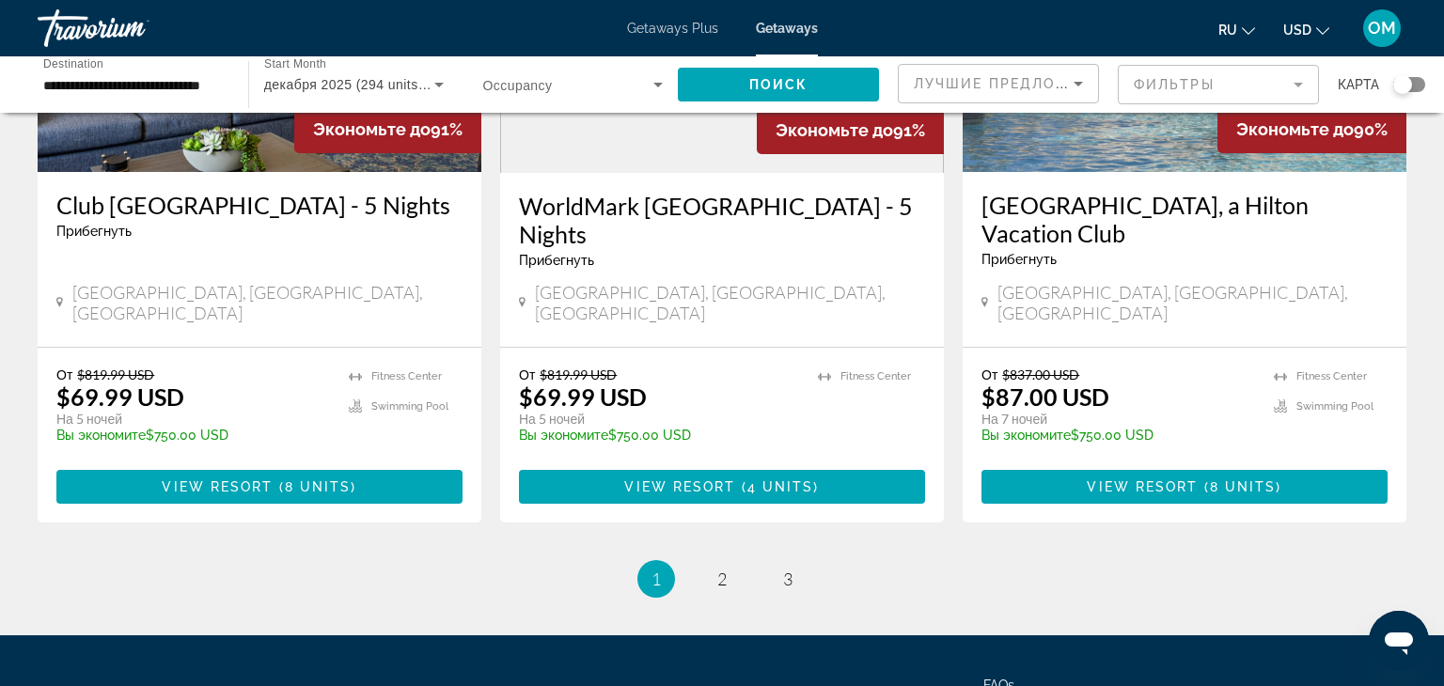
scroll to position [2412, 0]
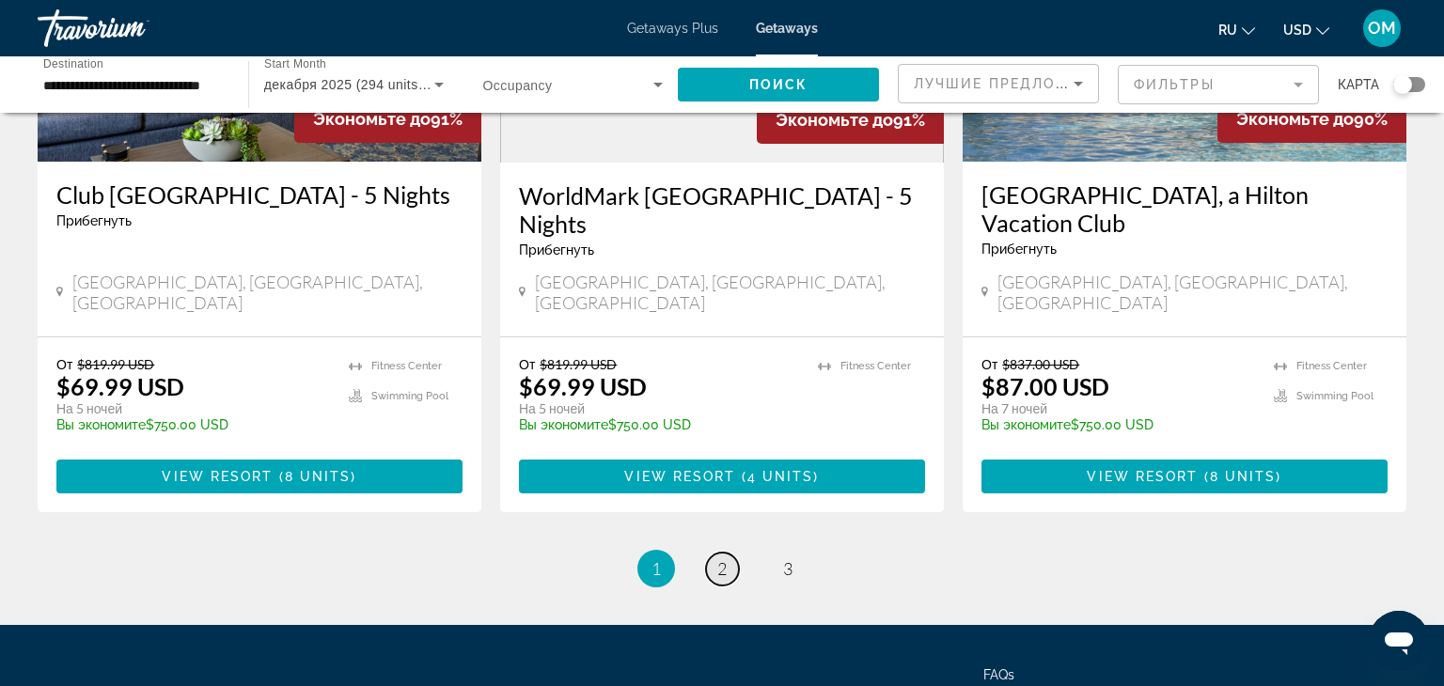
click at [719, 558] on span "2" at bounding box center [721, 568] width 9 height 21
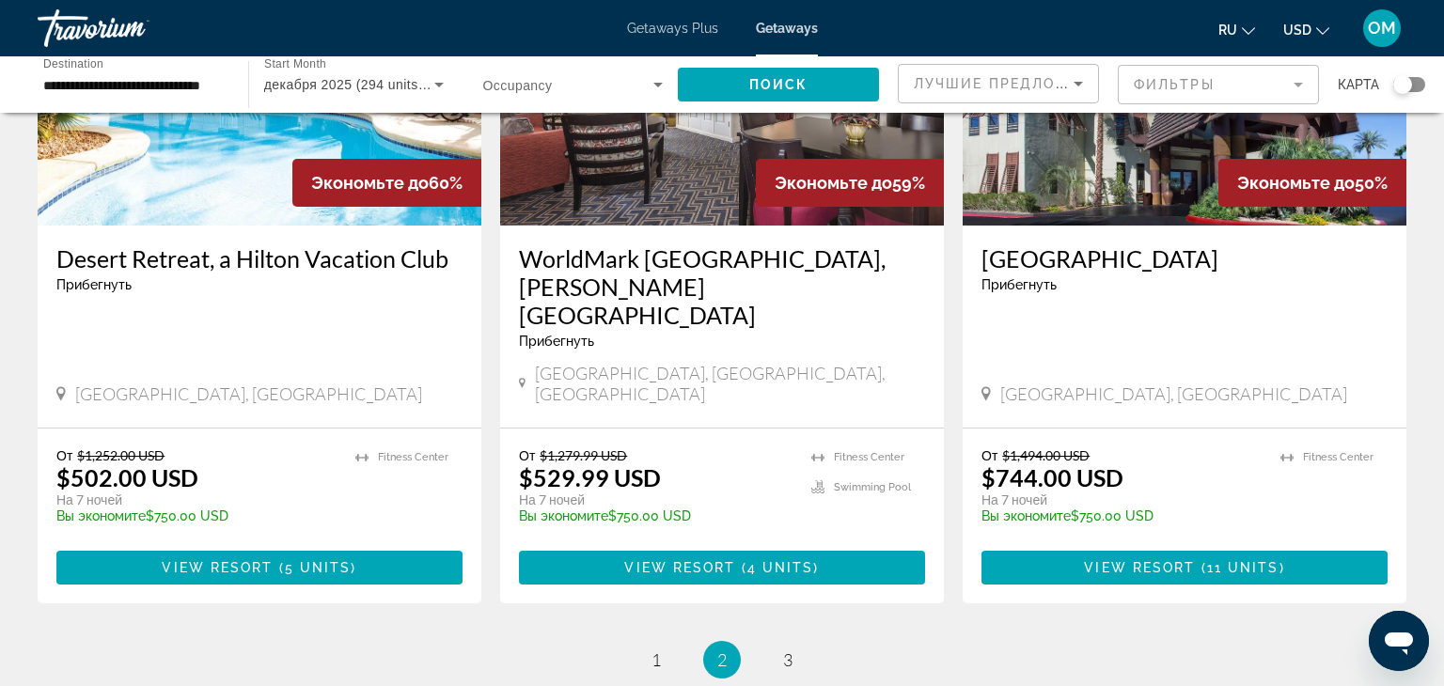
scroll to position [2310, 0]
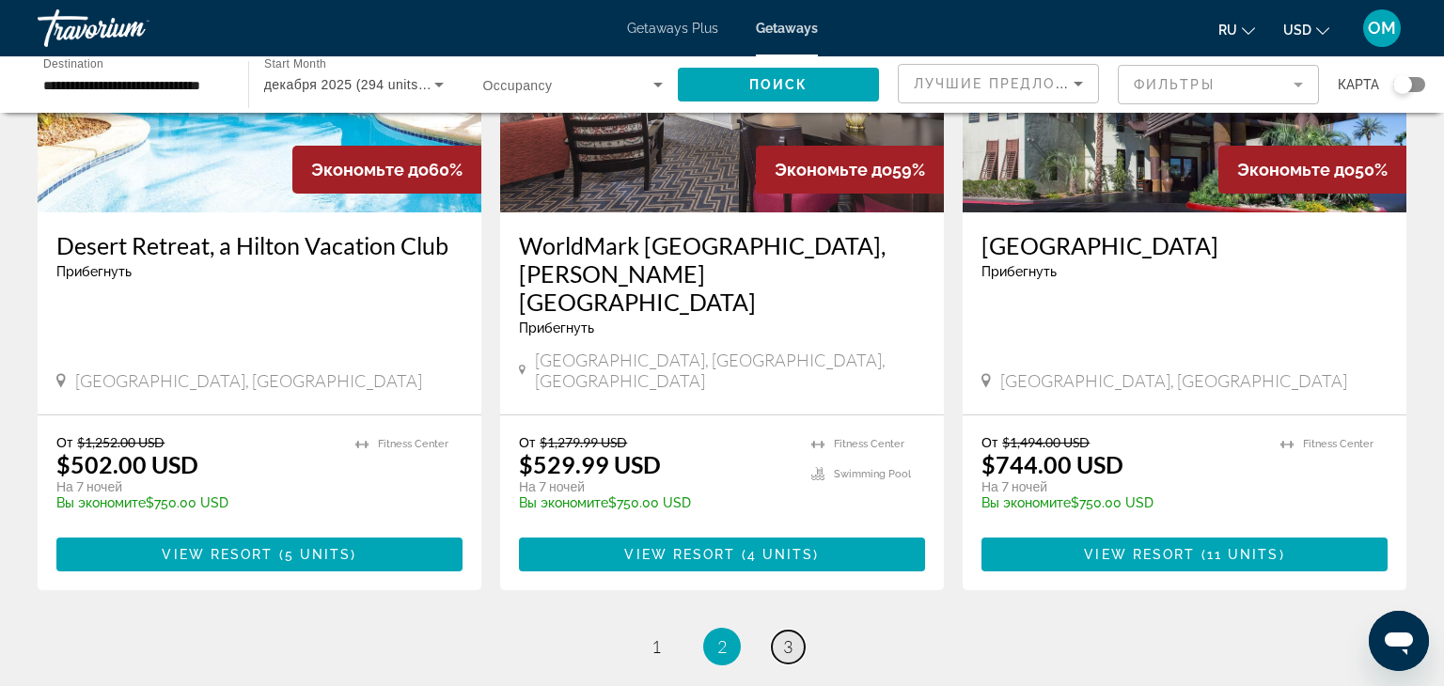
click at [783, 636] on span "3" at bounding box center [787, 646] width 9 height 21
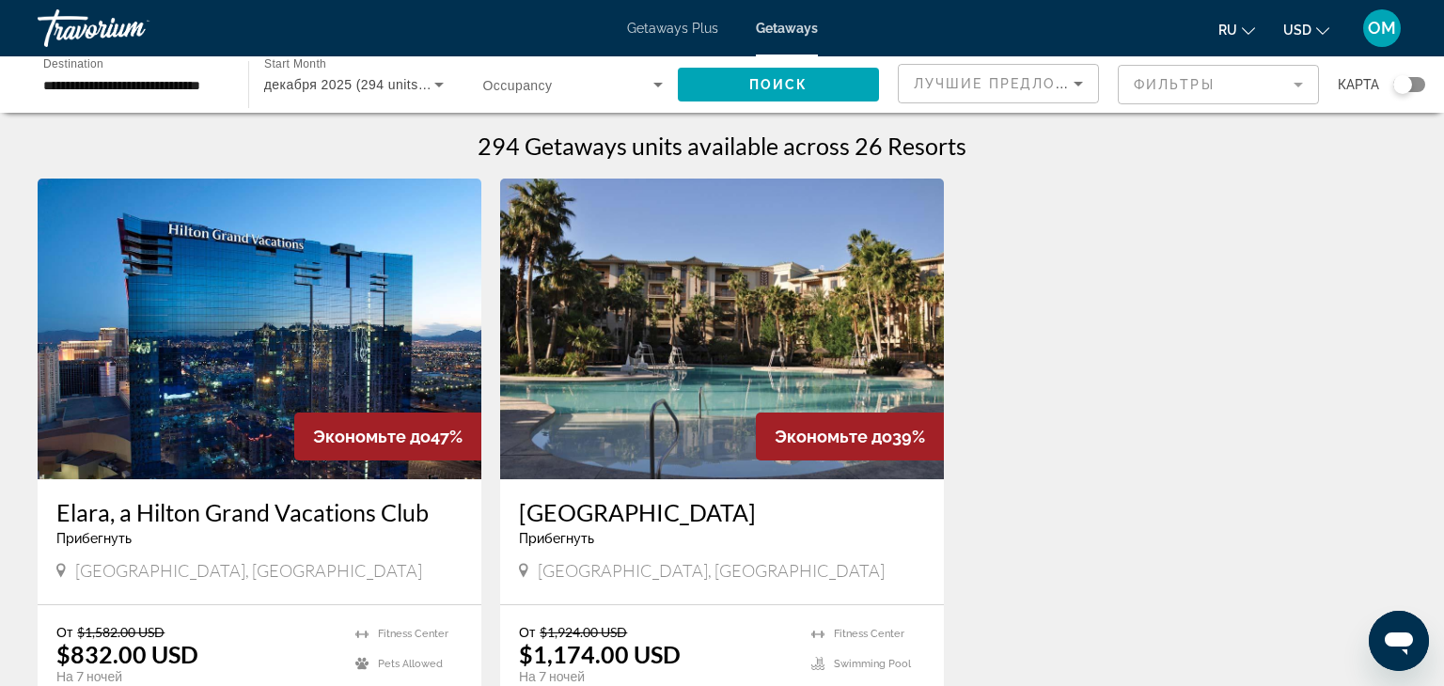
click at [283, 339] on img "Main content" at bounding box center [260, 329] width 444 height 301
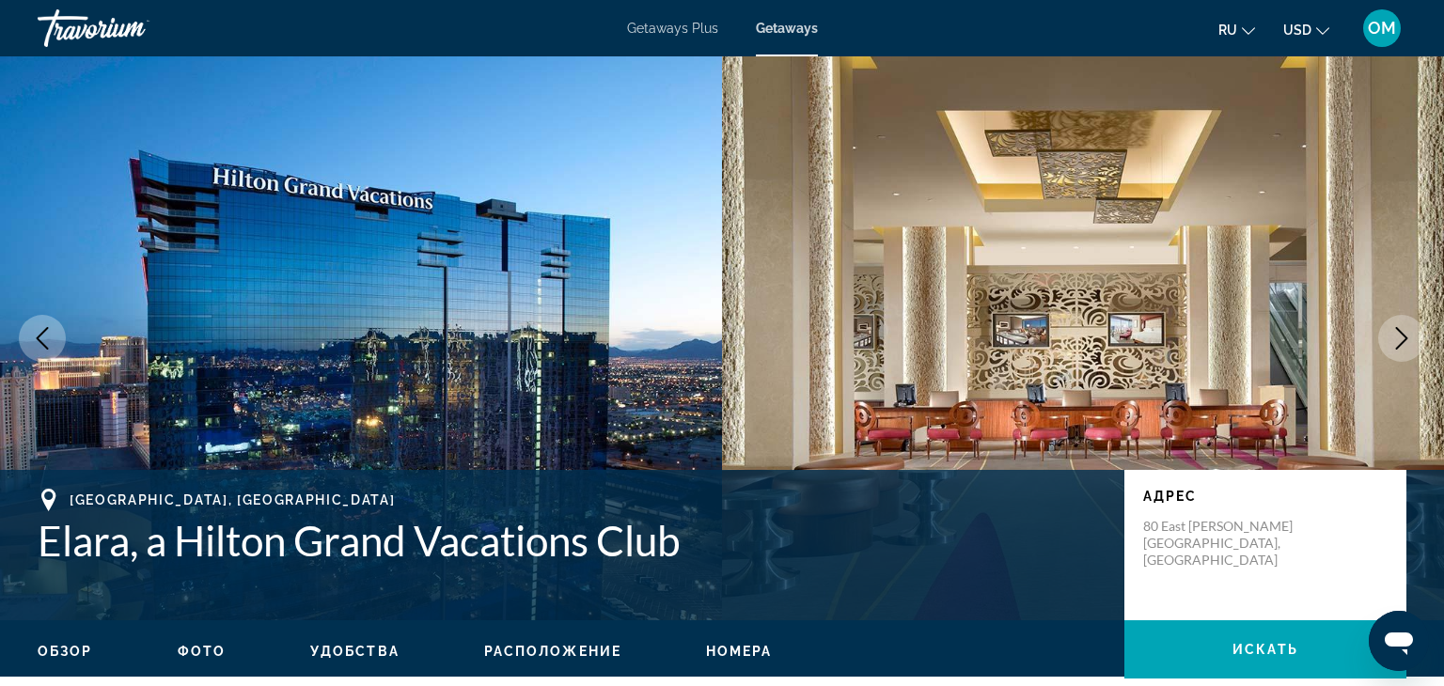
click at [1400, 339] on icon "Next image" at bounding box center [1401, 338] width 23 height 23
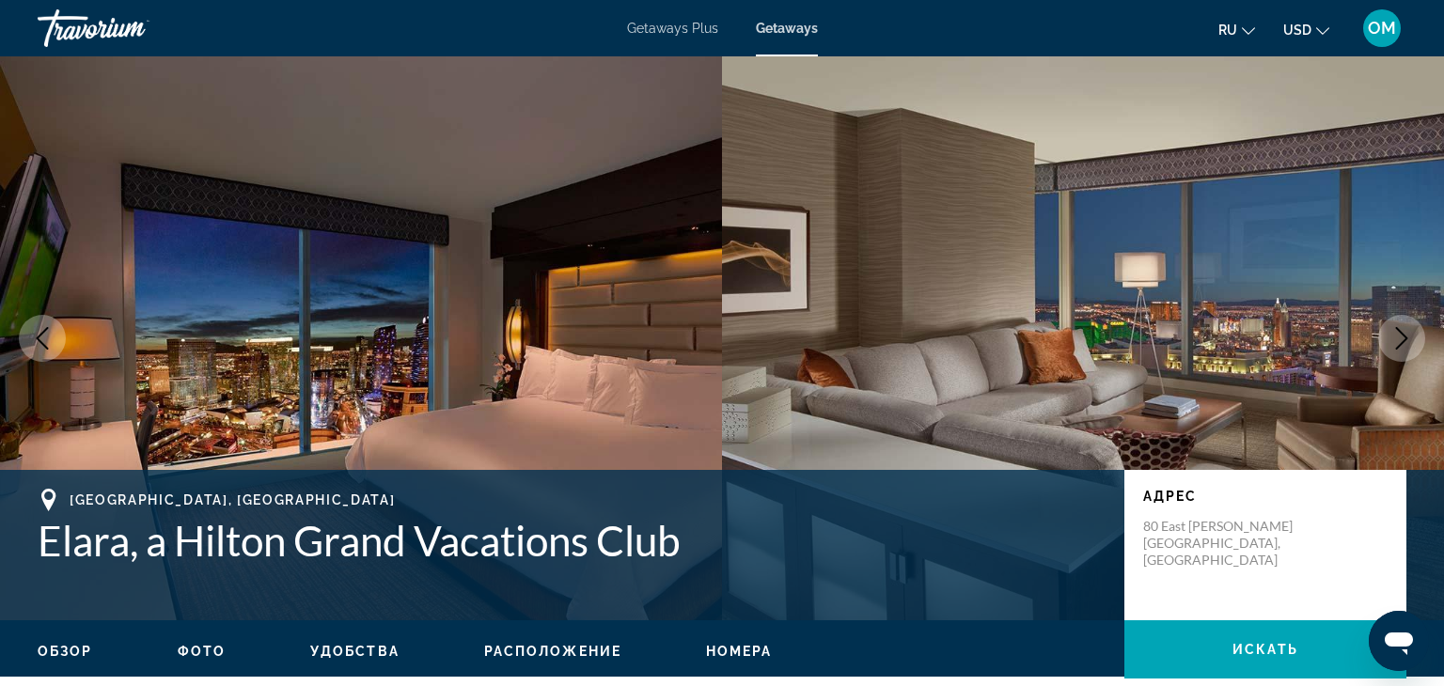
click at [1400, 339] on icon "Next image" at bounding box center [1401, 338] width 23 height 23
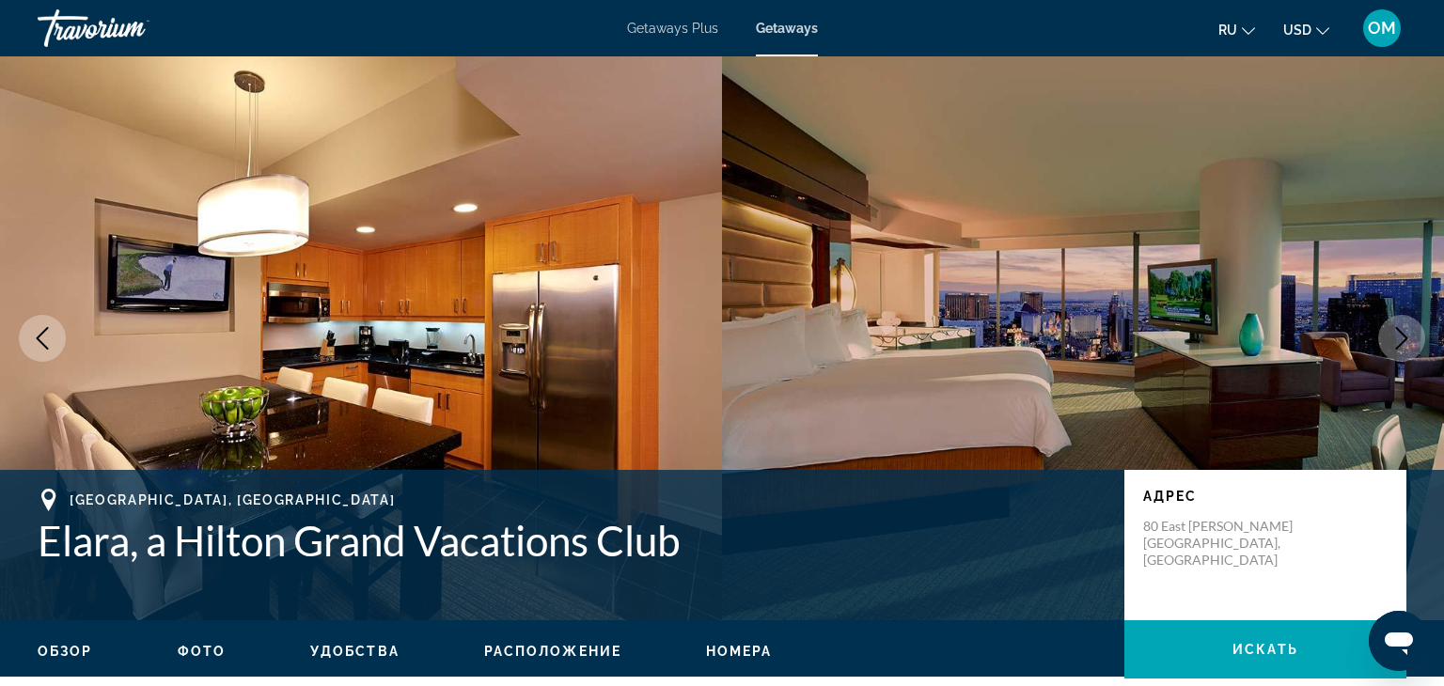
click at [1400, 339] on icon "Next image" at bounding box center [1401, 338] width 23 height 23
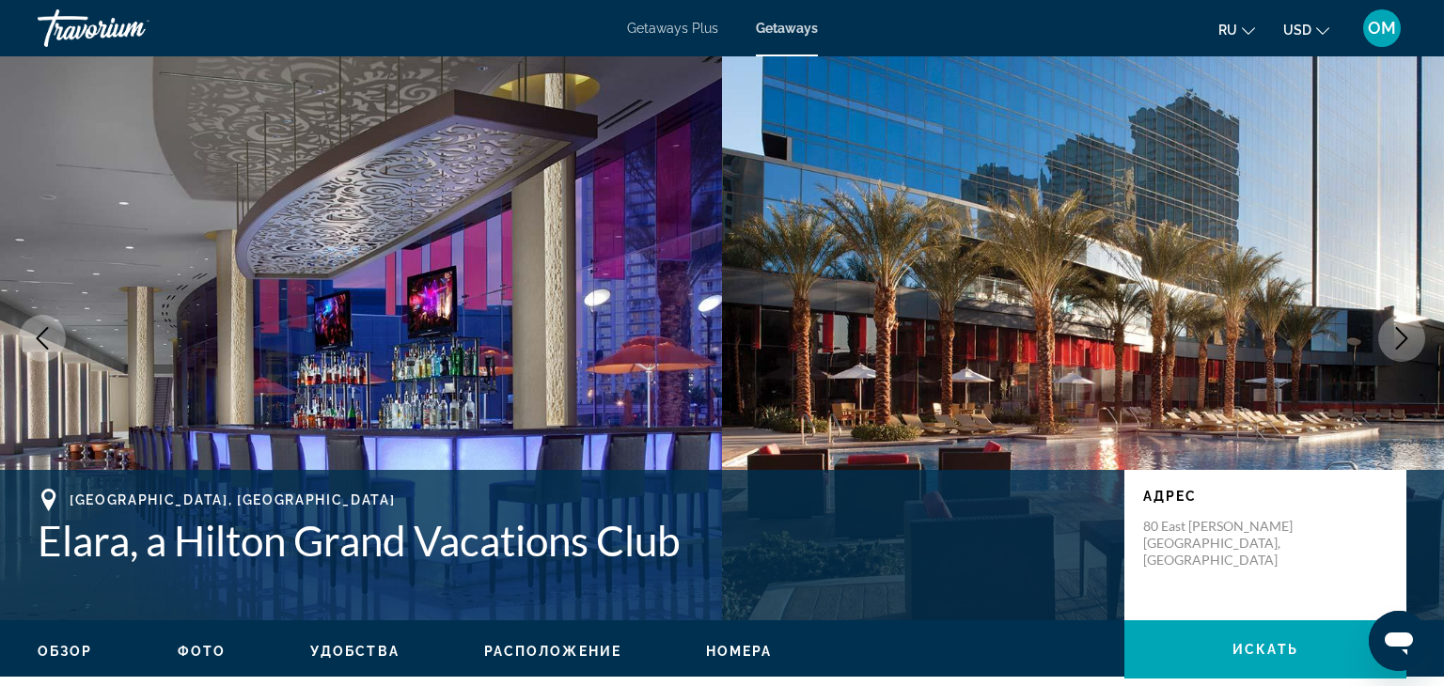
click at [1400, 339] on icon "Next image" at bounding box center [1401, 338] width 23 height 23
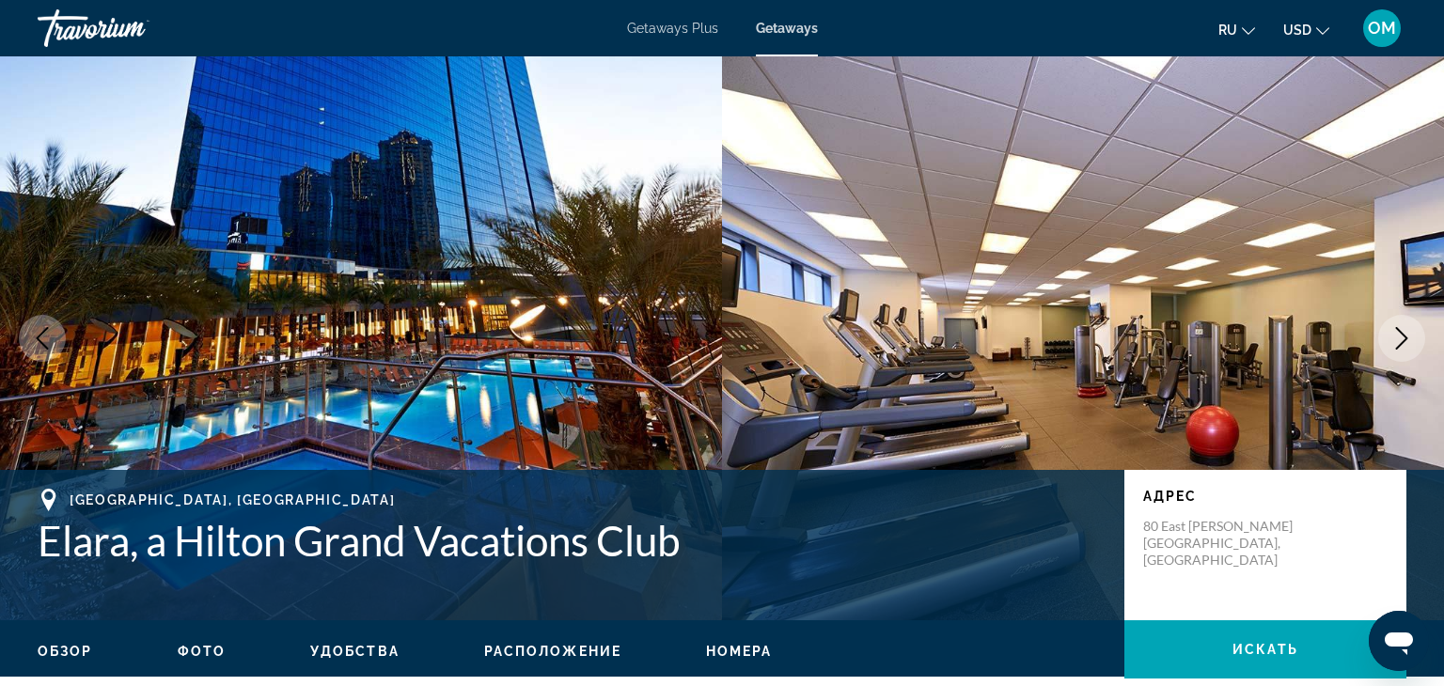
click at [1400, 339] on icon "Next image" at bounding box center [1401, 338] width 23 height 23
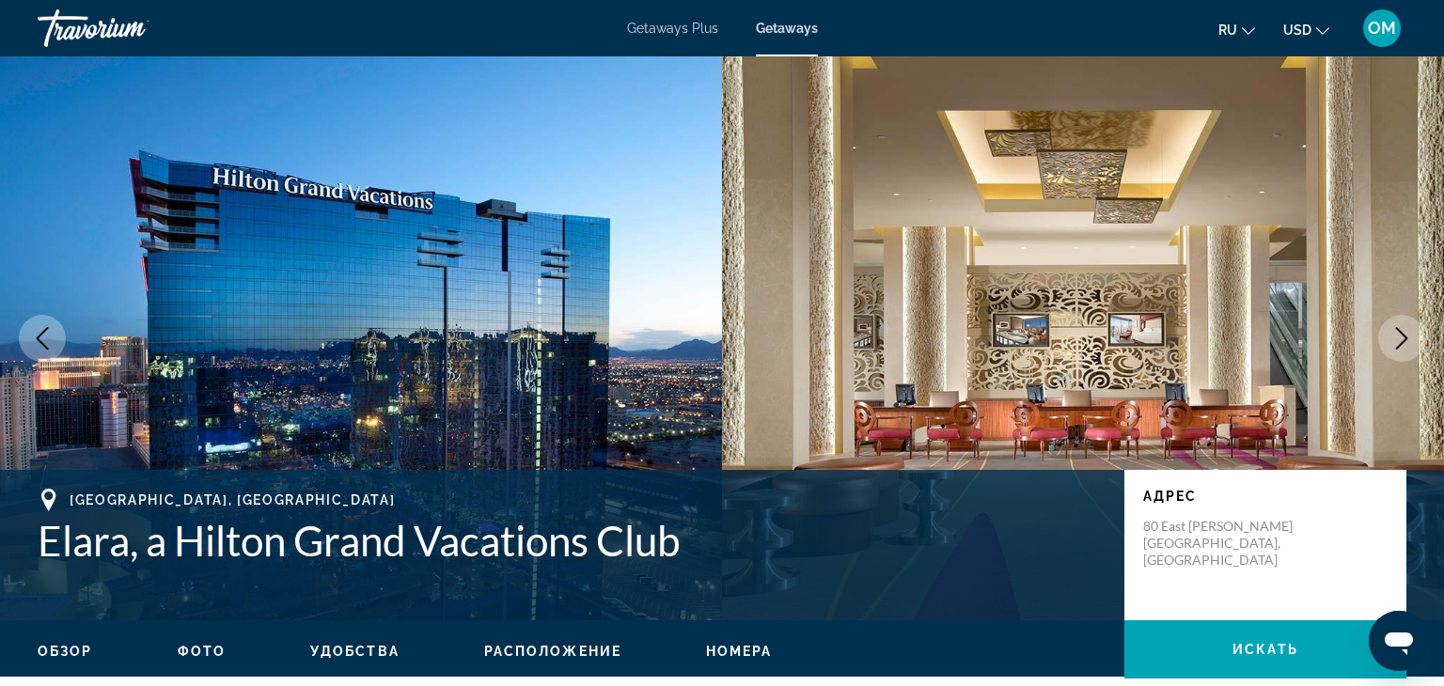
click at [1400, 339] on icon "Next image" at bounding box center [1401, 338] width 23 height 23
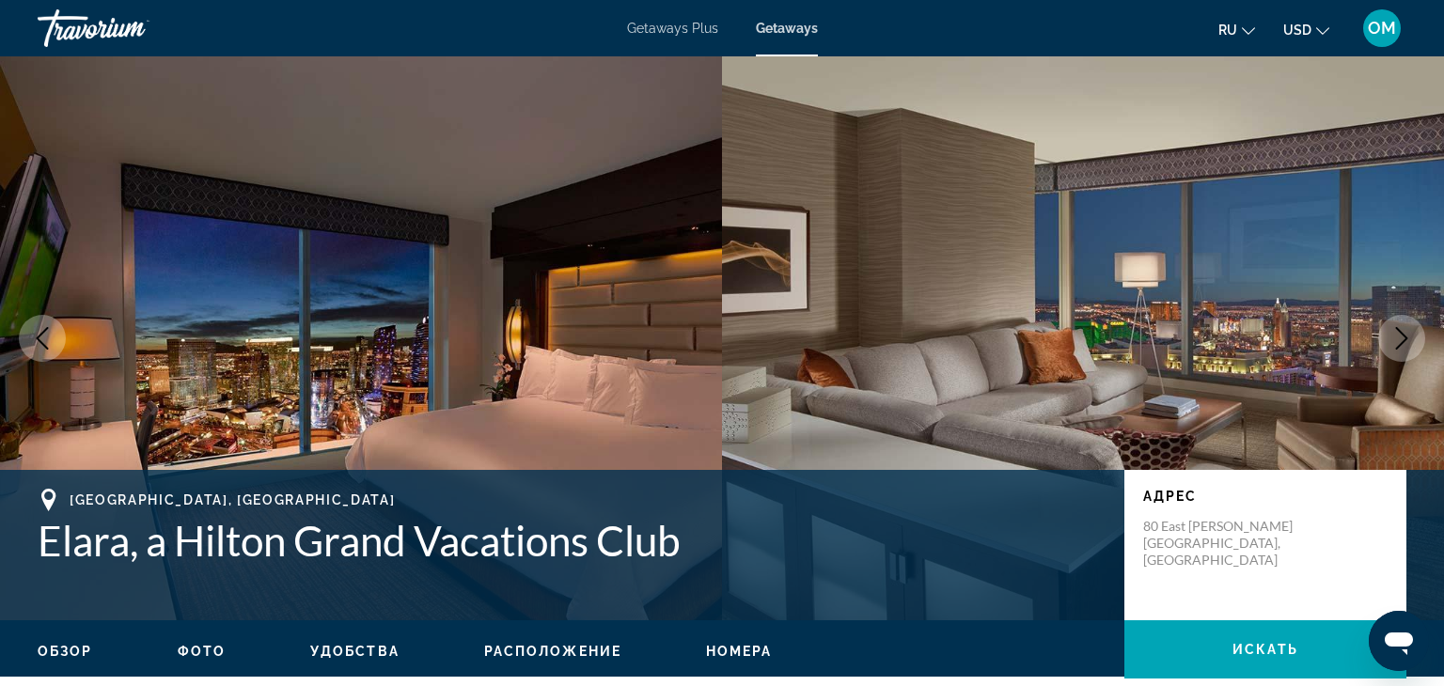
click at [1400, 339] on icon "Next image" at bounding box center [1401, 338] width 23 height 23
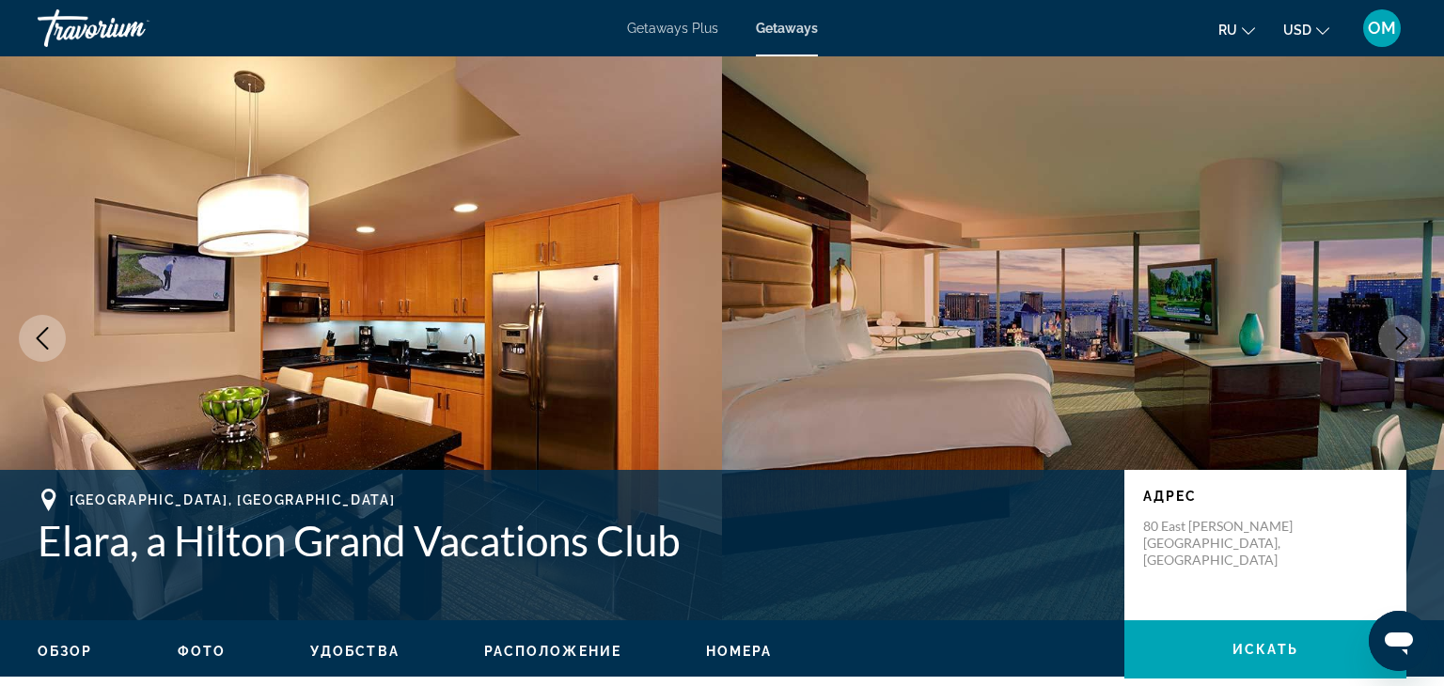
click at [1400, 339] on icon "Next image" at bounding box center [1401, 338] width 23 height 23
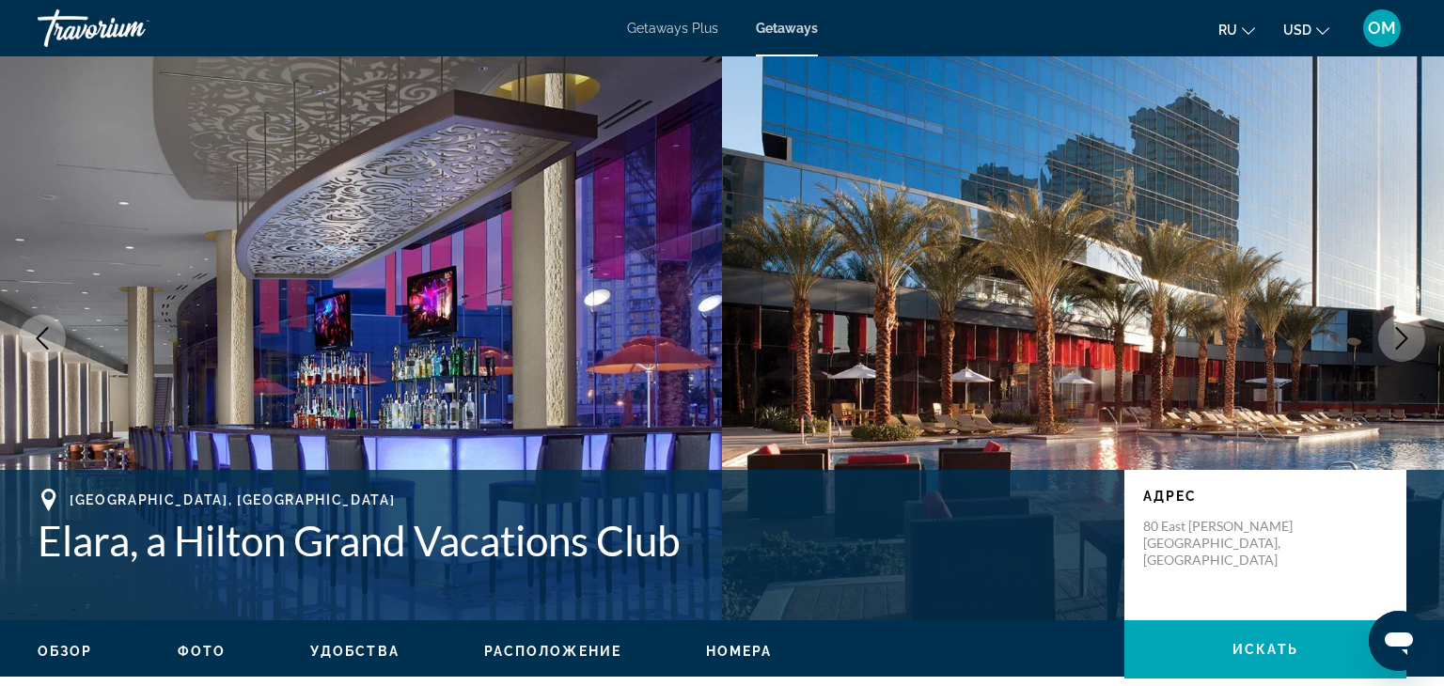
click at [1400, 341] on icon "Next image" at bounding box center [1401, 338] width 23 height 23
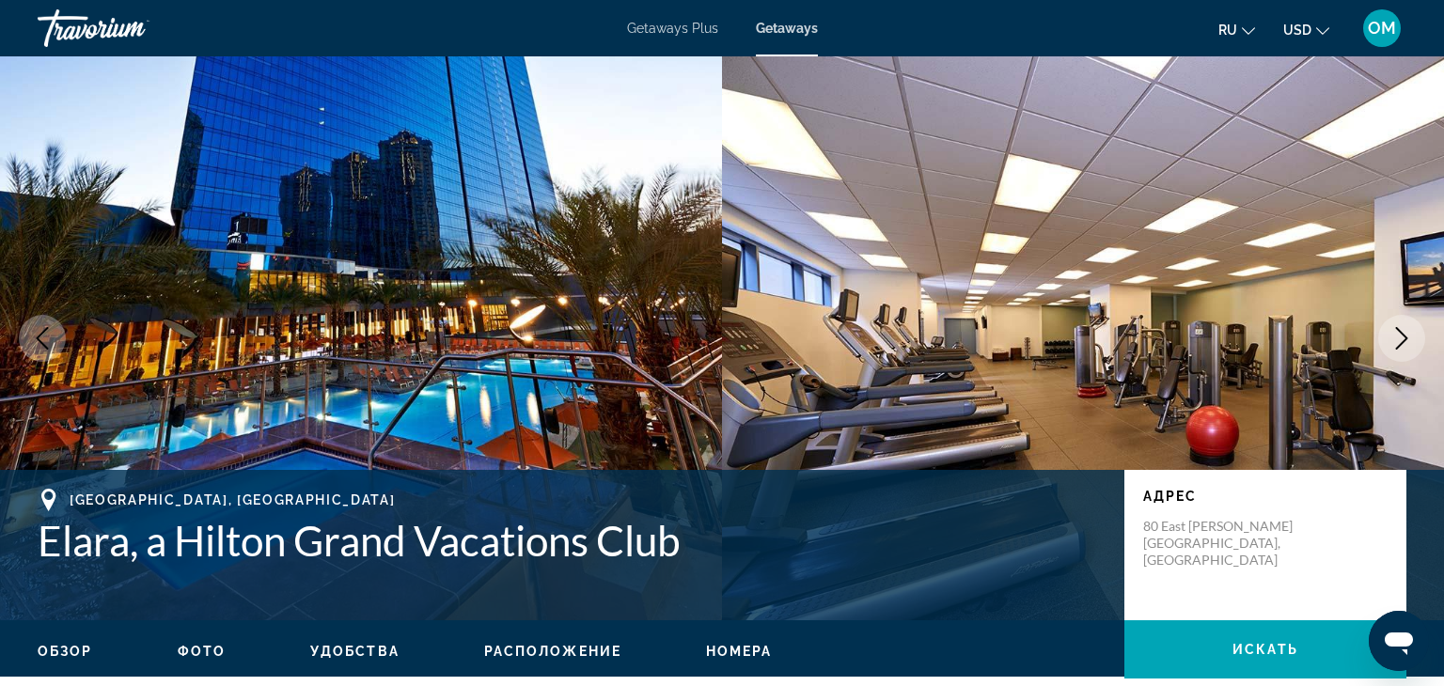
click at [1400, 338] on icon "Next image" at bounding box center [1401, 338] width 23 height 23
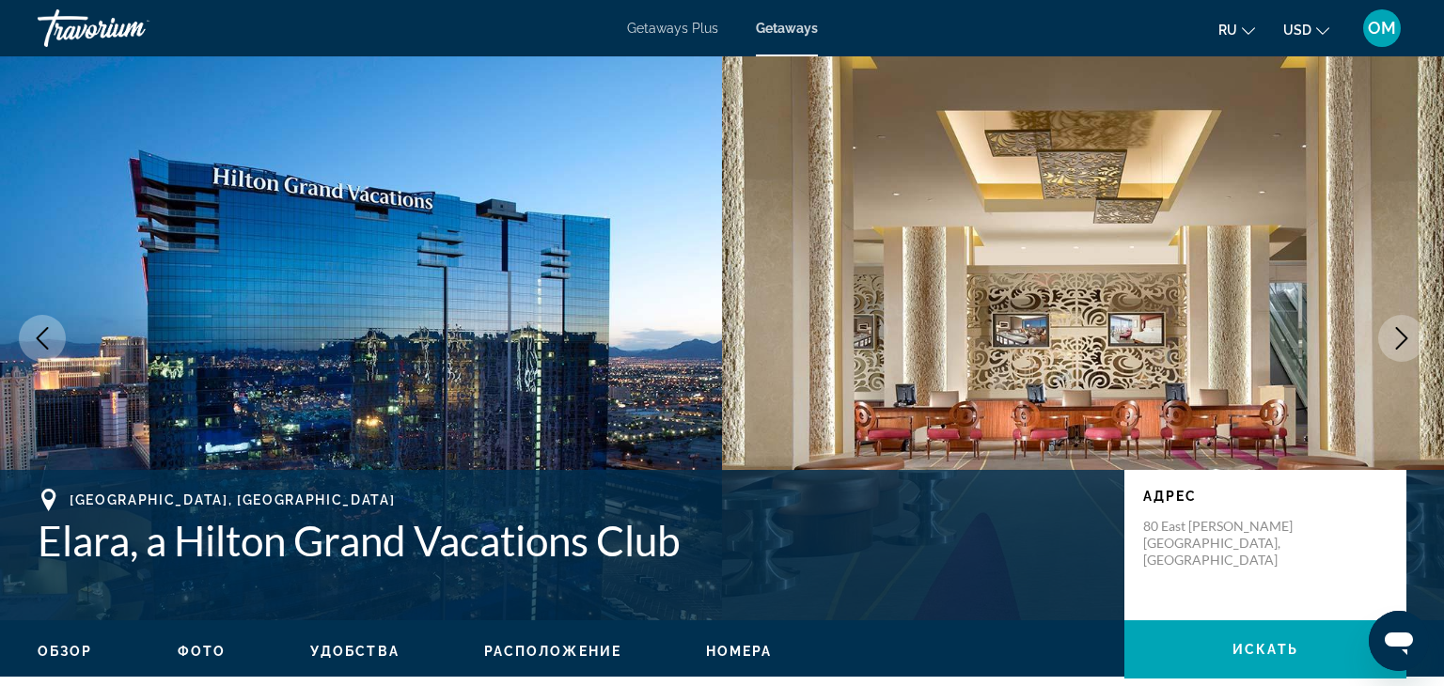
click at [1400, 338] on icon "Next image" at bounding box center [1401, 338] width 23 height 23
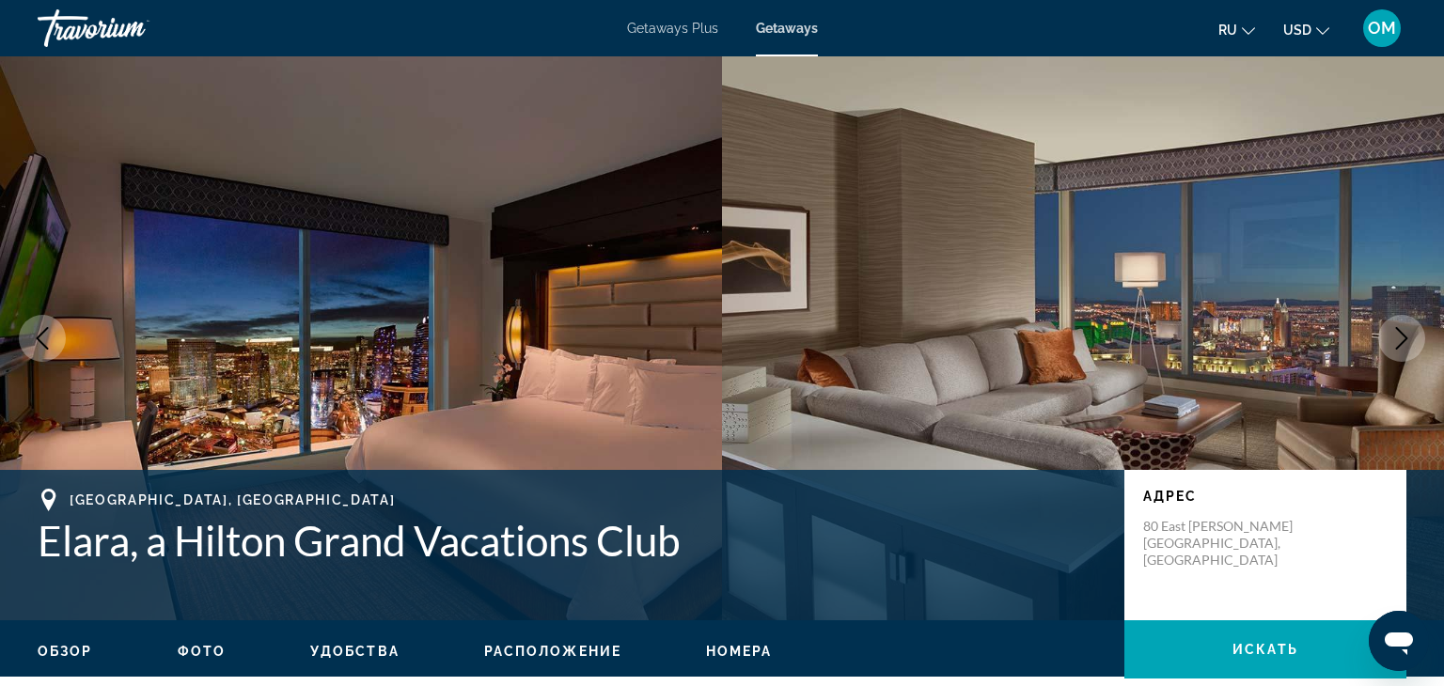
click at [1400, 338] on icon "Next image" at bounding box center [1401, 338] width 23 height 23
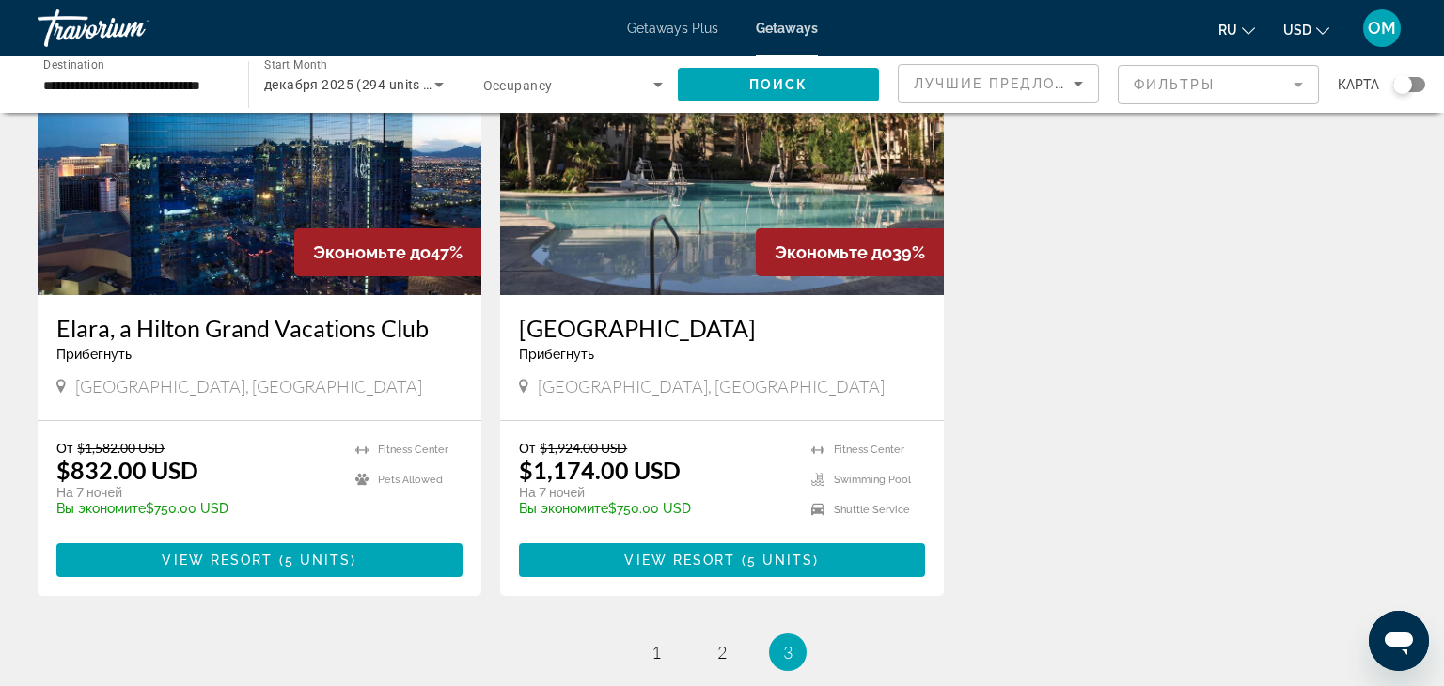
scroll to position [436, 0]
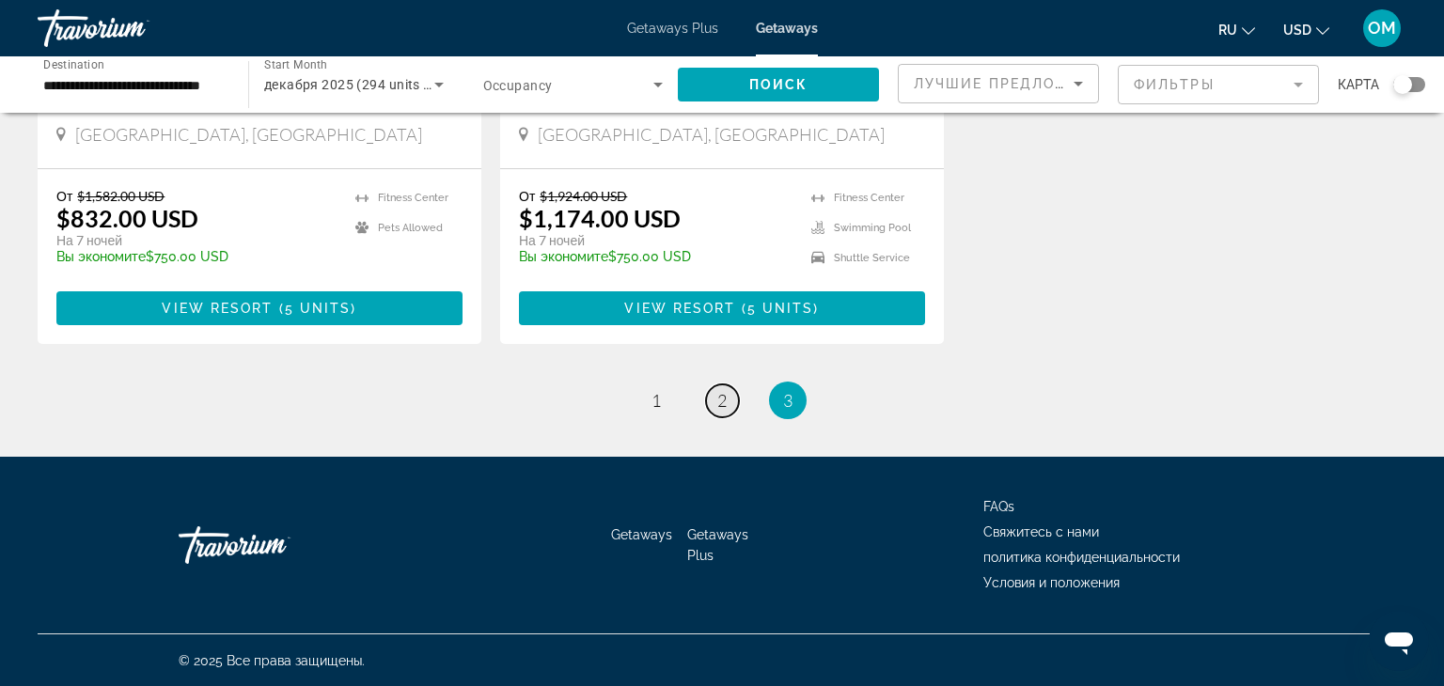
click at [732, 396] on link "page 2" at bounding box center [722, 400] width 33 height 33
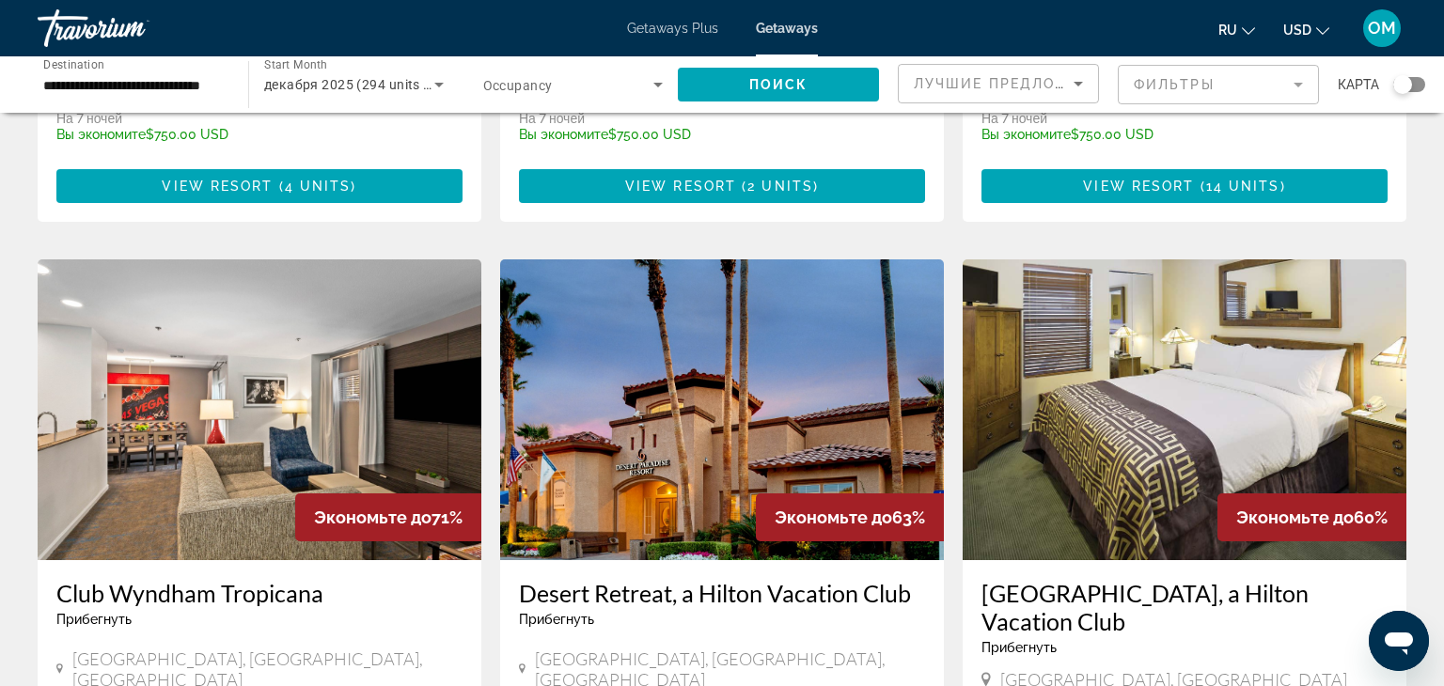
scroll to position [1264, 0]
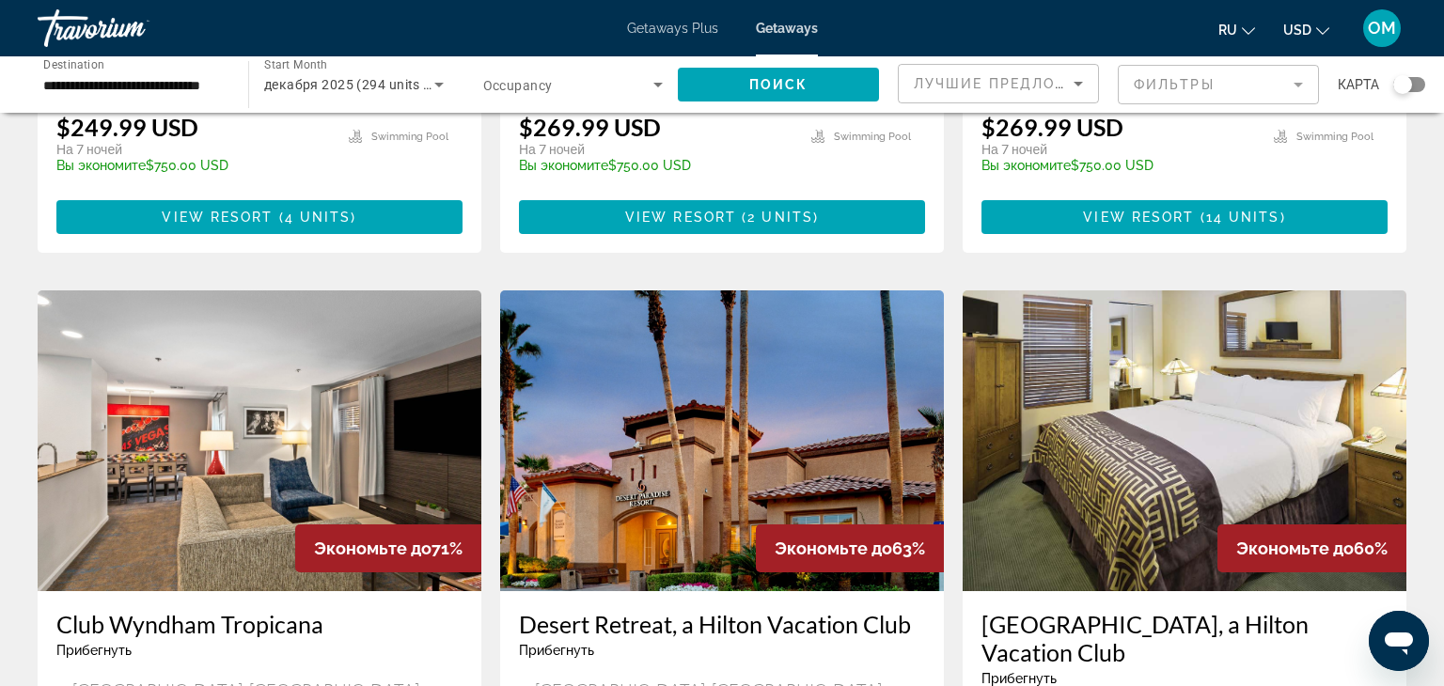
click at [775, 429] on img "Main content" at bounding box center [722, 440] width 444 height 301
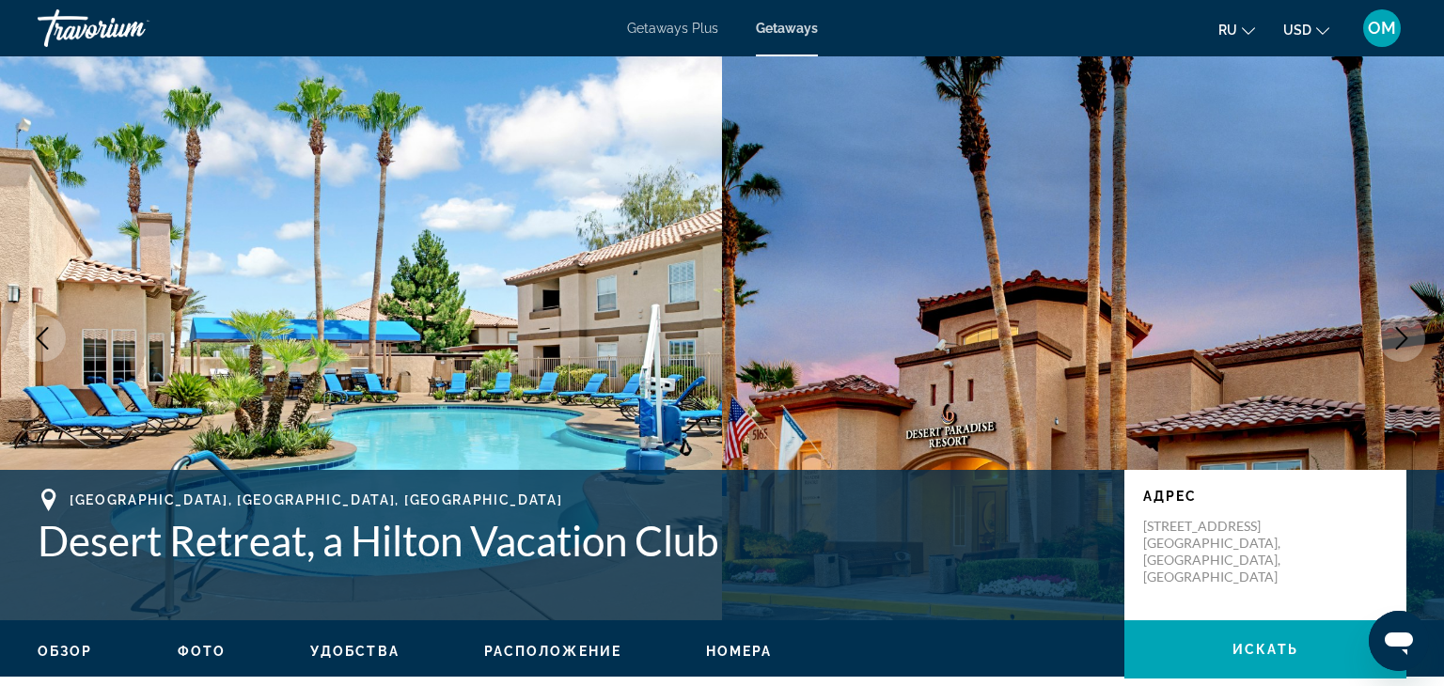
click at [1404, 335] on icon "Next image" at bounding box center [1401, 338] width 23 height 23
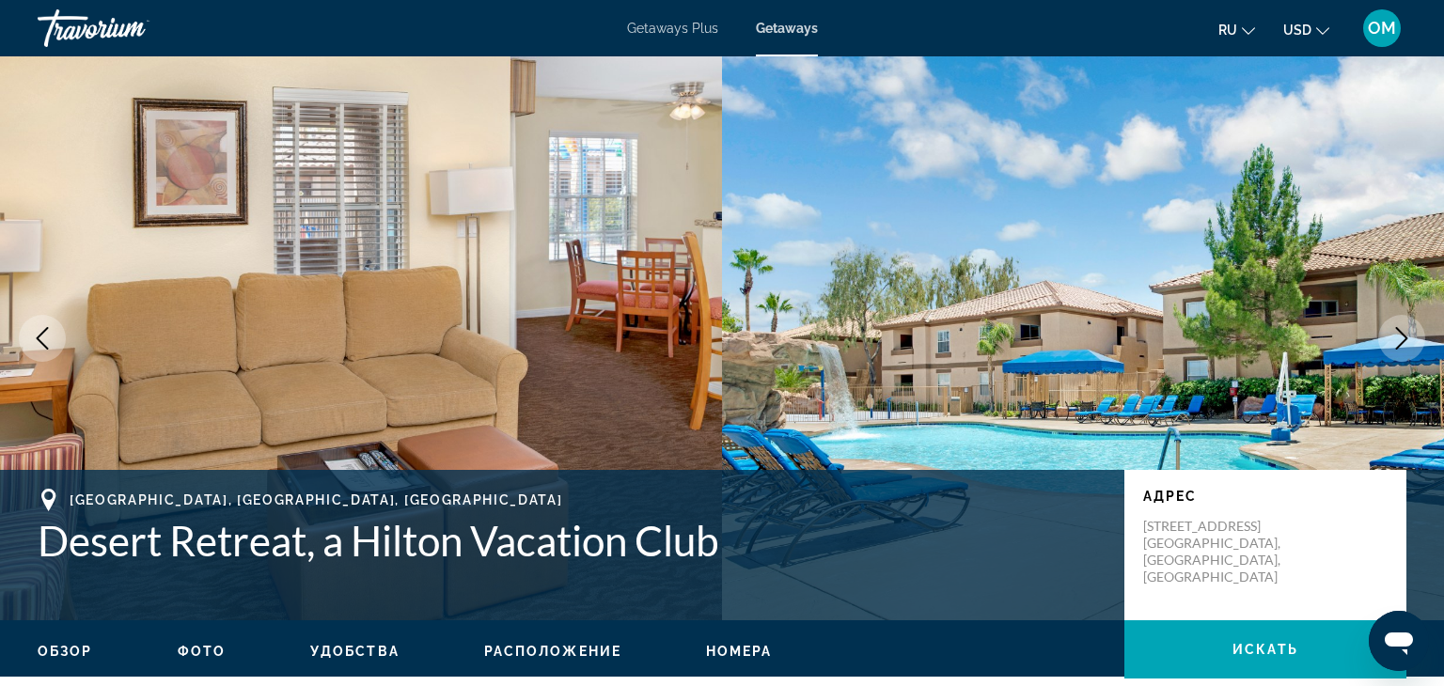
click at [1404, 335] on icon "Next image" at bounding box center [1401, 338] width 23 height 23
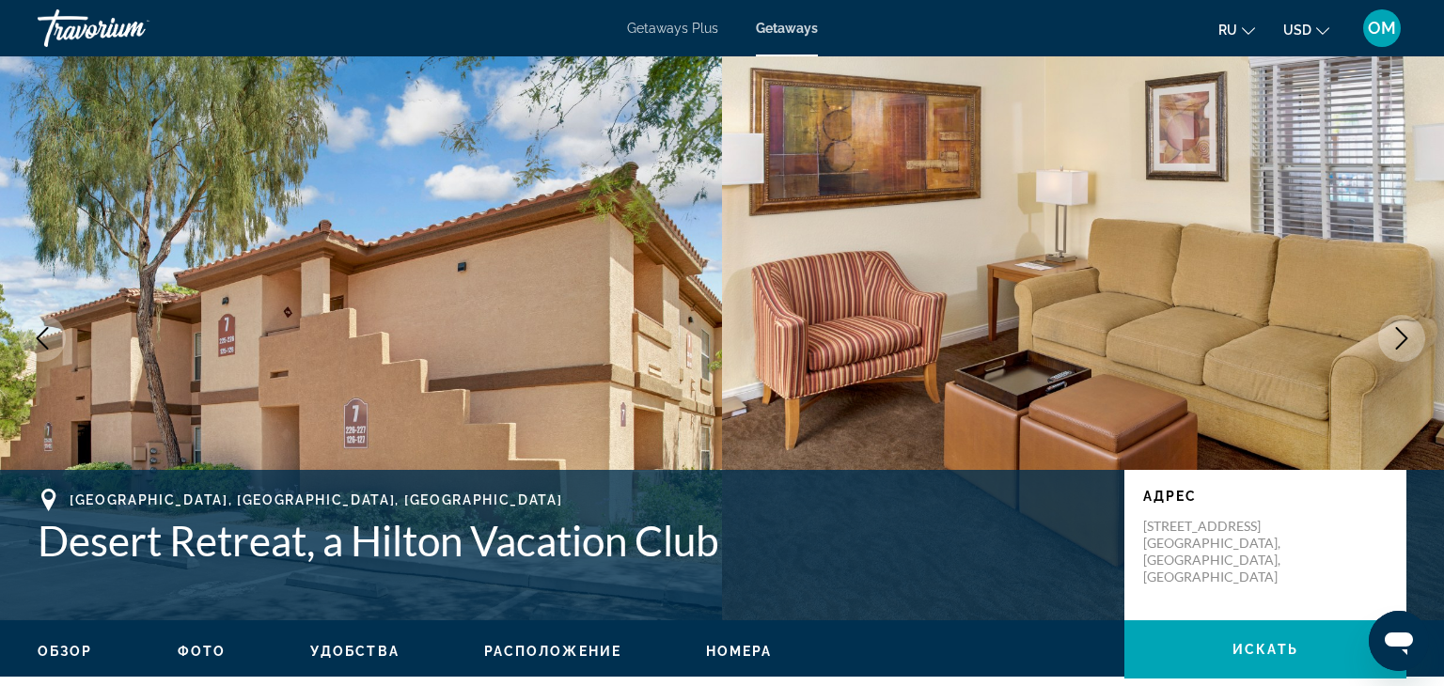
click at [1404, 335] on icon "Next image" at bounding box center [1401, 338] width 23 height 23
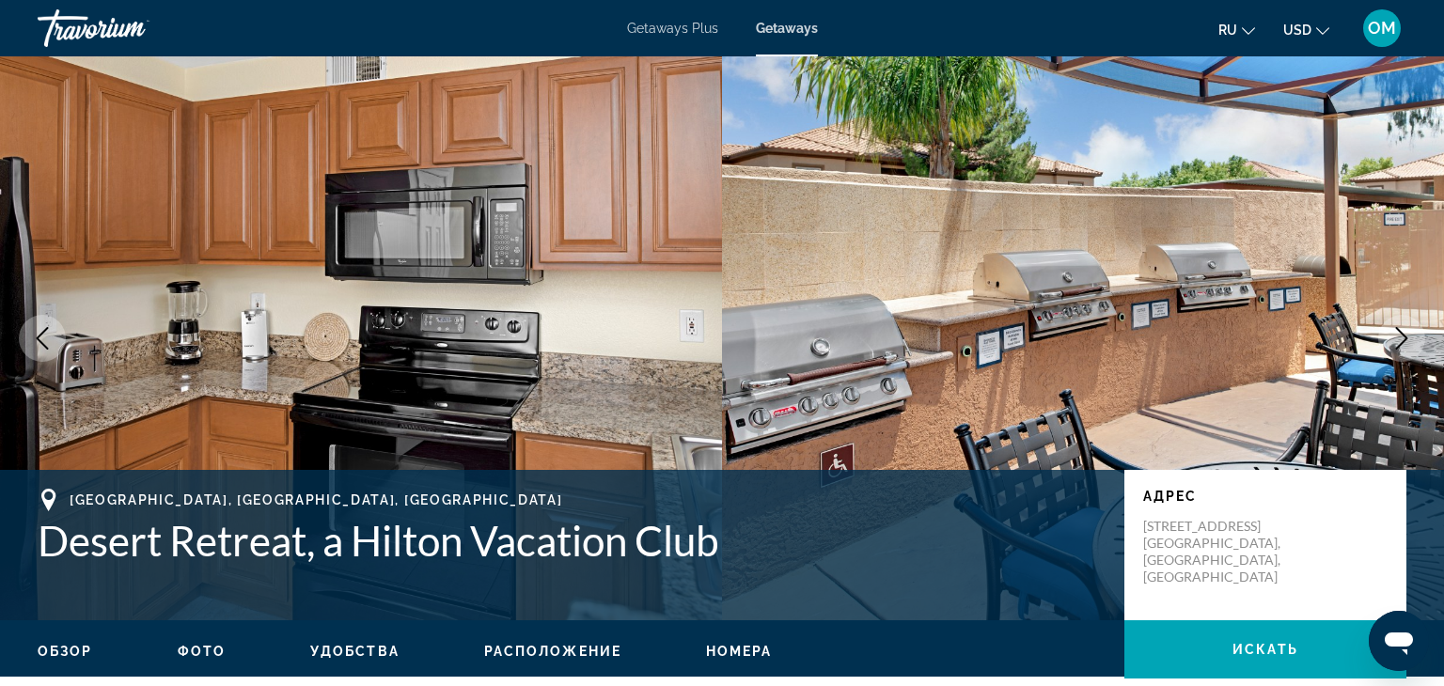
click at [1404, 335] on icon "Next image" at bounding box center [1401, 338] width 23 height 23
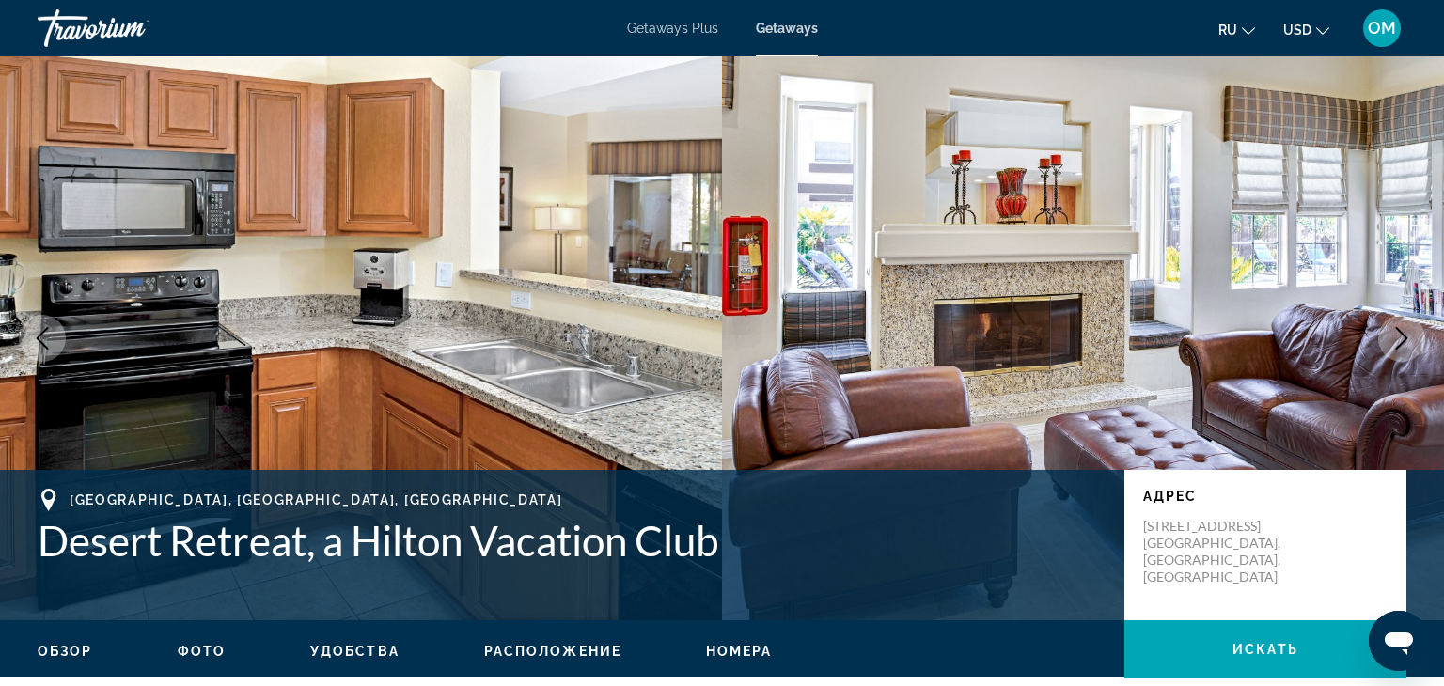
click at [1404, 335] on icon "Next image" at bounding box center [1401, 338] width 23 height 23
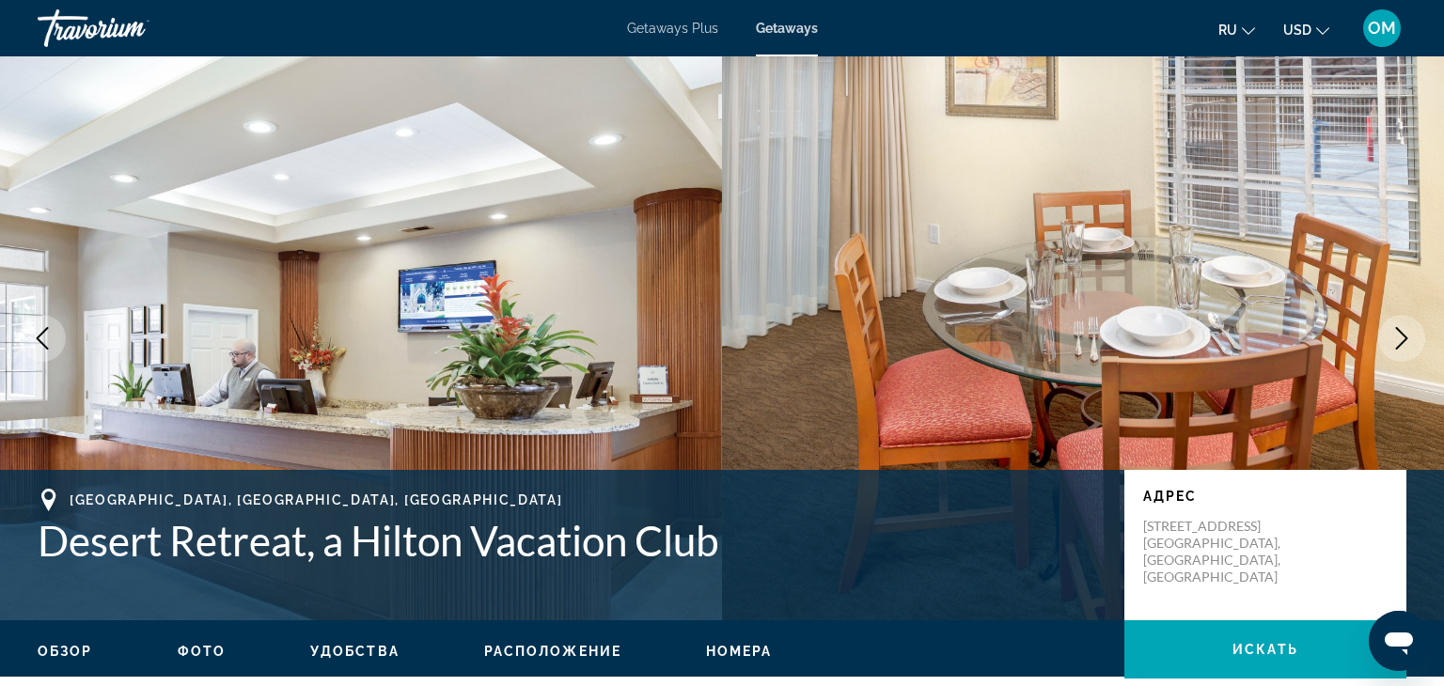
click at [1404, 335] on icon "Next image" at bounding box center [1401, 338] width 23 height 23
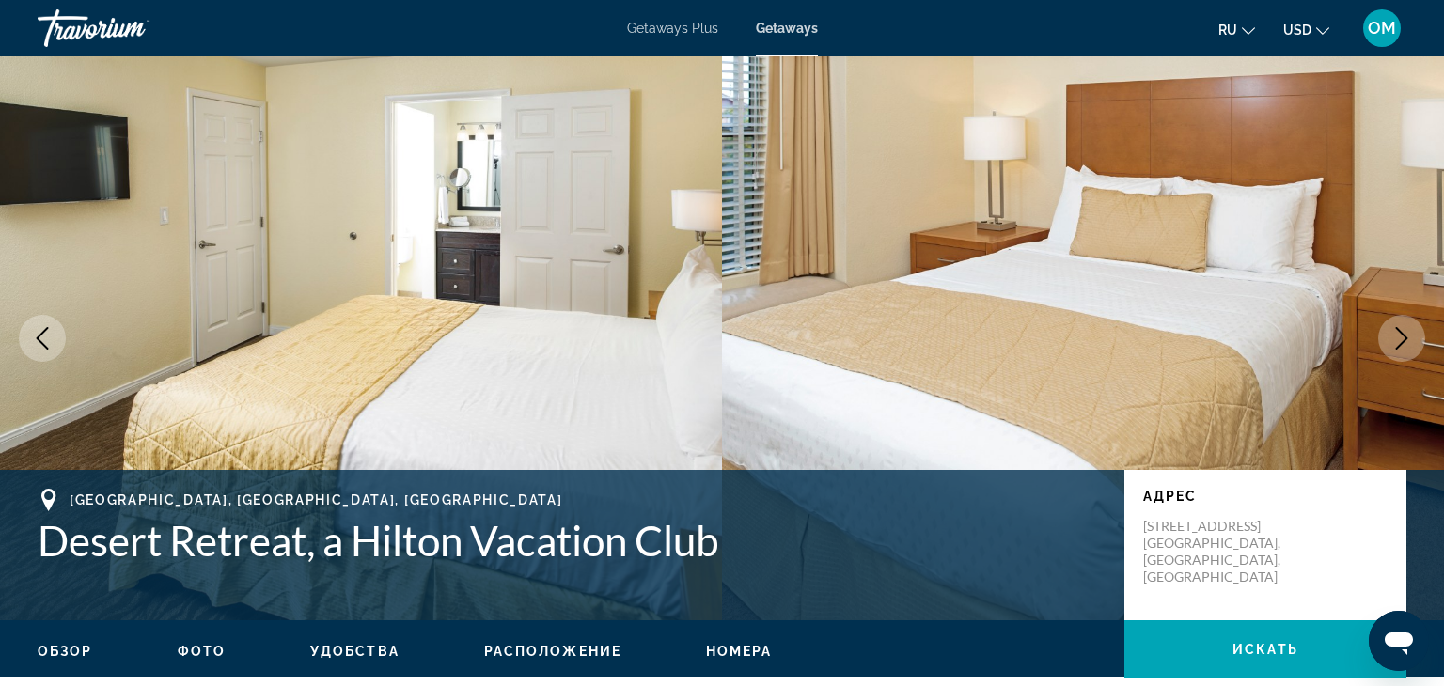
click at [1404, 335] on icon "Next image" at bounding box center [1401, 338] width 23 height 23
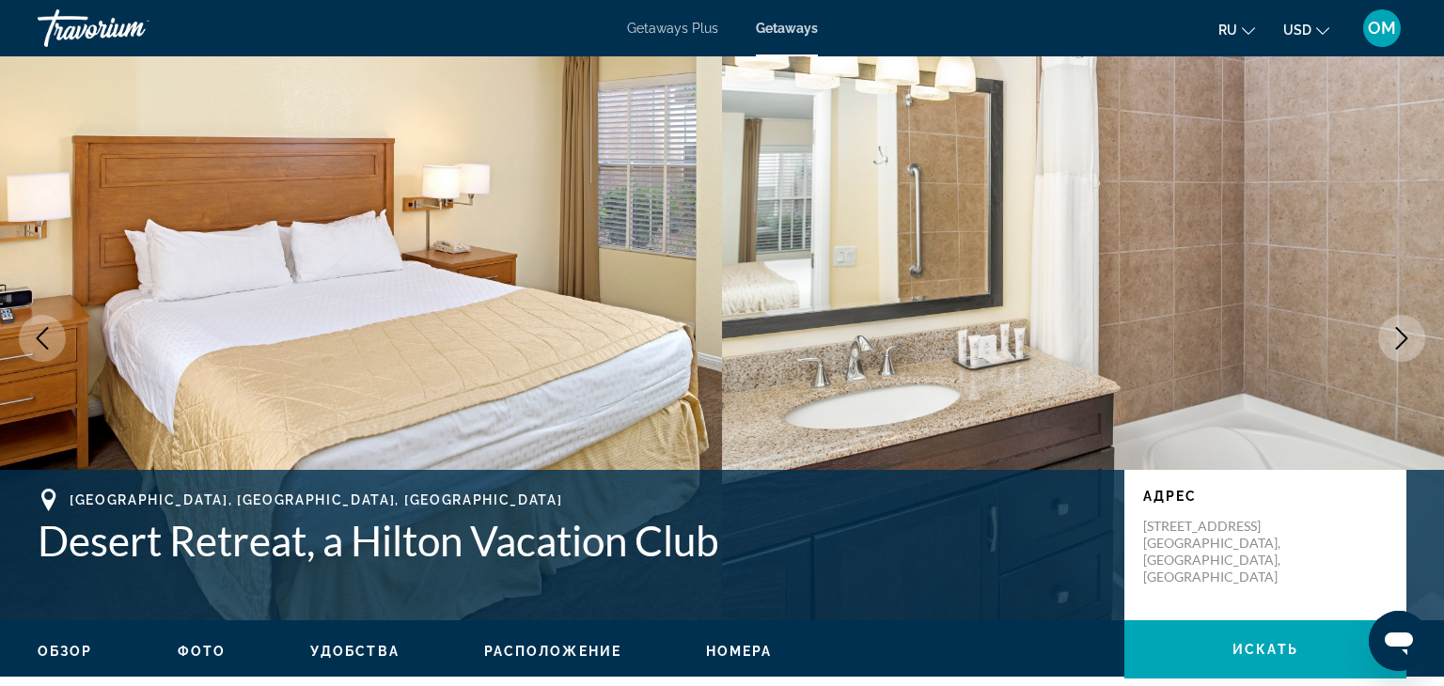
click at [1404, 335] on icon "Next image" at bounding box center [1401, 338] width 23 height 23
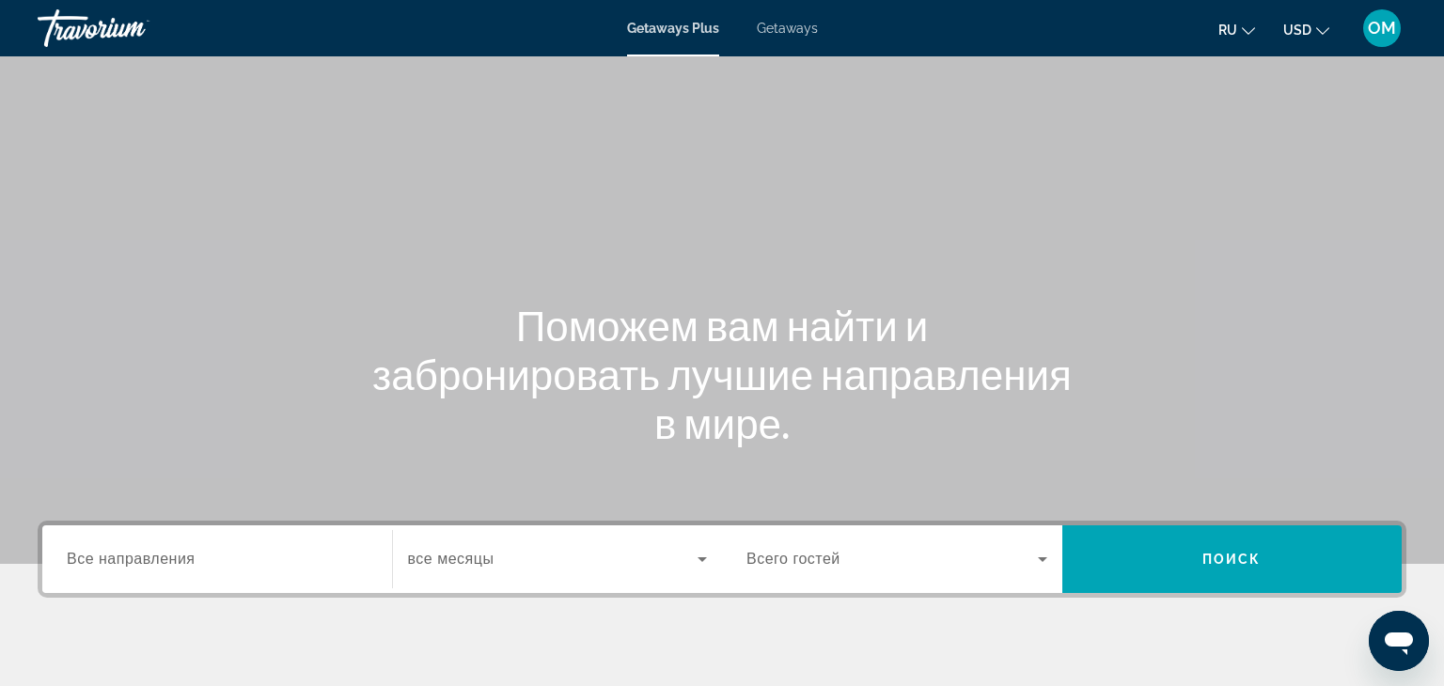
click at [204, 553] on input "Destination Все направления" at bounding box center [217, 560] width 301 height 23
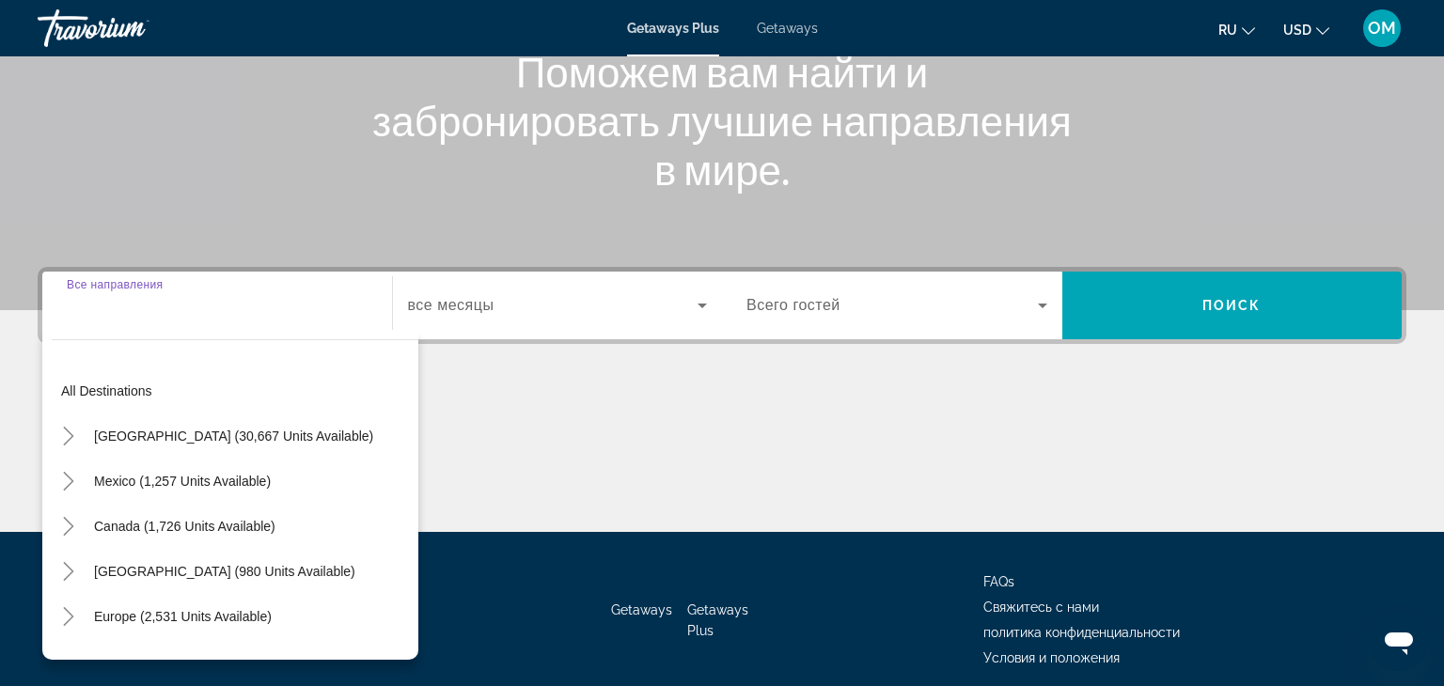
scroll to position [330, 0]
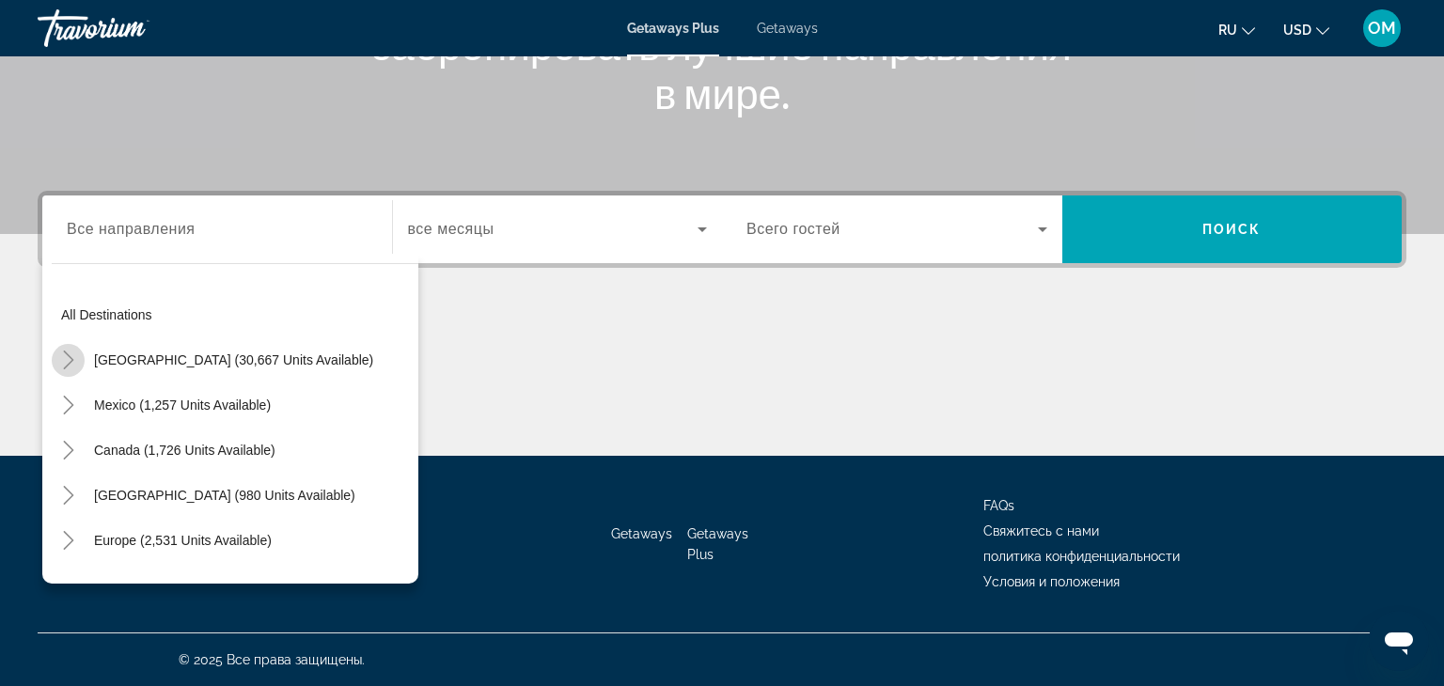
click at [71, 355] on icon "Toggle United States (30,667 units available)" at bounding box center [68, 360] width 19 height 19
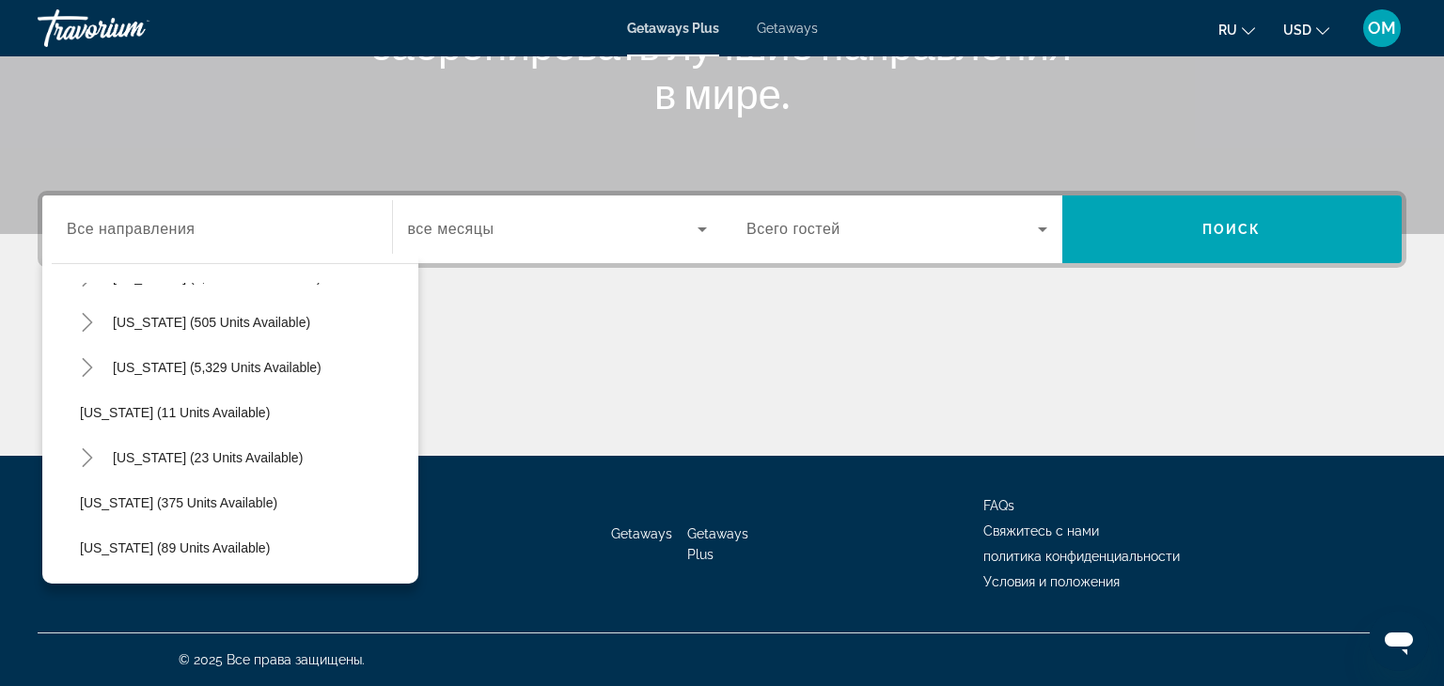
scroll to position [224, 0]
click at [87, 359] on icon "Toggle Florida (5,329 units available)" at bounding box center [87, 361] width 19 height 19
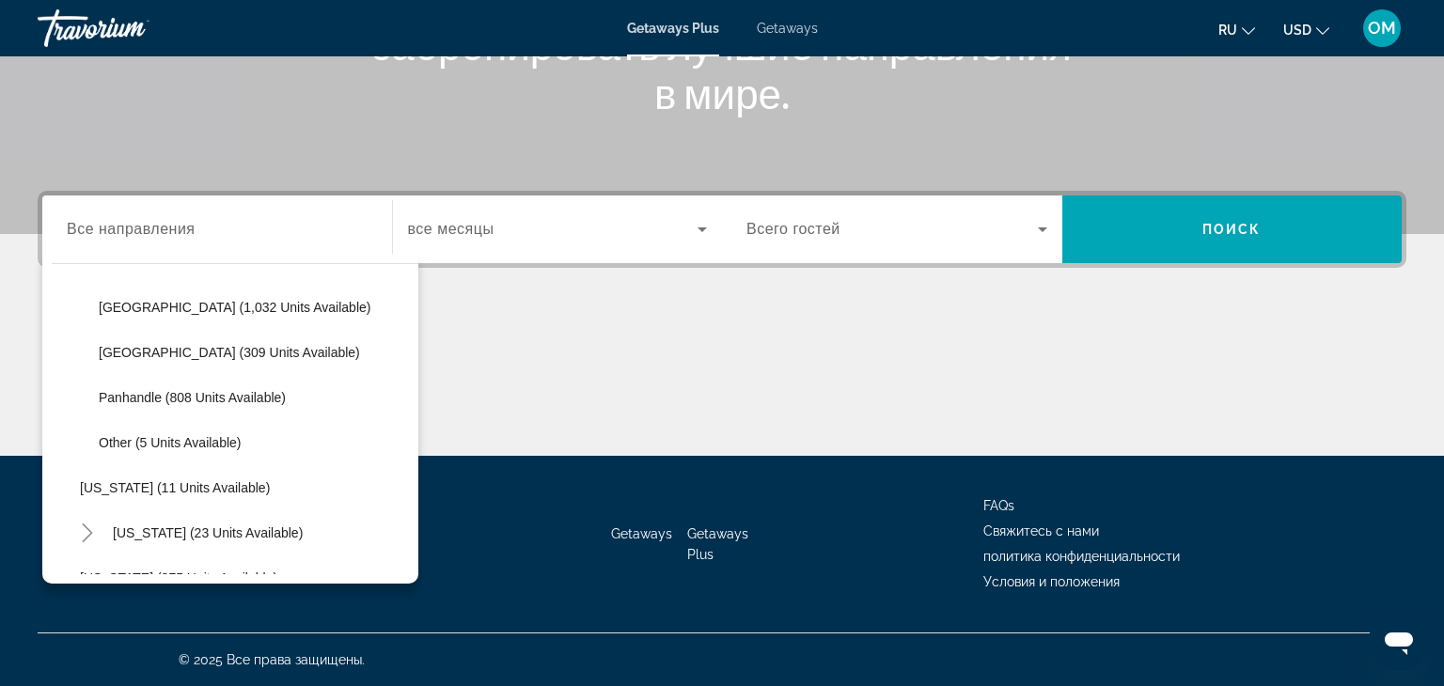
scroll to position [387, 0]
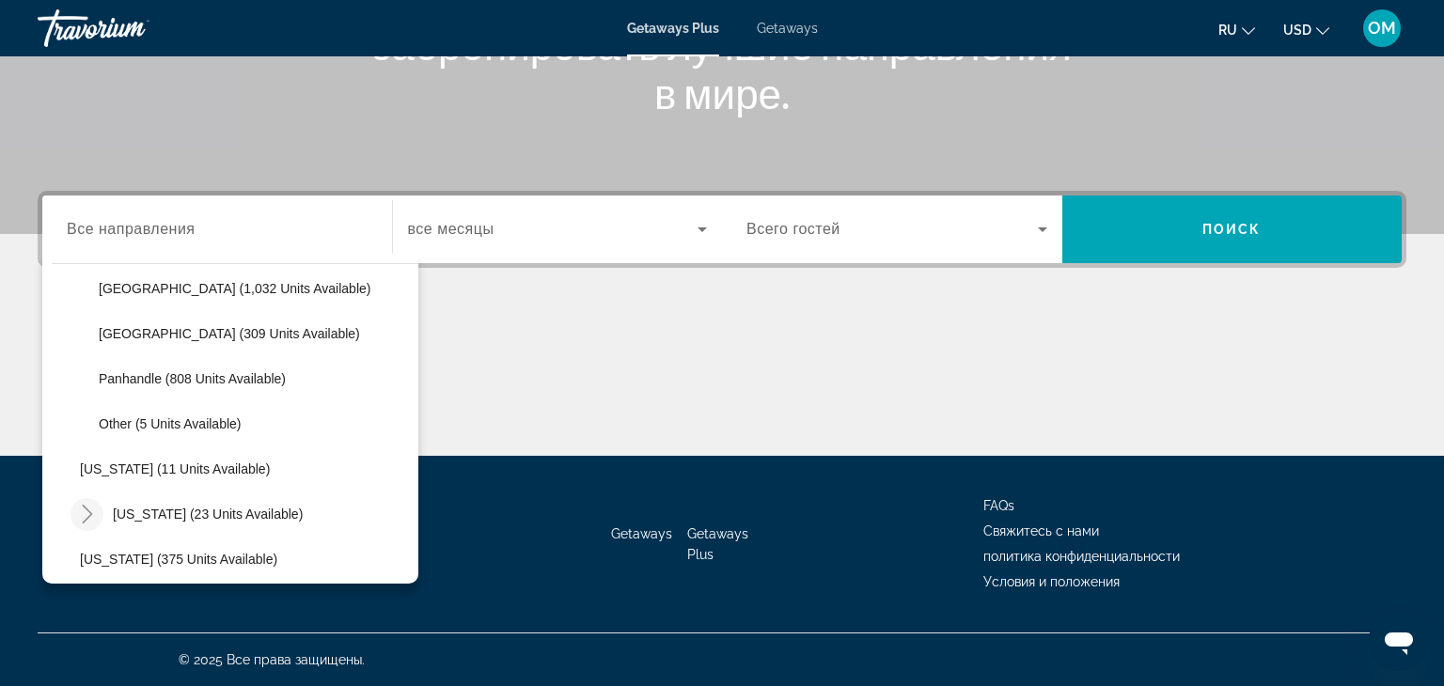
click at [90, 520] on icon "Toggle Hawaii (23 units available)" at bounding box center [87, 514] width 19 height 19
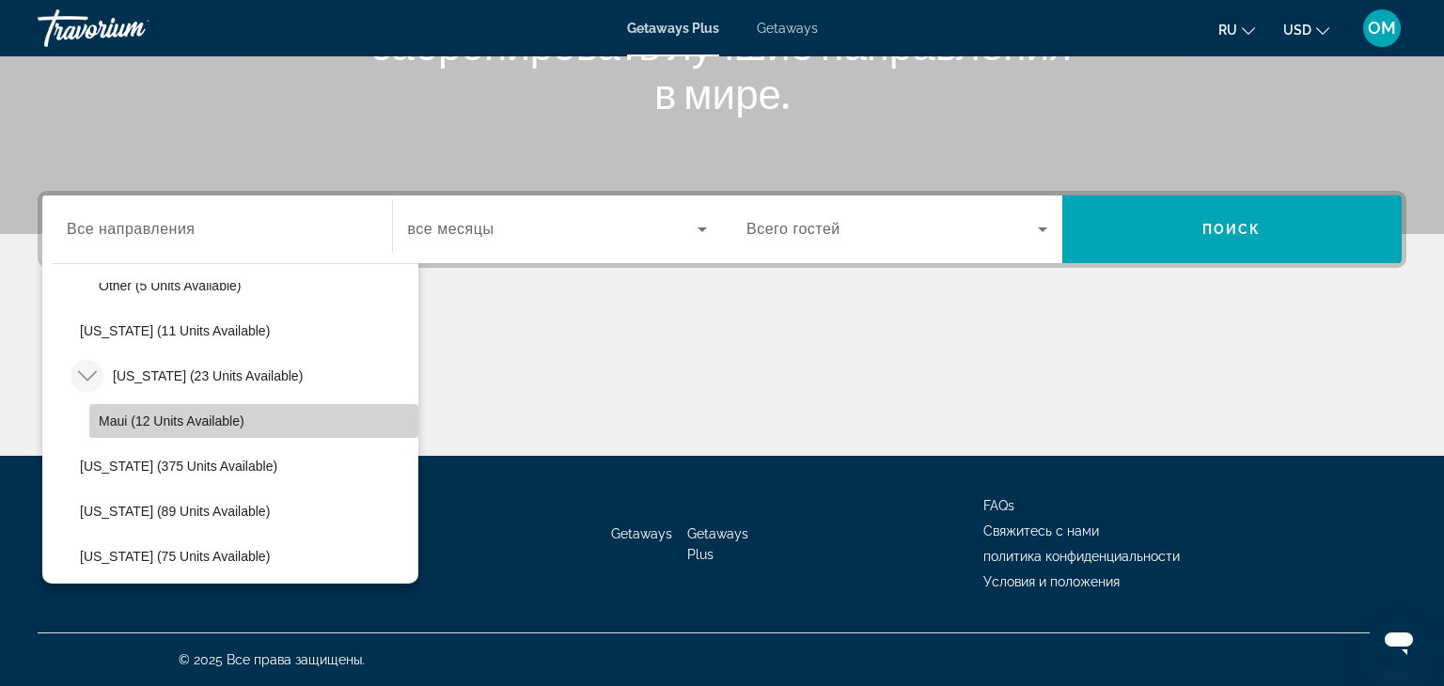
click at [194, 418] on span "Maui (12 units available)" at bounding box center [172, 421] width 146 height 15
type input "**********"
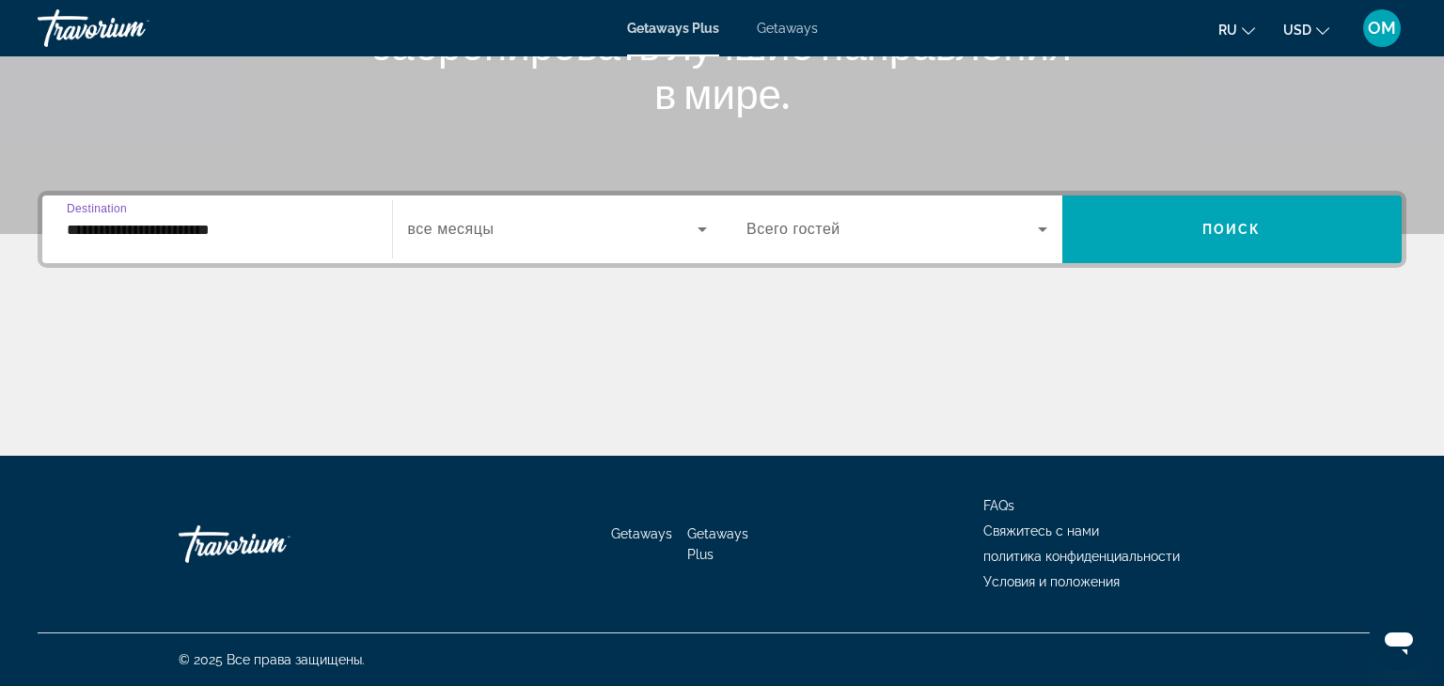
click at [700, 228] on icon "Search widget" at bounding box center [701, 229] width 9 height 5
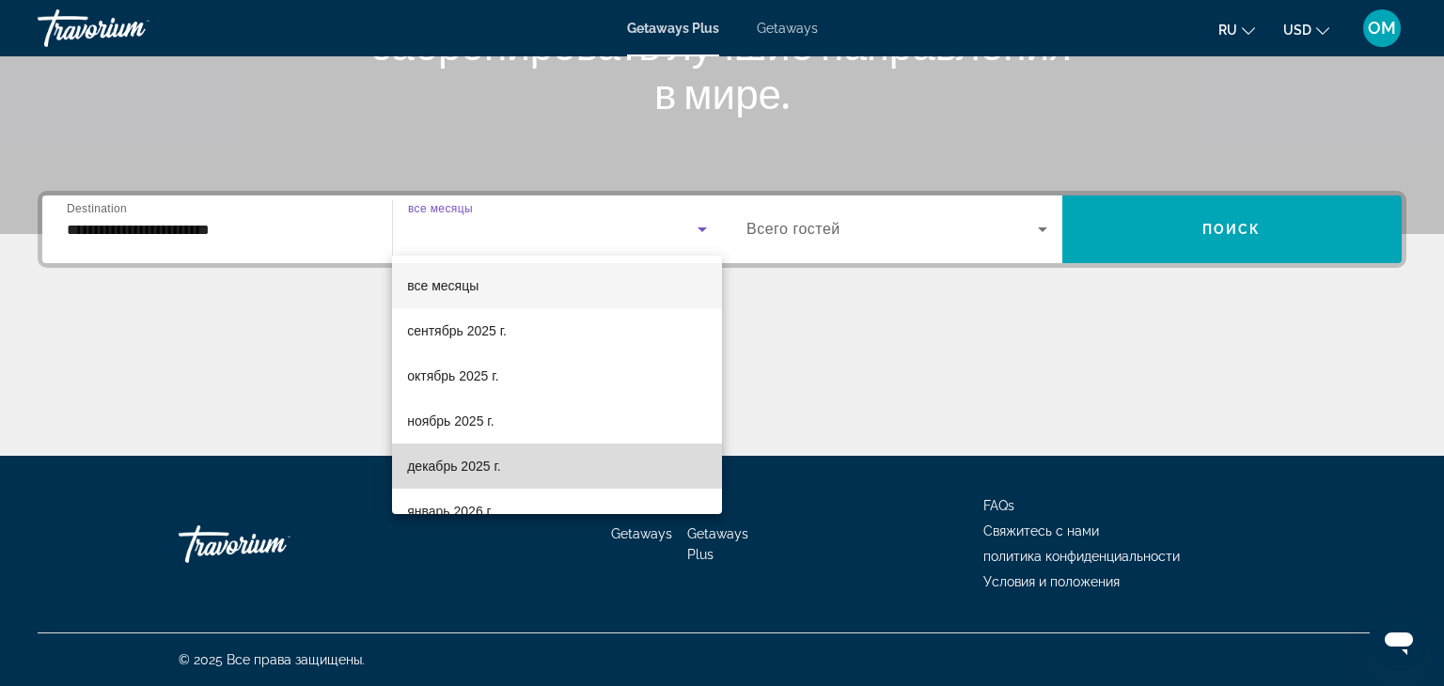
click at [473, 457] on span "декабрь 2025 г." at bounding box center [453, 466] width 93 height 23
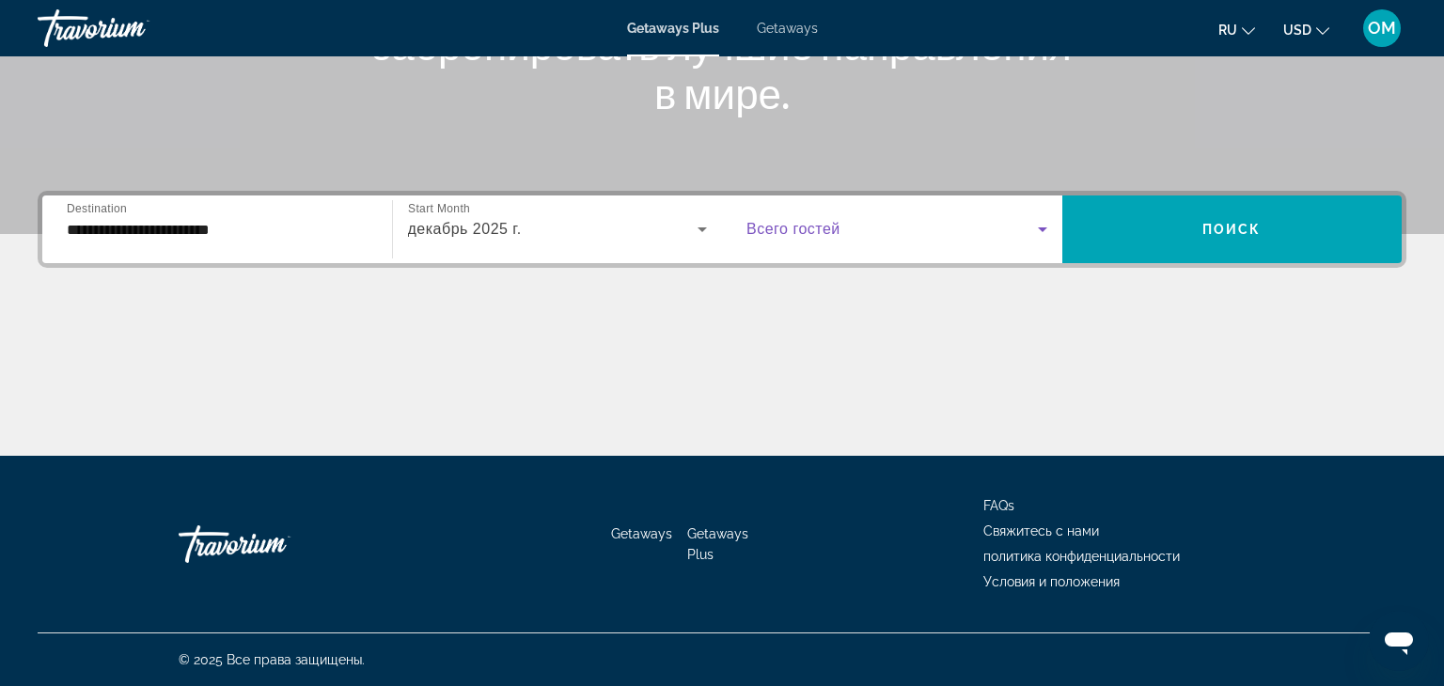
click at [1035, 228] on icon "Search widget" at bounding box center [1042, 229] width 23 height 23
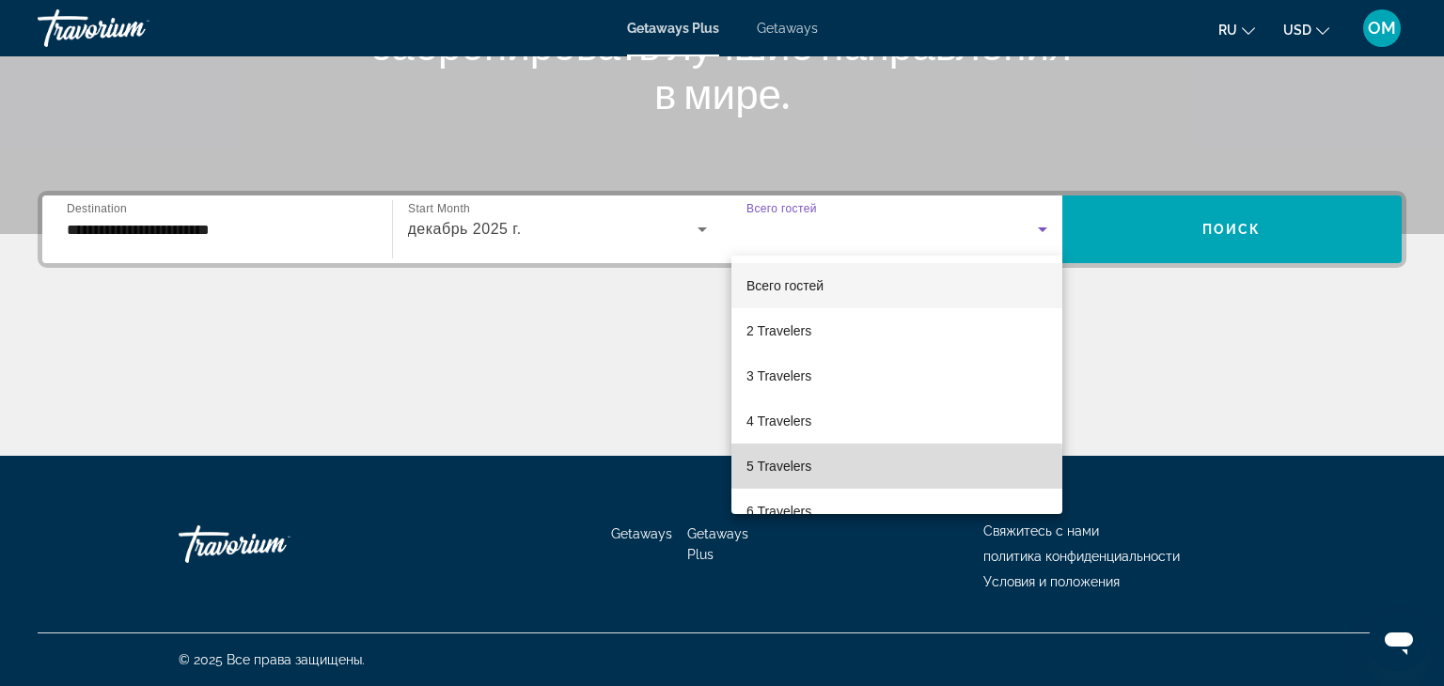
click at [817, 472] on mat-option "5 Travelers" at bounding box center [896, 466] width 331 height 45
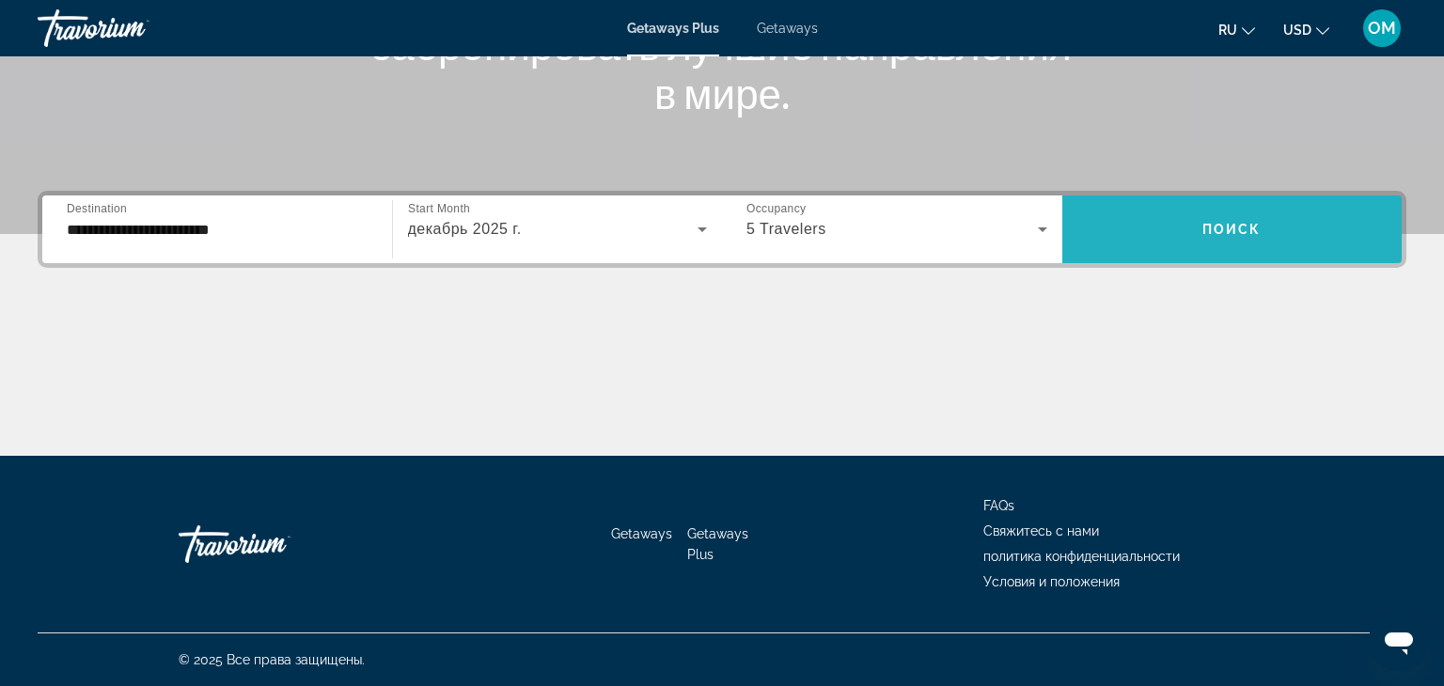
click at [1204, 211] on span "Search widget" at bounding box center [1232, 229] width 340 height 45
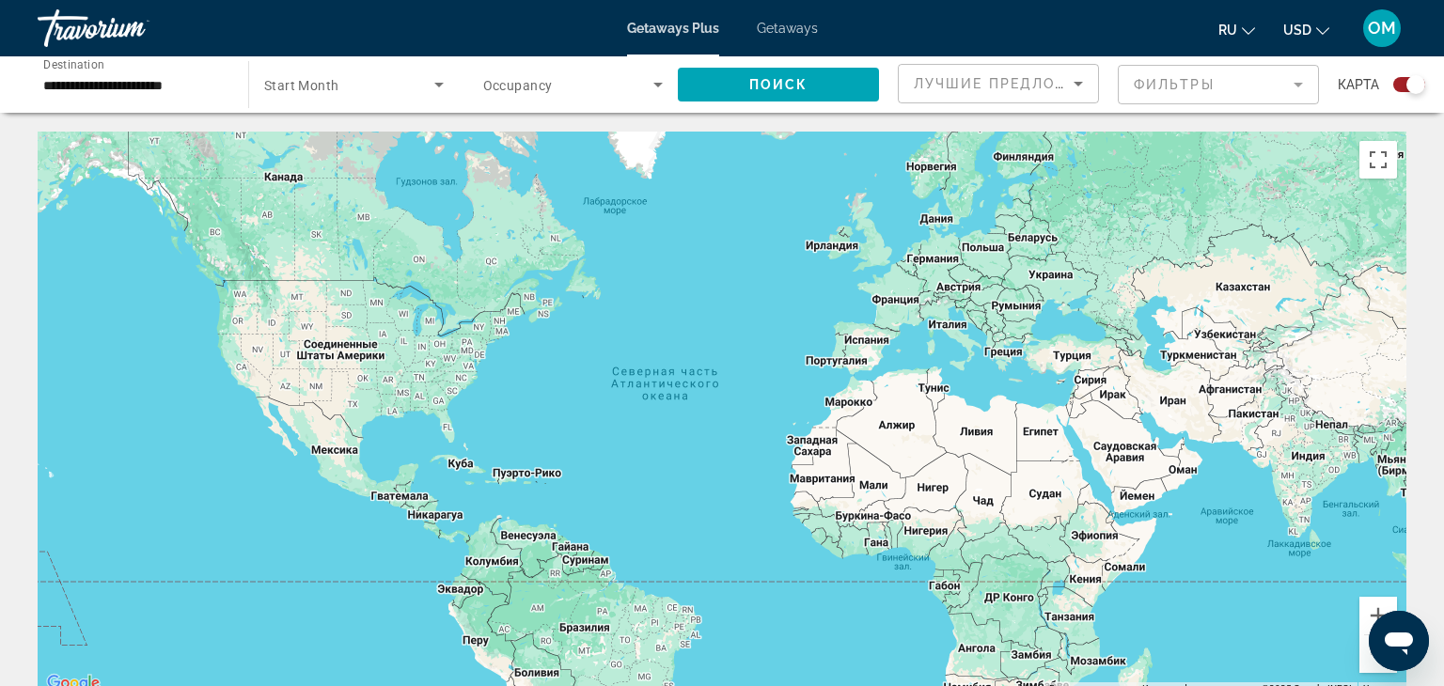
click at [1290, 86] on mat-form-field "Фильтры" at bounding box center [1218, 84] width 201 height 39
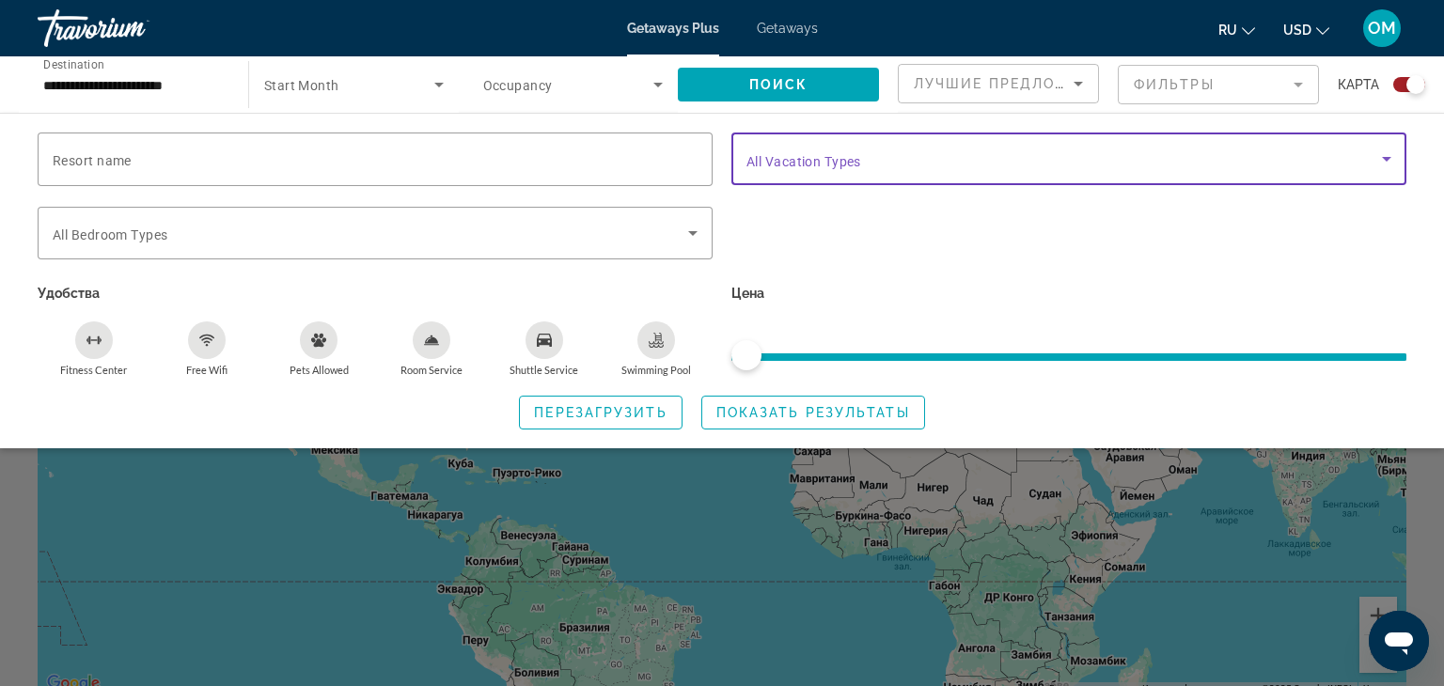
click at [1387, 149] on icon "Search widget" at bounding box center [1386, 159] width 23 height 23
click at [1384, 157] on icon "Search widget" at bounding box center [1386, 159] width 9 height 5
click at [1133, 149] on span "Search widget" at bounding box center [1063, 159] width 635 height 23
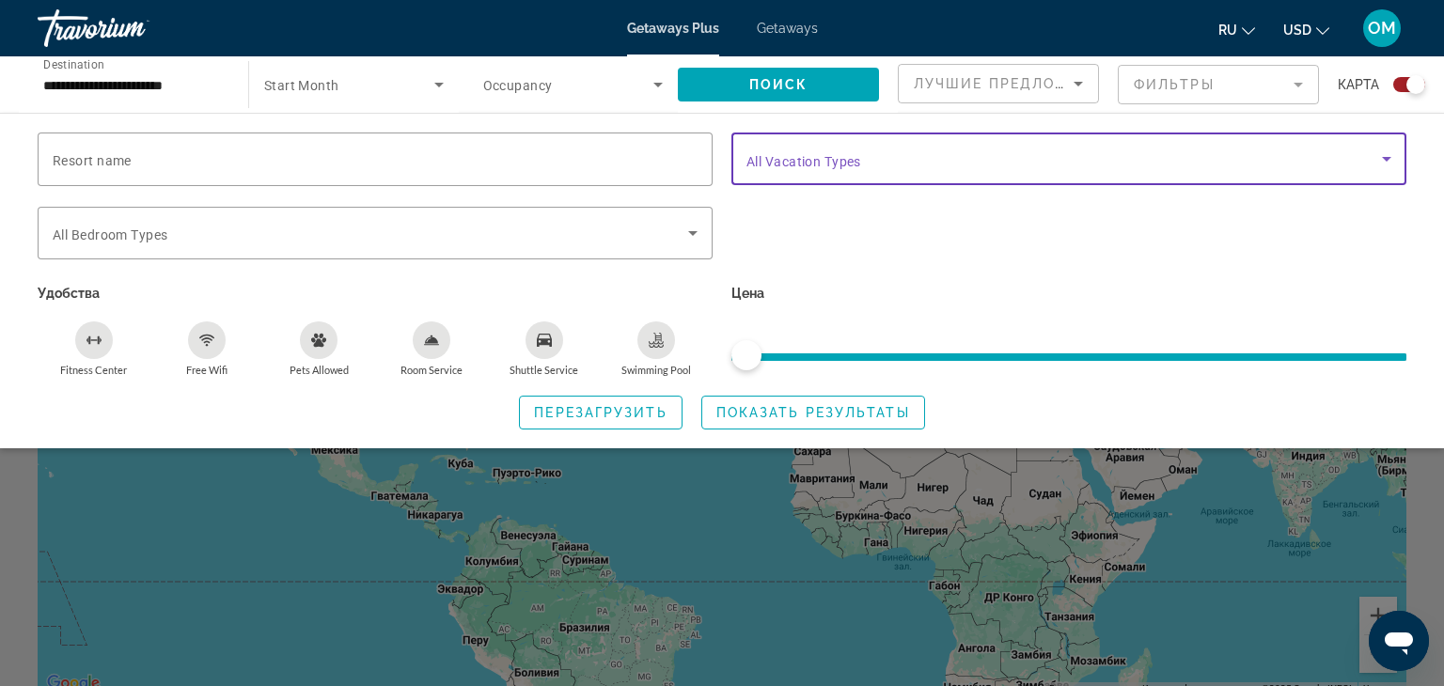
click at [770, 24] on span "Getaways" at bounding box center [787, 28] width 61 height 15
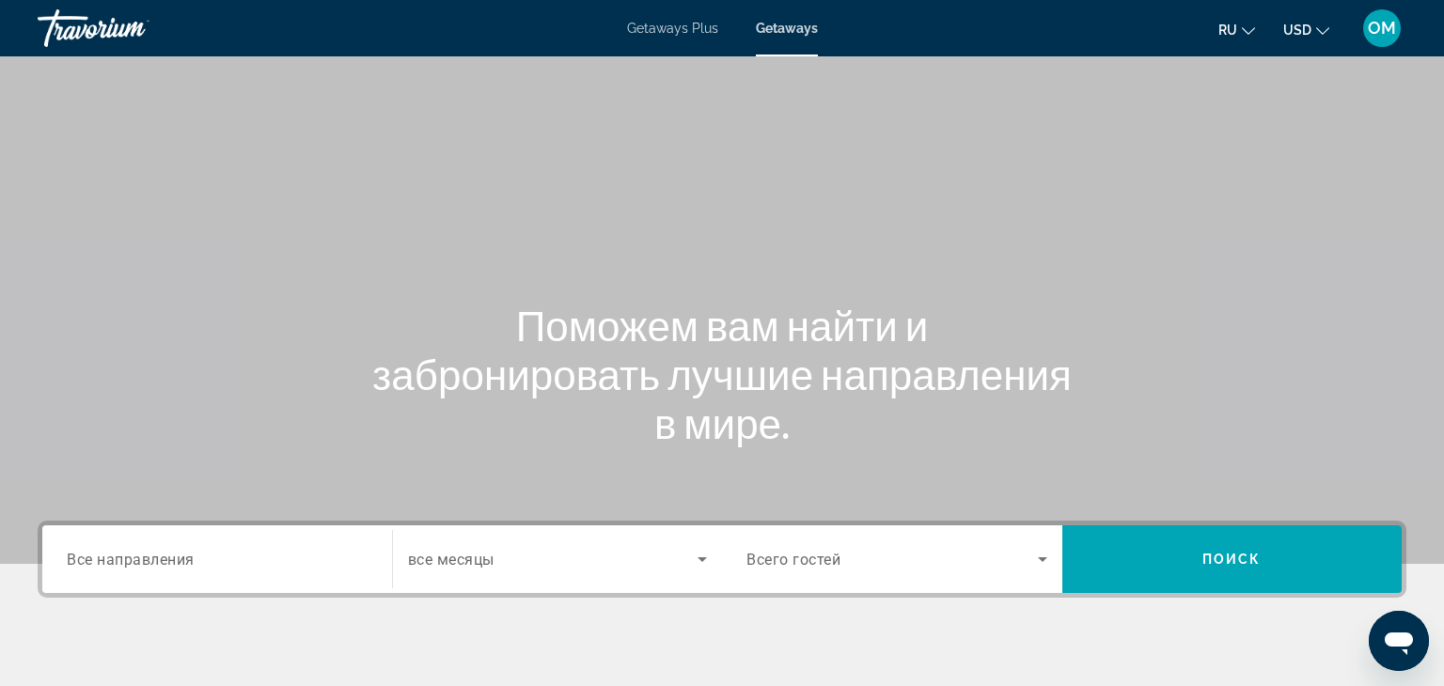
click at [80, 553] on span "Все направления" at bounding box center [131, 559] width 128 height 18
click at [80, 553] on input "Destination Все направления" at bounding box center [217, 560] width 301 height 23
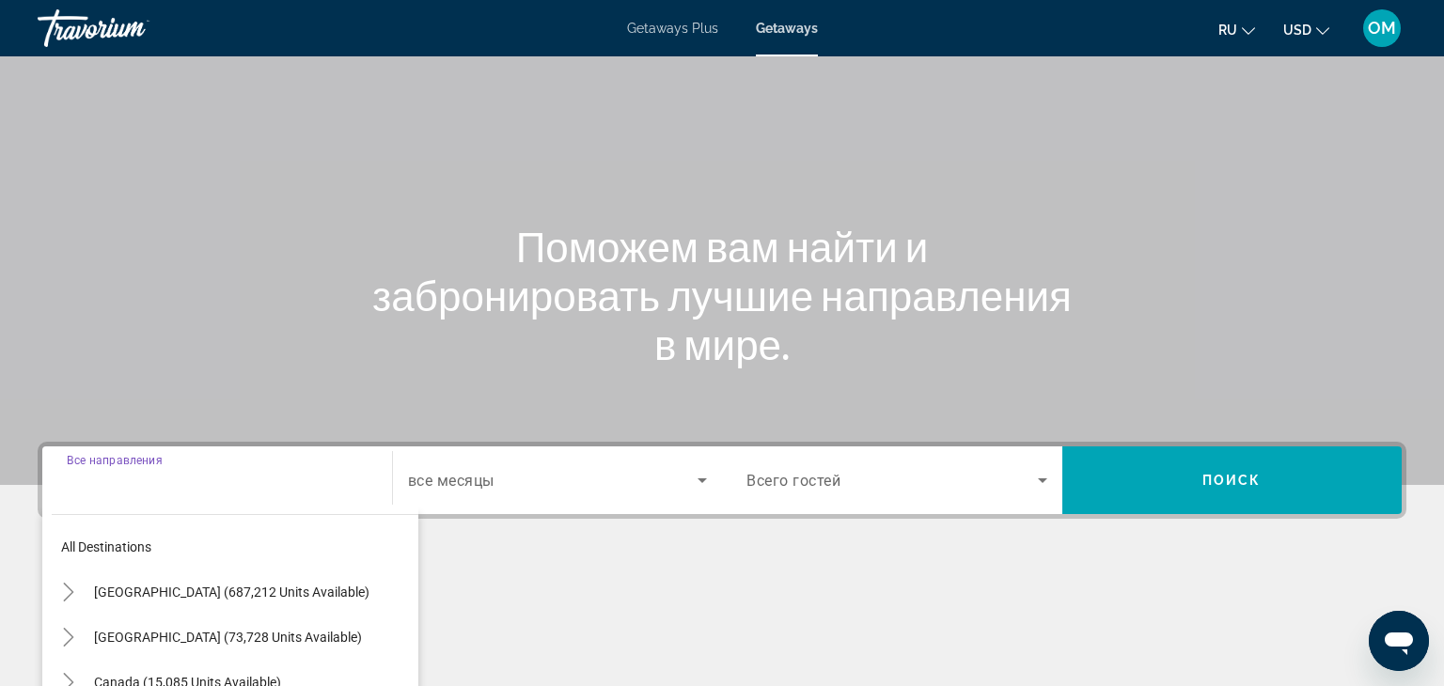
scroll to position [330, 0]
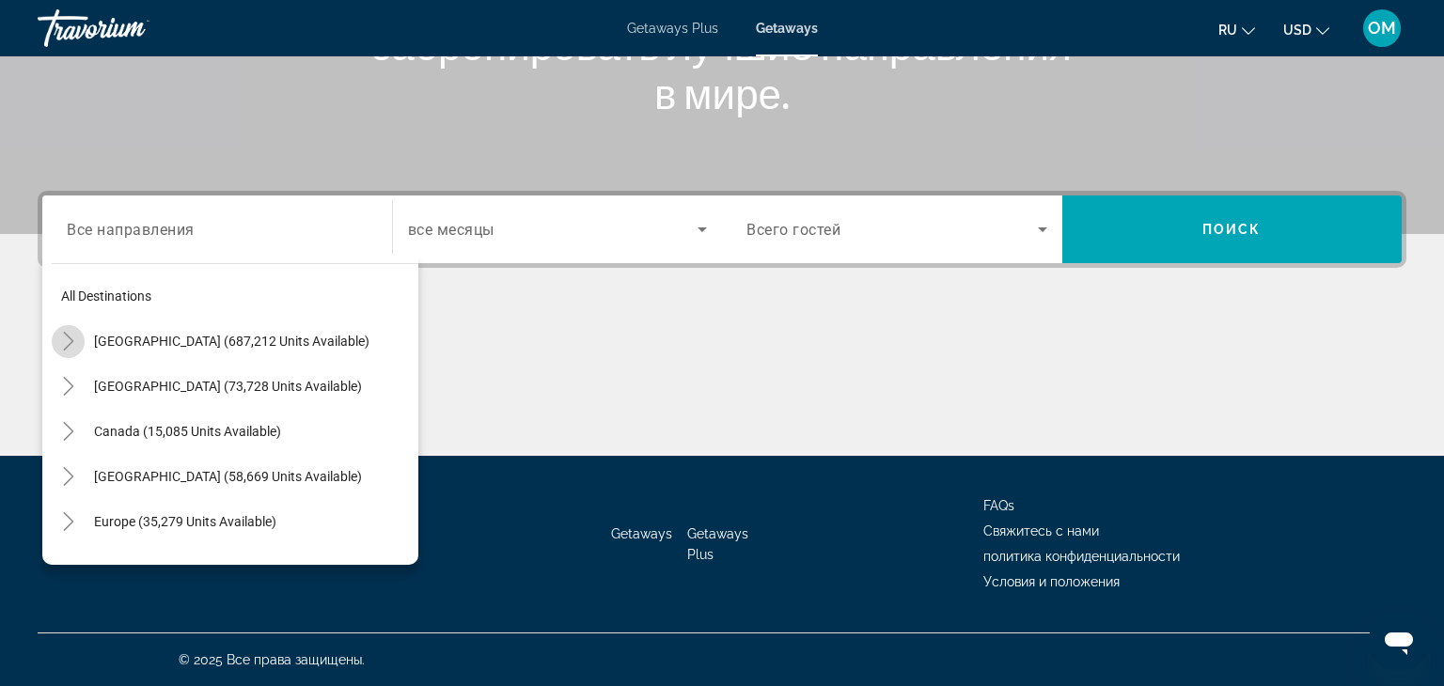
click at [69, 346] on icon "Toggle United States (687,212 units available)" at bounding box center [68, 341] width 19 height 19
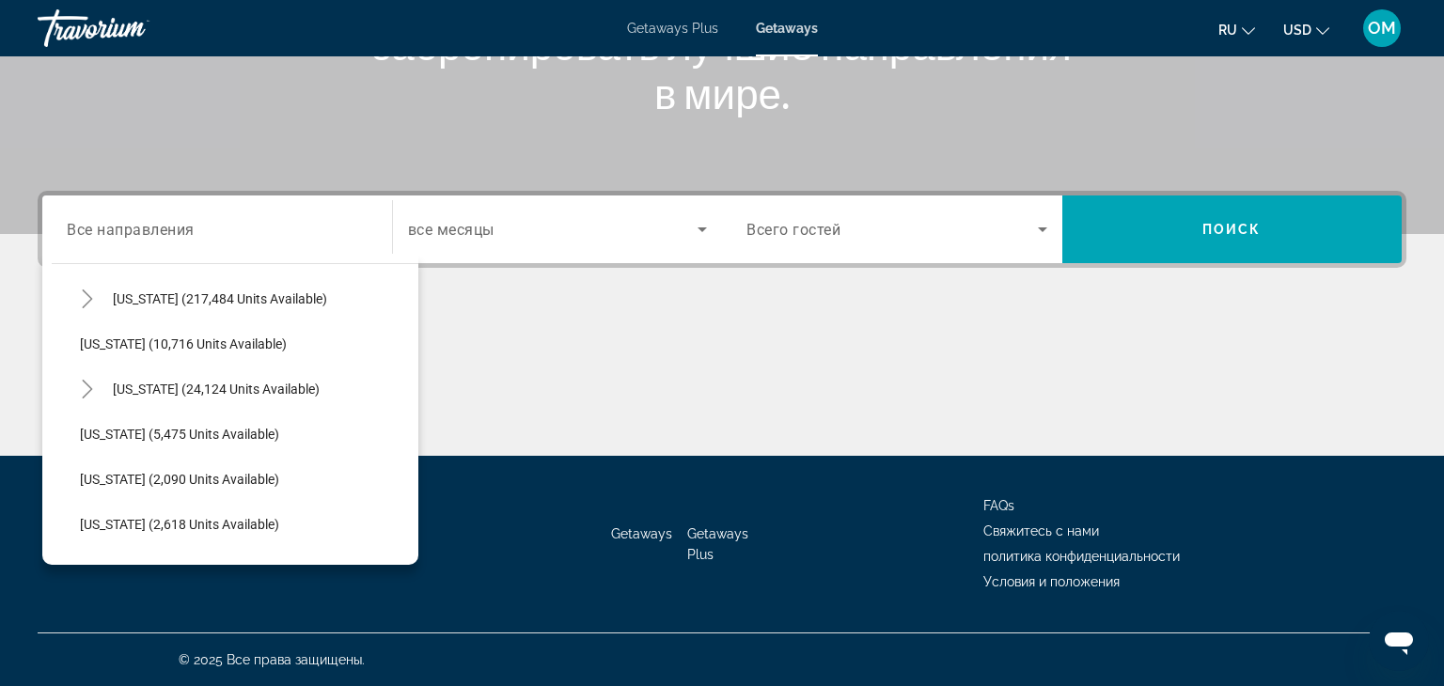
scroll to position [365, 0]
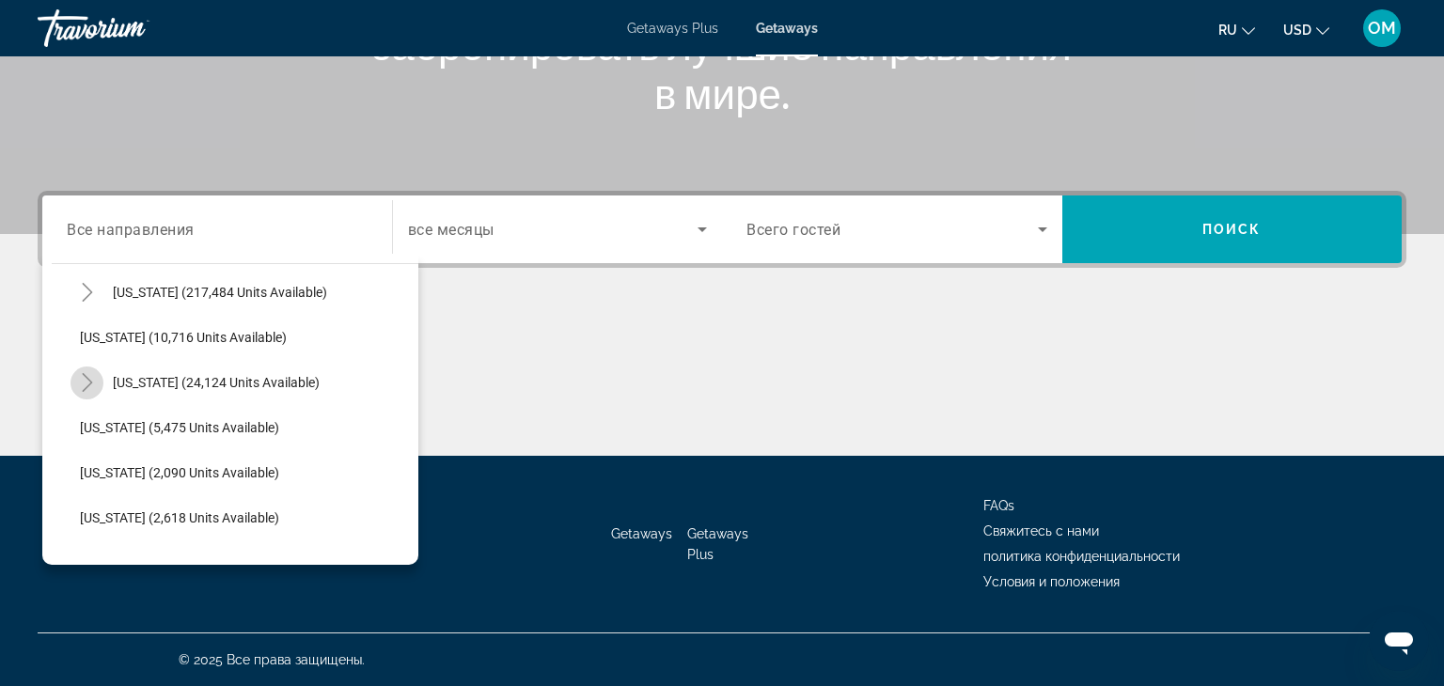
click at [86, 388] on icon "Toggle Hawaii (24,124 units available)" at bounding box center [87, 382] width 19 height 19
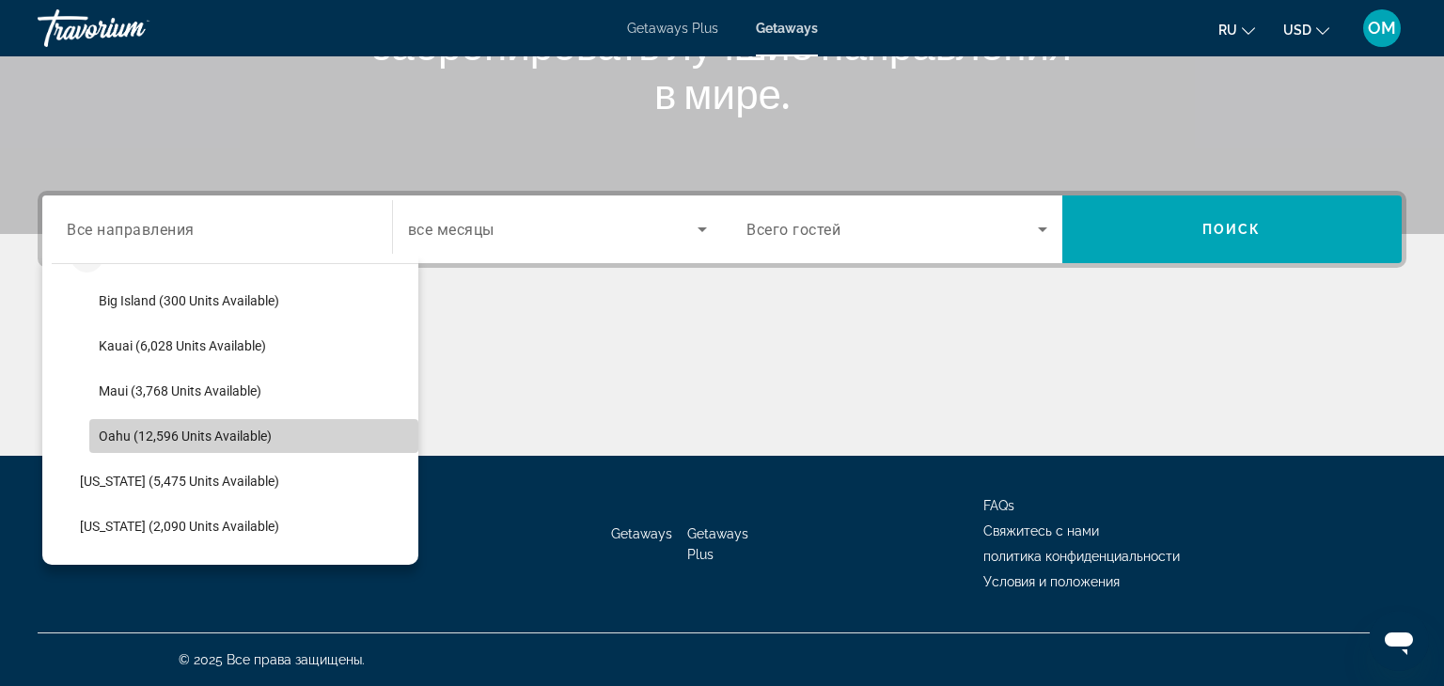
click at [111, 438] on span "Oahu (12,596 units available)" at bounding box center [185, 436] width 173 height 15
type input "**********"
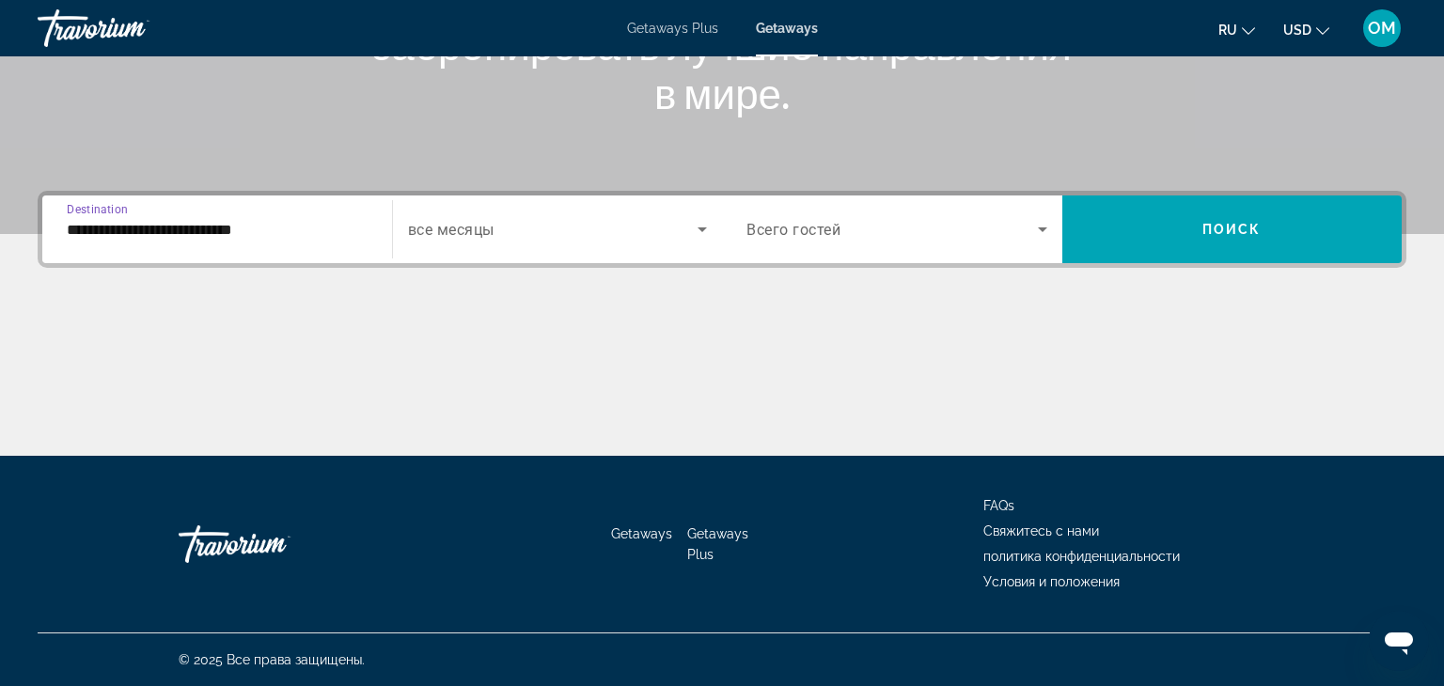
click at [696, 231] on icon "Search widget" at bounding box center [702, 229] width 23 height 23
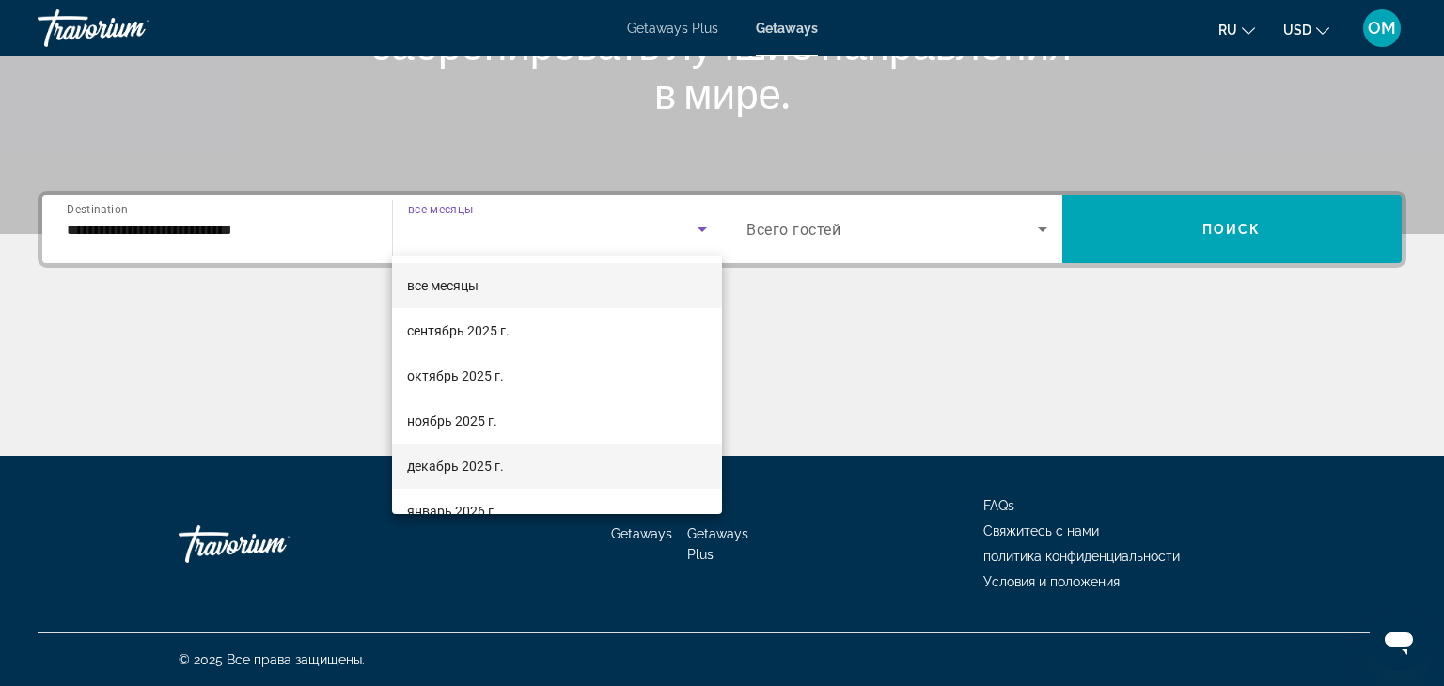
click at [479, 461] on span "декабрь 2025 г." at bounding box center [455, 466] width 97 height 23
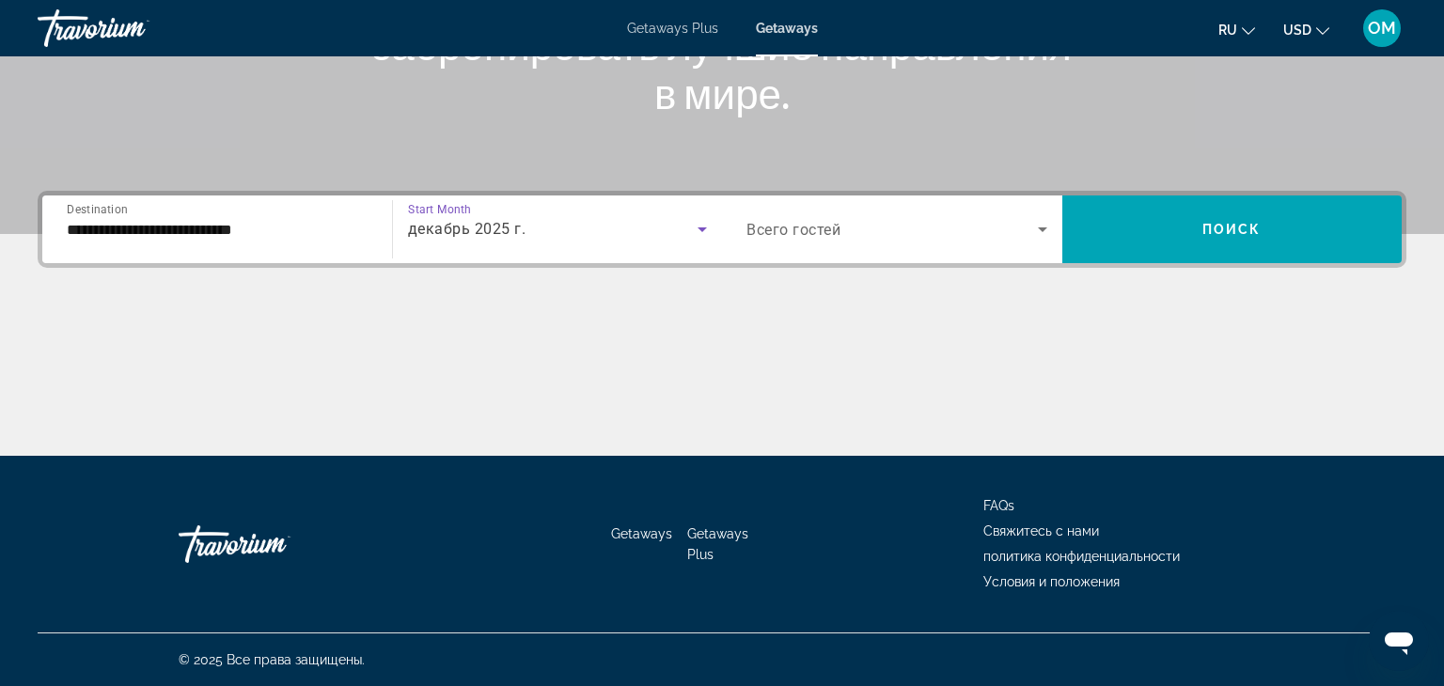
click at [1044, 232] on icon "Search widget" at bounding box center [1042, 229] width 23 height 23
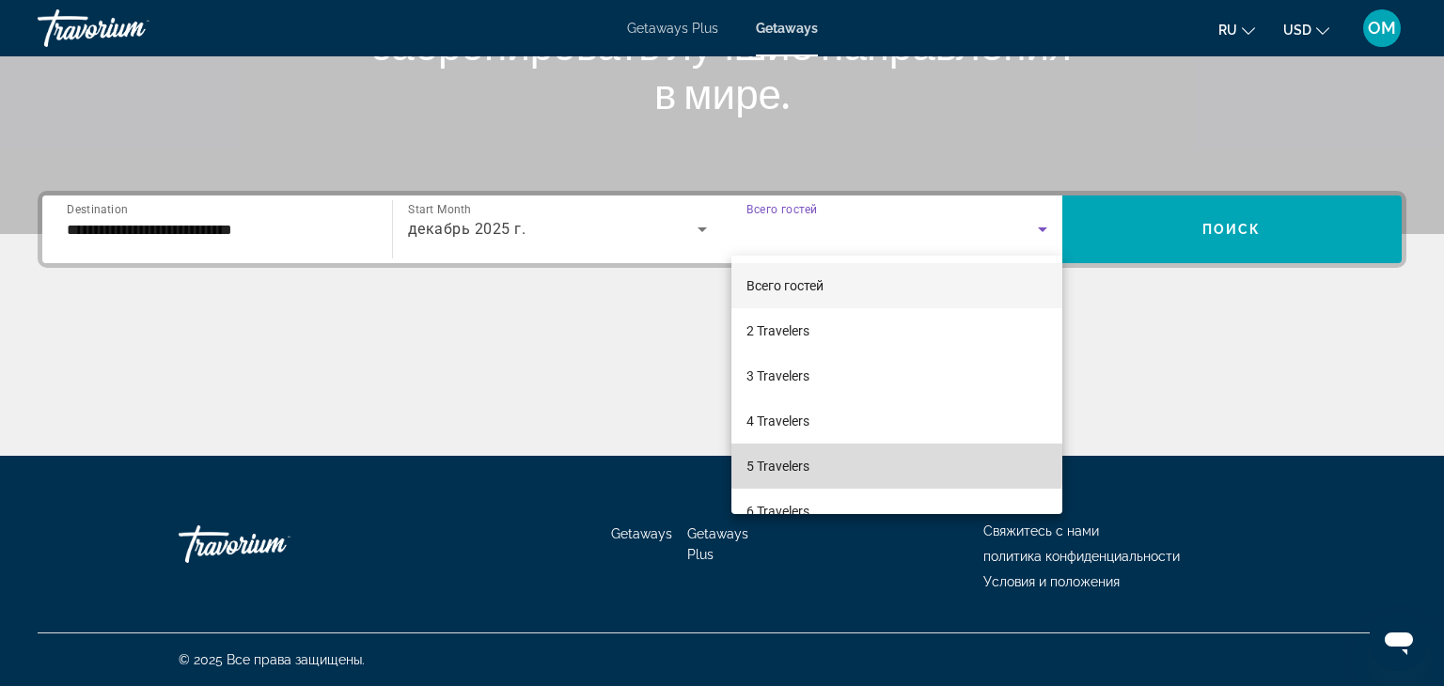
click at [830, 455] on mat-option "5 Travelers" at bounding box center [896, 466] width 331 height 45
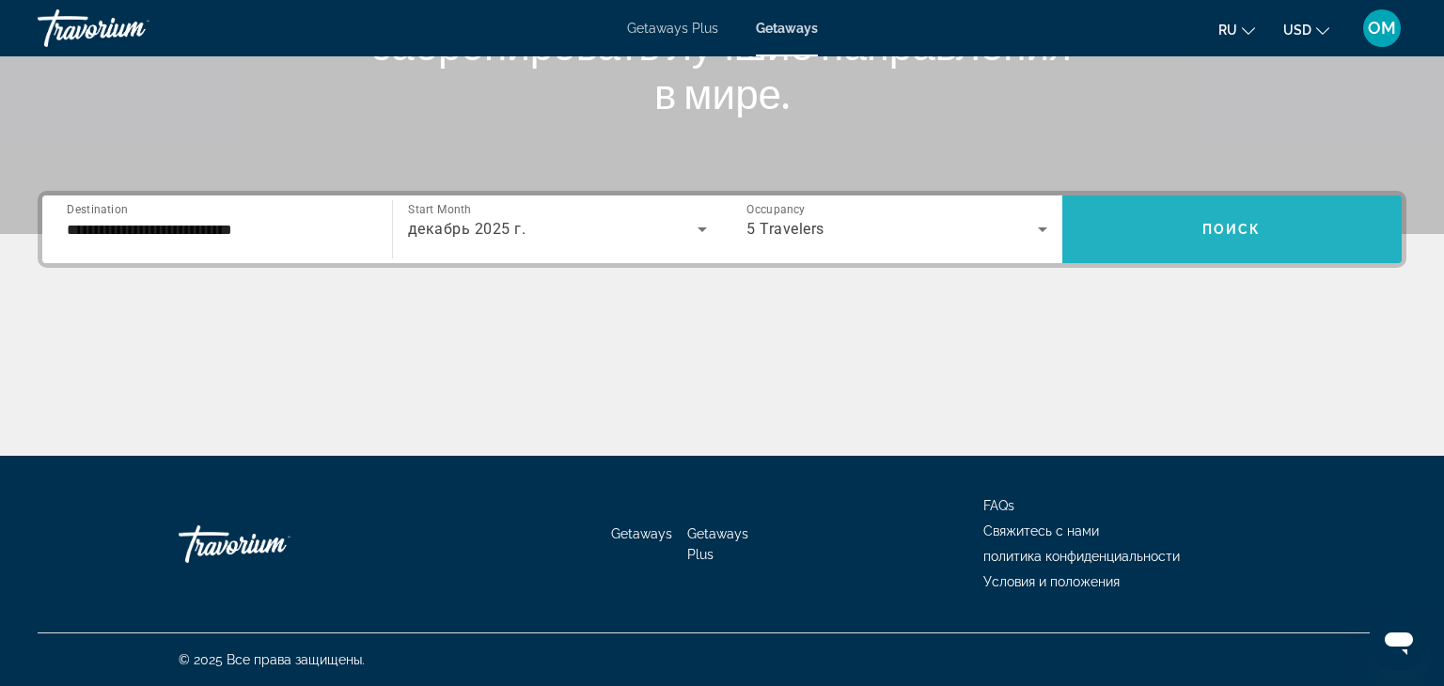
click at [1145, 247] on span "Search widget" at bounding box center [1232, 229] width 340 height 45
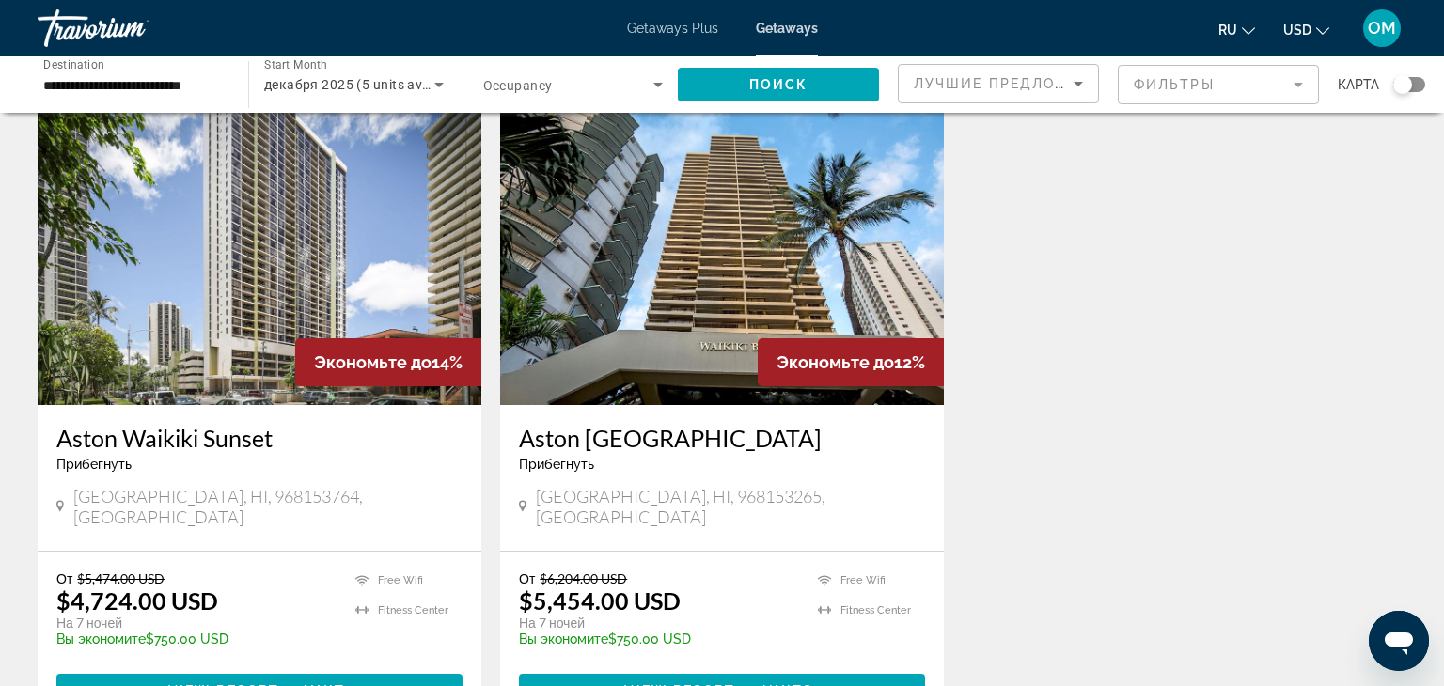
scroll to position [77, 0]
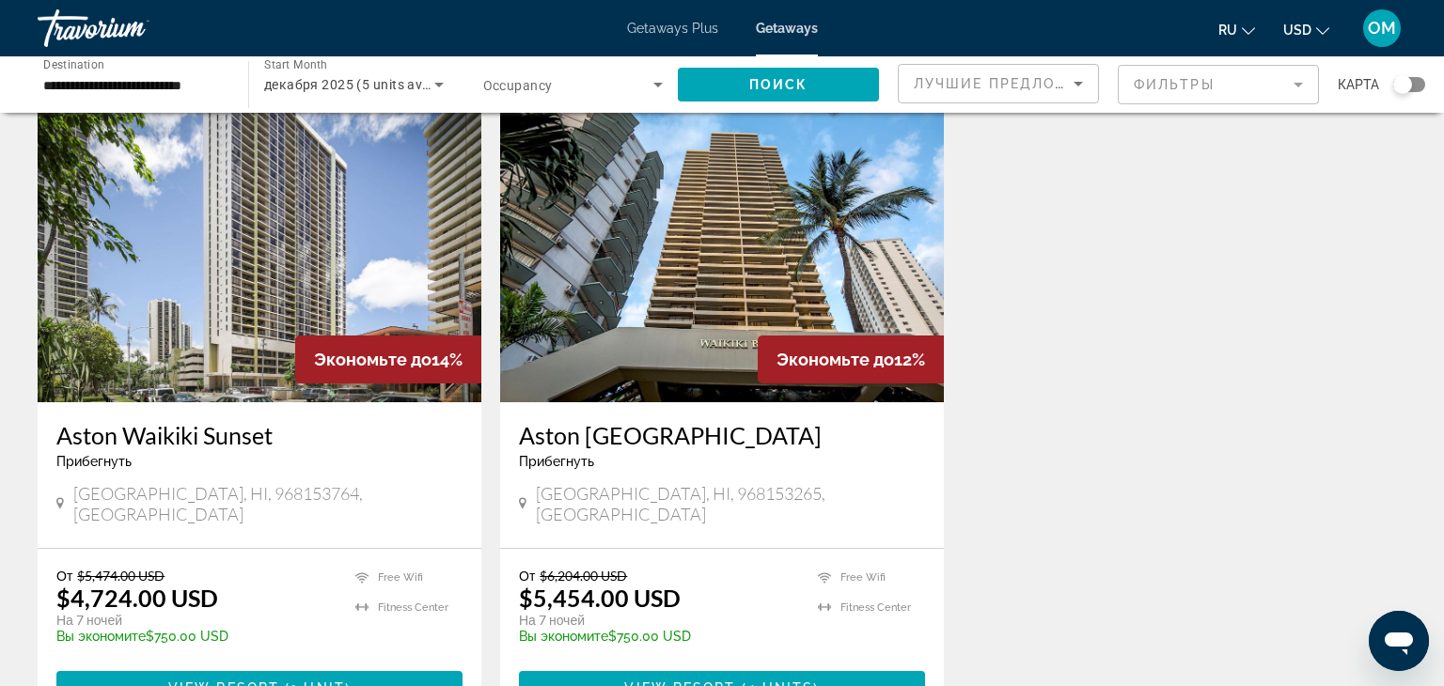
click at [381, 193] on img "Main content" at bounding box center [260, 252] width 444 height 301
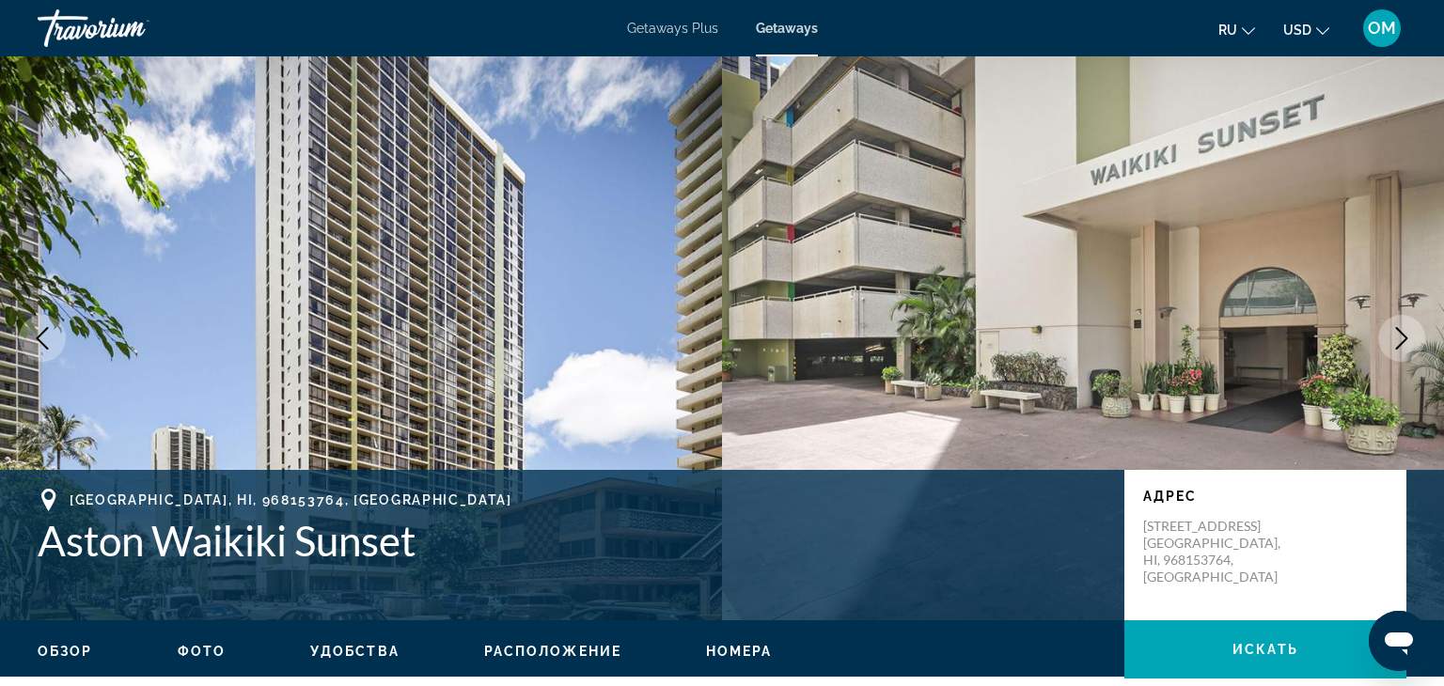
click at [1405, 330] on icon "Next image" at bounding box center [1401, 338] width 23 height 23
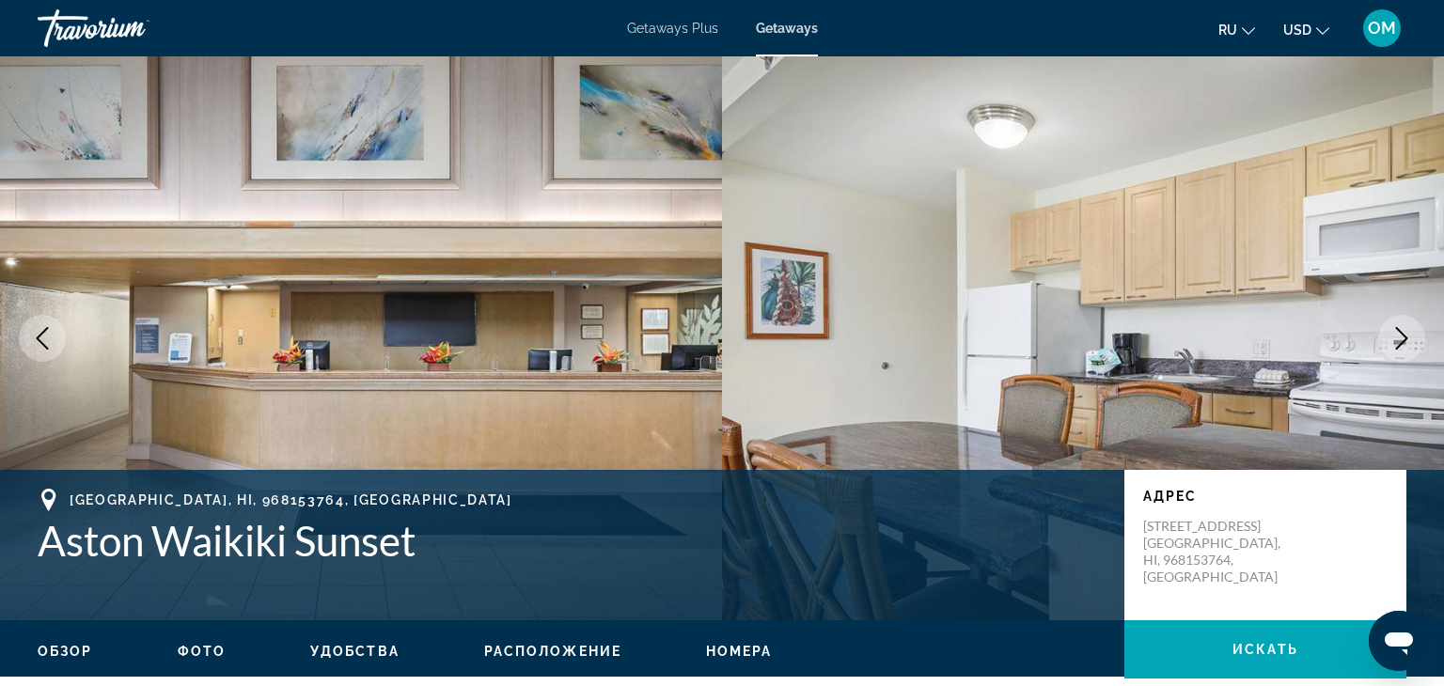
click at [1405, 330] on icon "Next image" at bounding box center [1401, 338] width 23 height 23
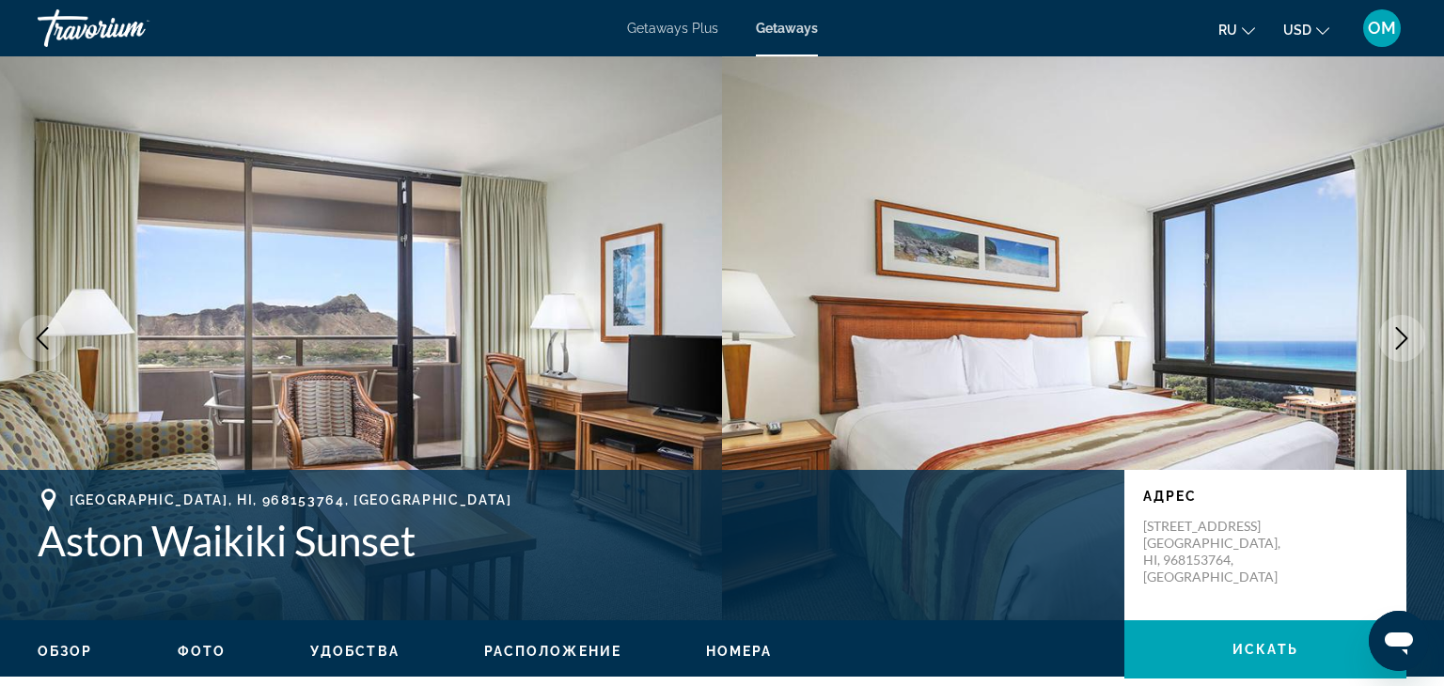
click at [1405, 330] on icon "Next image" at bounding box center [1401, 338] width 23 height 23
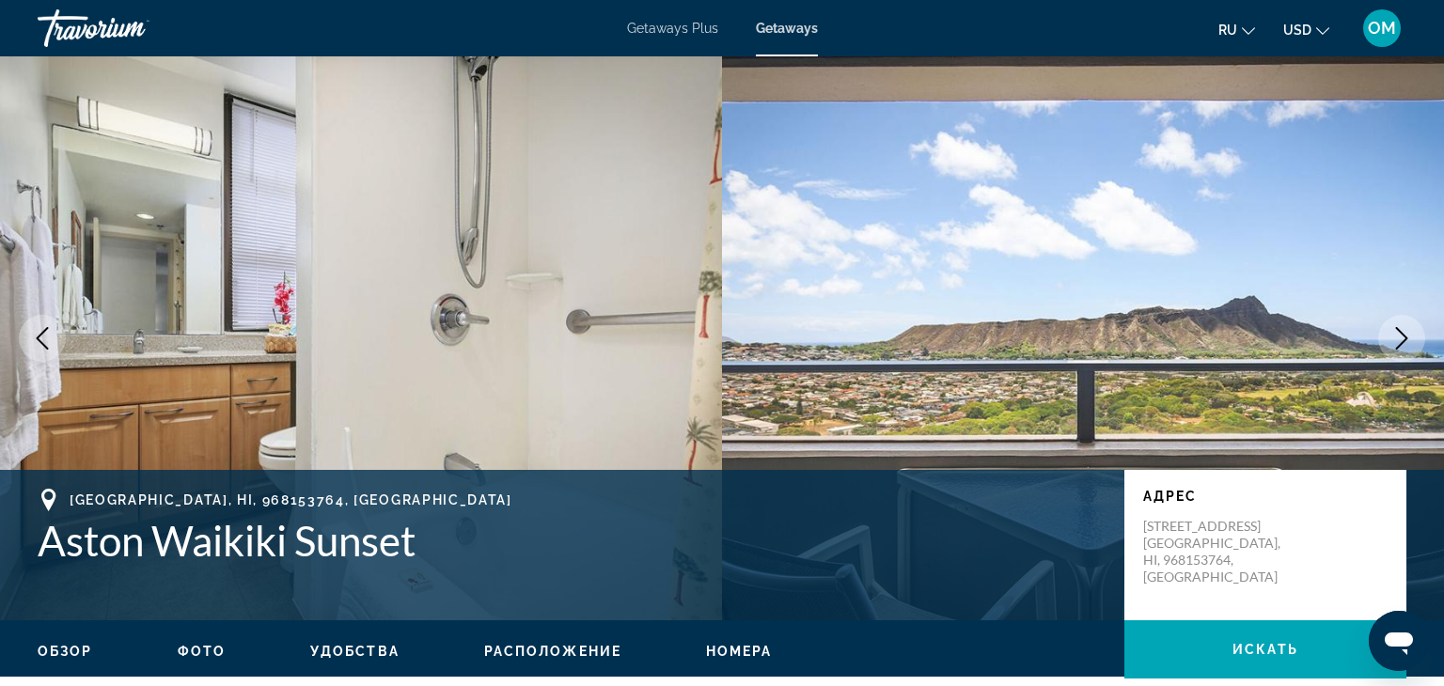
click at [1405, 330] on icon "Next image" at bounding box center [1401, 338] width 23 height 23
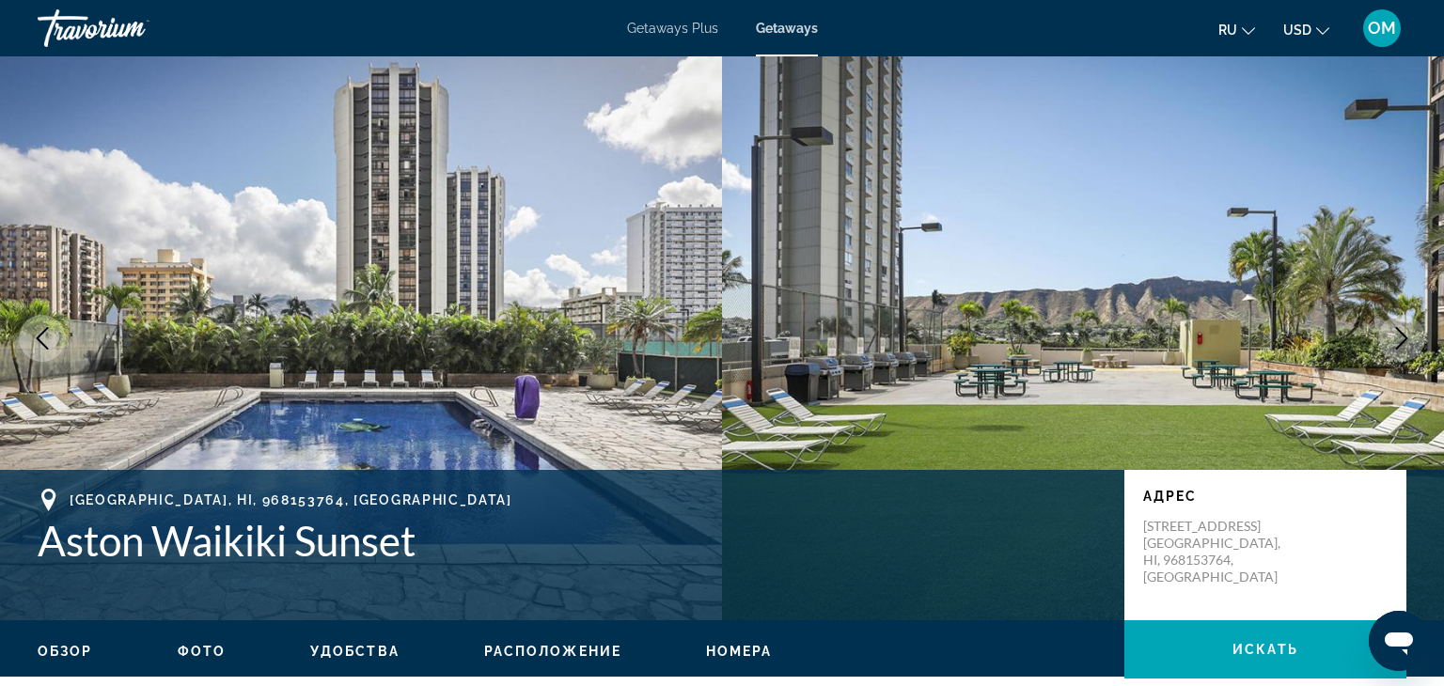
click at [1404, 329] on icon "Next image" at bounding box center [1401, 338] width 23 height 23
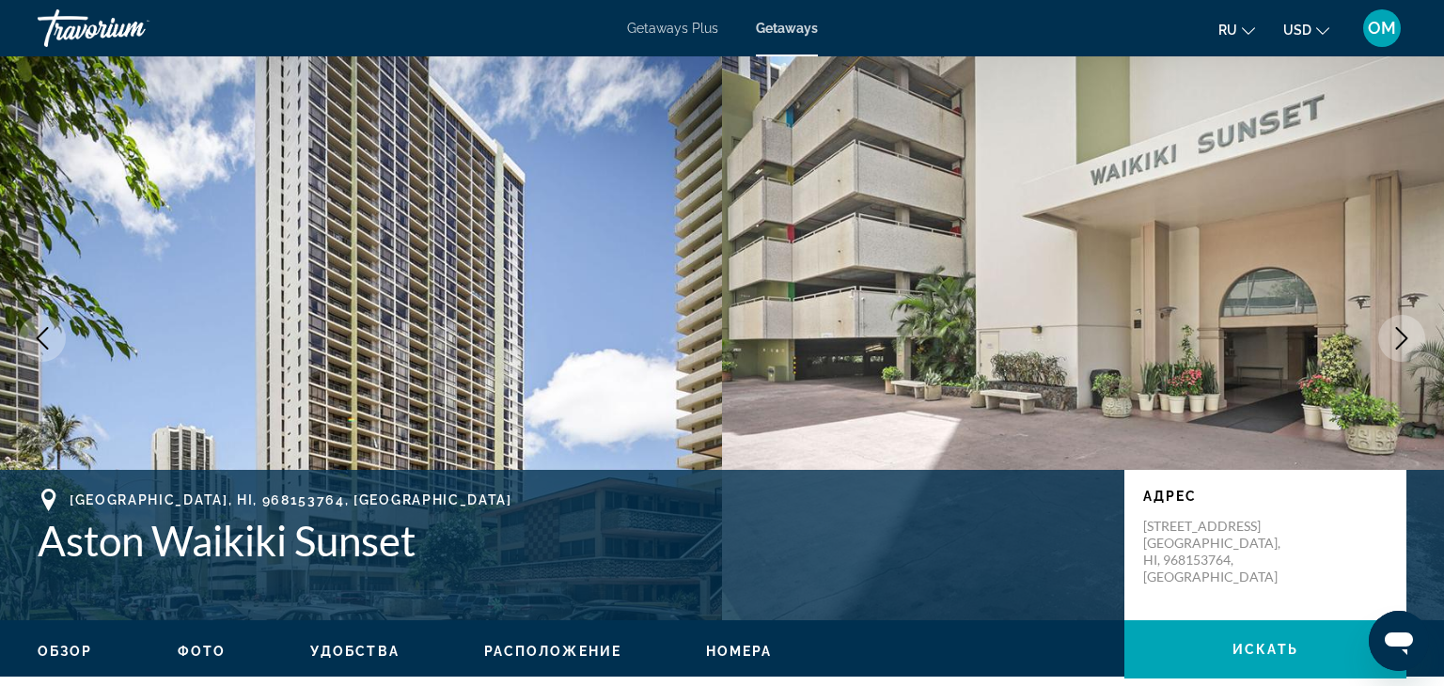
click at [1404, 329] on icon "Next image" at bounding box center [1401, 338] width 23 height 23
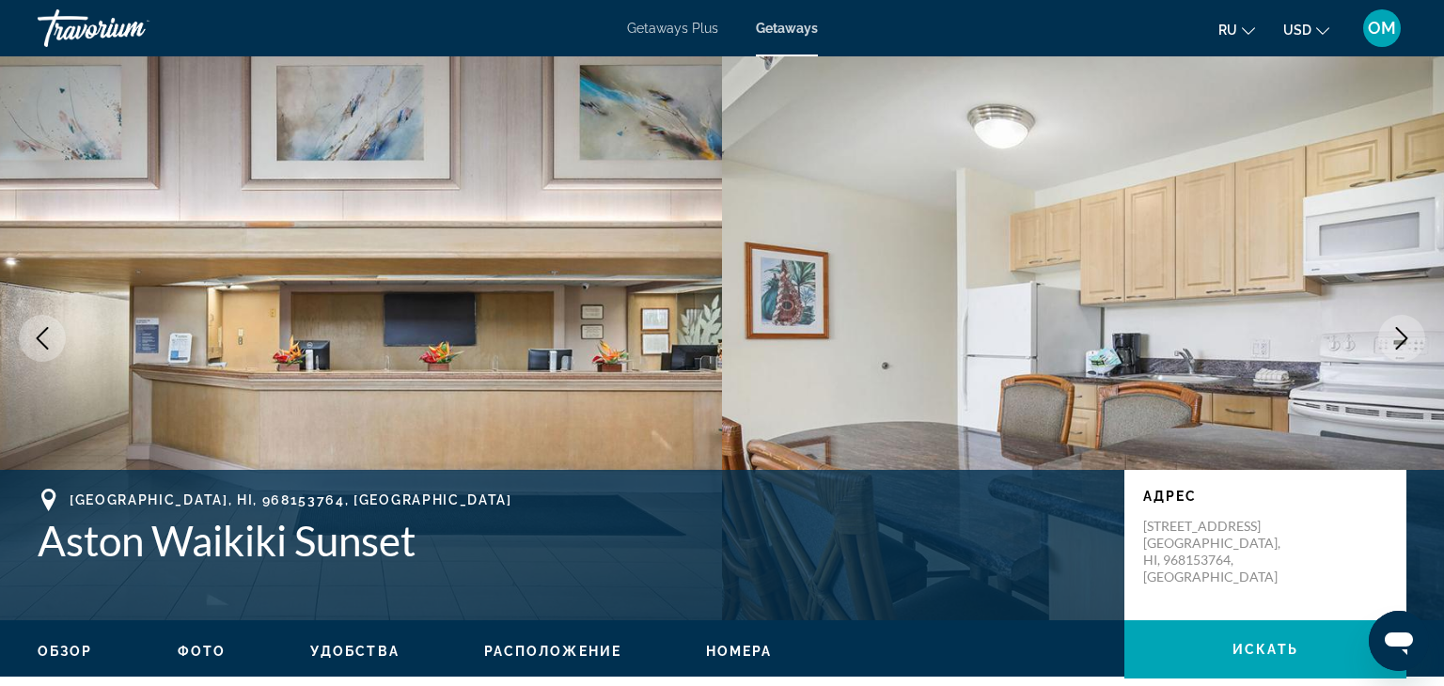
click at [1404, 329] on icon "Next image" at bounding box center [1401, 338] width 23 height 23
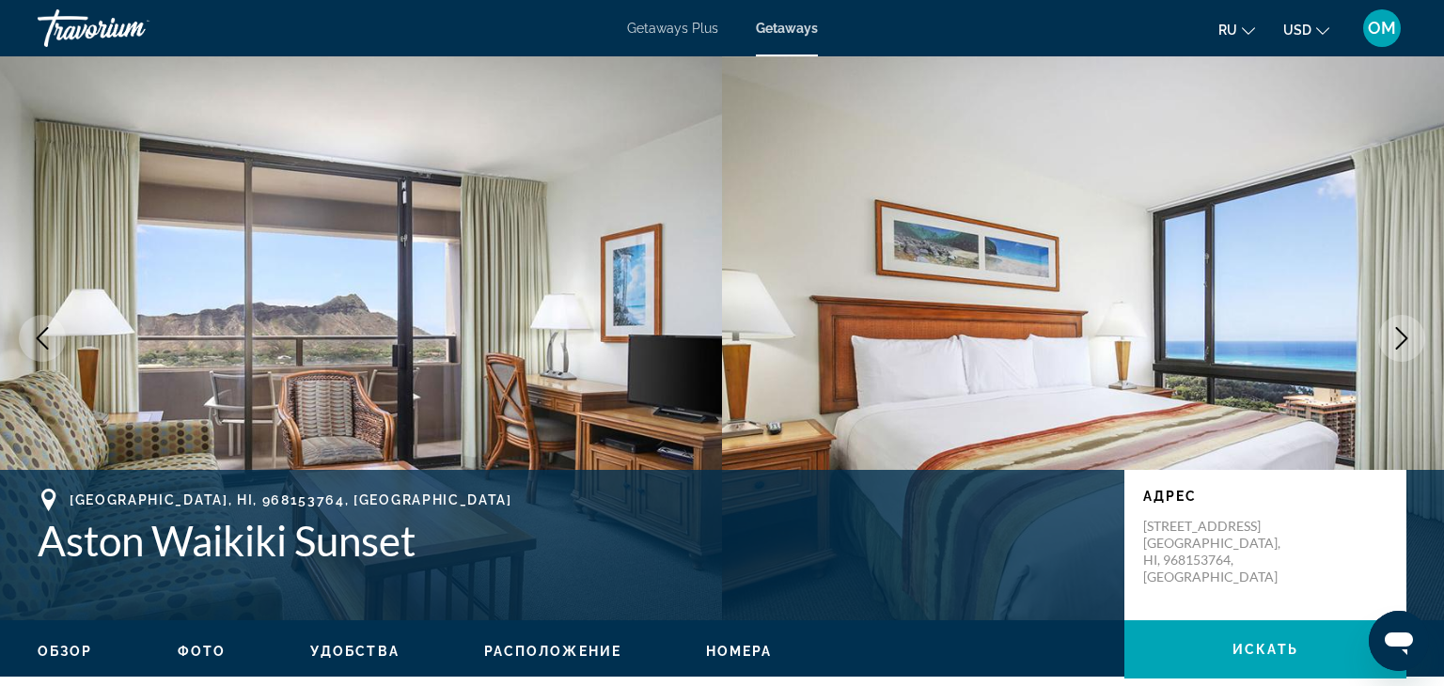
click at [1404, 329] on icon "Next image" at bounding box center [1401, 338] width 23 height 23
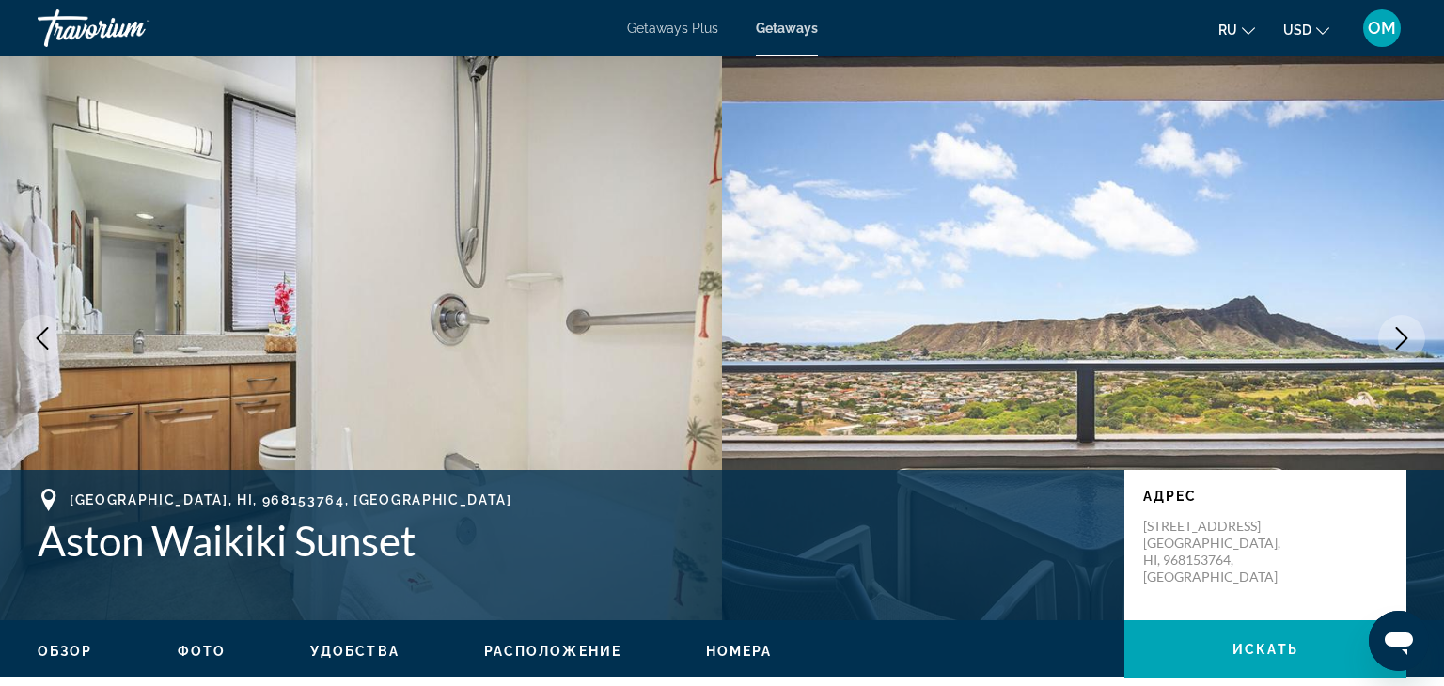
click at [1404, 329] on icon "Next image" at bounding box center [1401, 338] width 23 height 23
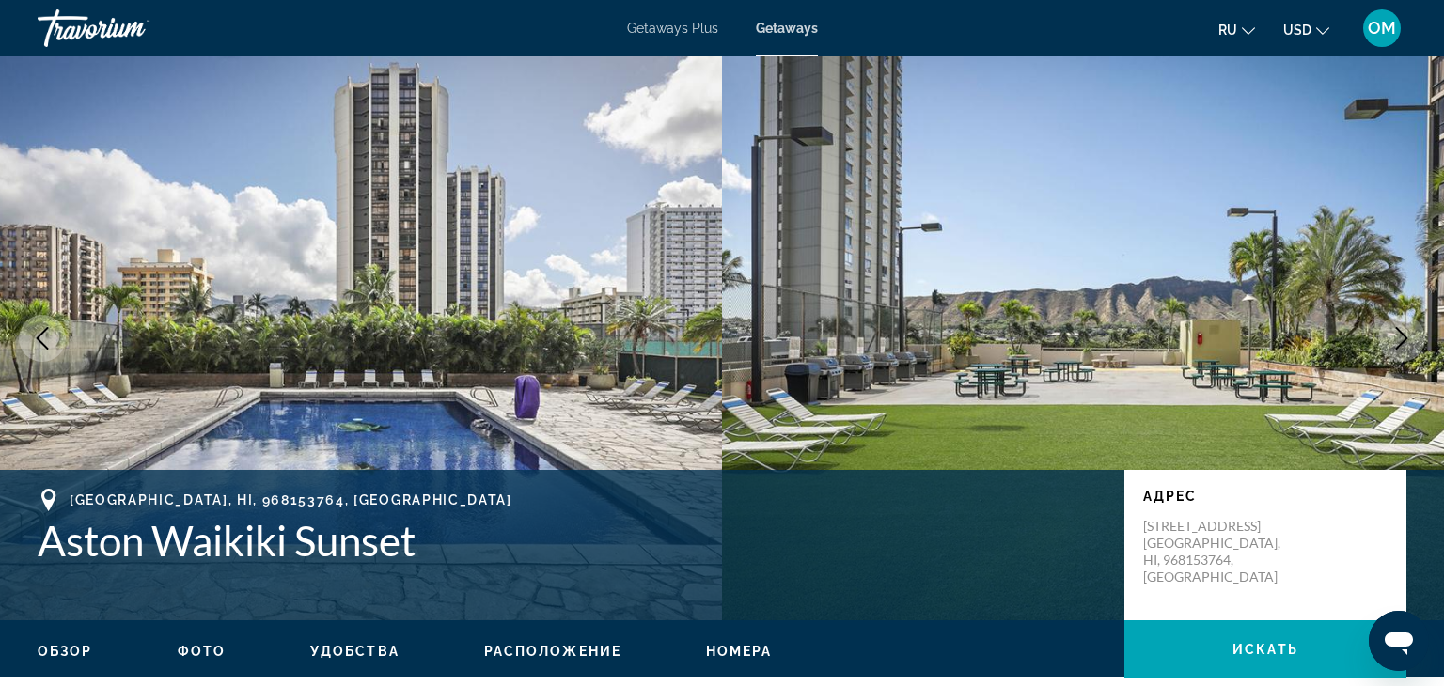
click at [1404, 329] on icon "Next image" at bounding box center [1401, 338] width 23 height 23
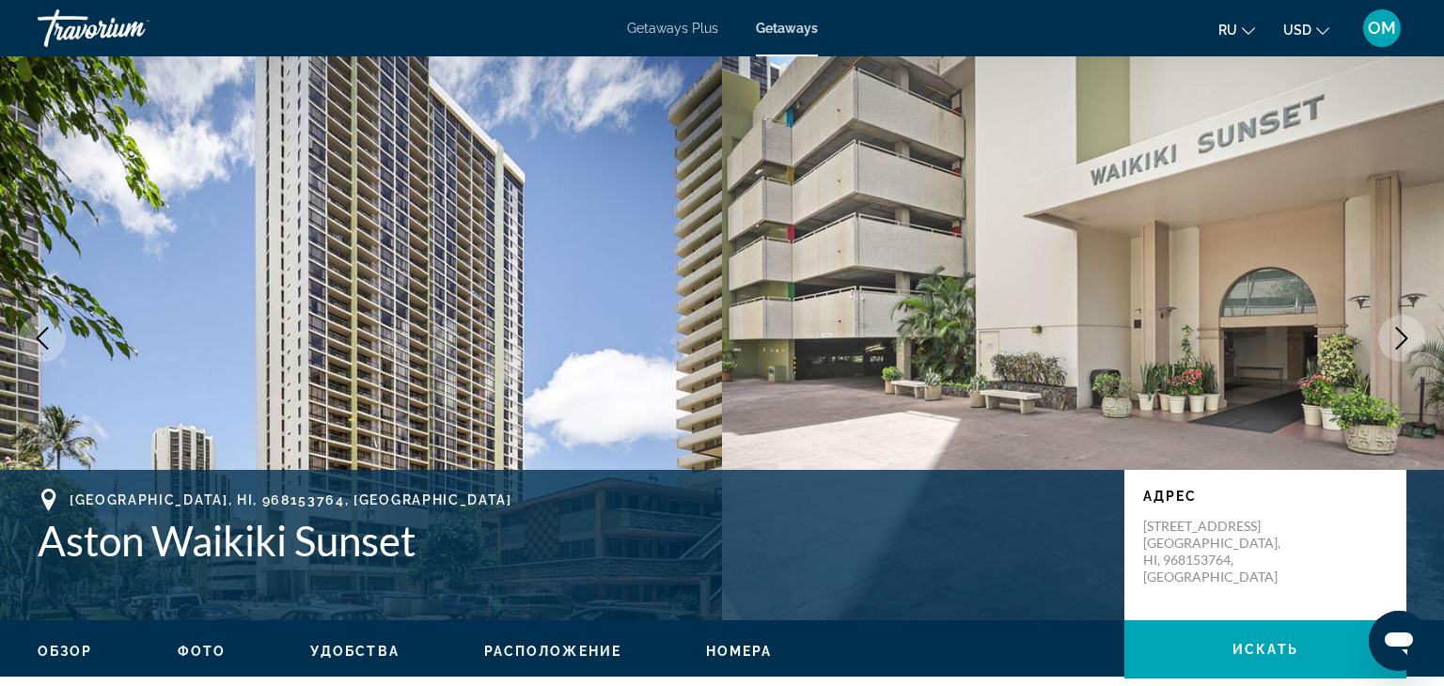
click at [1410, 336] on icon "Next image" at bounding box center [1401, 338] width 23 height 23
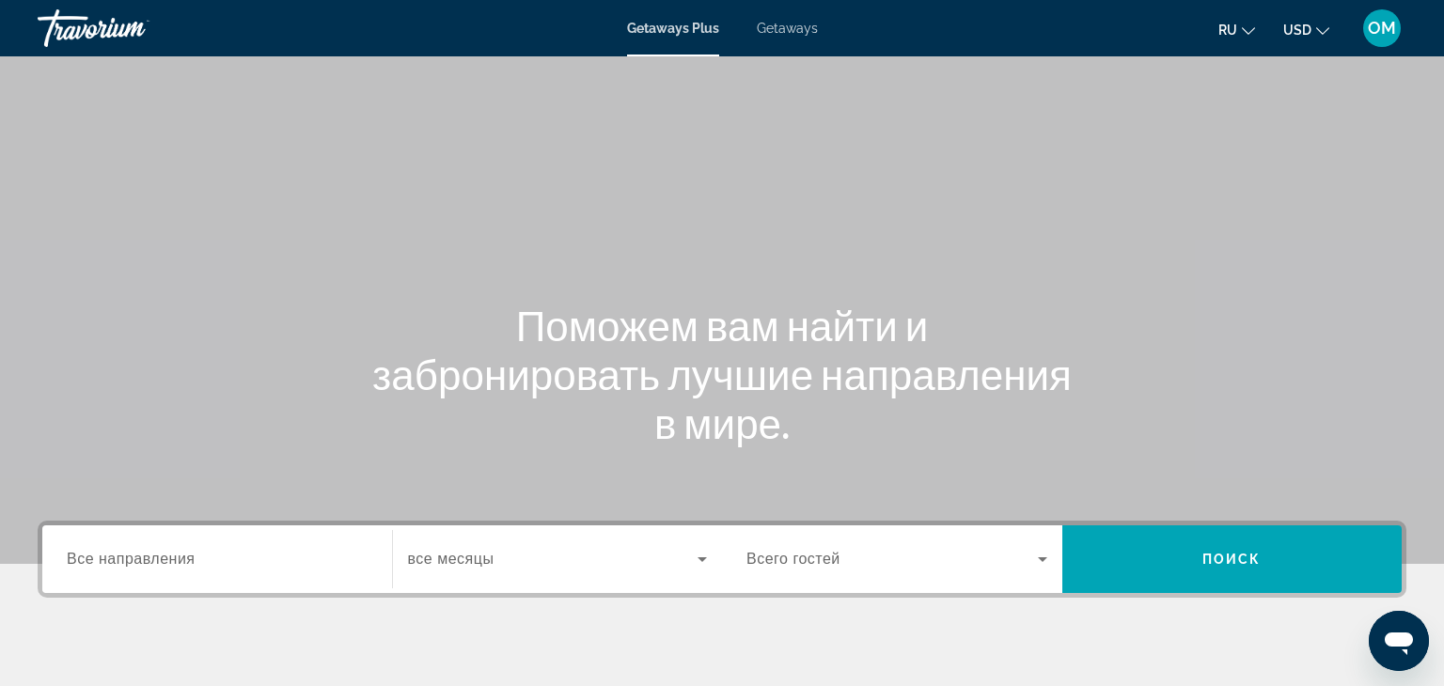
click at [118, 551] on span "Все направления" at bounding box center [131, 559] width 129 height 16
click at [118, 549] on input "Destination Все направления" at bounding box center [217, 560] width 301 height 23
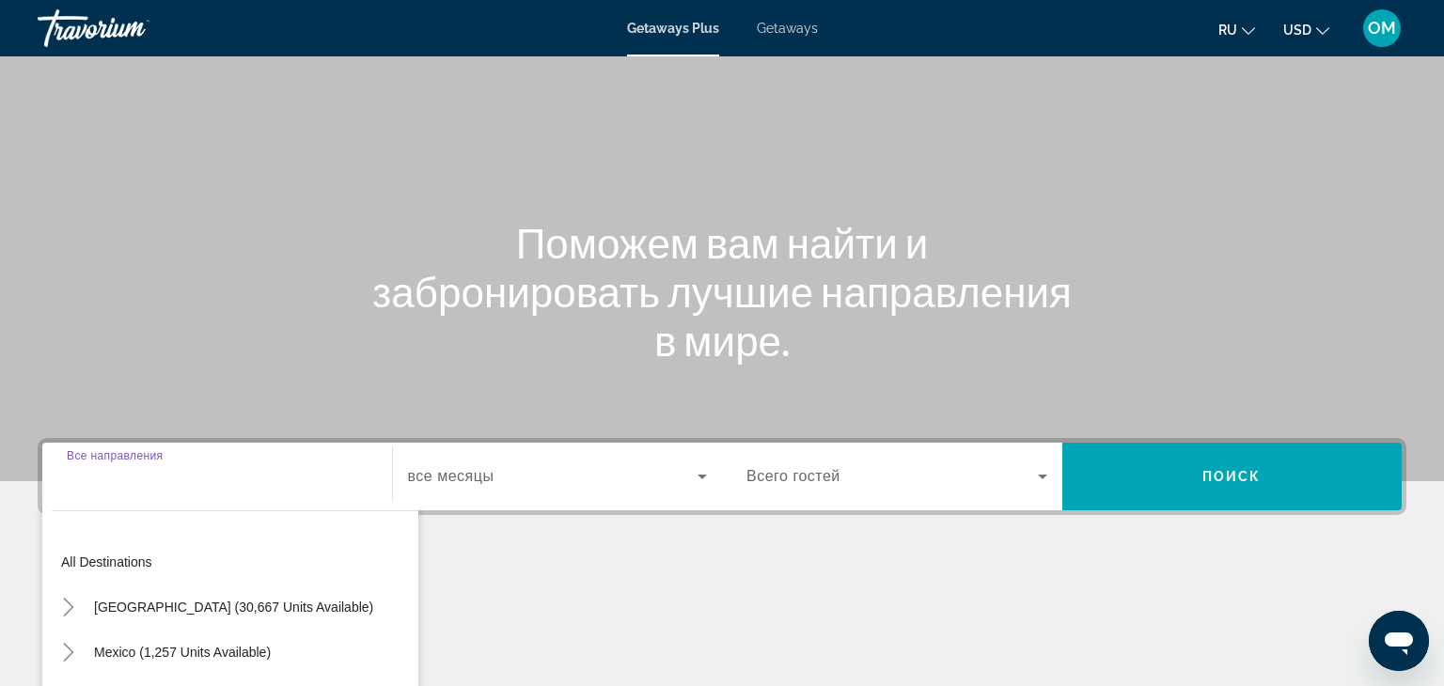
scroll to position [330, 0]
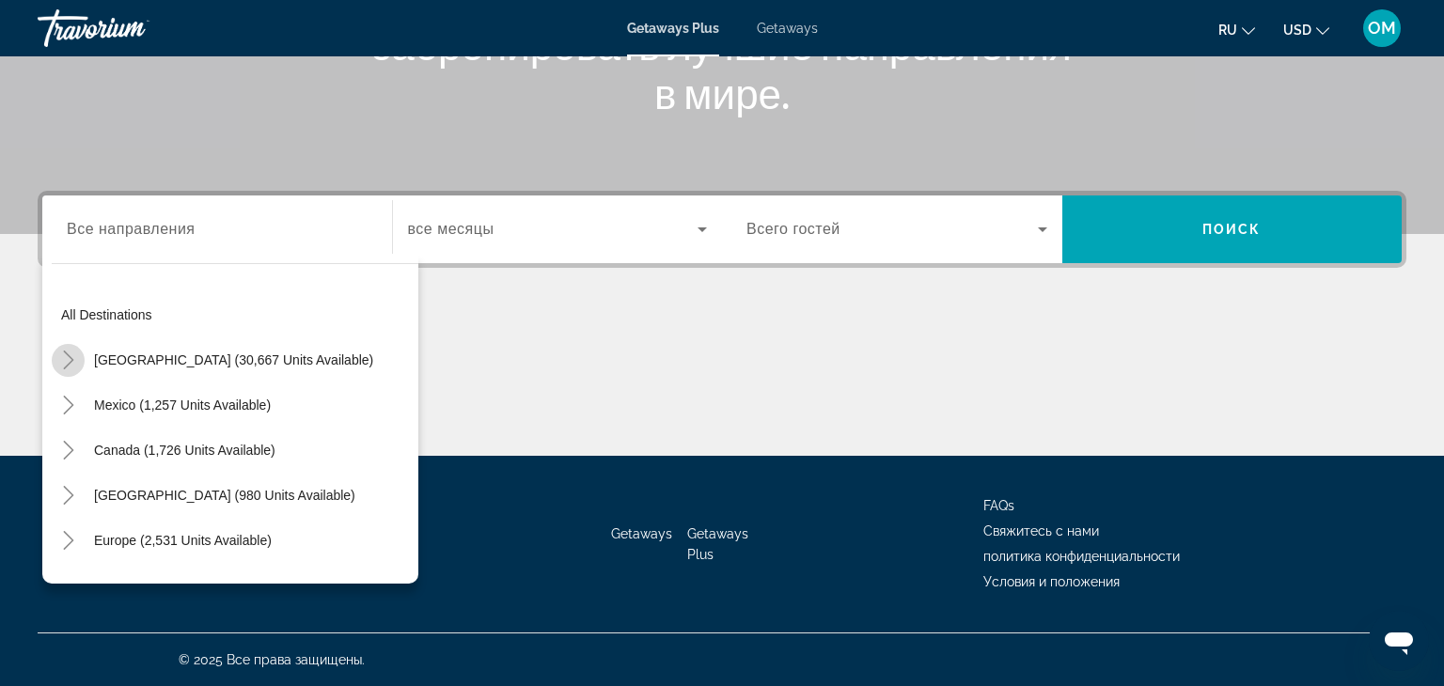
click at [67, 365] on icon "Toggle United States (30,667 units available)" at bounding box center [68, 360] width 10 height 19
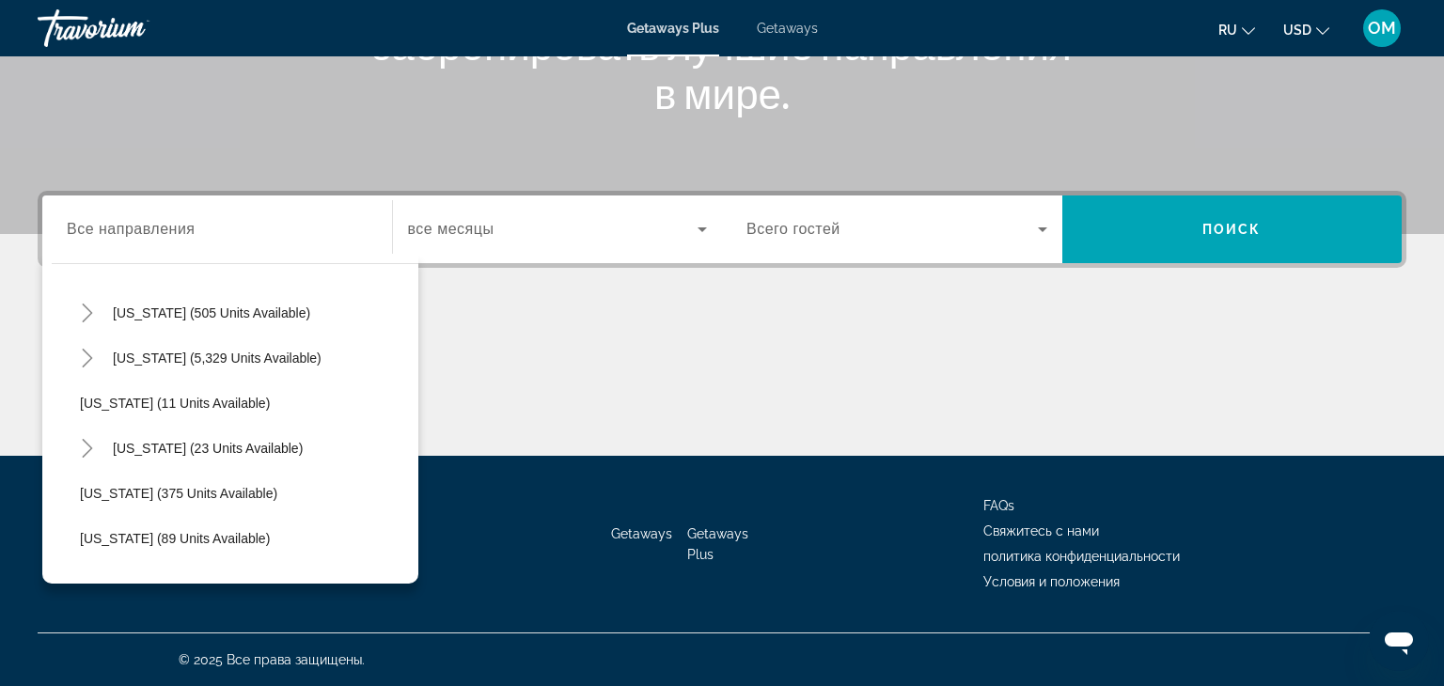
scroll to position [240, 0]
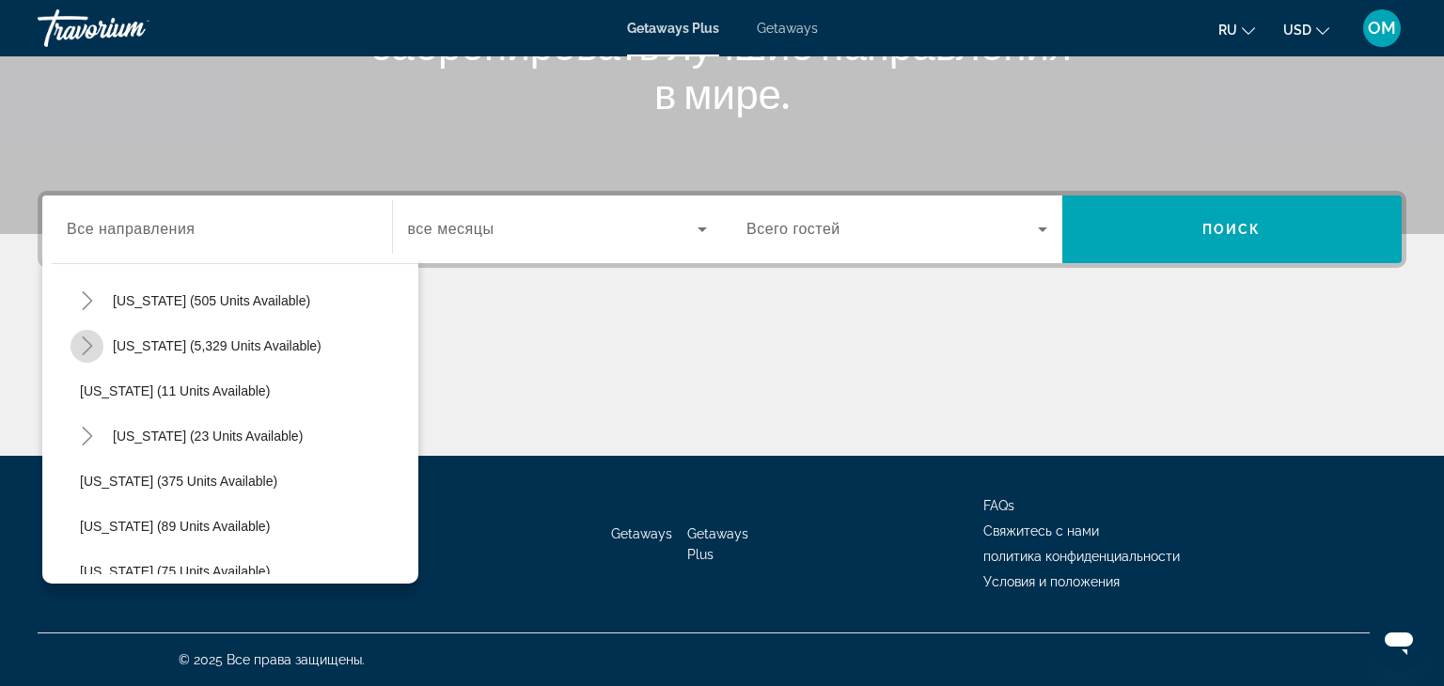
click at [82, 351] on icon "Toggle Florida (5,329 units available)" at bounding box center [87, 345] width 19 height 19
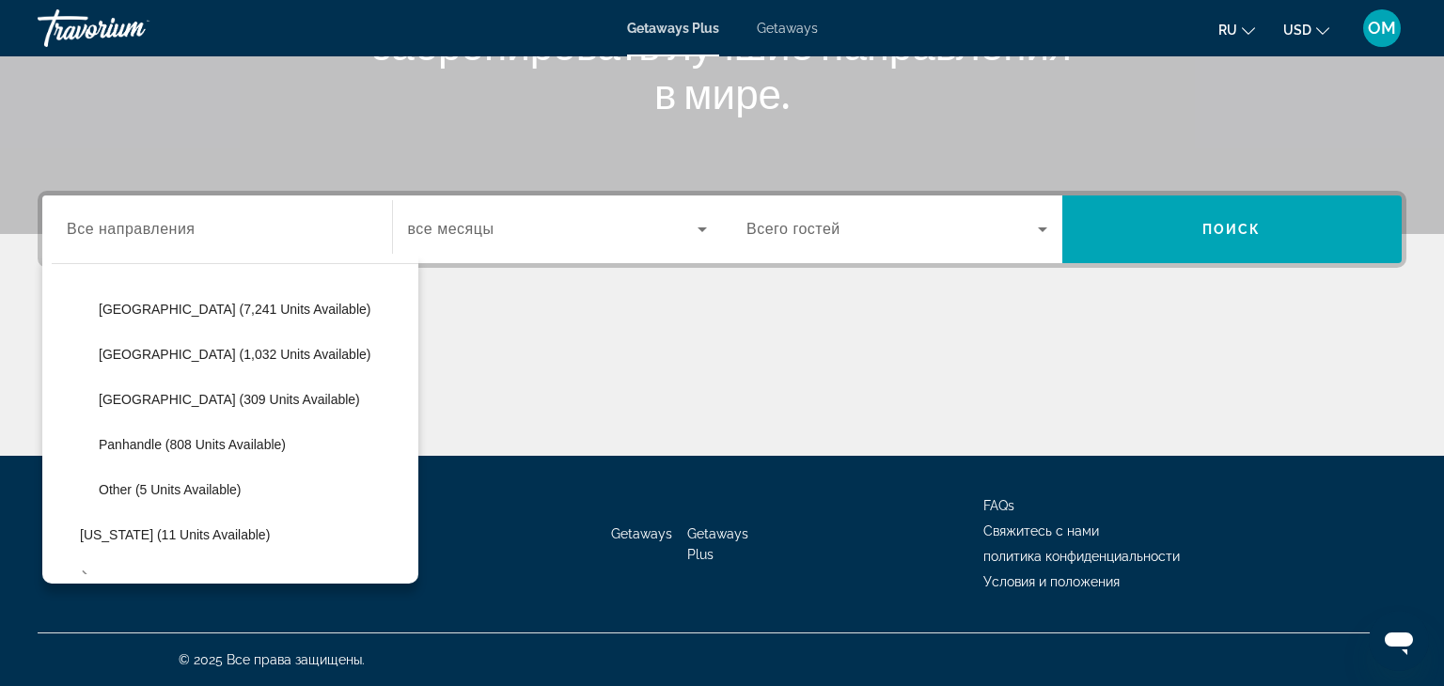
scroll to position [328, 0]
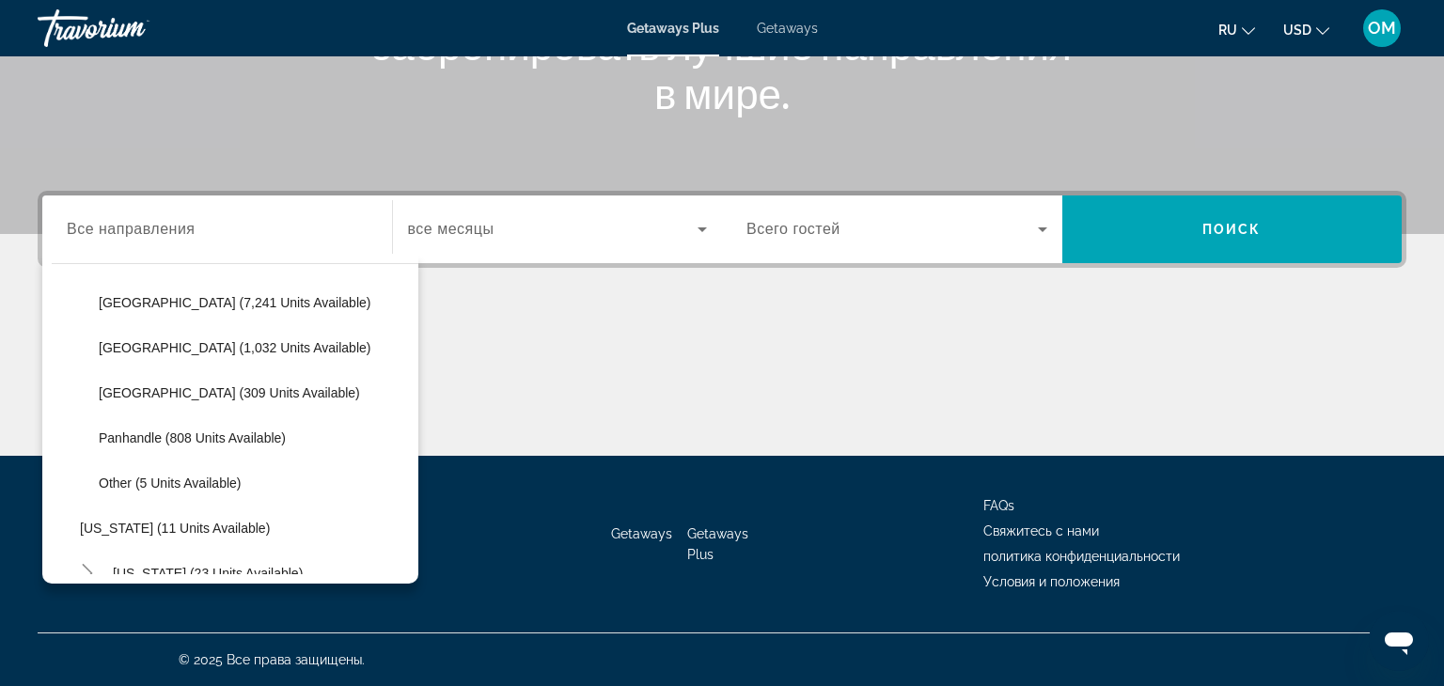
click at [794, 27] on span "Getaways" at bounding box center [787, 28] width 61 height 15
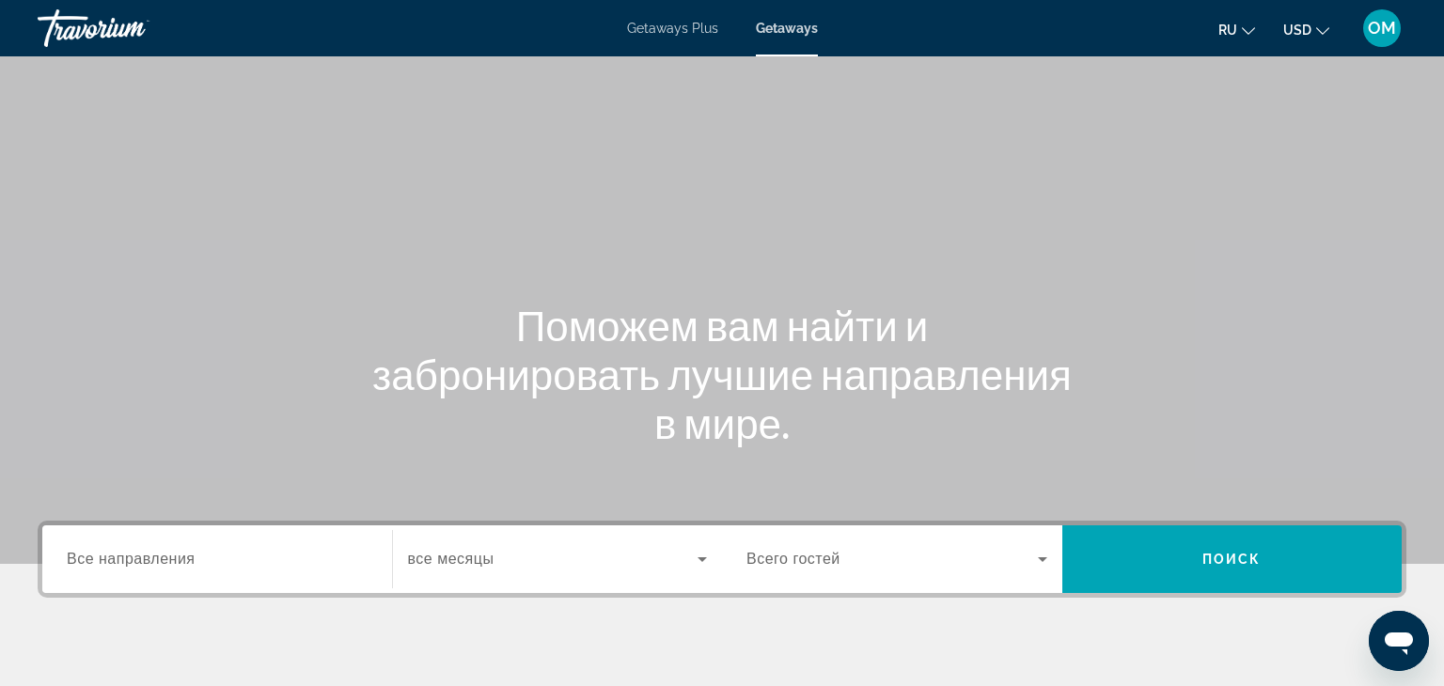
click at [88, 569] on input "Destination Все направления" at bounding box center [217, 560] width 301 height 23
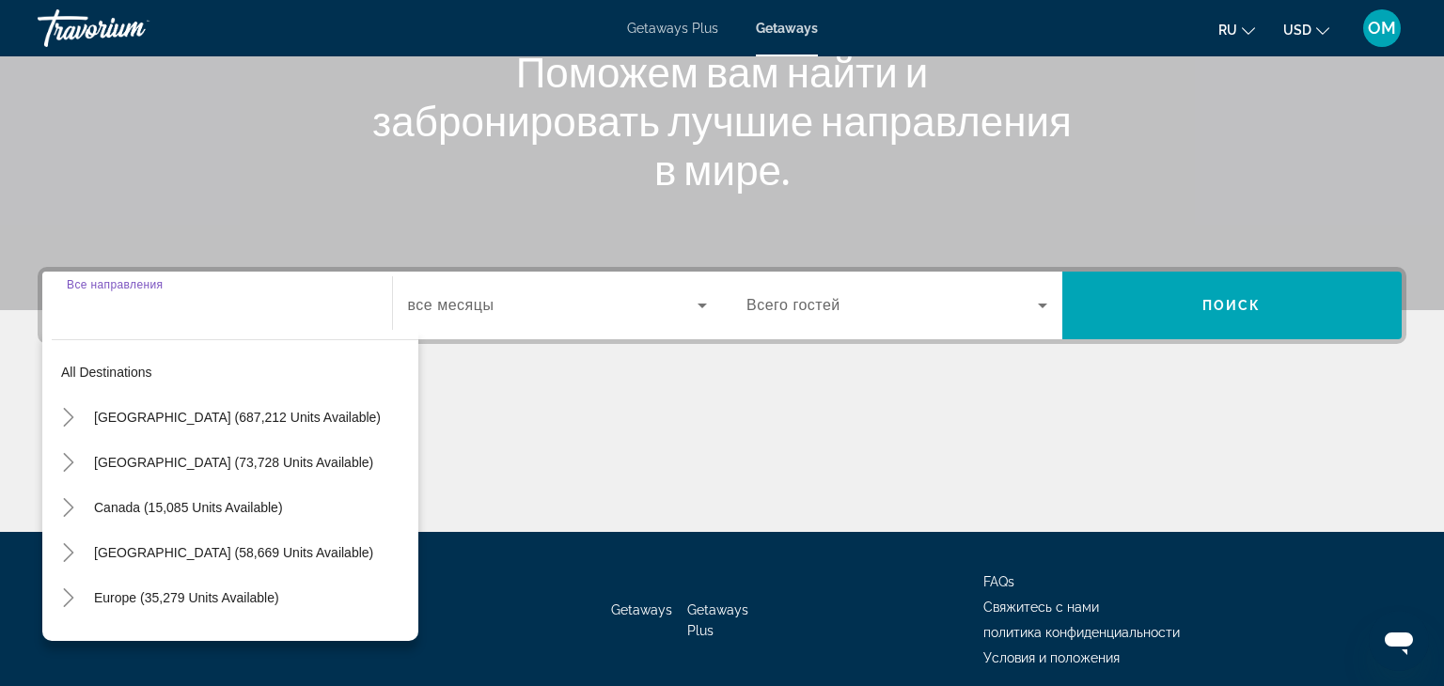
scroll to position [330, 0]
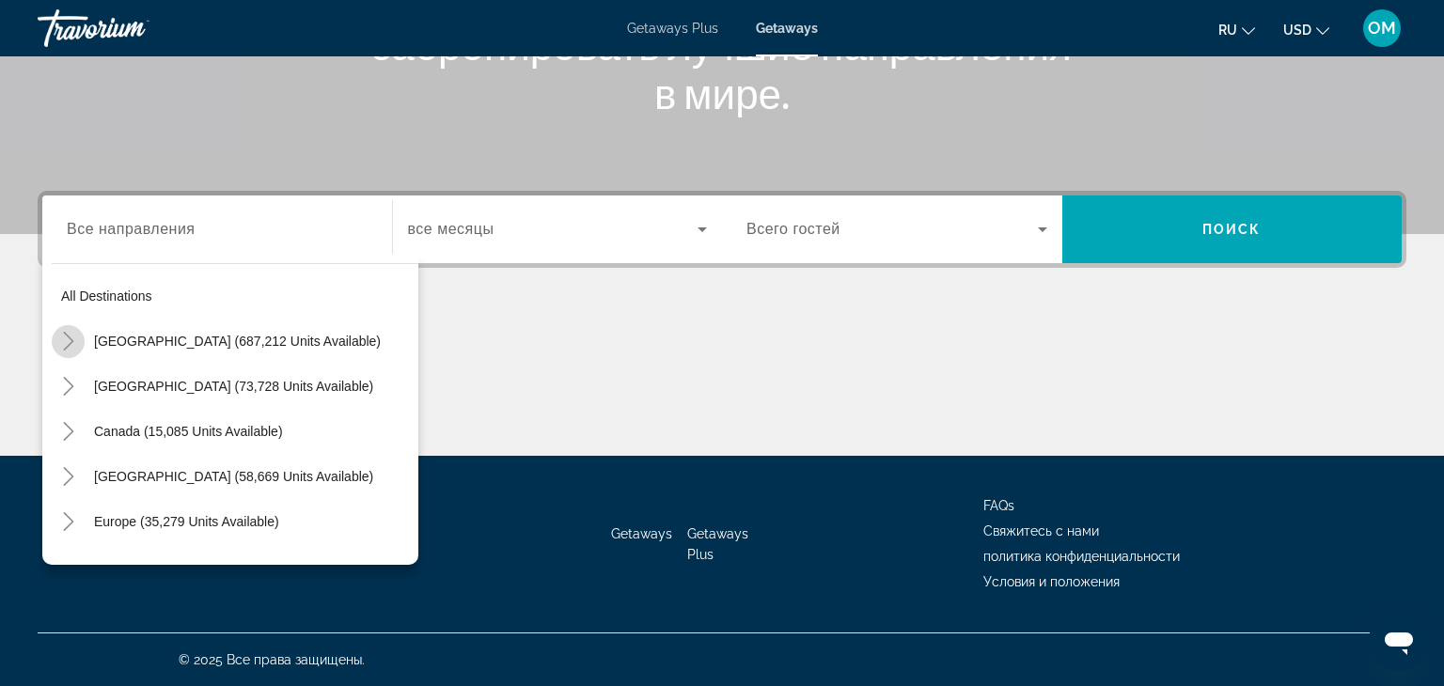
click at [70, 339] on icon "Toggle United States (687,212 units available)" at bounding box center [68, 341] width 10 height 19
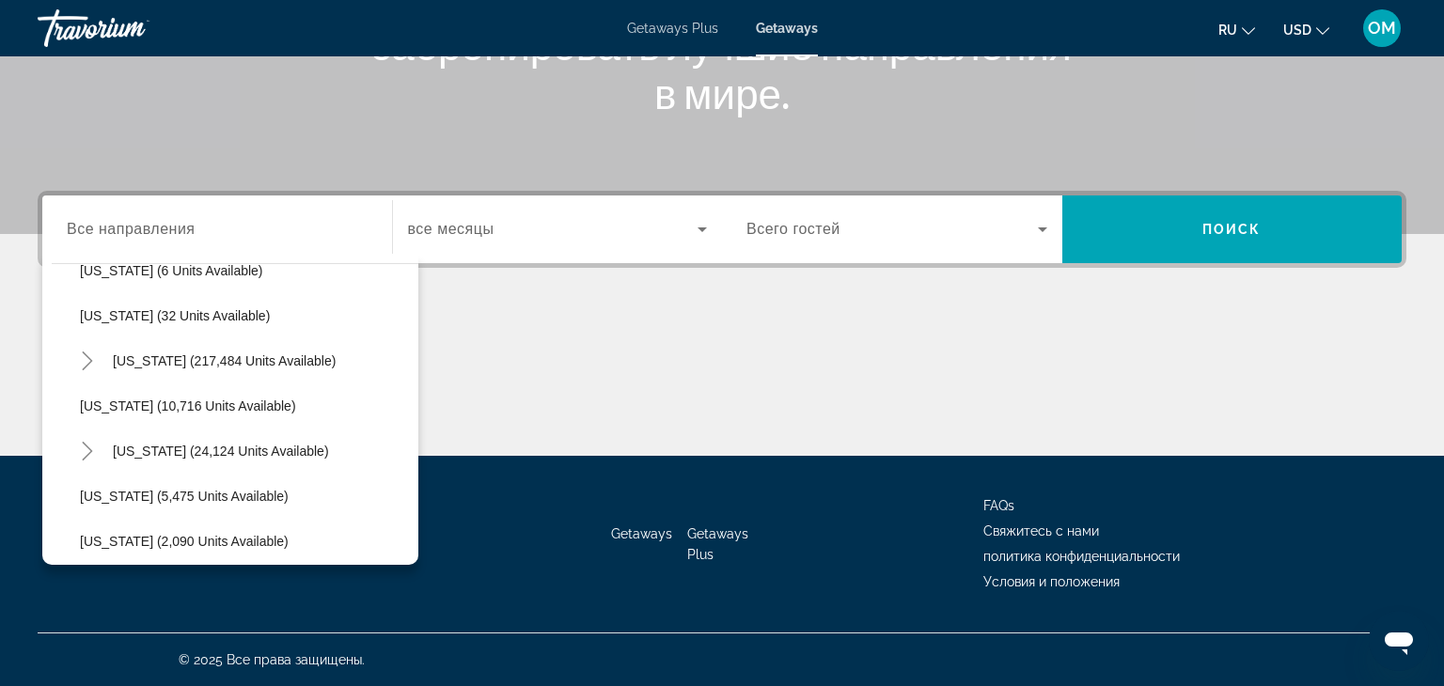
scroll to position [309, 0]
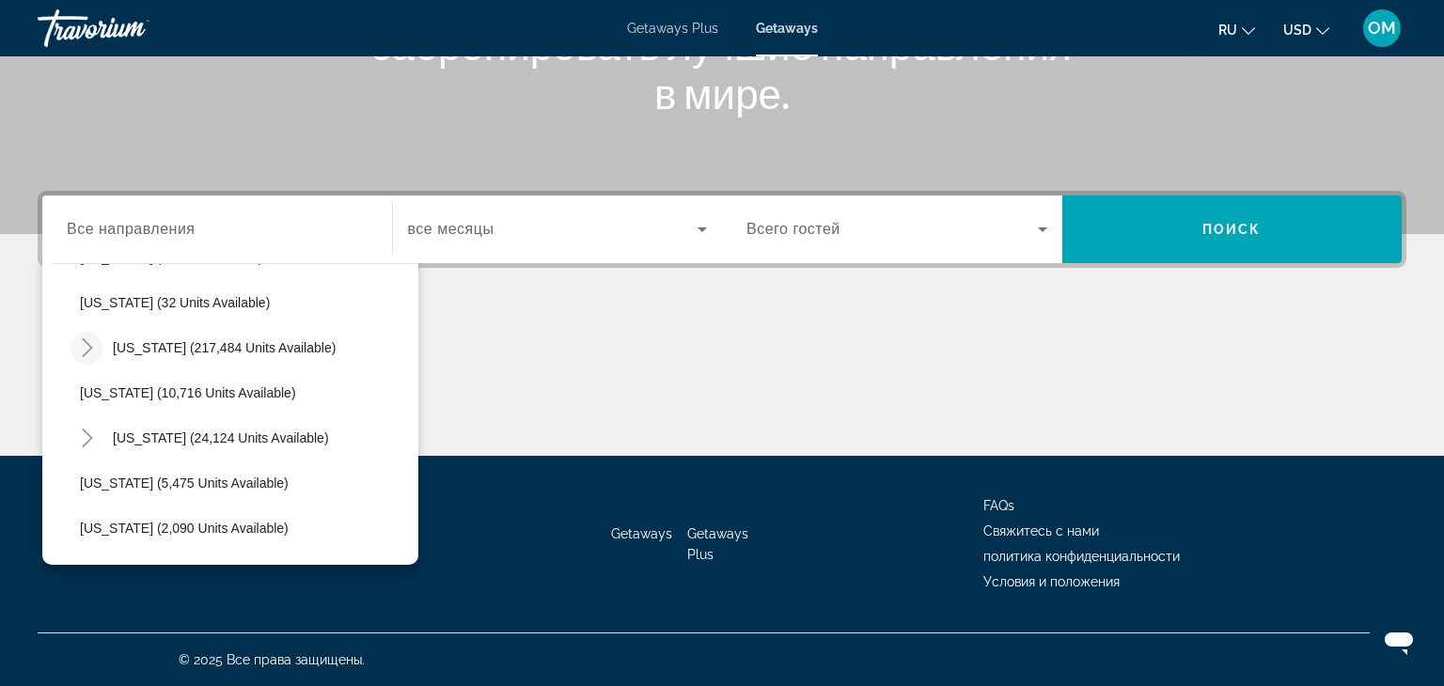
click at [87, 346] on icon "Toggle Florida (217,484 units available)" at bounding box center [87, 347] width 19 height 19
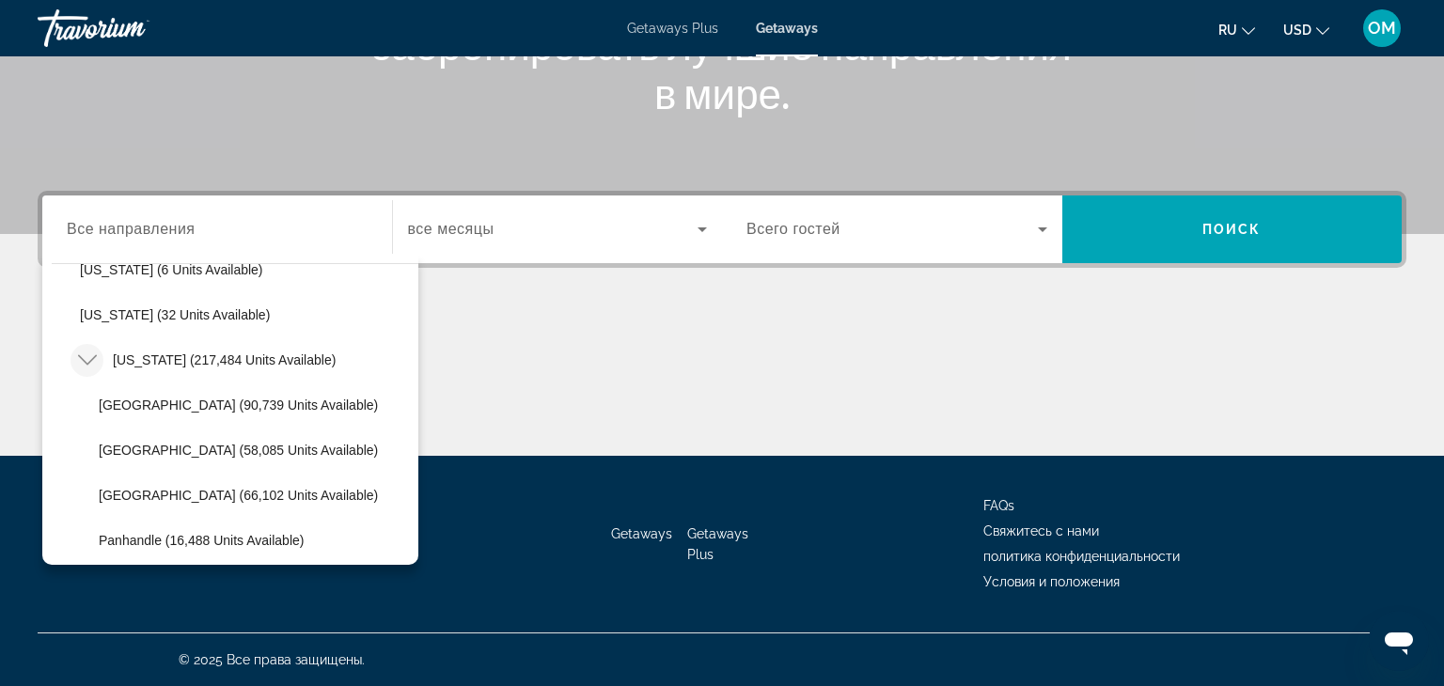
scroll to position [289, 0]
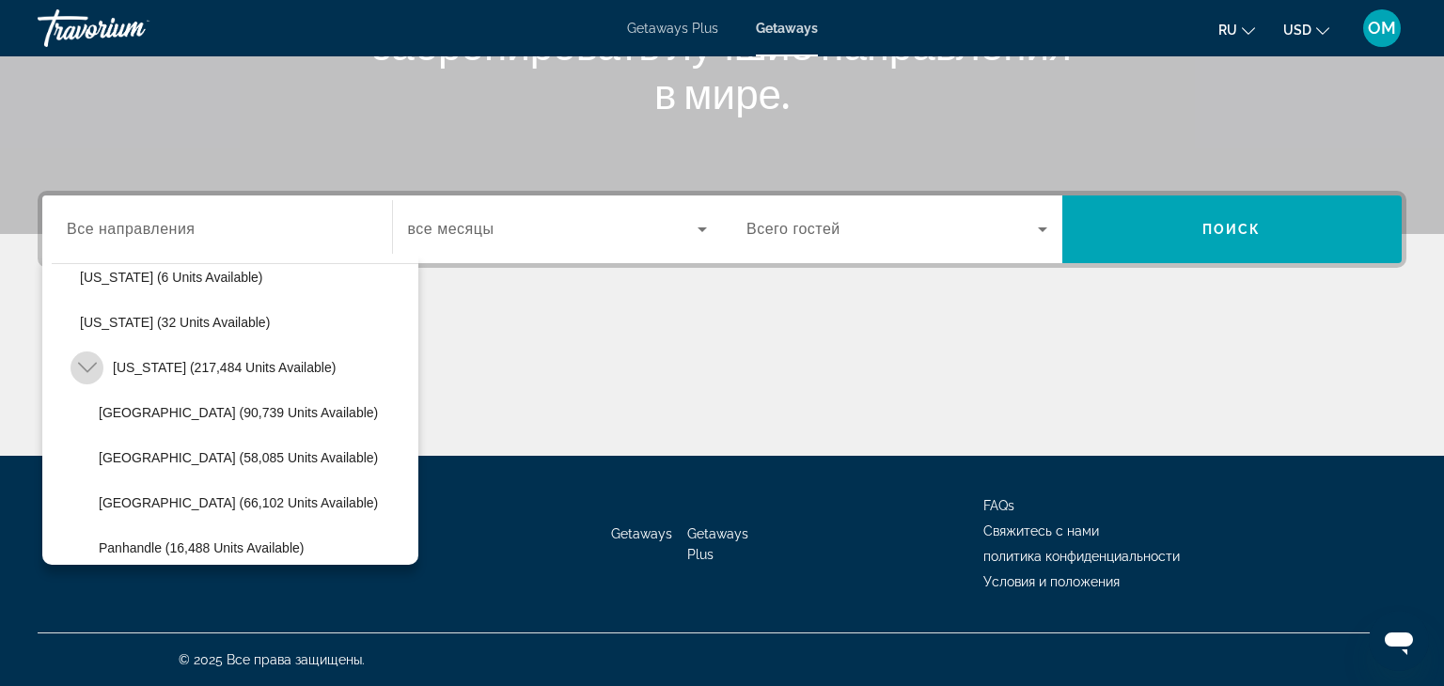
click at [84, 360] on icon "Toggle Florida (217,484 units available)" at bounding box center [87, 367] width 19 height 19
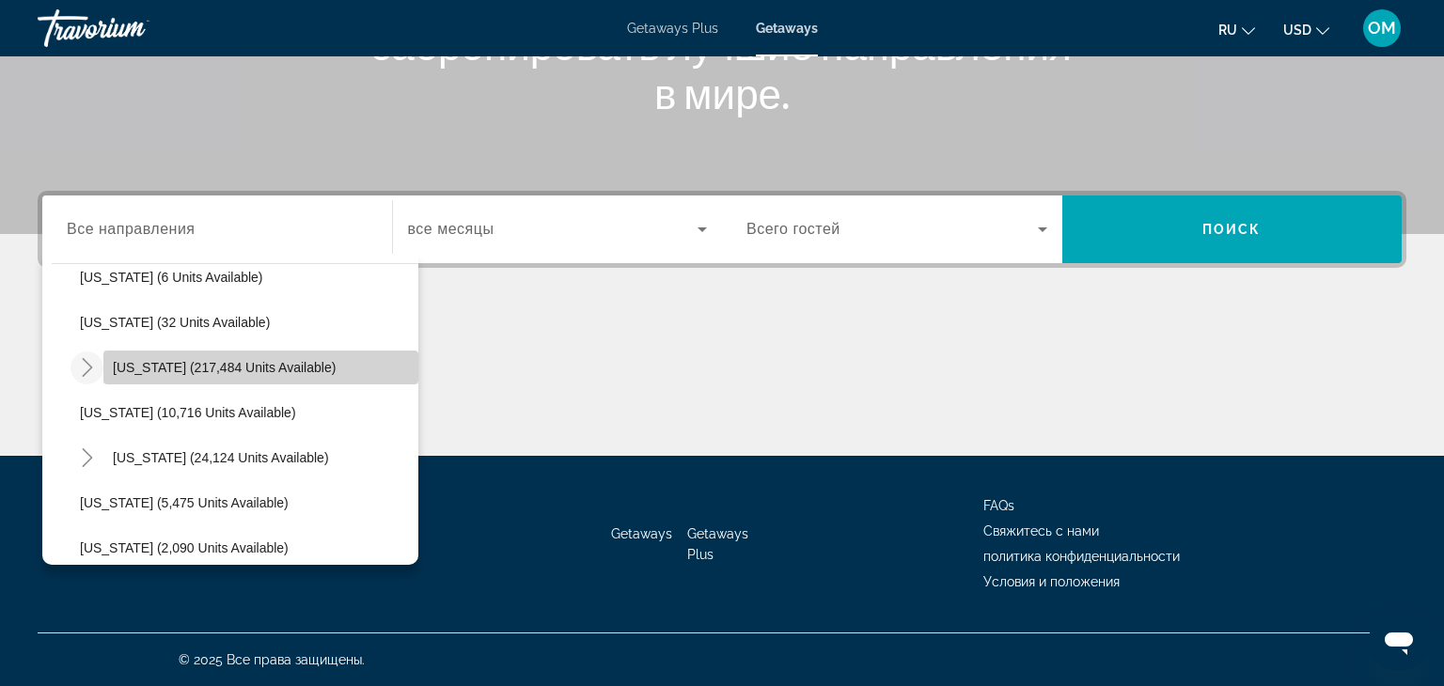
click at [136, 361] on span "[US_STATE] (217,484 units available)" at bounding box center [224, 367] width 223 height 15
type input "**********"
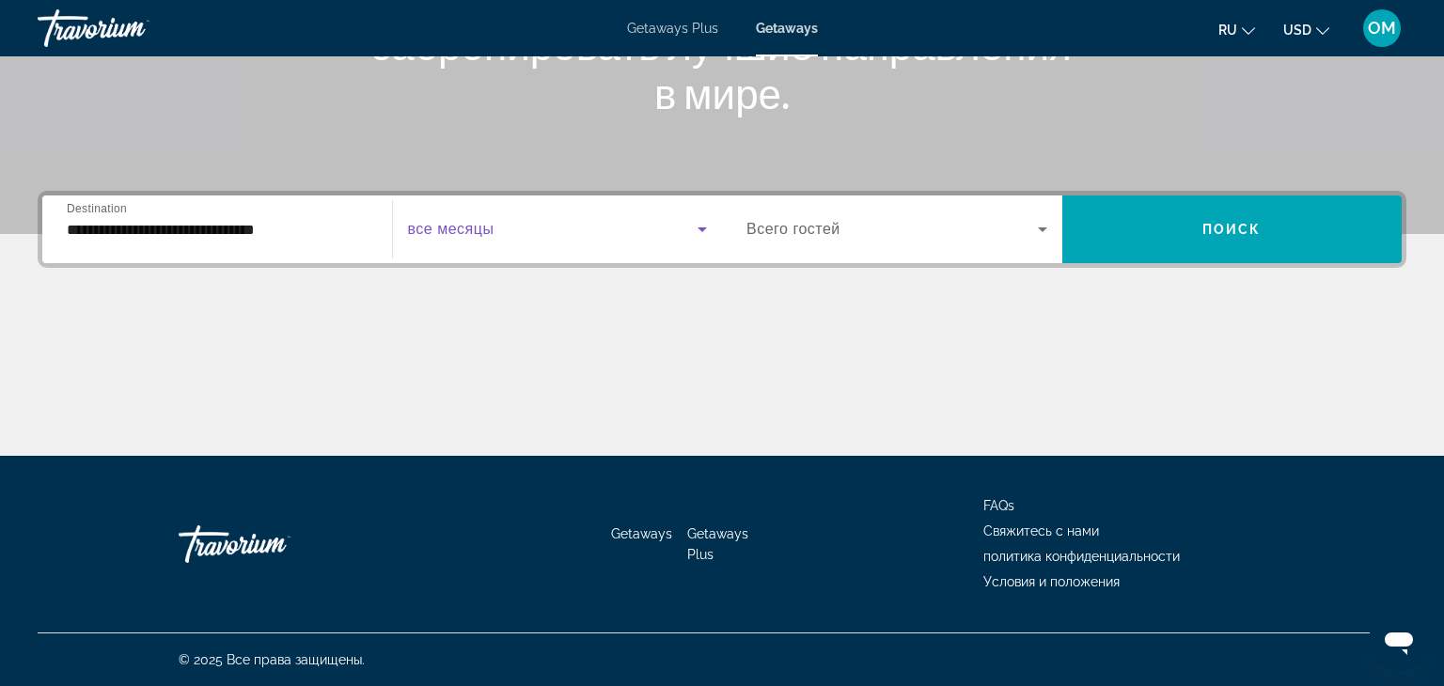
click at [696, 228] on icon "Search widget" at bounding box center [702, 229] width 23 height 23
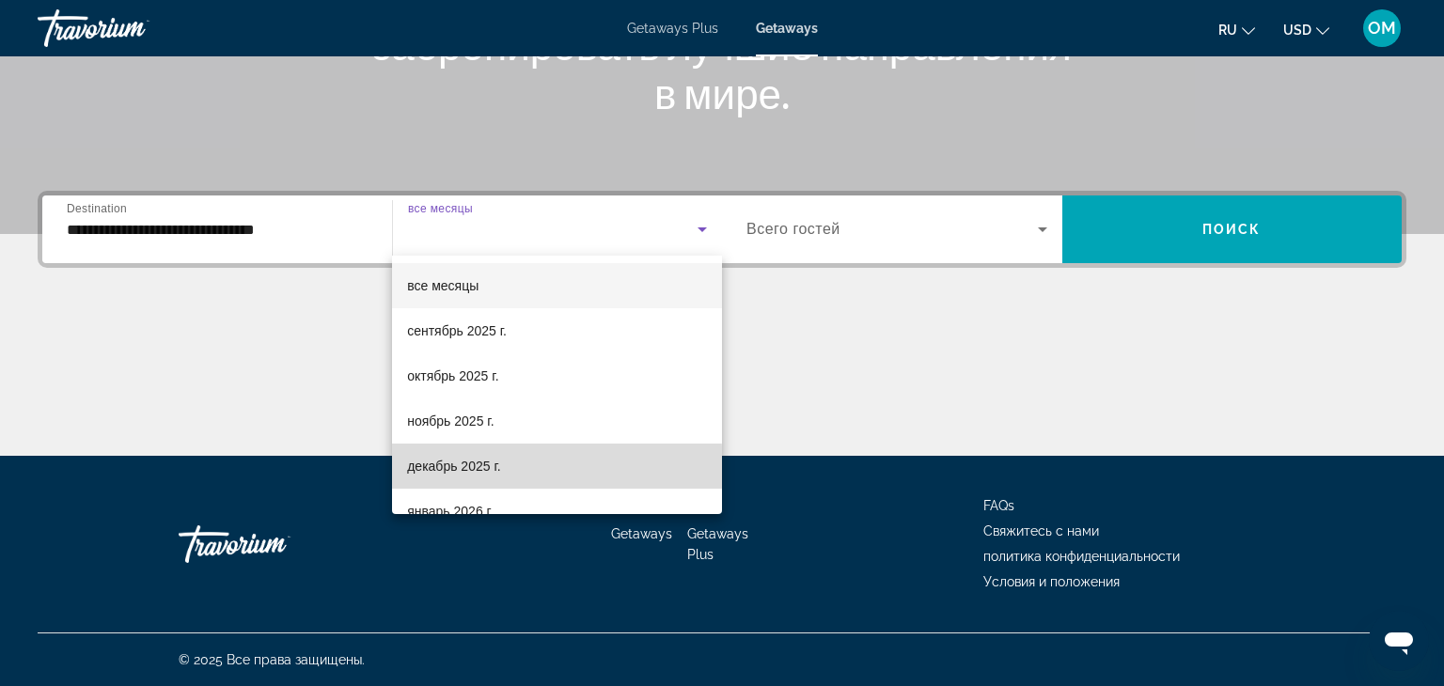
click at [509, 474] on mat-option "декабрь 2025 г." at bounding box center [557, 466] width 330 height 45
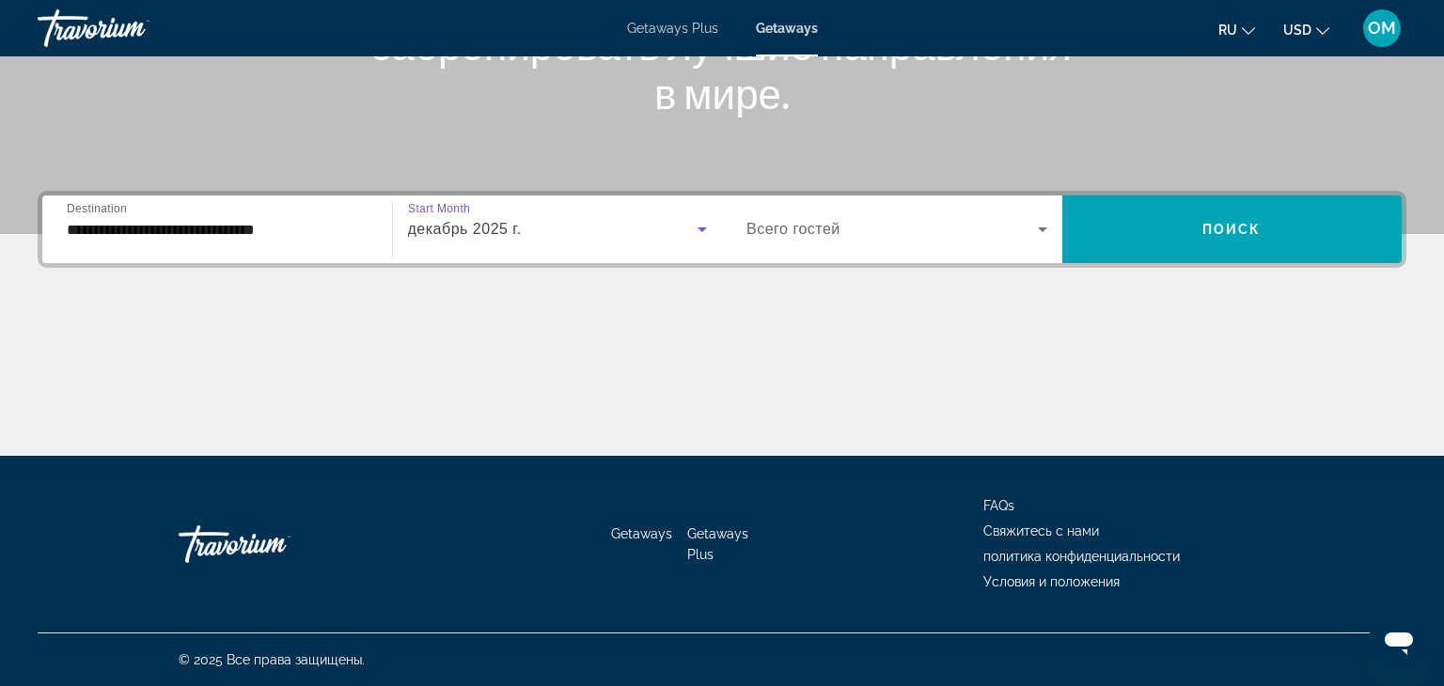
click at [1045, 220] on icon "Search widget" at bounding box center [1042, 229] width 23 height 23
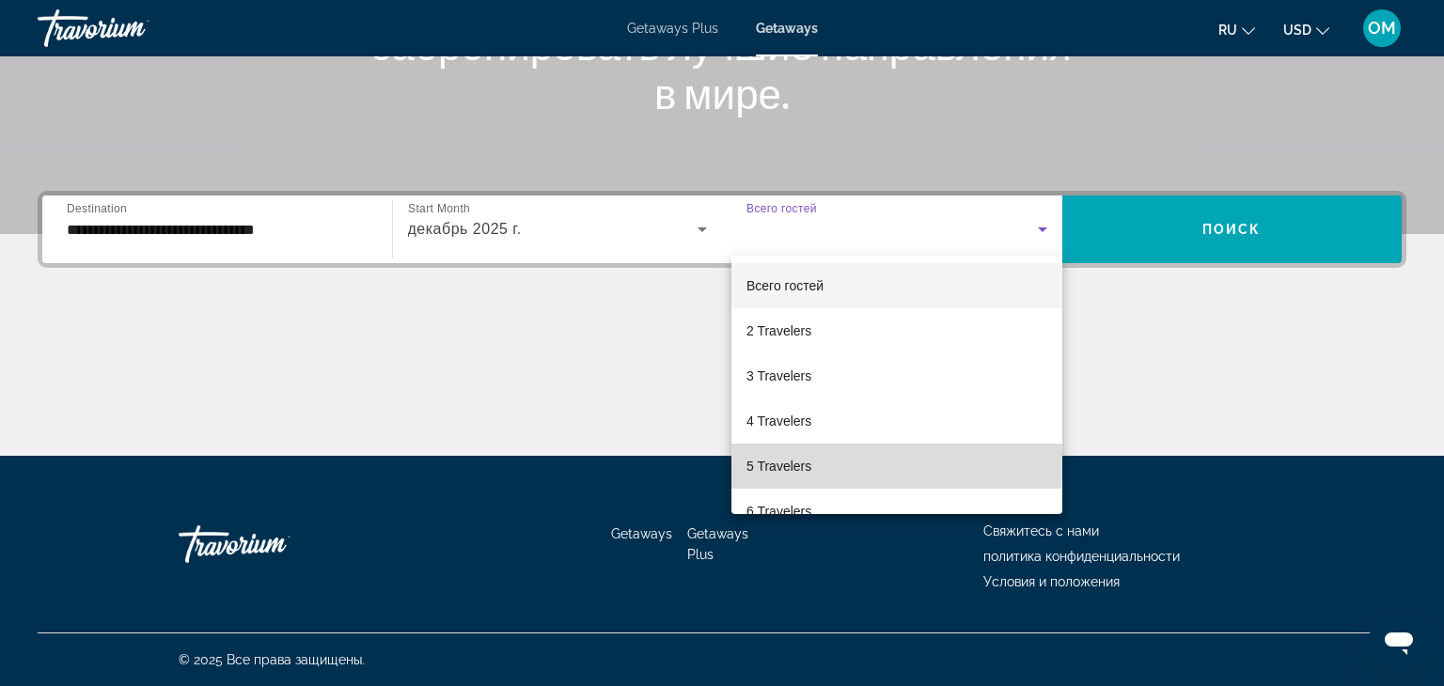
click at [845, 461] on mat-option "5 Travelers" at bounding box center [896, 466] width 331 height 45
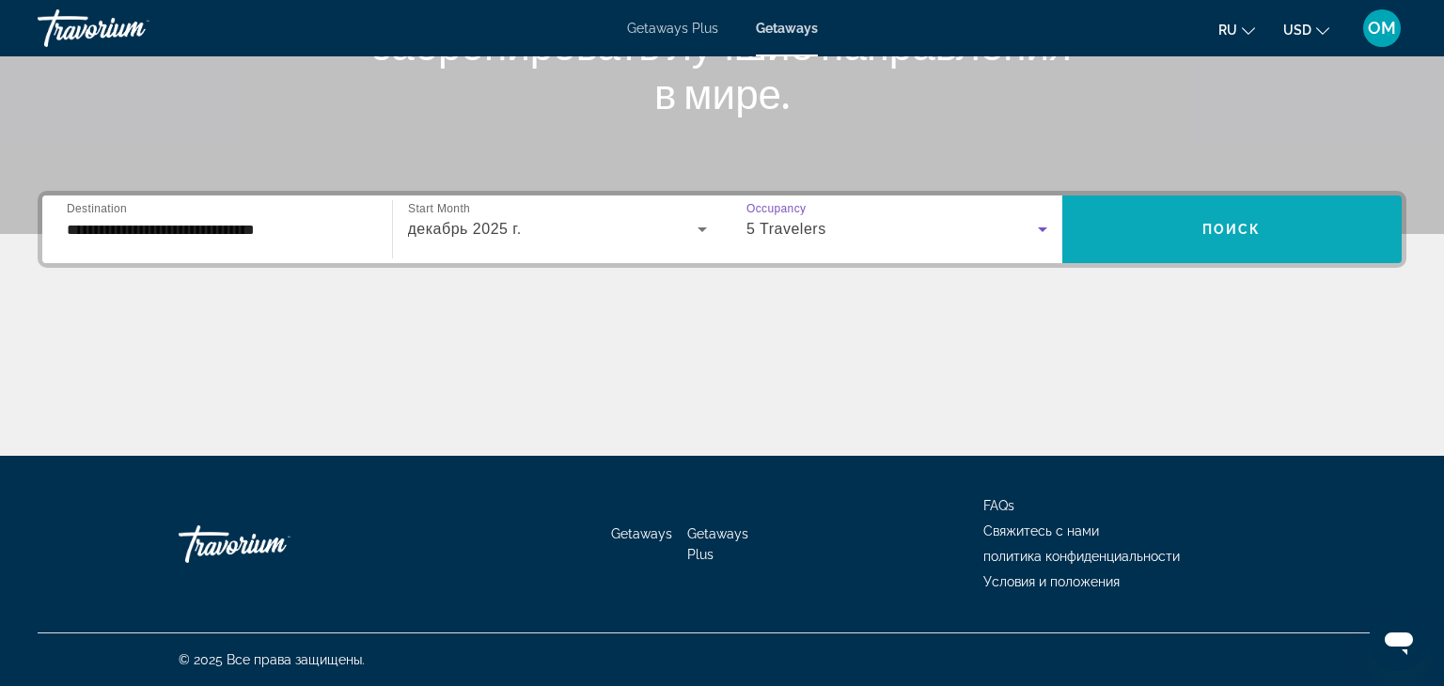
click at [1173, 212] on span "Search widget" at bounding box center [1232, 229] width 340 height 45
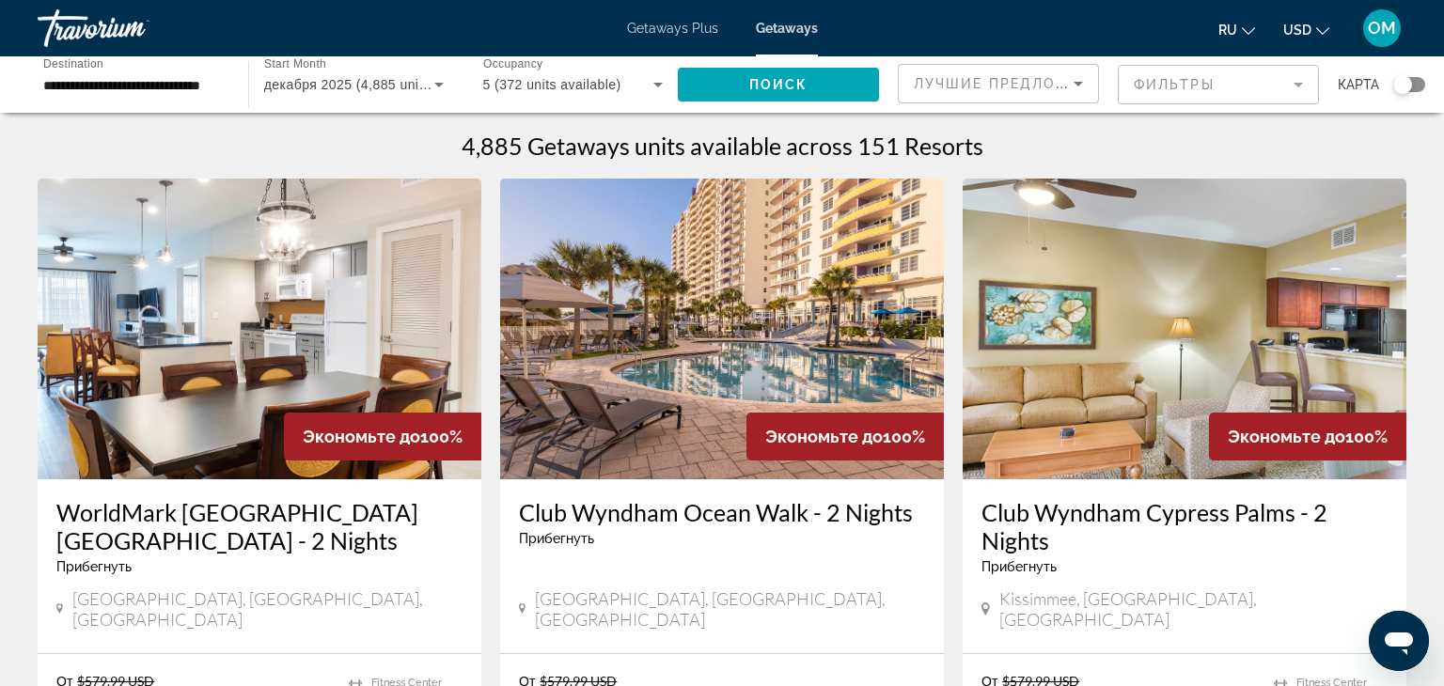
click at [1296, 82] on mat-form-field "Фильтры" at bounding box center [1218, 84] width 201 height 39
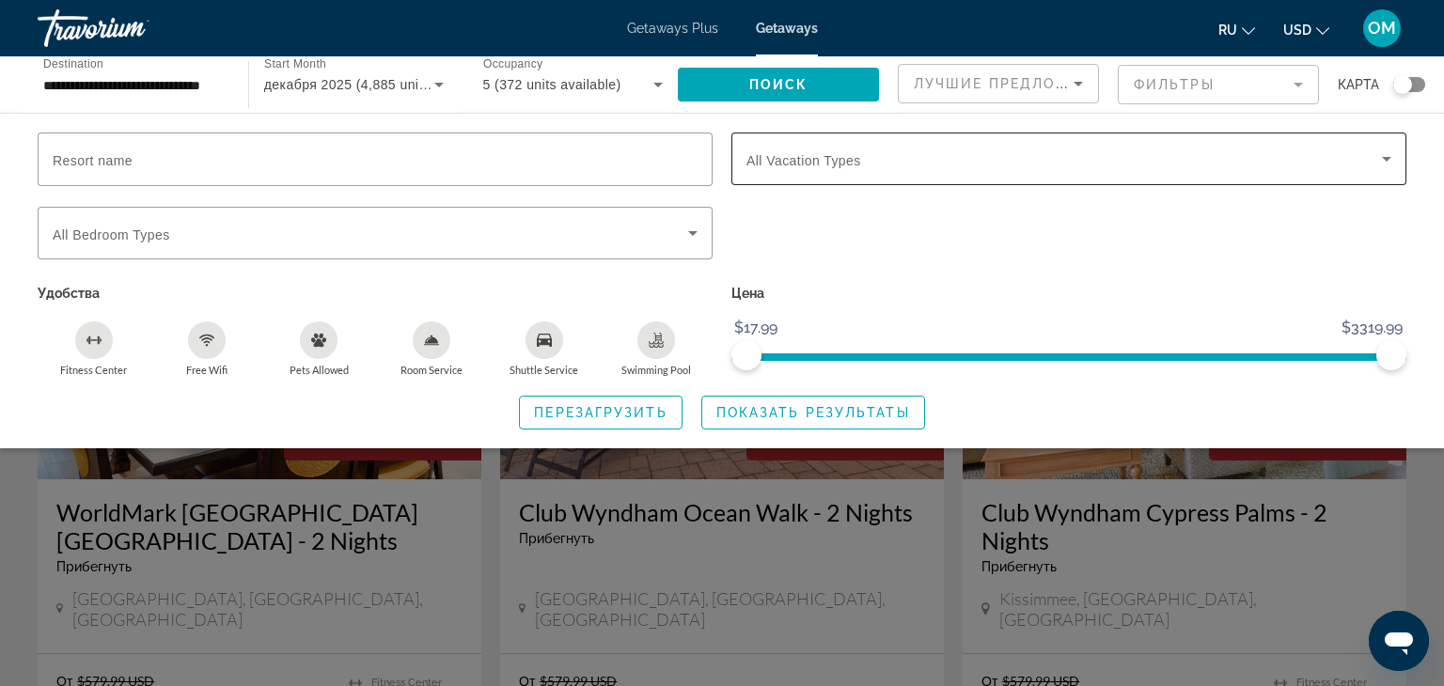
click at [1392, 157] on icon "Search widget" at bounding box center [1386, 159] width 23 height 23
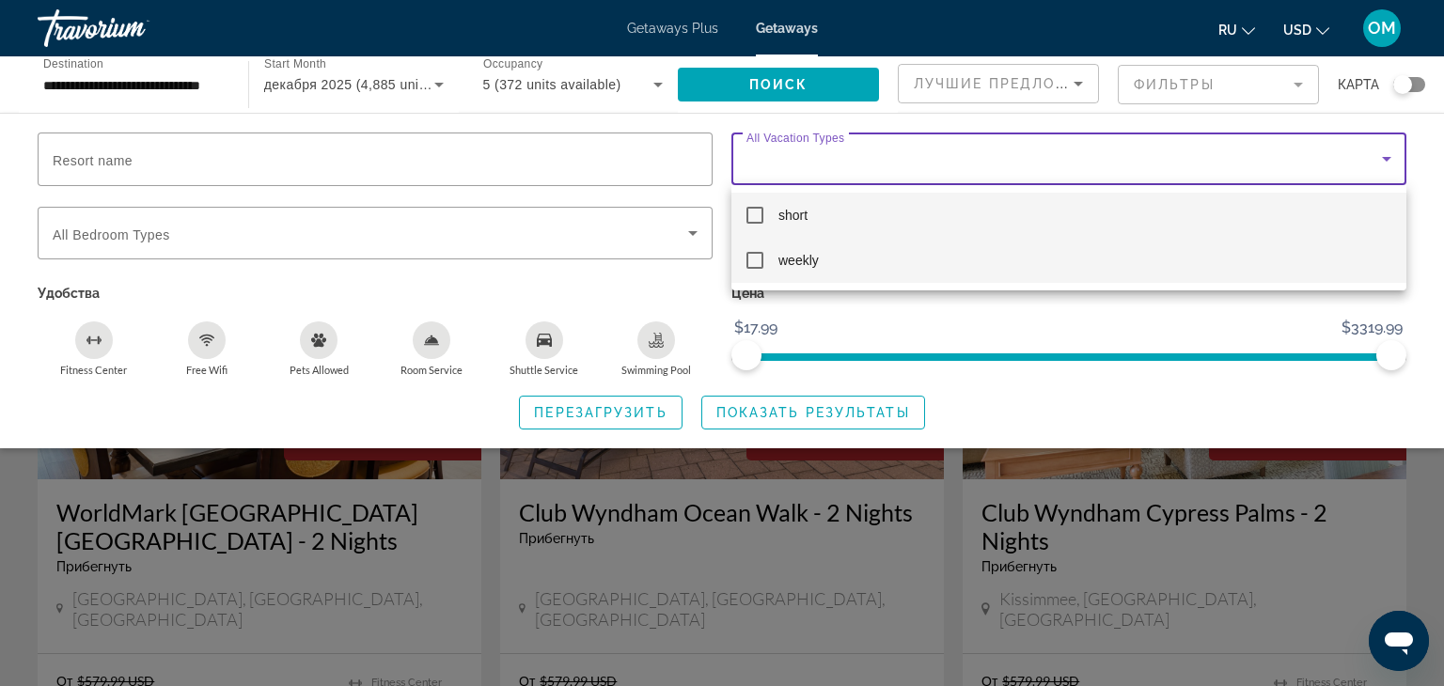
click at [1001, 277] on mat-option "weekly" at bounding box center [1068, 260] width 675 height 45
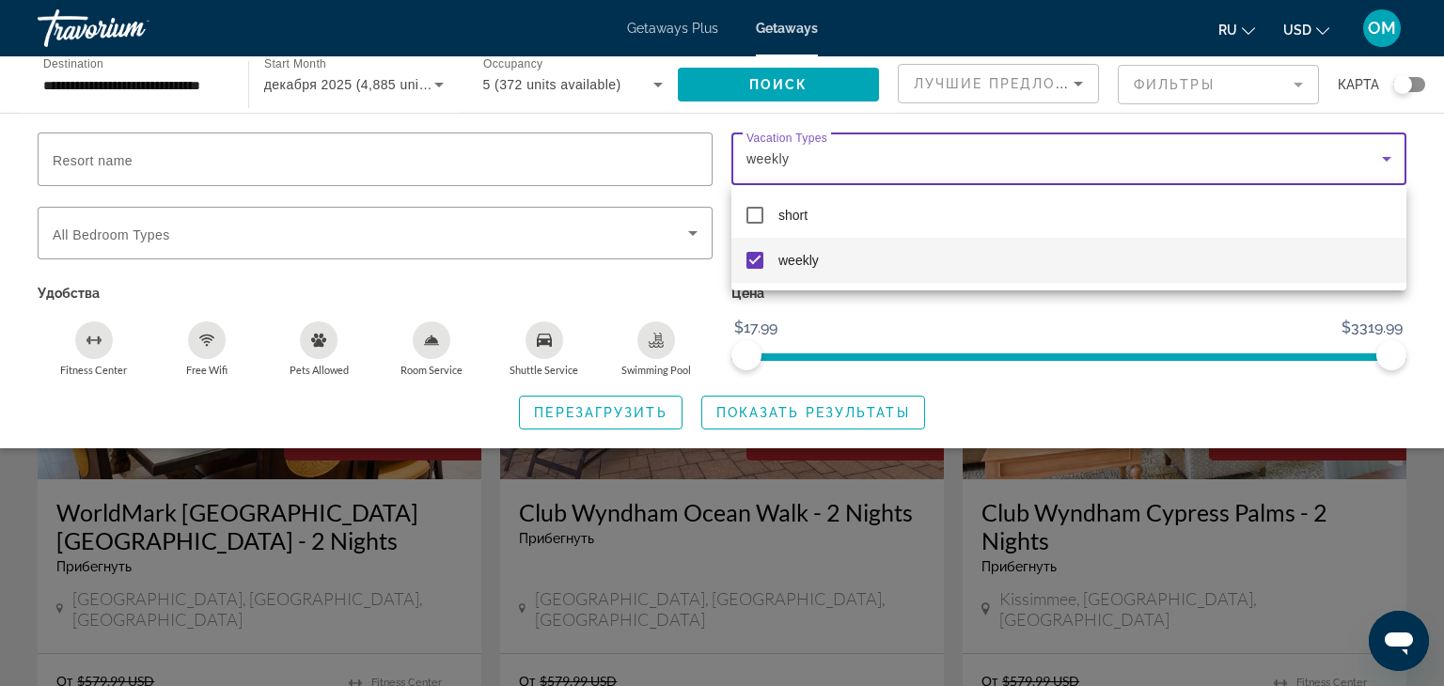
click at [434, 228] on div at bounding box center [722, 343] width 1444 height 686
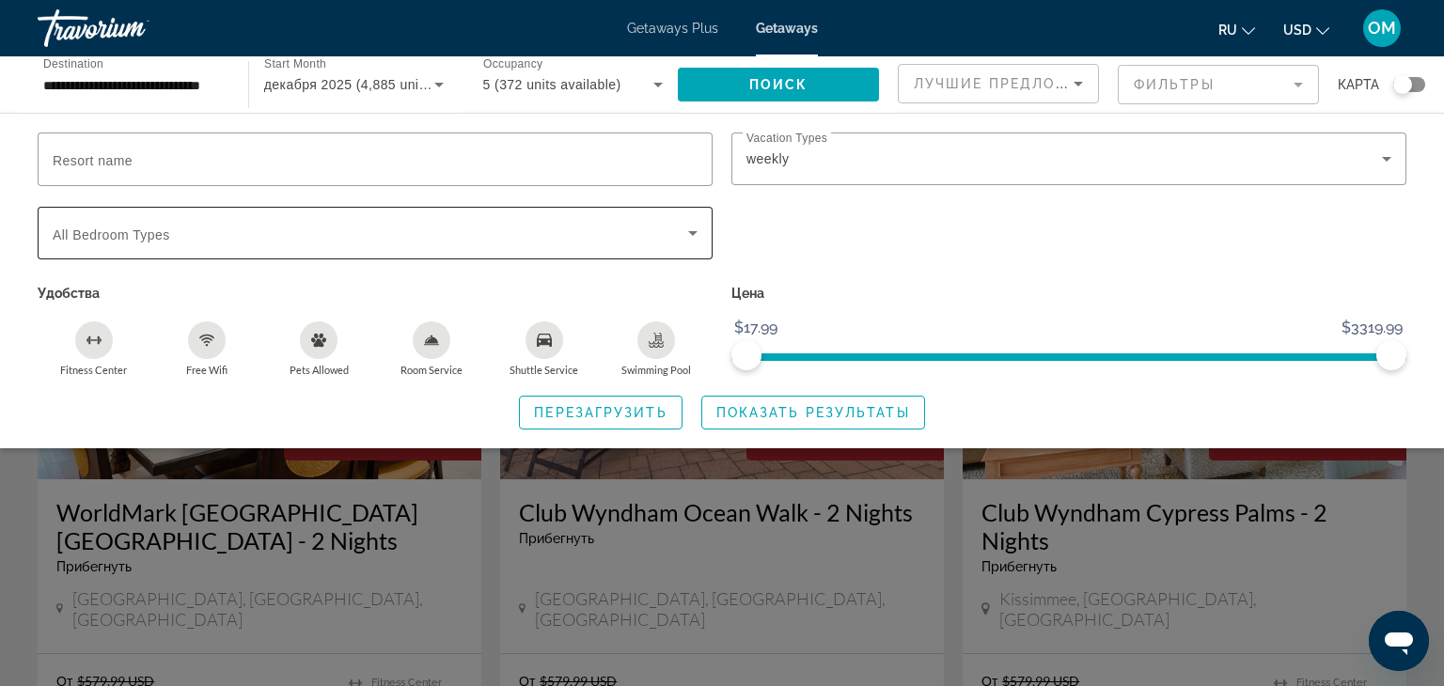
click at [702, 226] on icon "Search widget" at bounding box center [692, 233] width 23 height 23
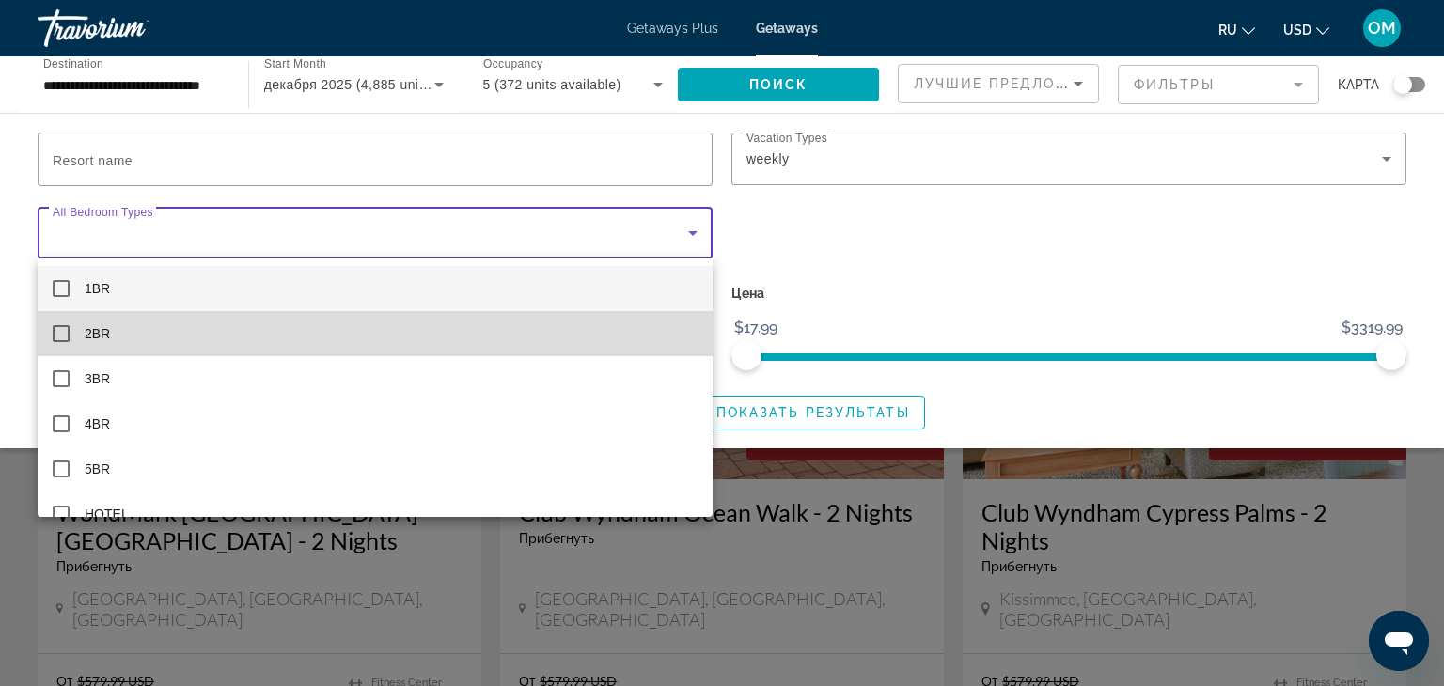
click at [180, 336] on mat-option "2BR" at bounding box center [375, 333] width 675 height 45
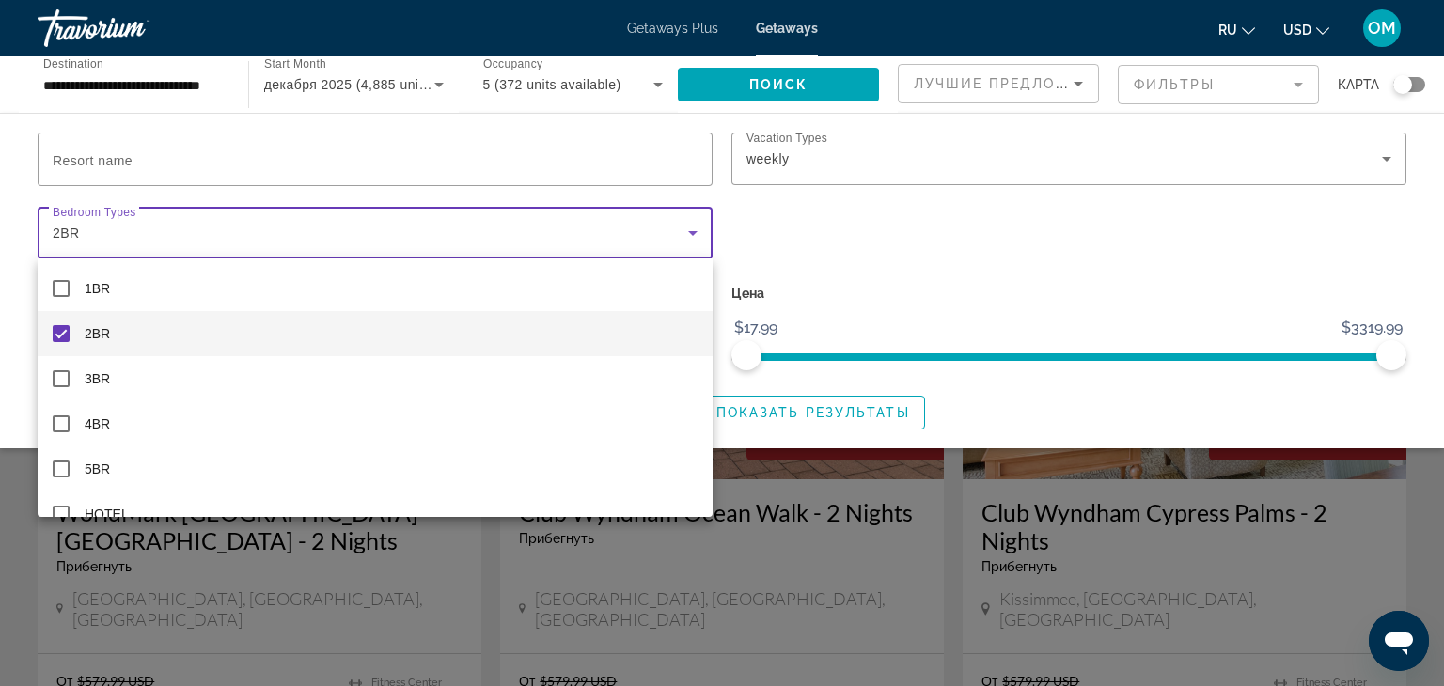
click at [800, 410] on div at bounding box center [722, 343] width 1444 height 686
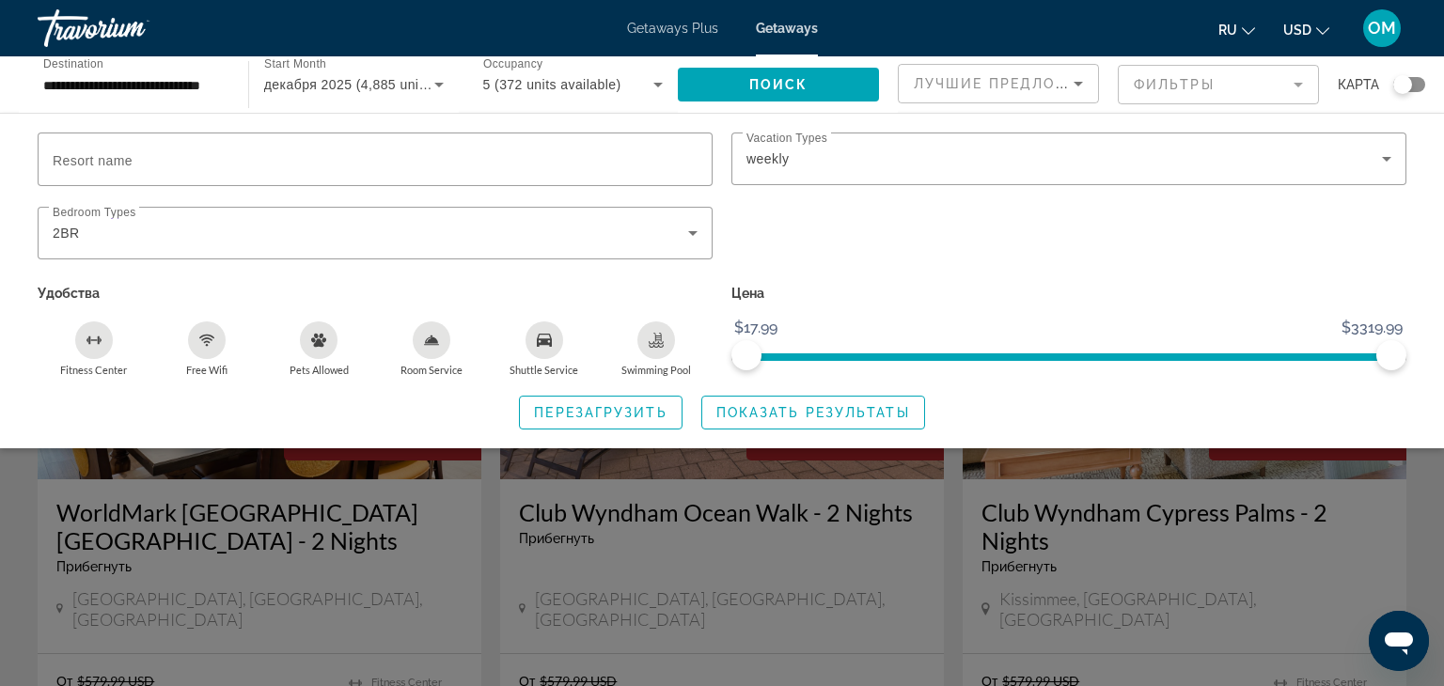
click at [800, 410] on span "Показать результаты" at bounding box center [813, 412] width 194 height 15
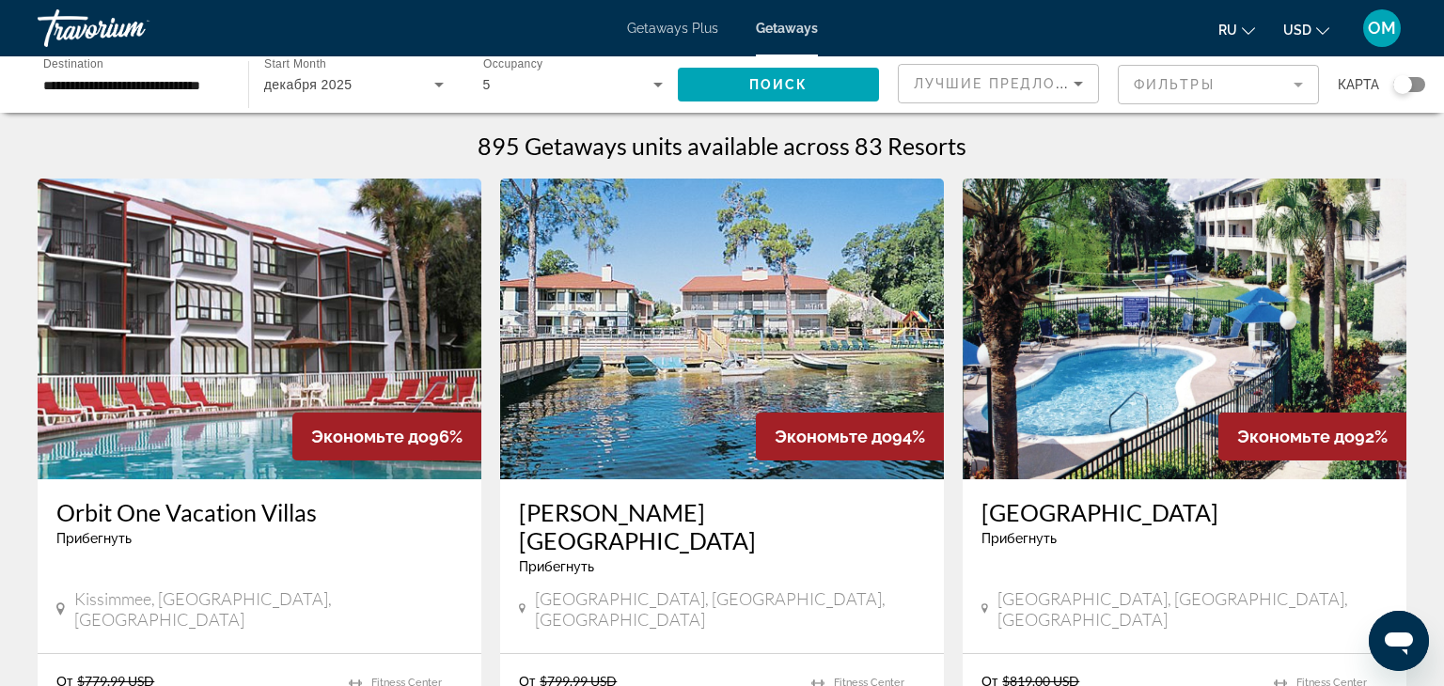
click at [800, 410] on img "Main content" at bounding box center [722, 329] width 444 height 301
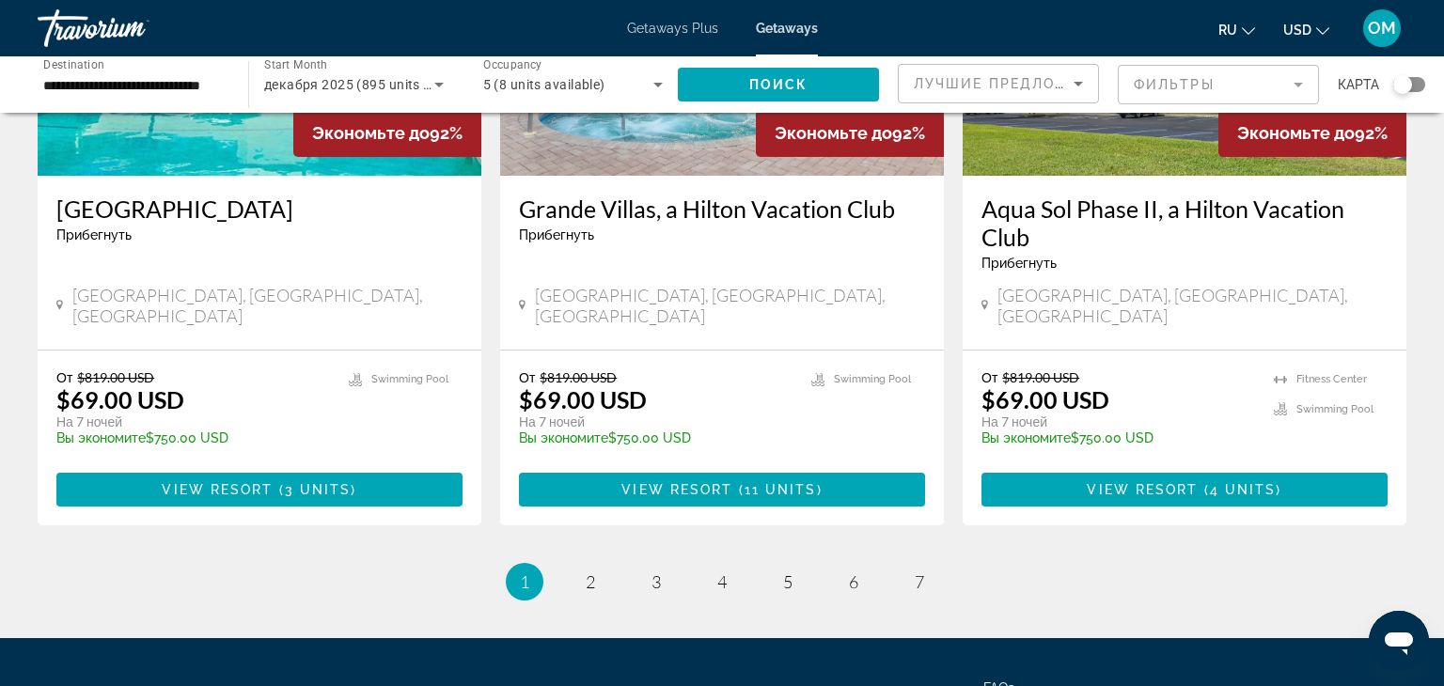
scroll to position [2399, 0]
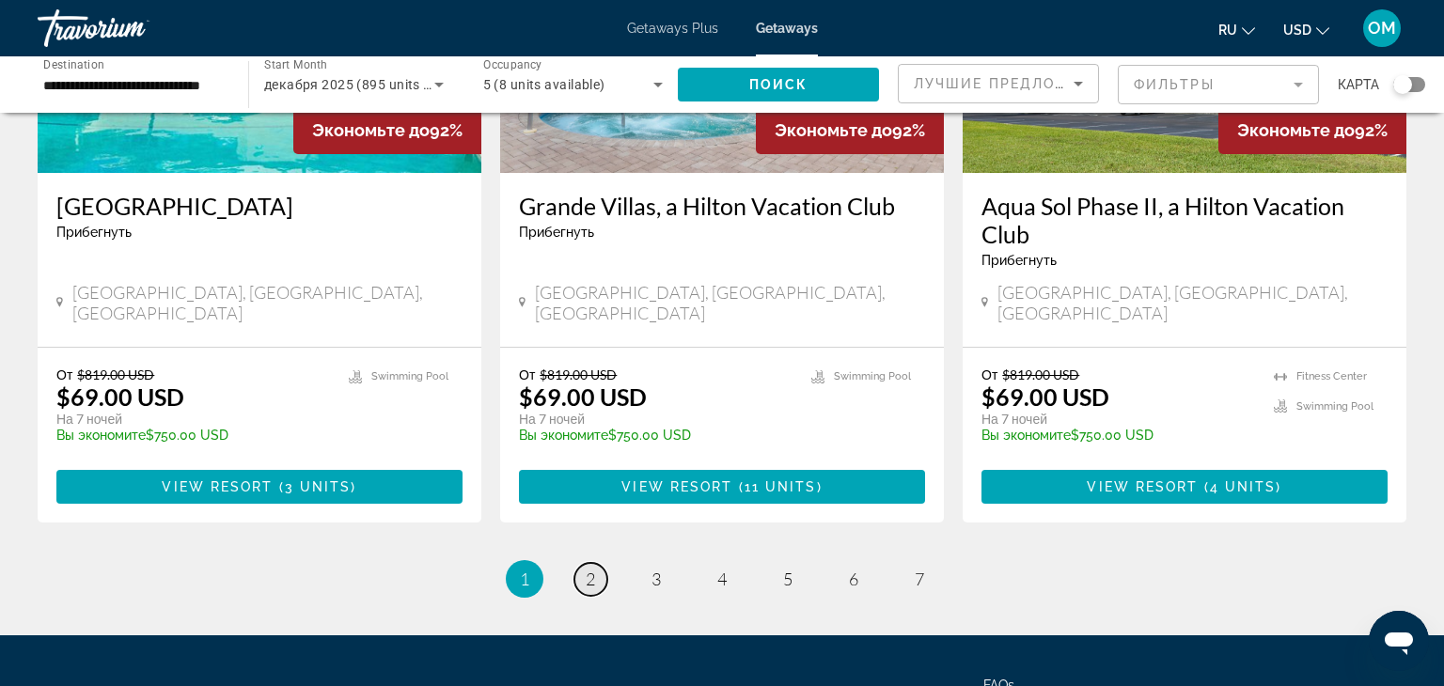
click at [593, 569] on span "2" at bounding box center [590, 579] width 9 height 21
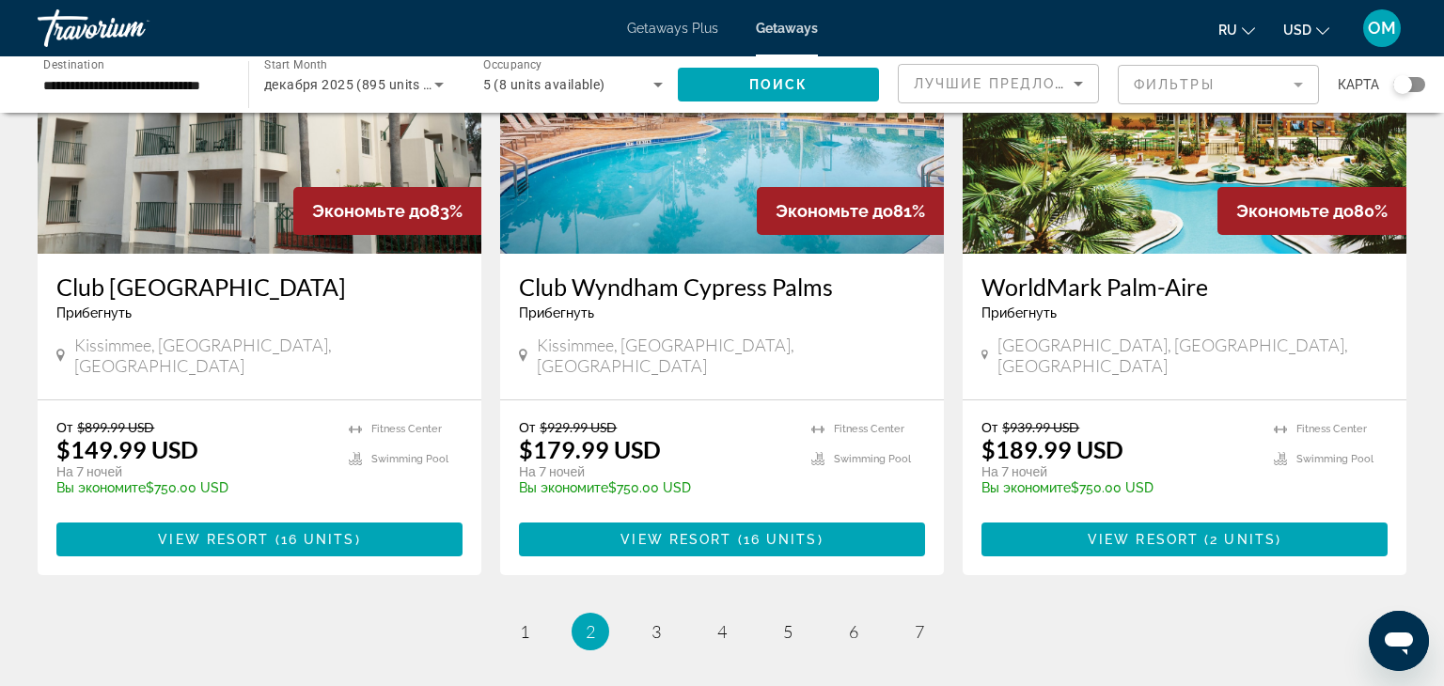
scroll to position [2296, 0]
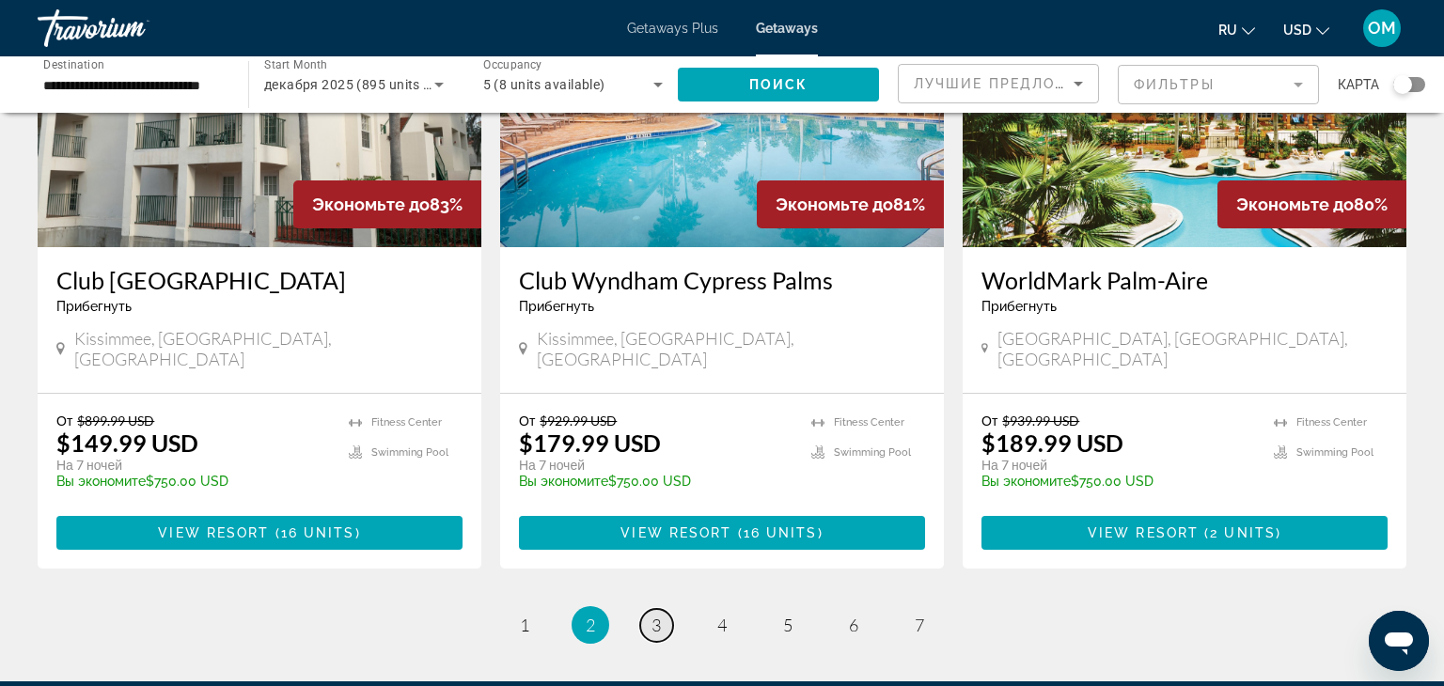
click at [661, 609] on link "page 3" at bounding box center [656, 625] width 33 height 33
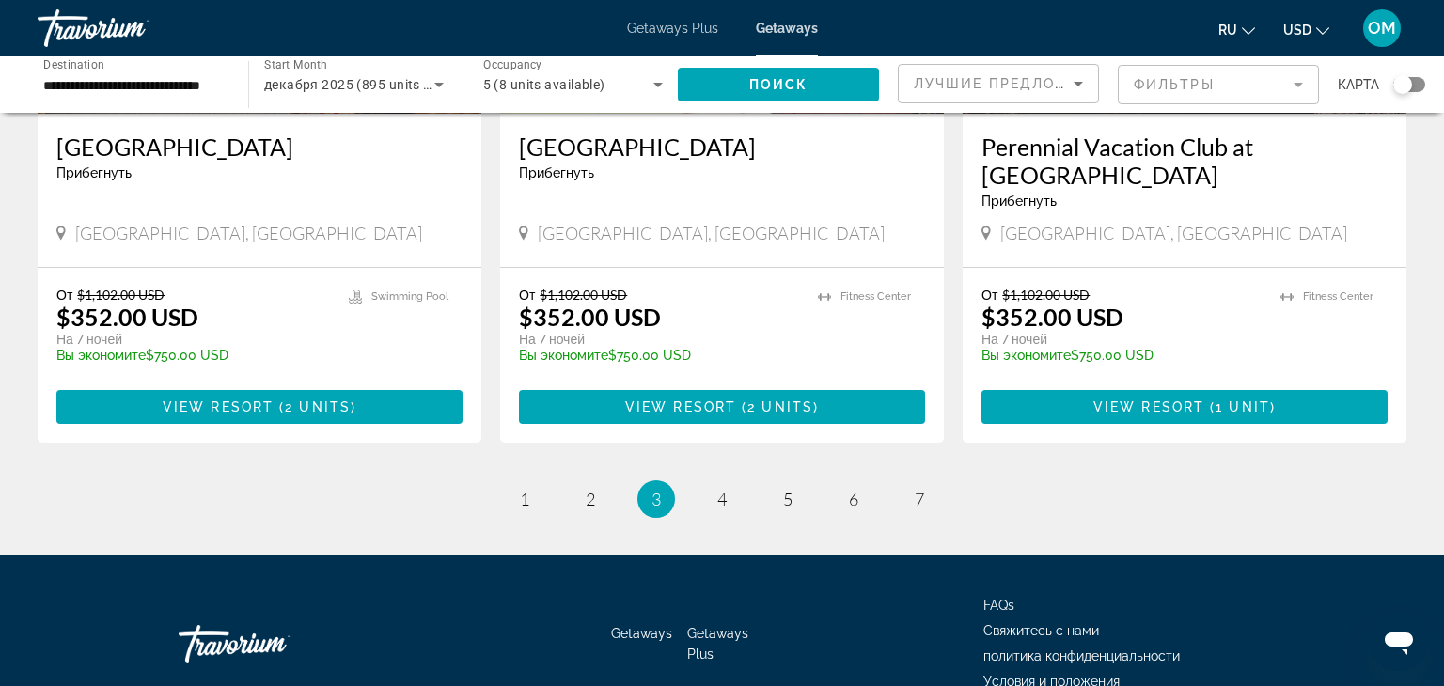
scroll to position [2387, 0]
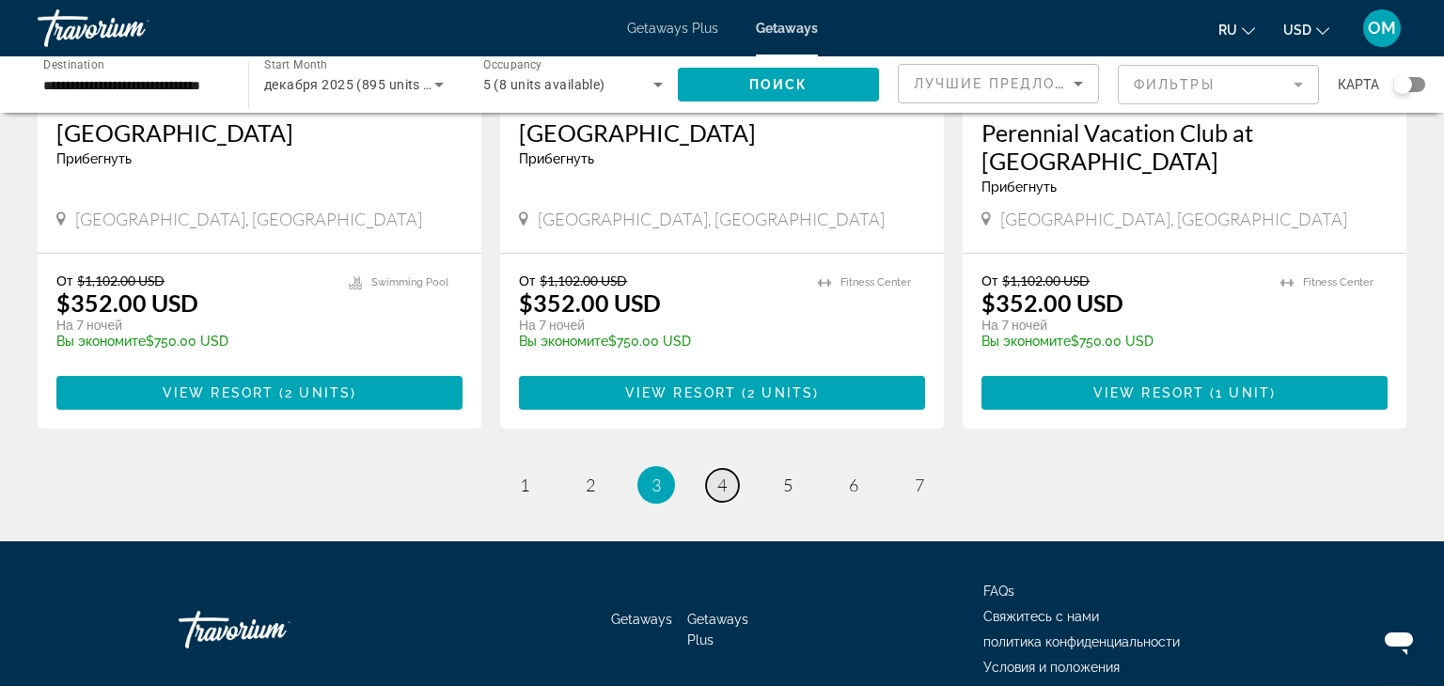
click at [720, 475] on span "4" at bounding box center [721, 485] width 9 height 21
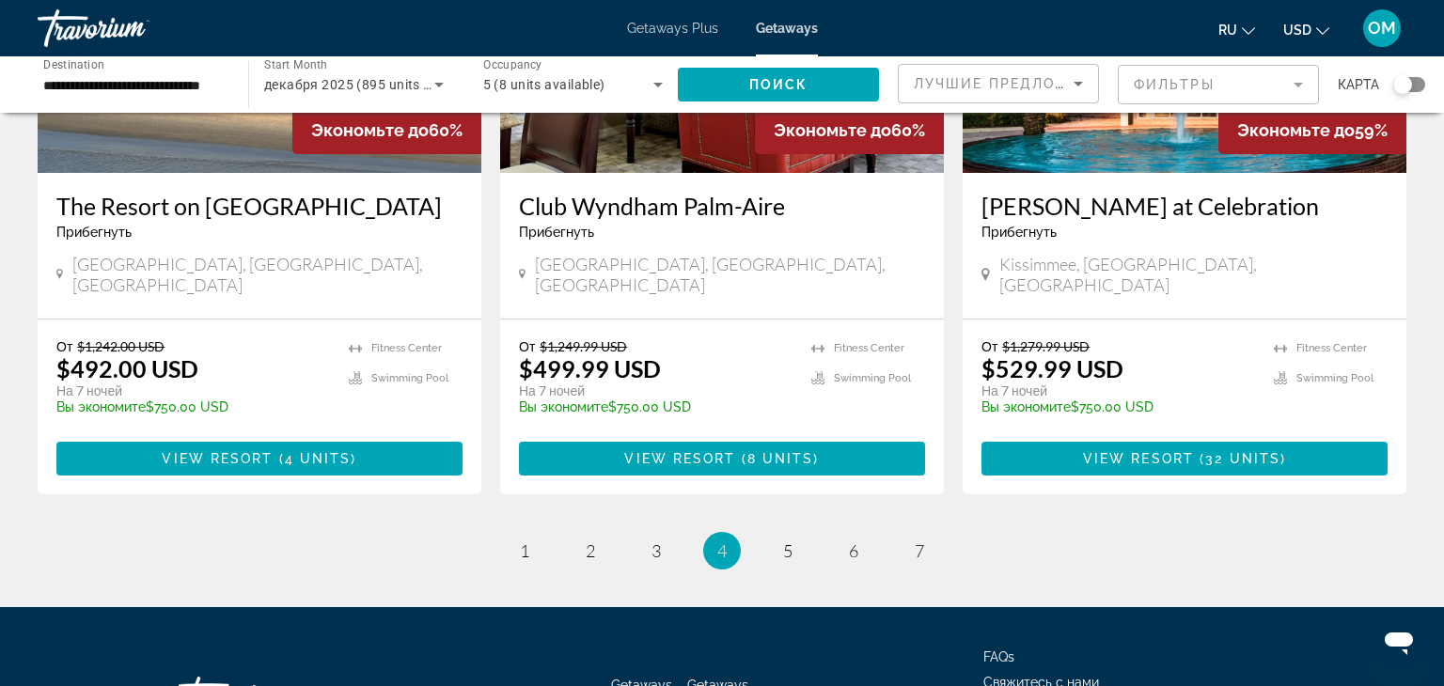
scroll to position [2349, 0]
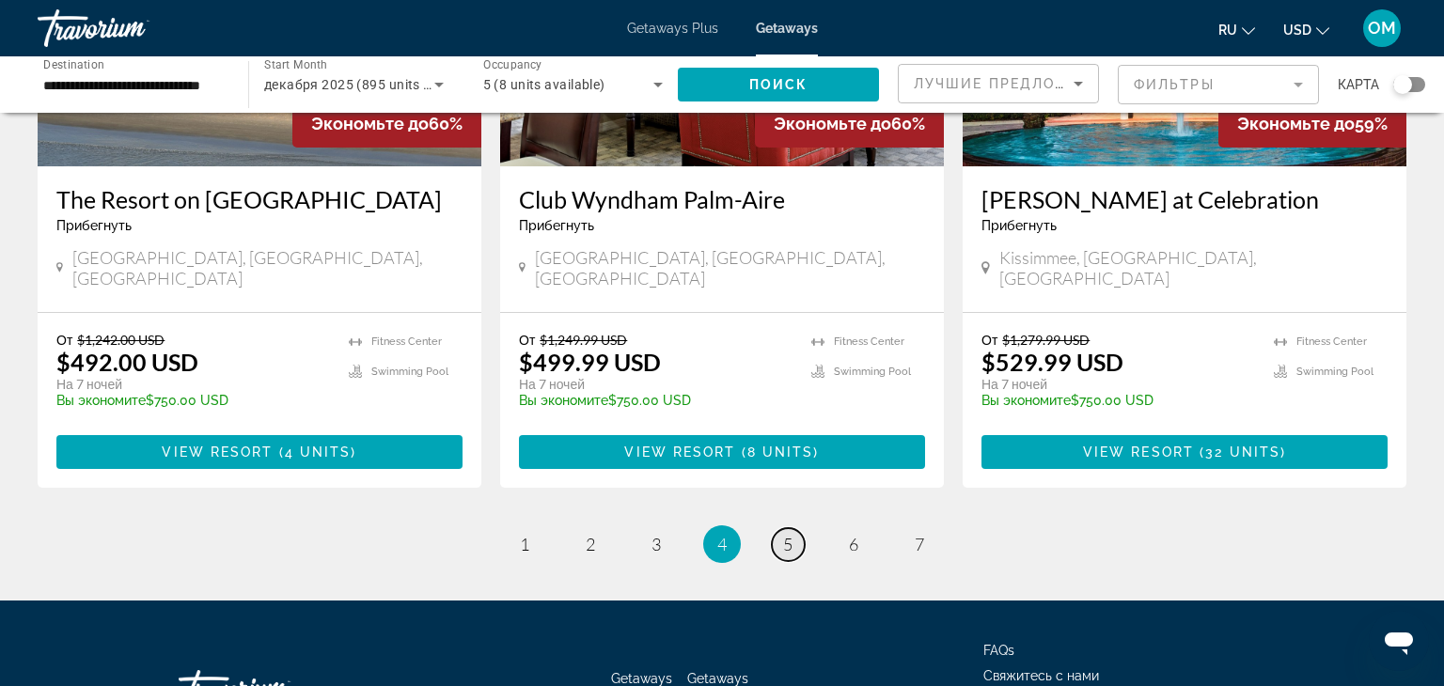
click at [788, 528] on link "page 5" at bounding box center [788, 544] width 33 height 33
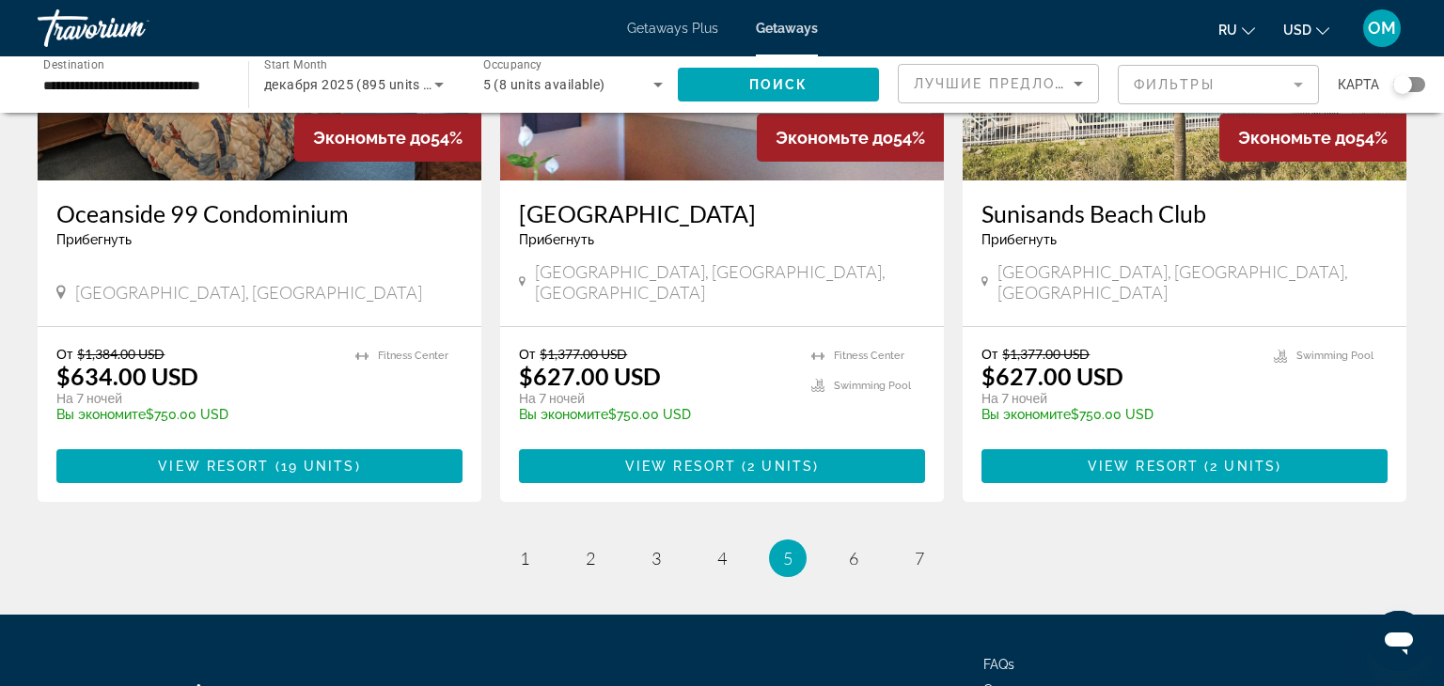
scroll to position [2296, 0]
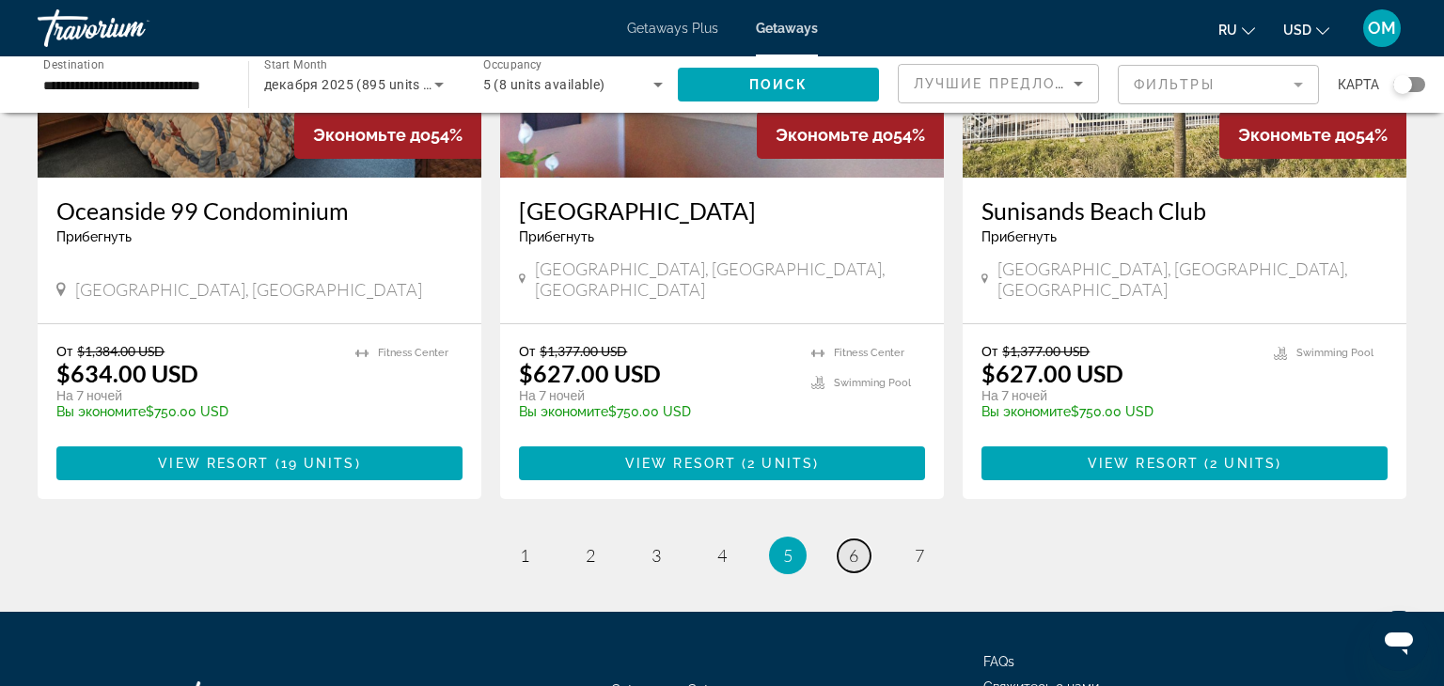
click at [852, 545] on span "6" at bounding box center [853, 555] width 9 height 21
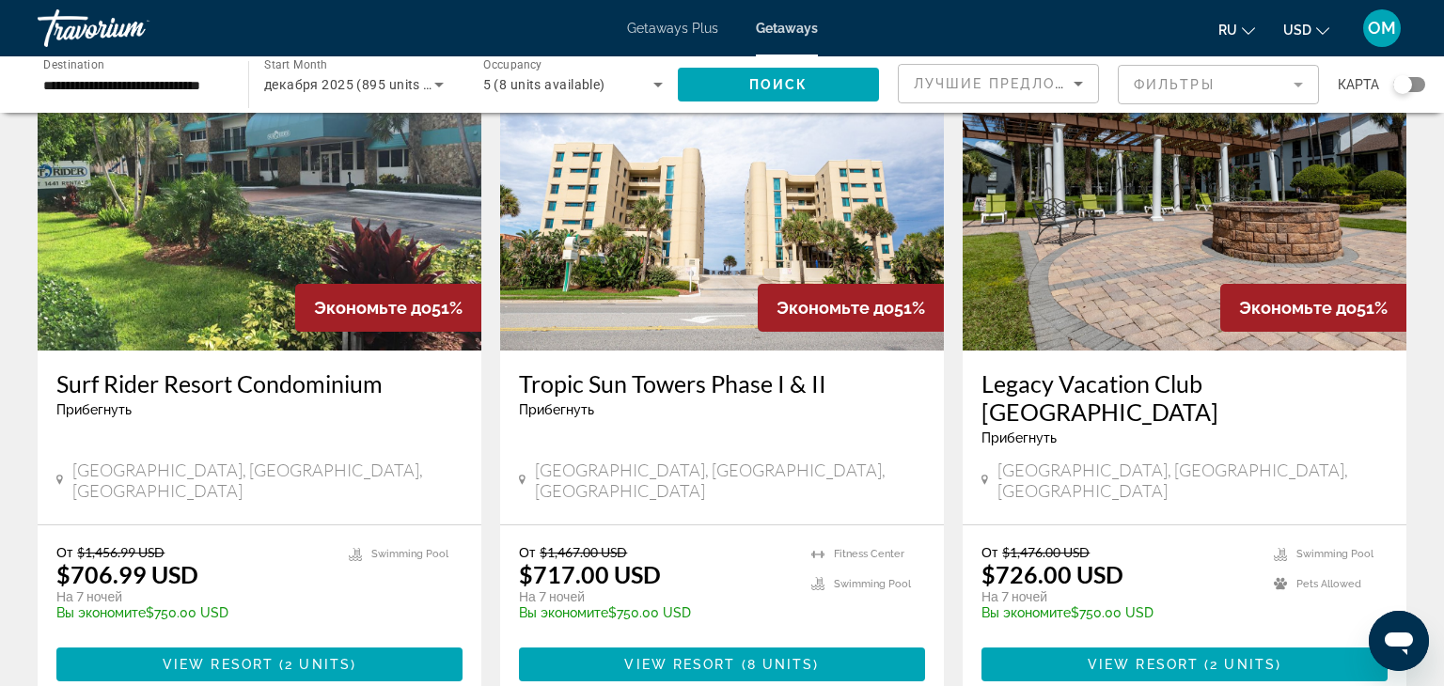
scroll to position [792, 0]
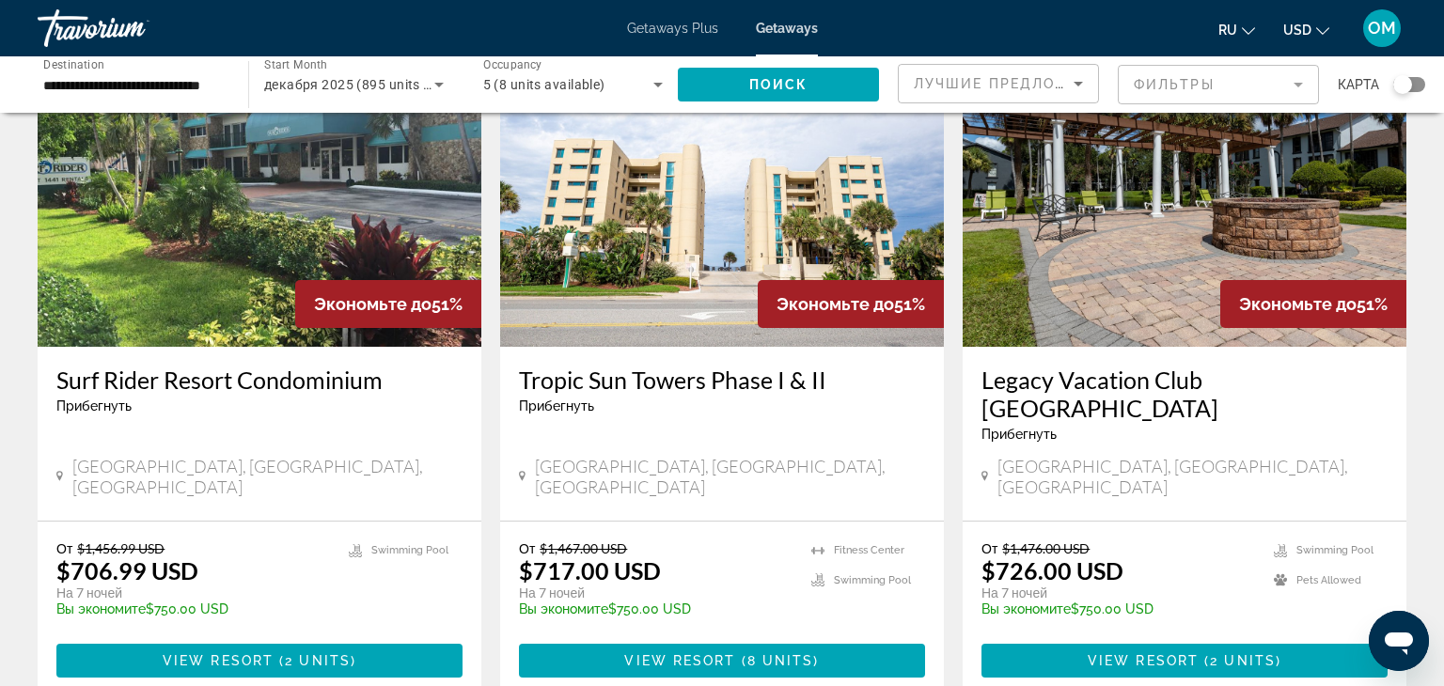
click at [1162, 307] on img "Main content" at bounding box center [1184, 196] width 444 height 301
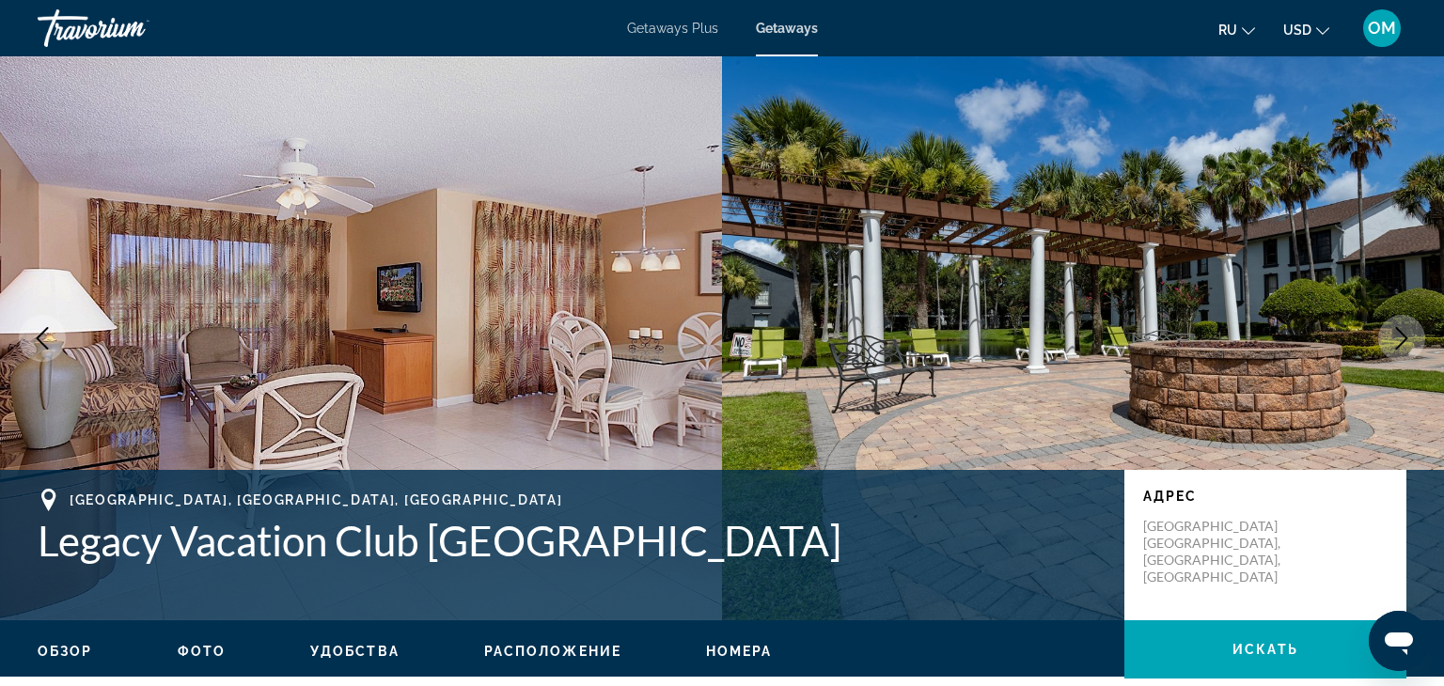
click at [1411, 334] on icon "Next image" at bounding box center [1401, 338] width 23 height 23
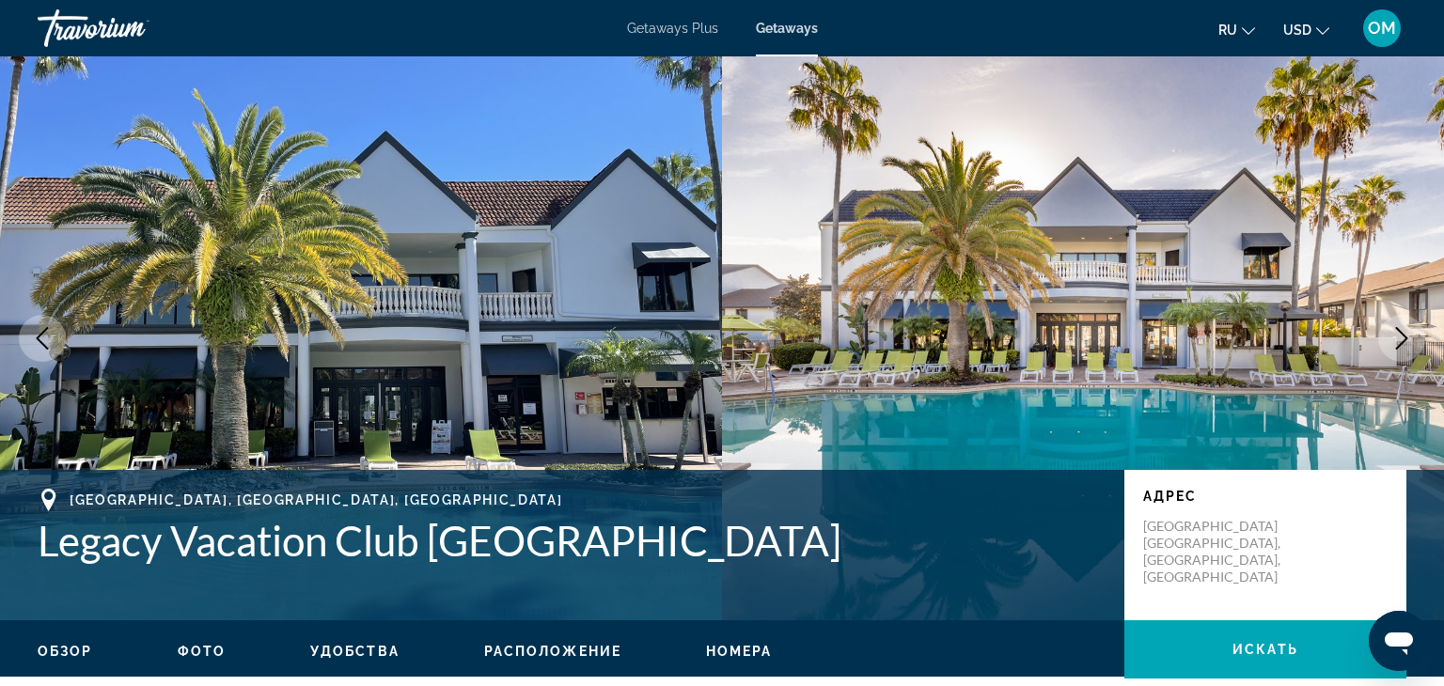
click at [1411, 334] on icon "Next image" at bounding box center [1401, 338] width 23 height 23
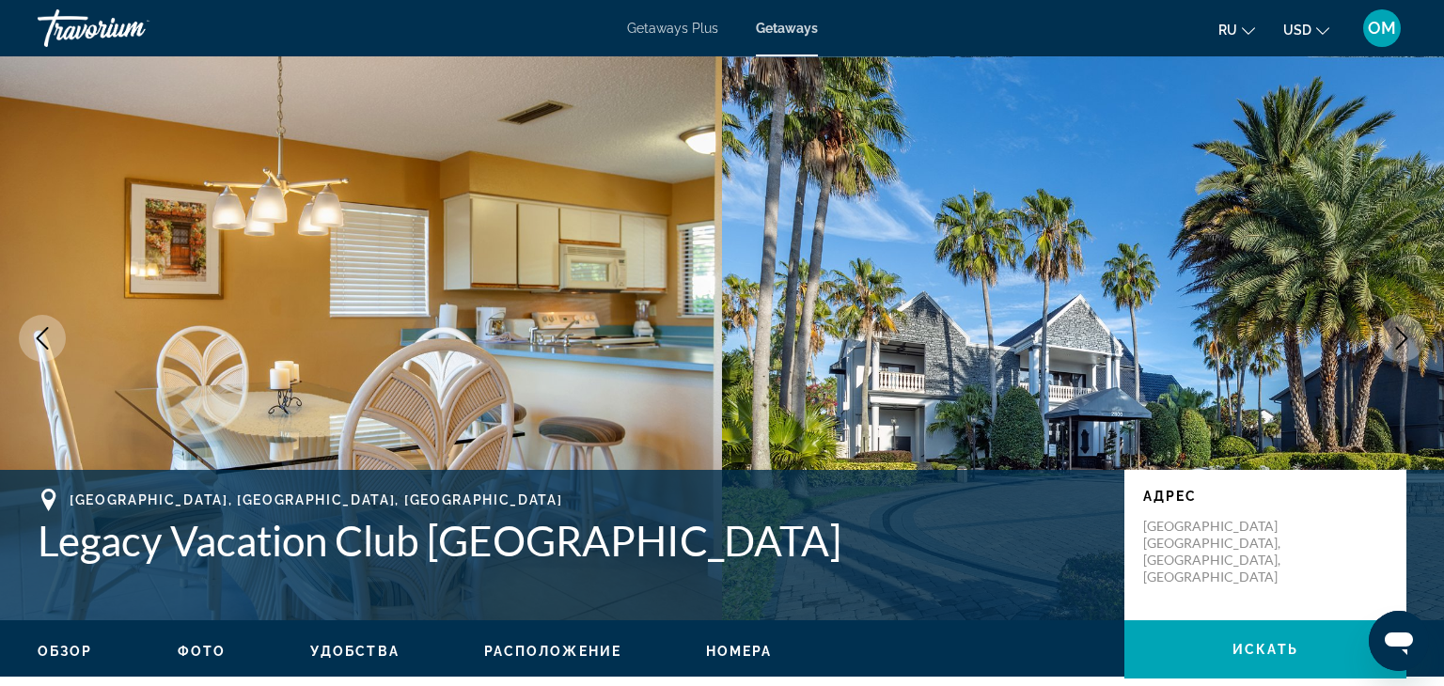
click at [1411, 334] on icon "Next image" at bounding box center [1401, 338] width 23 height 23
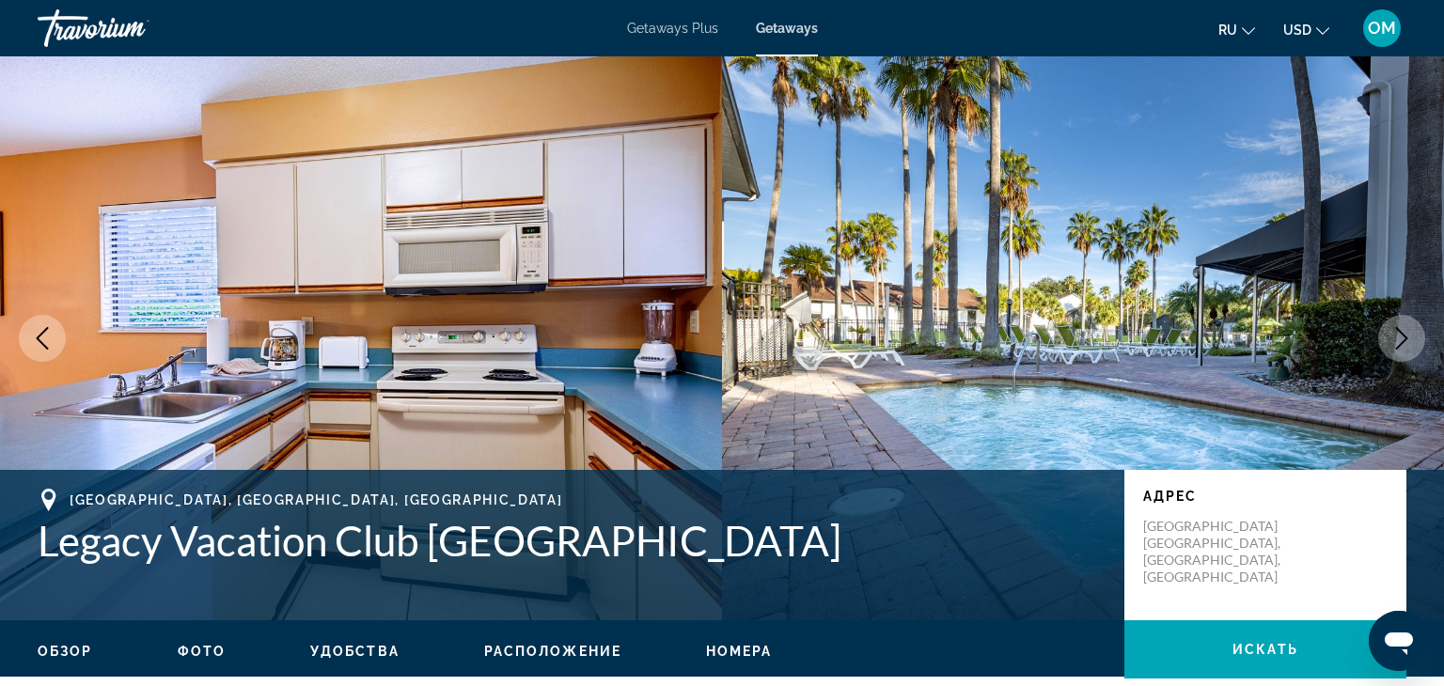
click at [1411, 334] on icon "Next image" at bounding box center [1401, 338] width 23 height 23
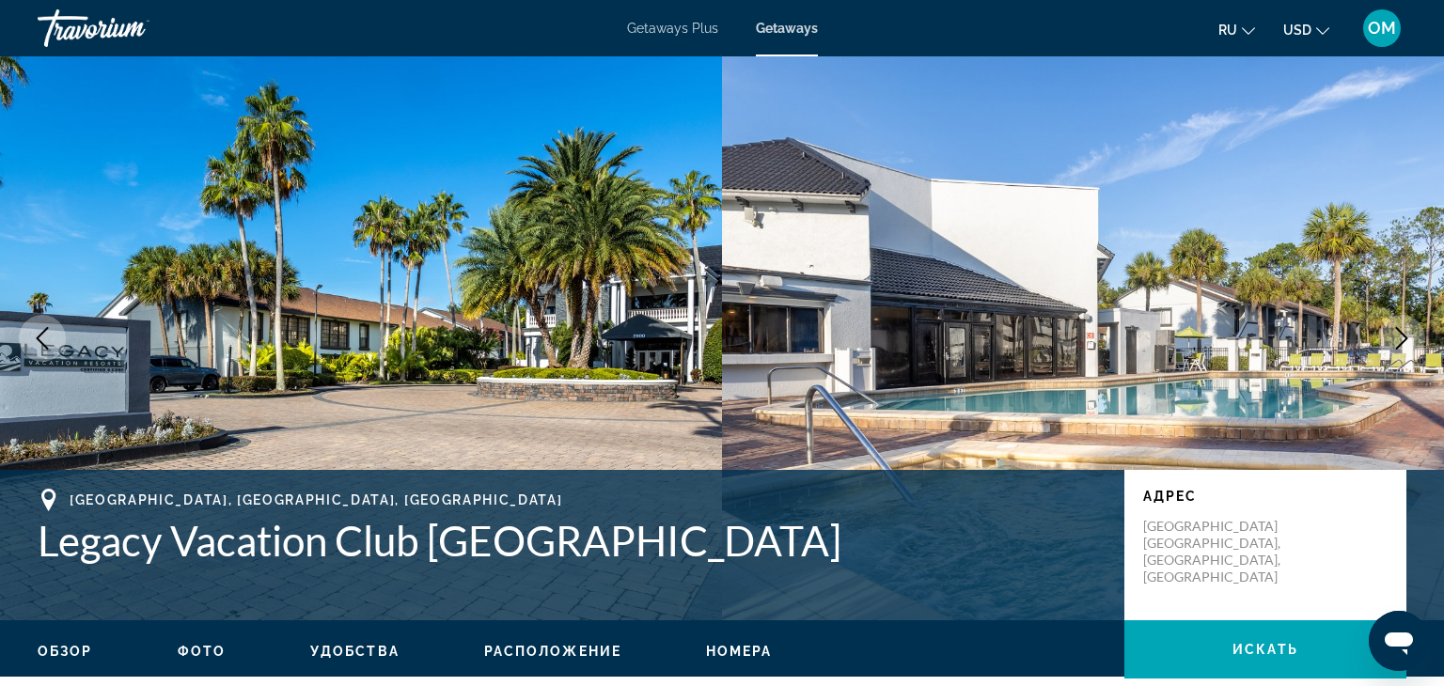
click at [1411, 334] on icon "Next image" at bounding box center [1401, 338] width 23 height 23
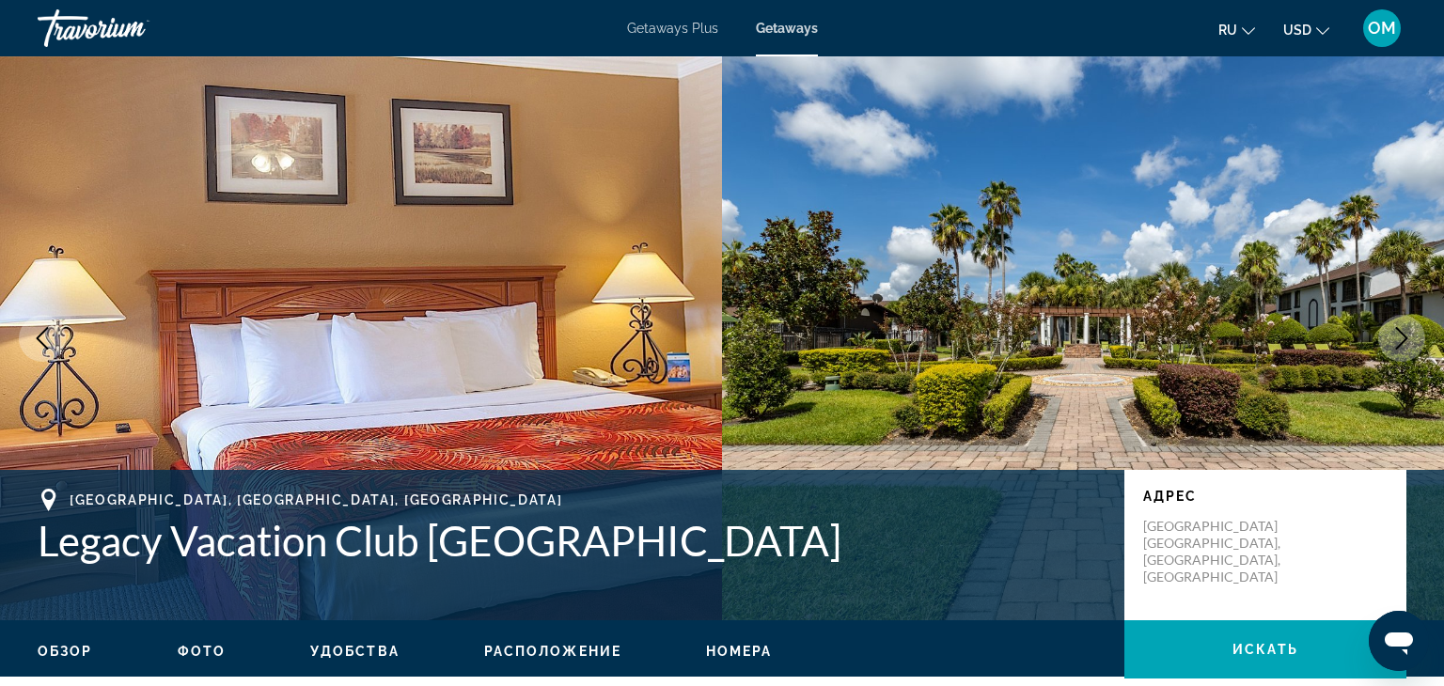
click at [1411, 334] on icon "Next image" at bounding box center [1401, 338] width 23 height 23
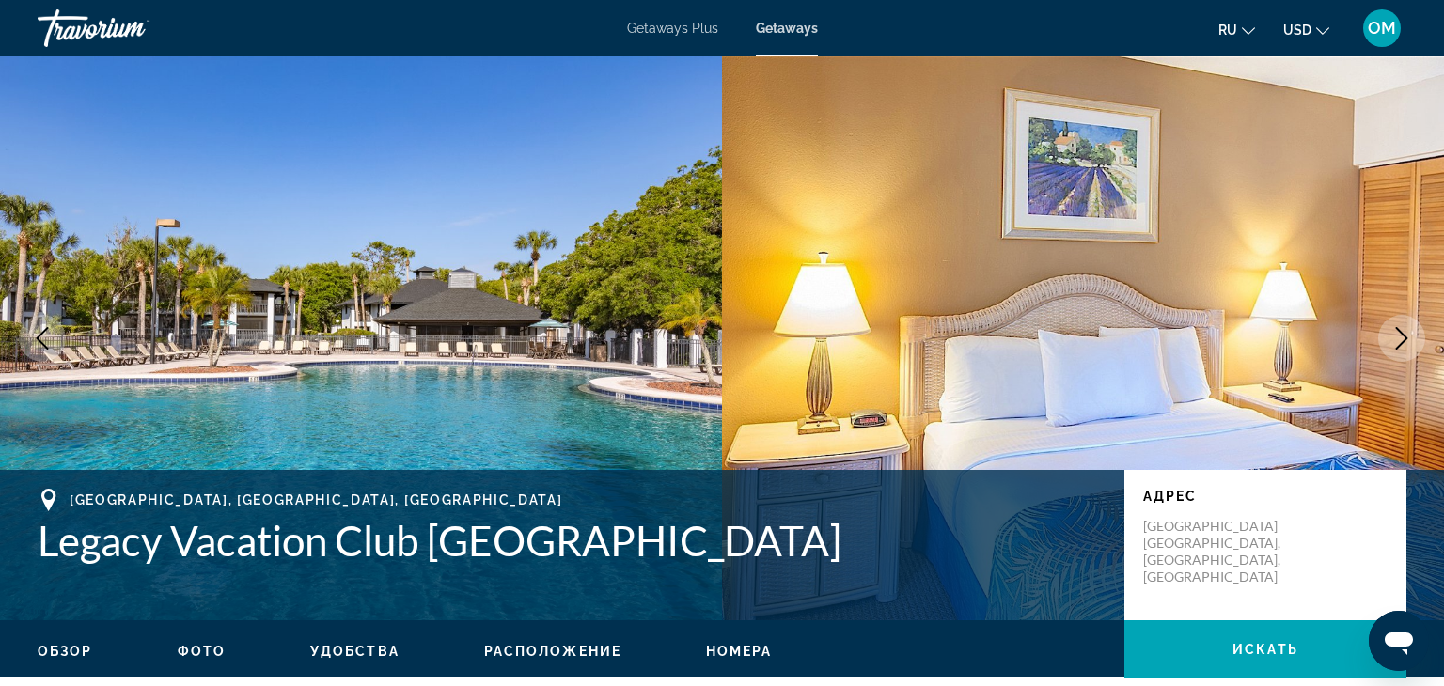
click at [1411, 334] on icon "Next image" at bounding box center [1401, 338] width 23 height 23
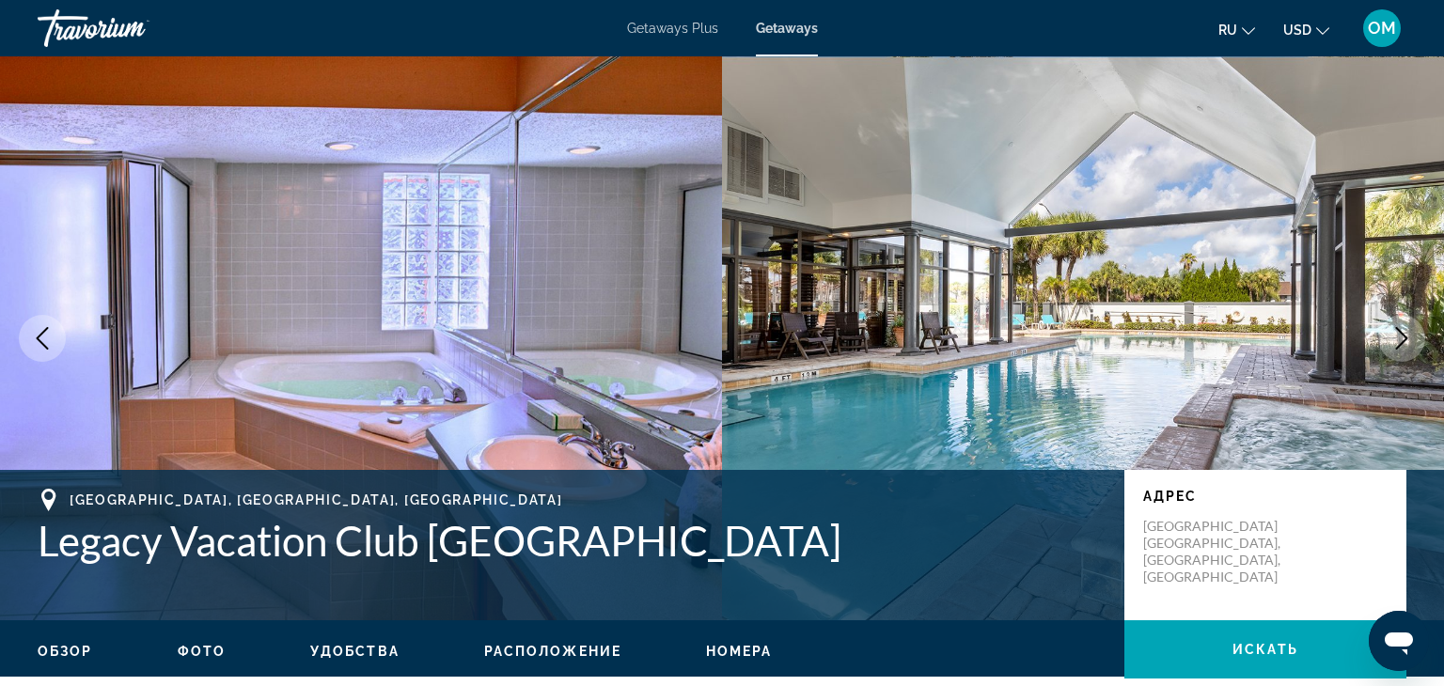
click at [1411, 334] on icon "Next image" at bounding box center [1401, 338] width 23 height 23
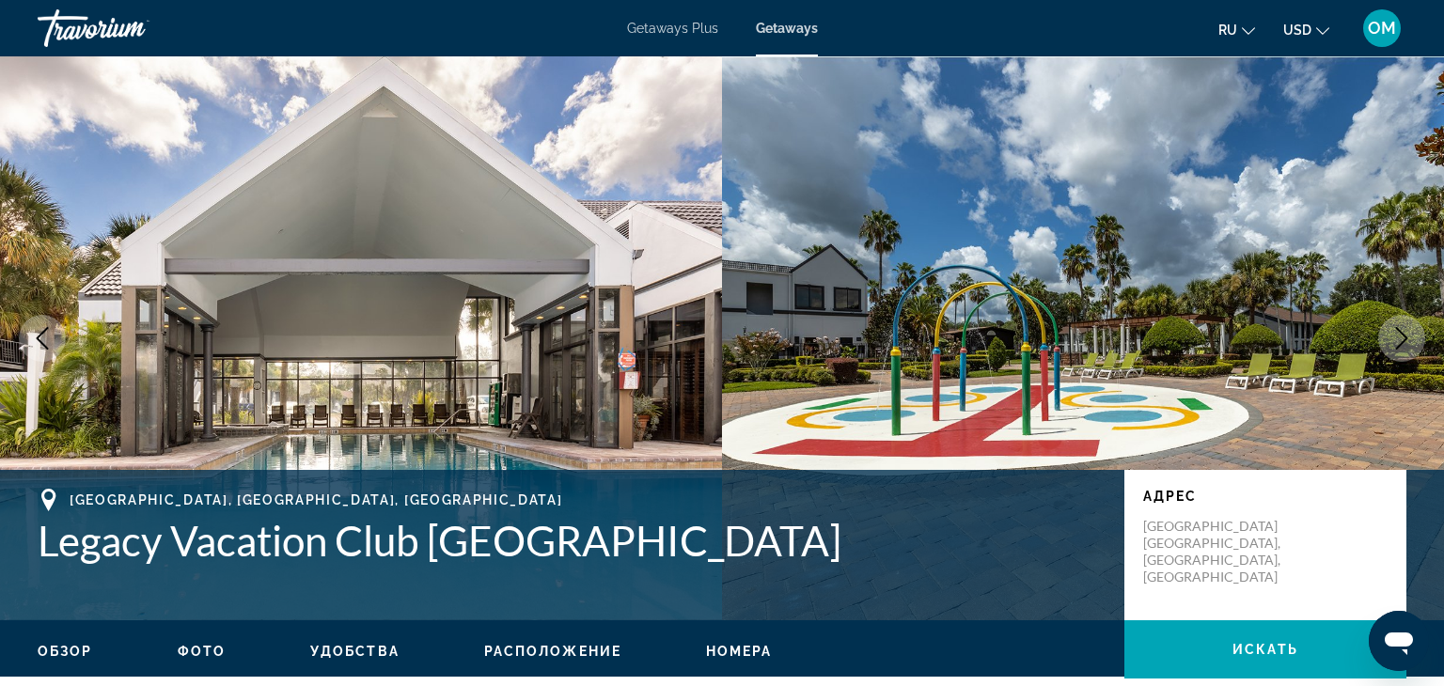
click at [1411, 334] on icon "Next image" at bounding box center [1401, 338] width 23 height 23
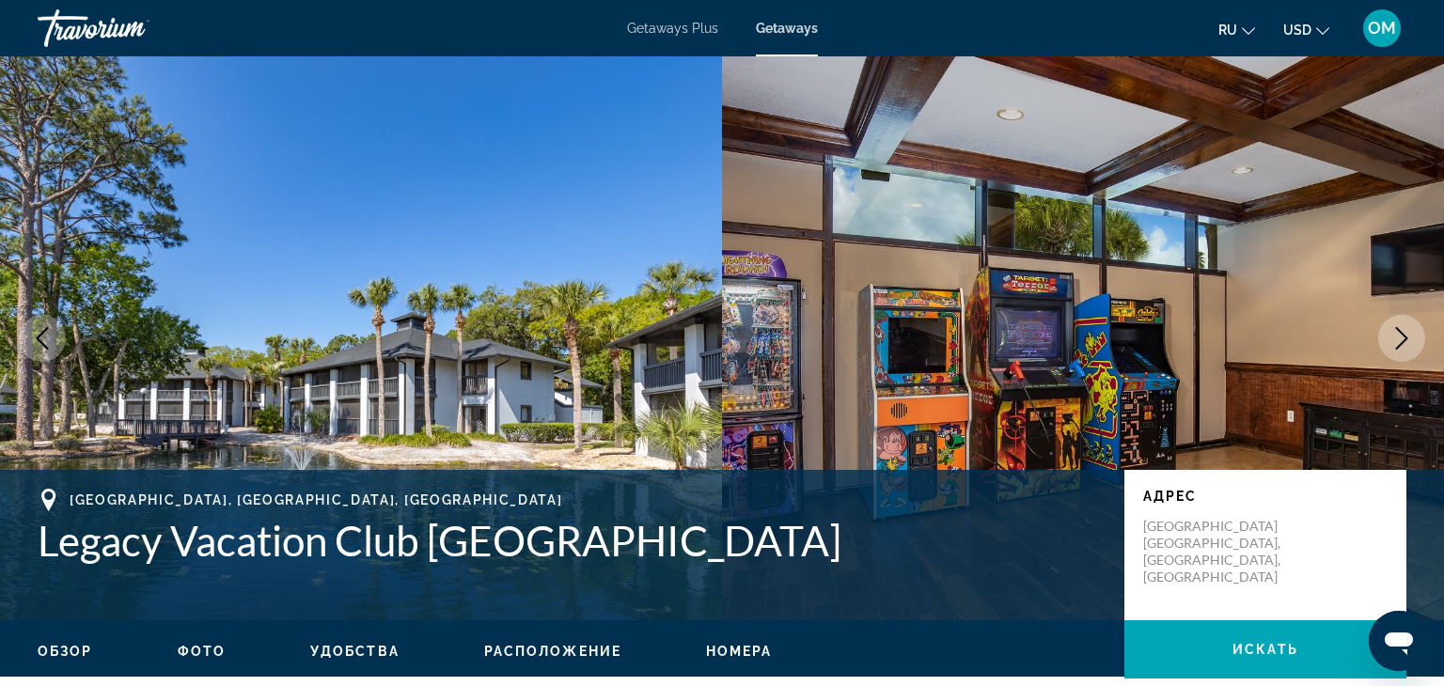
click at [1411, 334] on icon "Next image" at bounding box center [1401, 338] width 23 height 23
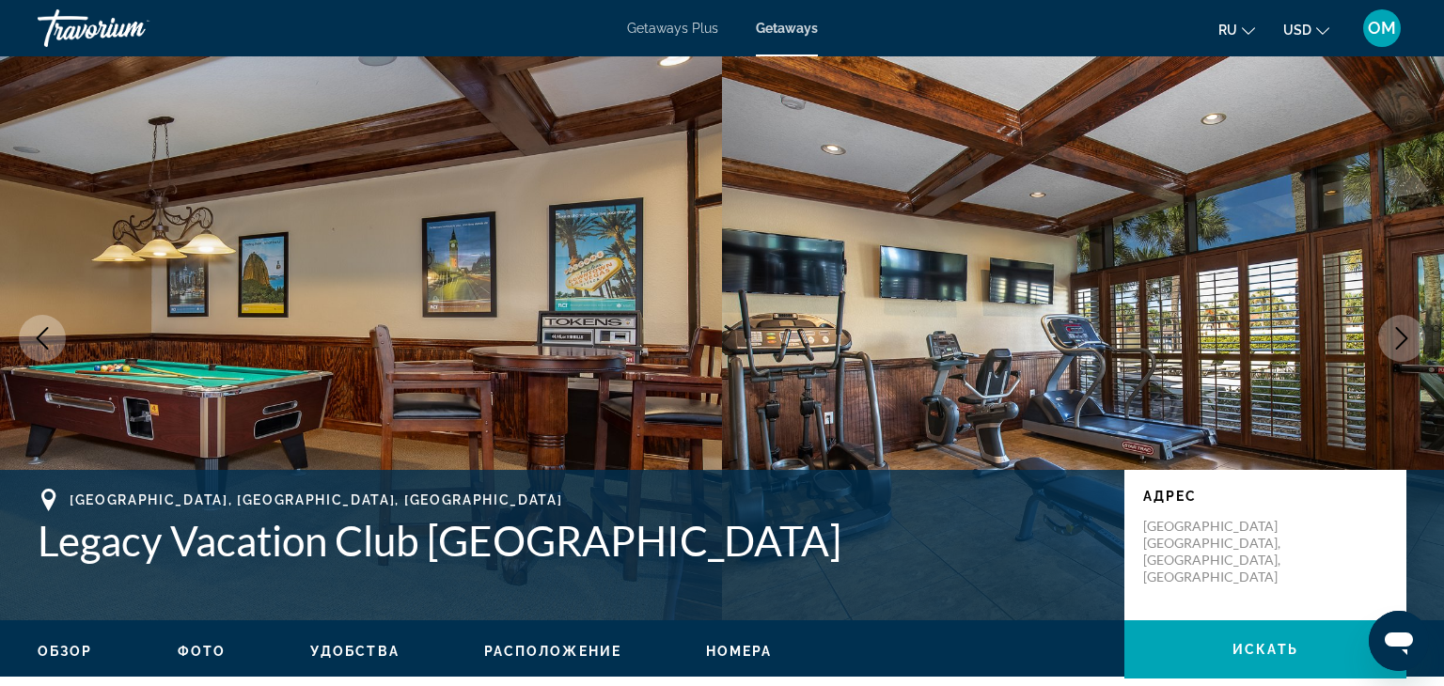
click at [1411, 334] on icon "Next image" at bounding box center [1401, 338] width 23 height 23
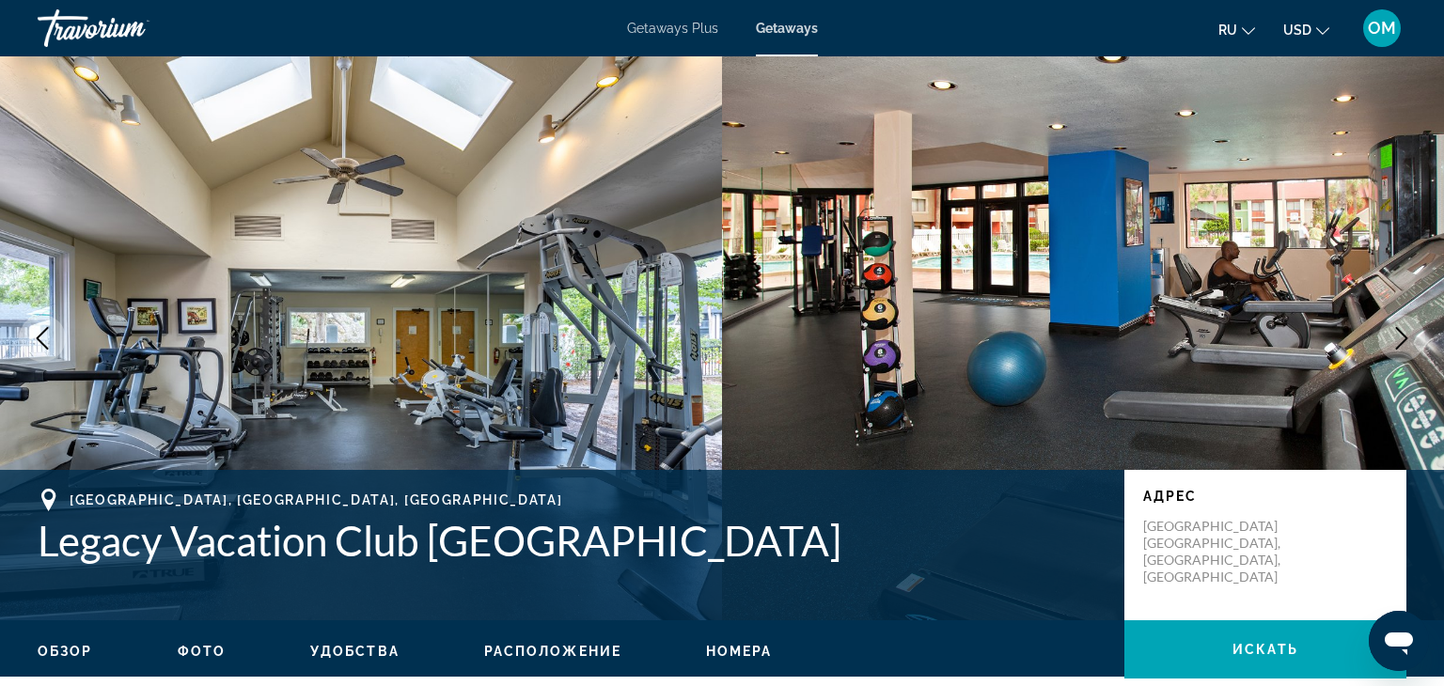
click at [1411, 334] on icon "Next image" at bounding box center [1401, 338] width 23 height 23
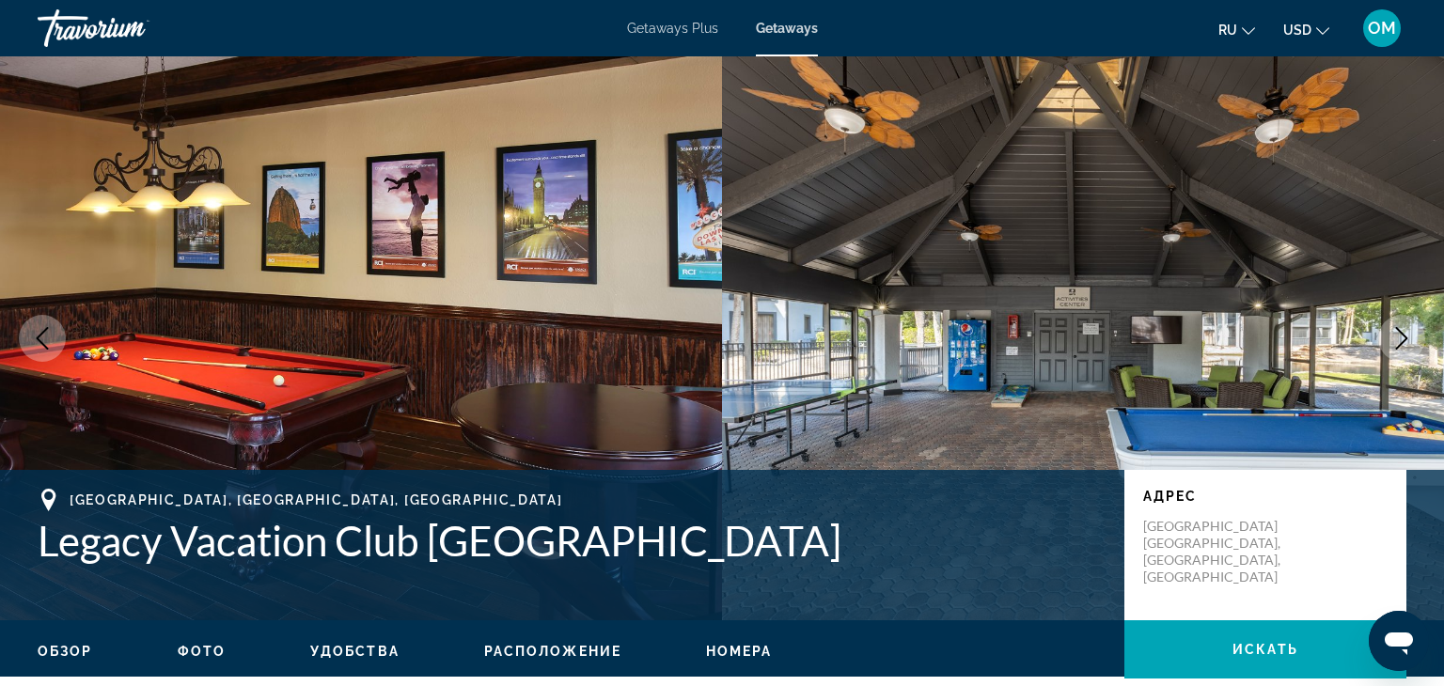
click at [1411, 334] on icon "Next image" at bounding box center [1401, 338] width 23 height 23
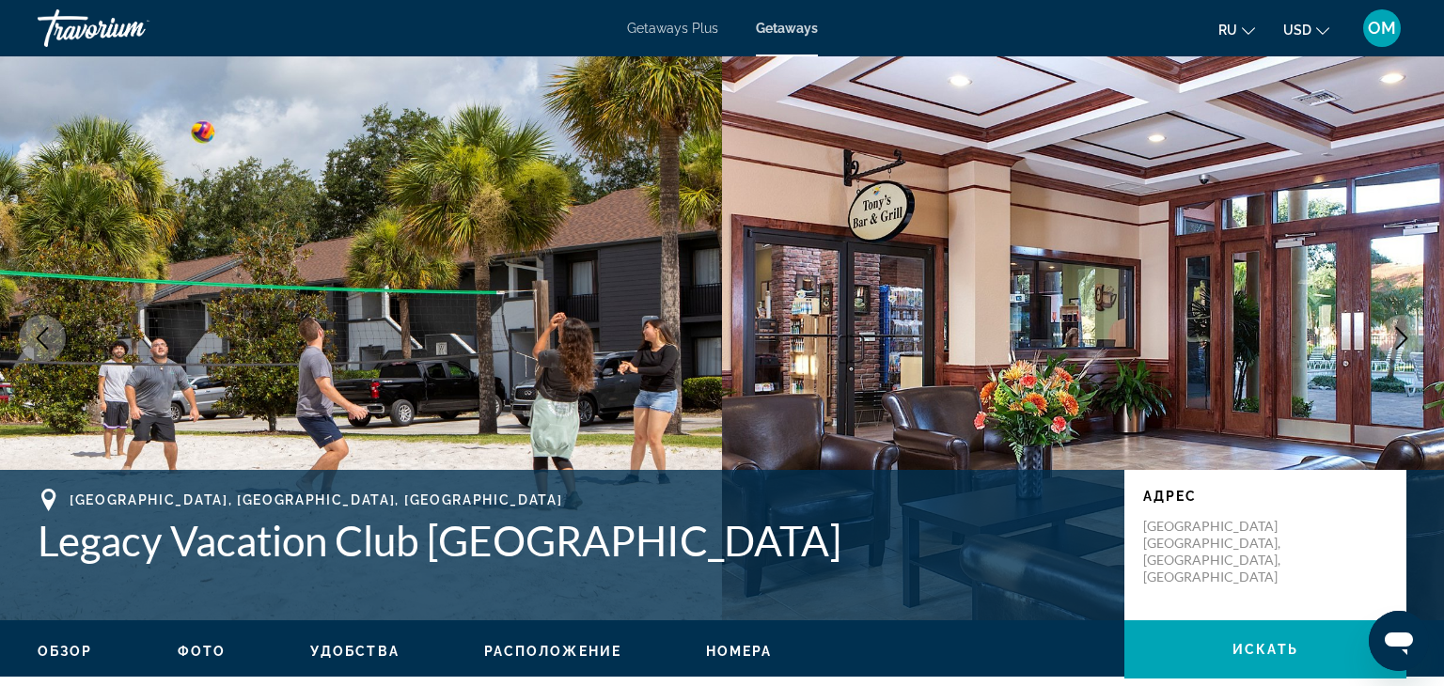
click at [1411, 334] on icon "Next image" at bounding box center [1401, 338] width 23 height 23
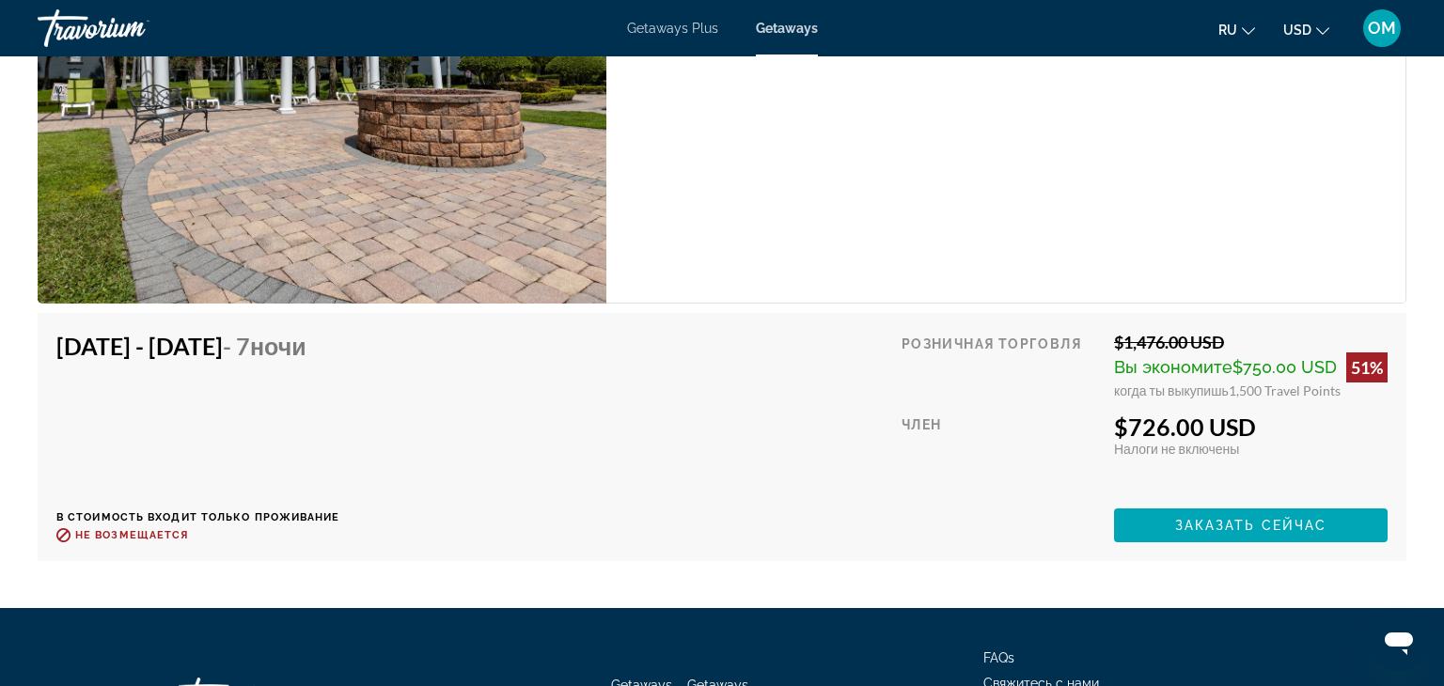
scroll to position [3594, 0]
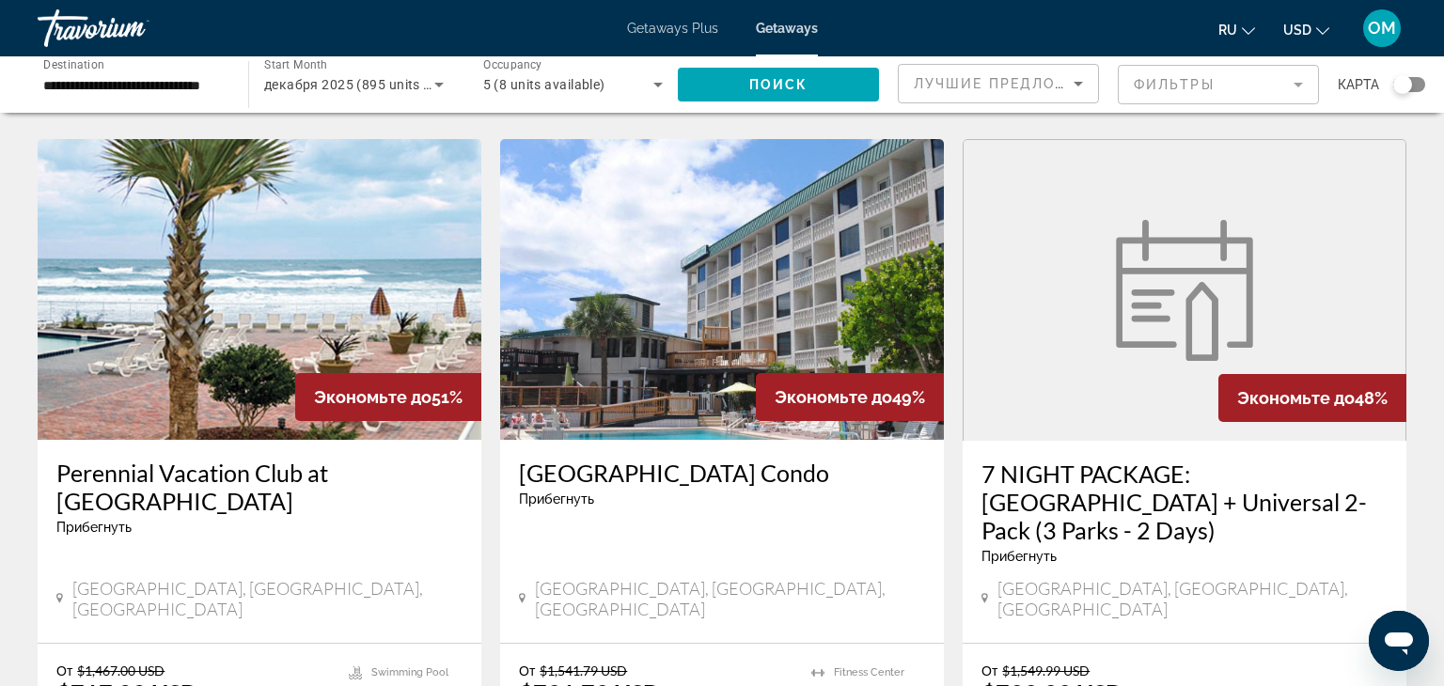
scroll to position [1391, 0]
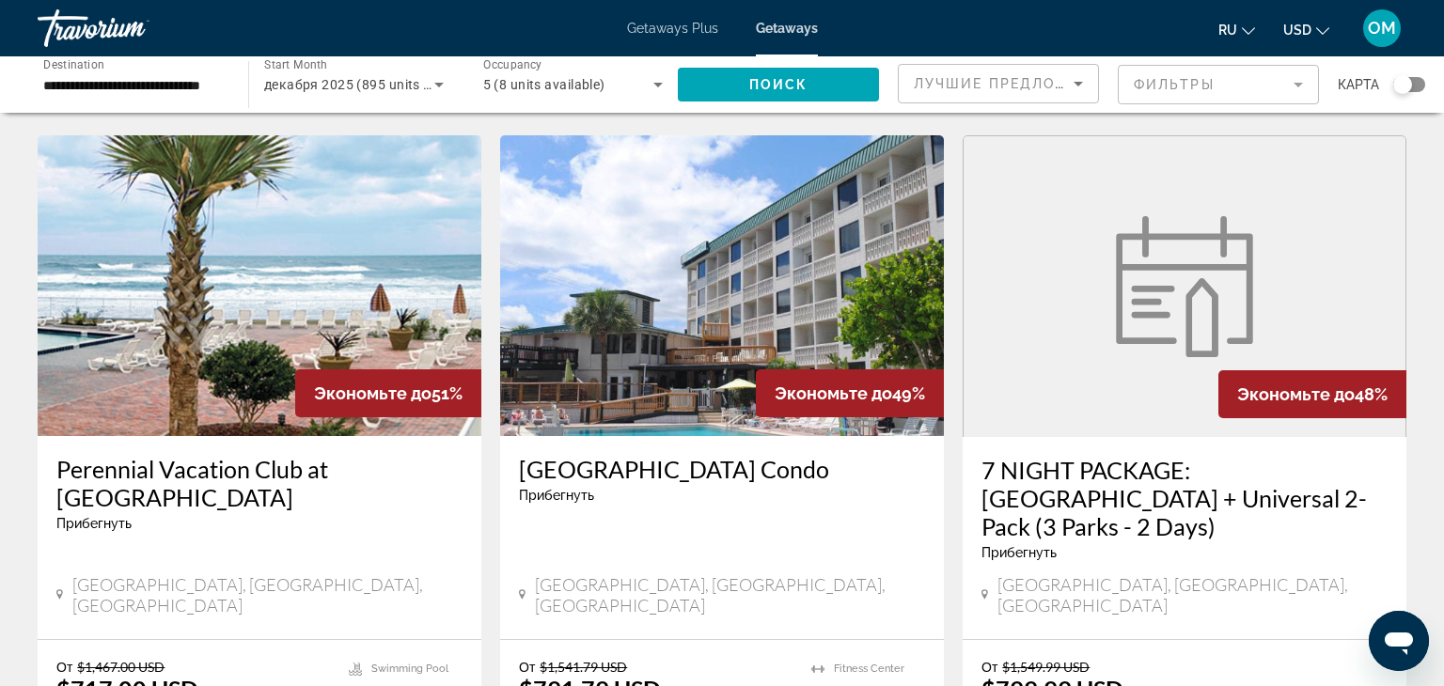
click at [415, 240] on img "Main content" at bounding box center [260, 285] width 444 height 301
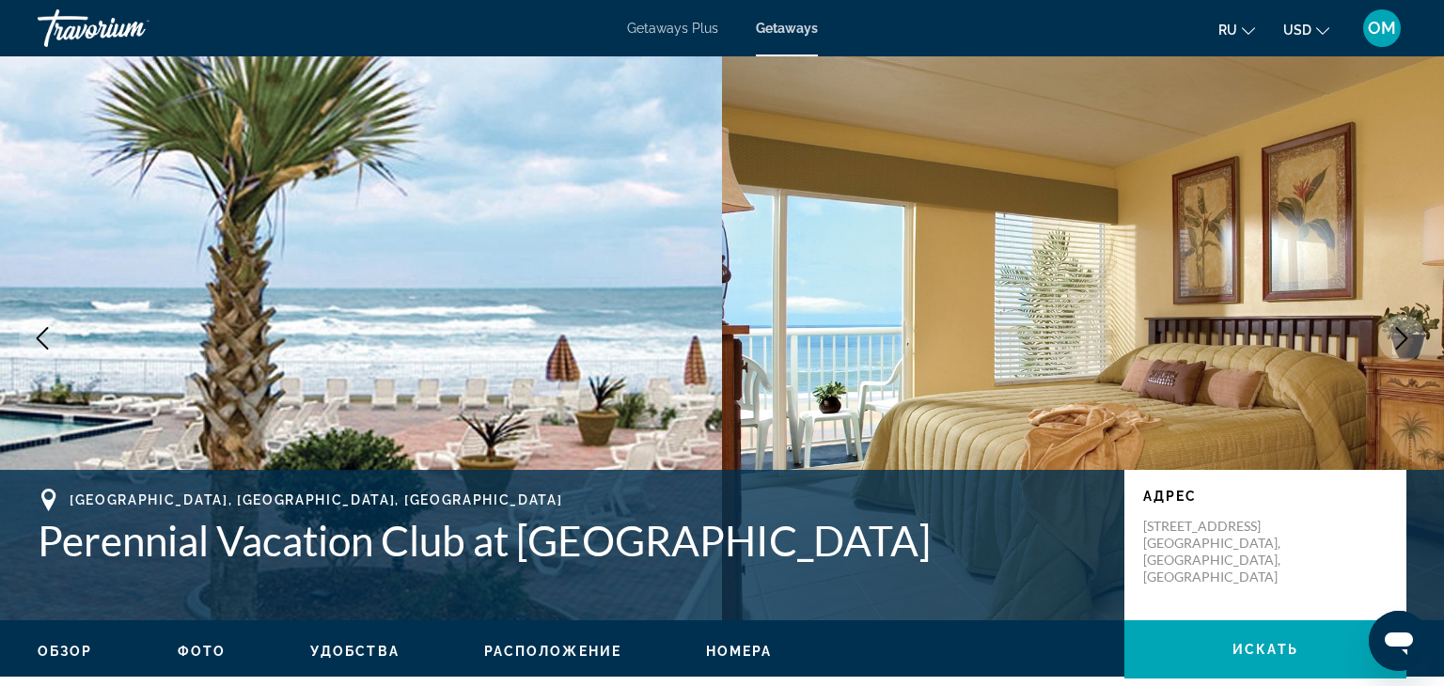
click at [1416, 329] on button "Next image" at bounding box center [1401, 338] width 47 height 47
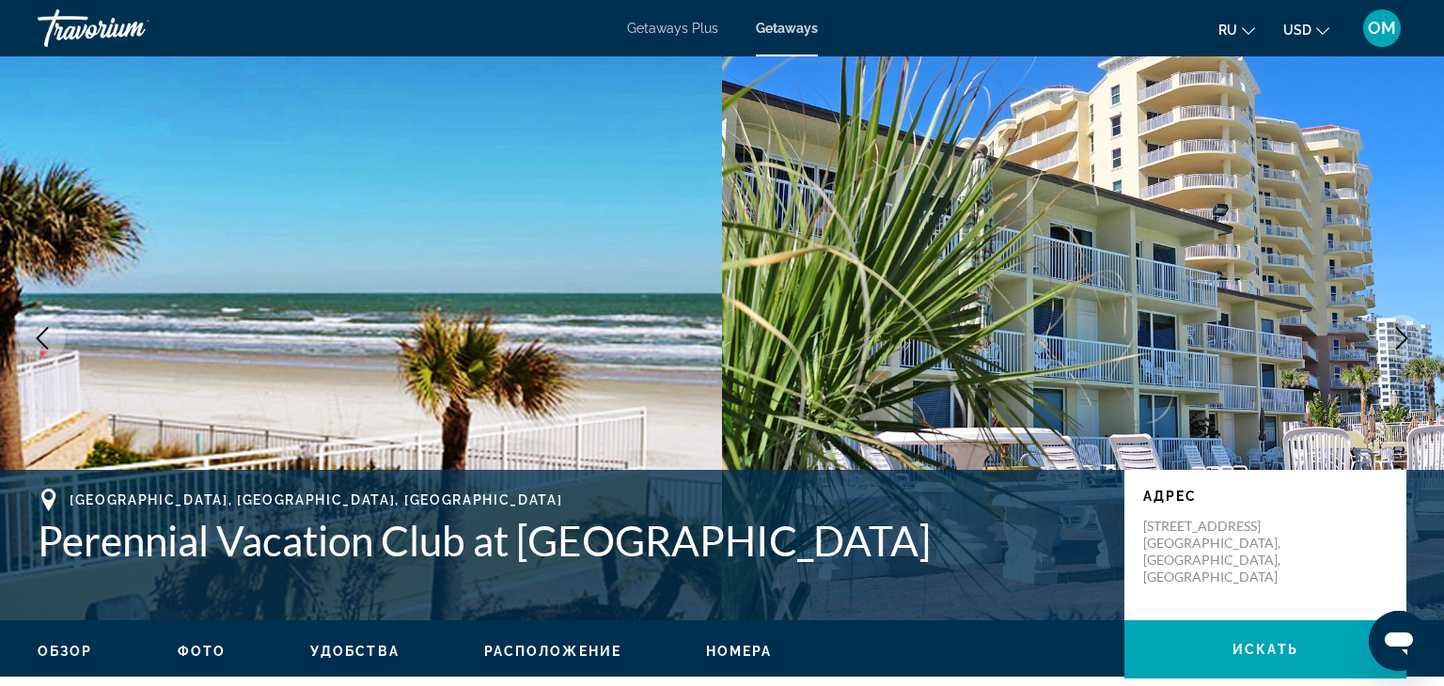
click at [1416, 329] on button "Next image" at bounding box center [1401, 338] width 47 height 47
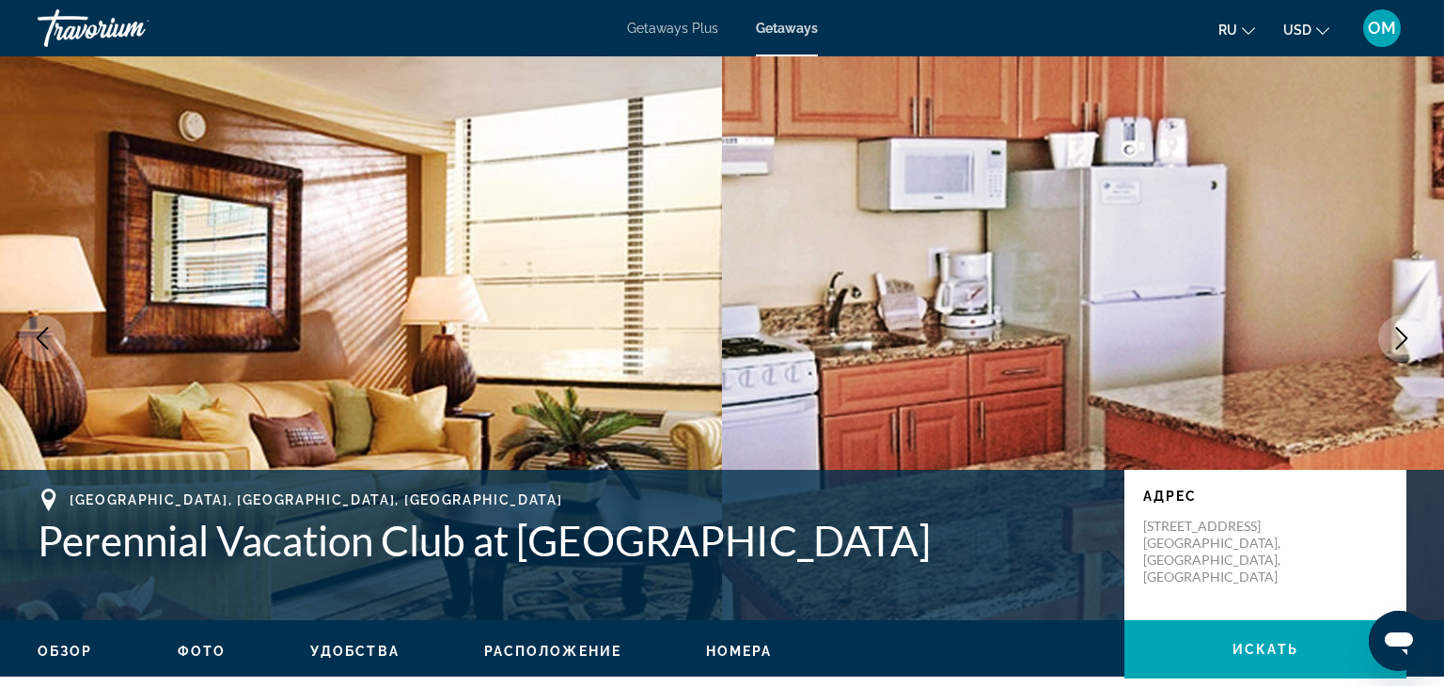
click at [1416, 329] on button "Next image" at bounding box center [1401, 338] width 47 height 47
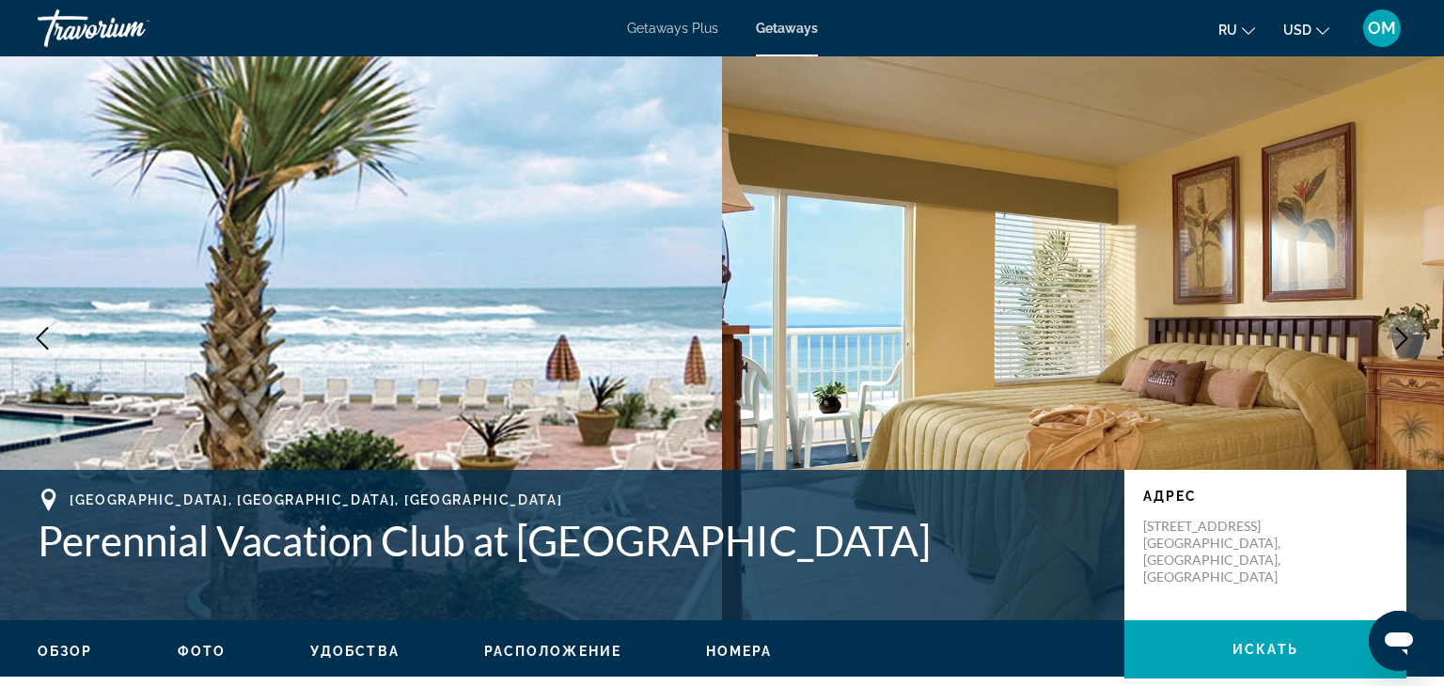
click at [1416, 329] on button "Next image" at bounding box center [1401, 338] width 47 height 47
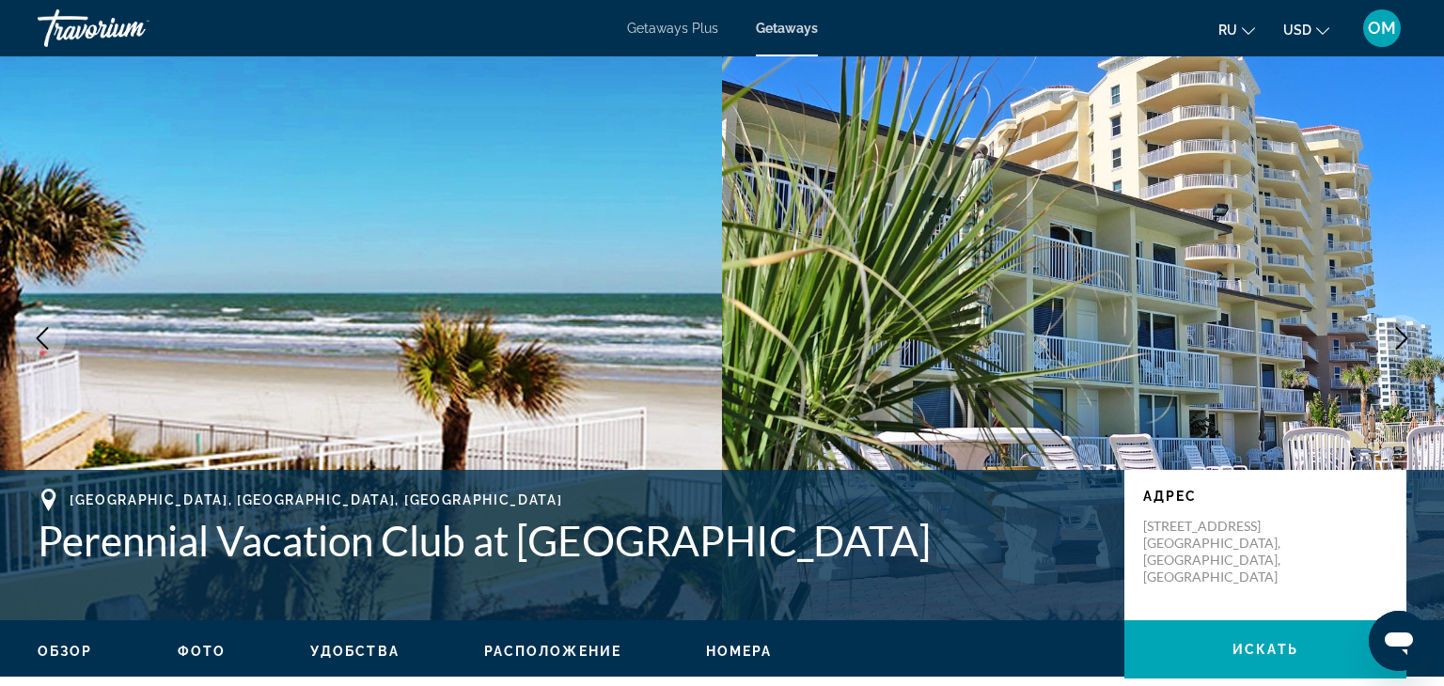
click at [1416, 329] on button "Next image" at bounding box center [1401, 338] width 47 height 47
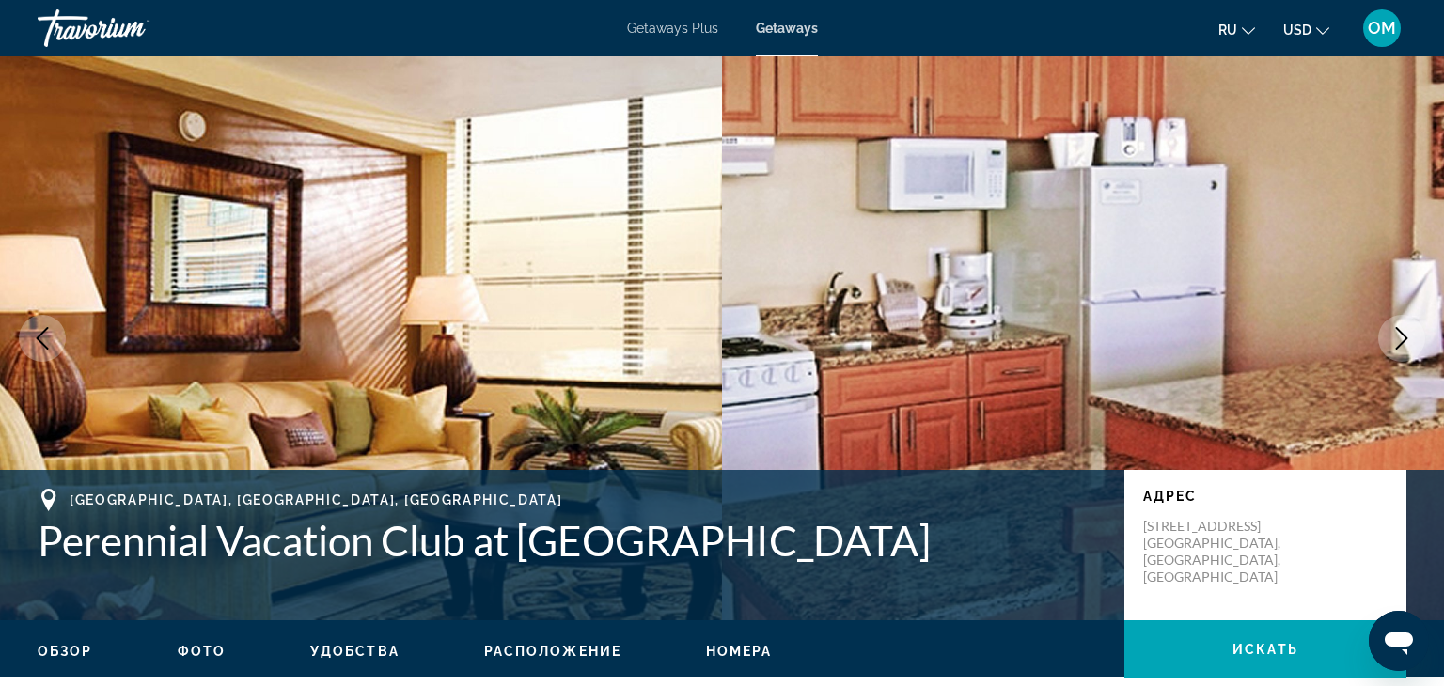
click at [1416, 329] on button "Next image" at bounding box center [1401, 338] width 47 height 47
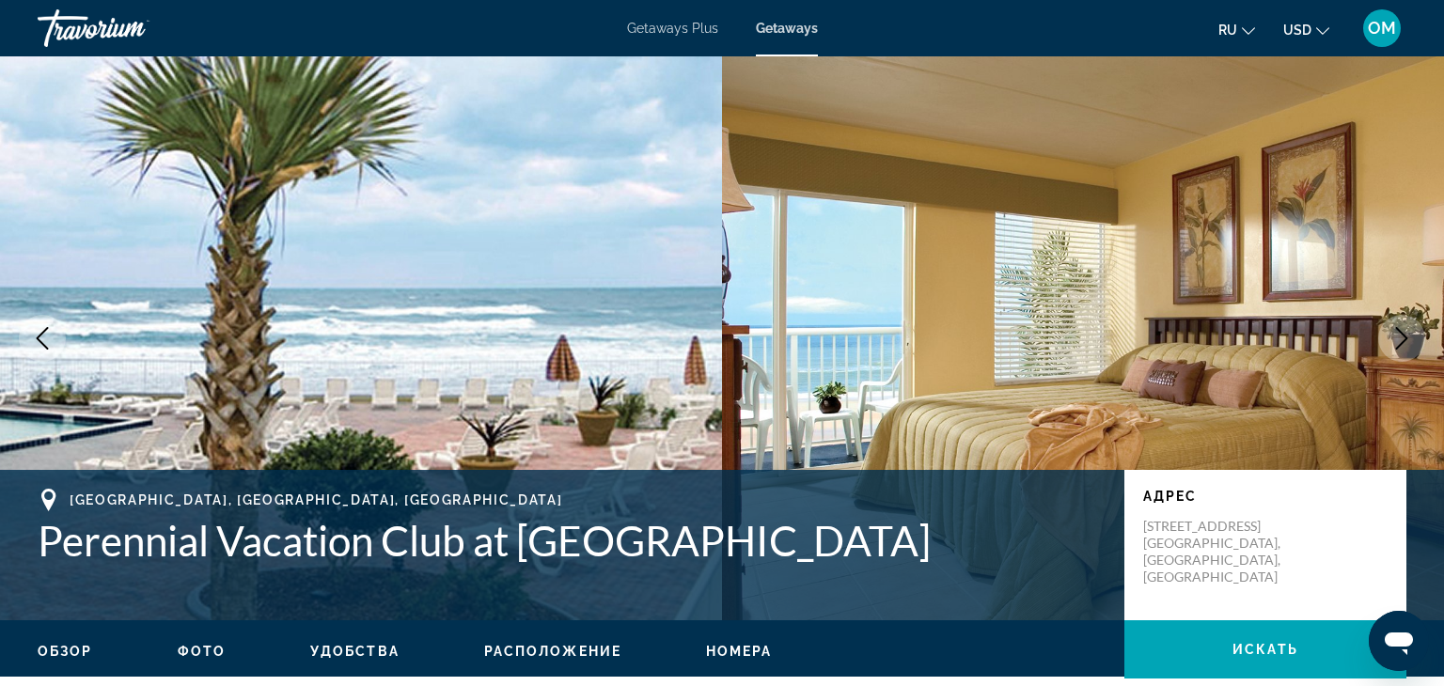
click at [1416, 329] on button "Next image" at bounding box center [1401, 338] width 47 height 47
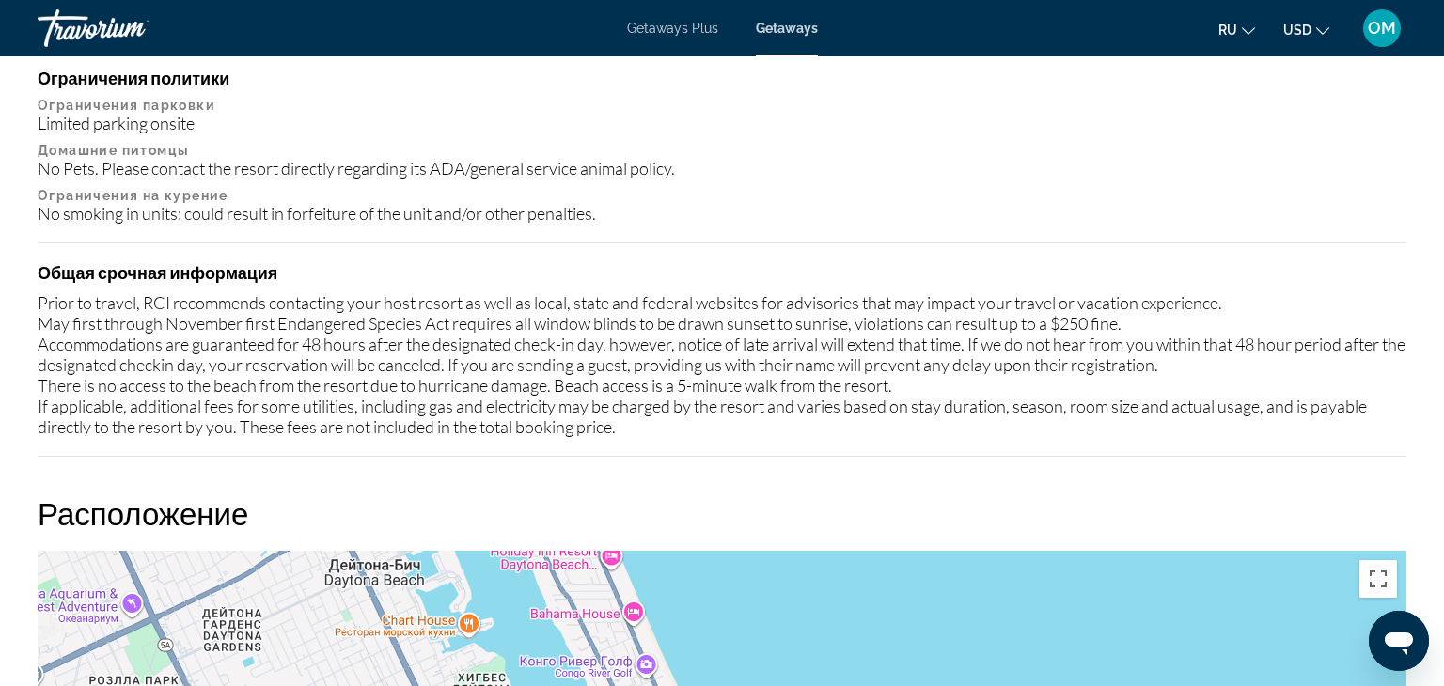
scroll to position [1871, 0]
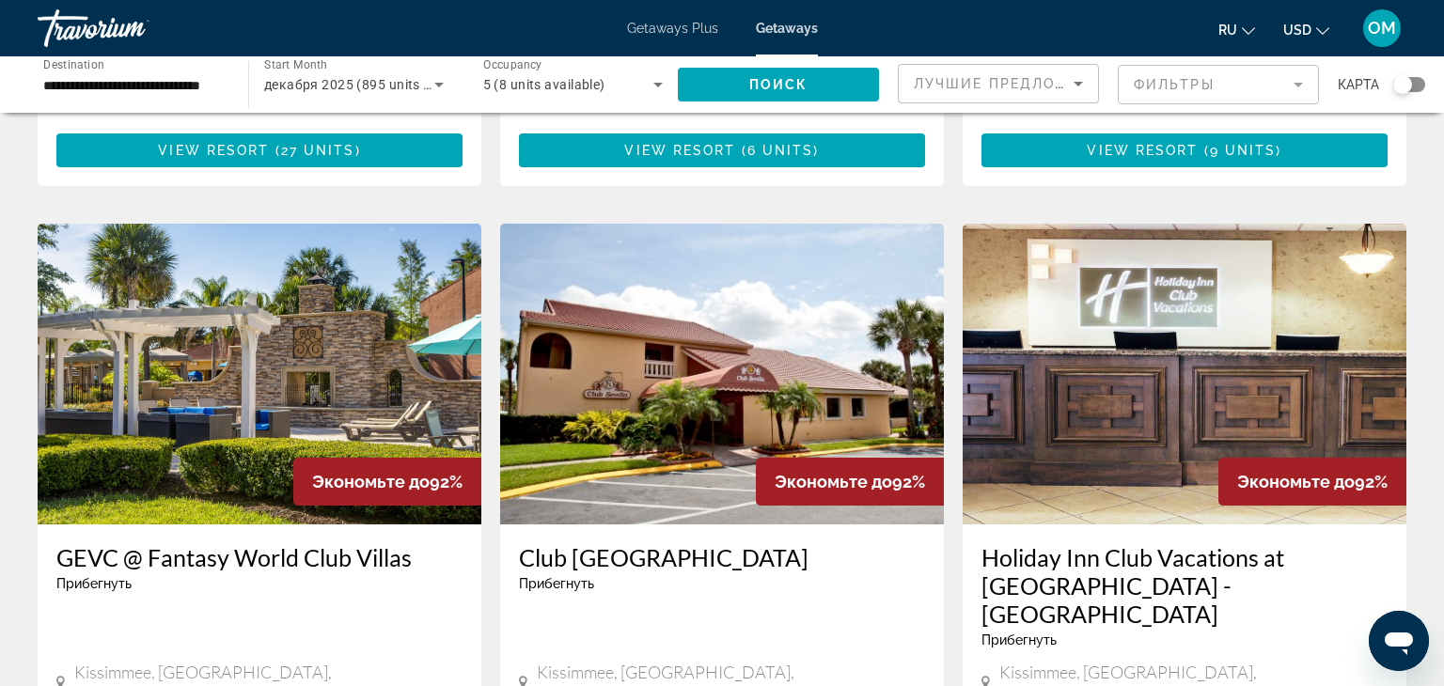
scroll to position [647, 0]
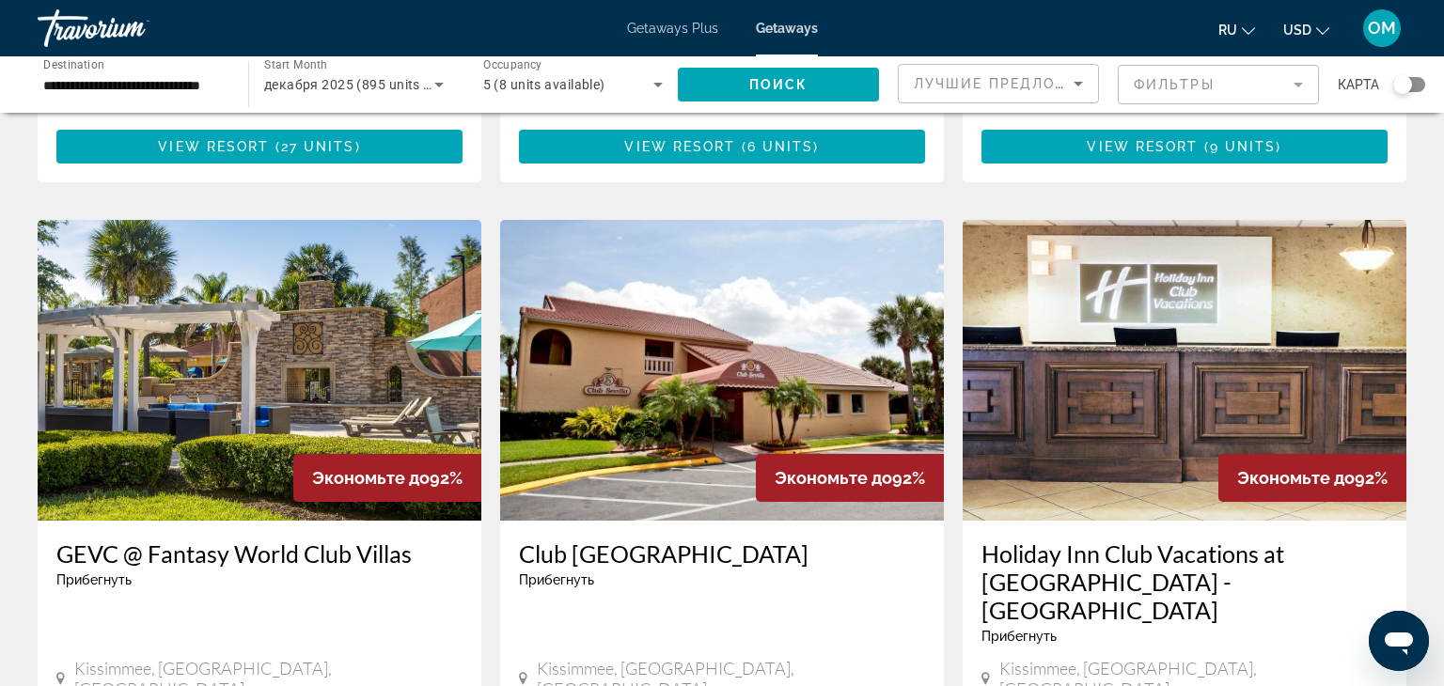
click at [244, 350] on img "Main content" at bounding box center [260, 370] width 444 height 301
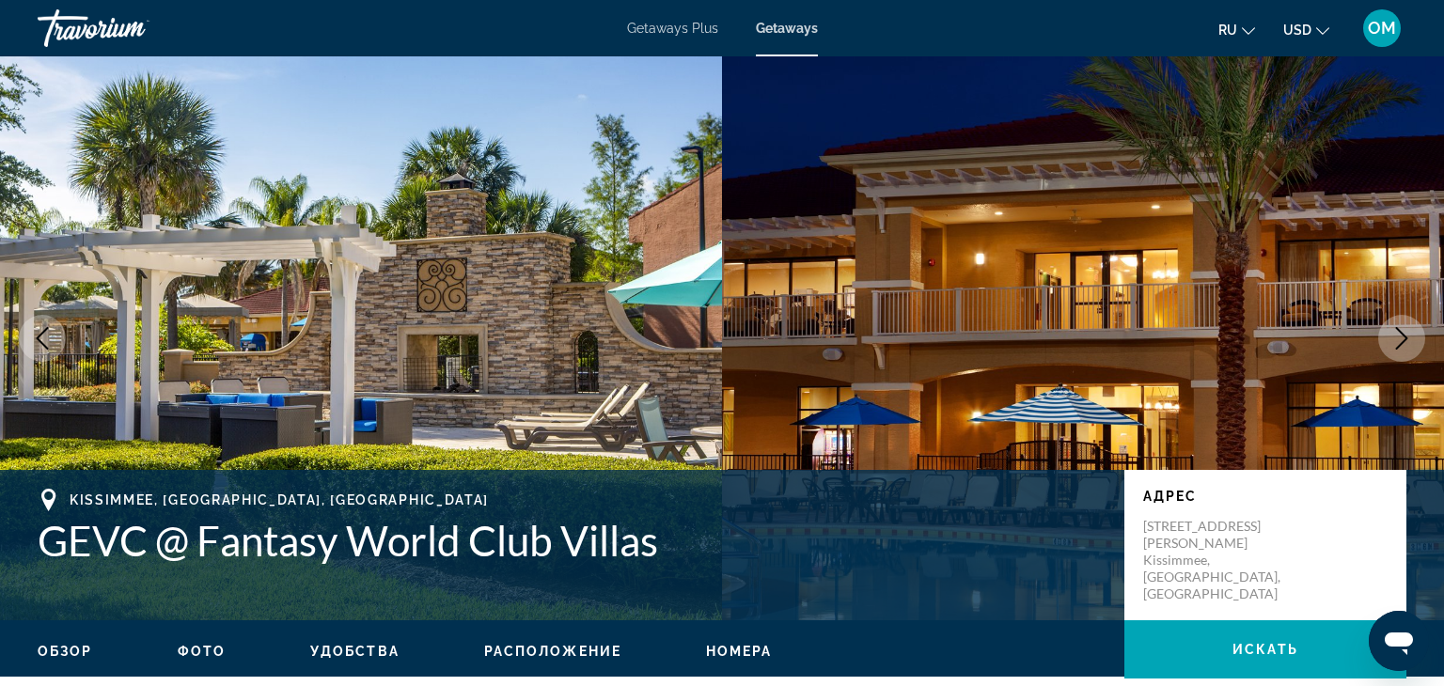
click at [1408, 327] on icon "Next image" at bounding box center [1401, 338] width 23 height 23
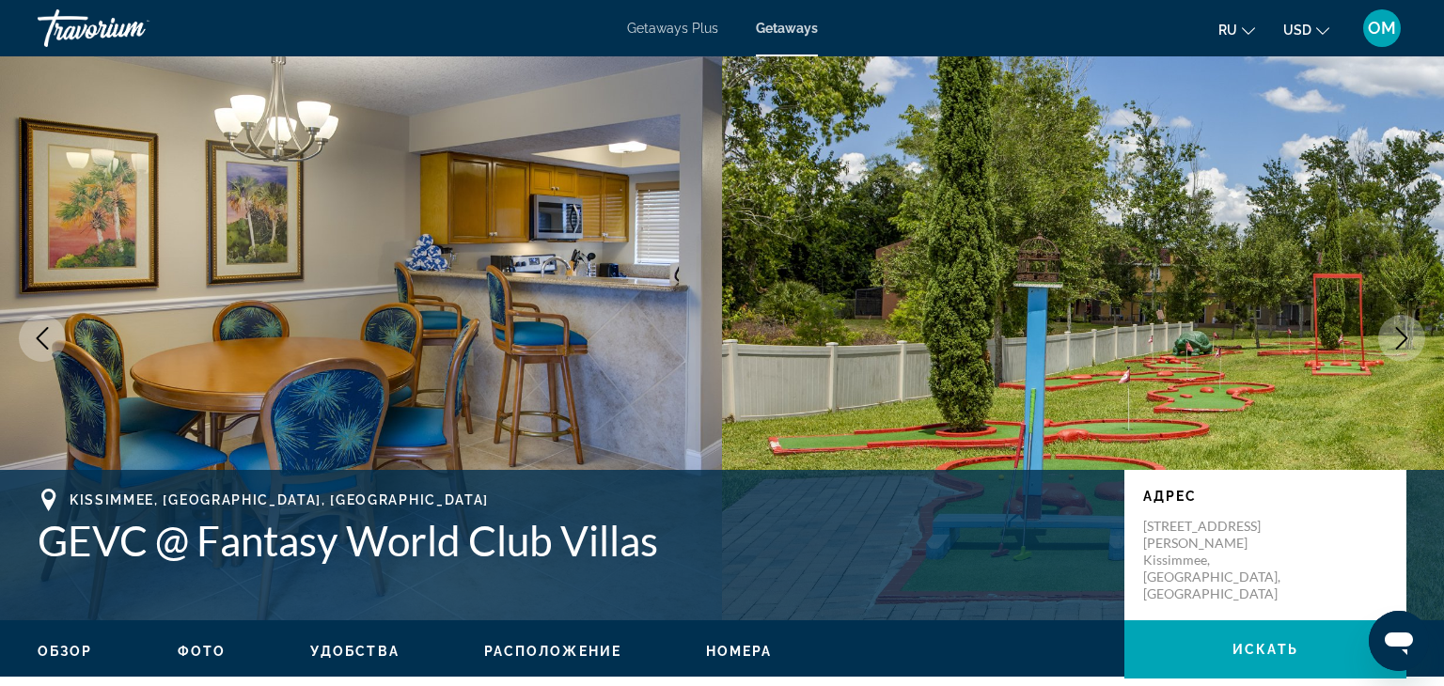
click at [1408, 327] on icon "Next image" at bounding box center [1401, 338] width 23 height 23
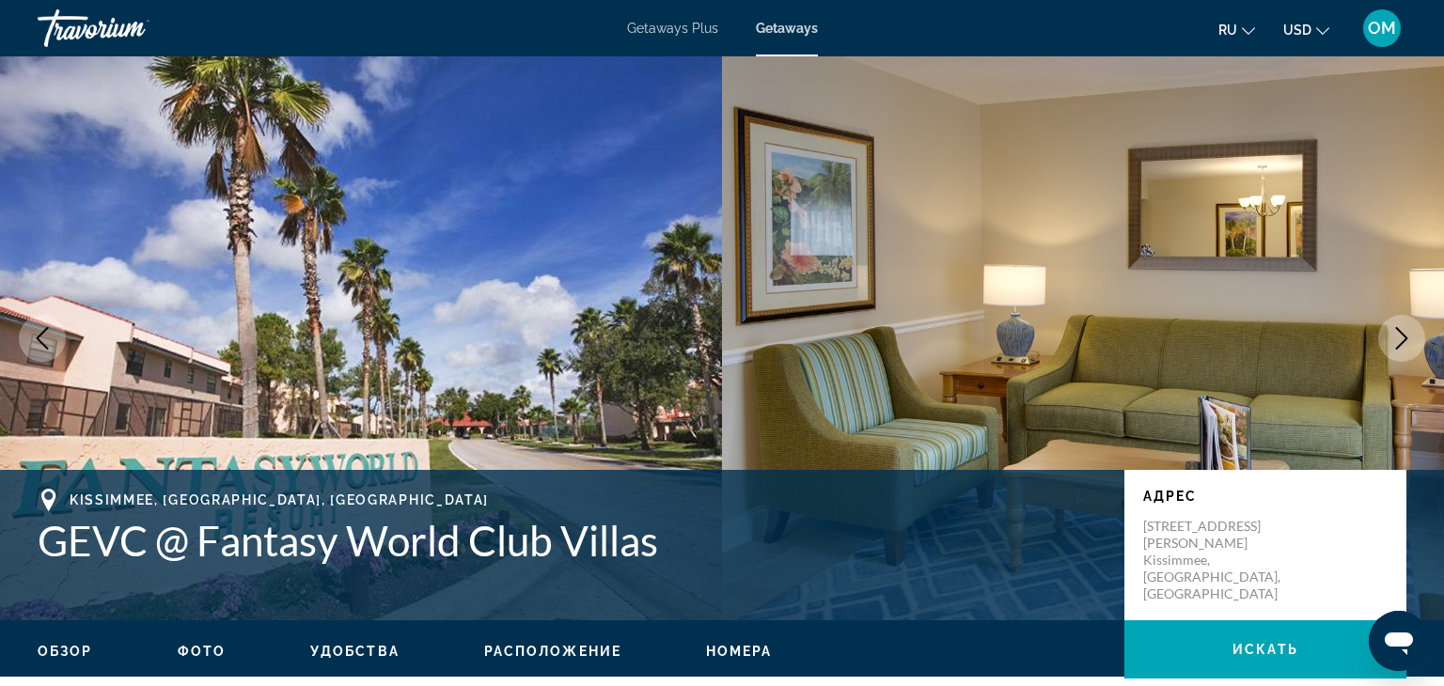
click at [1408, 327] on icon "Next image" at bounding box center [1401, 338] width 23 height 23
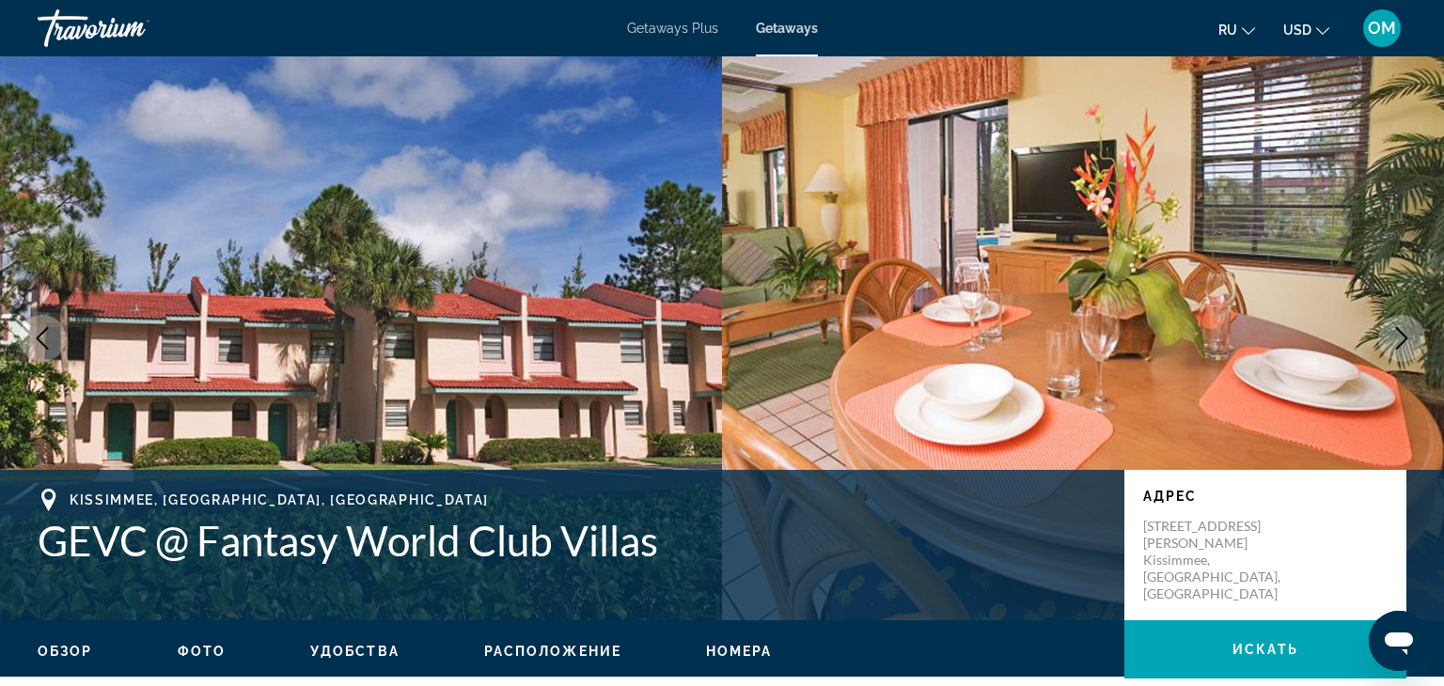
click at [1408, 327] on icon "Next image" at bounding box center [1401, 338] width 23 height 23
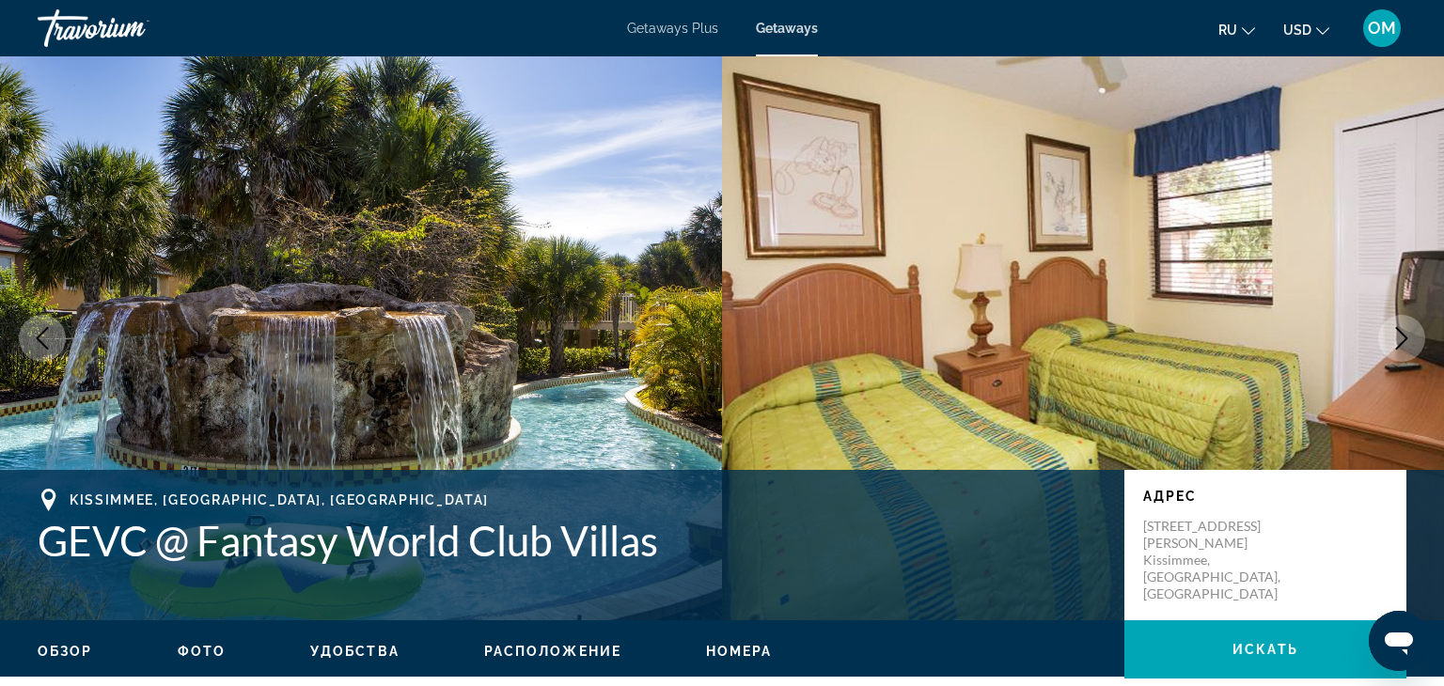
click at [1408, 327] on icon "Next image" at bounding box center [1401, 338] width 23 height 23
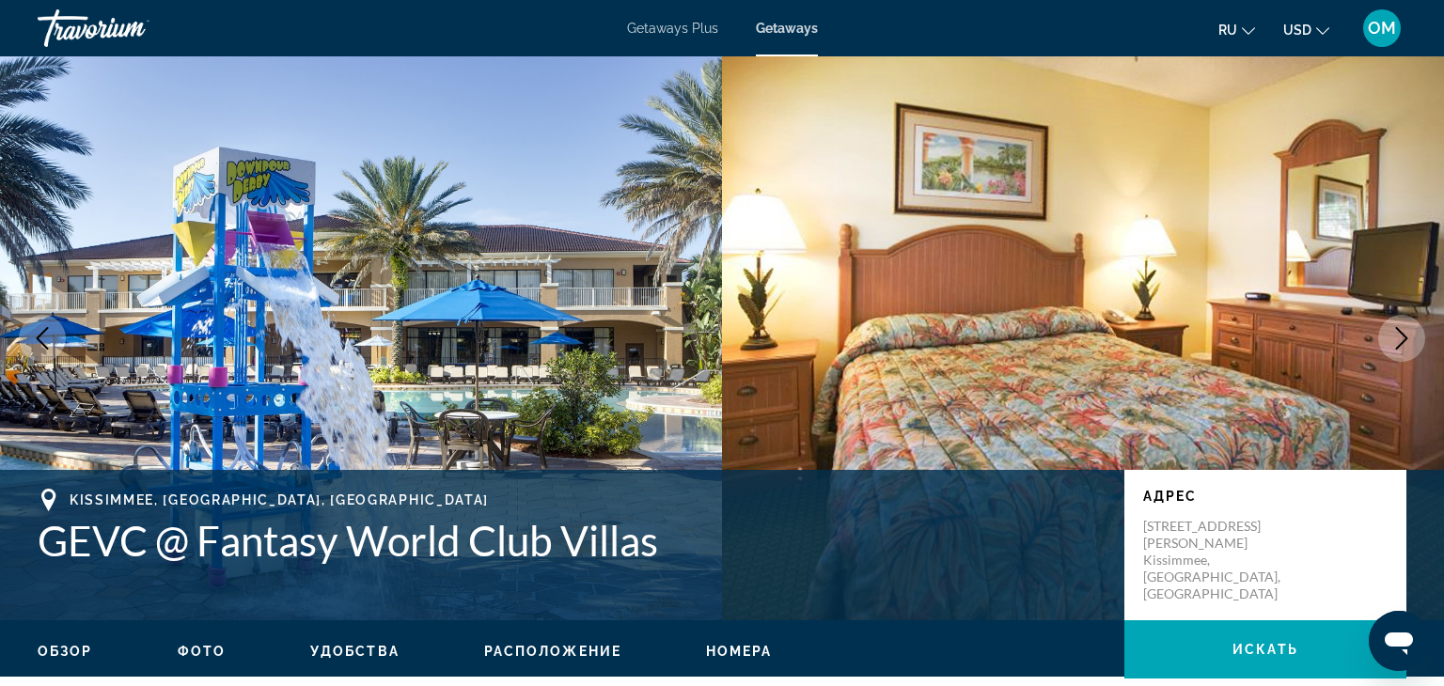
click at [1408, 327] on icon "Next image" at bounding box center [1401, 338] width 23 height 23
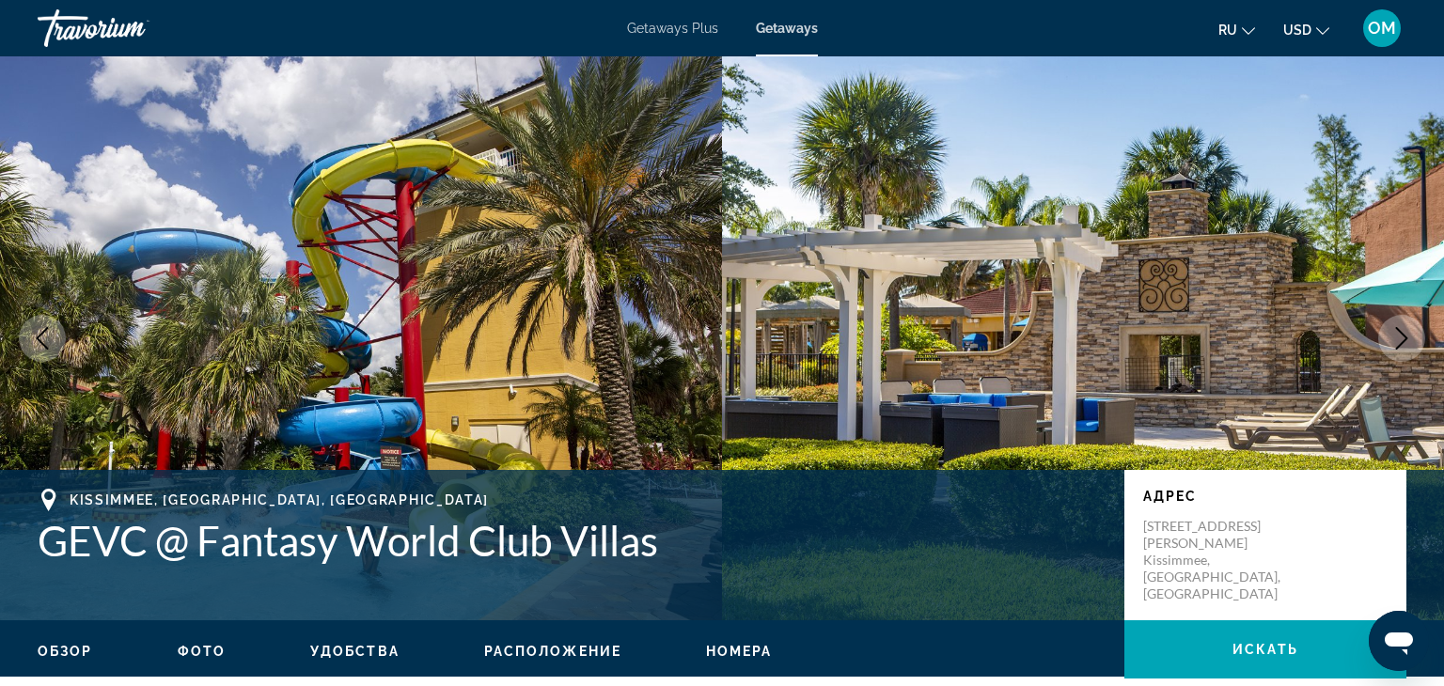
click at [1408, 327] on icon "Next image" at bounding box center [1401, 338] width 23 height 23
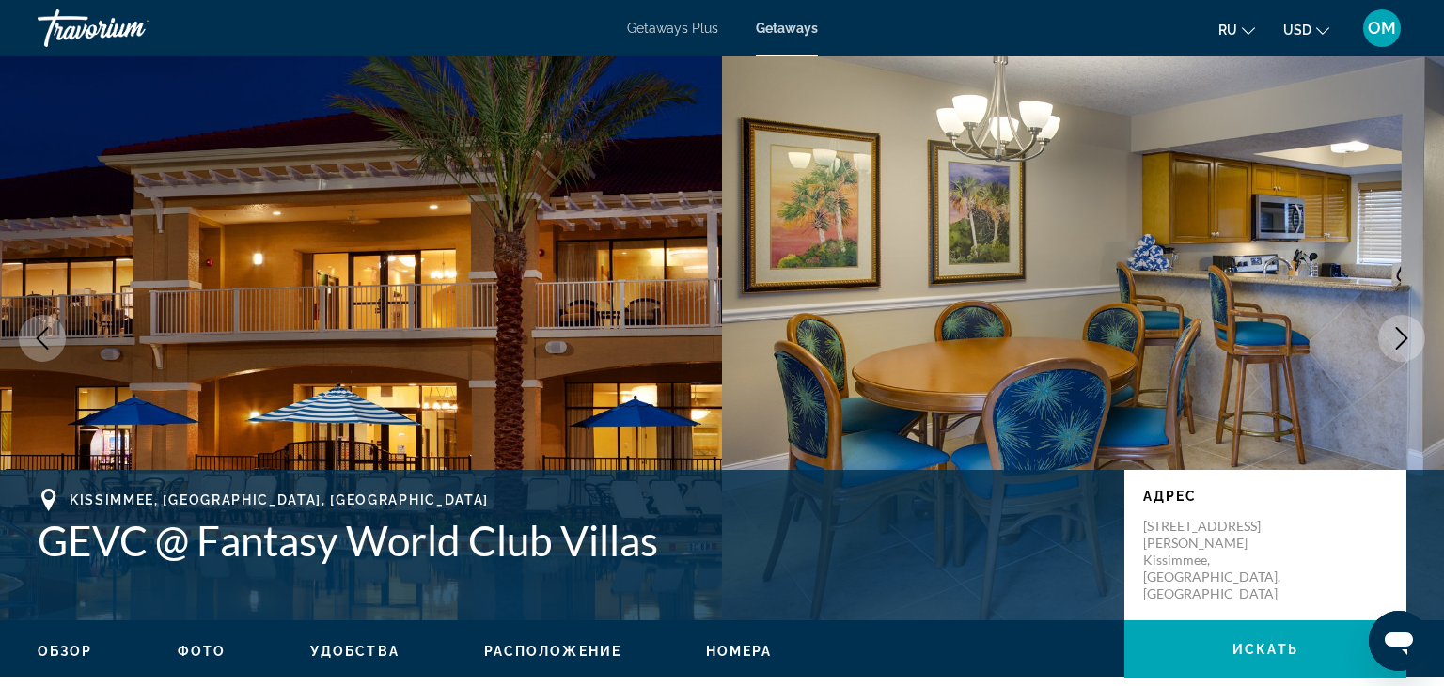
click at [1408, 327] on icon "Next image" at bounding box center [1401, 338] width 23 height 23
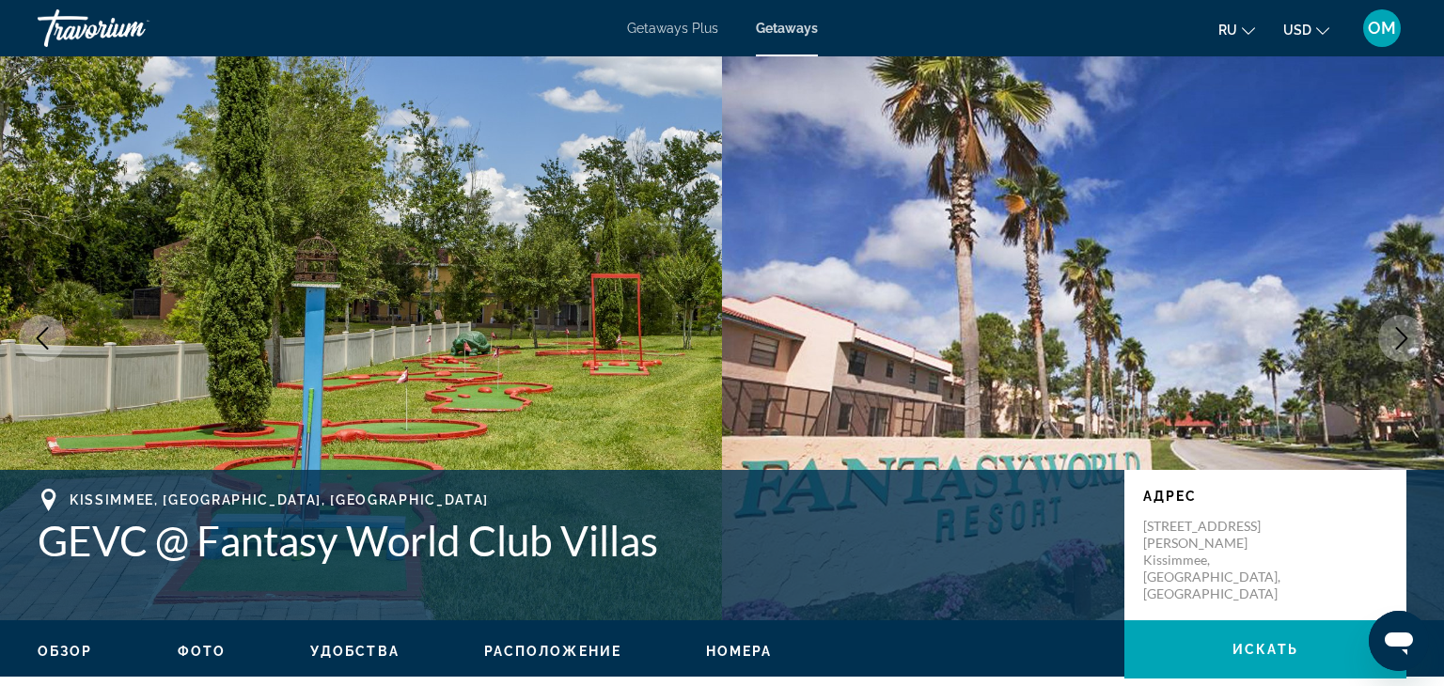
click at [1408, 327] on icon "Next image" at bounding box center [1401, 338] width 23 height 23
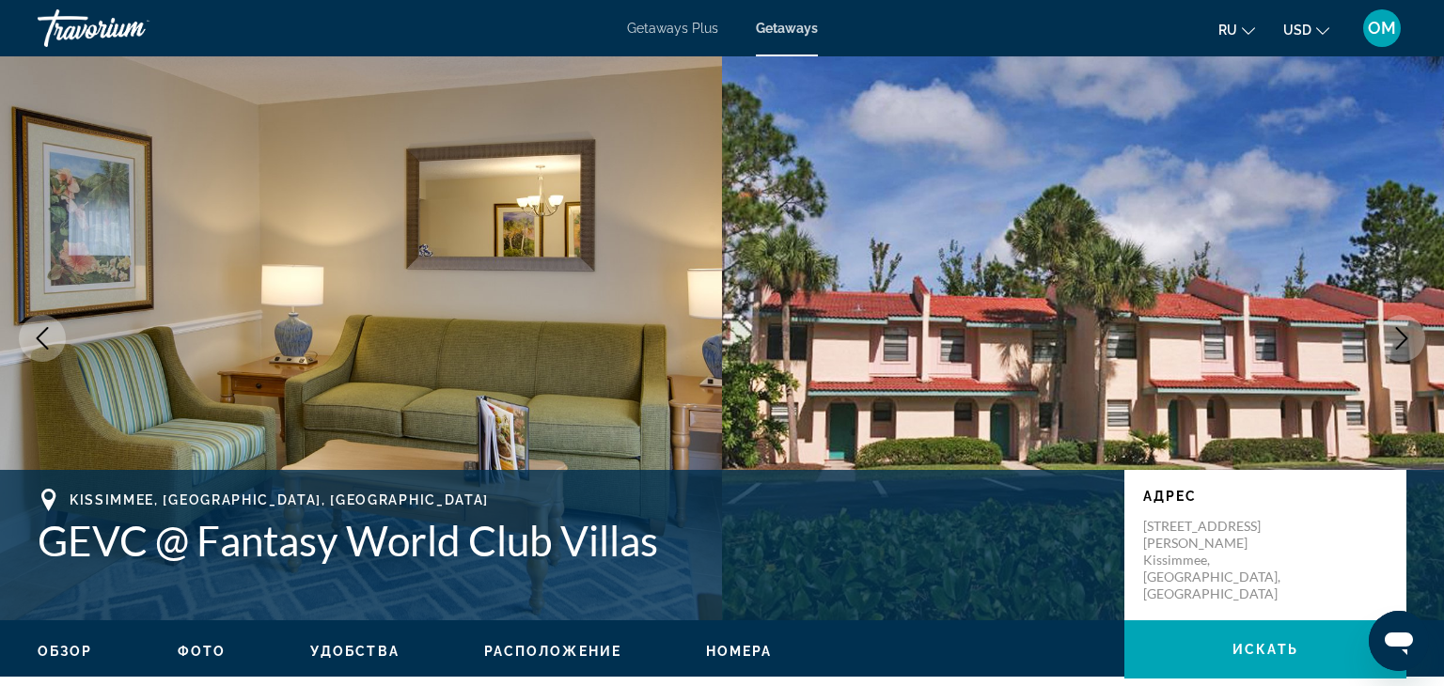
click at [1408, 327] on icon "Next image" at bounding box center [1401, 338] width 23 height 23
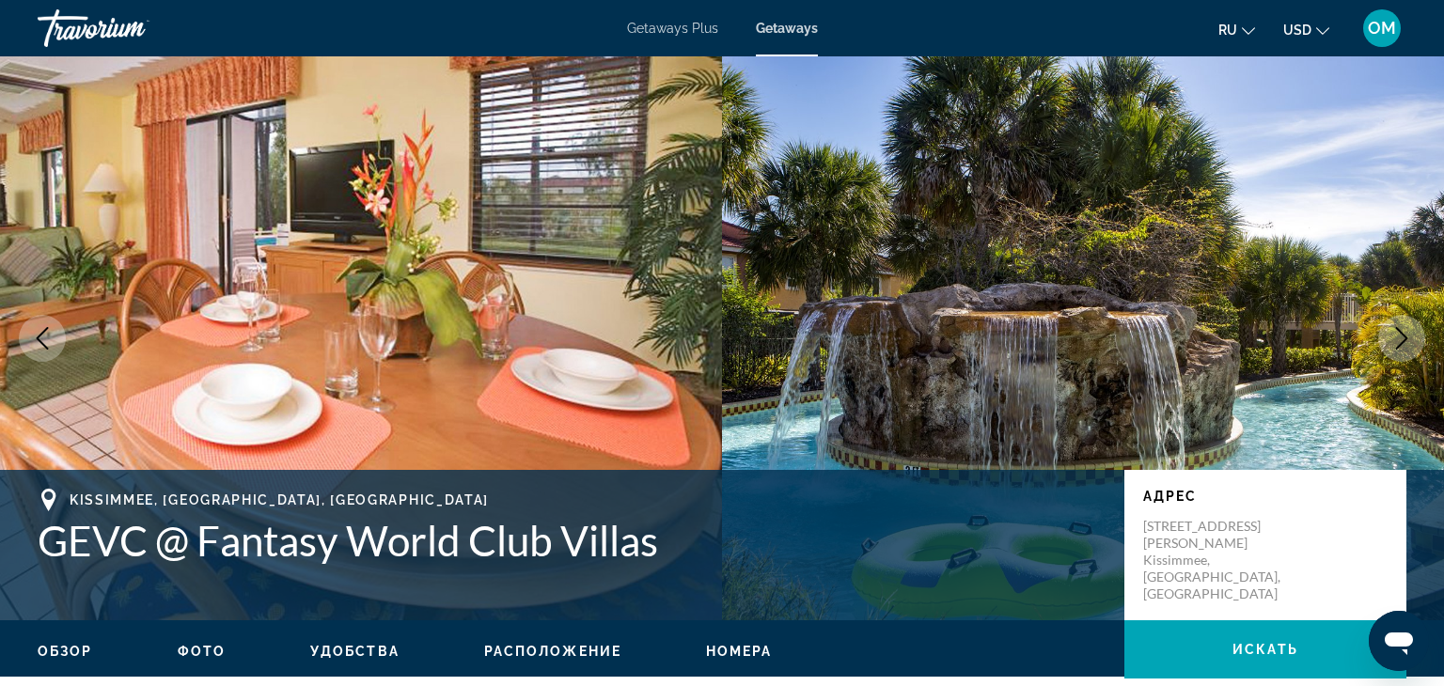
click at [1408, 327] on icon "Next image" at bounding box center [1401, 338] width 23 height 23
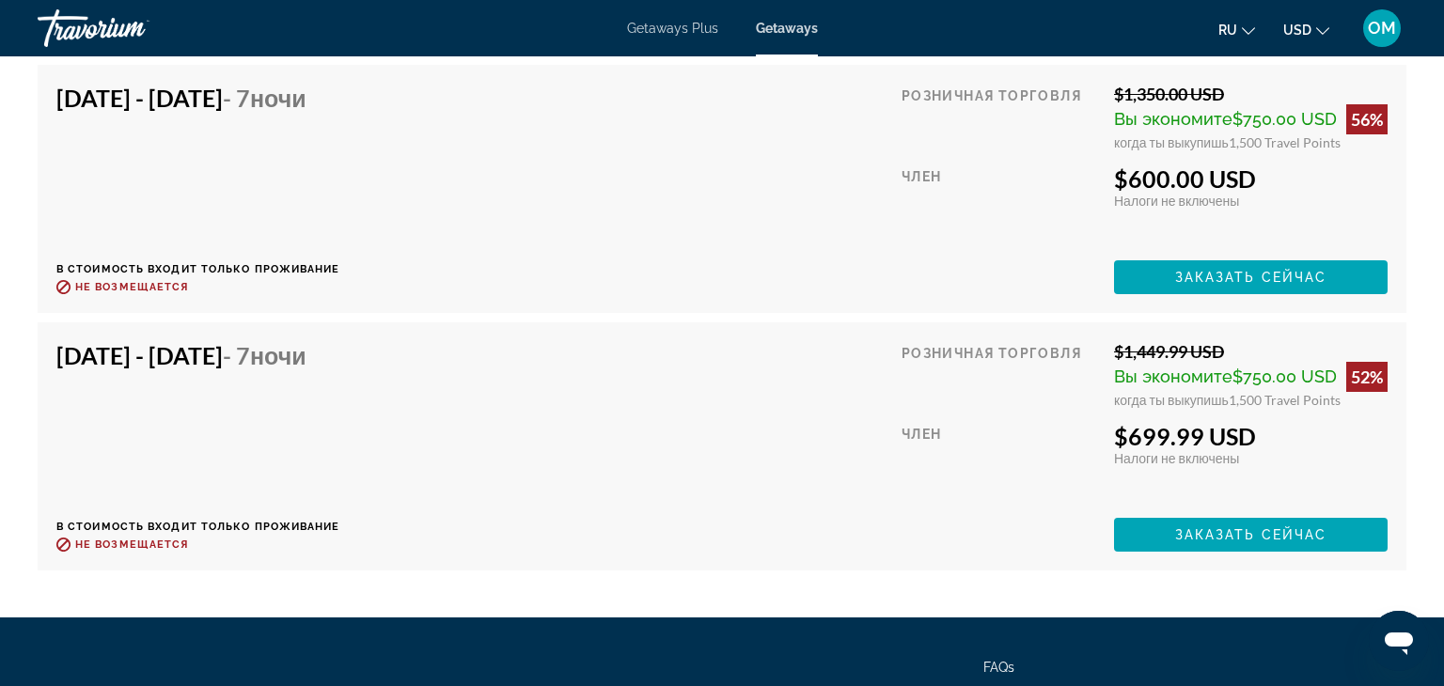
scroll to position [4286, 0]
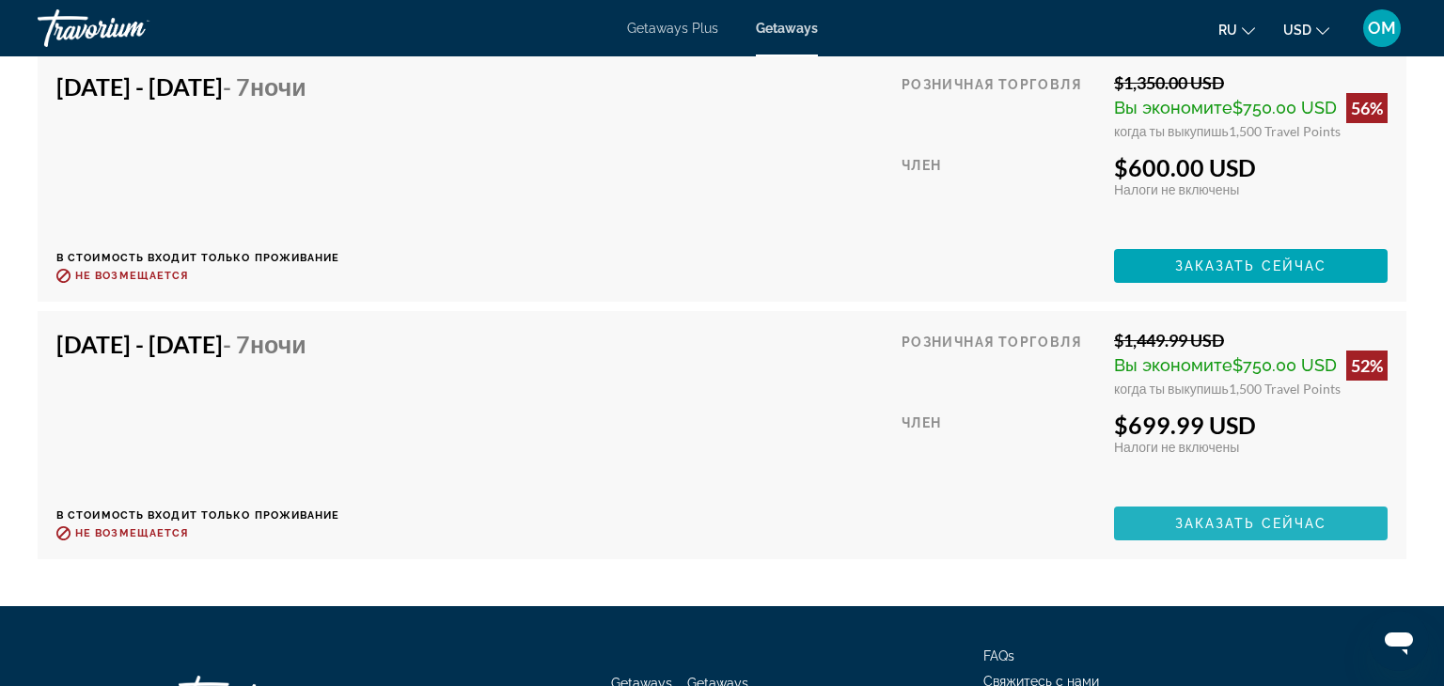
click at [1181, 516] on span "Заказать сейчас" at bounding box center [1251, 523] width 152 height 15
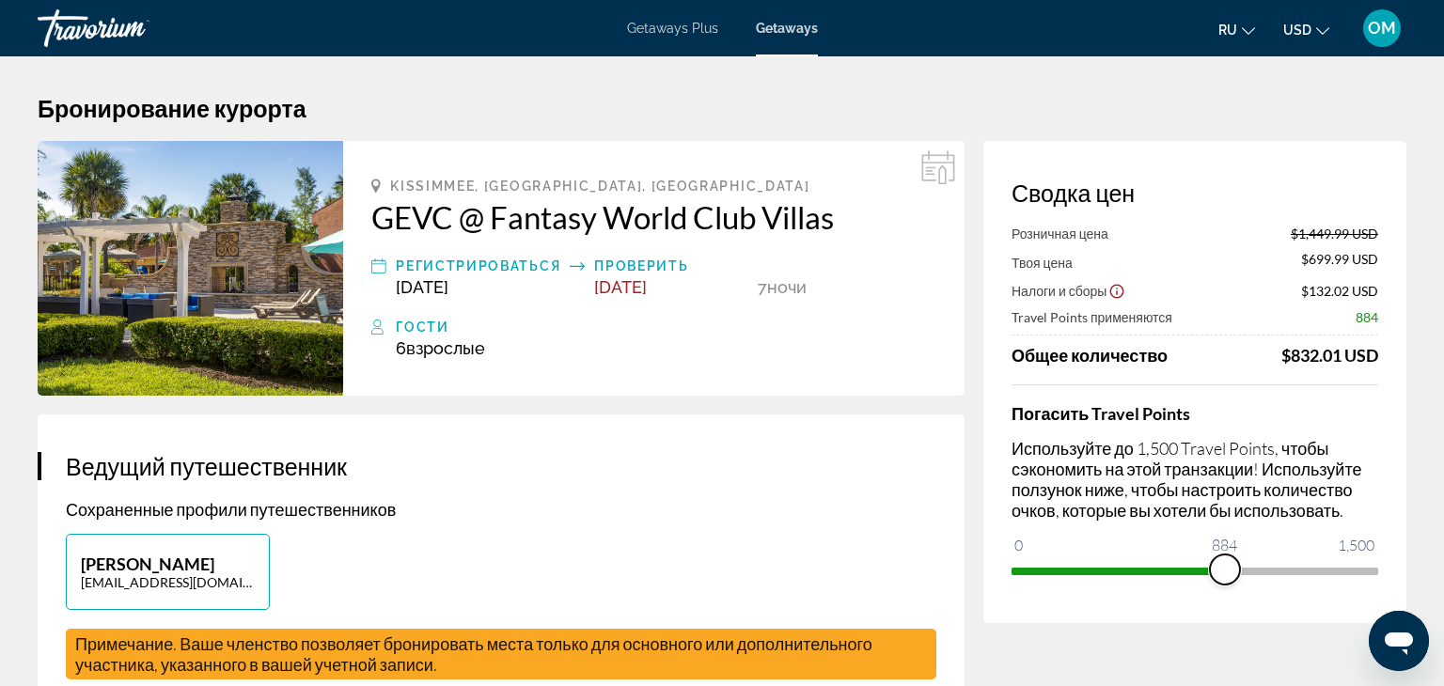
drag, startPoint x: 1366, startPoint y: 571, endPoint x: 1225, endPoint y: 574, distance: 141.0
click at [1225, 574] on span "ngx-slider" at bounding box center [1225, 570] width 30 height 30
drag, startPoint x: 1225, startPoint y: 574, endPoint x: 1385, endPoint y: 578, distance: 159.8
click at [1385, 578] on div "Сводка цен Розничная цена $1,449.99 USD Твоя цена $1,007.99 USD Налоги и сборы …" at bounding box center [1194, 382] width 423 height 482
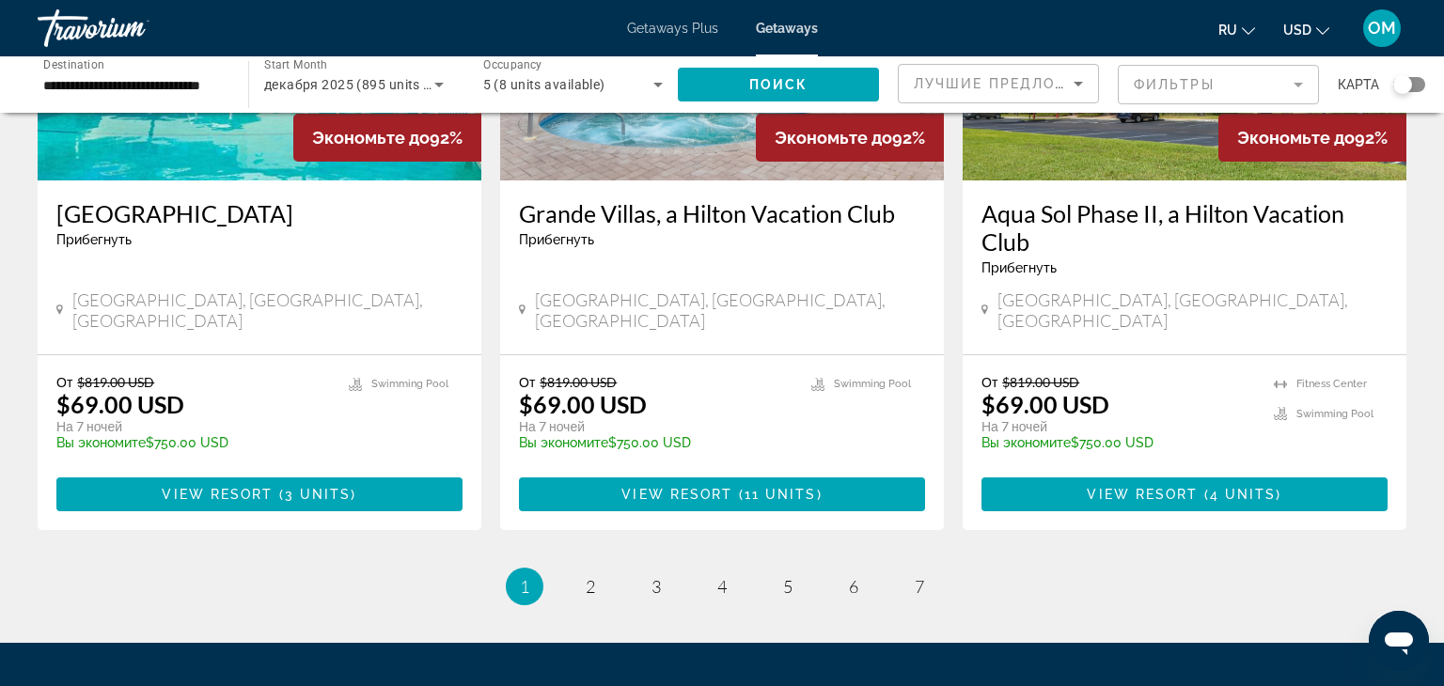
scroll to position [2398, 0]
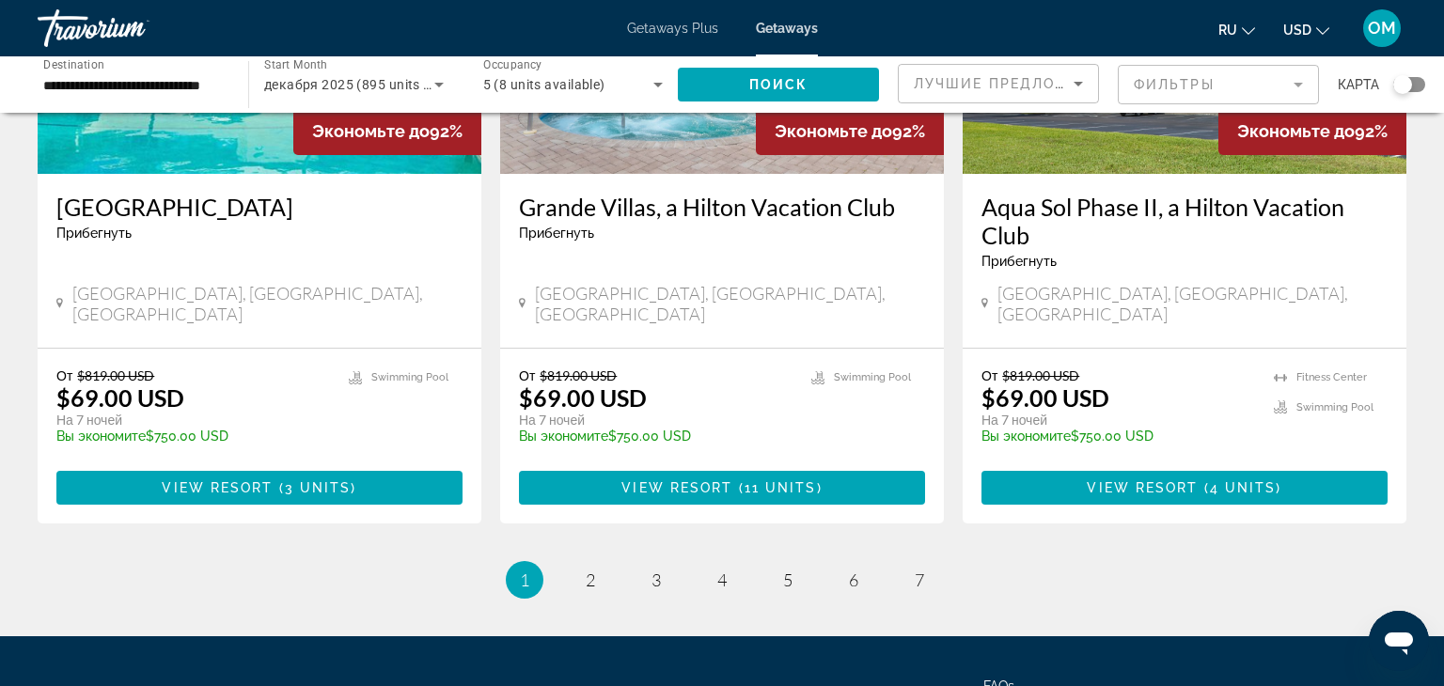
click at [1296, 75] on mat-form-field "Фильтры" at bounding box center [1218, 84] width 201 height 39
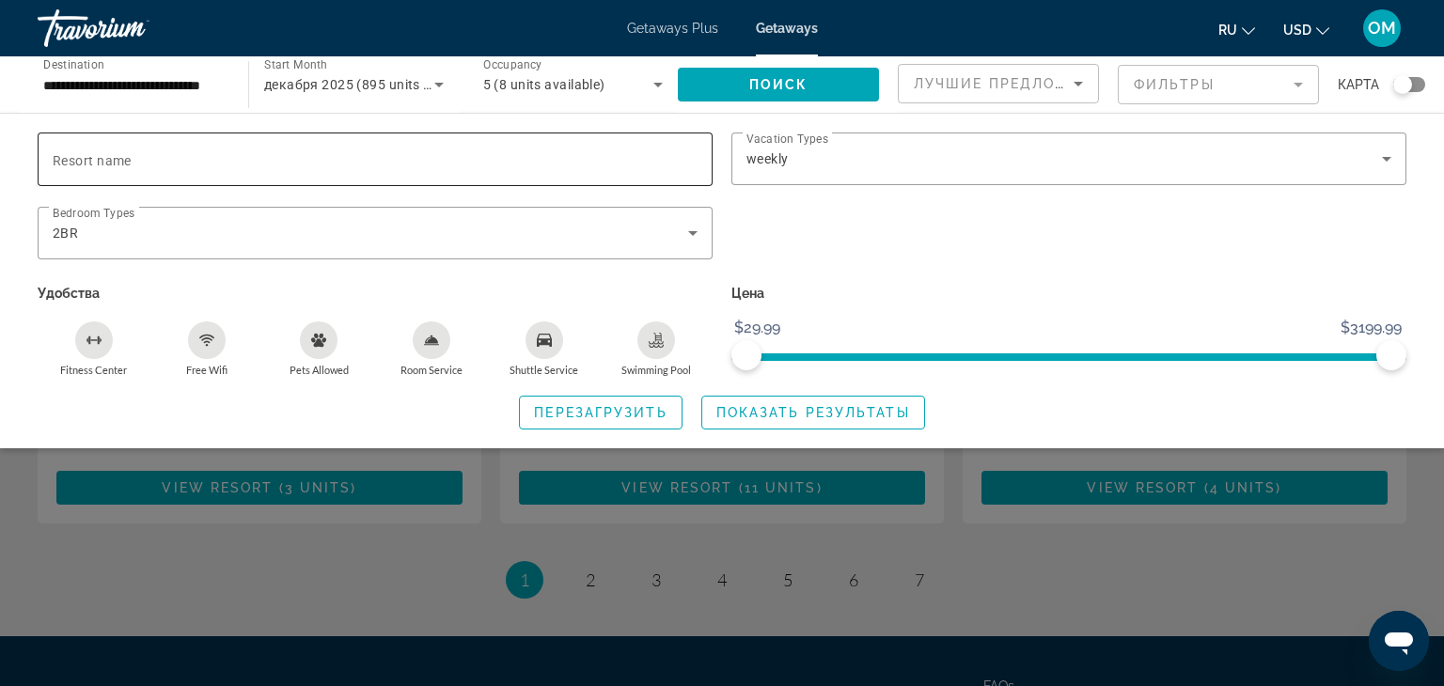
click at [436, 164] on input "Resort name" at bounding box center [375, 160] width 645 height 23
click at [332, 151] on input "Resort name" at bounding box center [375, 160] width 645 height 23
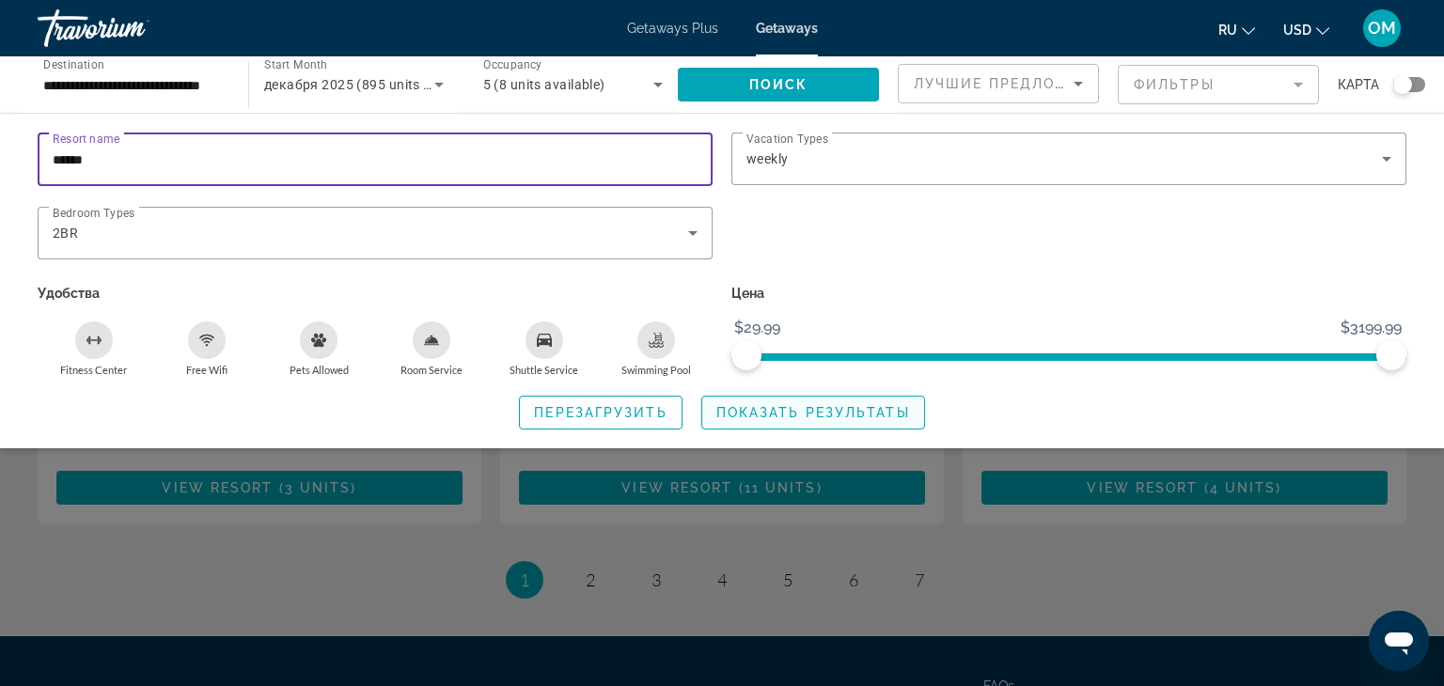
type input "******"
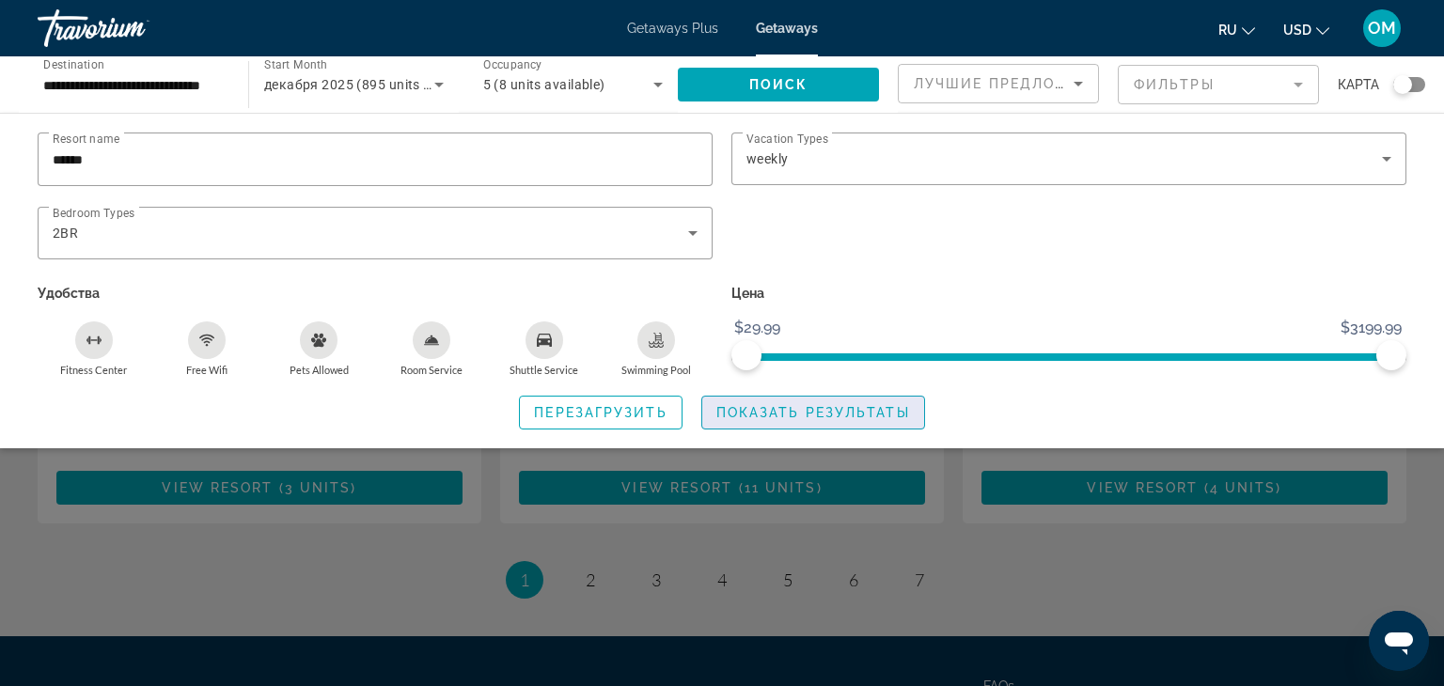
click at [764, 413] on span "Показать результаты" at bounding box center [813, 412] width 194 height 15
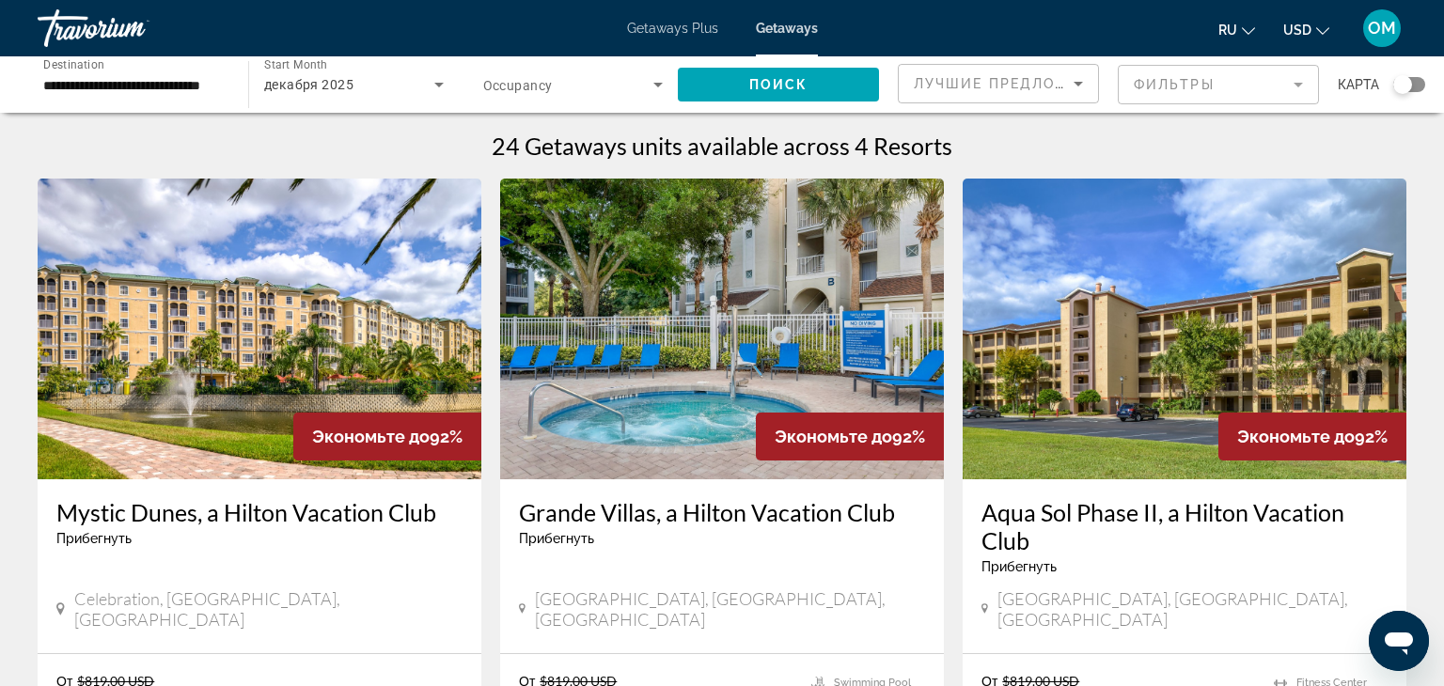
click at [1295, 77] on mat-form-field "Фильтры" at bounding box center [1218, 84] width 201 height 39
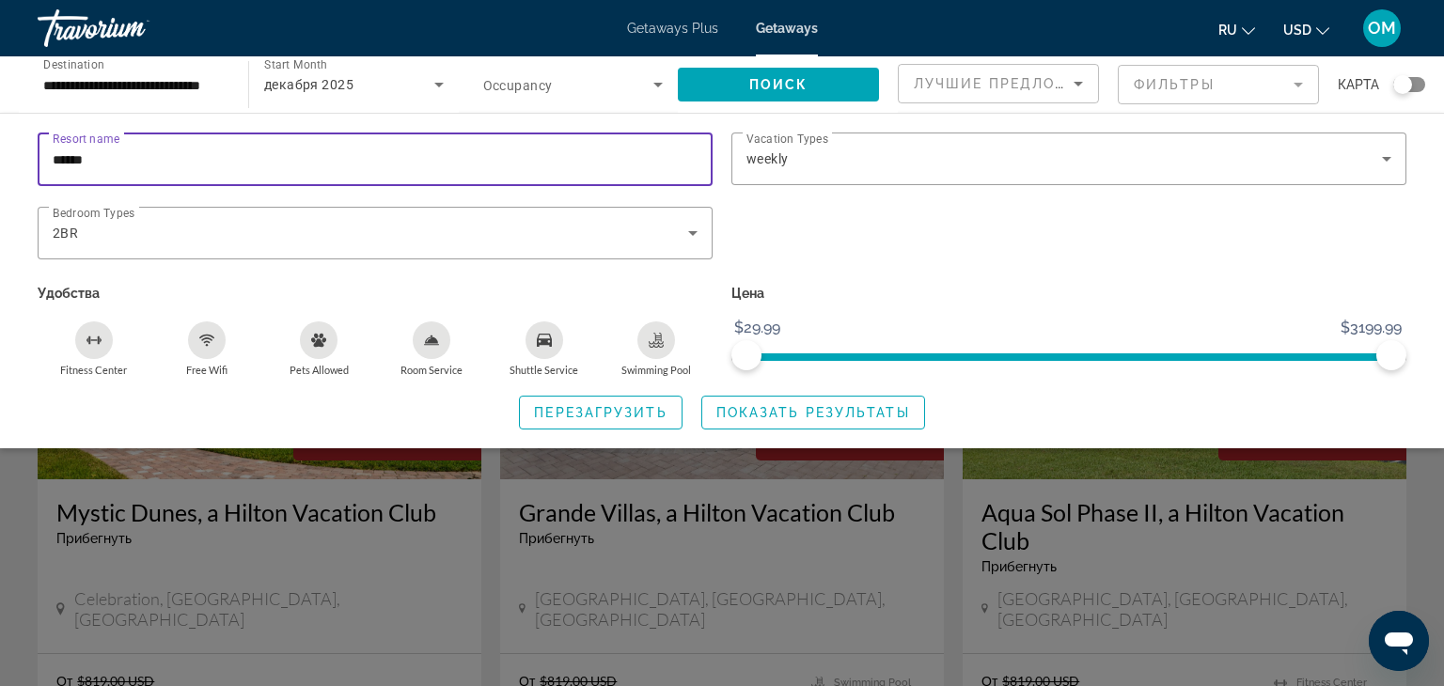
click at [368, 158] on input "******" at bounding box center [375, 160] width 645 height 23
type input "*"
type input "*****"
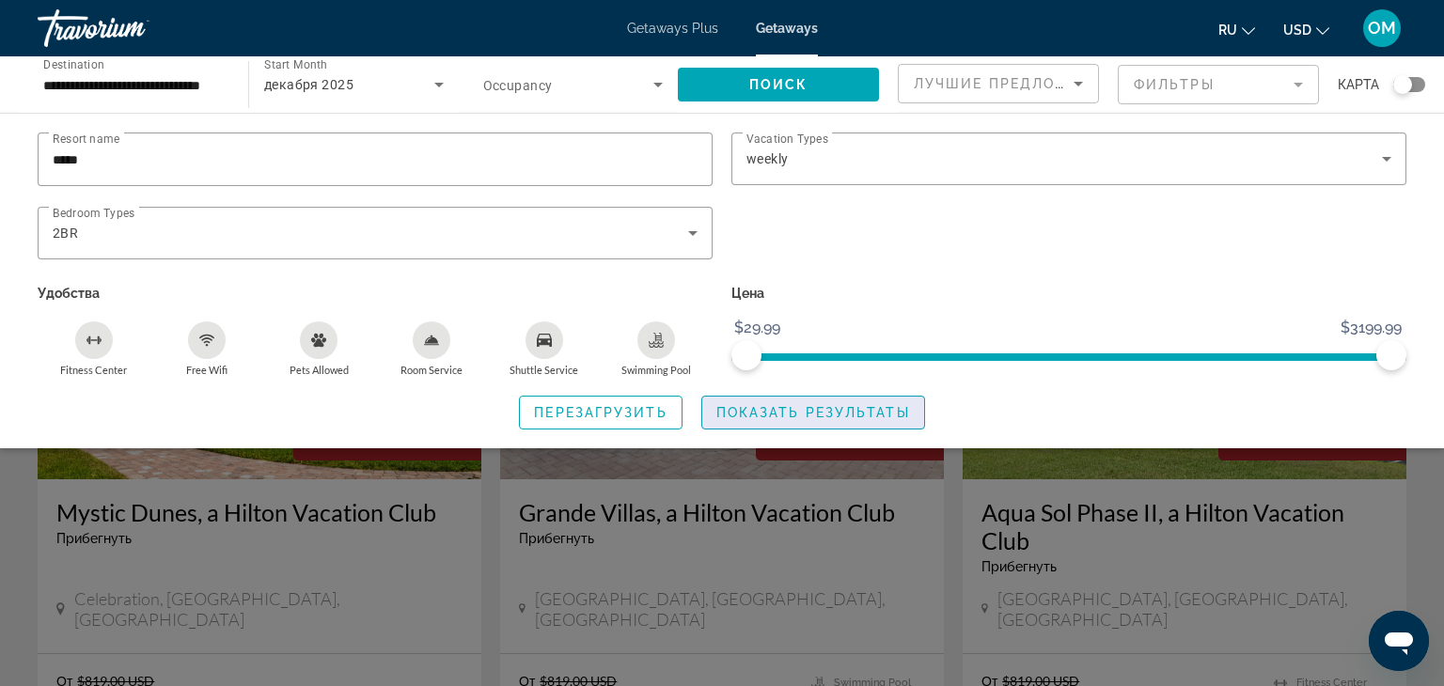
click at [742, 405] on span "Показать результаты" at bounding box center [813, 412] width 194 height 15
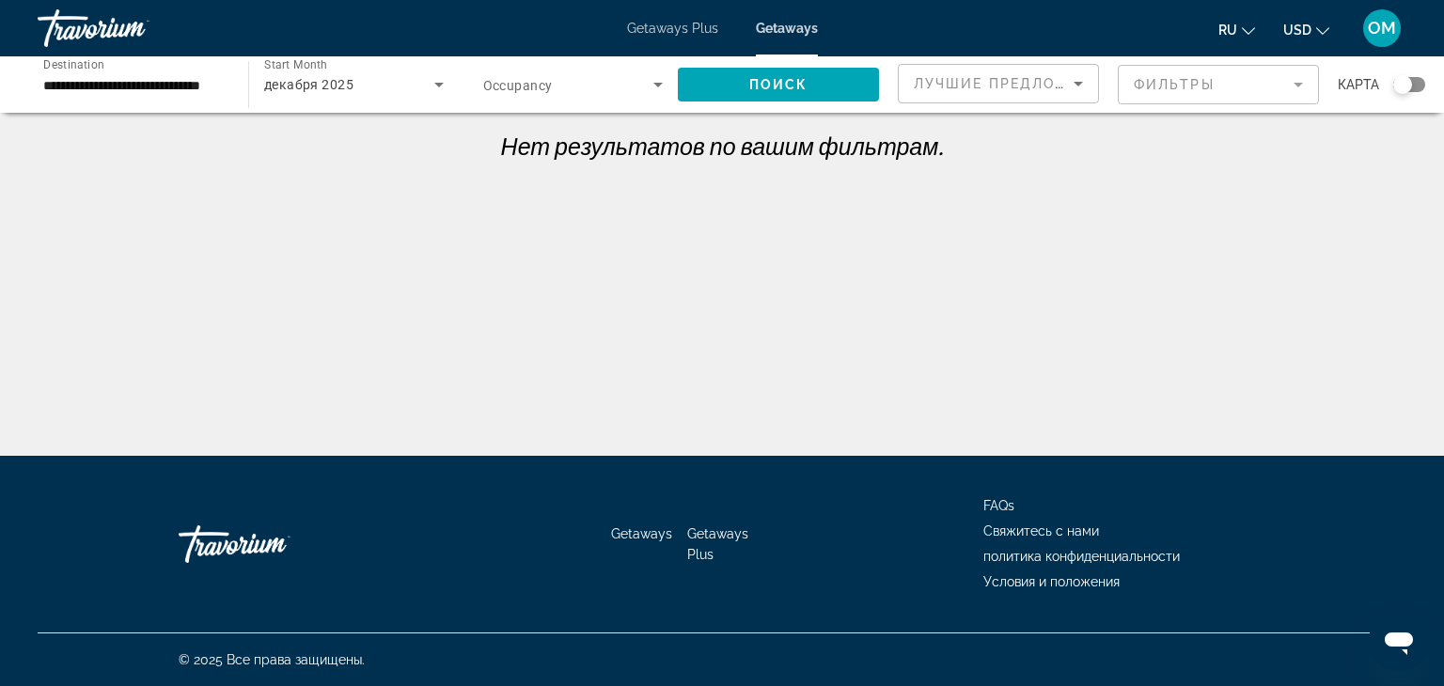
click at [1301, 75] on mat-form-field "Фильтры" at bounding box center [1218, 84] width 201 height 39
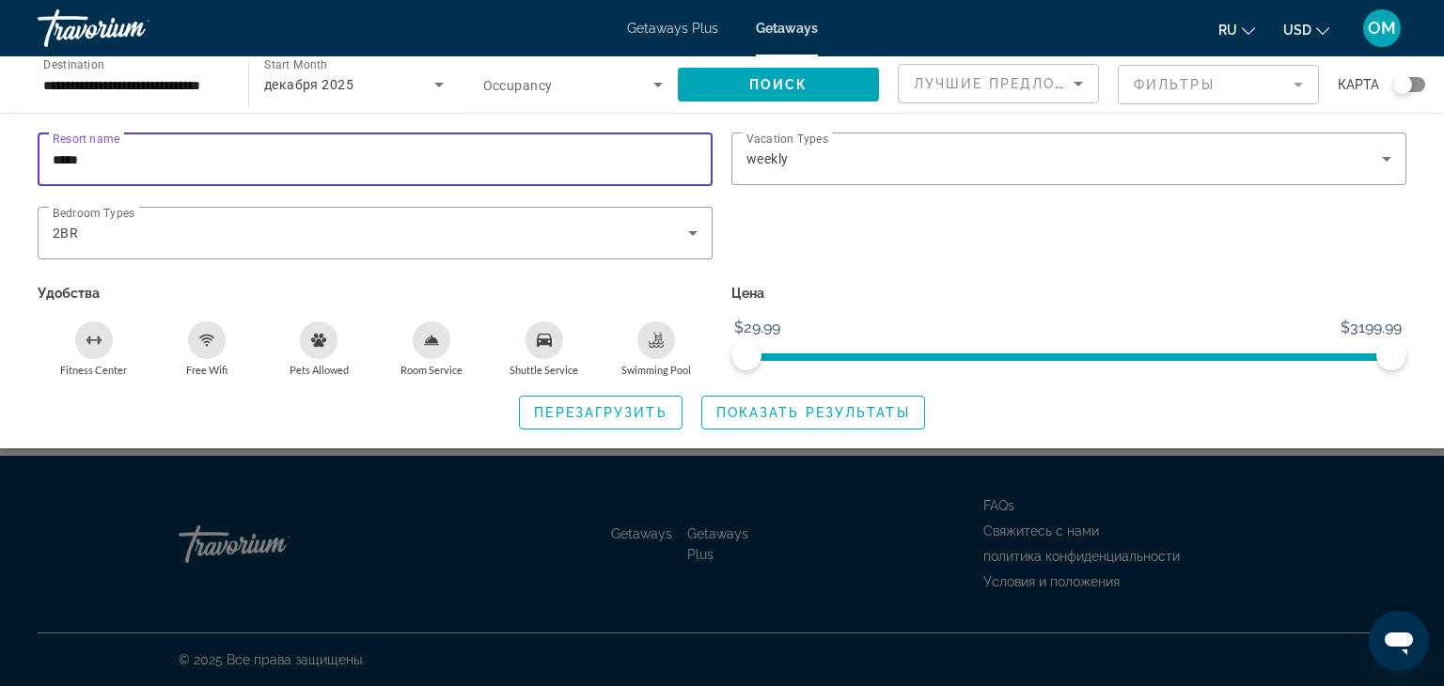
click at [548, 163] on input "*****" at bounding box center [375, 160] width 645 height 23
type input "*"
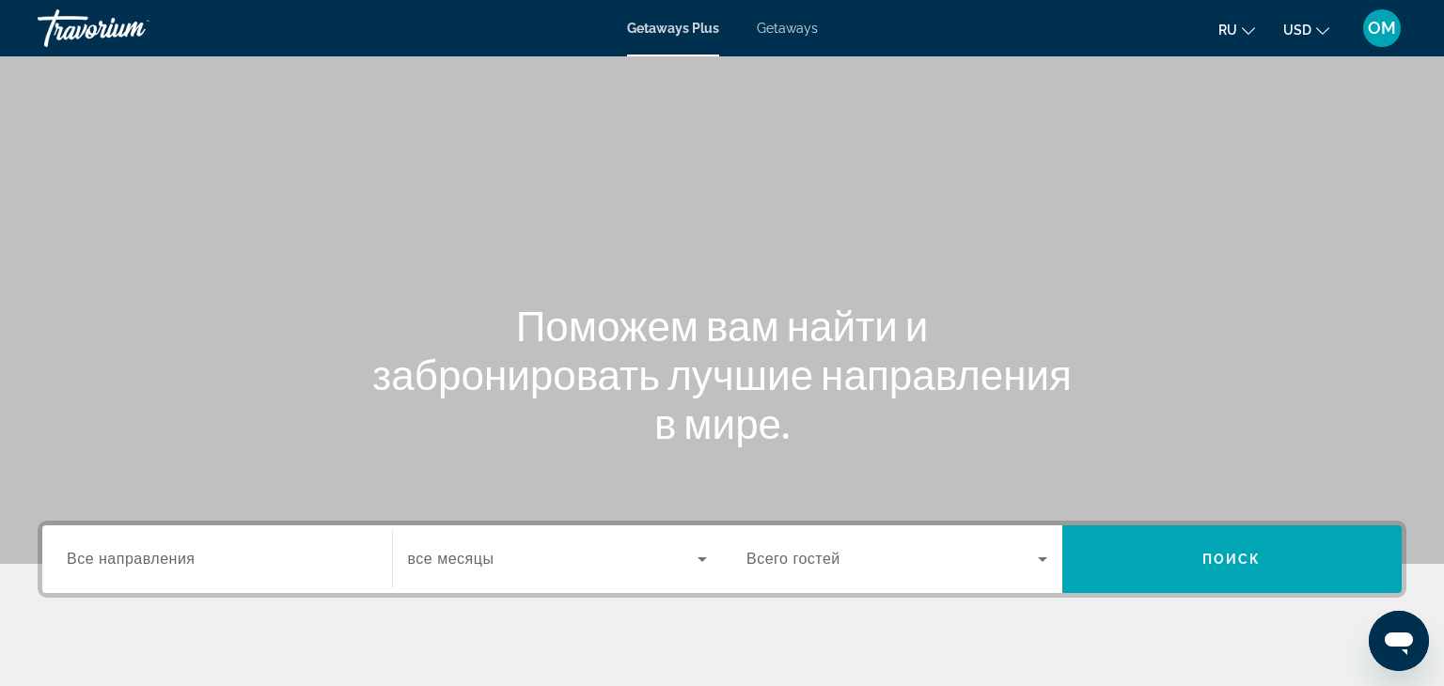
click at [793, 30] on span "Getaways" at bounding box center [787, 28] width 61 height 15
click at [193, 549] on input "Destination Все направления" at bounding box center [217, 560] width 301 height 23
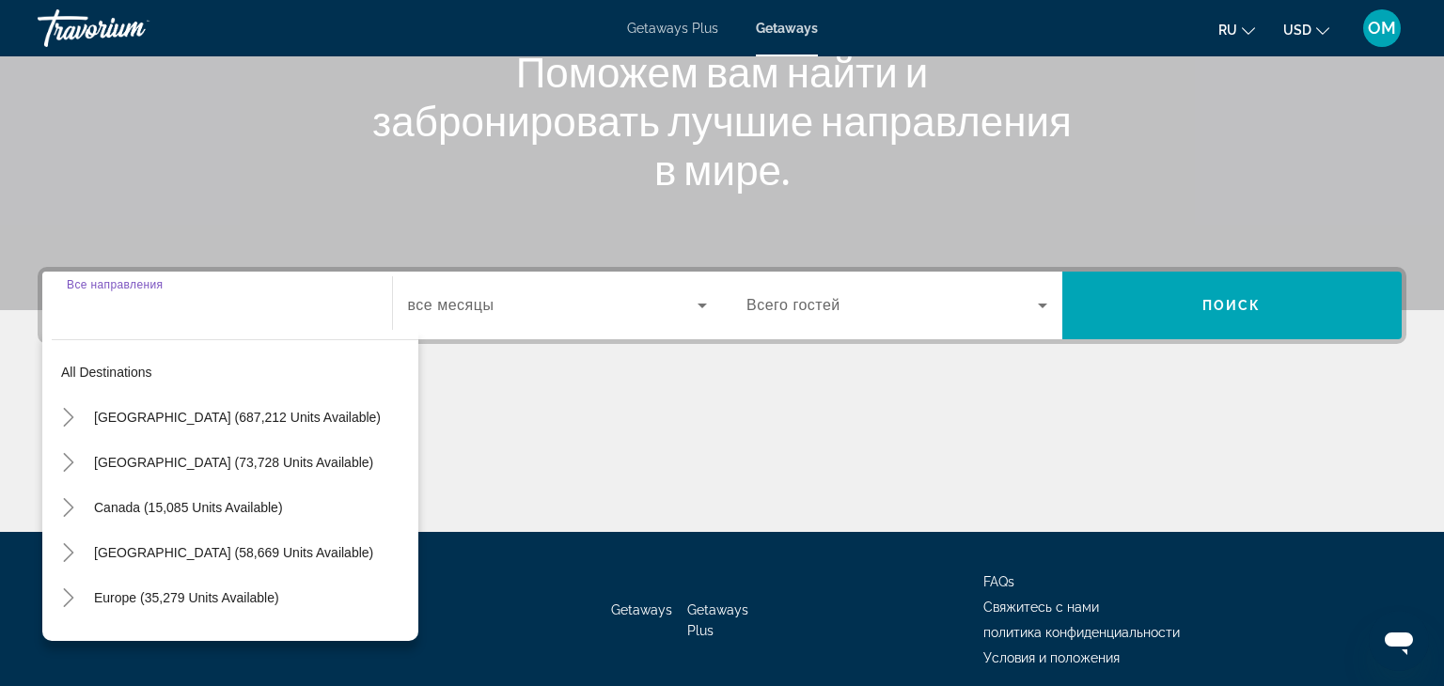
scroll to position [330, 0]
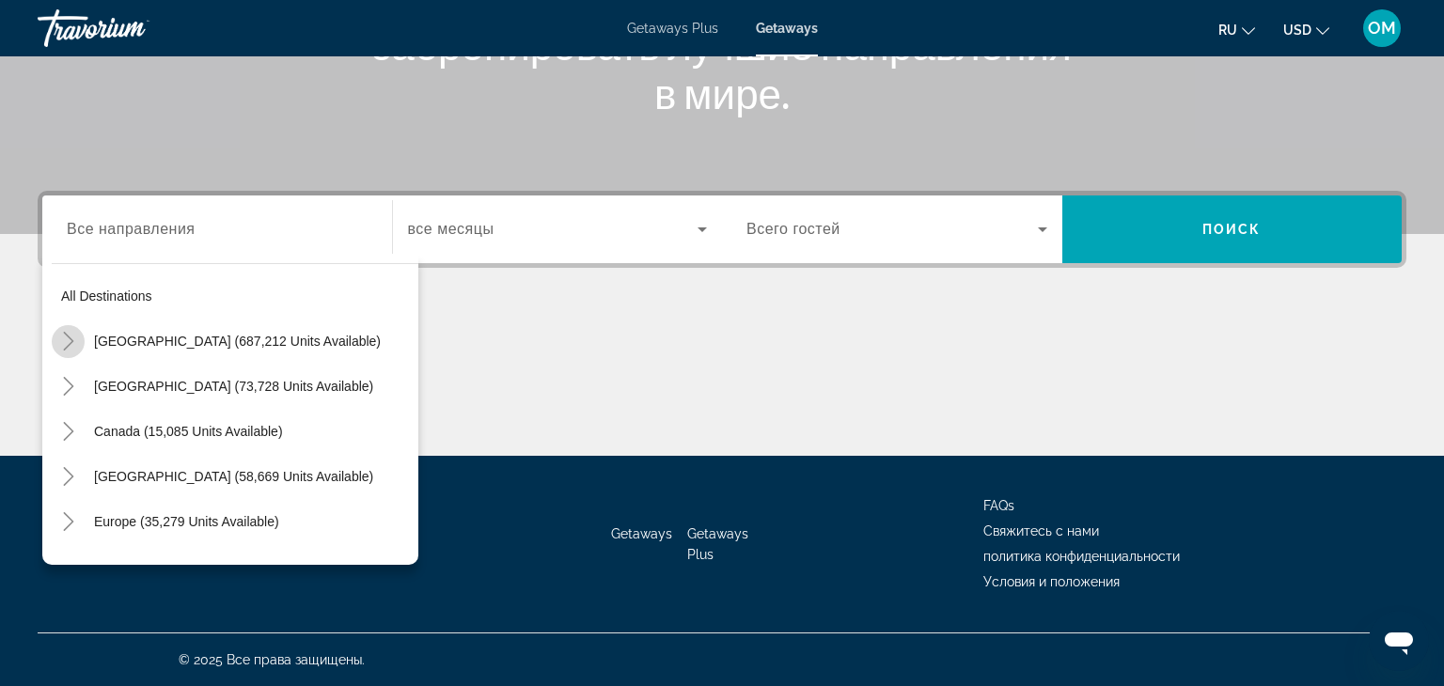
click at [73, 333] on icon "Toggle United States (687,212 units available)" at bounding box center [68, 341] width 19 height 19
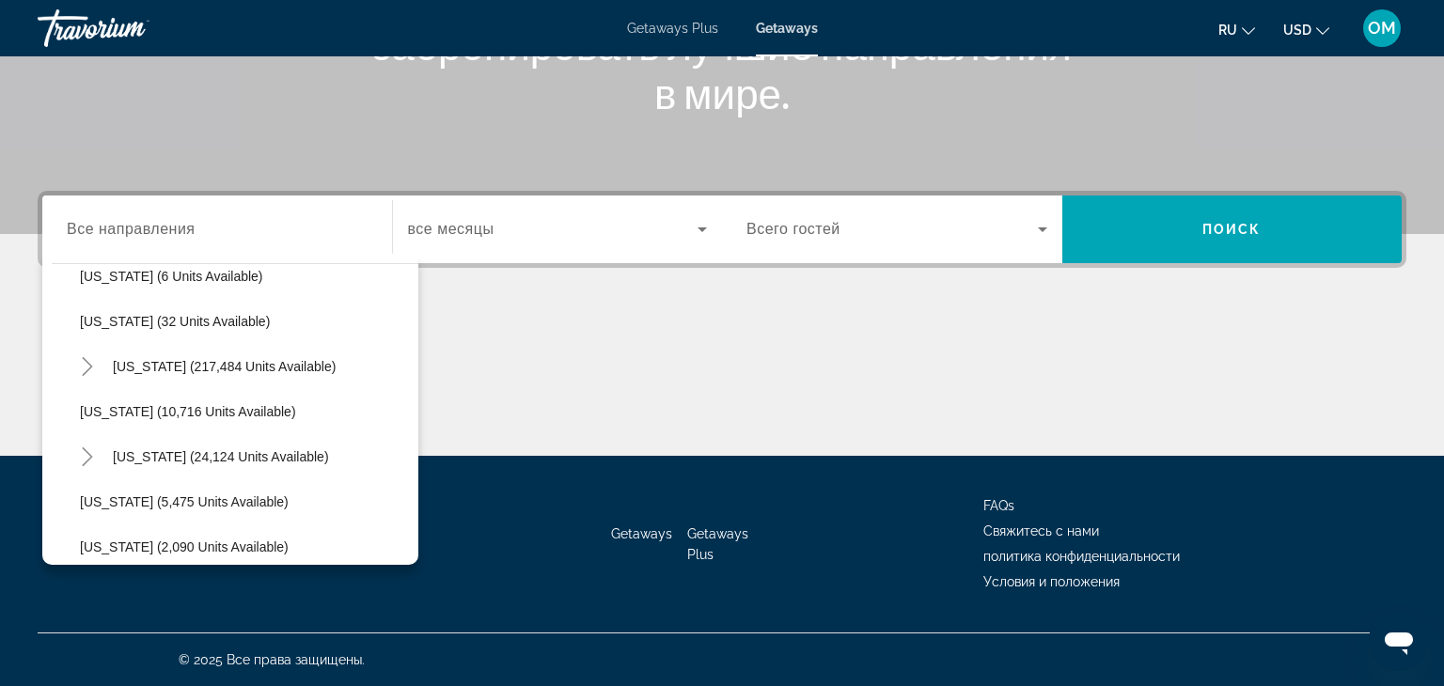
scroll to position [297, 0]
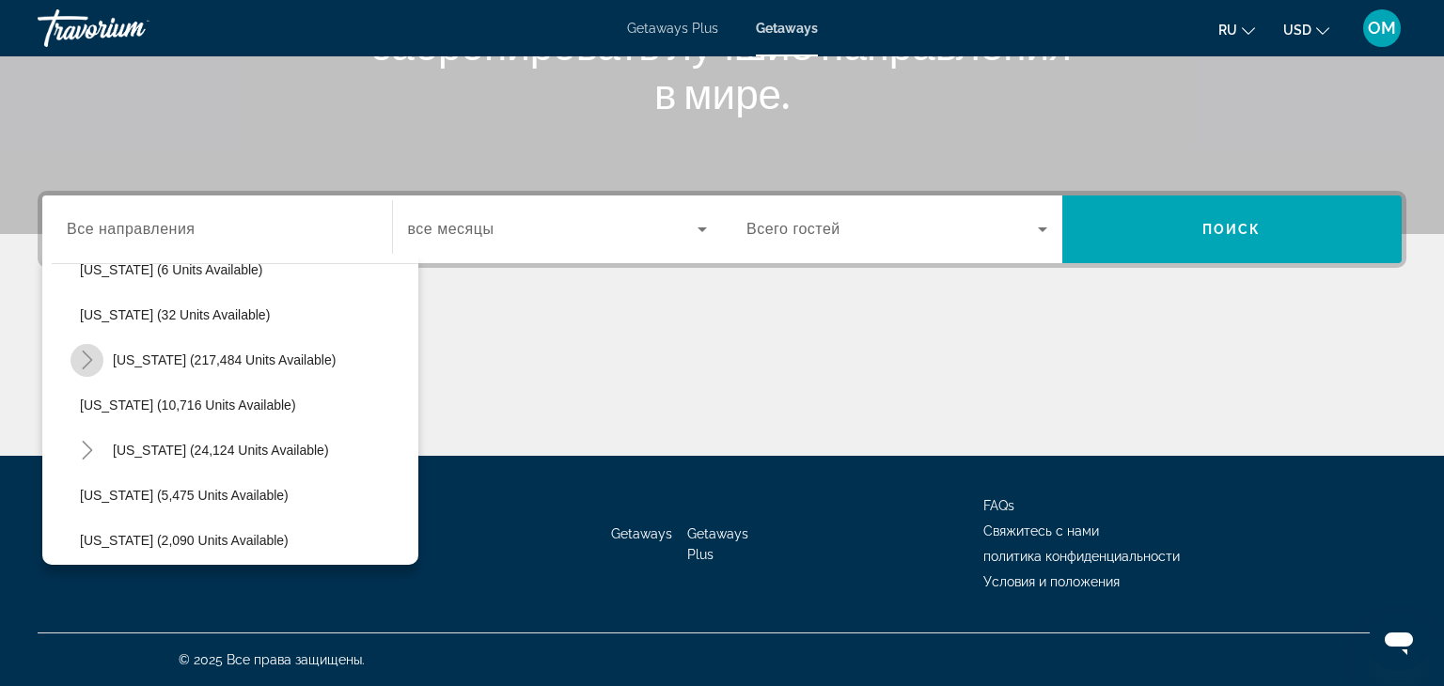
click at [86, 366] on icon "Toggle Florida (217,484 units available)" at bounding box center [87, 360] width 19 height 19
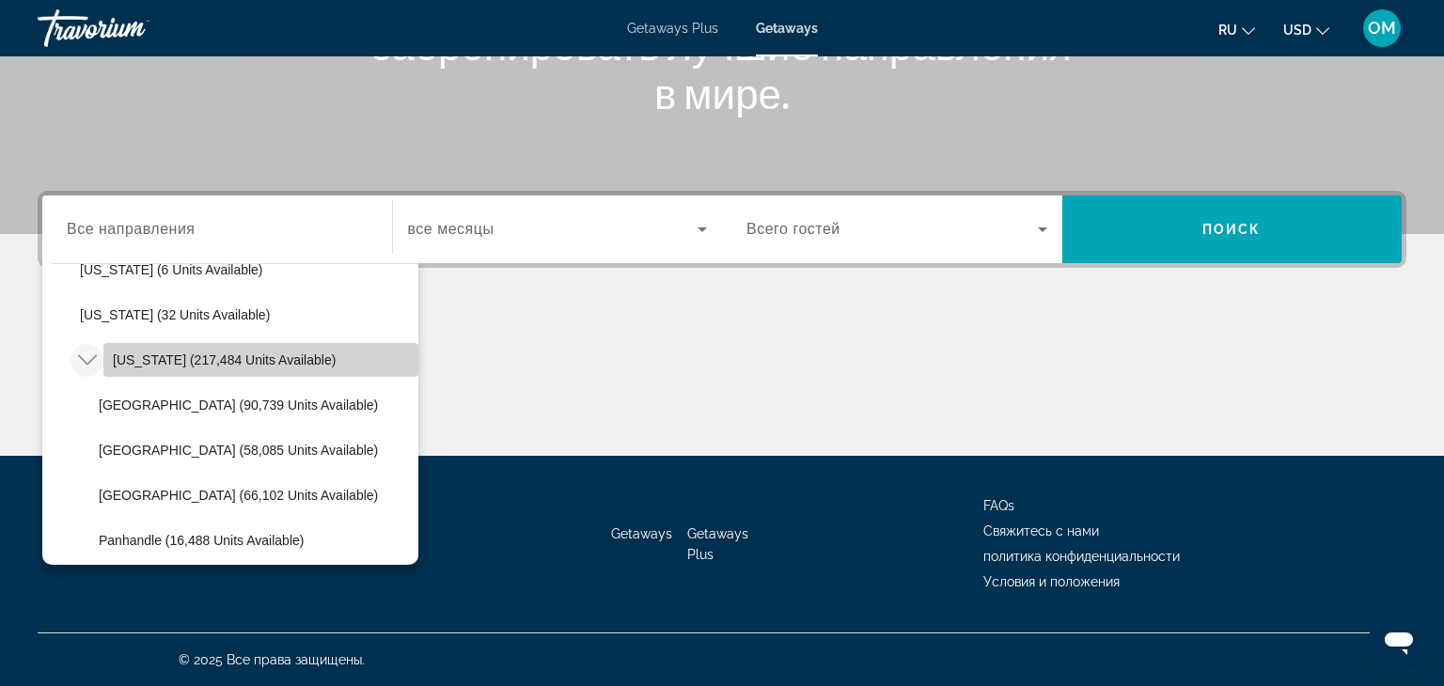
click at [136, 357] on span "[US_STATE] (217,484 units available)" at bounding box center [224, 359] width 223 height 15
type input "**********"
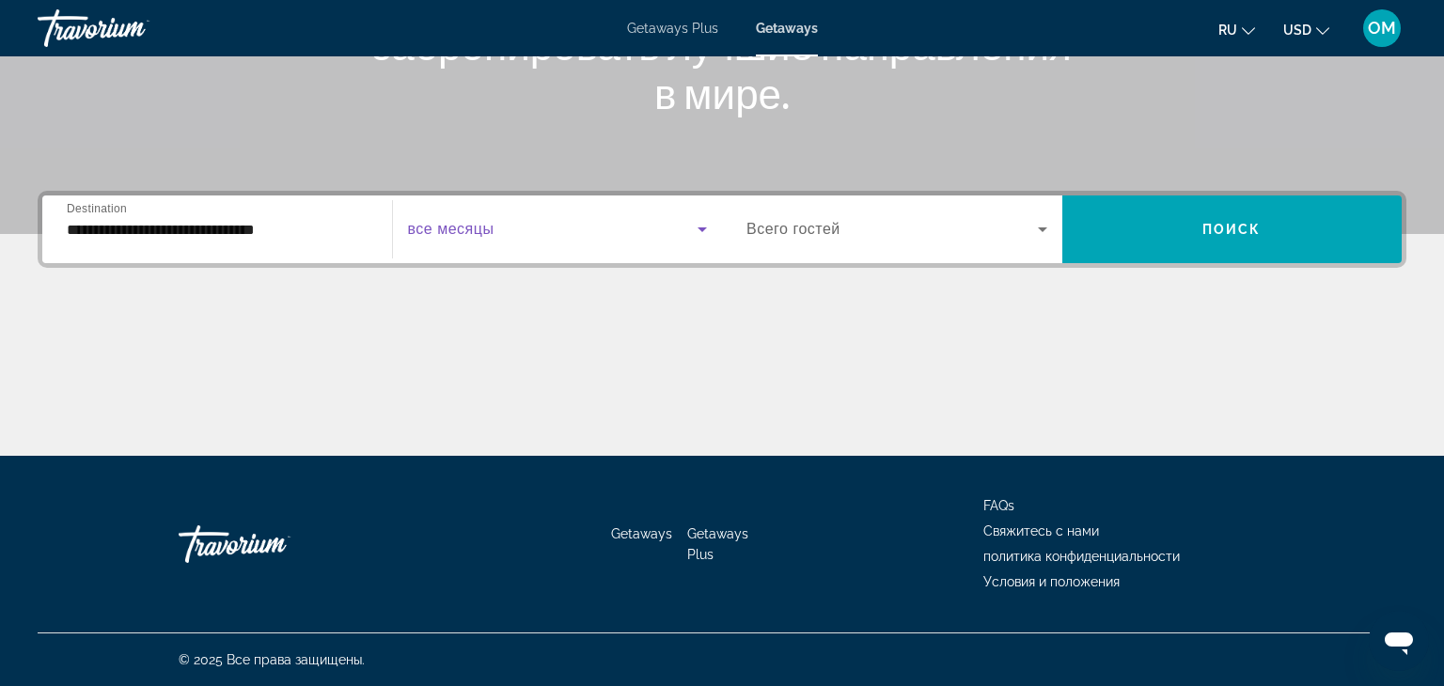
click at [696, 230] on icon "Search widget" at bounding box center [702, 229] width 23 height 23
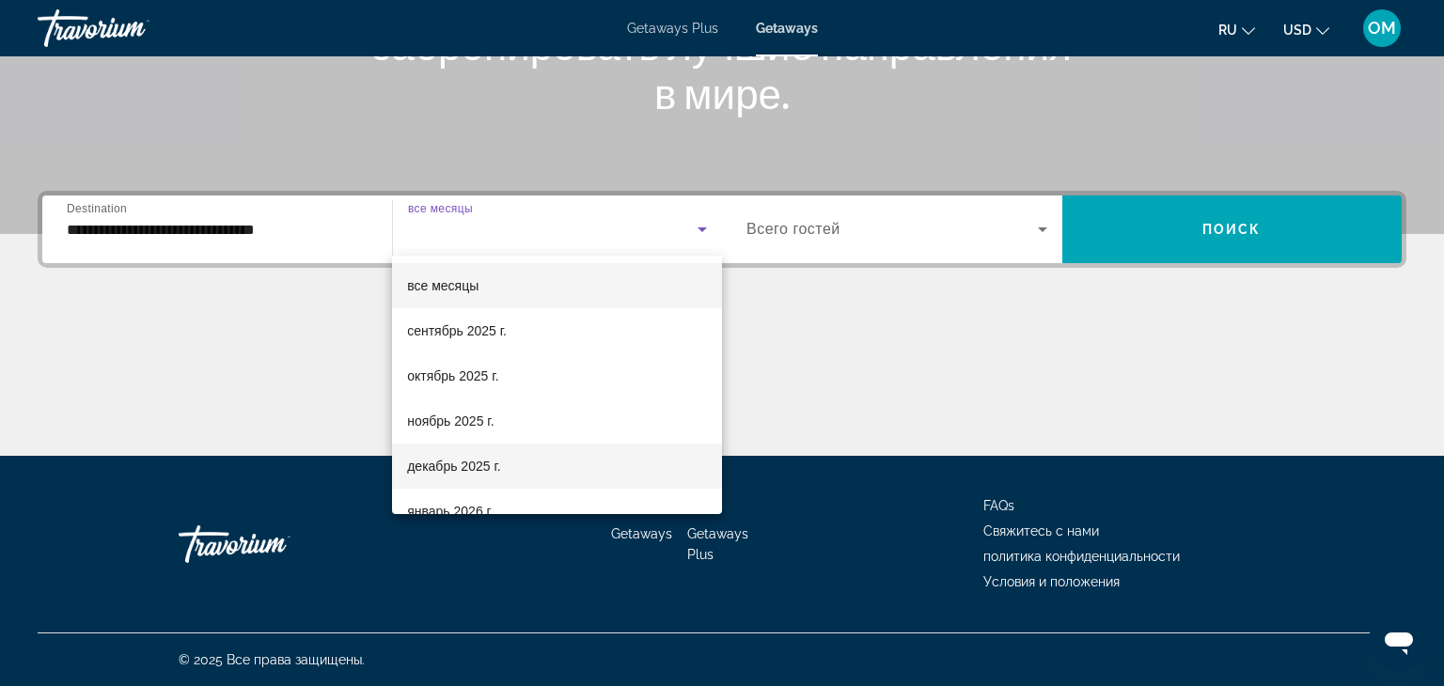
click at [512, 456] on mat-option "декабрь 2025 г." at bounding box center [557, 466] width 330 height 45
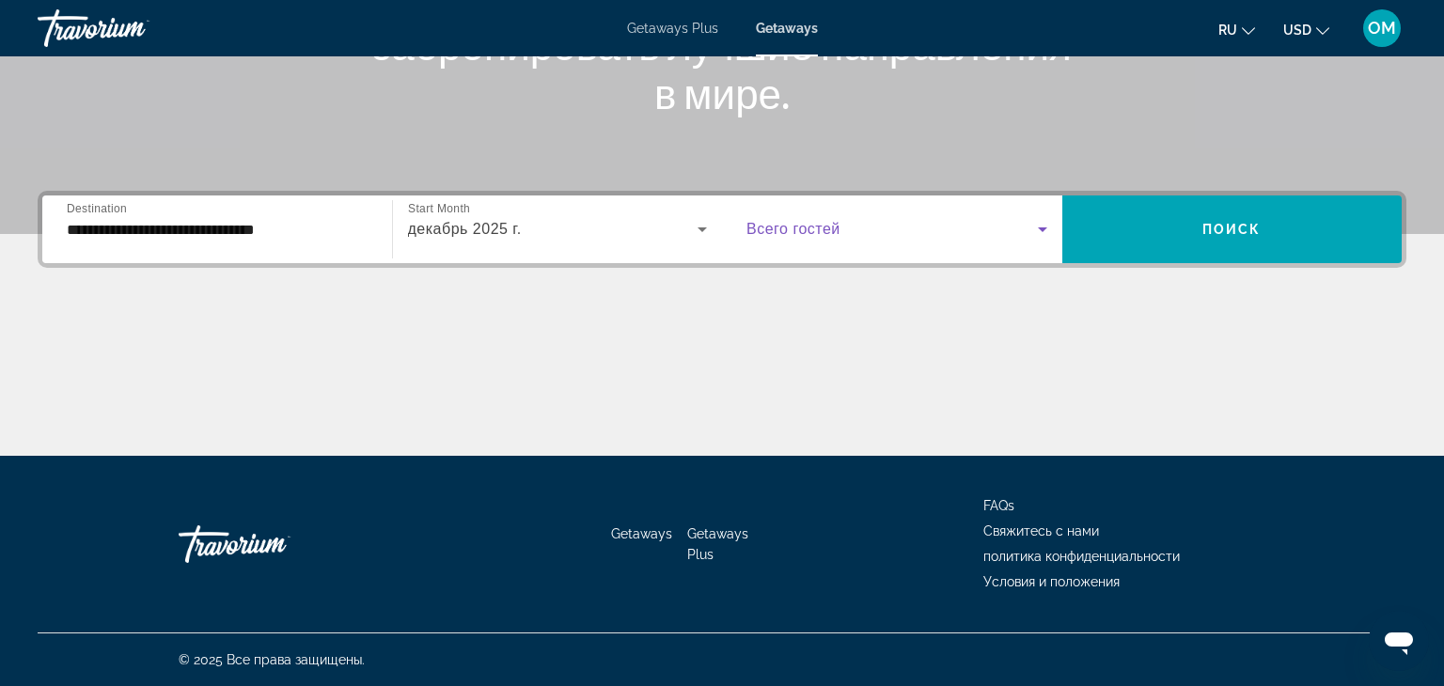
click at [1033, 238] on icon "Search widget" at bounding box center [1042, 229] width 23 height 23
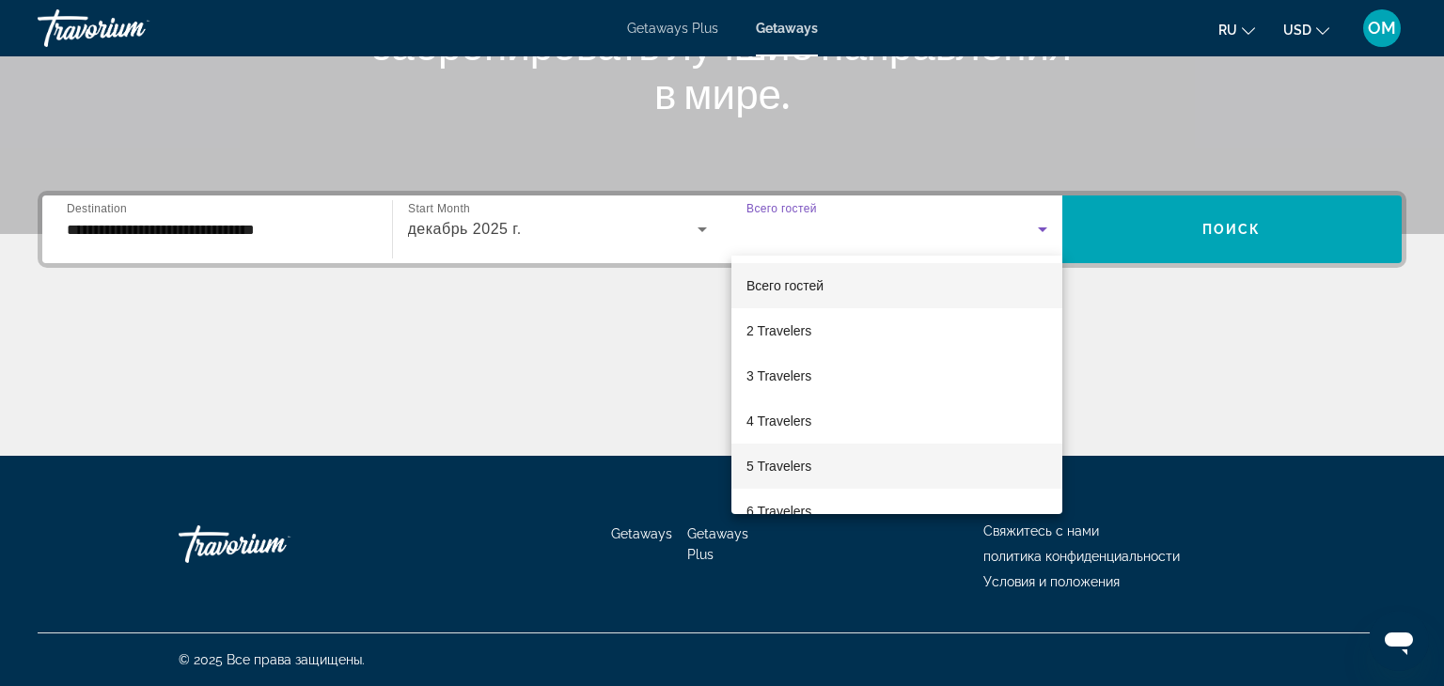
click at [816, 457] on mat-option "5 Travelers" at bounding box center [896, 466] width 331 height 45
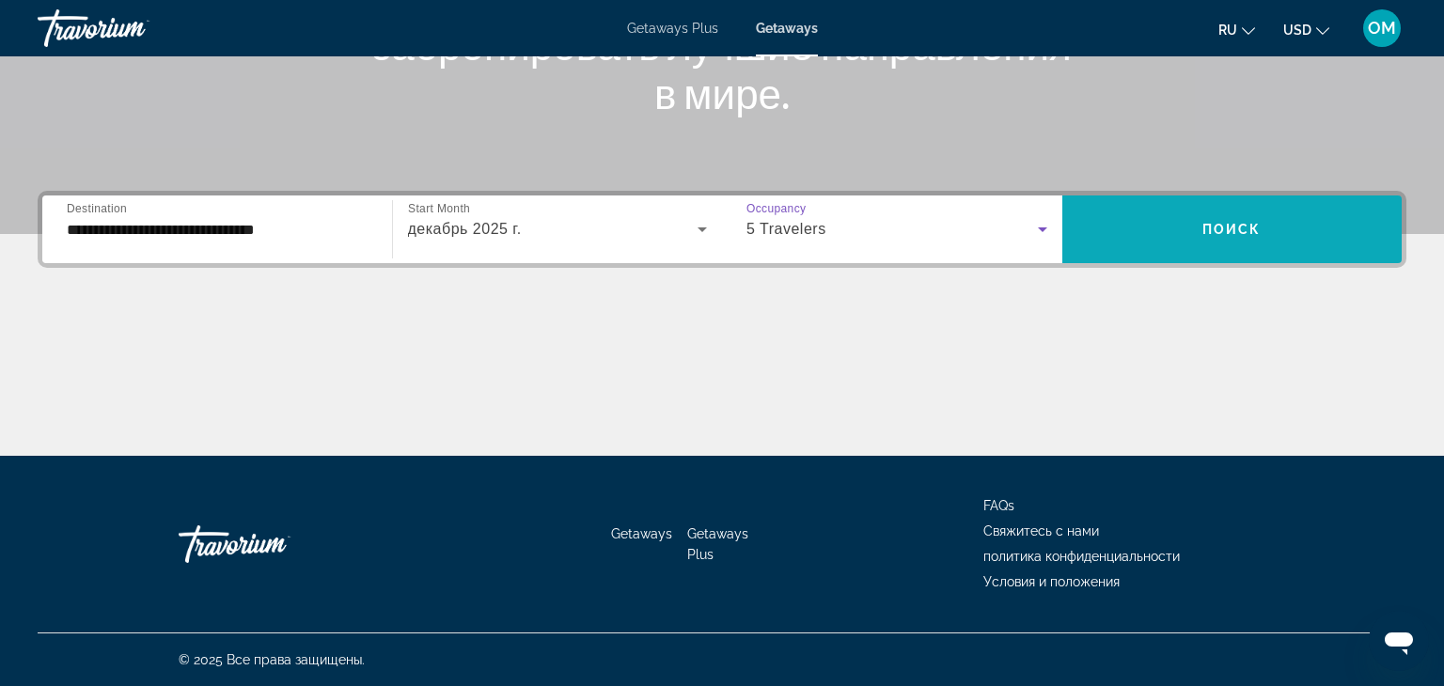
click at [1184, 220] on span "Search widget" at bounding box center [1232, 229] width 340 height 45
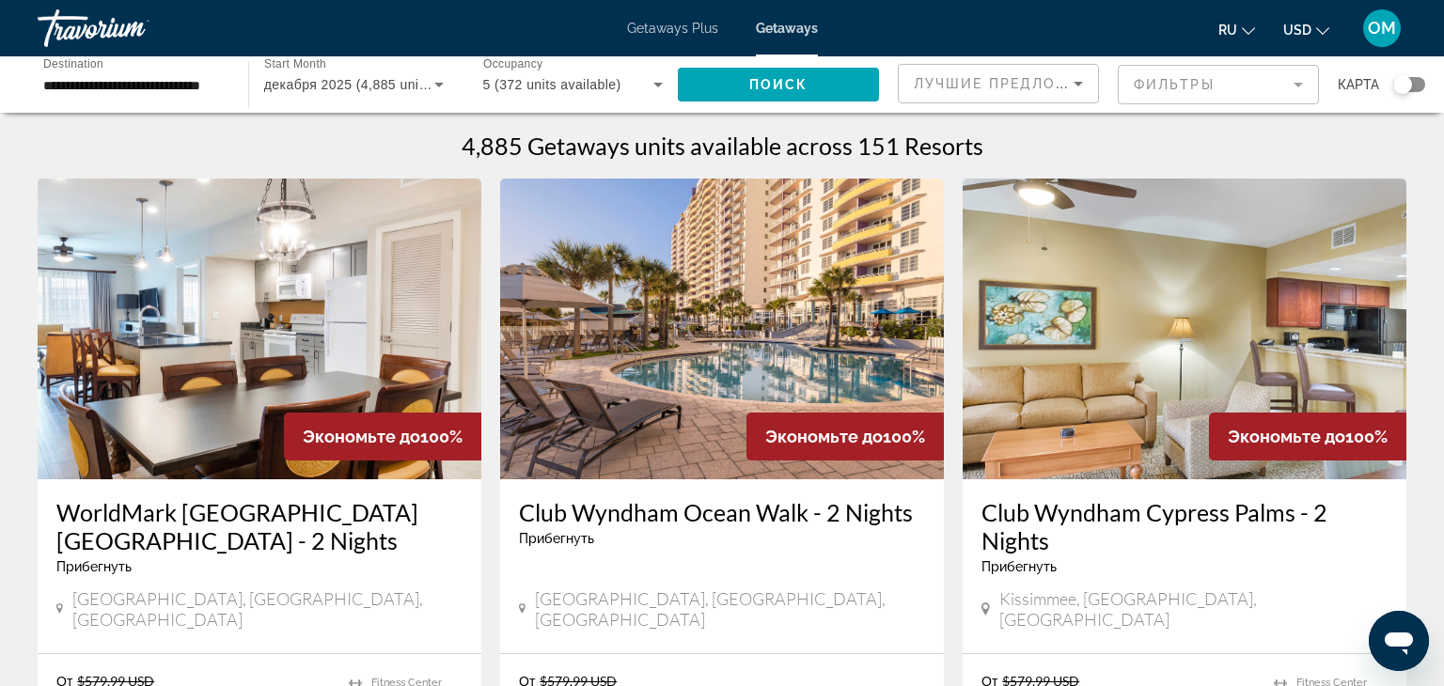
click at [868, 260] on img "Main content" at bounding box center [722, 329] width 444 height 301
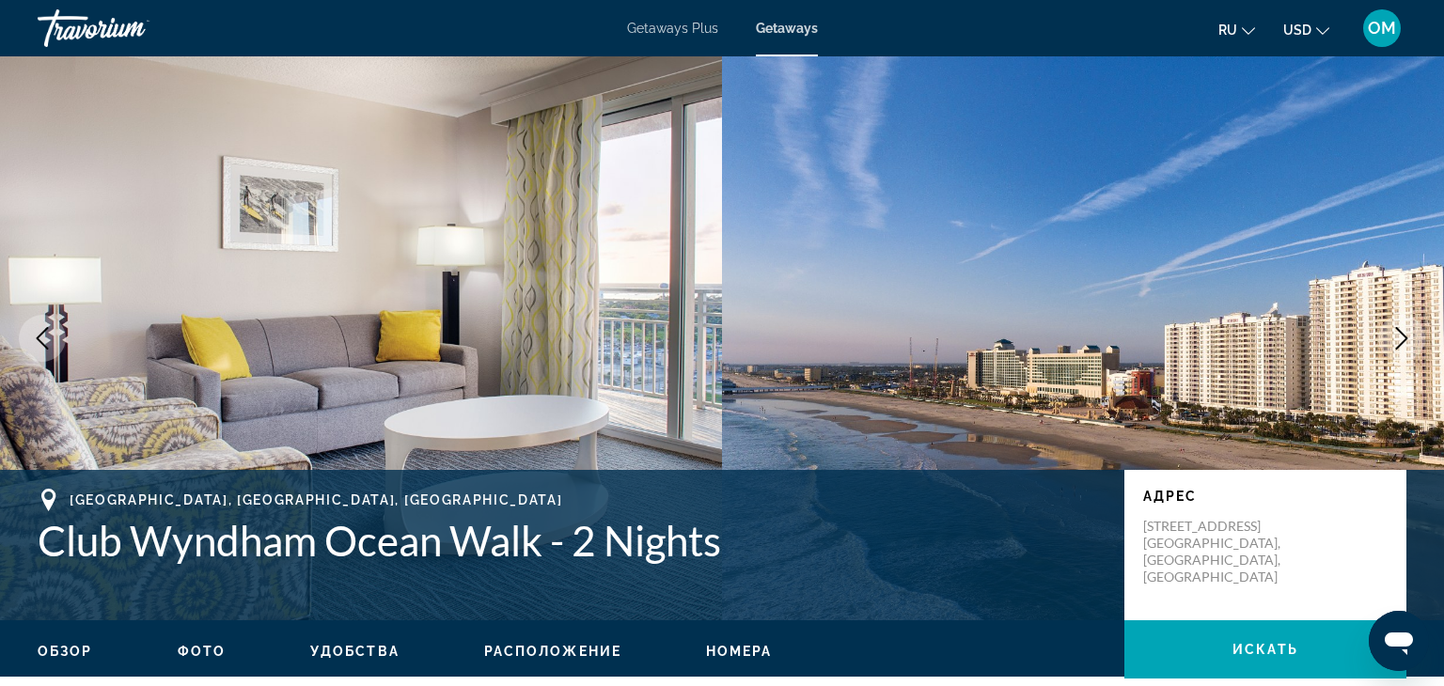
click at [1400, 344] on icon "Next image" at bounding box center [1402, 338] width 12 height 23
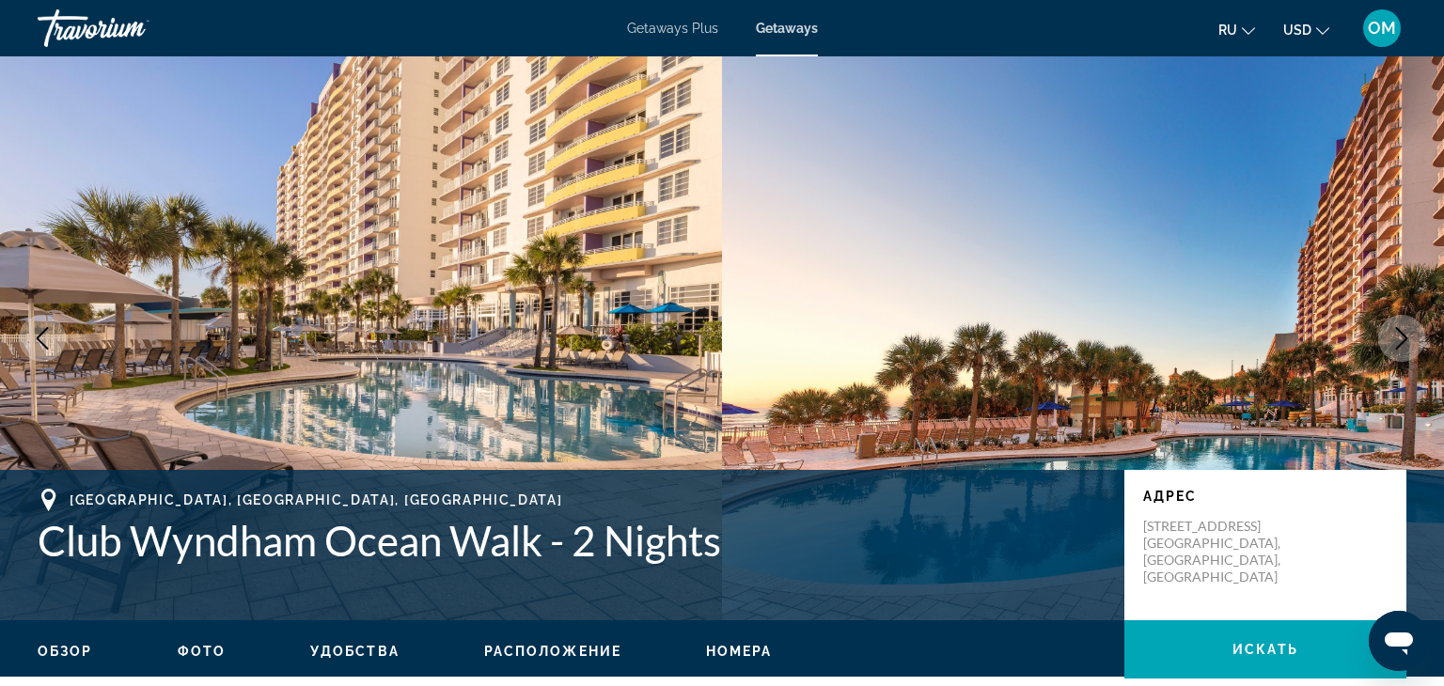
click at [1400, 344] on icon "Next image" at bounding box center [1402, 338] width 12 height 23
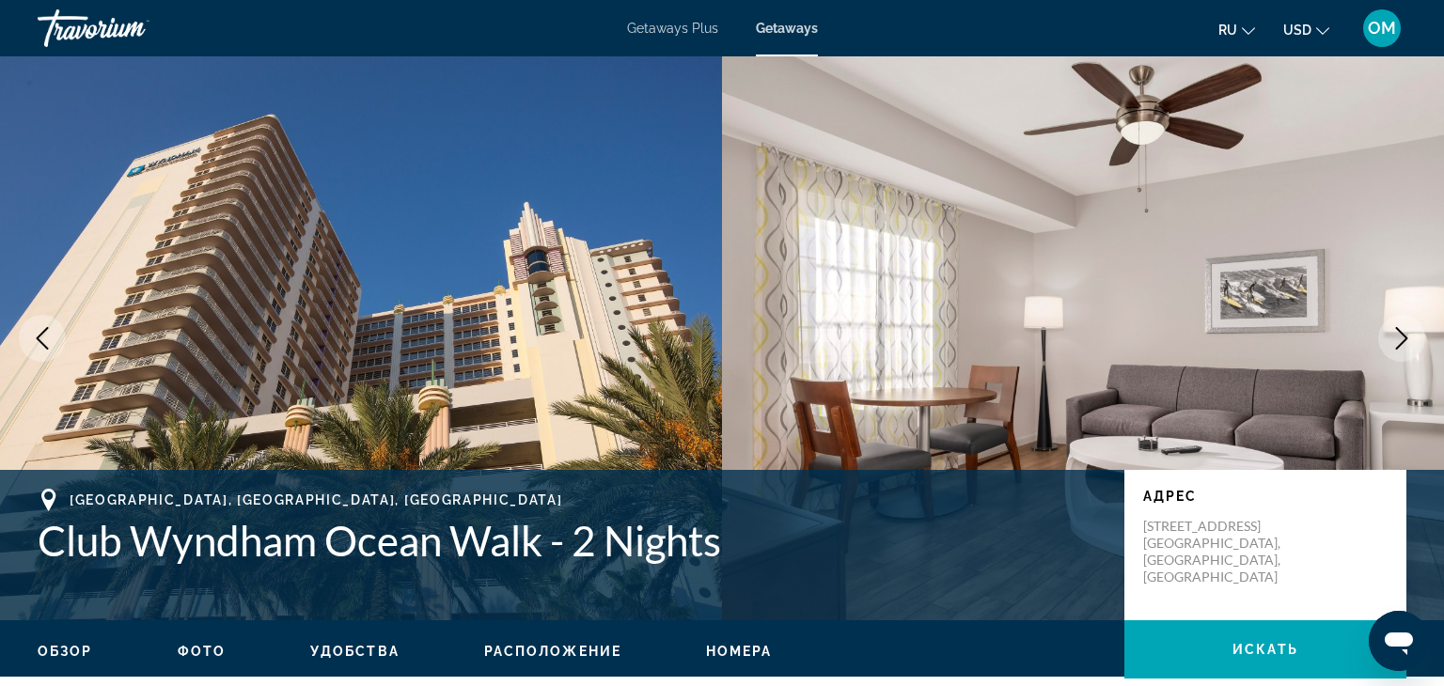
click at [1400, 344] on icon "Next image" at bounding box center [1402, 338] width 12 height 23
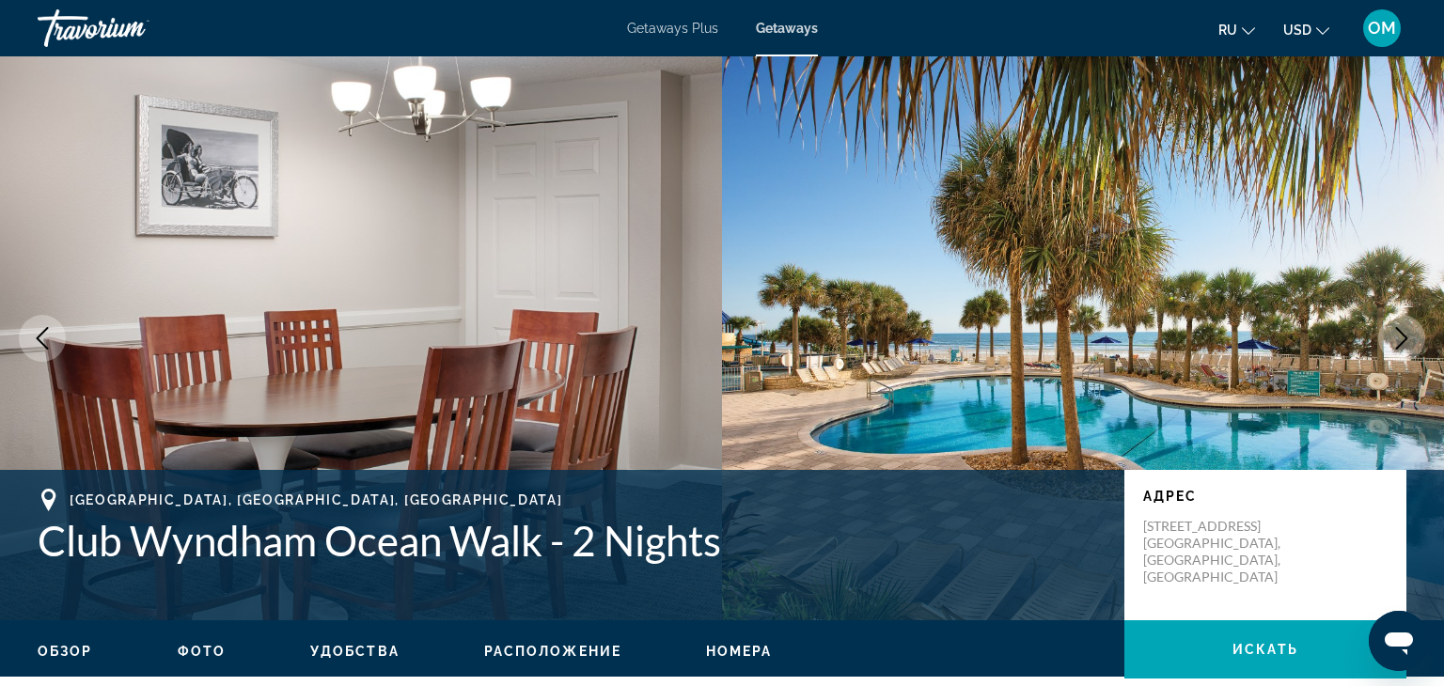
click at [1400, 344] on icon "Next image" at bounding box center [1402, 338] width 12 height 23
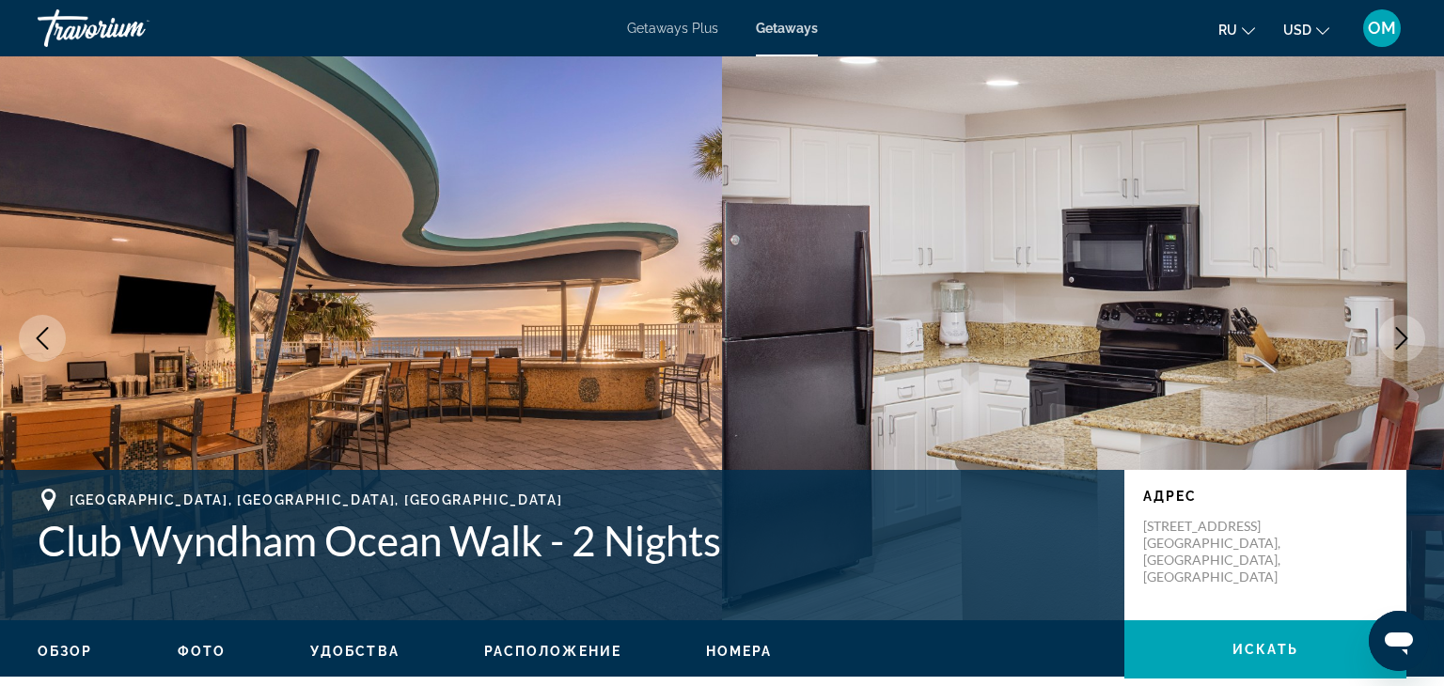
click at [1400, 344] on icon "Next image" at bounding box center [1402, 338] width 12 height 23
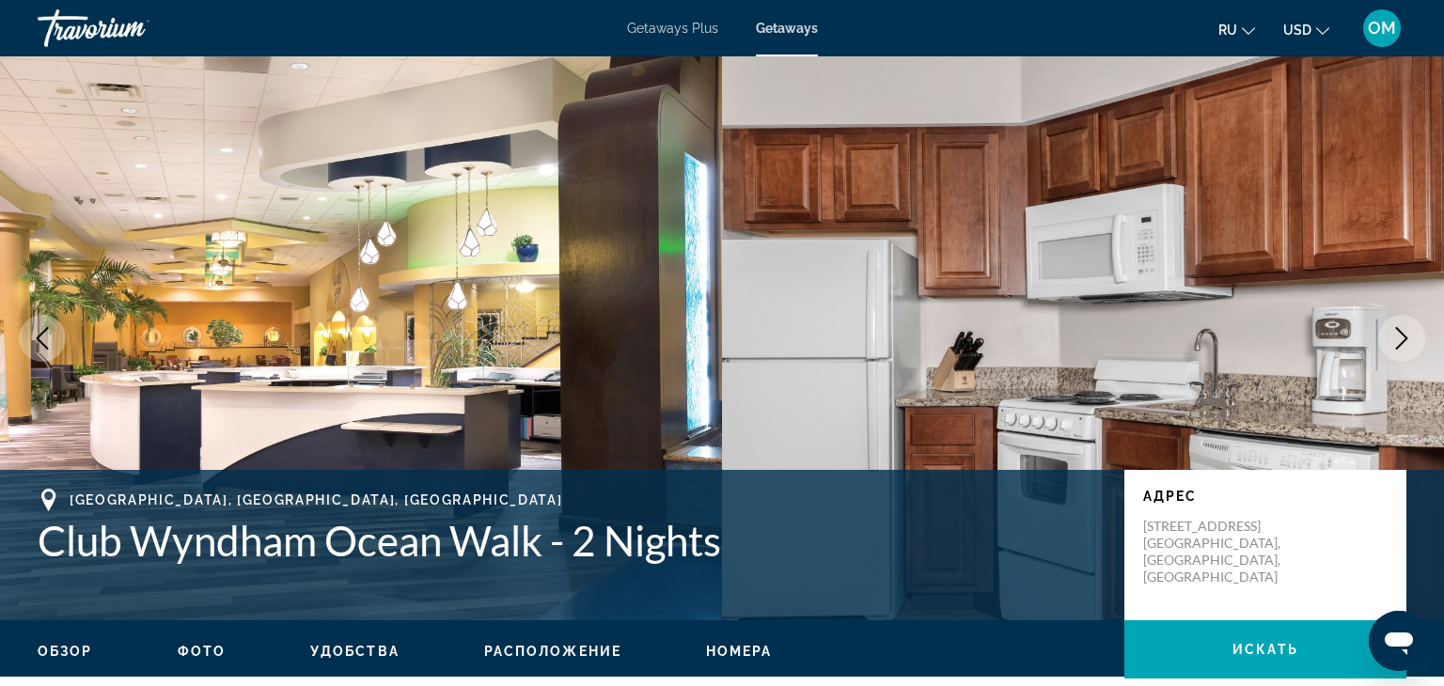
click at [1400, 344] on icon "Next image" at bounding box center [1402, 338] width 12 height 23
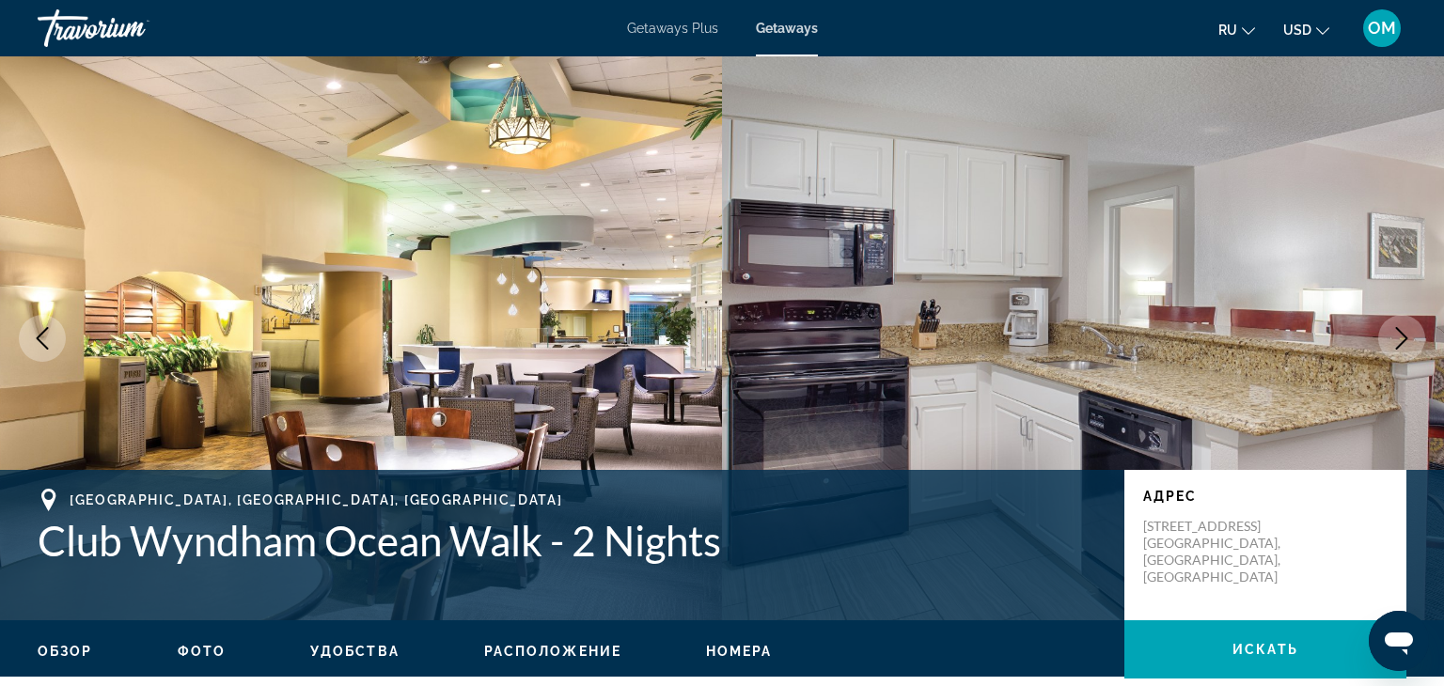
click at [1400, 344] on icon "Next image" at bounding box center [1402, 338] width 12 height 23
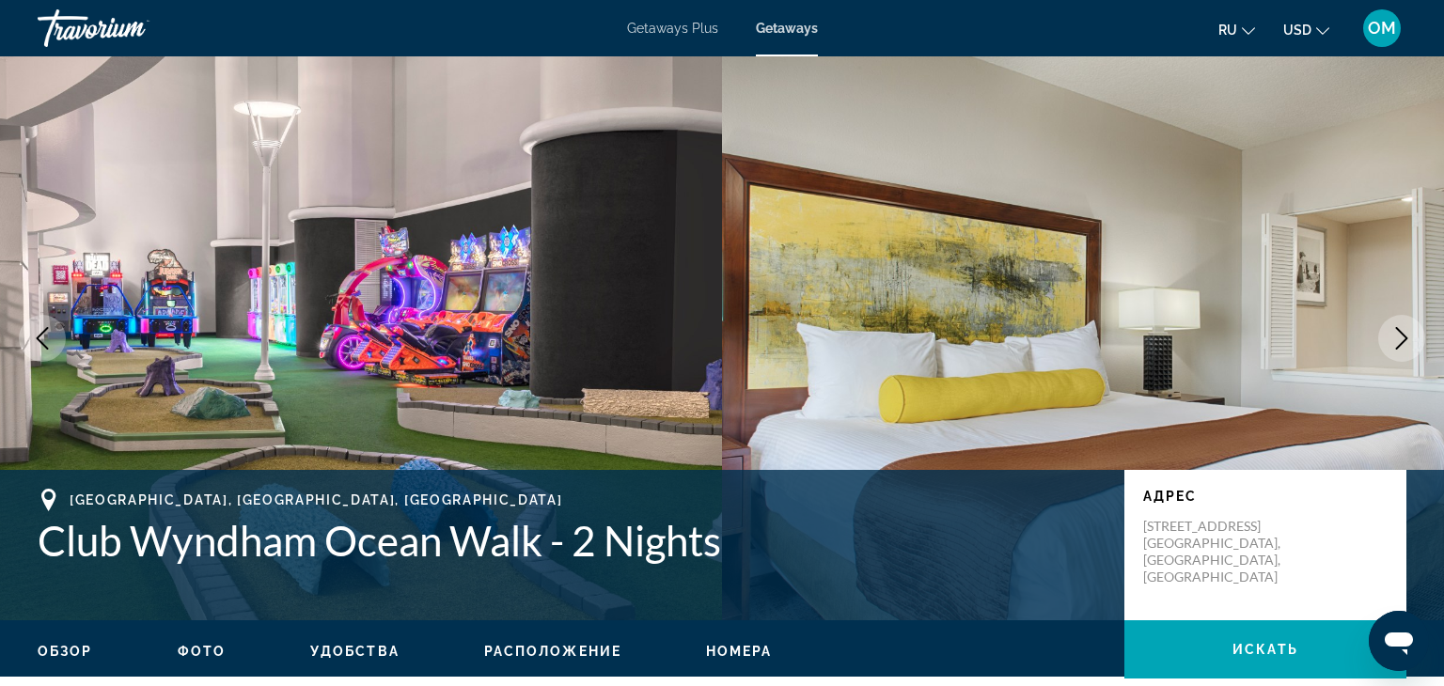
click at [1400, 344] on icon "Next image" at bounding box center [1402, 338] width 12 height 23
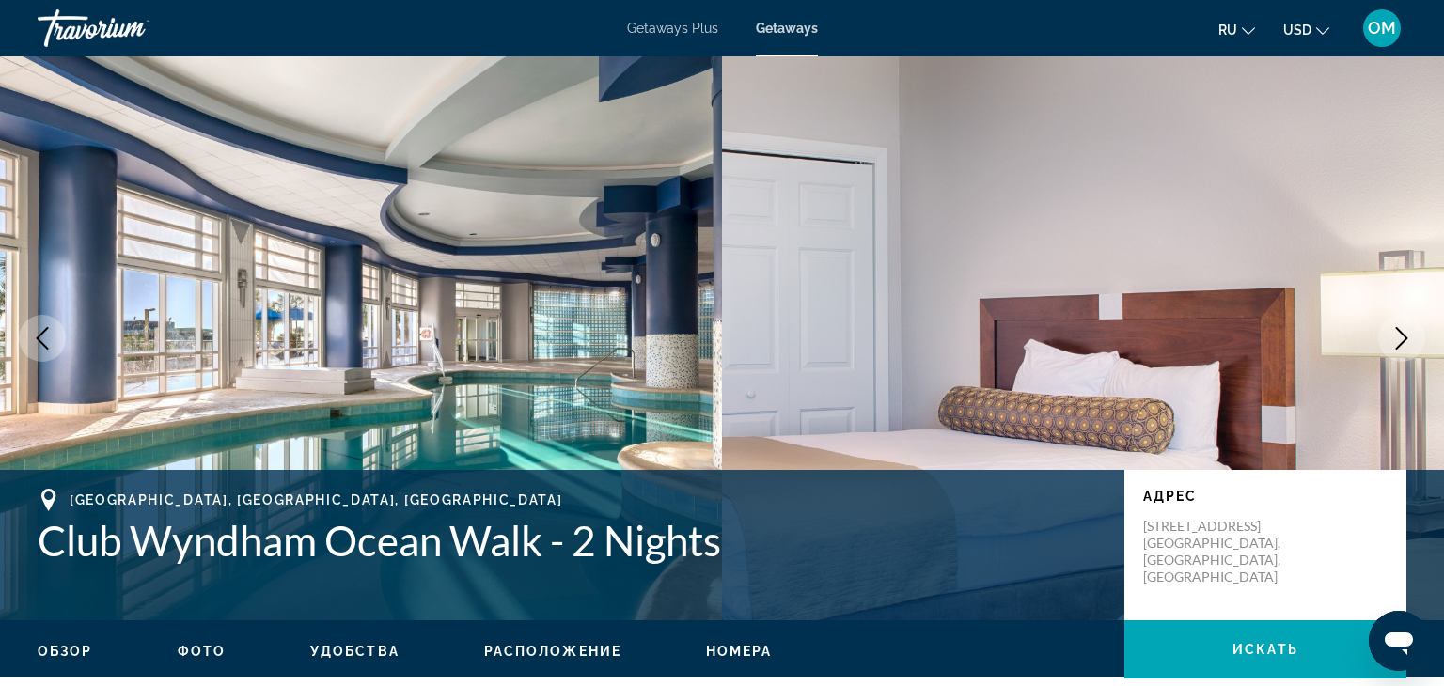
click at [1400, 344] on icon "Next image" at bounding box center [1402, 338] width 12 height 23
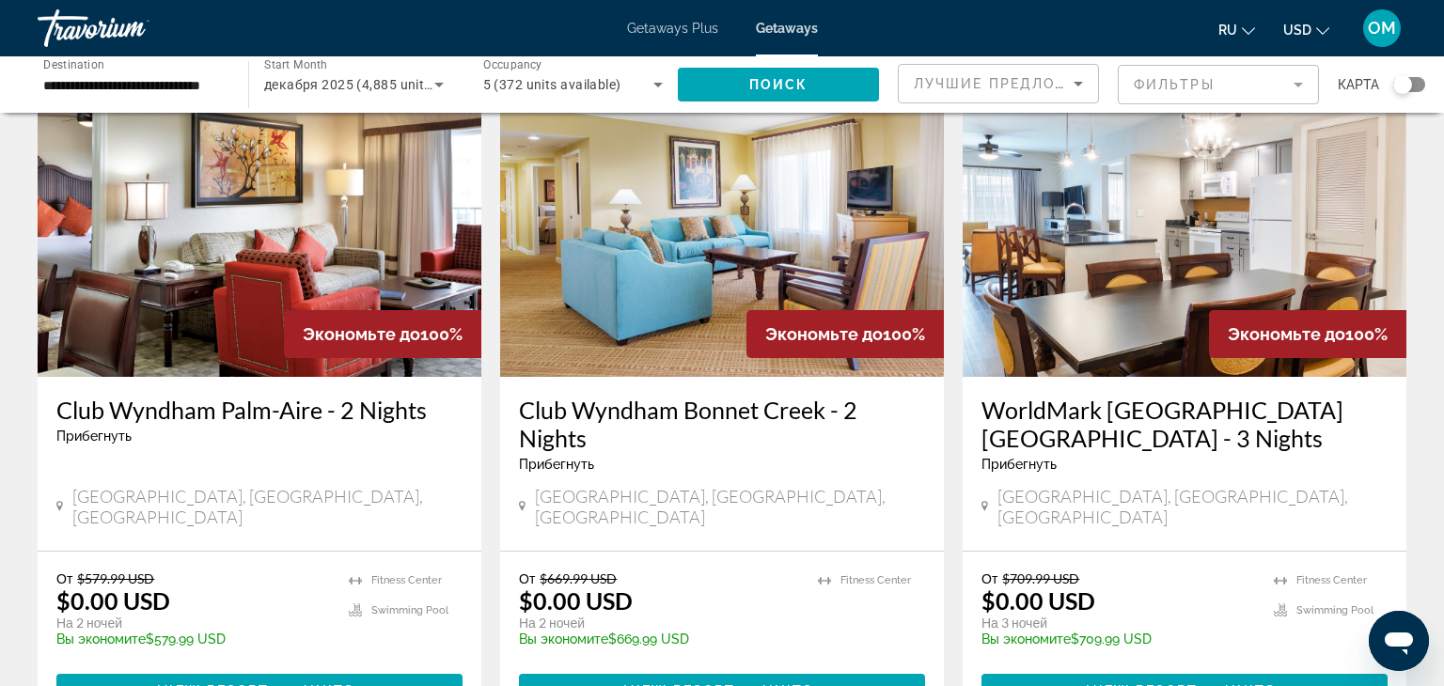
scroll to position [794, 0]
